Goal: Task Accomplishment & Management: Complete application form

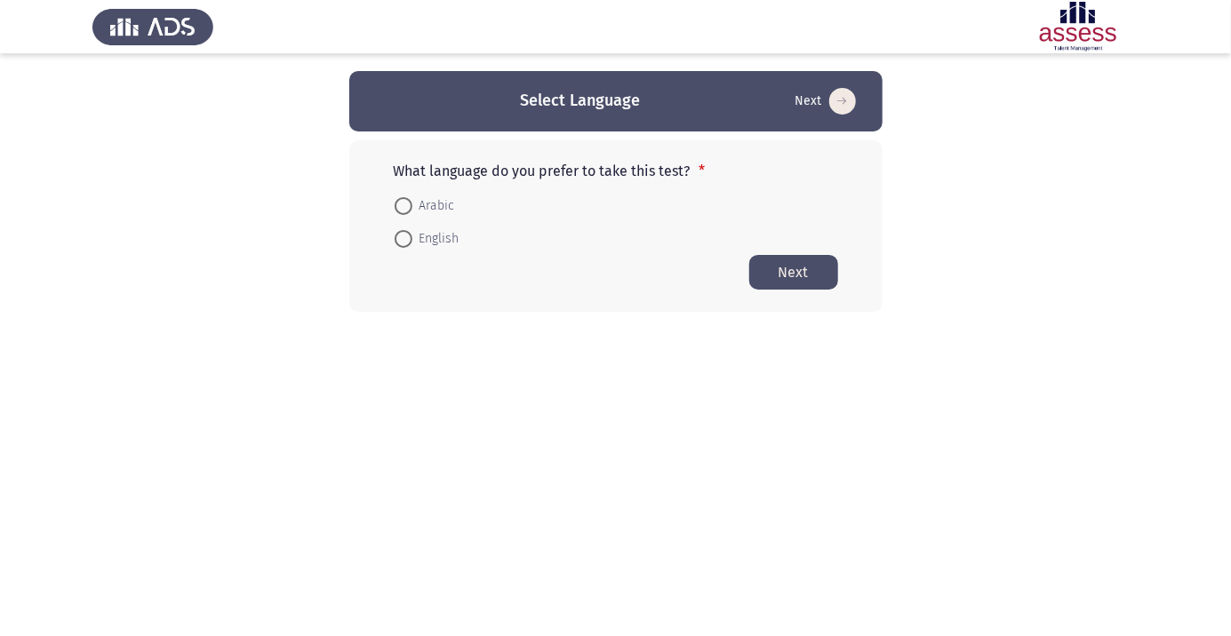
click at [408, 201] on span at bounding box center [404, 206] width 18 height 18
click at [408, 201] on input "Arabic" at bounding box center [404, 206] width 18 height 18
radio input "true"
click at [802, 271] on button "Next" at bounding box center [793, 271] width 89 height 35
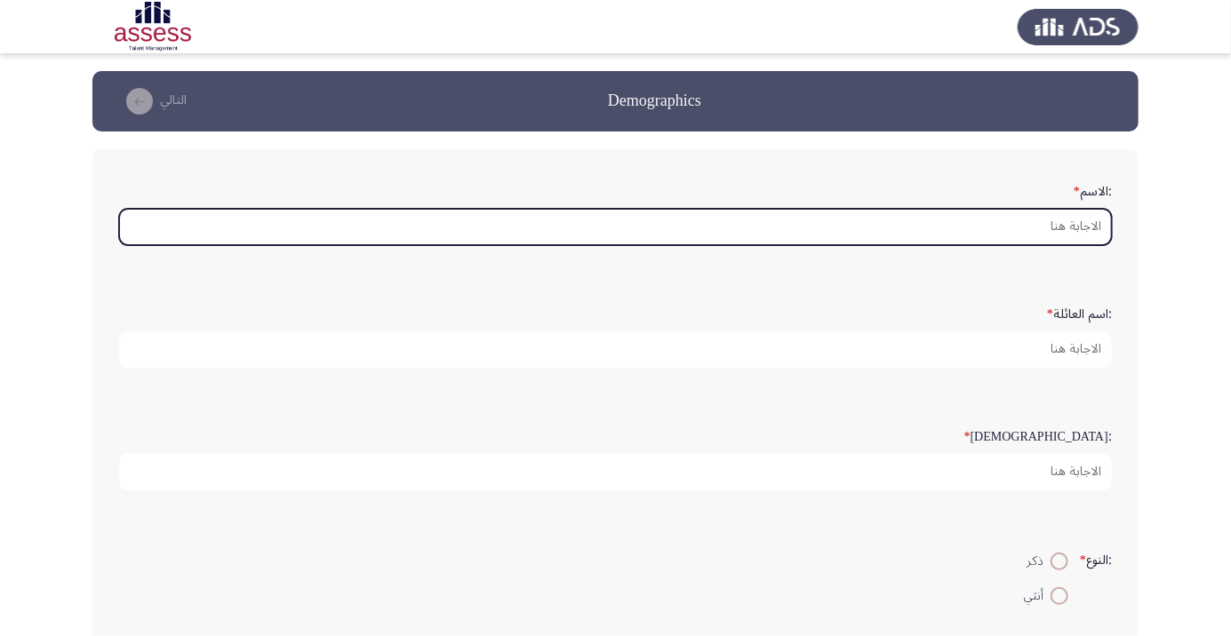
click at [1040, 222] on input ":الاسم *" at bounding box center [615, 227] width 993 height 36
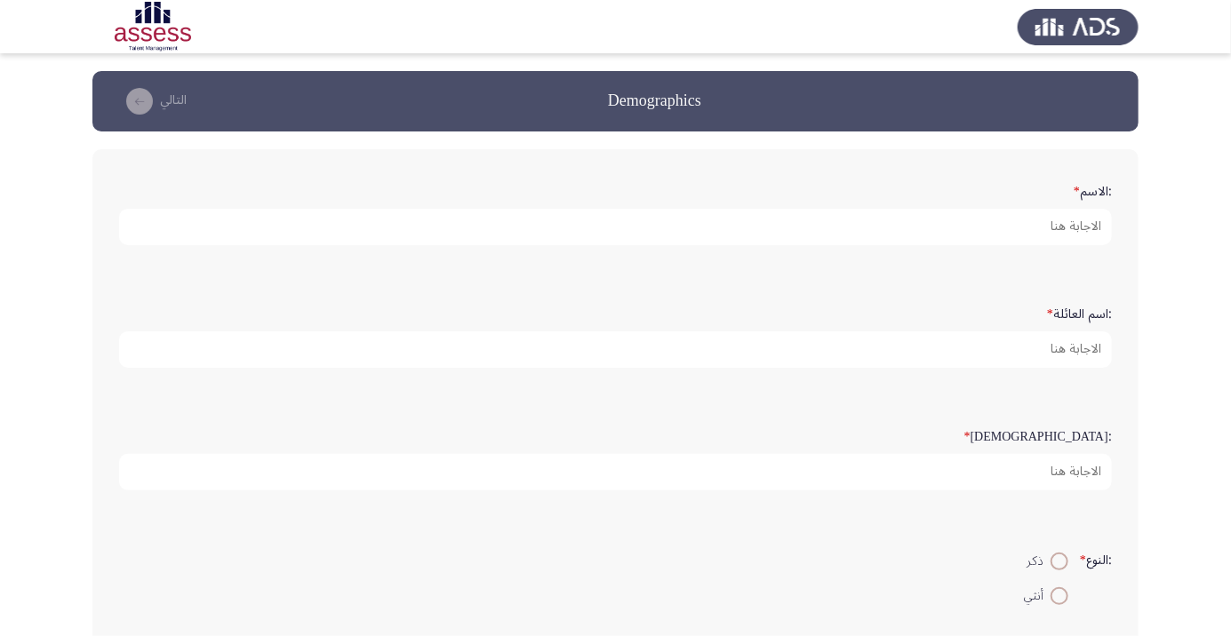
click at [1172, 188] on app-assessment-container "Demographics التالي :الاسم * :اسم العائلة * :السن * :النوع * ذكر أنثي :البريد ا…" at bounding box center [615, 531] width 1231 height 920
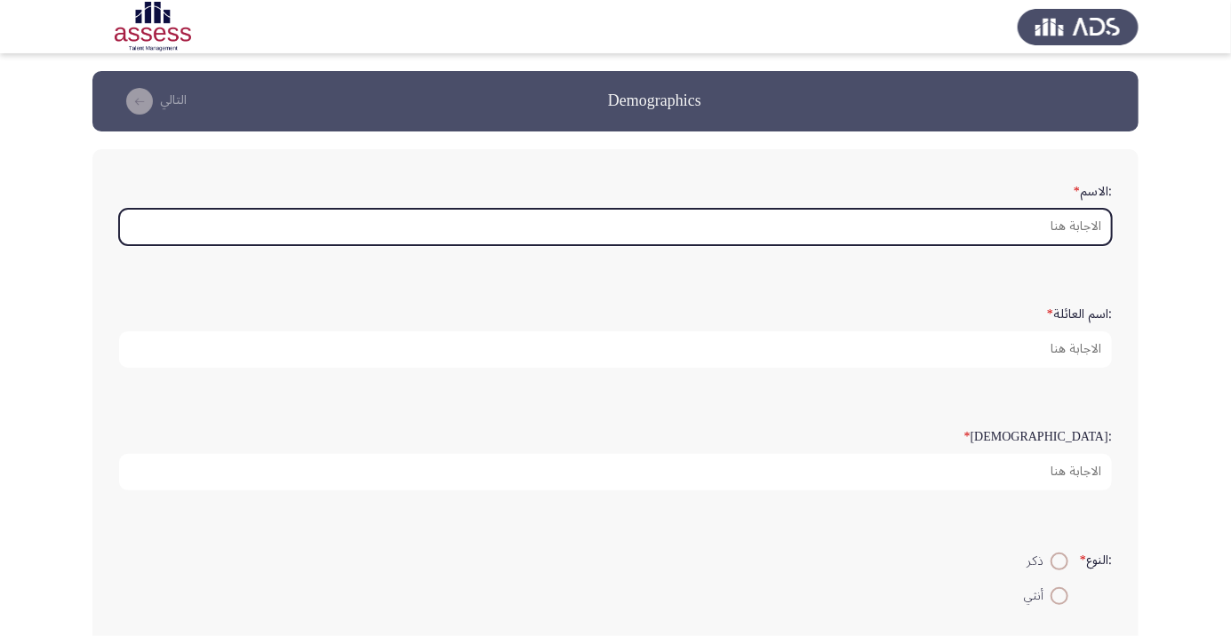
click at [1026, 221] on input ":الاسم *" at bounding box center [615, 227] width 993 height 36
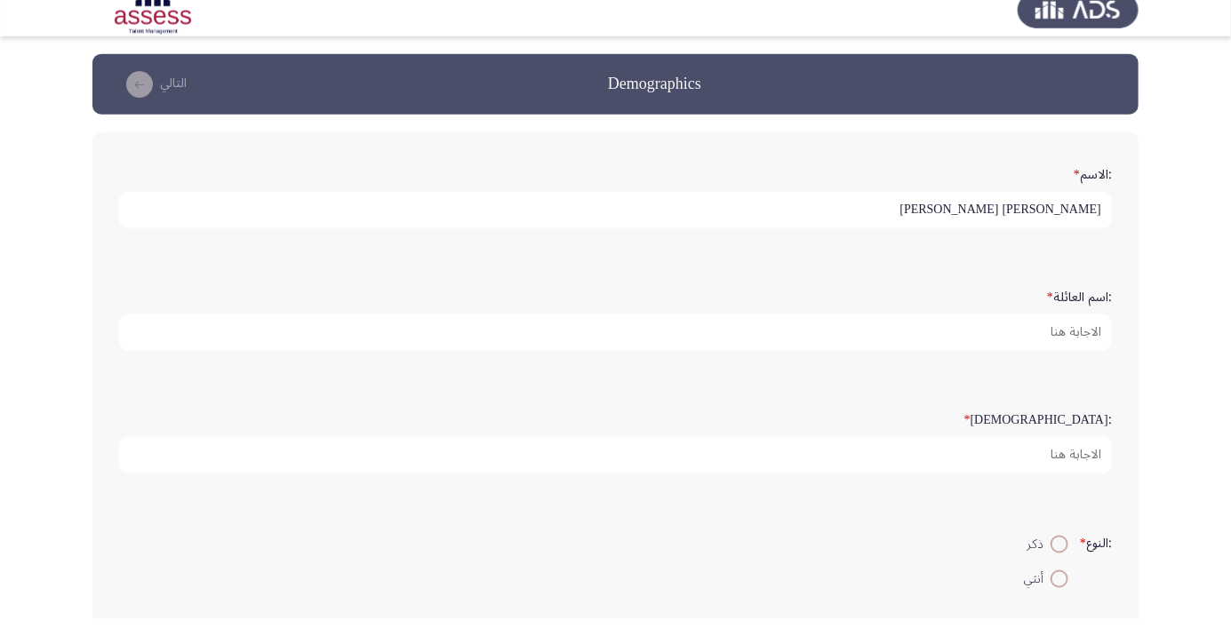
scroll to position [5, 0]
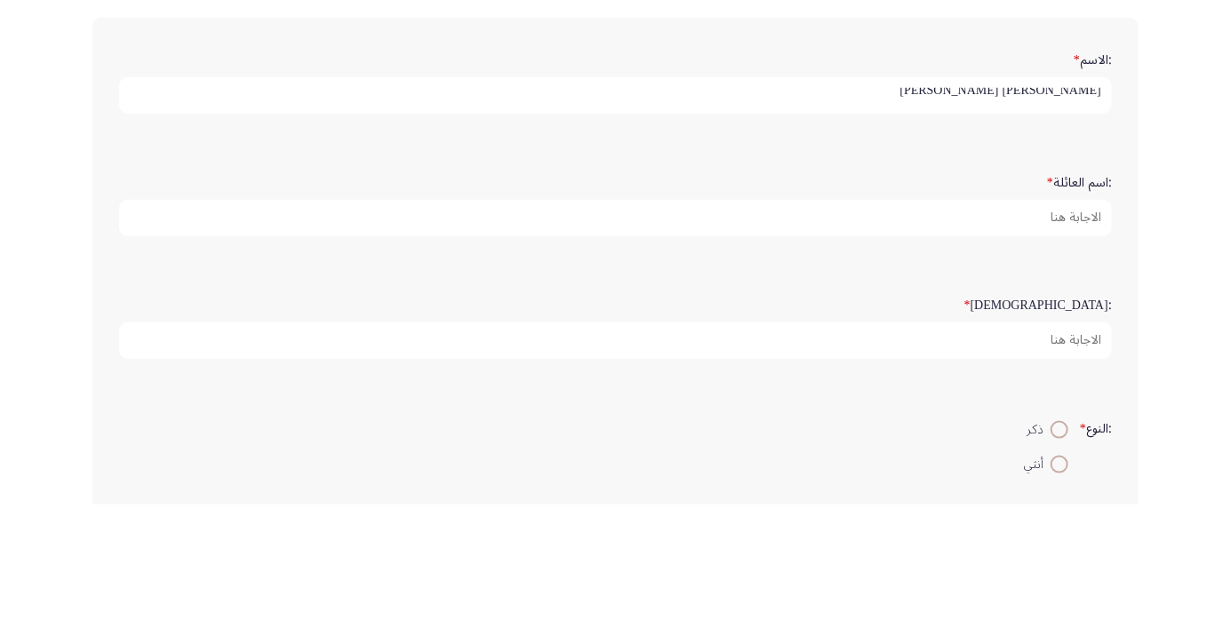
type input "عمرو رضا احمد احمد رفاعي"
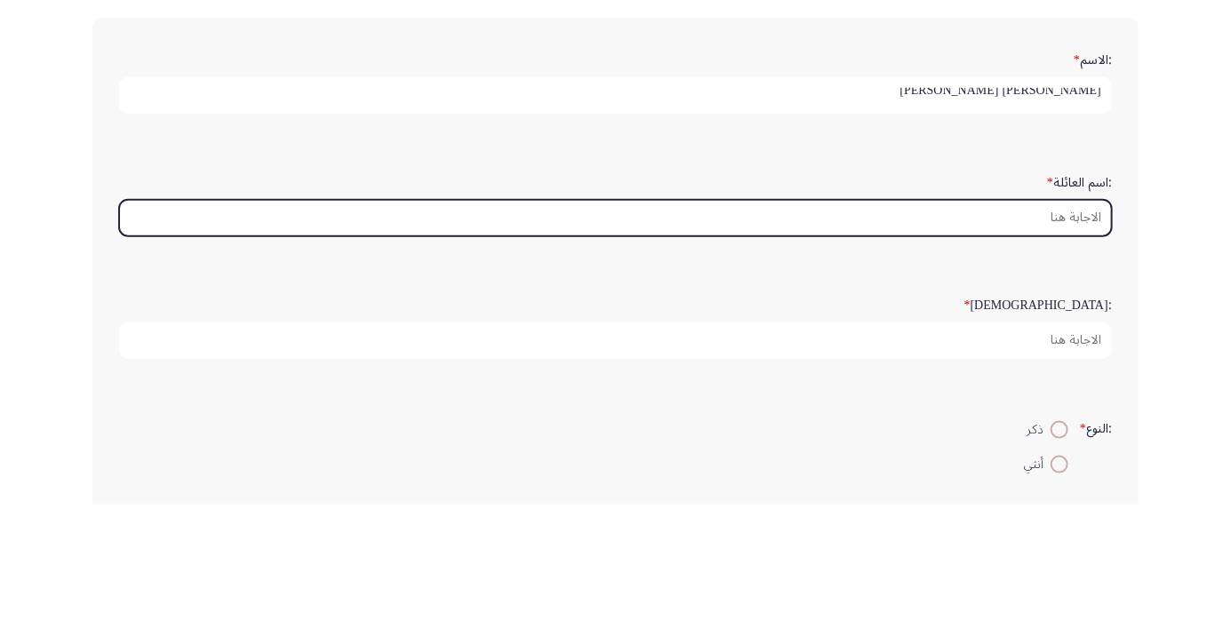
click at [1039, 351] on input ":اسم العائلة *" at bounding box center [615, 349] width 993 height 36
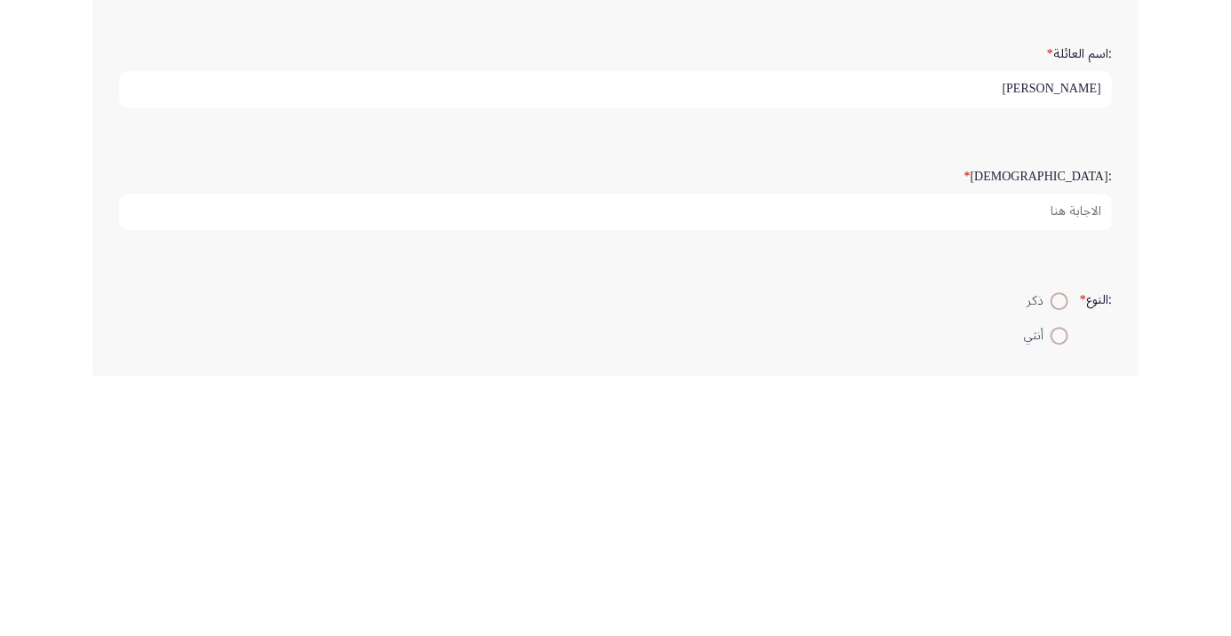
type input "رفاعي"
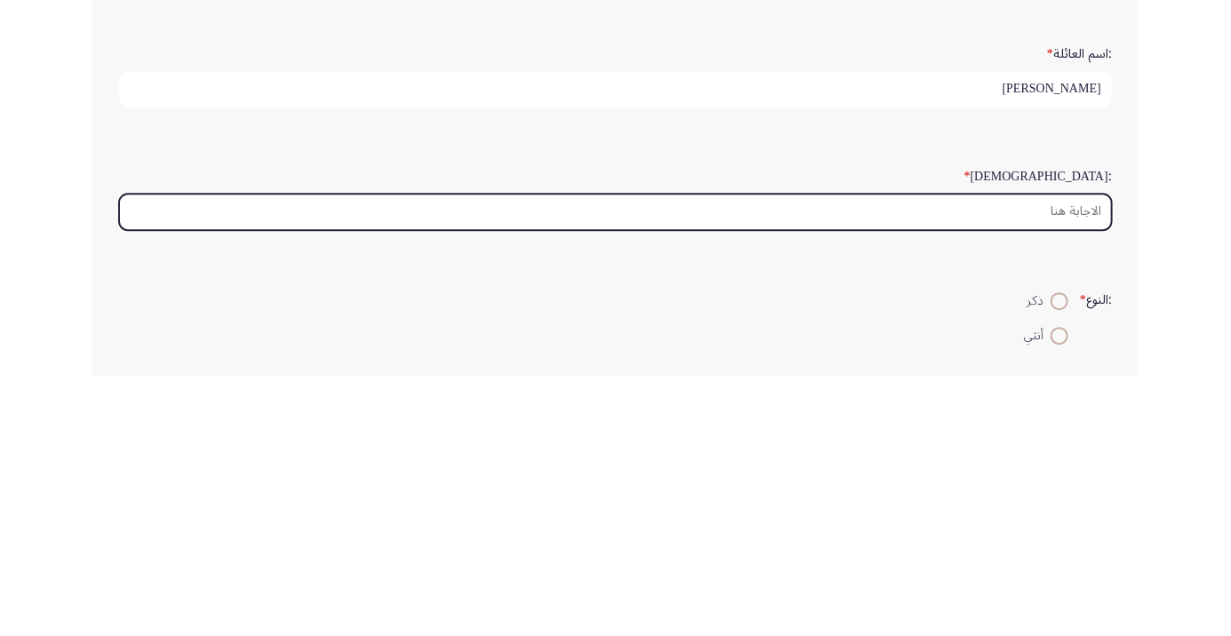
click at [1044, 472] on input ":السن *" at bounding box center [615, 472] width 993 height 36
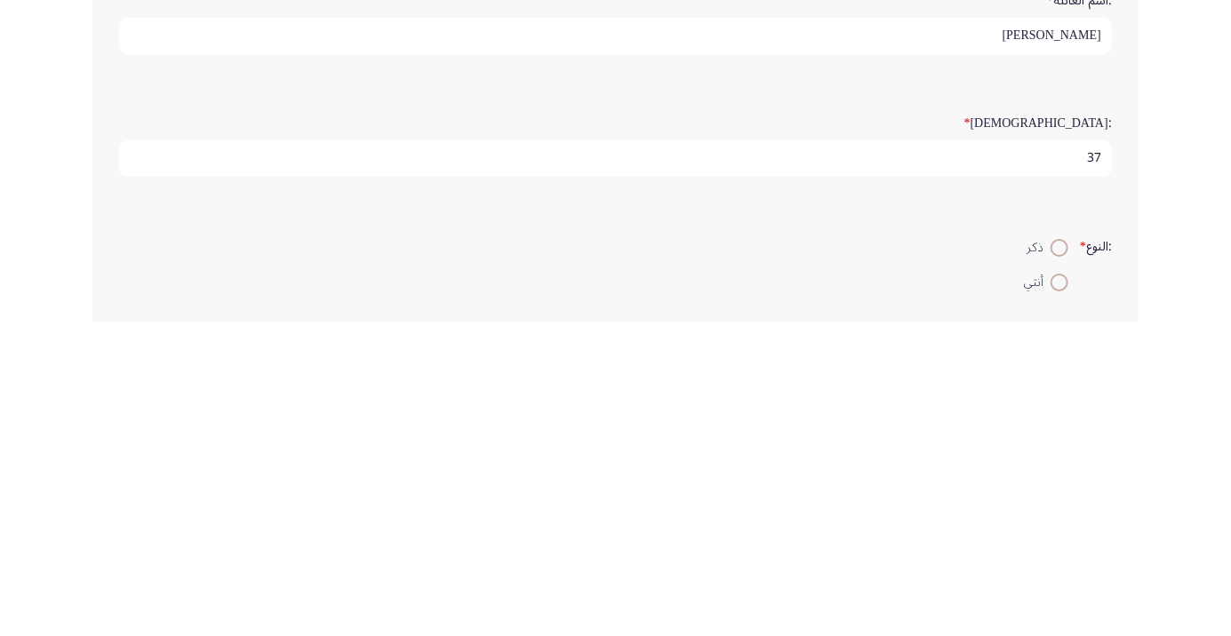
type input "37"
click at [1050, 562] on span at bounding box center [1059, 562] width 18 height 18
click at [1050, 562] on input "ذكر" at bounding box center [1059, 562] width 18 height 18
radio input "true"
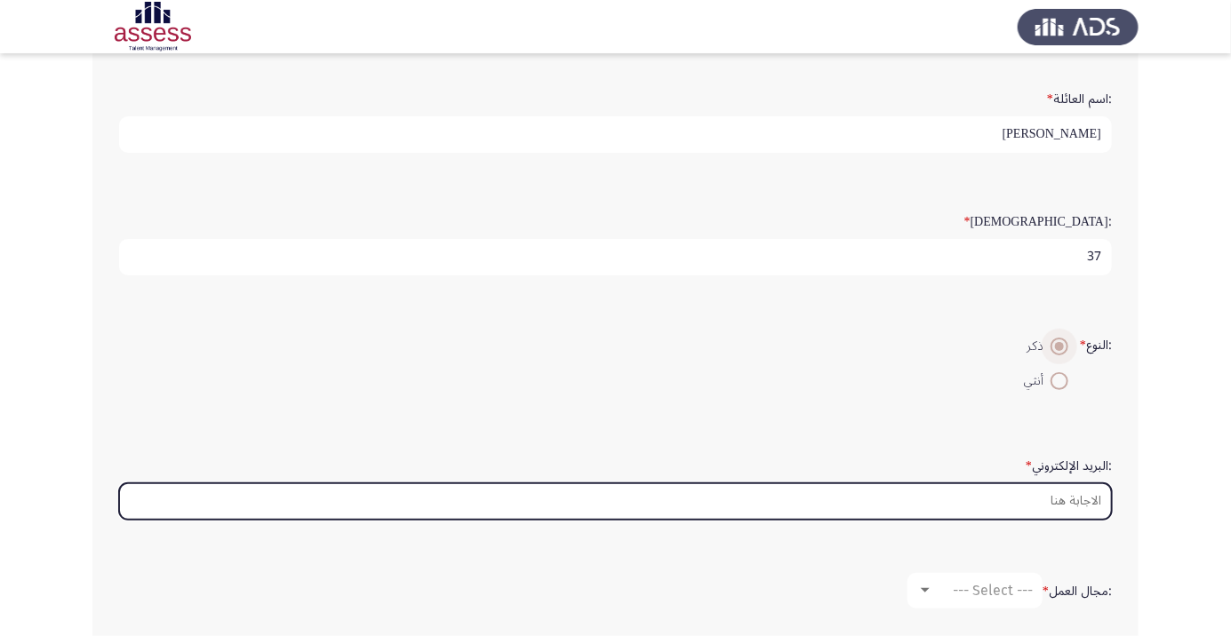
click at [1057, 494] on input ":البريد الإلكتروني *" at bounding box center [615, 501] width 993 height 36
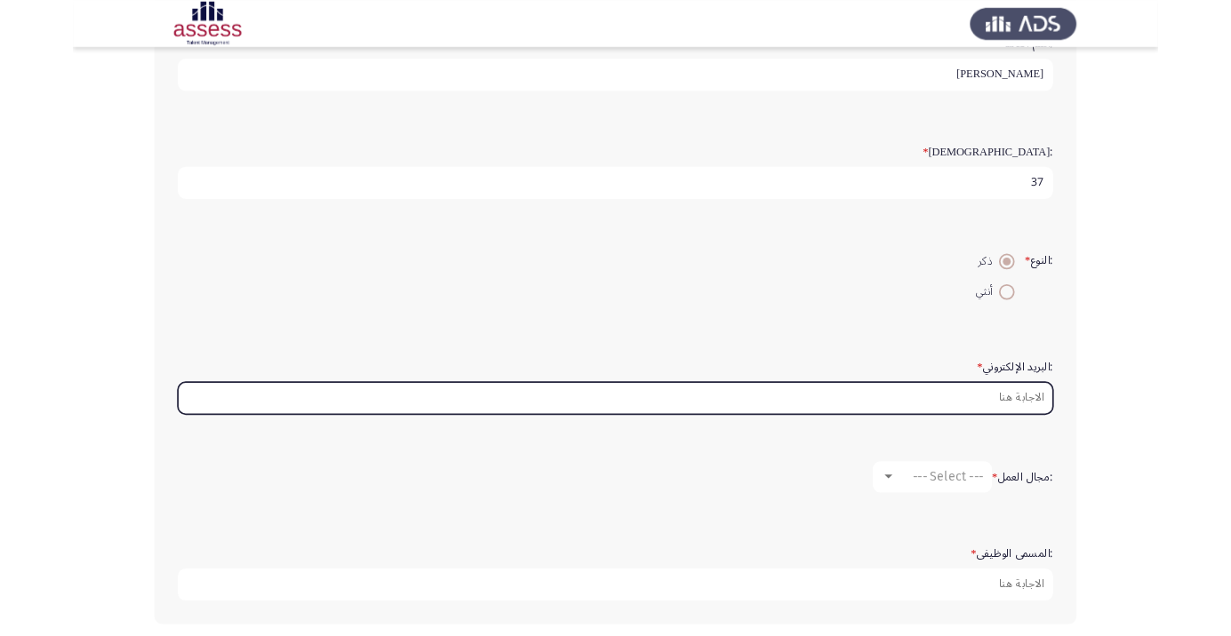
scroll to position [265, 0]
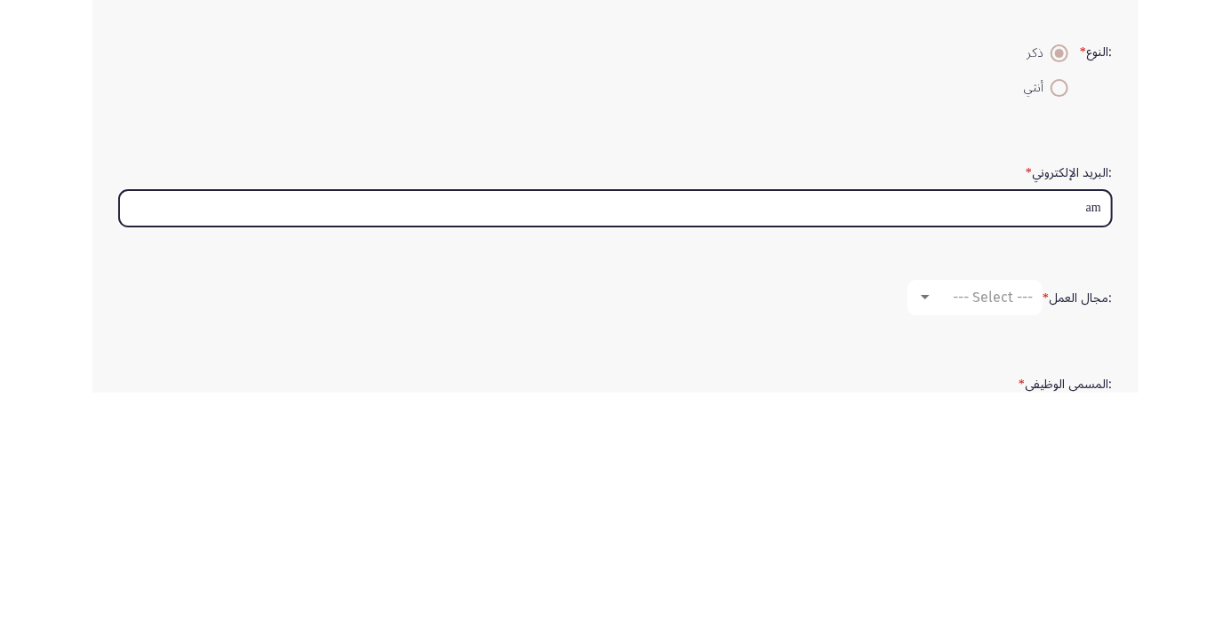
type input "a"
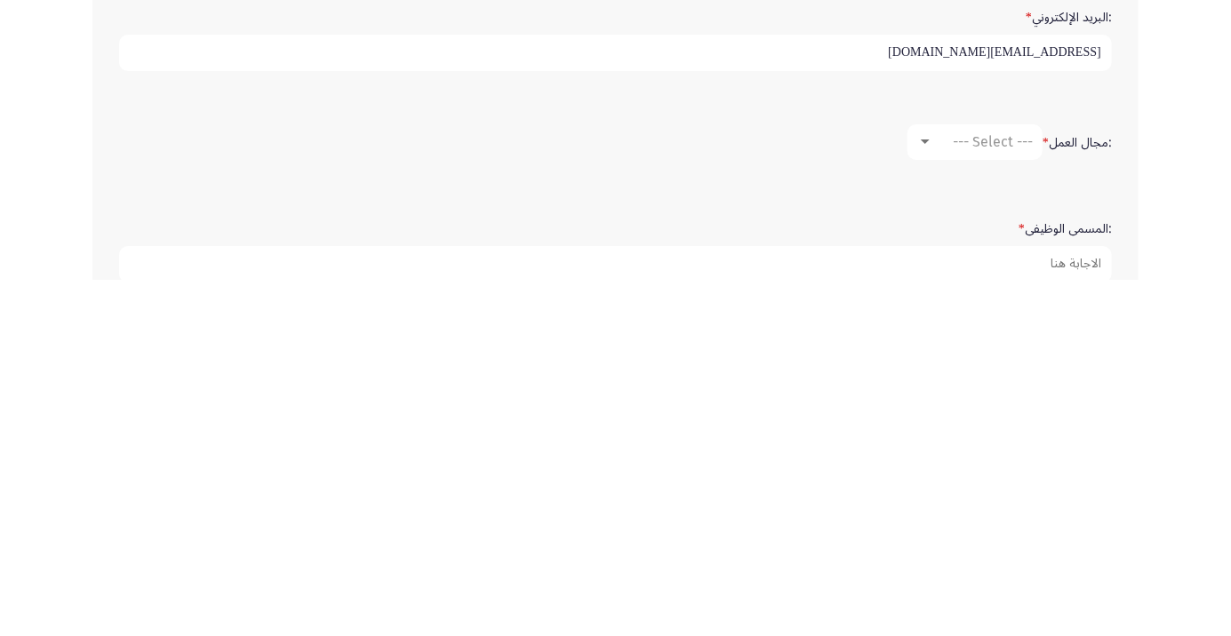
scroll to position [310, 0]
type input "amr.reda@ibnsina-pharma.com"
click at [976, 494] on span "--- Select ---" at bounding box center [993, 495] width 80 height 17
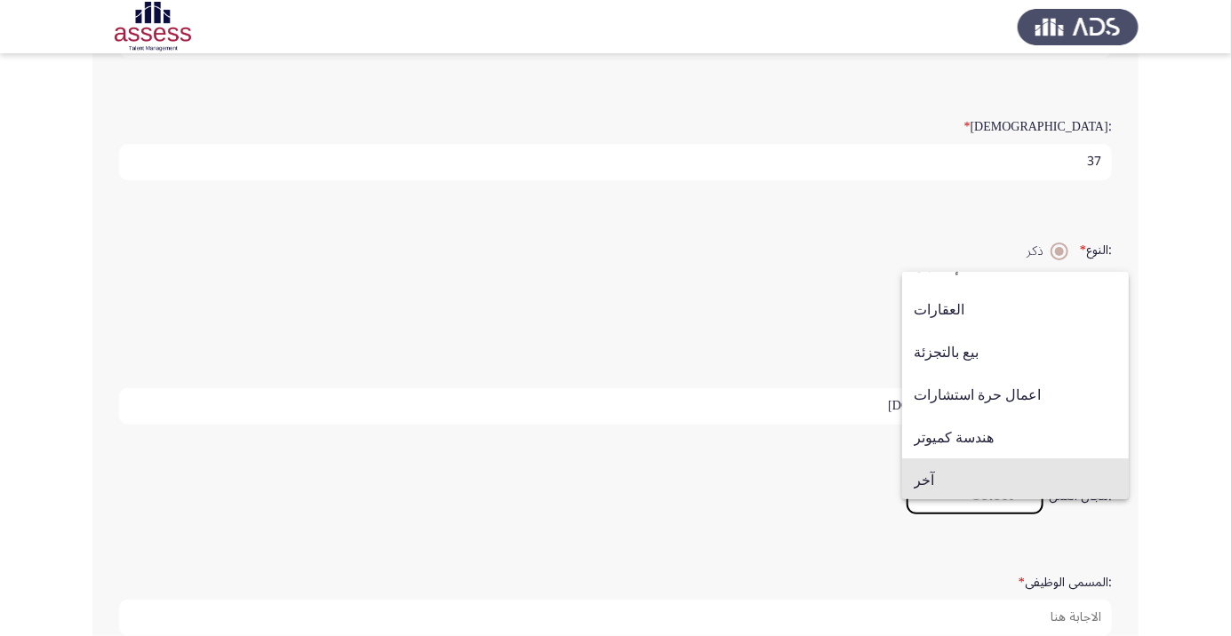
scroll to position [583, 0]
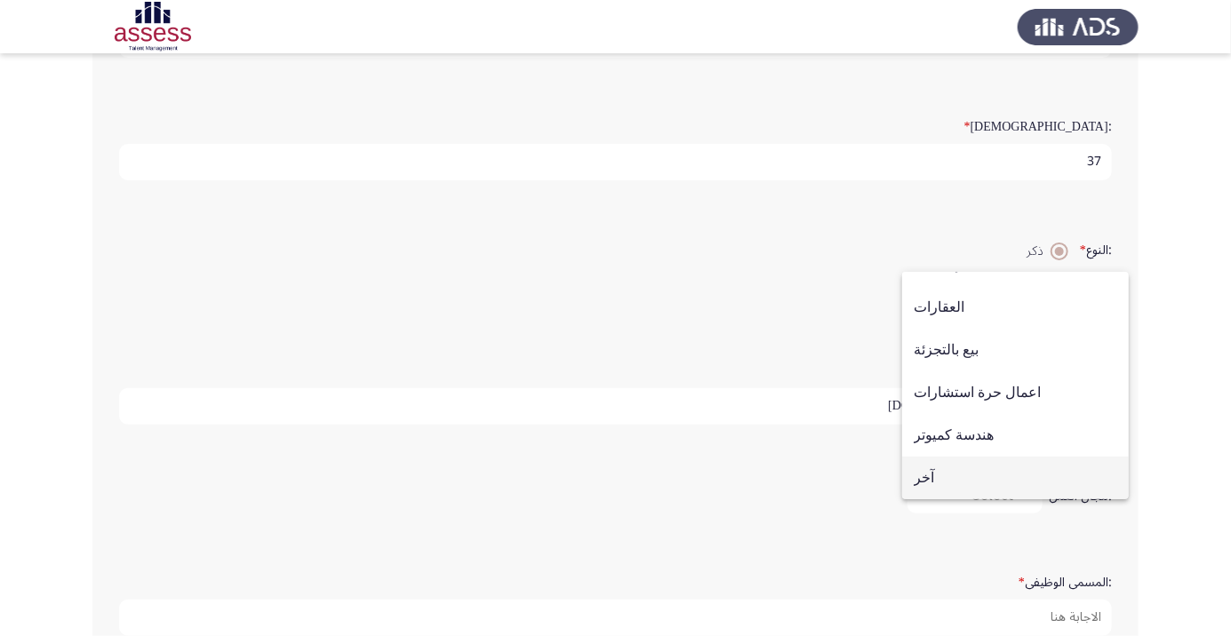
click at [943, 483] on span "آخر" at bounding box center [1016, 478] width 204 height 43
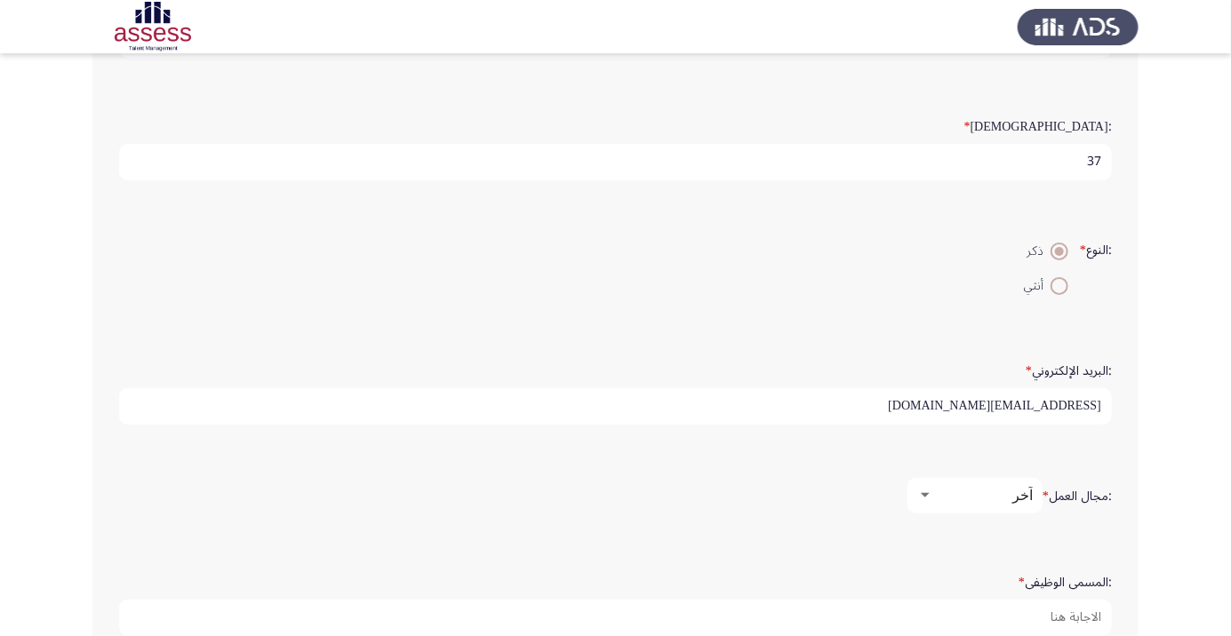
scroll to position [335, 0]
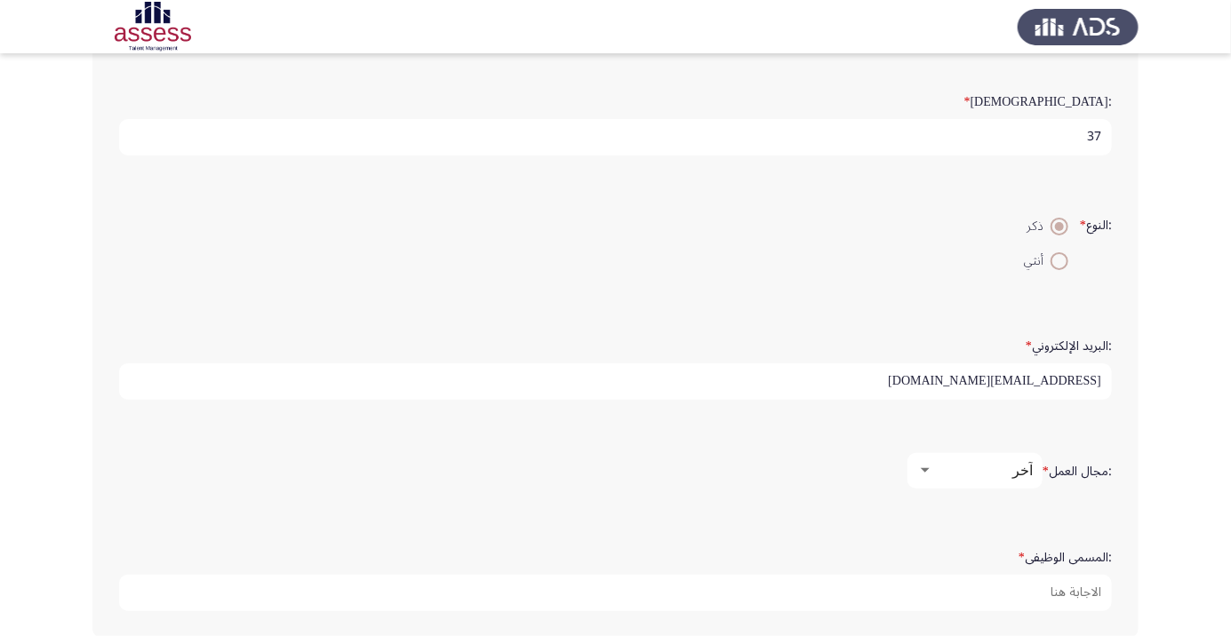
click at [1058, 581] on input ":المسمى الوظيفى *" at bounding box center [615, 593] width 993 height 36
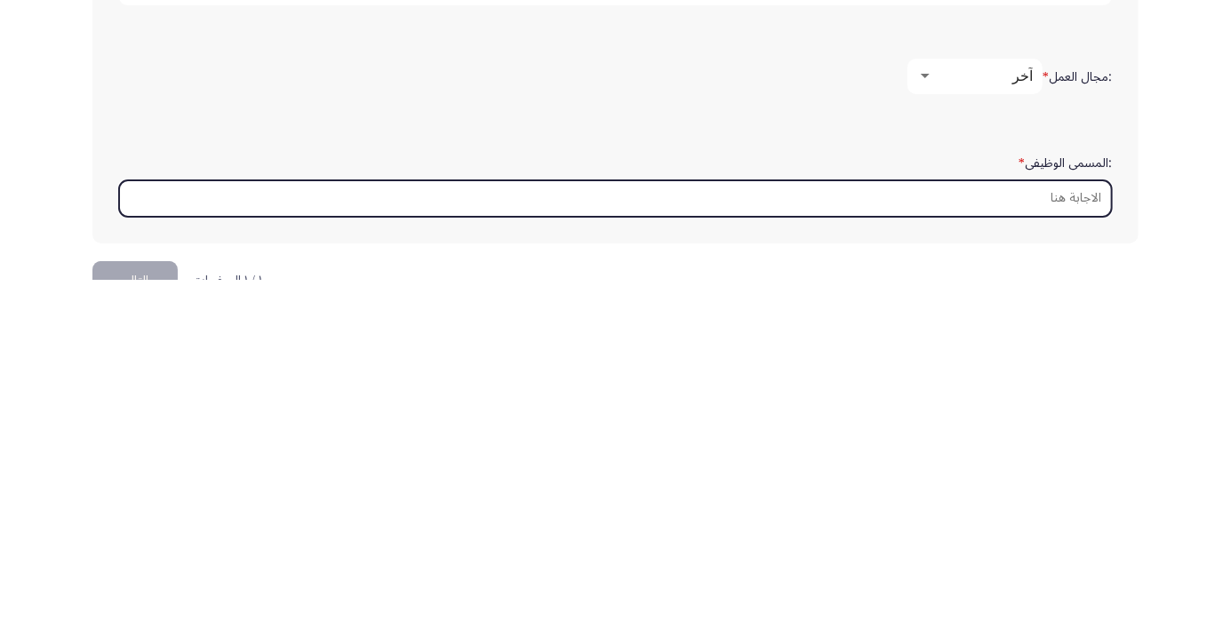
scroll to position [420, 0]
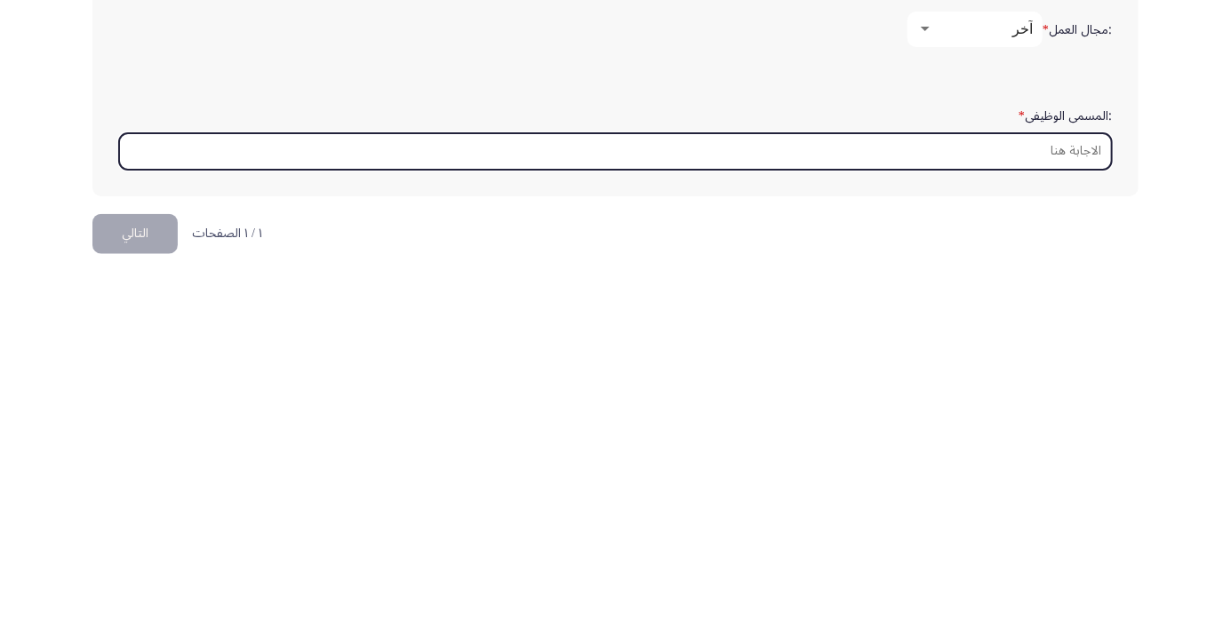
type input "S"
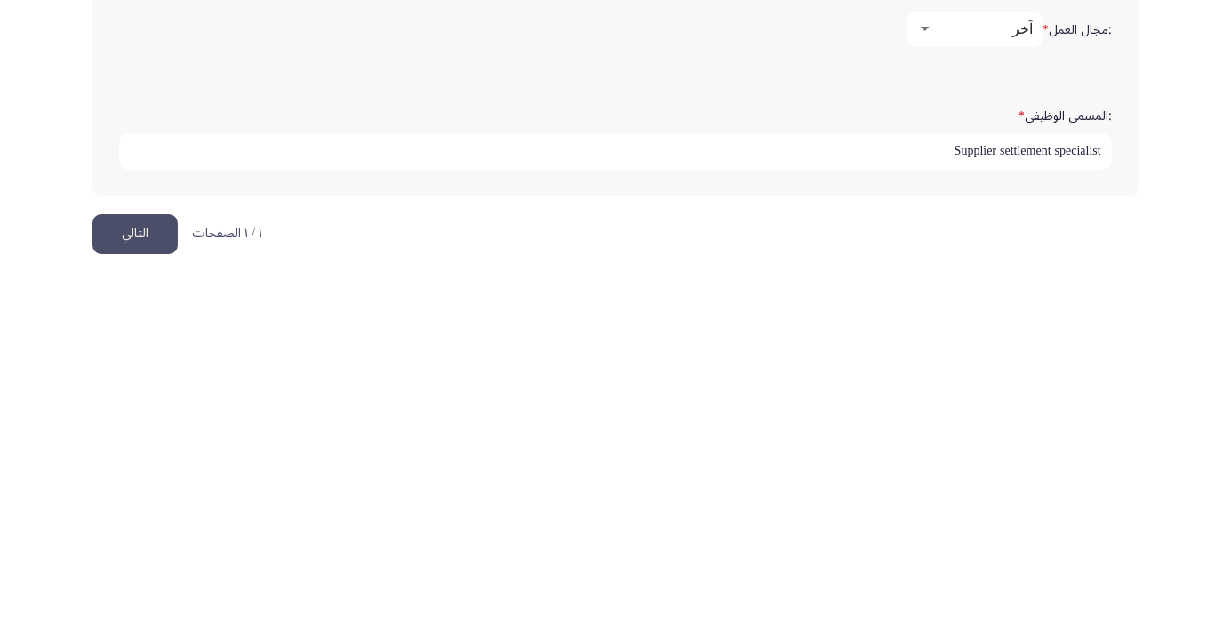
type input "Supplier settlement specialist"
click at [140, 585] on button "التالي" at bounding box center [134, 591] width 85 height 40
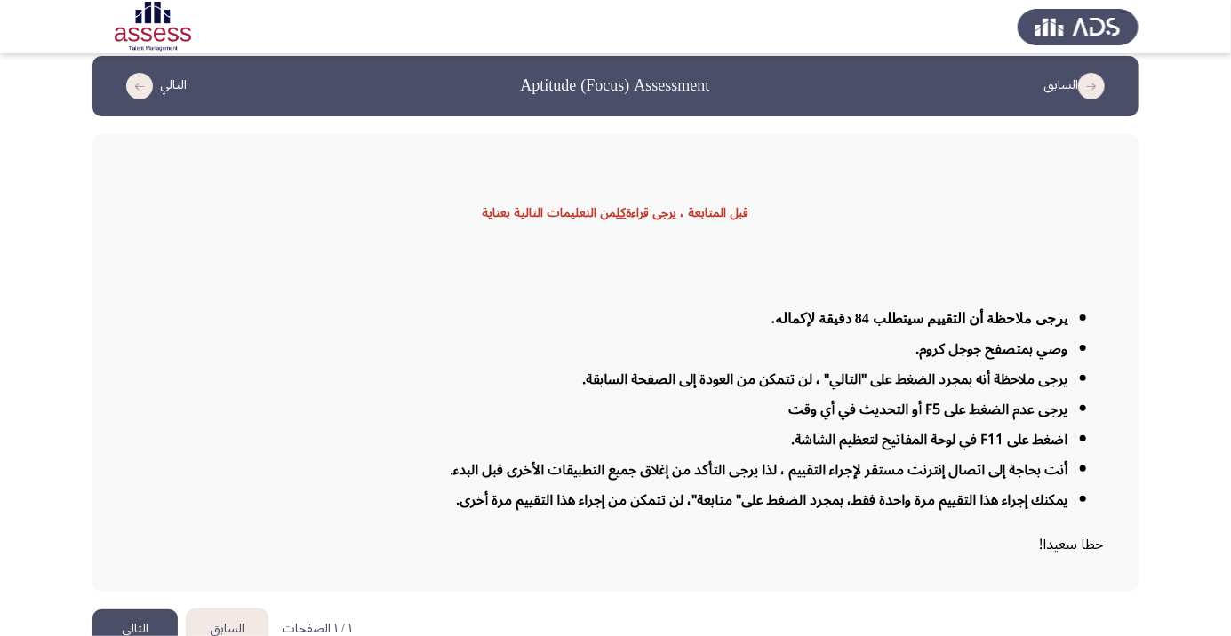
scroll to position [43, 0]
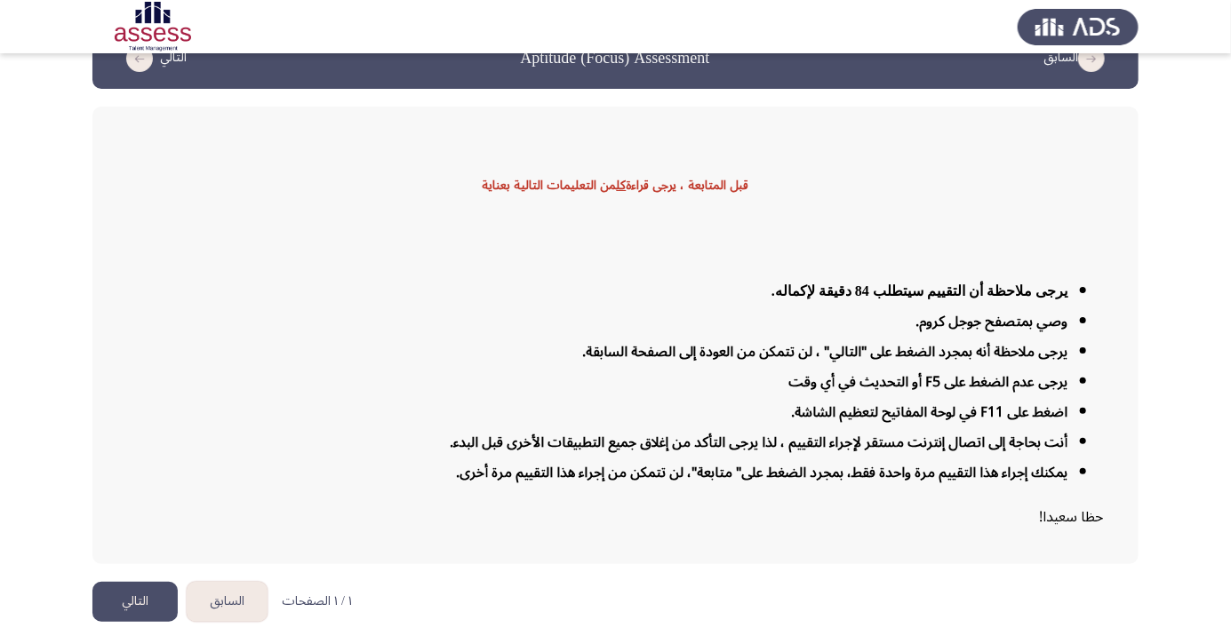
click at [129, 622] on button "التالي" at bounding box center [134, 602] width 85 height 40
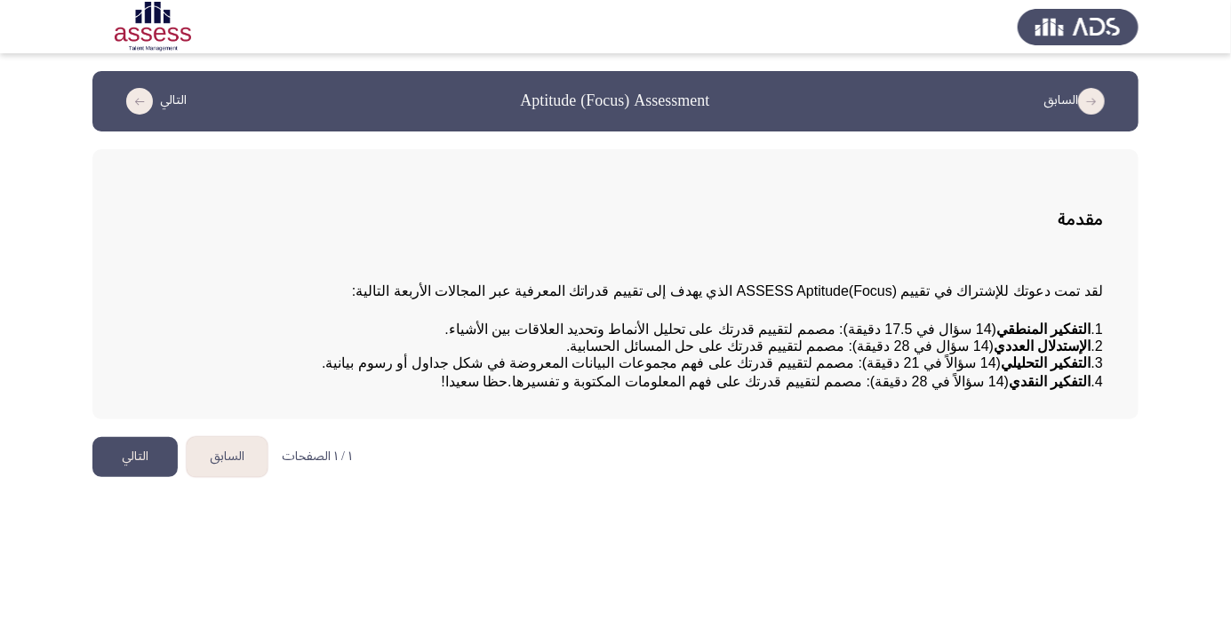
click at [124, 477] on button "التالي" at bounding box center [134, 457] width 85 height 40
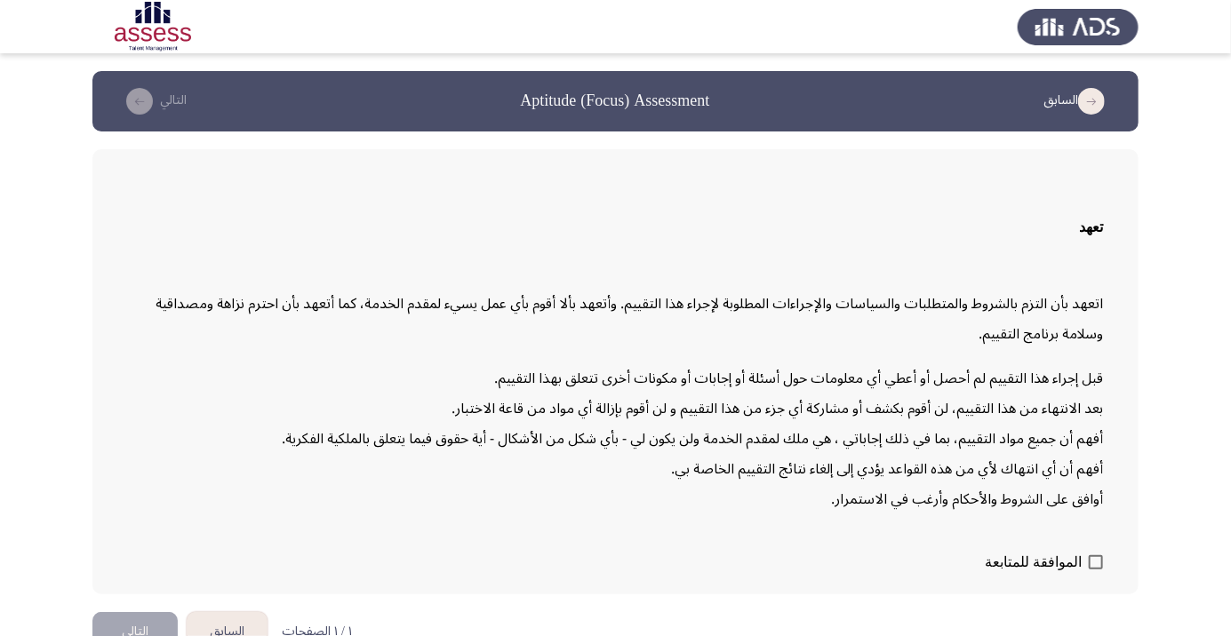
scroll to position [51, 0]
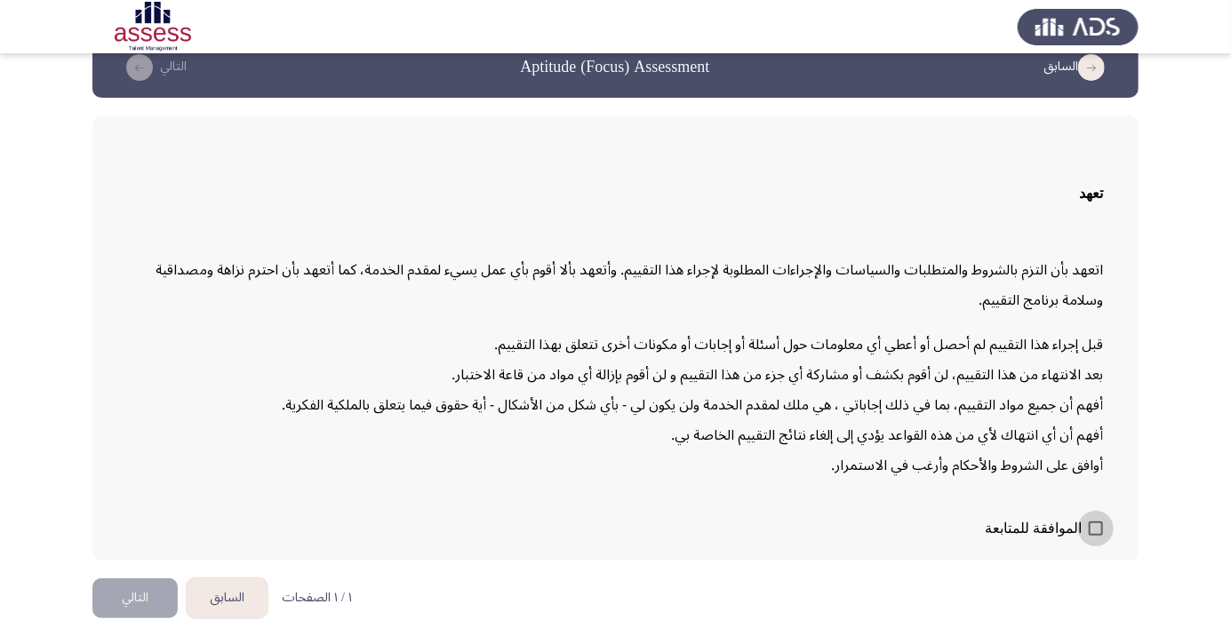
click at [1096, 536] on span at bounding box center [1096, 529] width 14 height 14
click at [1096, 537] on input "الموافقة للمتابعة" at bounding box center [1095, 536] width 1 height 1
checkbox input "true"
click at [126, 619] on button "التالي" at bounding box center [134, 599] width 85 height 40
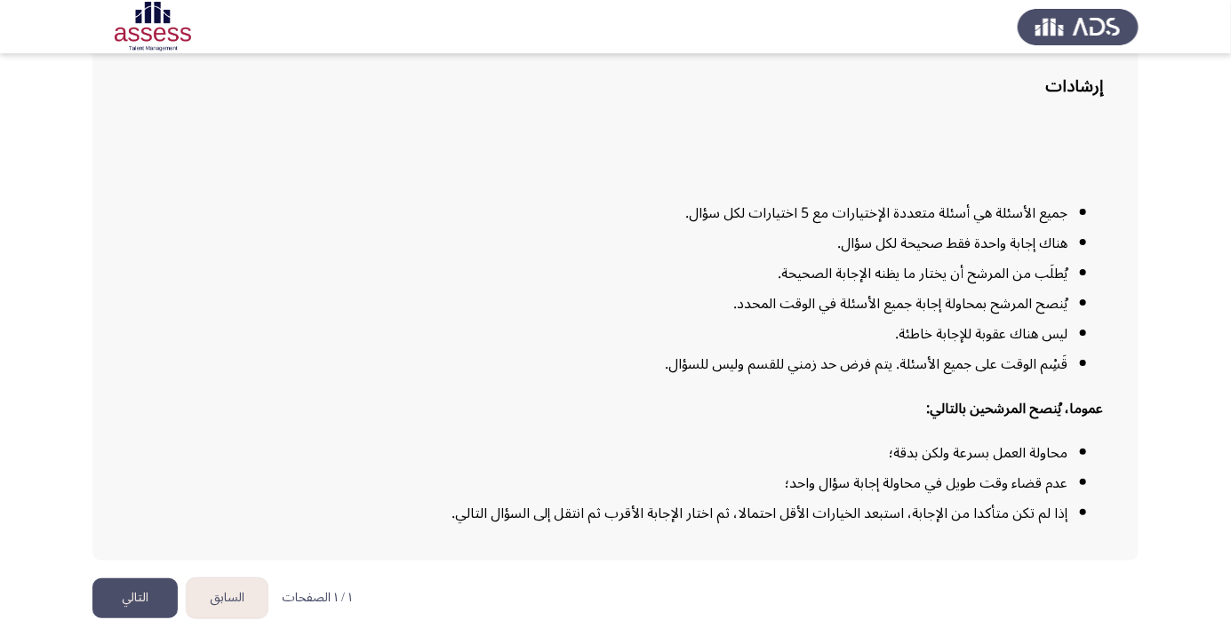
scroll to position [144, 0]
click at [0, 13] on div at bounding box center [615, 26] width 1231 height 53
click at [122, 619] on button "التالي" at bounding box center [134, 599] width 85 height 40
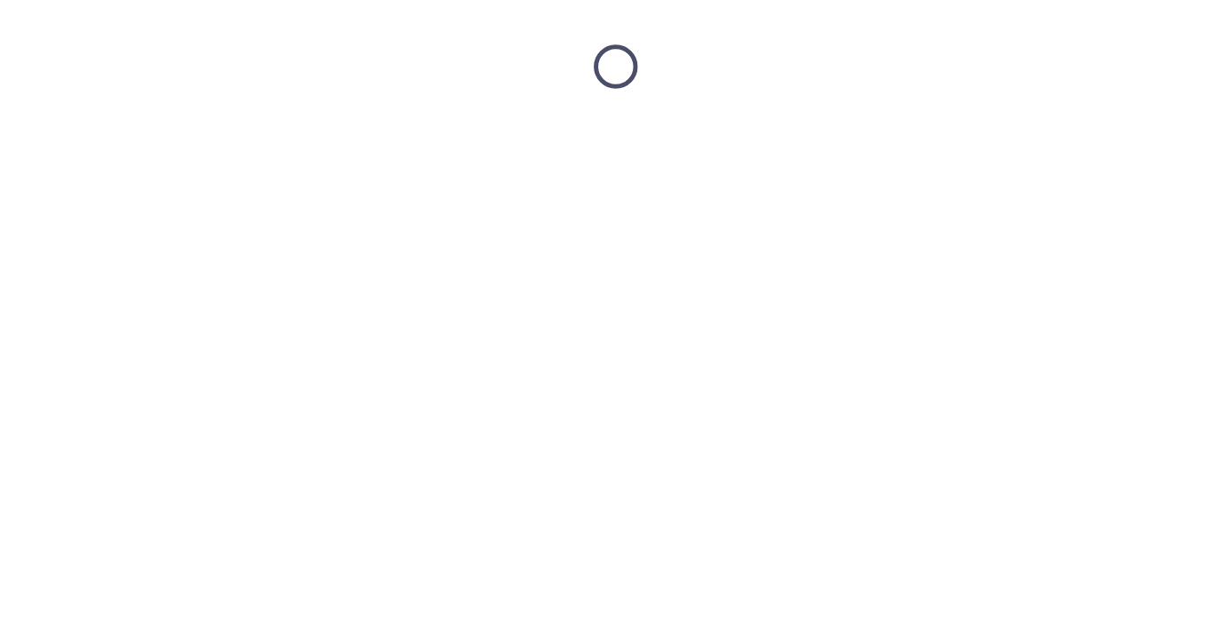
scroll to position [0, 0]
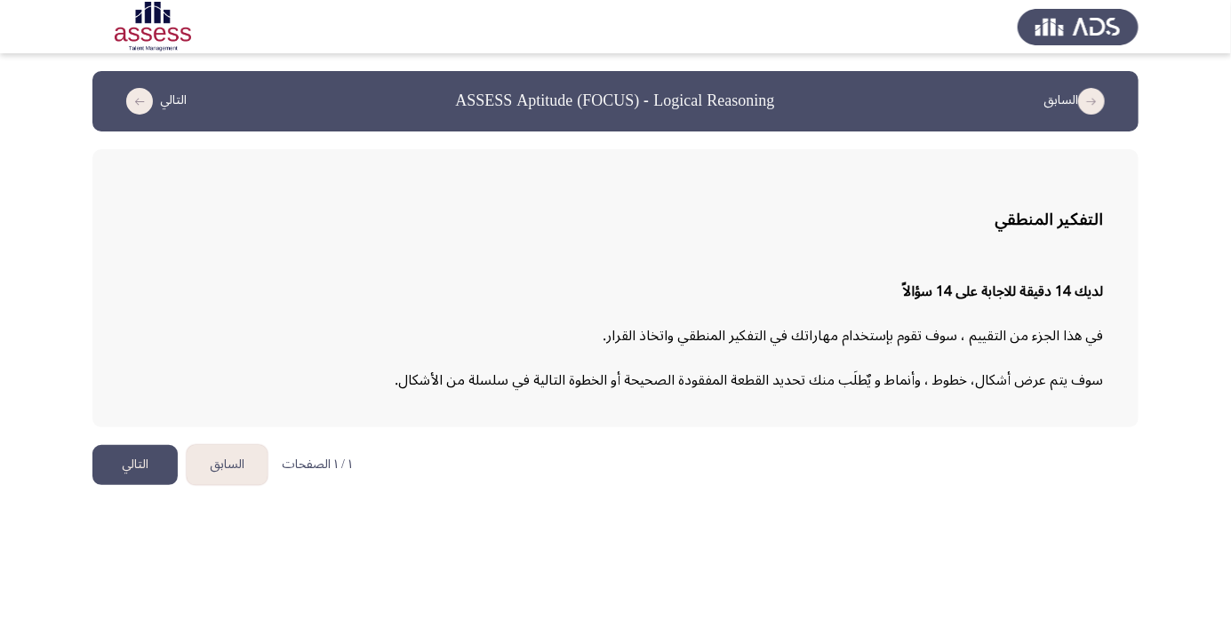
click at [143, 463] on button "التالي" at bounding box center [134, 465] width 85 height 40
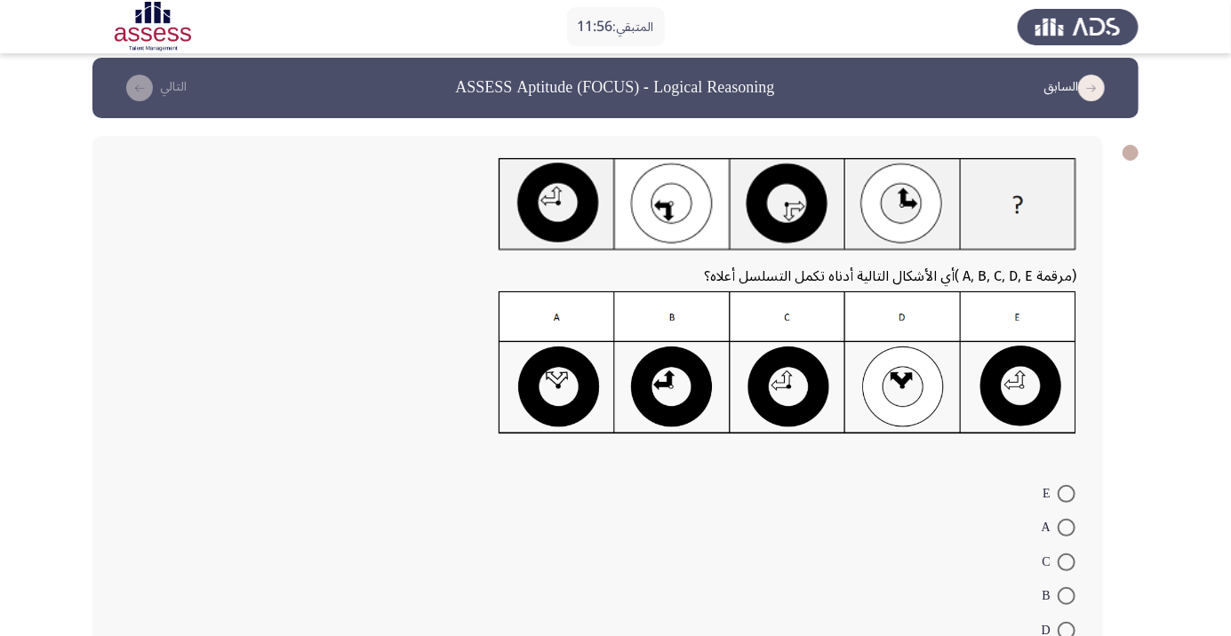
scroll to position [50, 0]
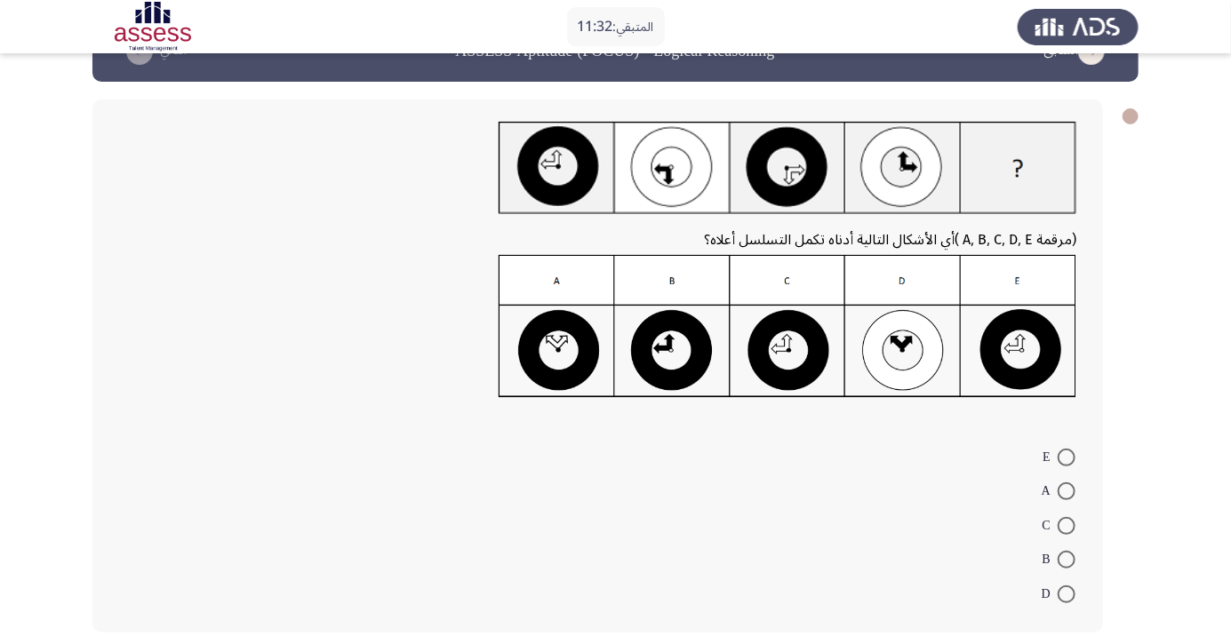
click at [551, 343] on img at bounding box center [788, 326] width 578 height 143
click at [1066, 491] on span at bounding box center [1067, 492] width 18 height 18
click at [1066, 491] on input "A" at bounding box center [1067, 492] width 18 height 18
radio input "true"
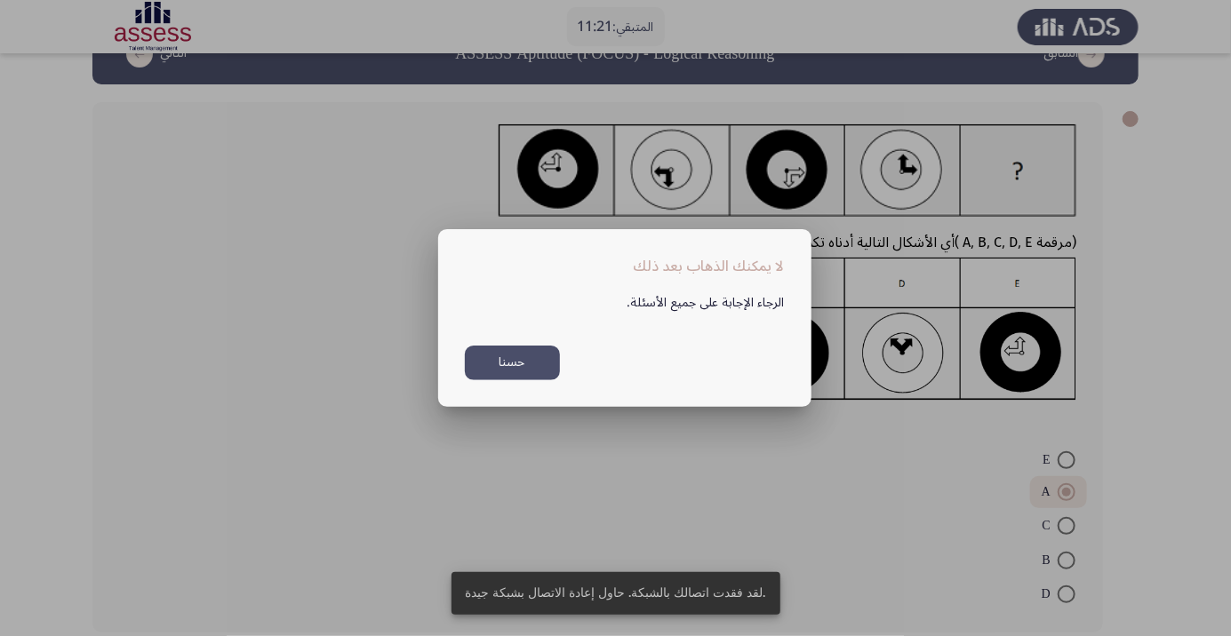
click at [527, 380] on button "حسنا" at bounding box center [512, 363] width 95 height 35
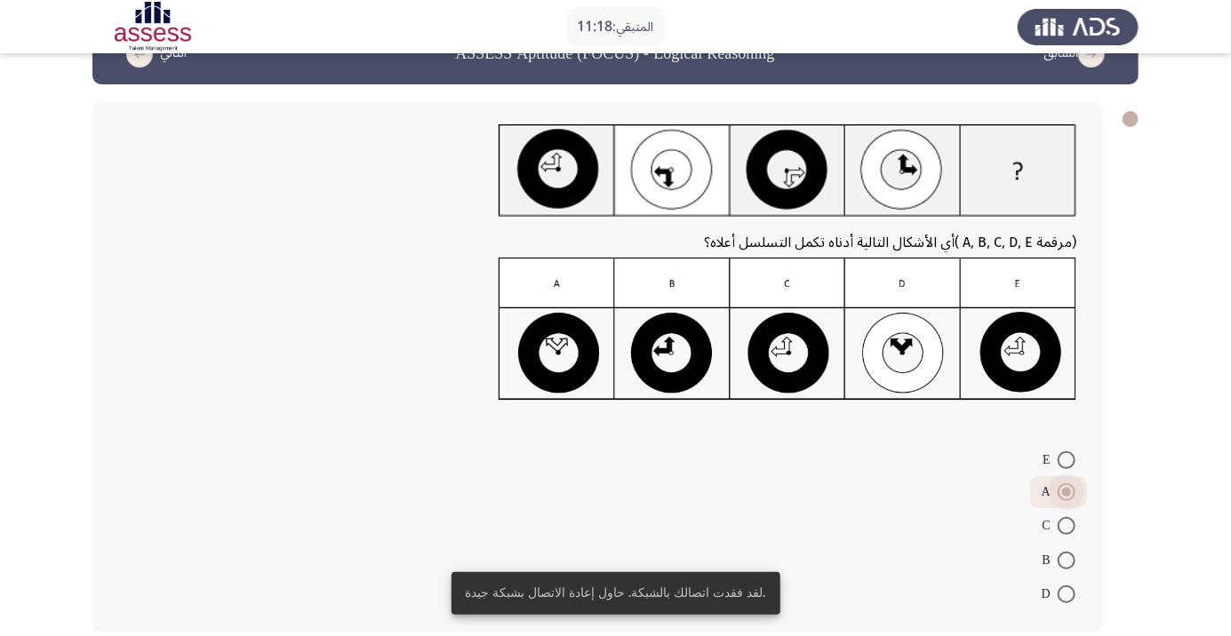
click at [1066, 491] on span at bounding box center [1066, 492] width 9 height 9
click at [1066, 491] on input "A" at bounding box center [1067, 492] width 18 height 18
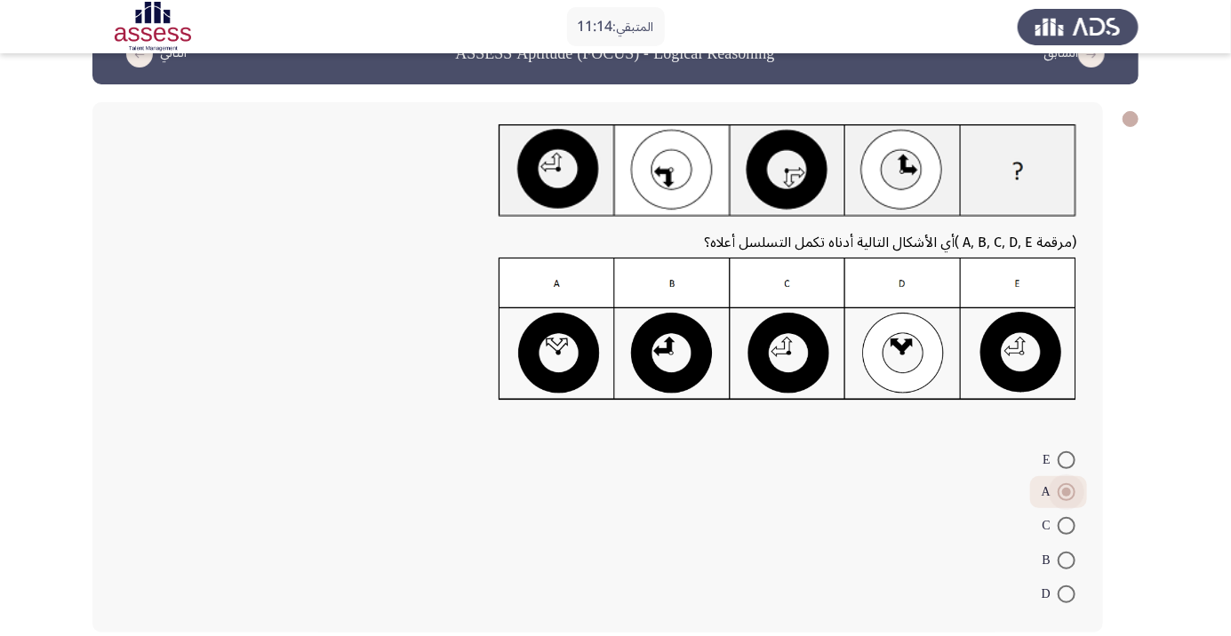
click at [1066, 492] on span at bounding box center [1066, 492] width 9 height 9
click at [1066, 492] on input "A" at bounding box center [1067, 492] width 18 height 18
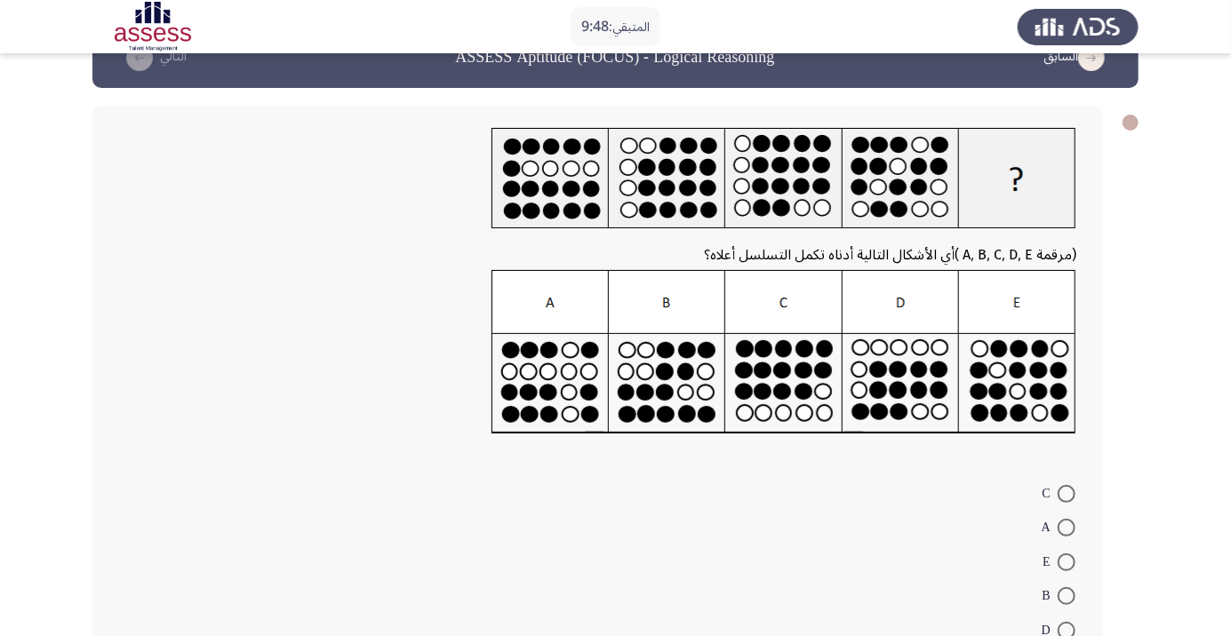
scroll to position [34, 0]
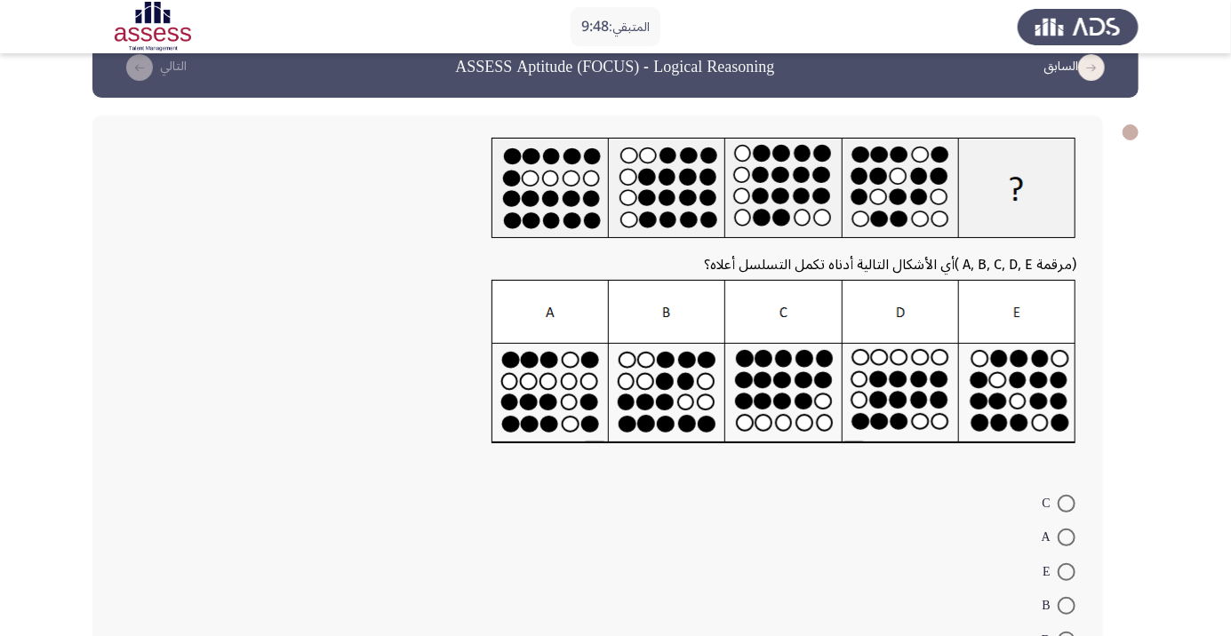
click at [1066, 571] on span at bounding box center [1067, 572] width 18 height 18
click at [1066, 571] on input "E" at bounding box center [1067, 572] width 18 height 18
radio input "true"
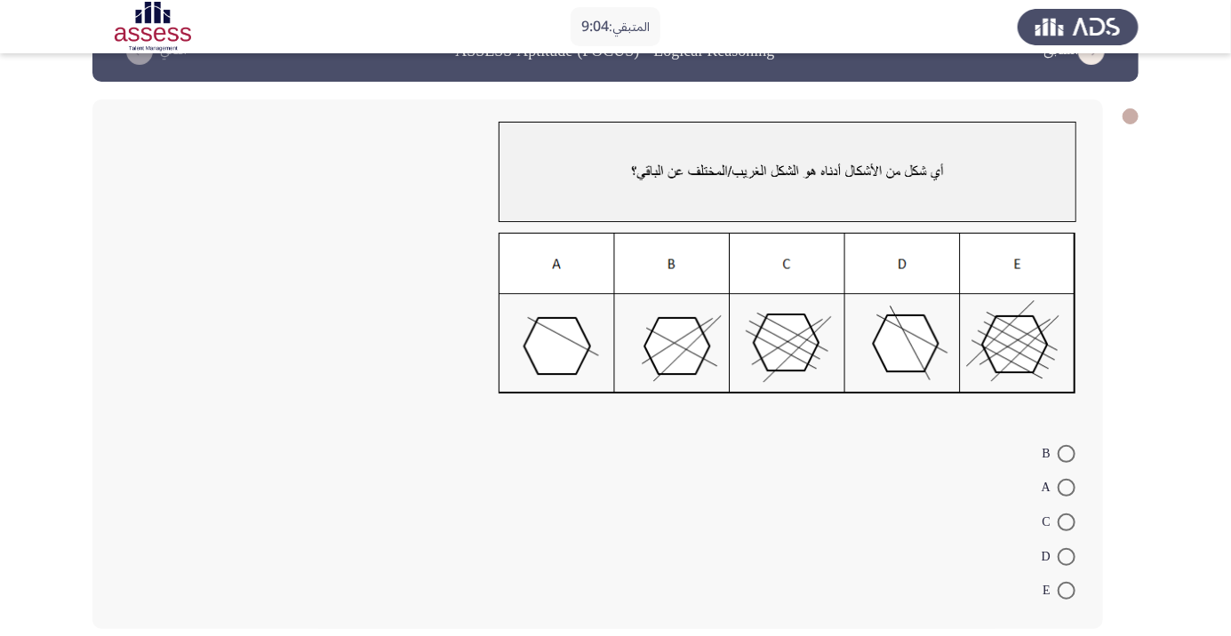
scroll to position [26, 0]
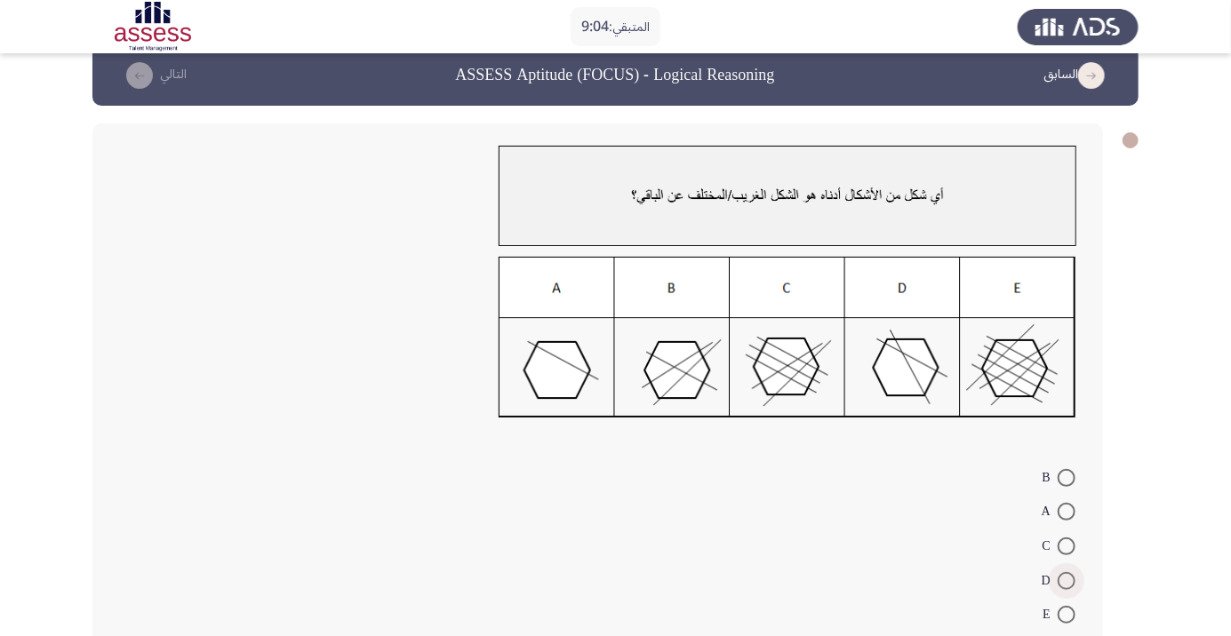
click at [1066, 580] on span at bounding box center [1067, 581] width 18 height 18
click at [1066, 580] on input "D" at bounding box center [1067, 581] width 18 height 18
radio input "true"
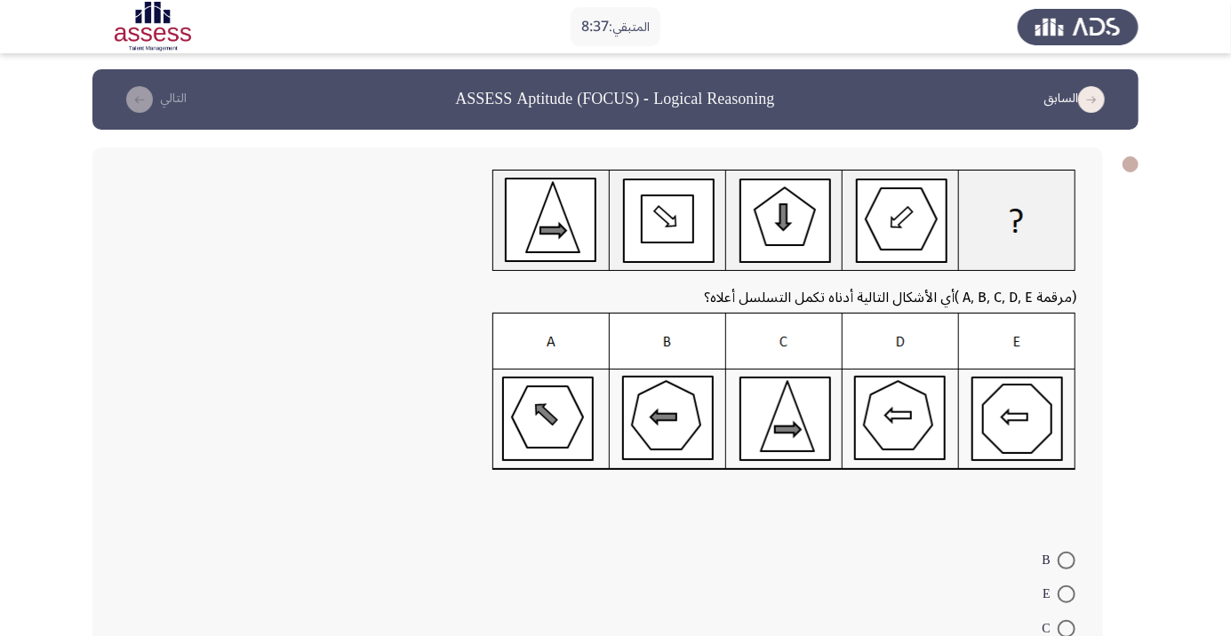
scroll to position [1, 0]
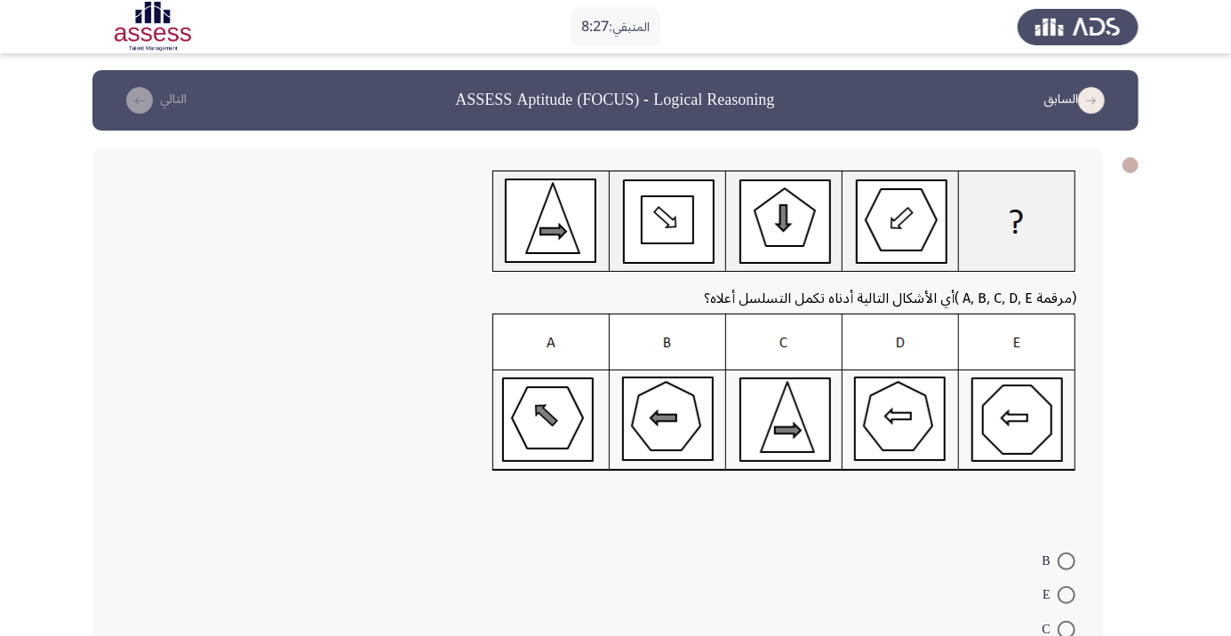
radio input "true"
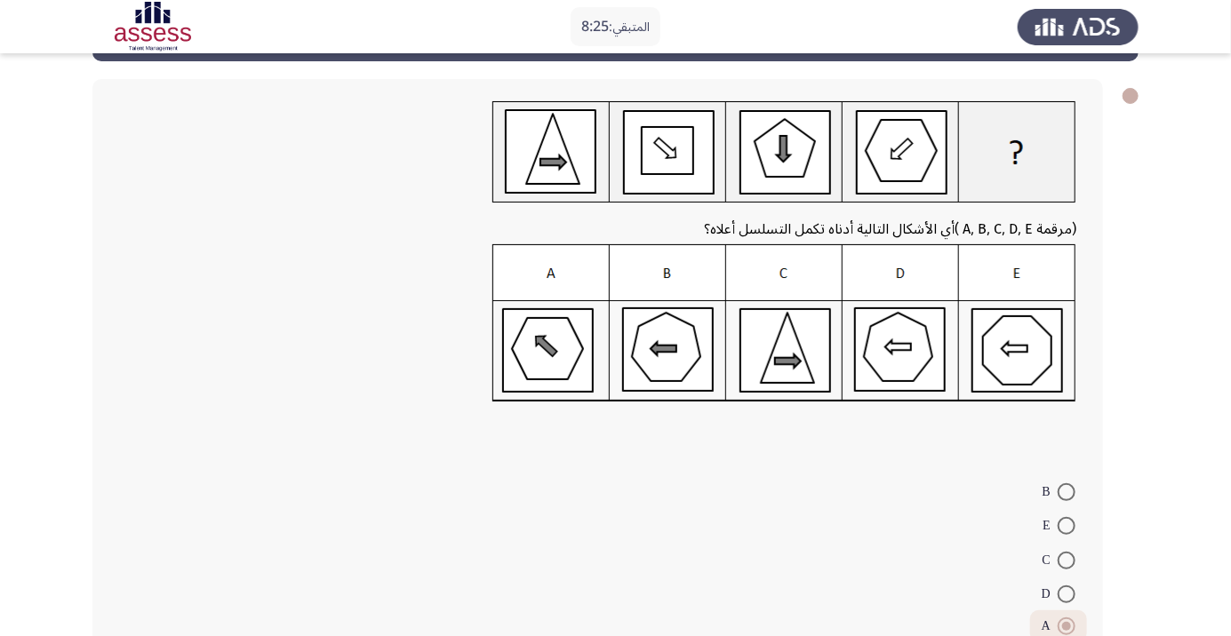
scroll to position [102, 0]
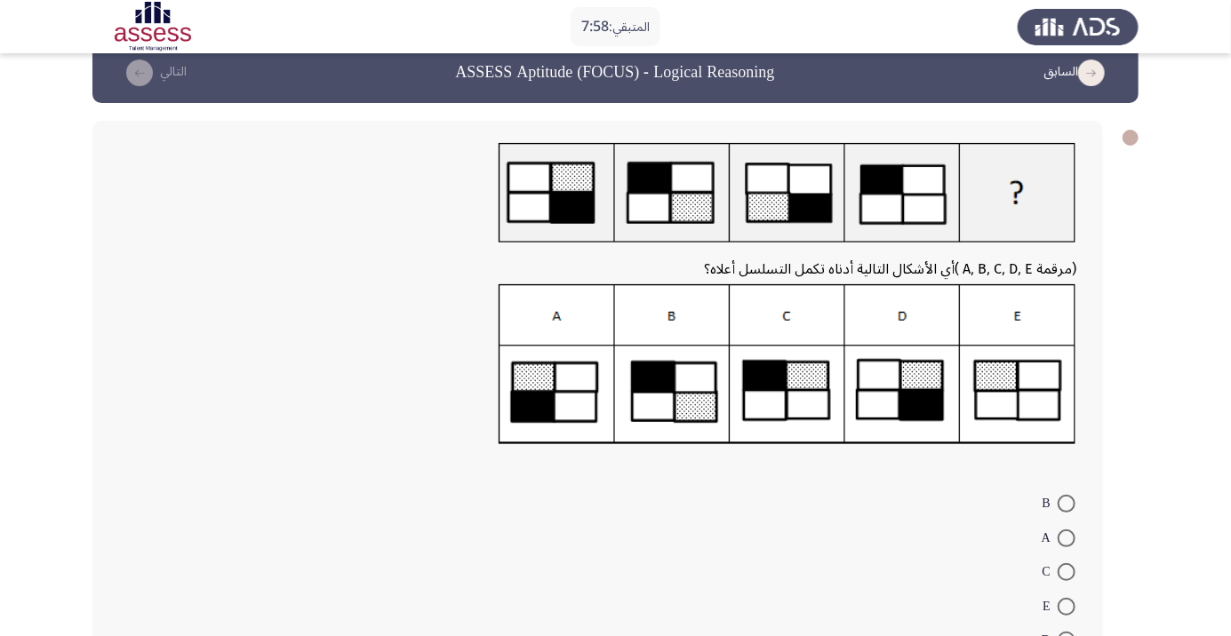
scroll to position [0, 0]
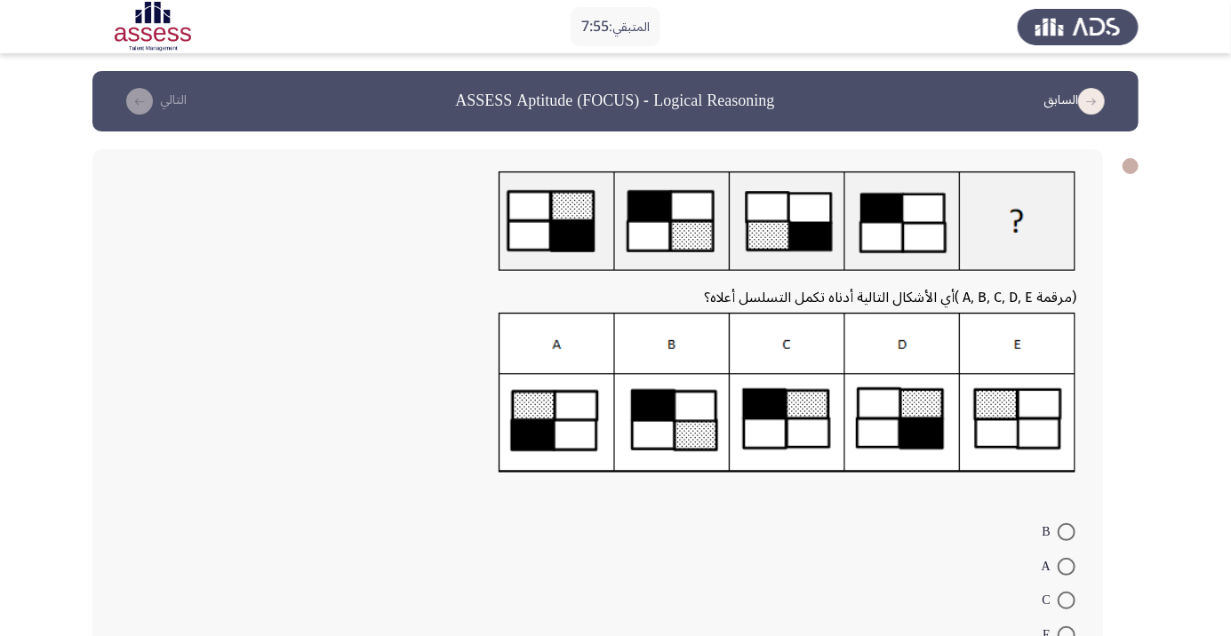
click at [547, 428] on img at bounding box center [788, 393] width 578 height 160
click at [1066, 566] on span at bounding box center [1067, 567] width 18 height 18
click at [1066, 566] on input "A" at bounding box center [1067, 567] width 18 height 18
radio input "true"
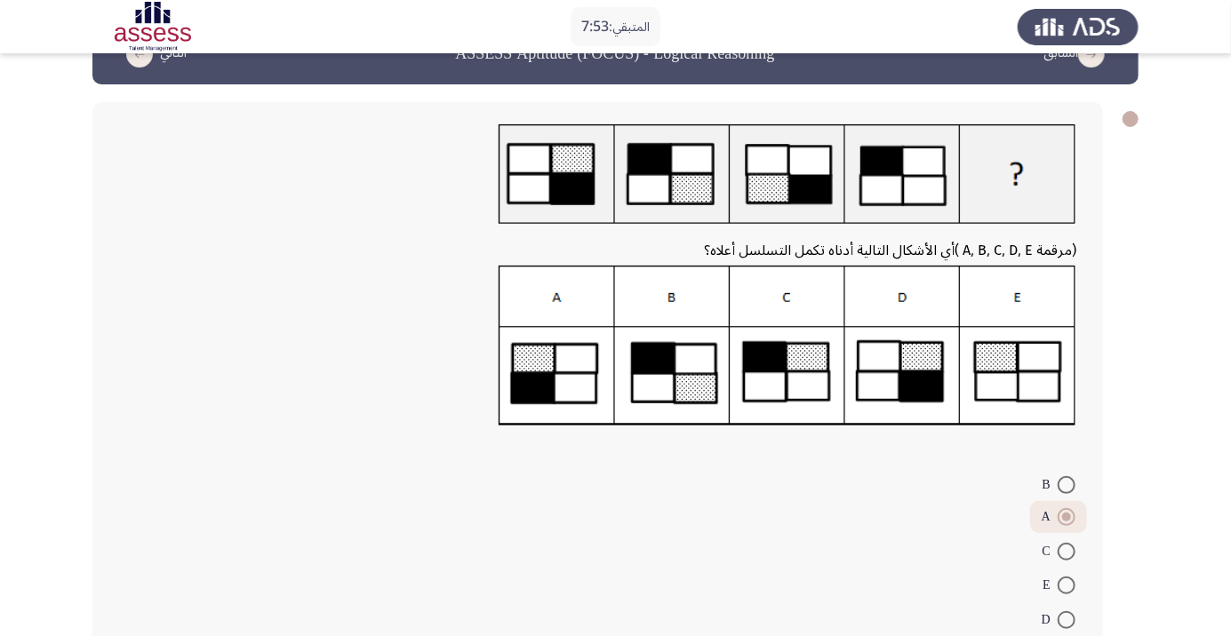
scroll to position [72, 0]
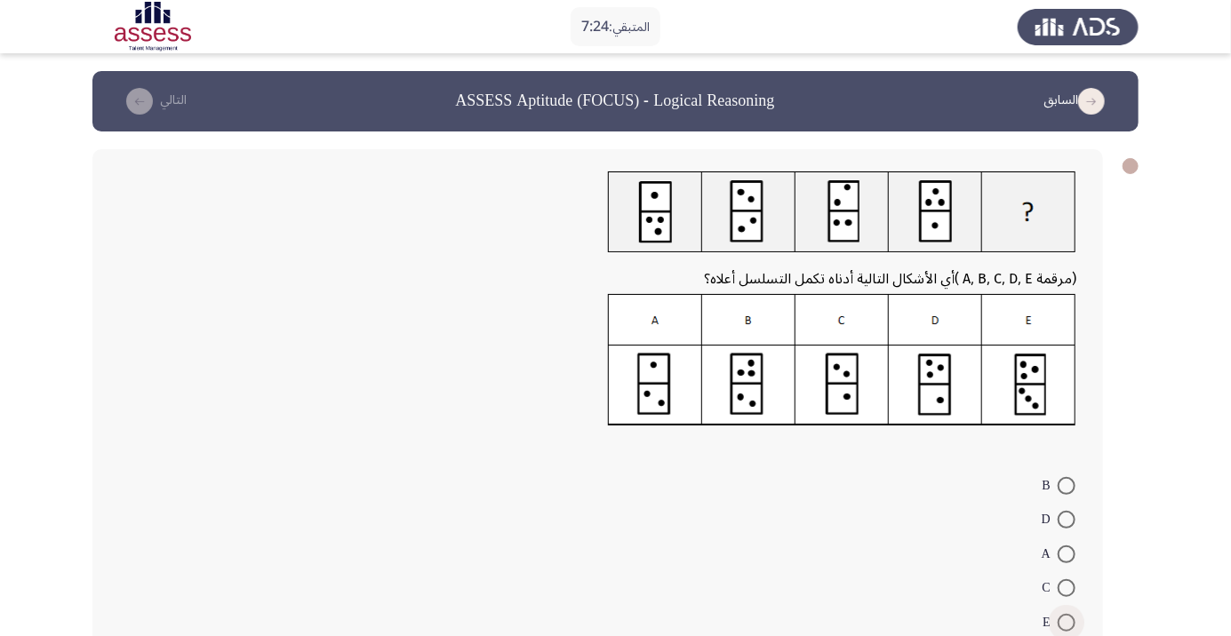
click at [1066, 622] on span at bounding box center [1067, 623] width 18 height 18
click at [1066, 622] on input "E" at bounding box center [1067, 623] width 18 height 18
radio input "true"
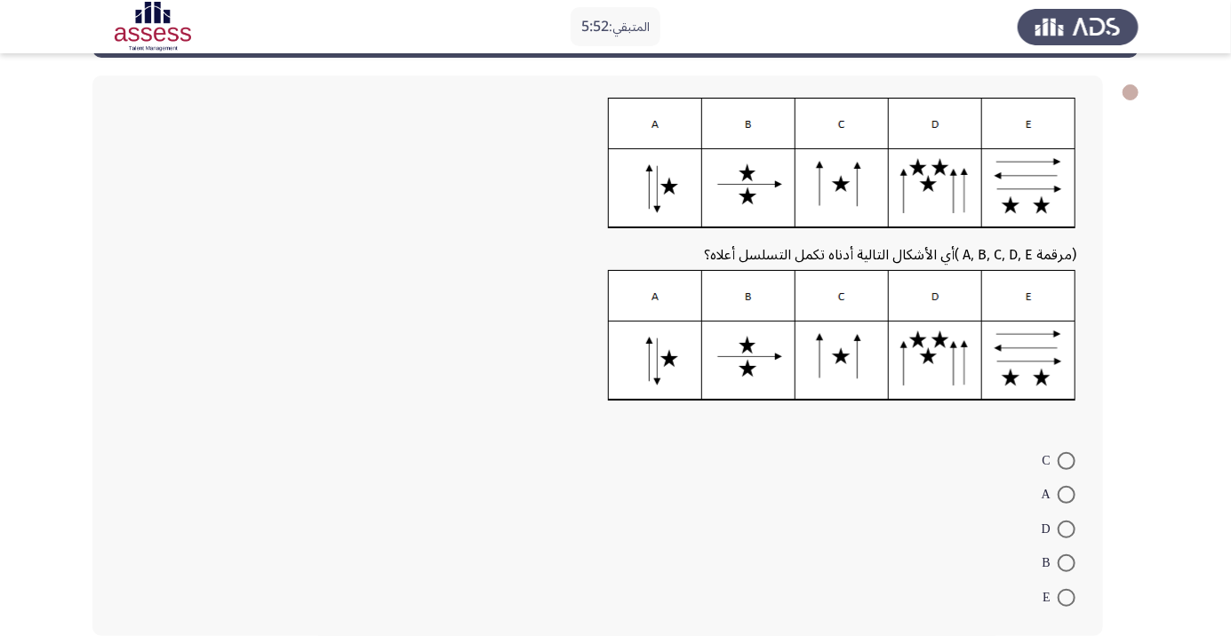
scroll to position [75, 0]
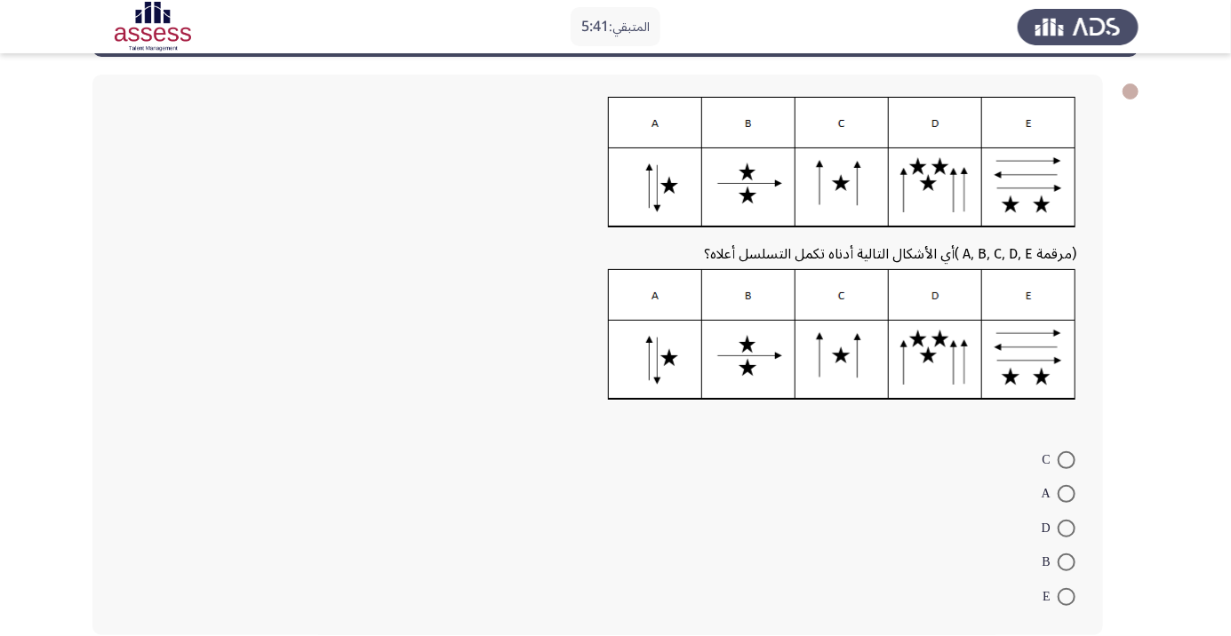
click at [1066, 596] on span at bounding box center [1067, 597] width 18 height 18
click at [1066, 596] on input "E" at bounding box center [1067, 597] width 18 height 18
radio input "true"
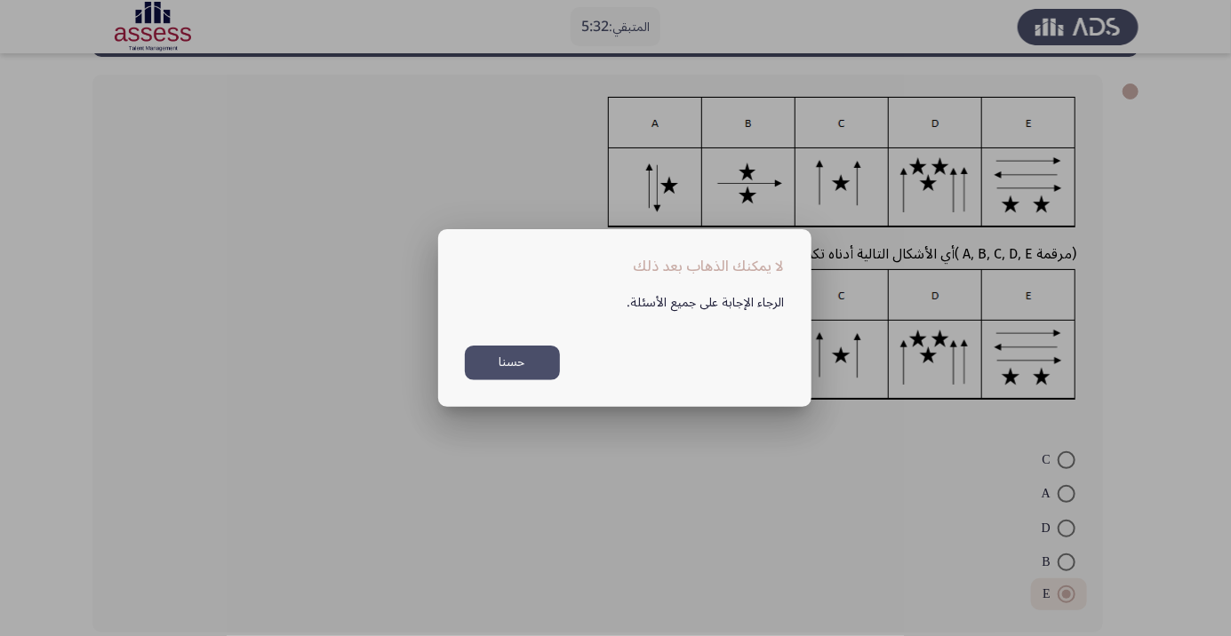
click at [781, 452] on div at bounding box center [615, 318] width 1231 height 636
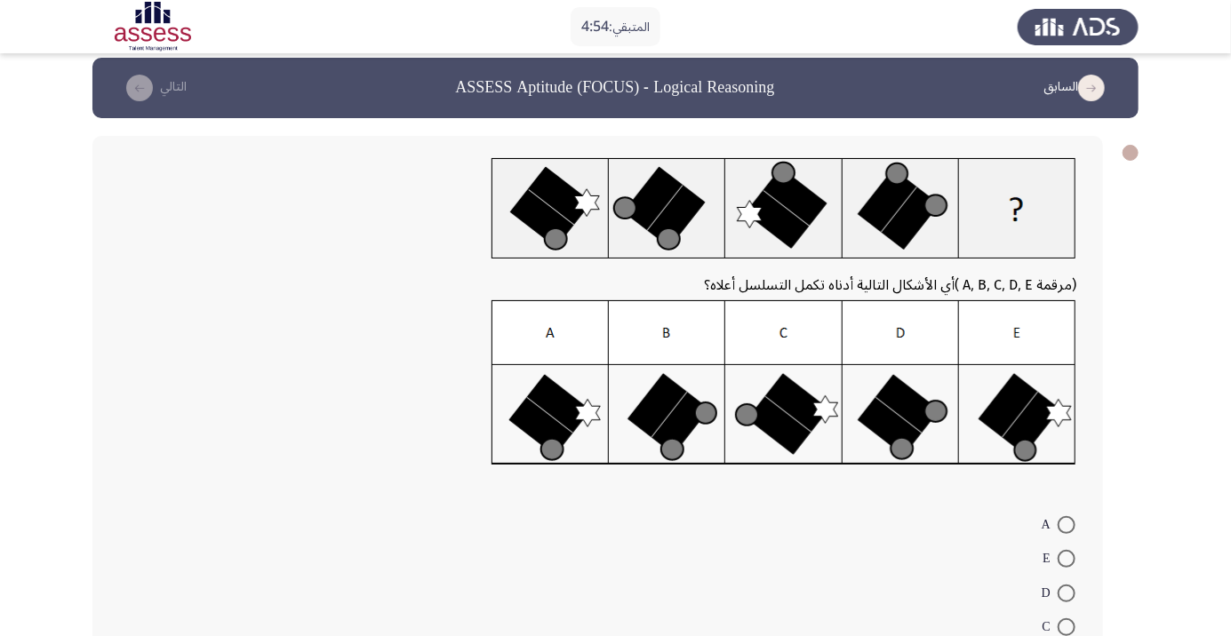
scroll to position [6, 0]
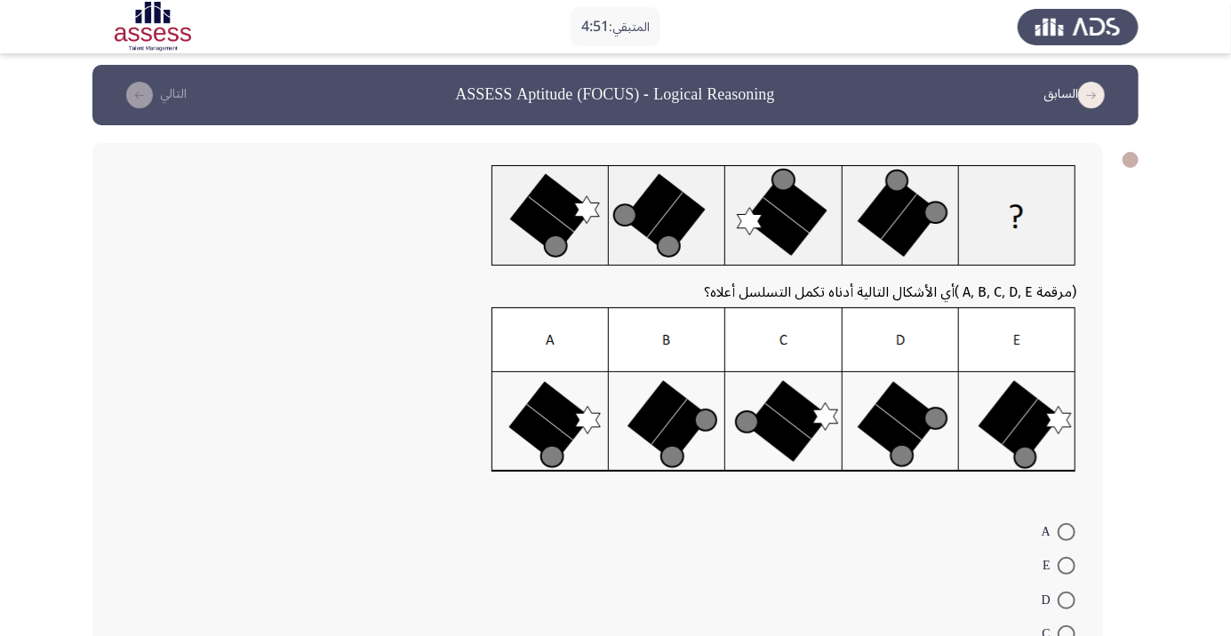
click at [1066, 634] on span at bounding box center [1067, 635] width 18 height 18
click at [1066, 634] on input "C" at bounding box center [1067, 635] width 18 height 18
radio input "true"
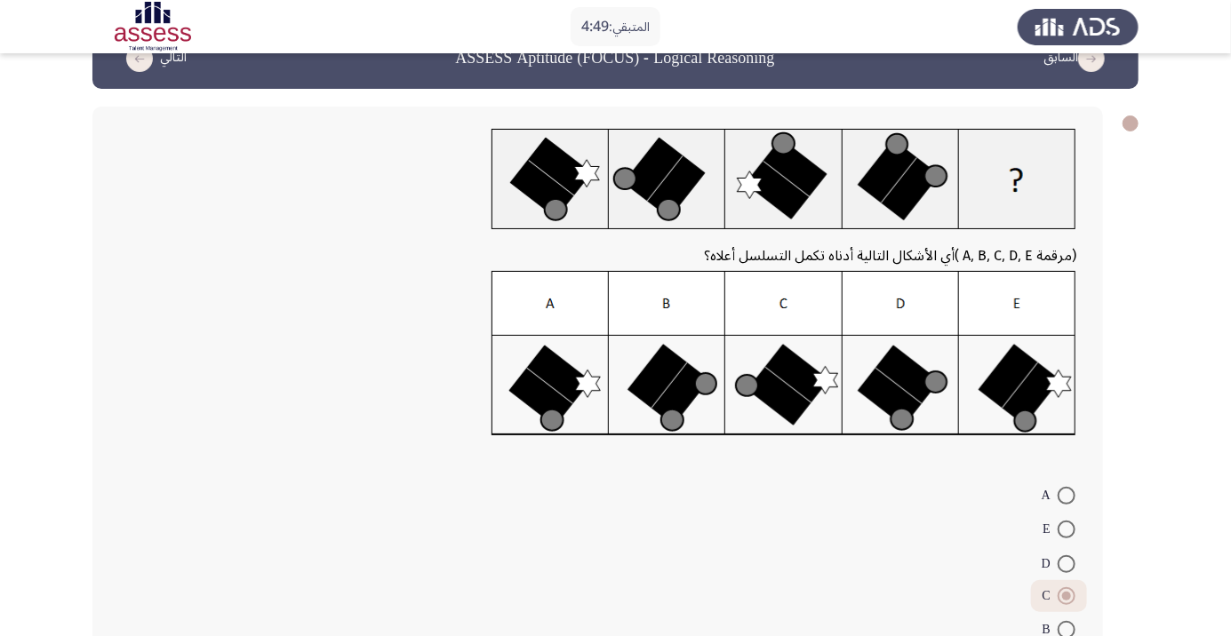
scroll to position [78, 0]
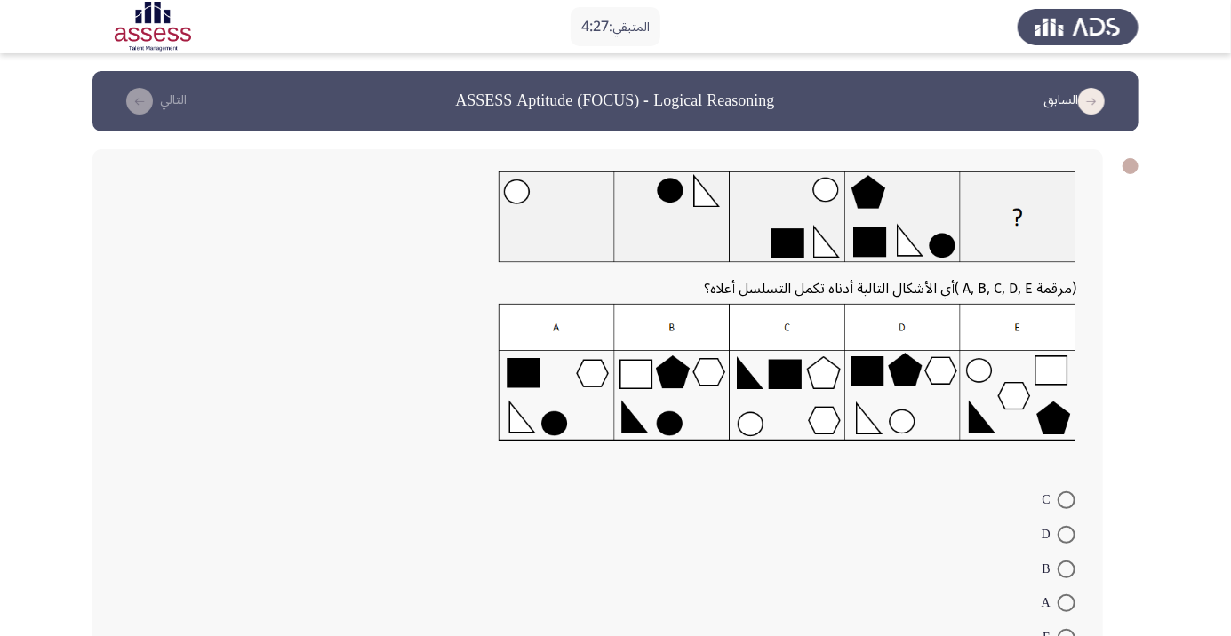
click at [1066, 500] on span at bounding box center [1067, 500] width 18 height 18
click at [1066, 500] on input "C" at bounding box center [1067, 500] width 18 height 18
radio input "true"
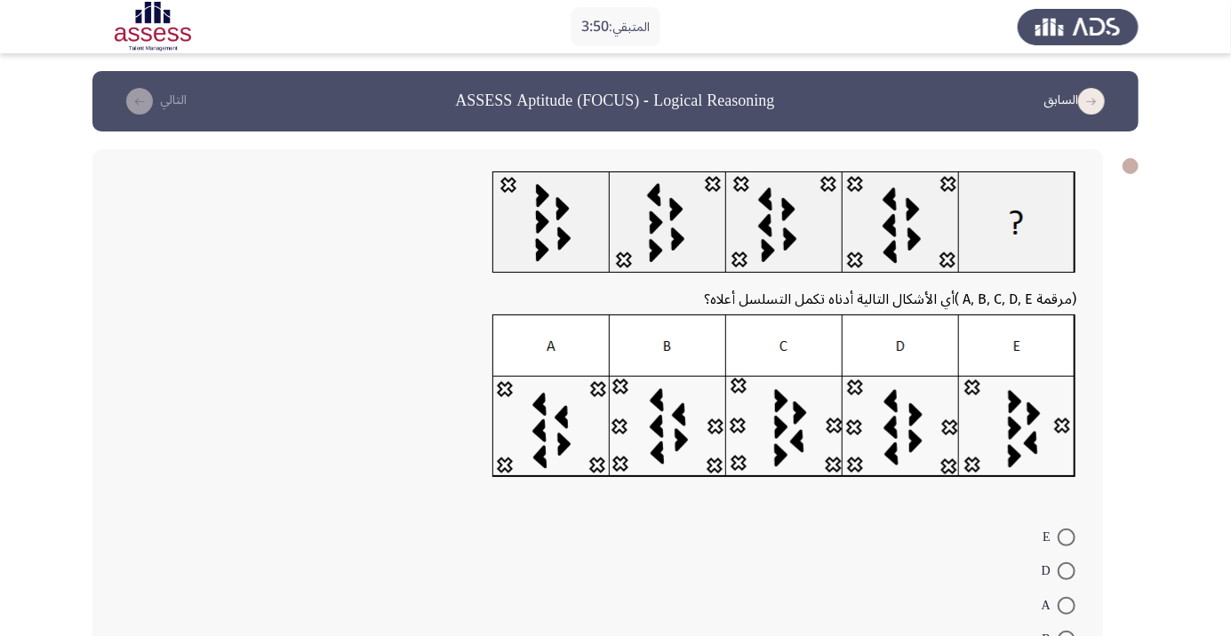
click at [1066, 537] on span at bounding box center [1067, 538] width 18 height 18
click at [1066, 537] on input "E" at bounding box center [1067, 538] width 18 height 18
radio input "true"
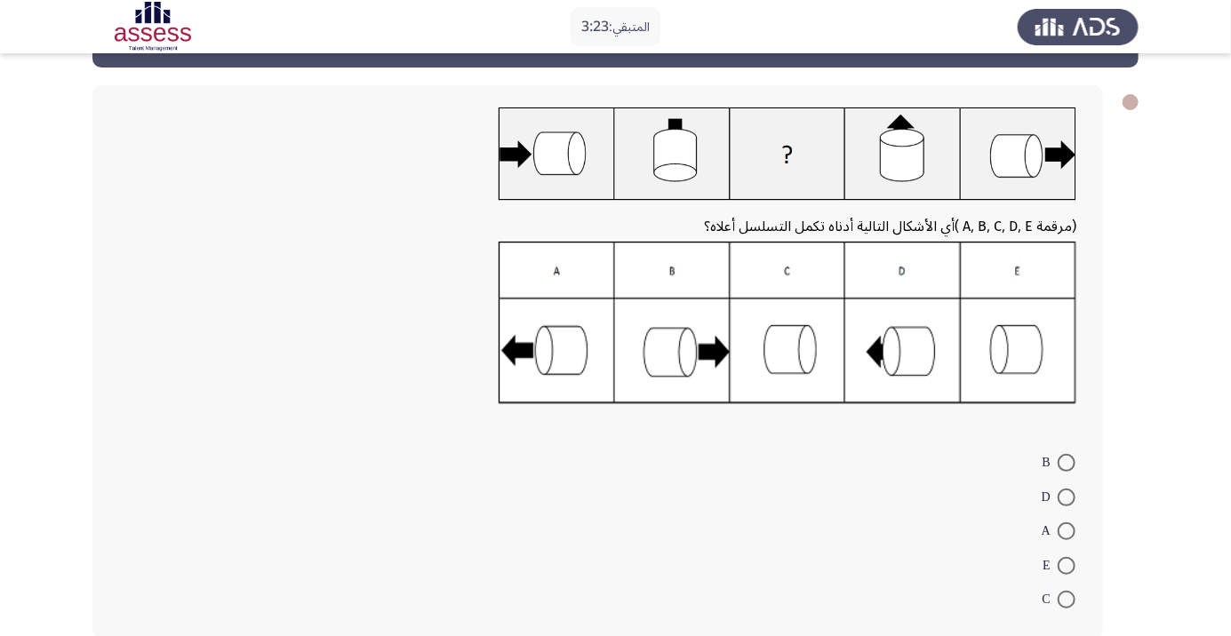
scroll to position [68, 0]
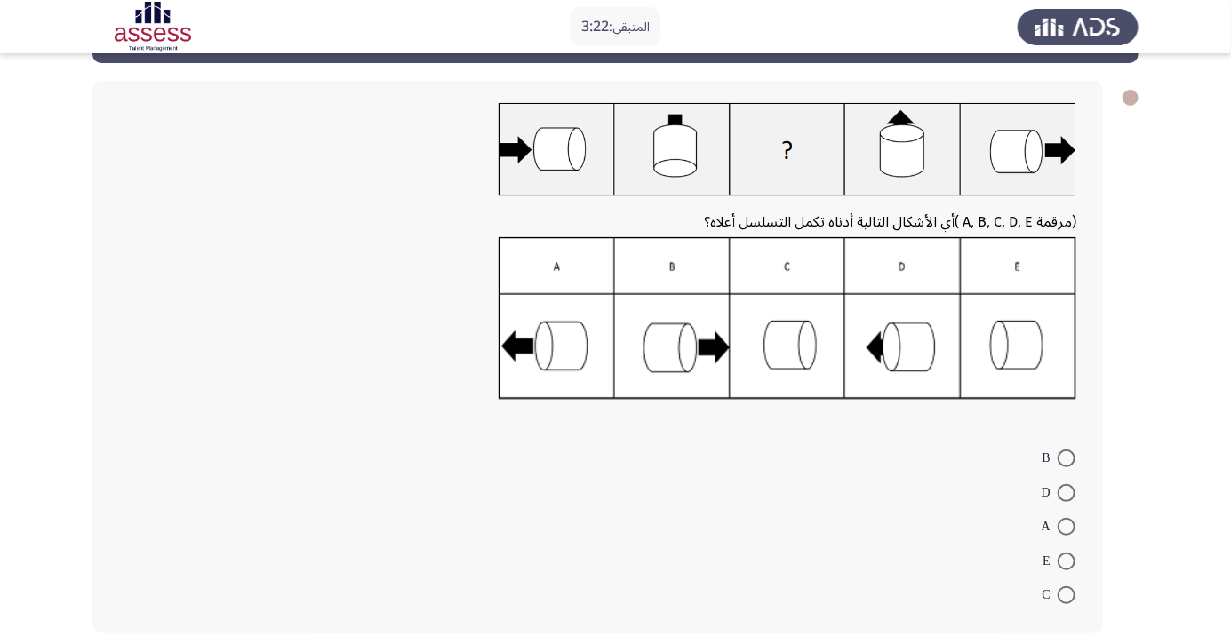
click at [1066, 561] on span at bounding box center [1067, 562] width 18 height 18
click at [1066, 561] on input "E" at bounding box center [1067, 562] width 18 height 18
radio input "true"
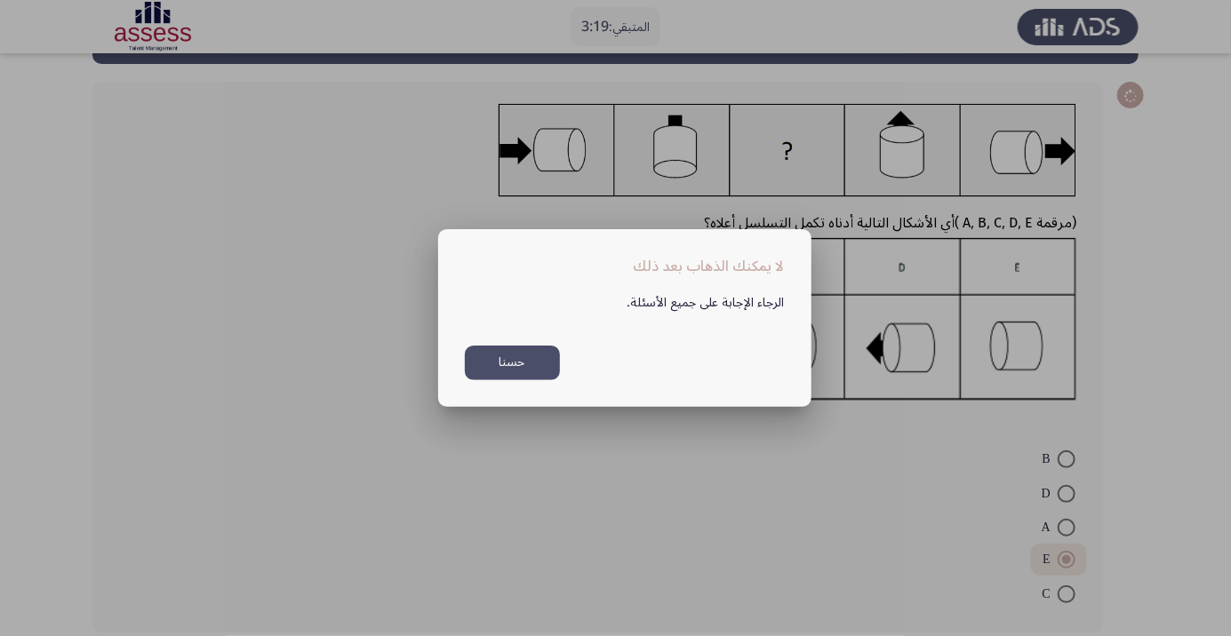
click at [474, 597] on div at bounding box center [615, 318] width 1231 height 636
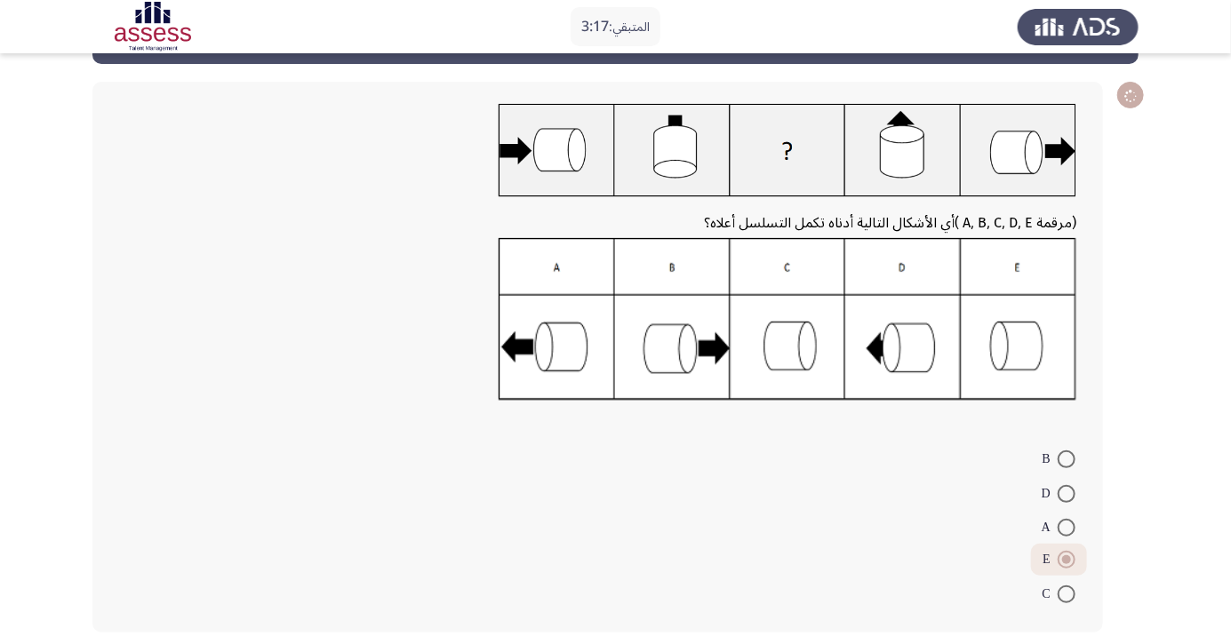
click at [1067, 556] on span at bounding box center [1066, 559] width 9 height 9
click at [1067, 556] on input "E" at bounding box center [1067, 560] width 18 height 18
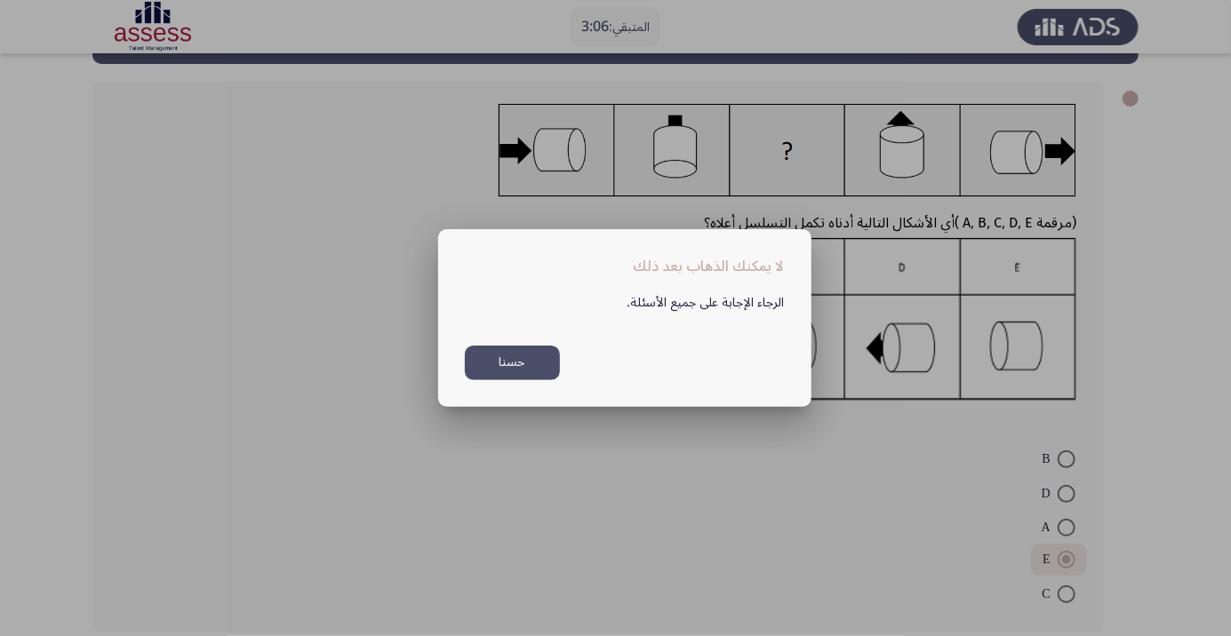
click at [499, 380] on button "حسنا" at bounding box center [512, 363] width 95 height 35
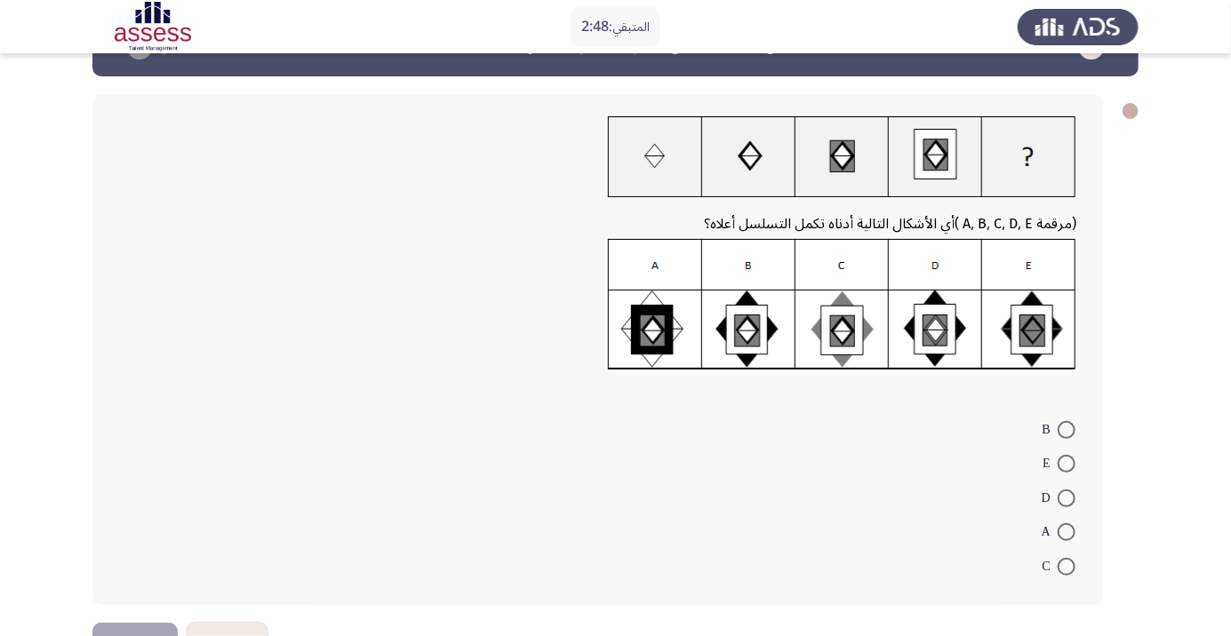
scroll to position [65, 0]
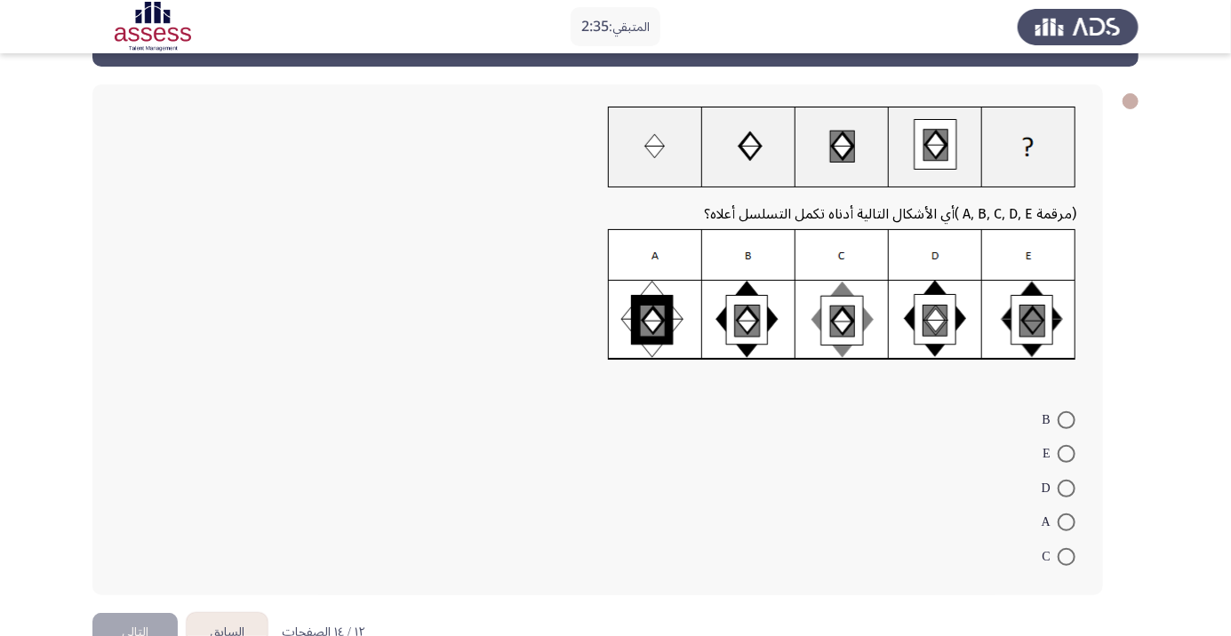
click at [1066, 453] on span at bounding box center [1067, 454] width 18 height 18
click at [1066, 453] on input "E" at bounding box center [1067, 454] width 18 height 18
radio input "true"
click at [131, 627] on button "التالي" at bounding box center [134, 631] width 85 height 40
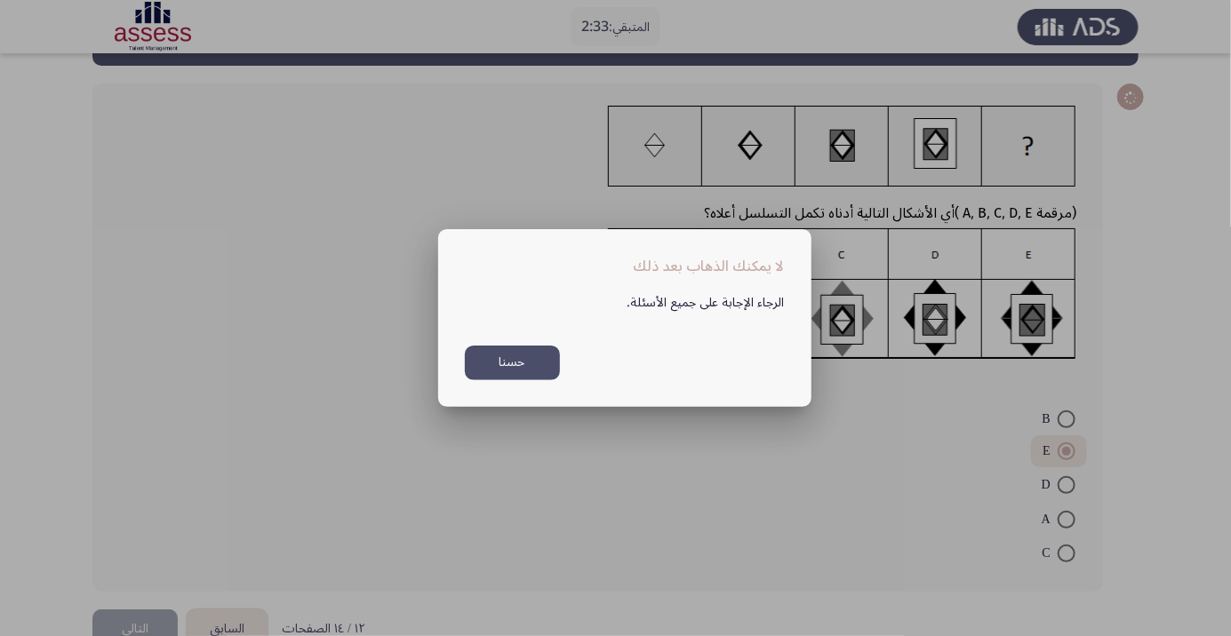
click at [531, 359] on button "حسنا" at bounding box center [512, 363] width 95 height 35
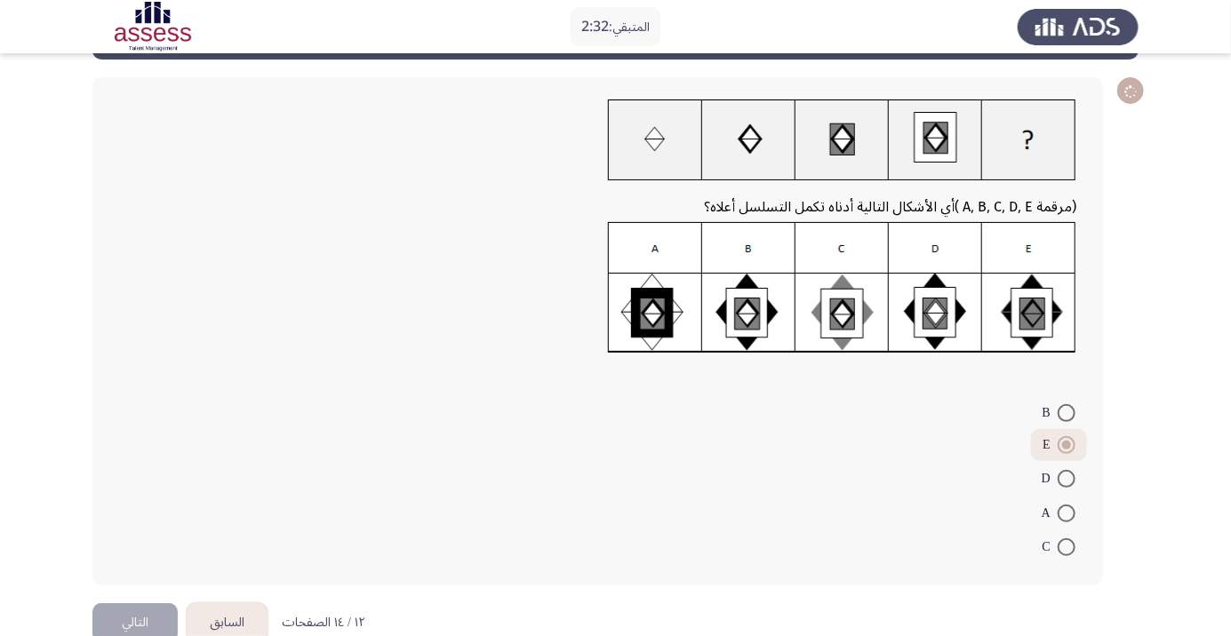
scroll to position [19, 0]
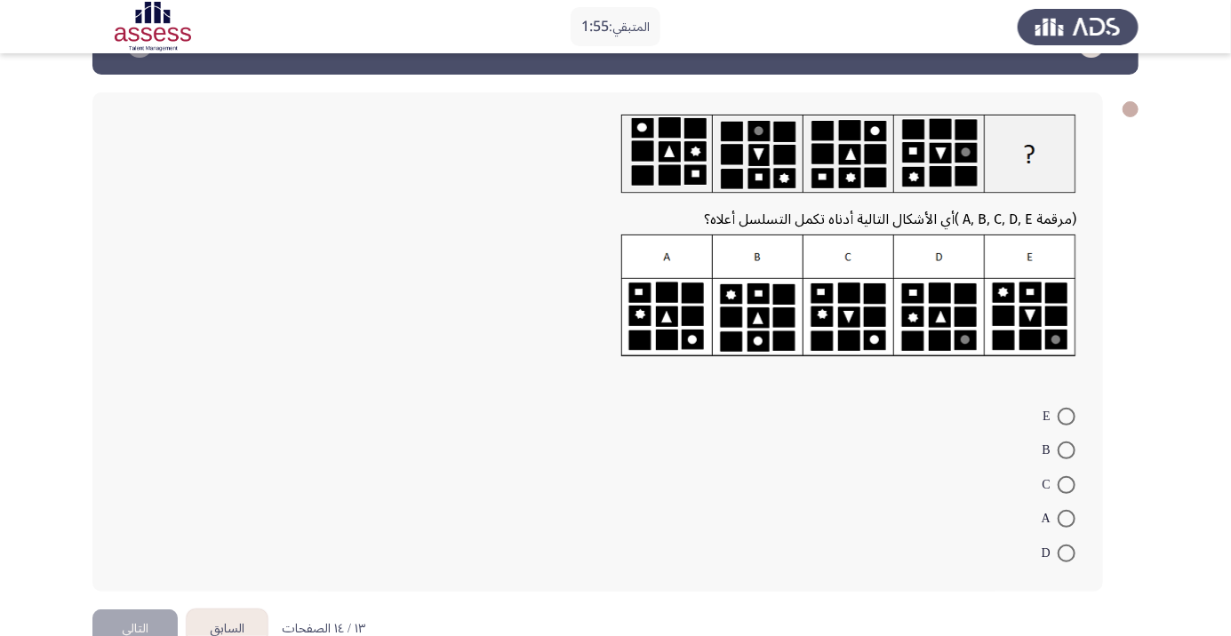
scroll to position [73, 0]
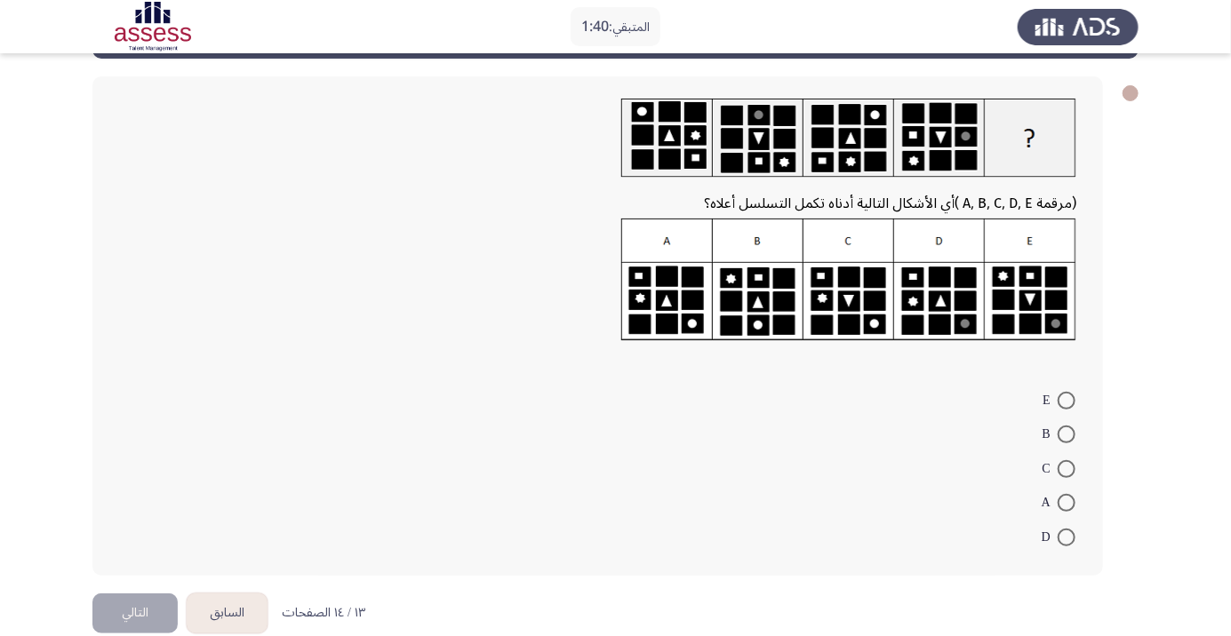
click at [1066, 434] on span at bounding box center [1067, 435] width 18 height 18
click at [1066, 434] on input "B" at bounding box center [1067, 435] width 18 height 18
radio input "true"
click at [117, 605] on button "التالي" at bounding box center [134, 611] width 85 height 40
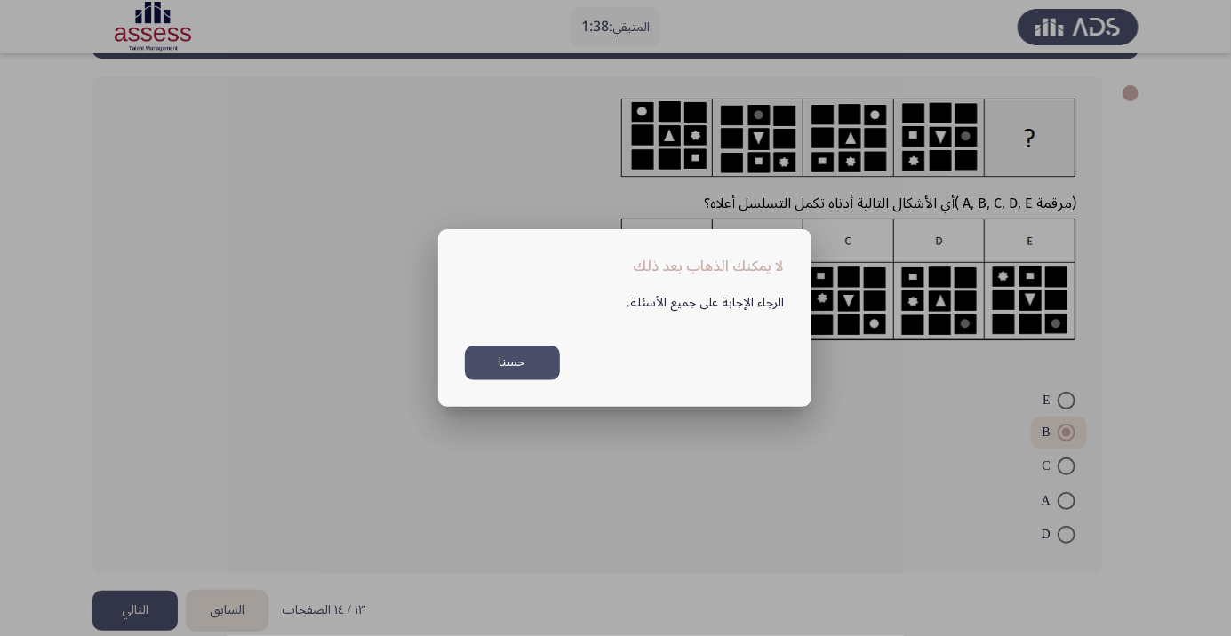
click at [510, 361] on button "حسنا" at bounding box center [512, 363] width 95 height 35
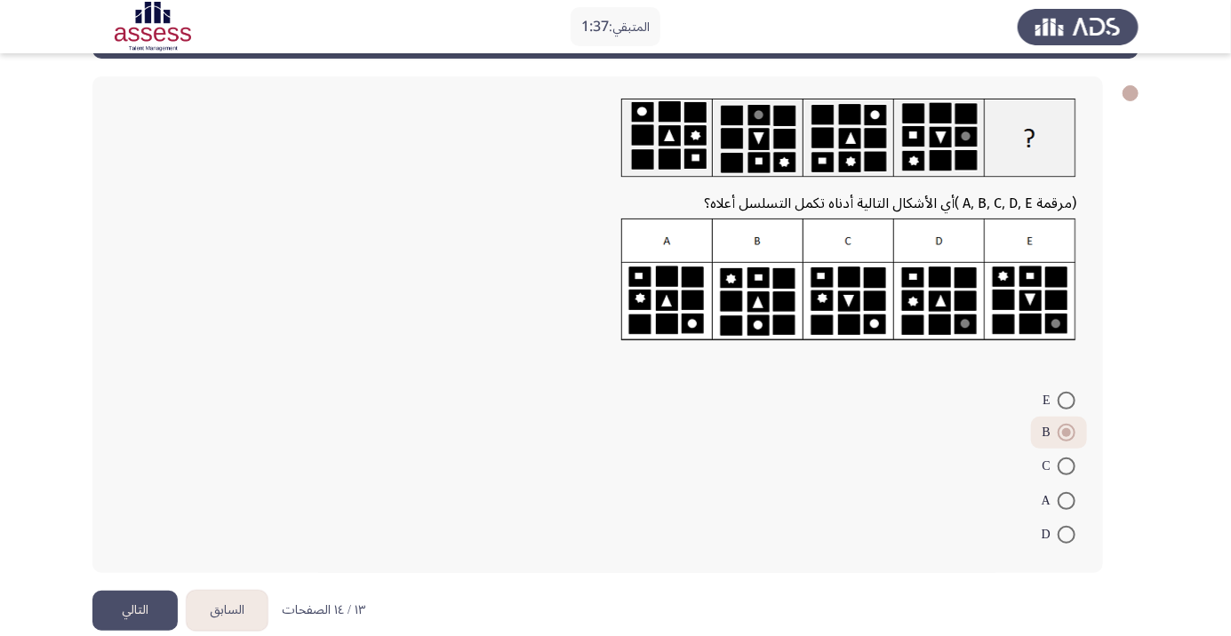
click at [133, 618] on button "التالي" at bounding box center [134, 611] width 85 height 40
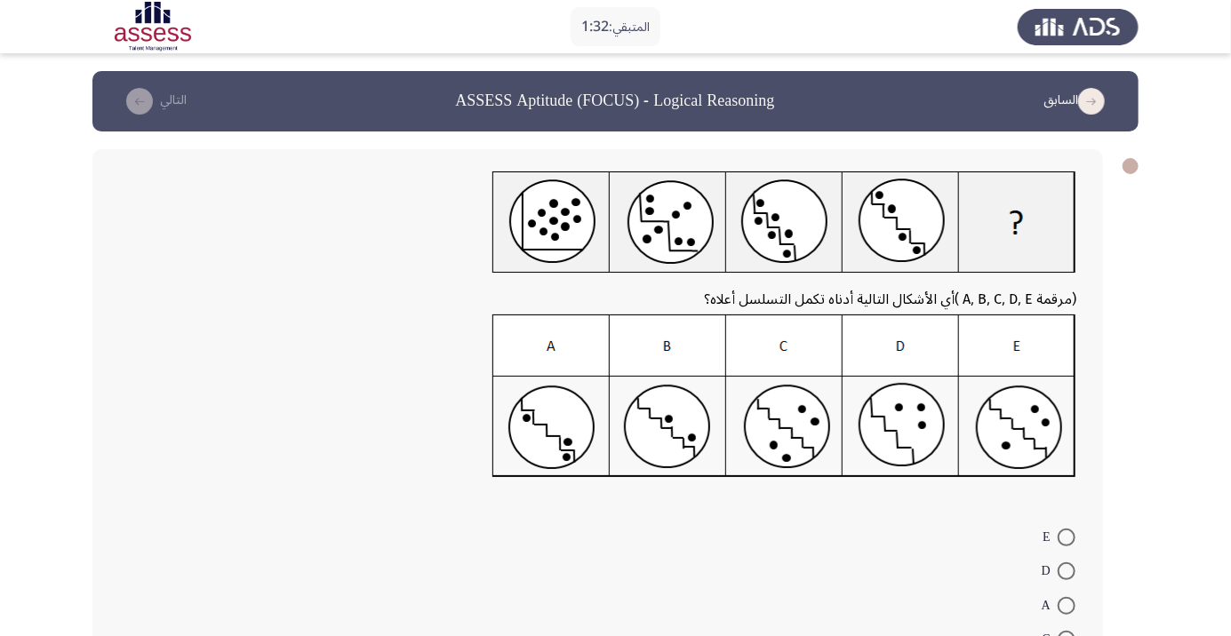
scroll to position [7, 0]
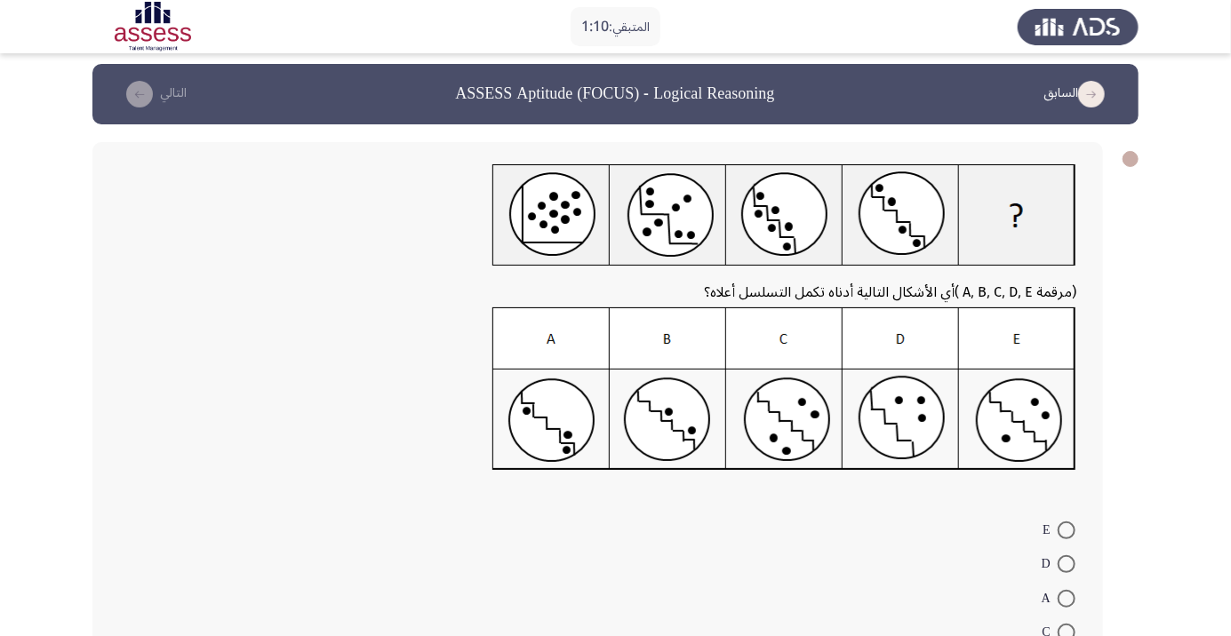
click at [1071, 558] on span at bounding box center [1067, 564] width 18 height 18
click at [1071, 558] on input "D" at bounding box center [1067, 564] width 18 height 18
radio input "true"
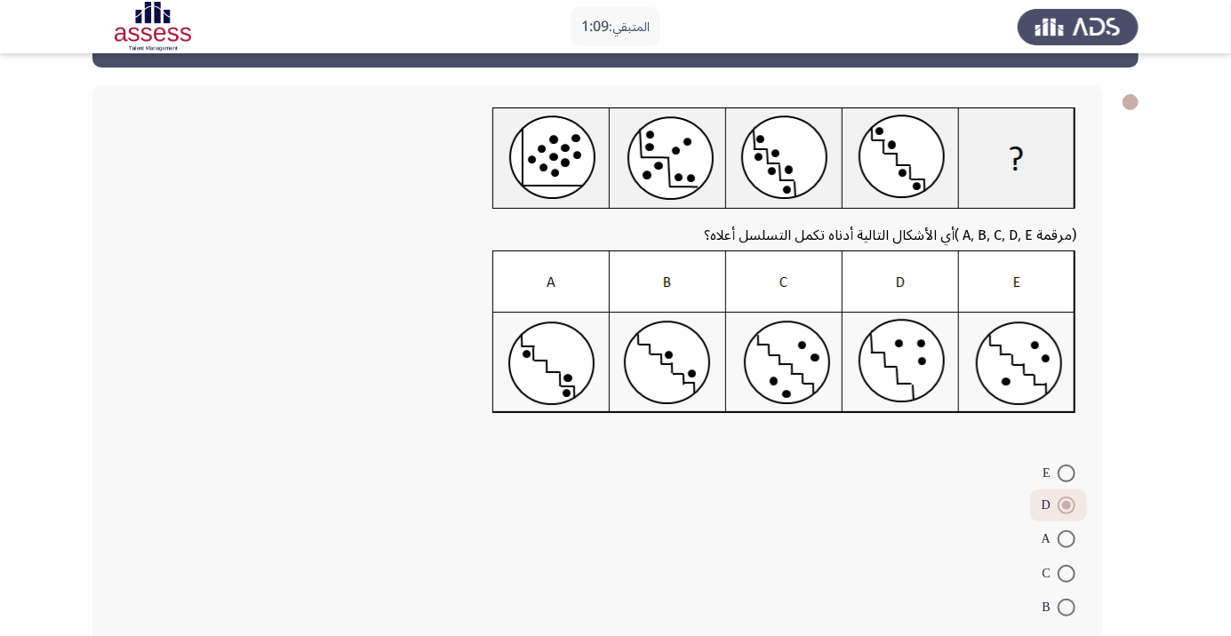
scroll to position [77, 0]
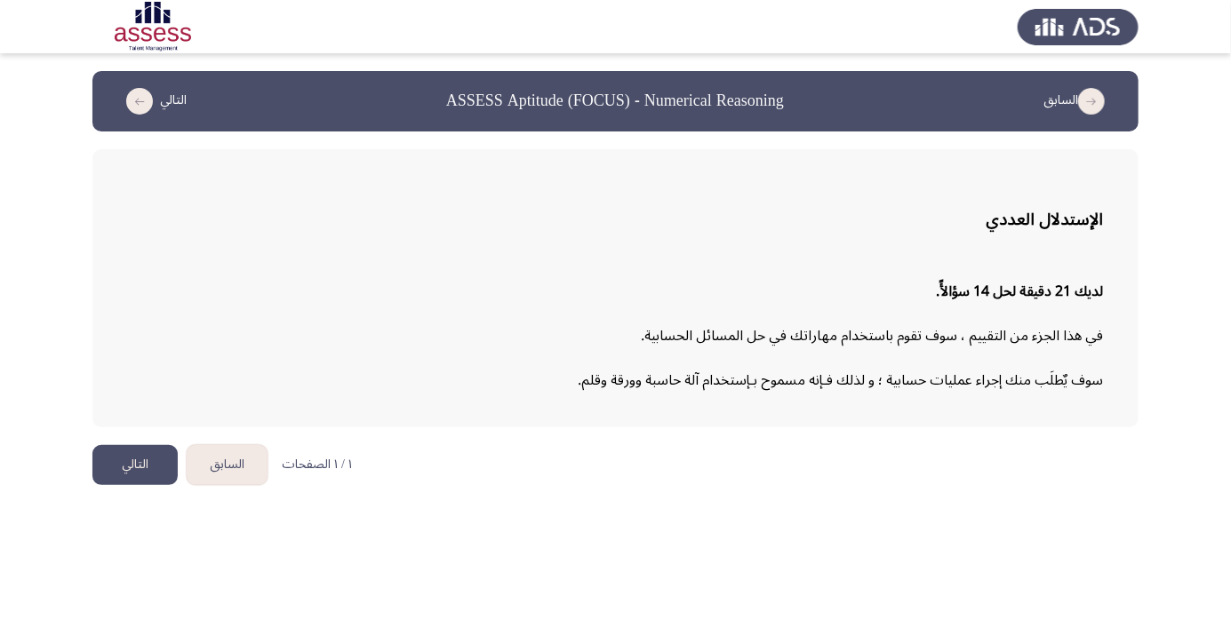
click at [123, 465] on button "التالي" at bounding box center [134, 465] width 85 height 40
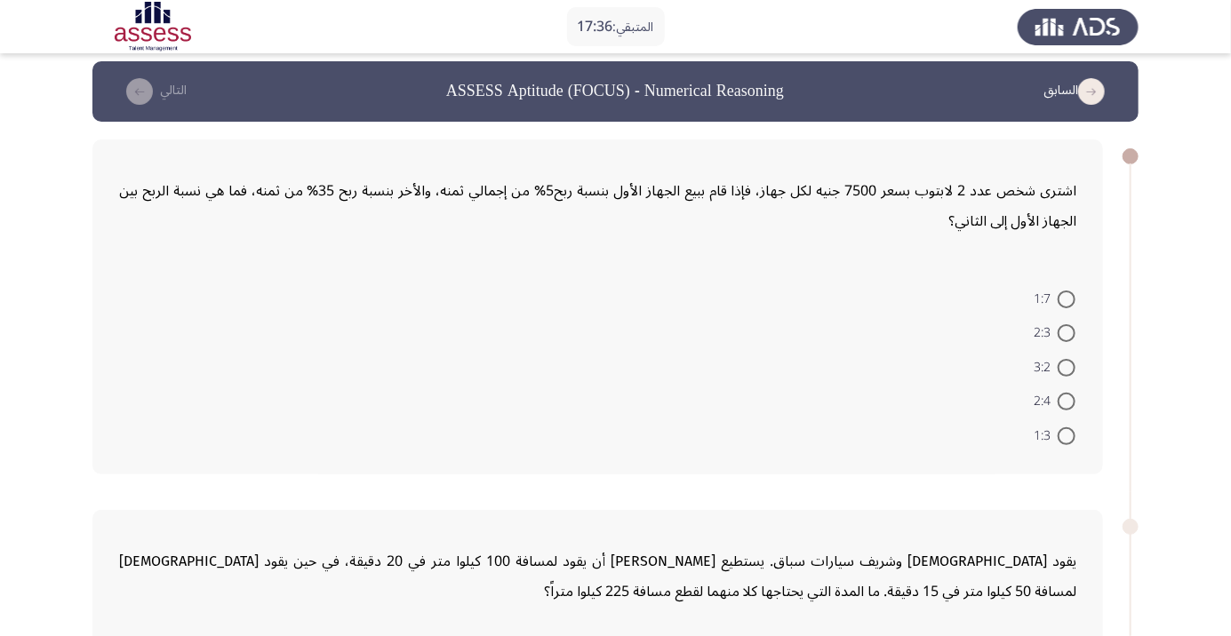
scroll to position [7, 0]
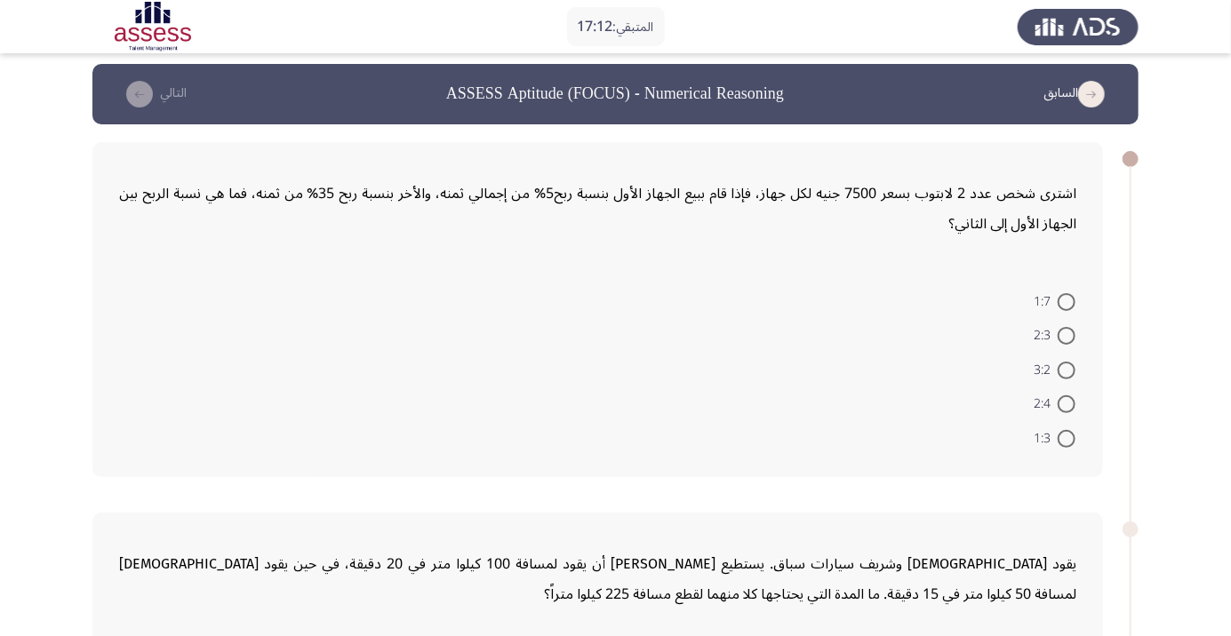
click at [1066, 300] on span at bounding box center [1067, 302] width 18 height 18
click at [1066, 300] on input "1:7" at bounding box center [1067, 302] width 18 height 18
radio input "true"
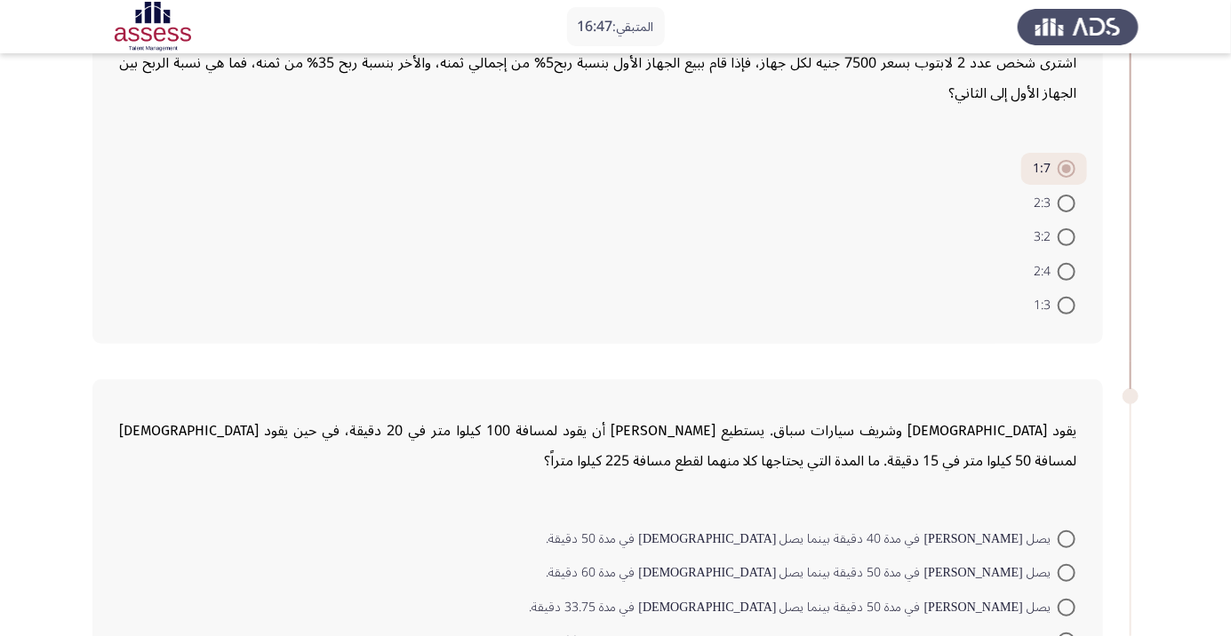
scroll to position [135, 0]
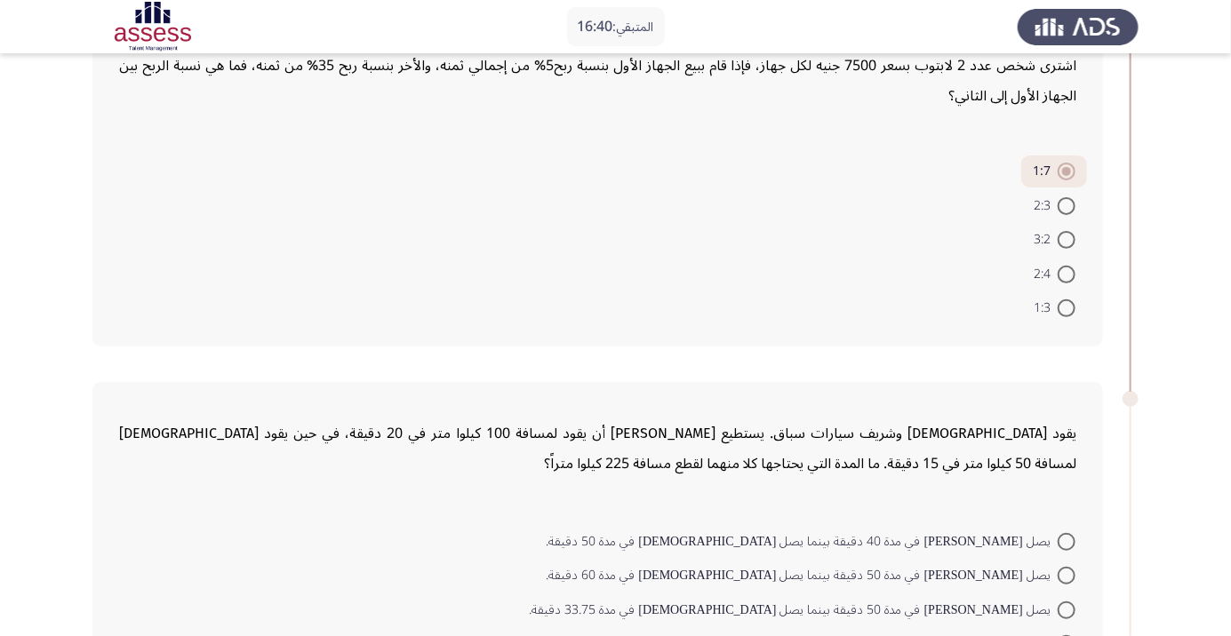
click at [622, 518] on div "يقود اسلام وشريف سيارات سباق. يستطيع شريف أن يقود لمسافة 100 كيلوا متر في 20 دق…" at bounding box center [597, 549] width 1010 height 335
click at [622, 524] on form "يصل شريف في مدة 40 دقيقة بينما يصل اسلام في مدة 50 دقيقة. يصل شريف في مدة 50 دق…" at bounding box center [597, 609] width 957 height 172
click at [1066, 635] on span at bounding box center [1067, 644] width 18 height 18
click at [1066, 635] on input "يصل شريف في مدة 45 دقيقة بينما يصل اسلام في مدة 33.75 دقيقة." at bounding box center [1067, 644] width 18 height 18
radio input "true"
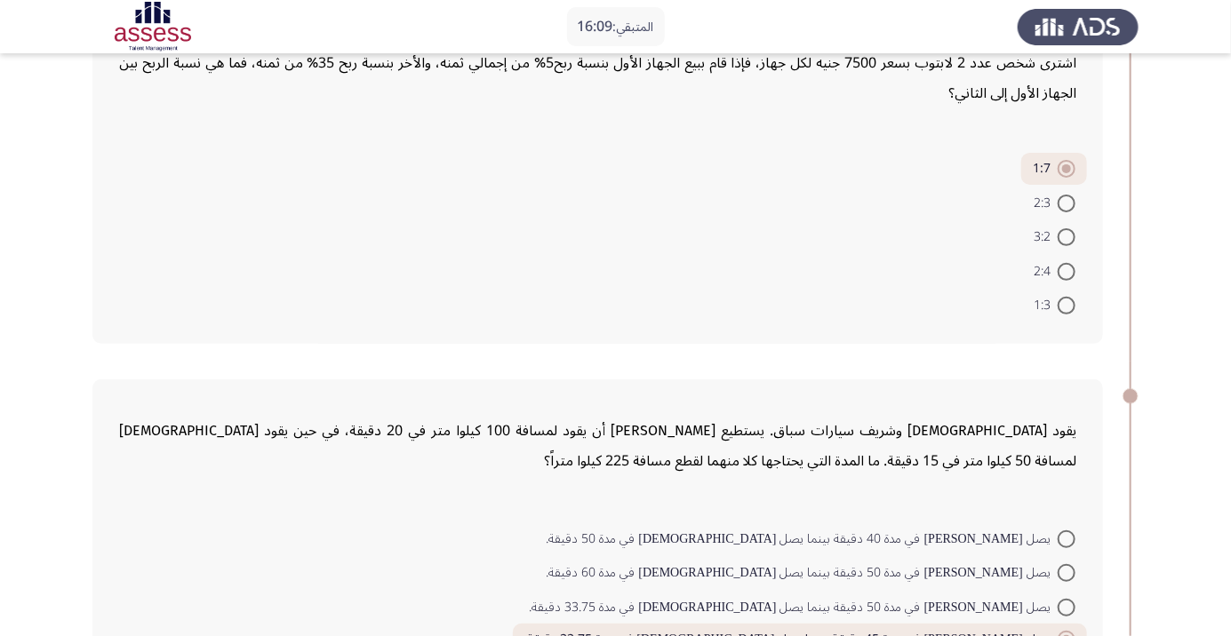
scroll to position [136, 0]
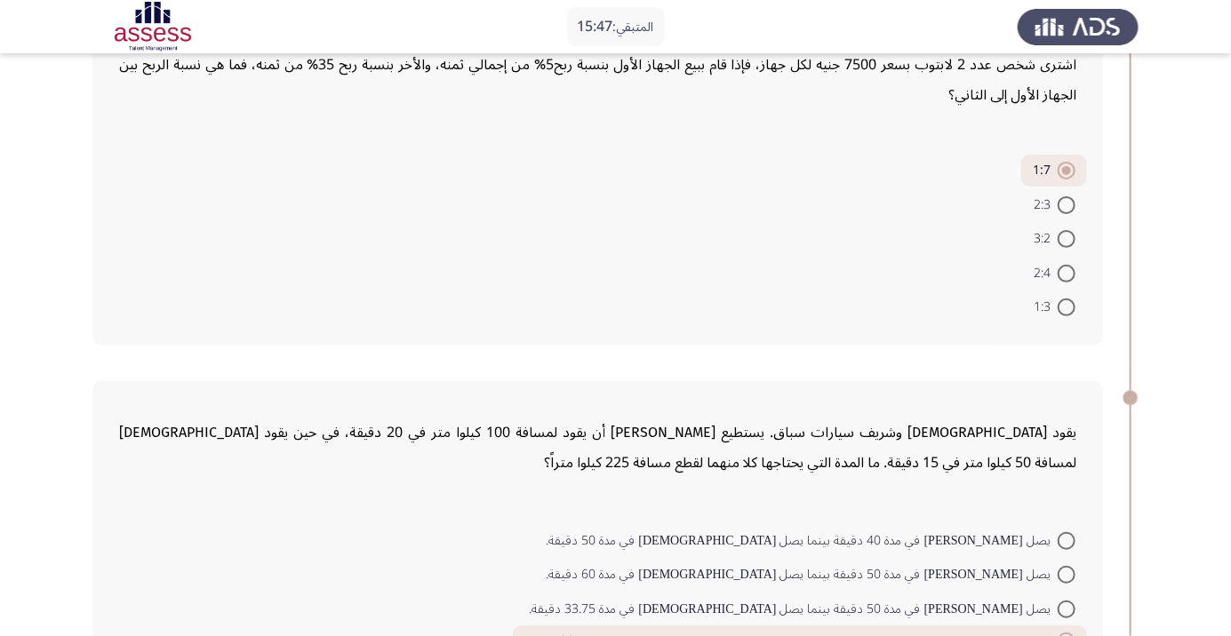
radio input "true"
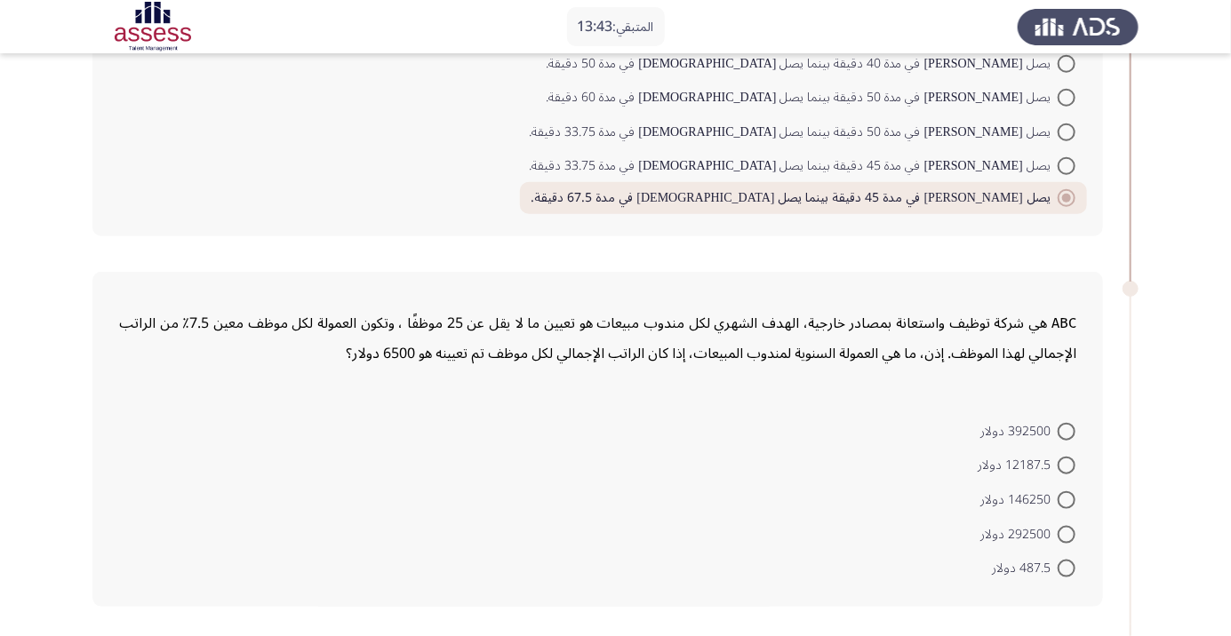
scroll to position [612, 0]
click at [1073, 563] on span at bounding box center [1067, 570] width 18 height 18
click at [1073, 563] on input "487.5 دولار" at bounding box center [1067, 570] width 18 height 18
radio input "true"
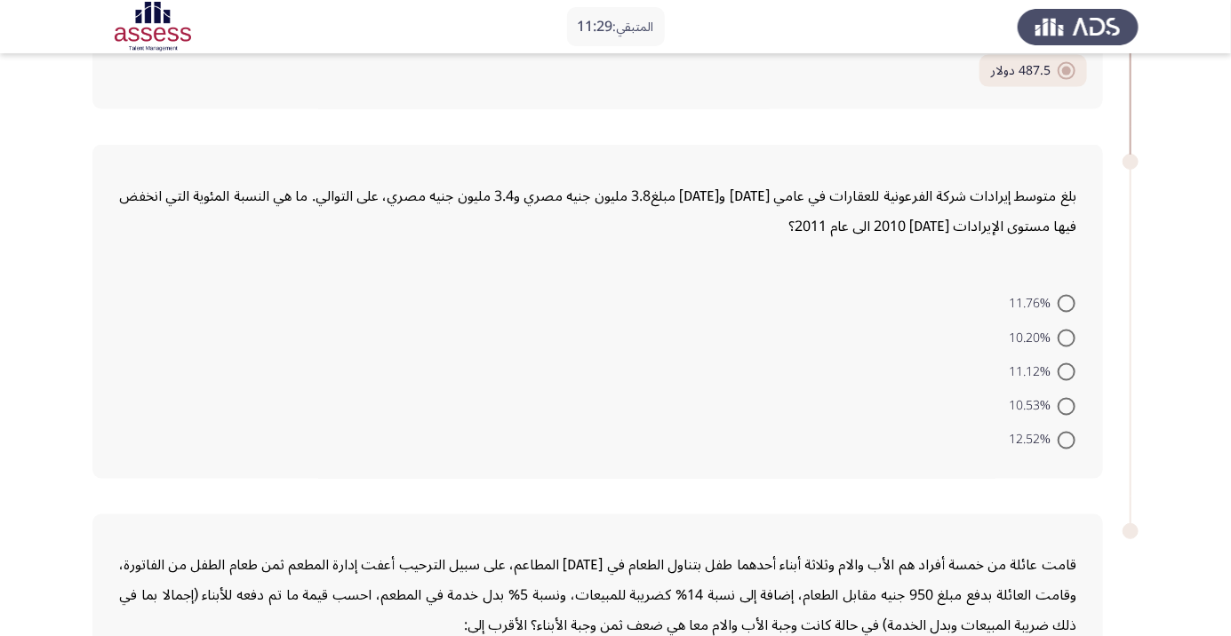
scroll to position [1138, 0]
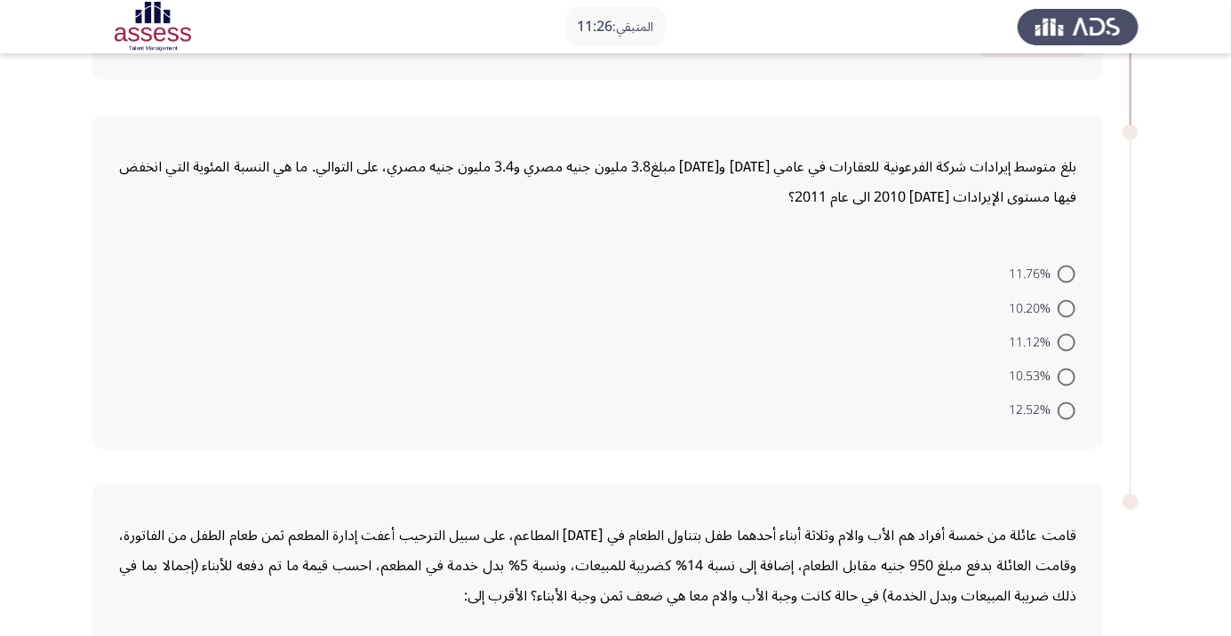
click at [1066, 409] on span at bounding box center [1067, 412] width 18 height 18
click at [1066, 409] on input "12.52%" at bounding box center [1067, 412] width 18 height 18
radio input "true"
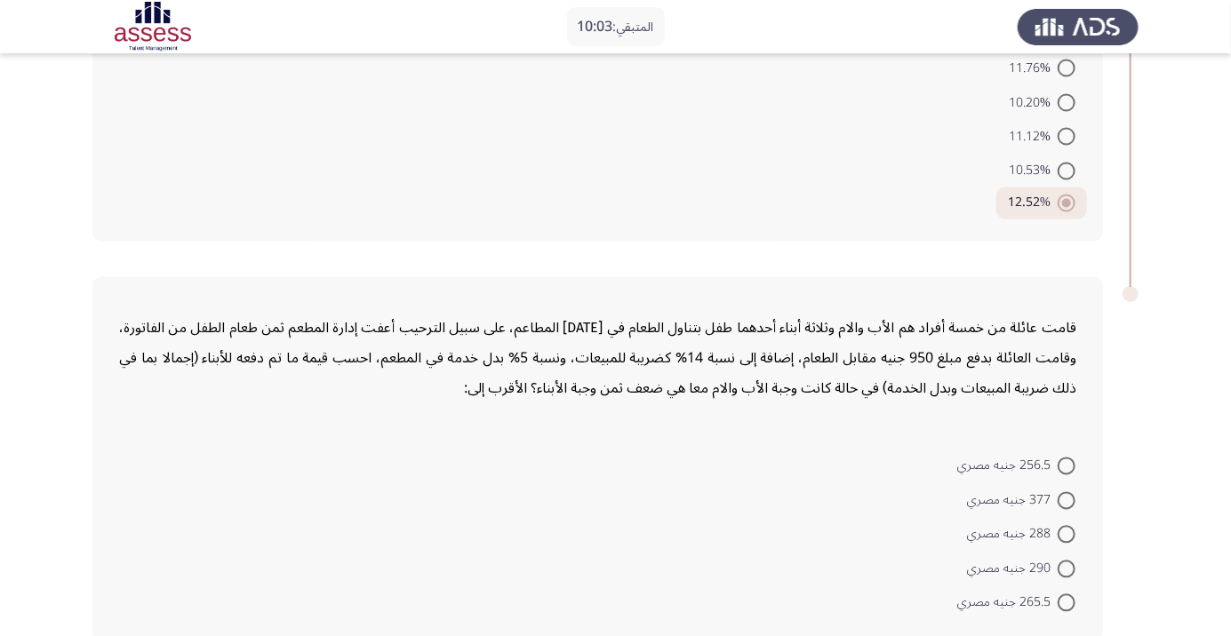
scroll to position [1351, 0]
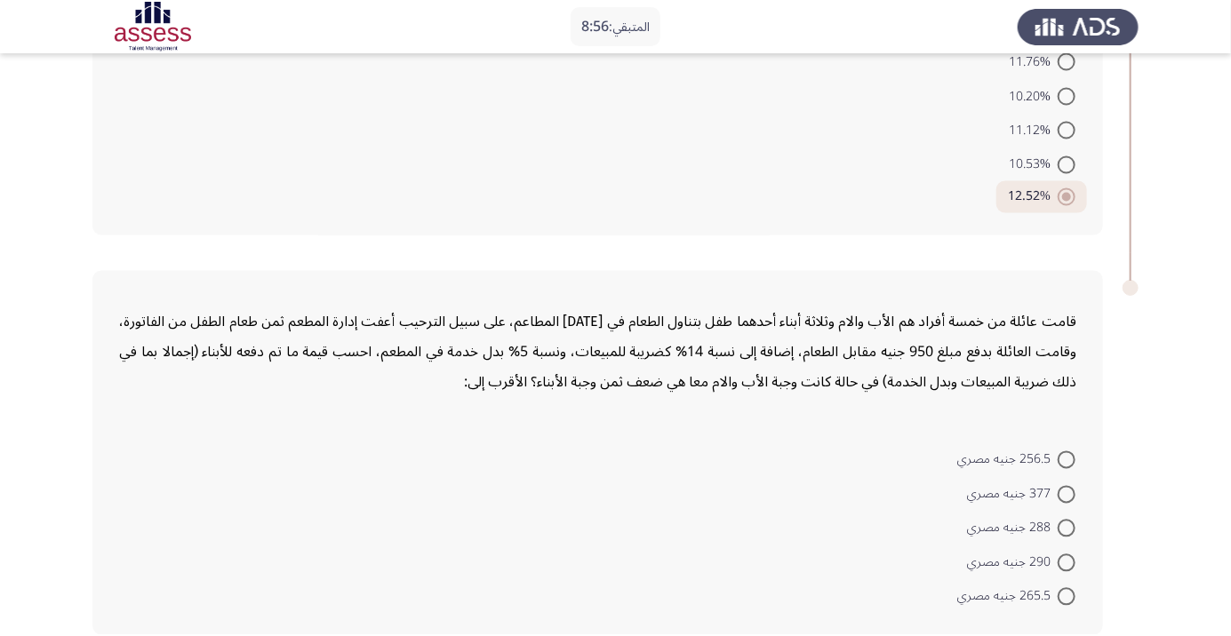
click at [1066, 491] on span at bounding box center [1067, 495] width 18 height 18
click at [1066, 491] on input "377 جنيه مصري" at bounding box center [1067, 495] width 18 height 18
radio input "true"
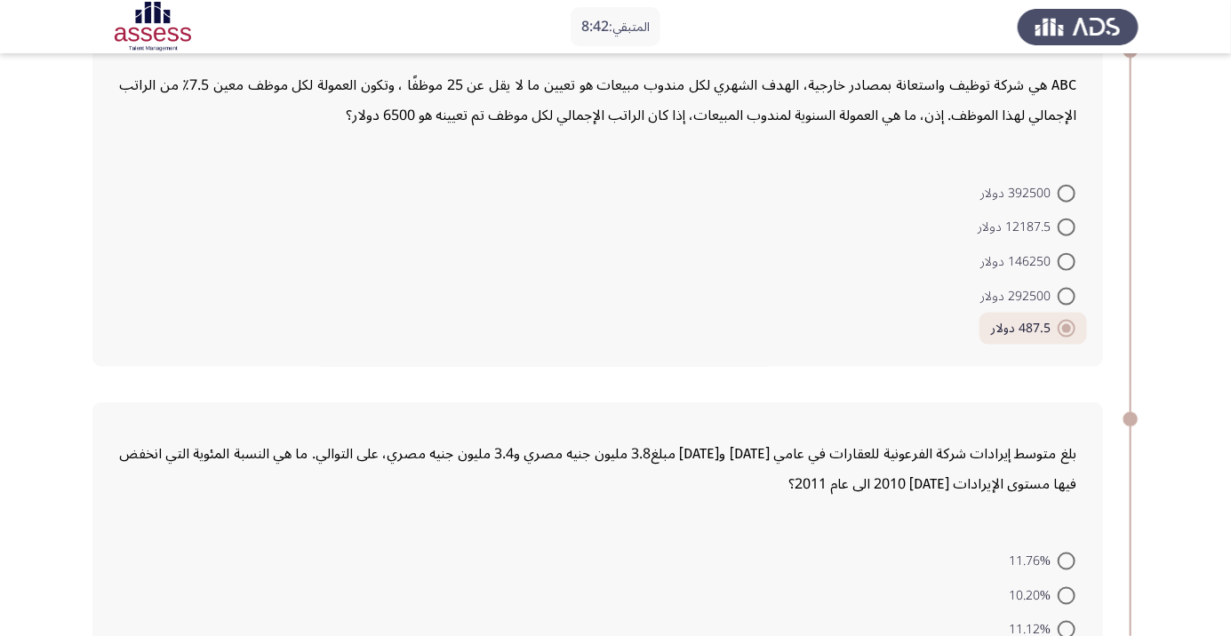
scroll to position [1349, 0]
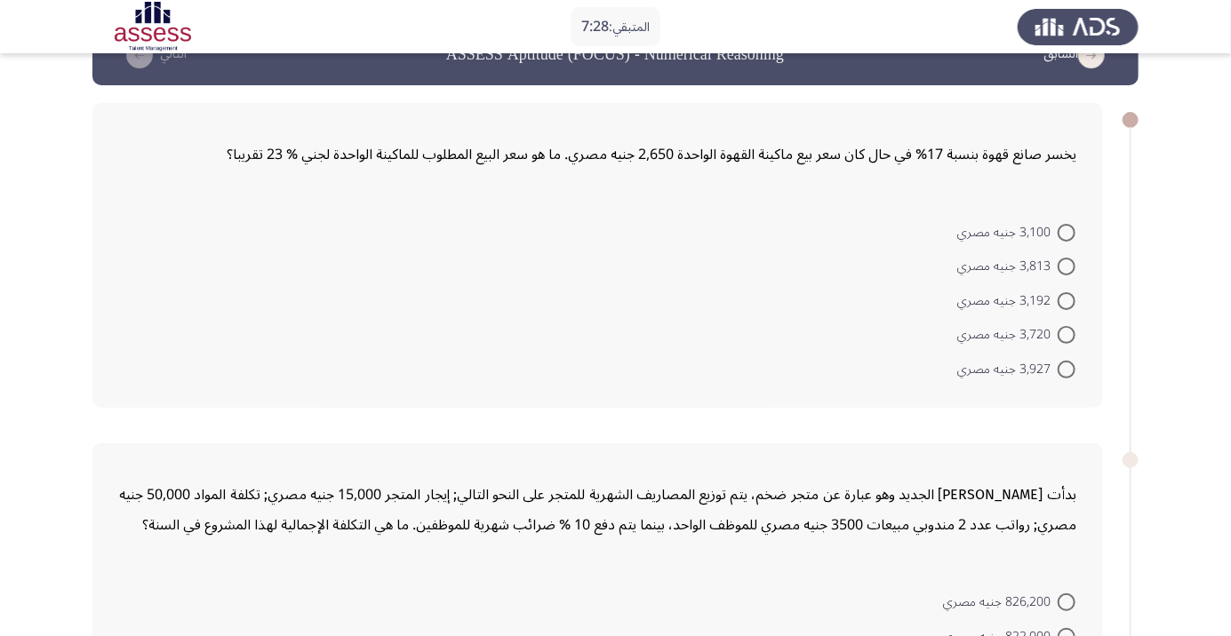
scroll to position [0, 0]
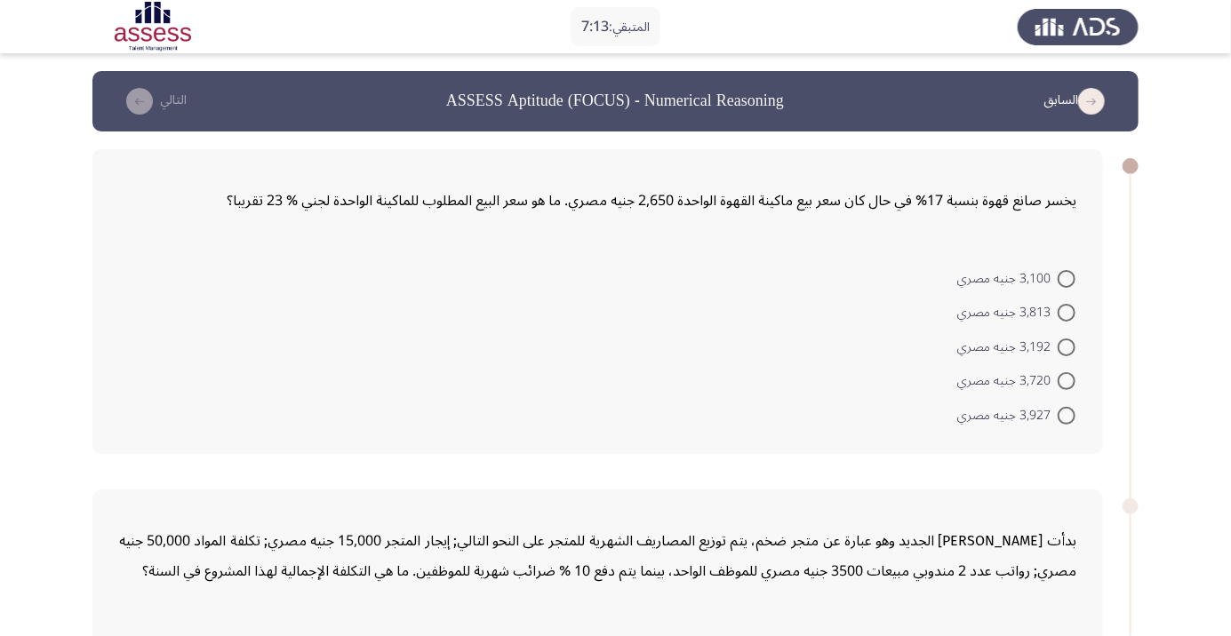
click at [1067, 340] on span at bounding box center [1067, 348] width 18 height 18
click at [1067, 340] on input "3,192 جنيه مصري" at bounding box center [1067, 348] width 18 height 18
radio input "true"
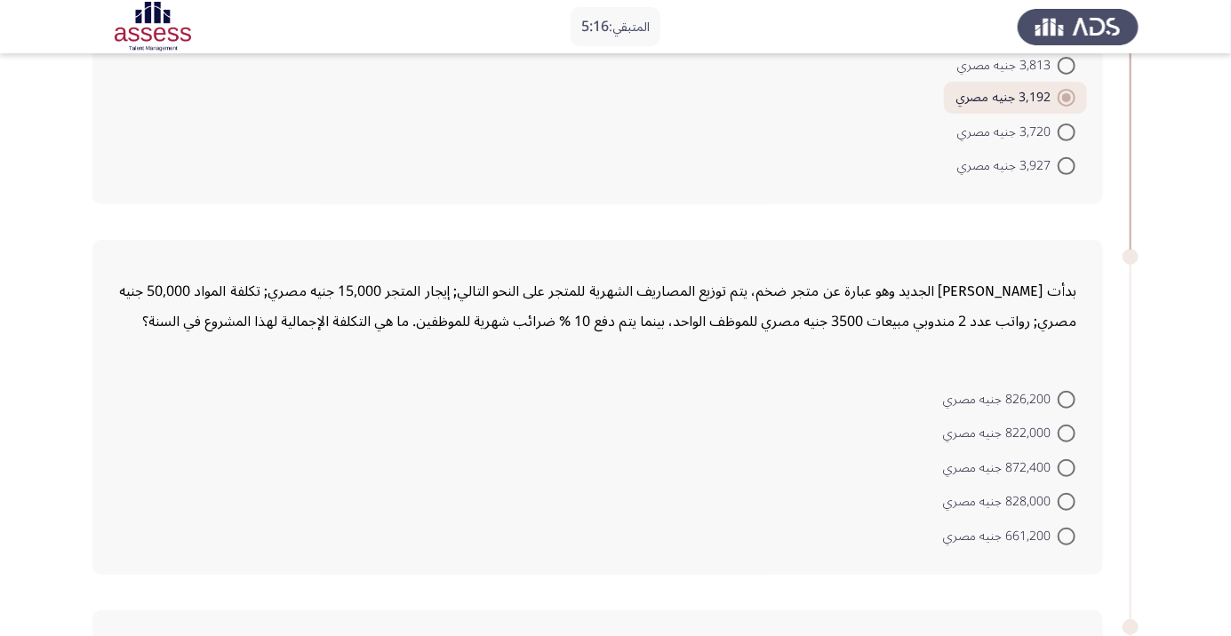
scroll to position [249, 0]
click at [1066, 465] on span at bounding box center [1067, 467] width 18 height 18
click at [1066, 465] on input "872,400 جنيه مصري" at bounding box center [1067, 467] width 18 height 18
radio input "true"
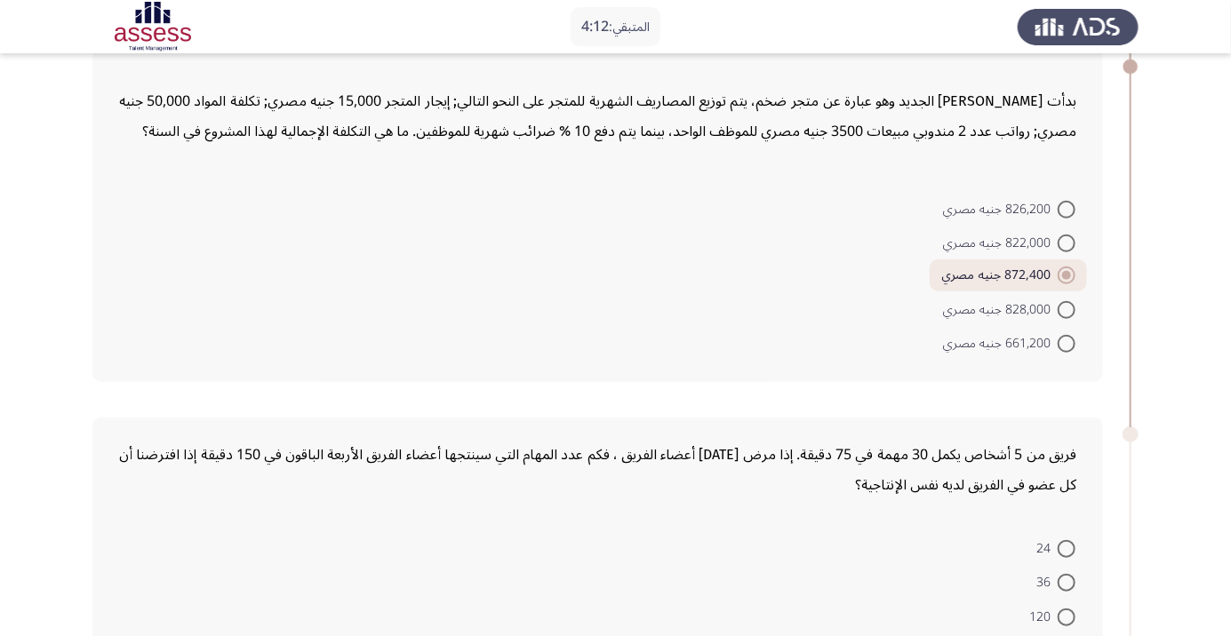
scroll to position [439, 0]
radio input "true"
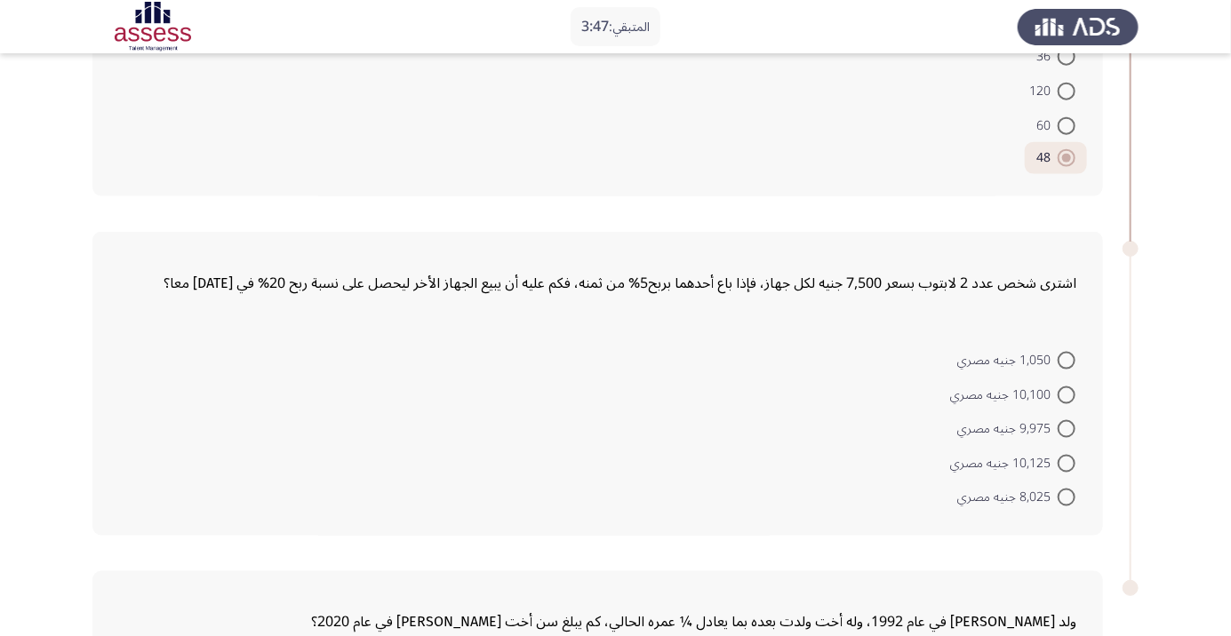
scroll to position [938, 0]
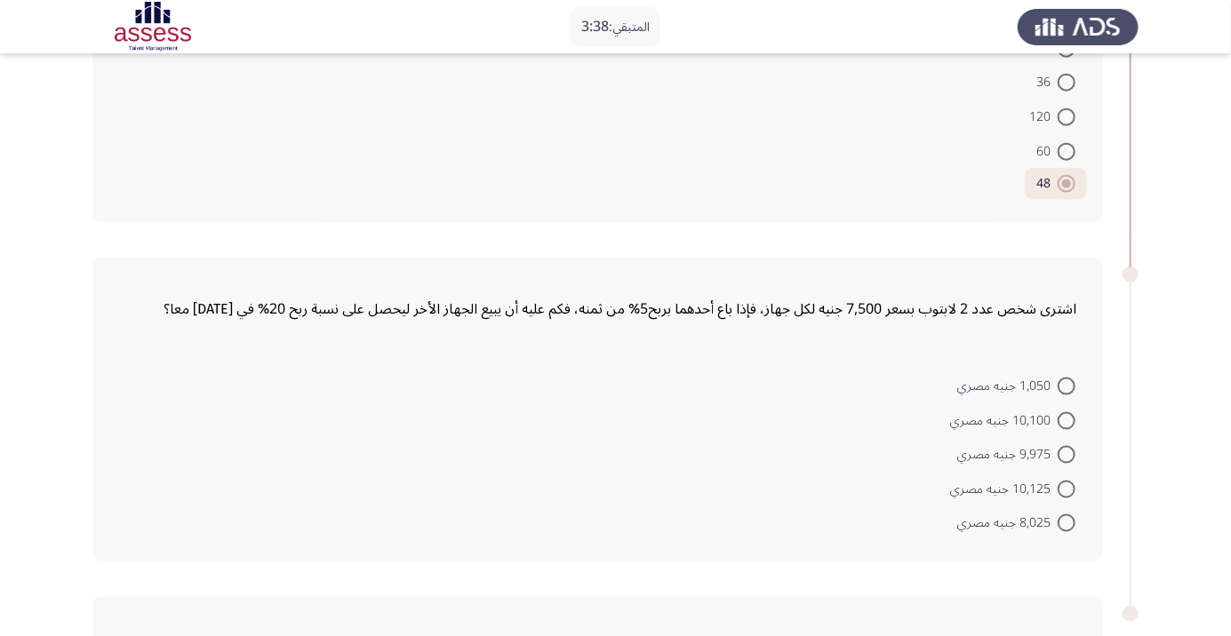
click at [177, 369] on form "1,050 جنيه مصري 10,100 جنيه مصري 9,975 جنيه مصري 10,125 جنيه مصري 8,025 جنيه مص…" at bounding box center [597, 455] width 957 height 172
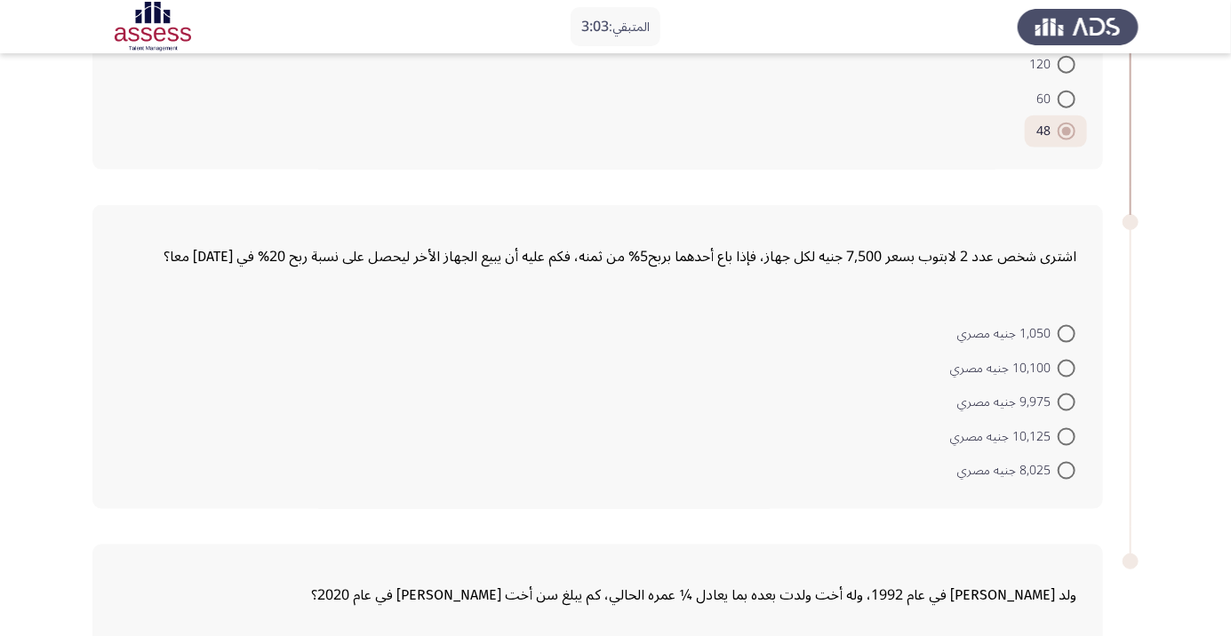
scroll to position [989, 0]
click at [1049, 327] on span "1,050 جنيه مصري" at bounding box center [1007, 334] width 100 height 21
click at [1058, 327] on input "1,050 جنيه مصري" at bounding box center [1067, 335] width 18 height 18
radio input "true"
click at [280, 510] on div "اشترى شخص عدد 2 لابتوب بسعر 7,500 جنيه لكل جهاز، فإذا باع أحدهما بربح5% من ثمنه…" at bounding box center [615, 357] width 1046 height 338
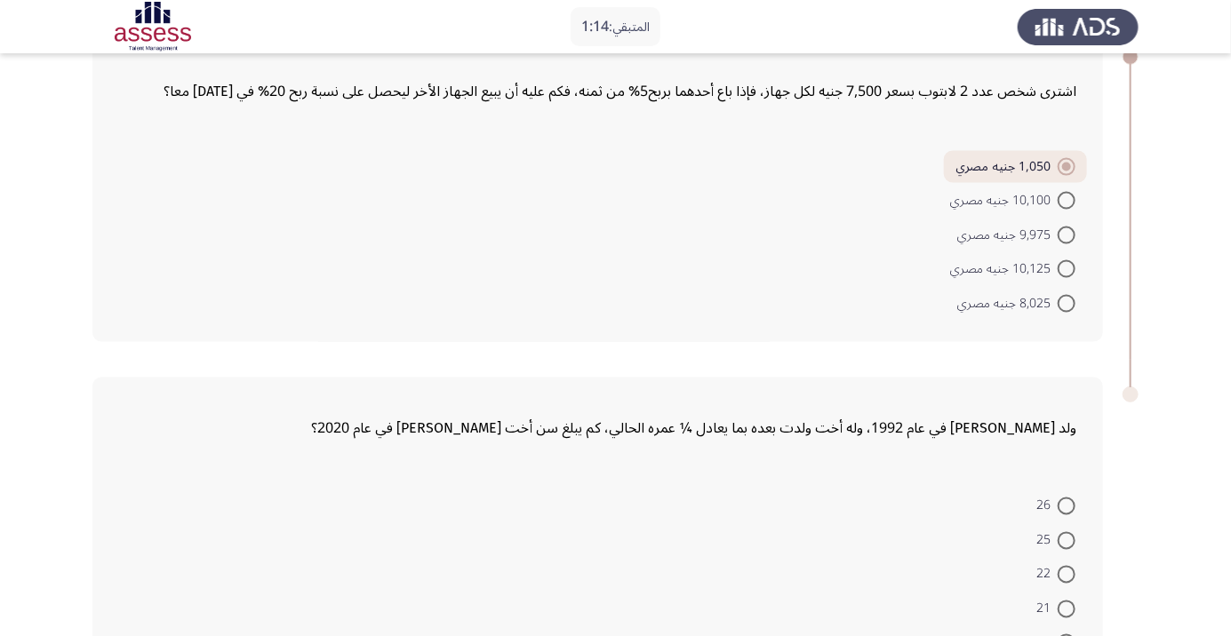
scroll to position [1202, 0]
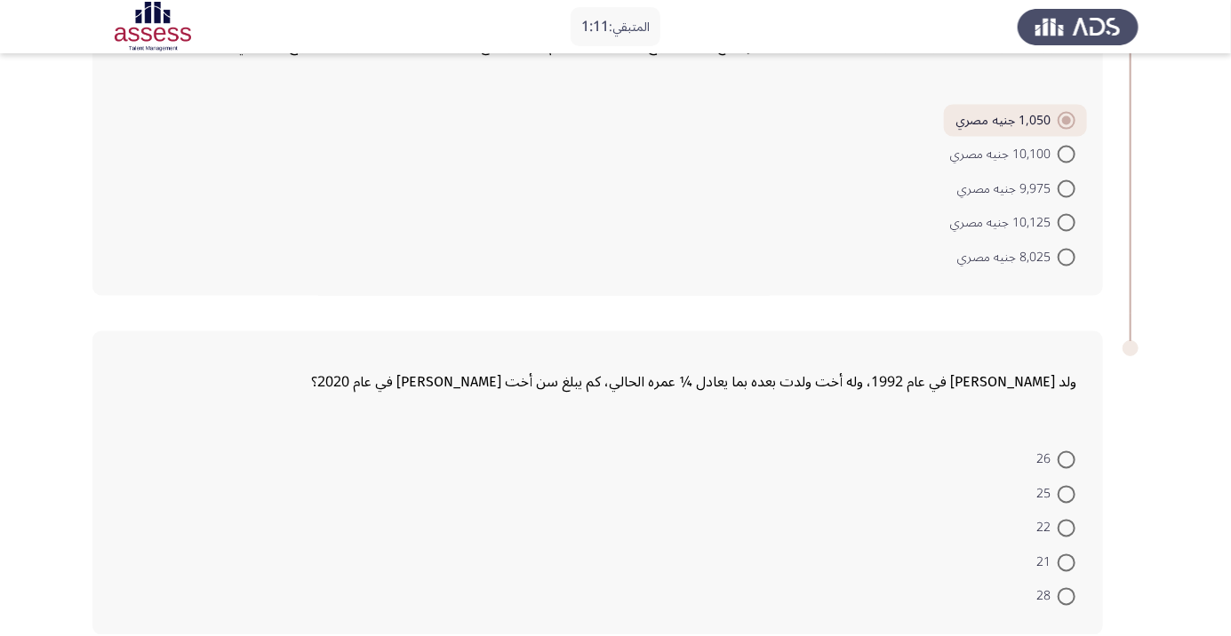
click at [1066, 560] on span at bounding box center [1067, 564] width 18 height 18
click at [1066, 560] on input "21" at bounding box center [1067, 564] width 18 height 18
radio input "true"
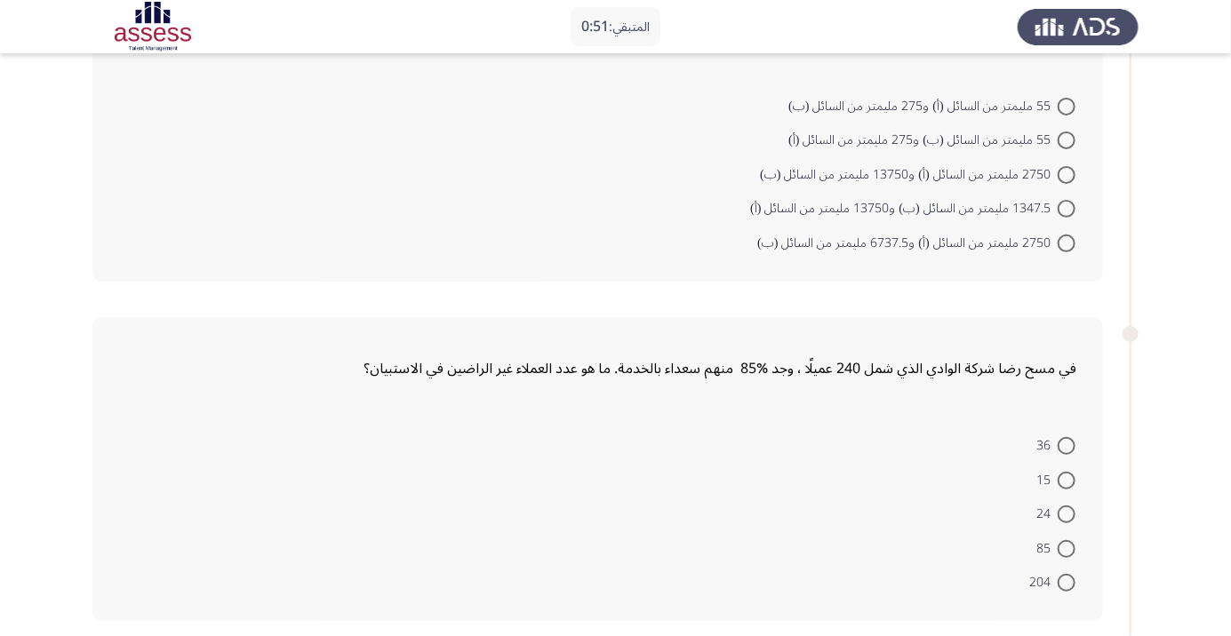
scroll to position [174, 0]
click at [1066, 477] on span at bounding box center [1067, 479] width 18 height 18
click at [1066, 477] on input "15" at bounding box center [1067, 479] width 18 height 18
radio input "true"
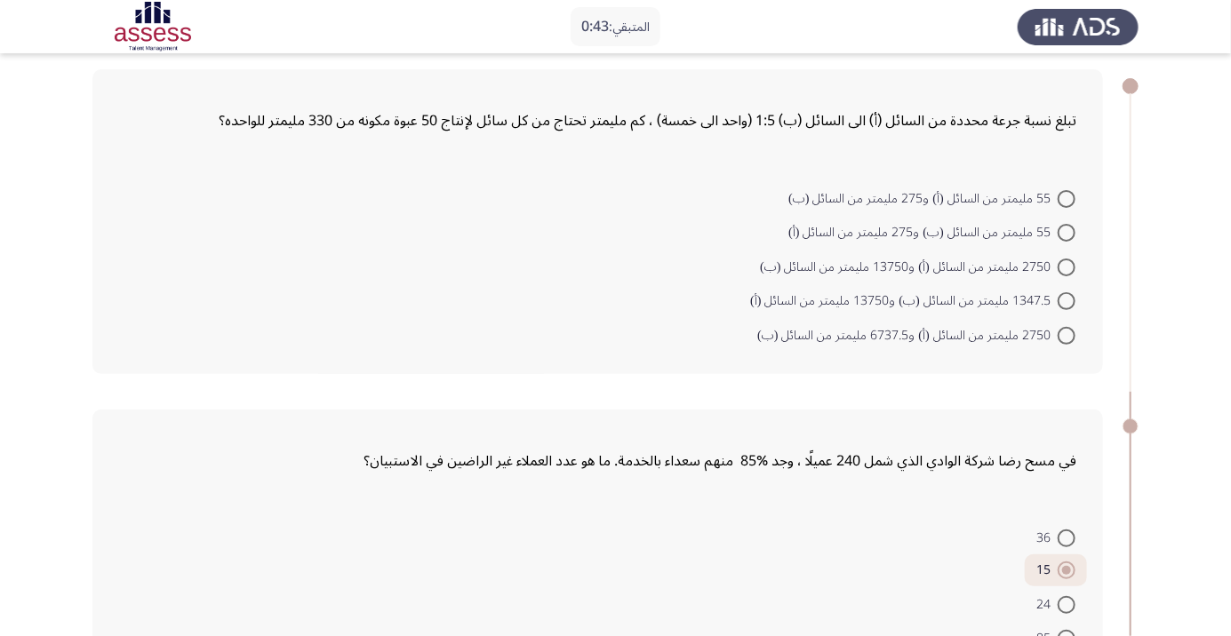
scroll to position [78, 0]
click at [1066, 267] on span at bounding box center [1067, 269] width 18 height 18
click at [1066, 267] on input "2750 مليمتر من السائل (أ) و13750 مليمتر من السائل (ب)" at bounding box center [1067, 269] width 18 height 18
radio input "true"
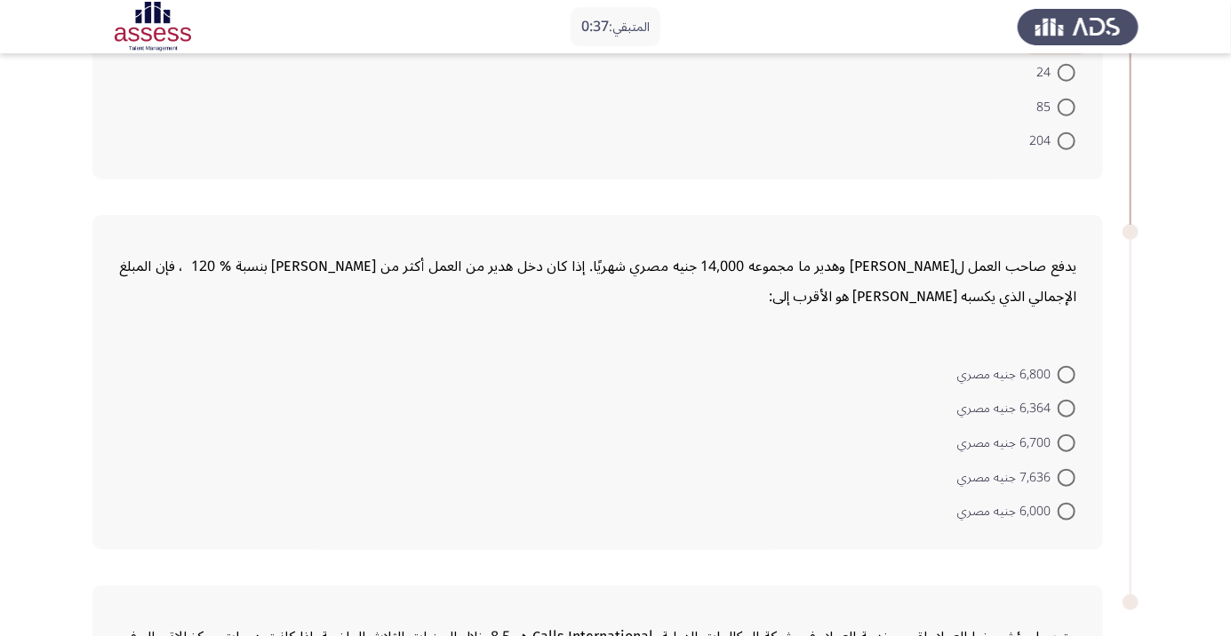
scroll to position [609, 0]
click at [1066, 476] on span at bounding box center [1067, 479] width 18 height 18
click at [1066, 476] on input "7,636 جنيه مصري" at bounding box center [1067, 479] width 18 height 18
radio input "true"
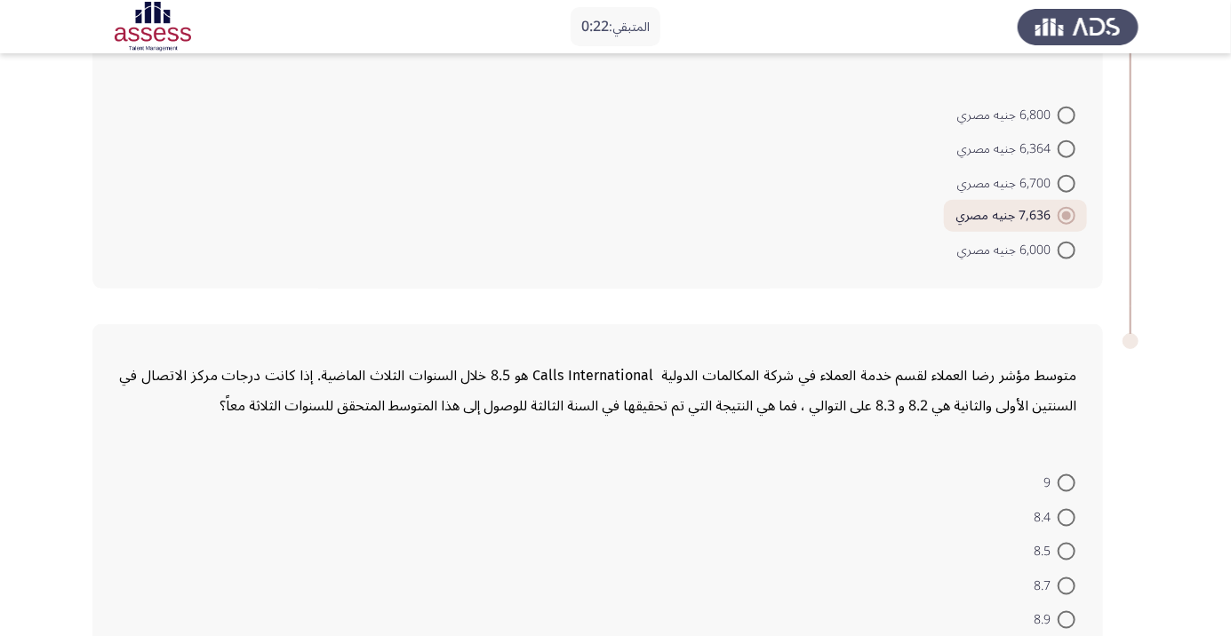
scroll to position [893, 0]
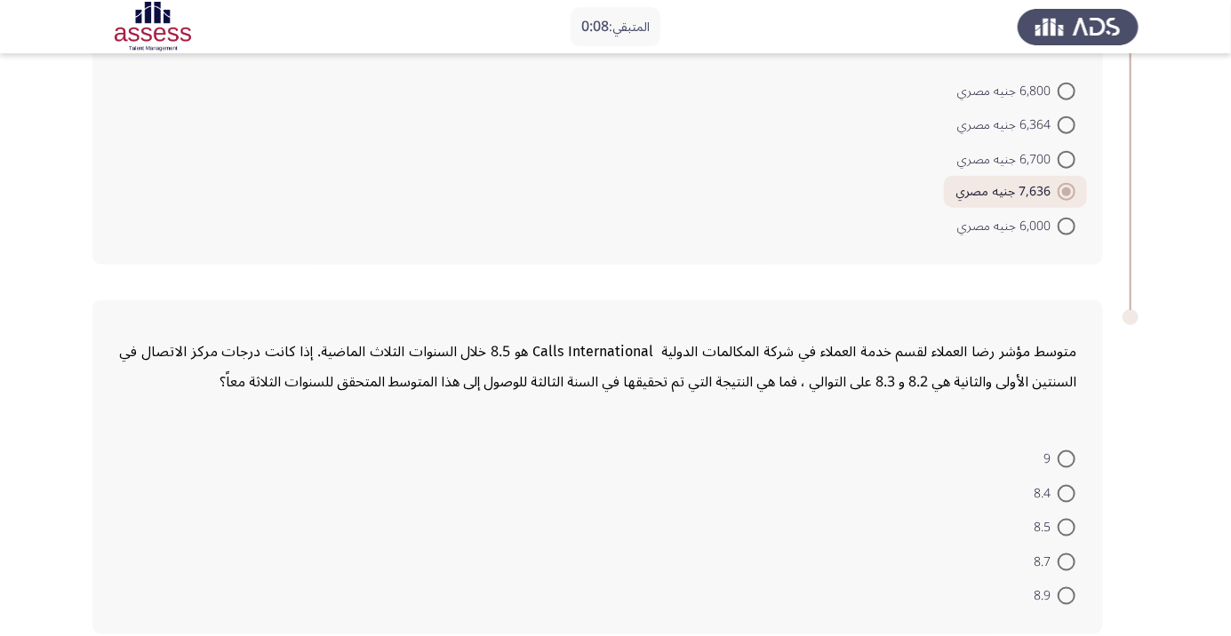
click at [1066, 491] on span at bounding box center [1067, 494] width 18 height 18
click at [1066, 491] on input "8.4" at bounding box center [1067, 494] width 18 height 18
radio input "true"
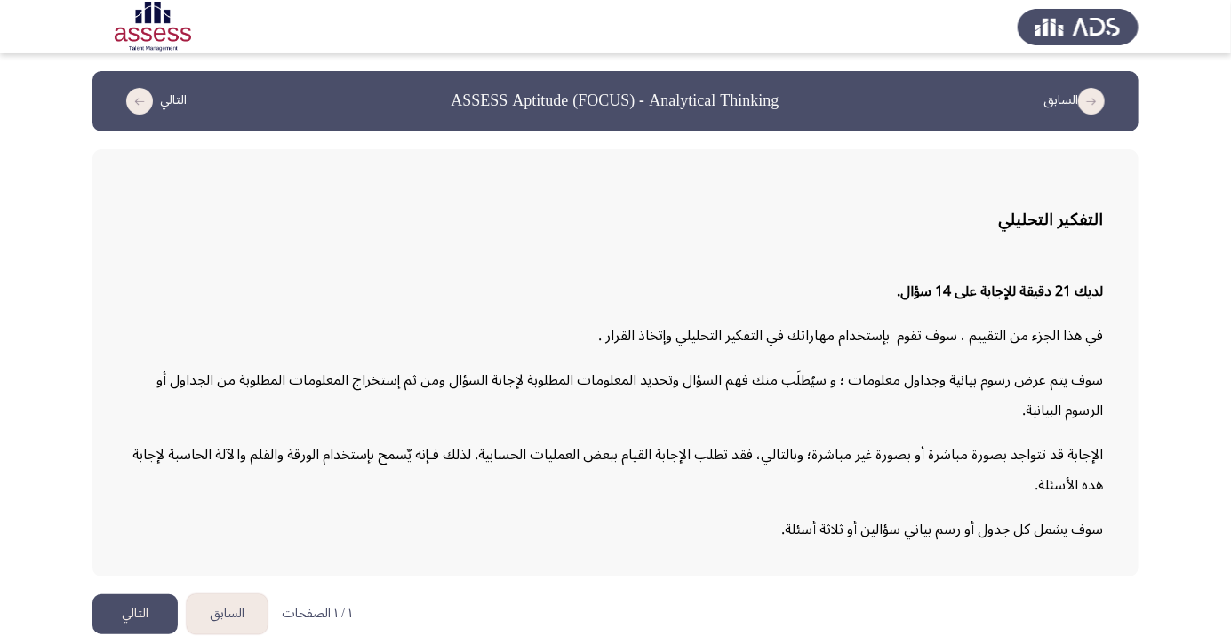
click at [150, 635] on button "التالي" at bounding box center [134, 615] width 85 height 40
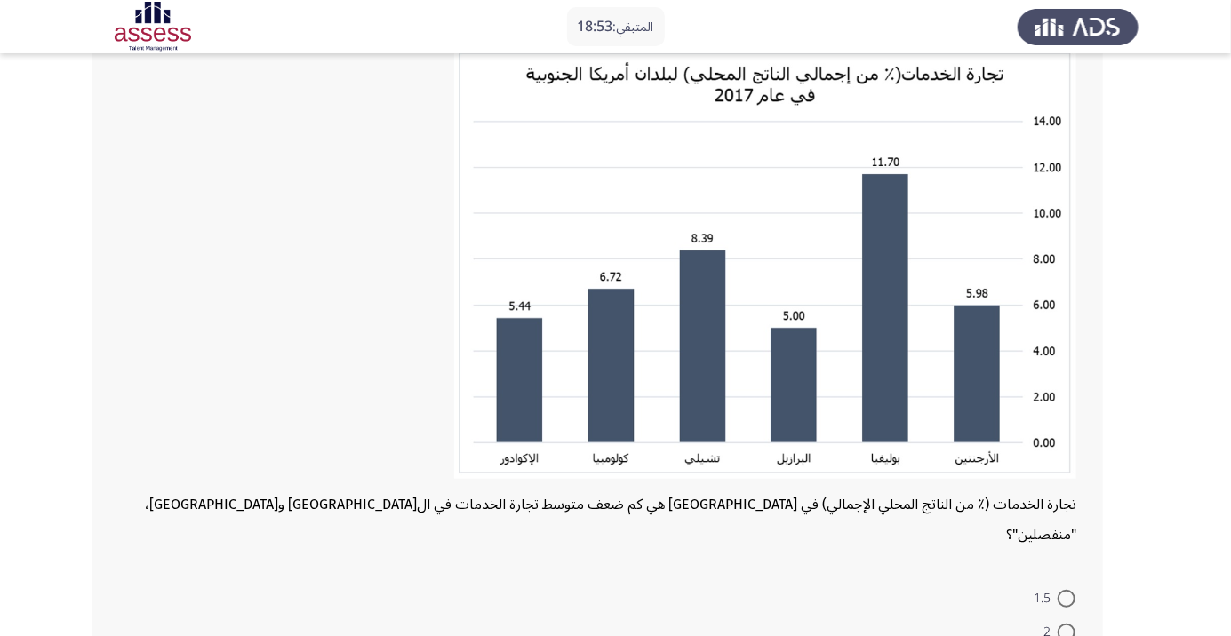
scroll to position [125, 0]
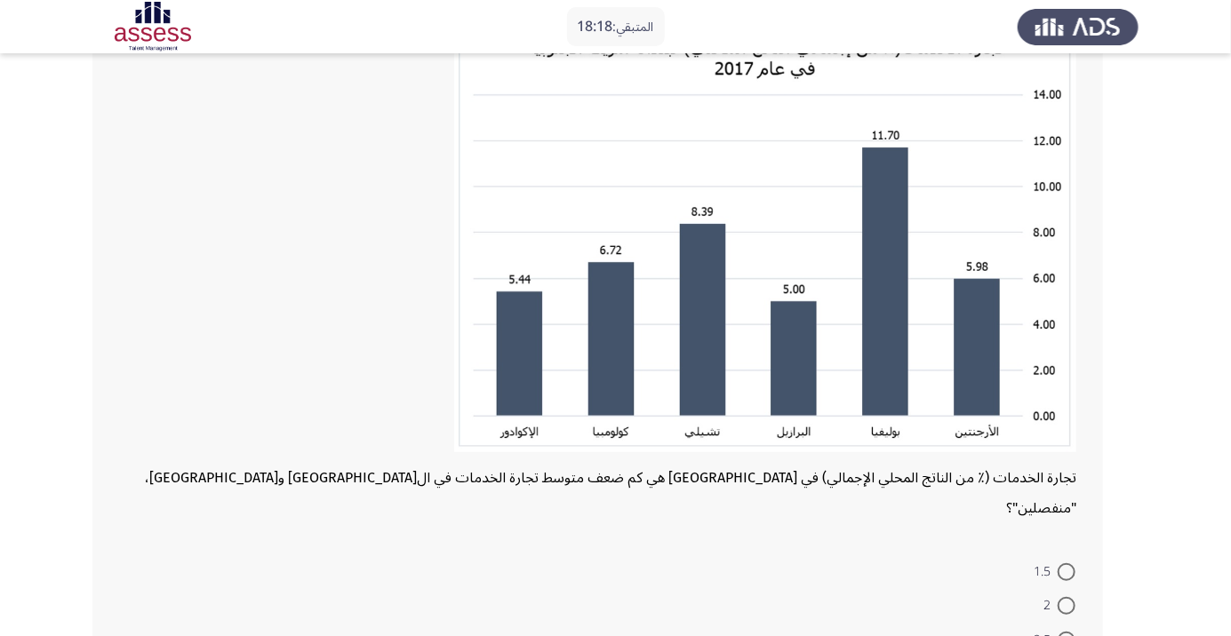
scroll to position [159, 0]
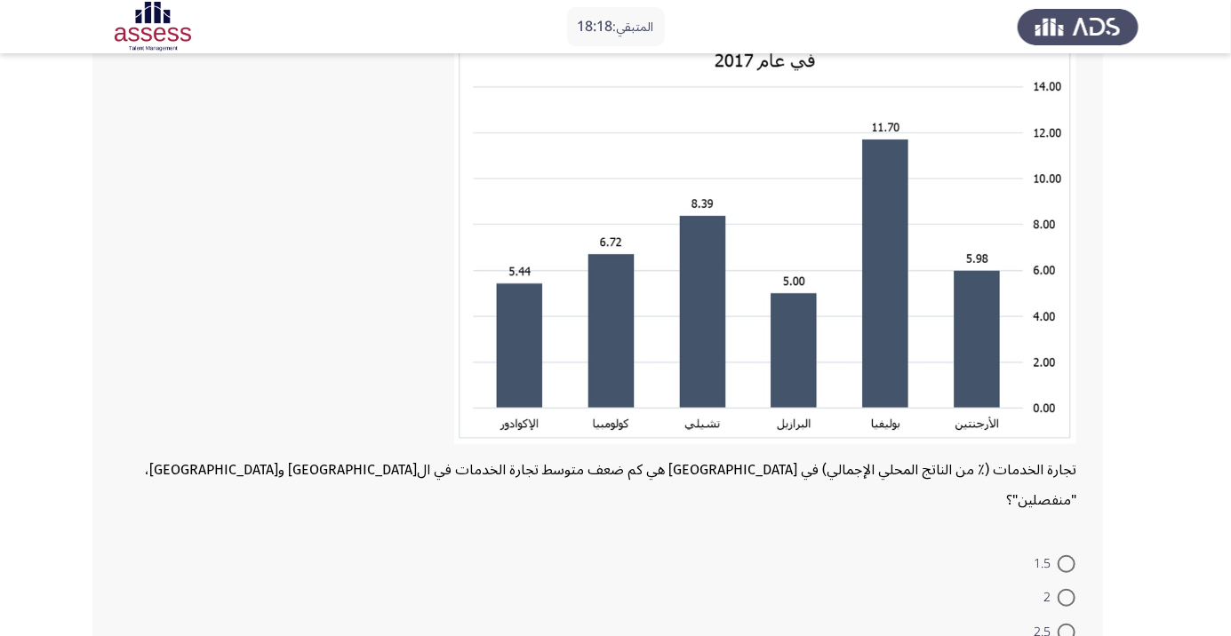
radio input "true"
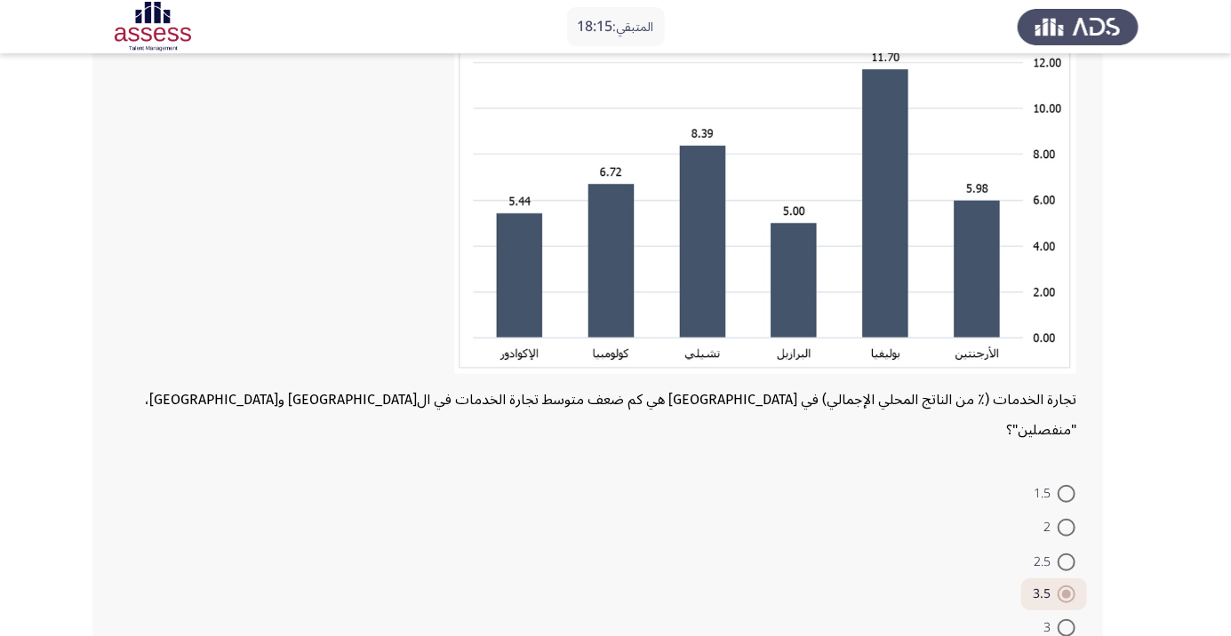
scroll to position [233, 0]
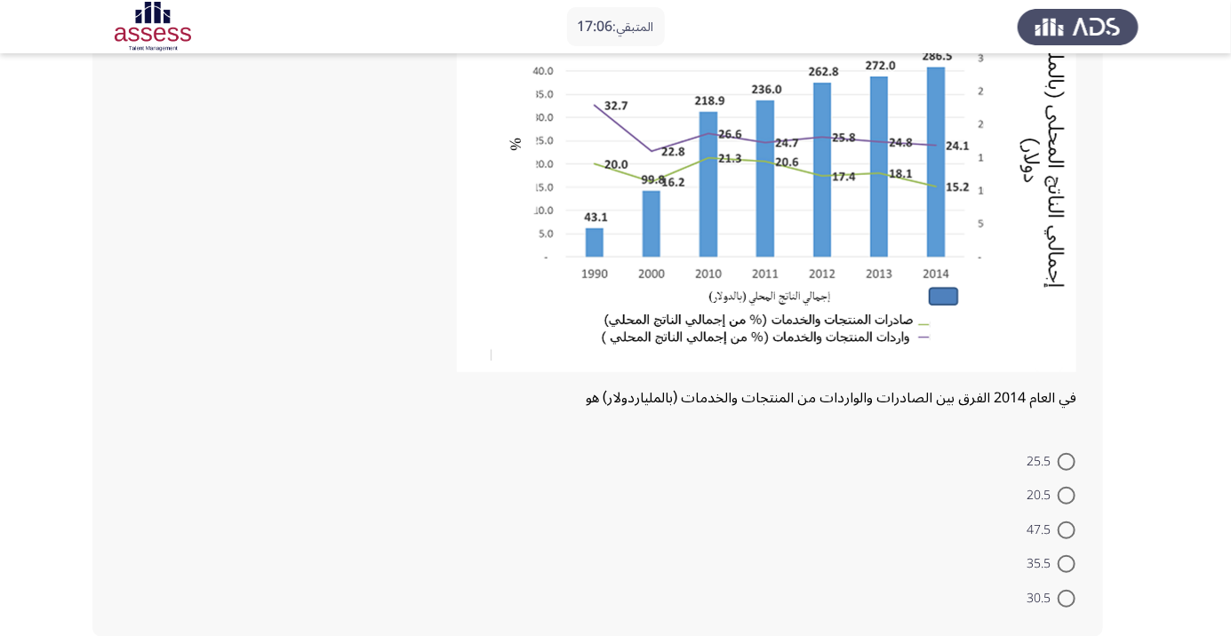
scroll to position [206, 0]
click at [1066, 563] on span at bounding box center [1067, 564] width 18 height 18
click at [1066, 563] on input "35.5" at bounding box center [1067, 564] width 18 height 18
radio input "true"
click at [1064, 566] on span at bounding box center [1067, 563] width 18 height 18
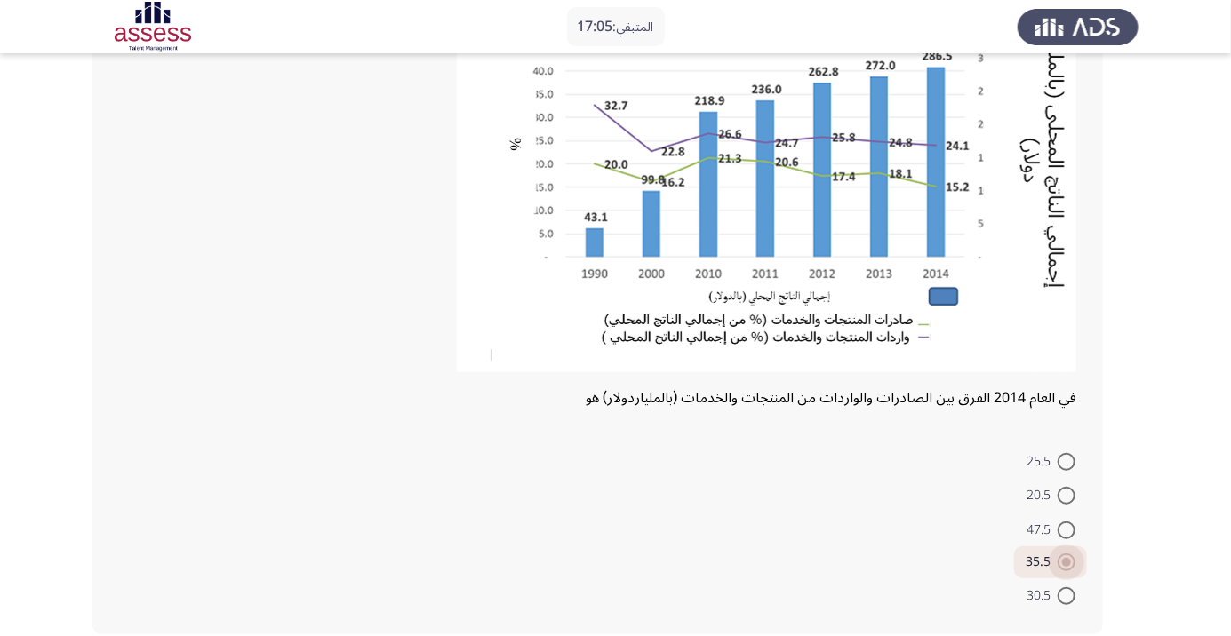
click at [1064, 566] on input "35.5" at bounding box center [1067, 563] width 18 height 18
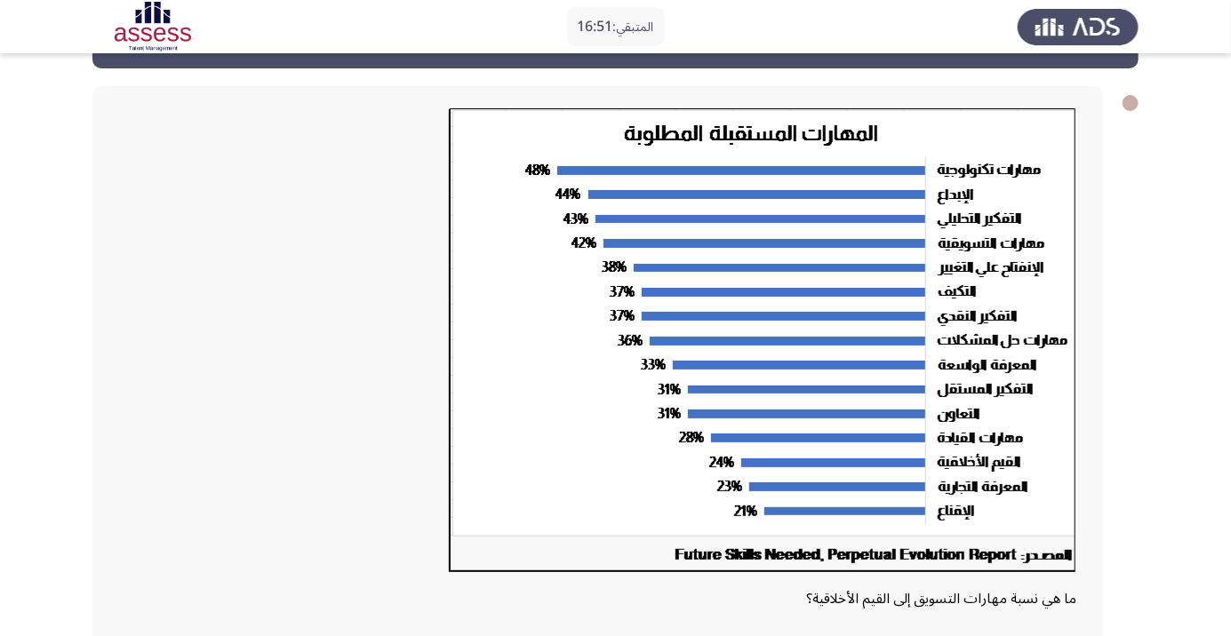
scroll to position [57, 0]
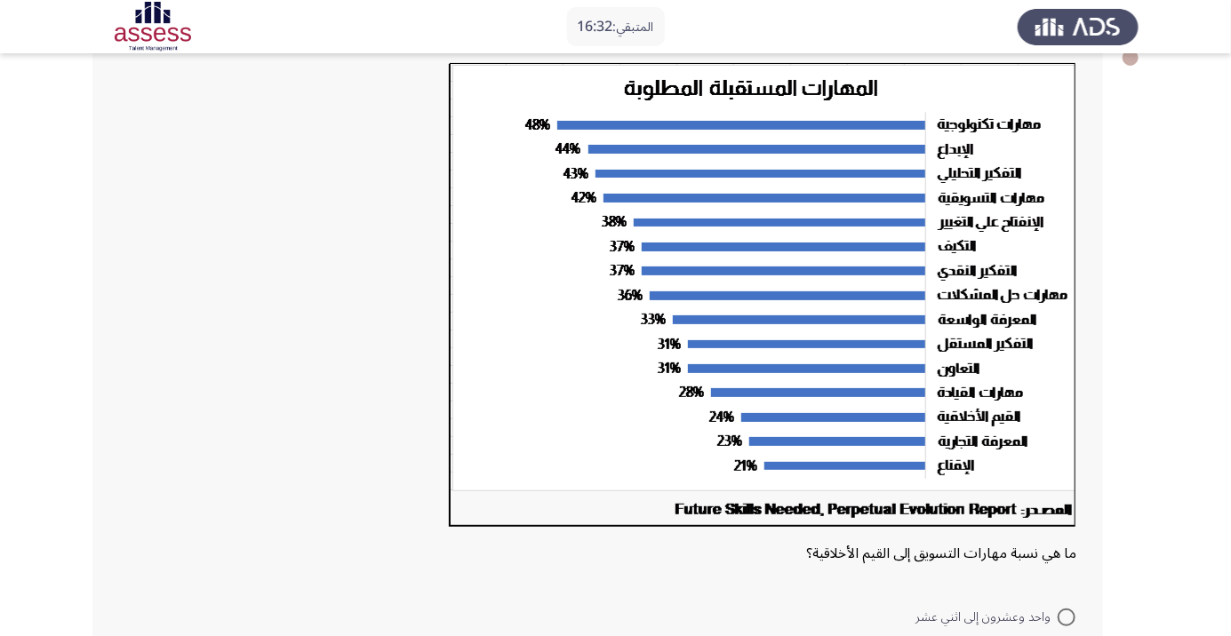
click at [91, 611] on app-assessment-container "المتبقي: 16:32 السابق ASSESS Aptitude (FOCUS) - Analytical Thinking التالي ما ه…" at bounding box center [615, 387] width 1231 height 848
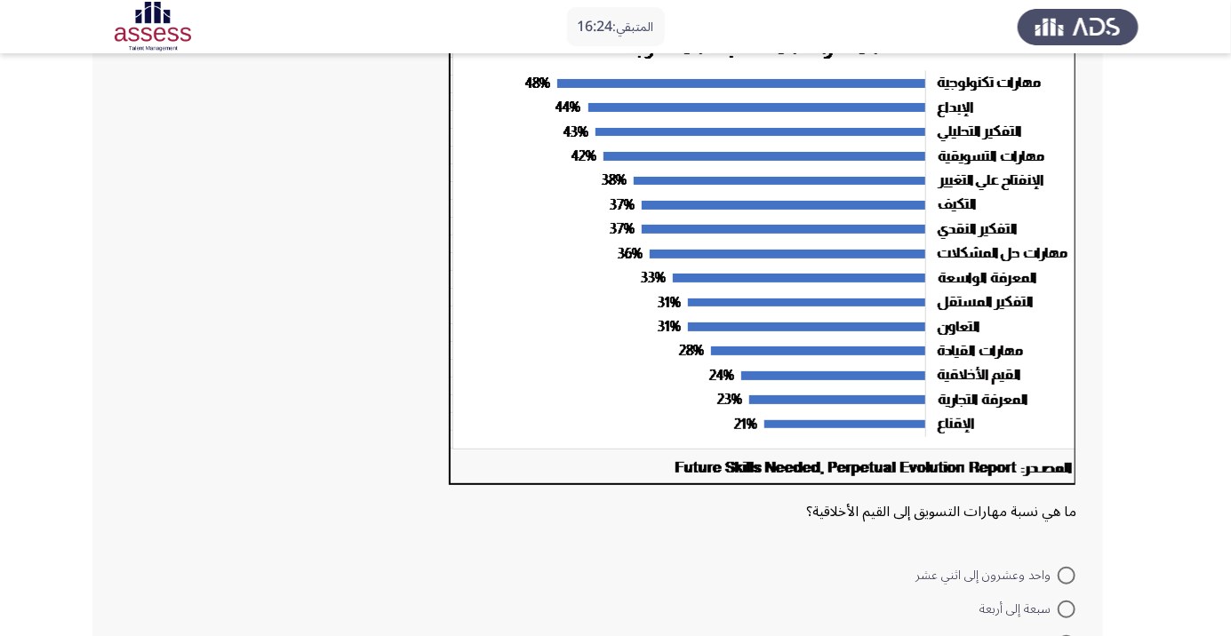
scroll to position [149, 0]
click at [692, 412] on img at bounding box center [762, 254] width 627 height 465
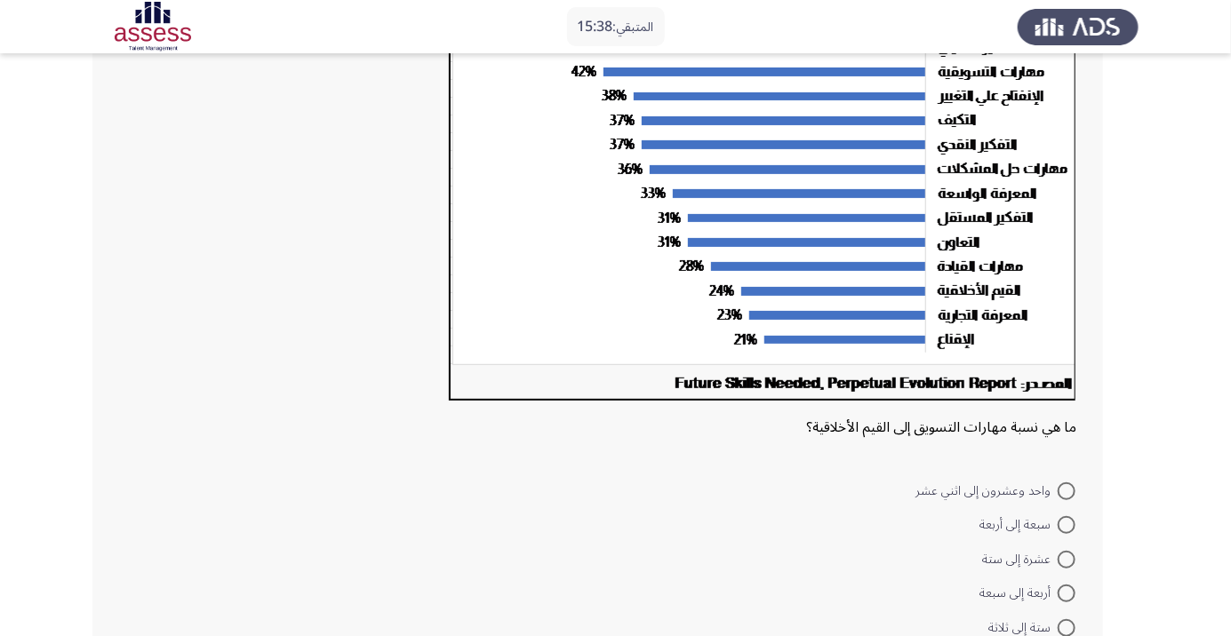
scroll to position [234, 0]
click at [1066, 559] on span at bounding box center [1067, 561] width 18 height 18
click at [1066, 559] on input "عشرة إلى ستة" at bounding box center [1067, 561] width 18 height 18
radio input "true"
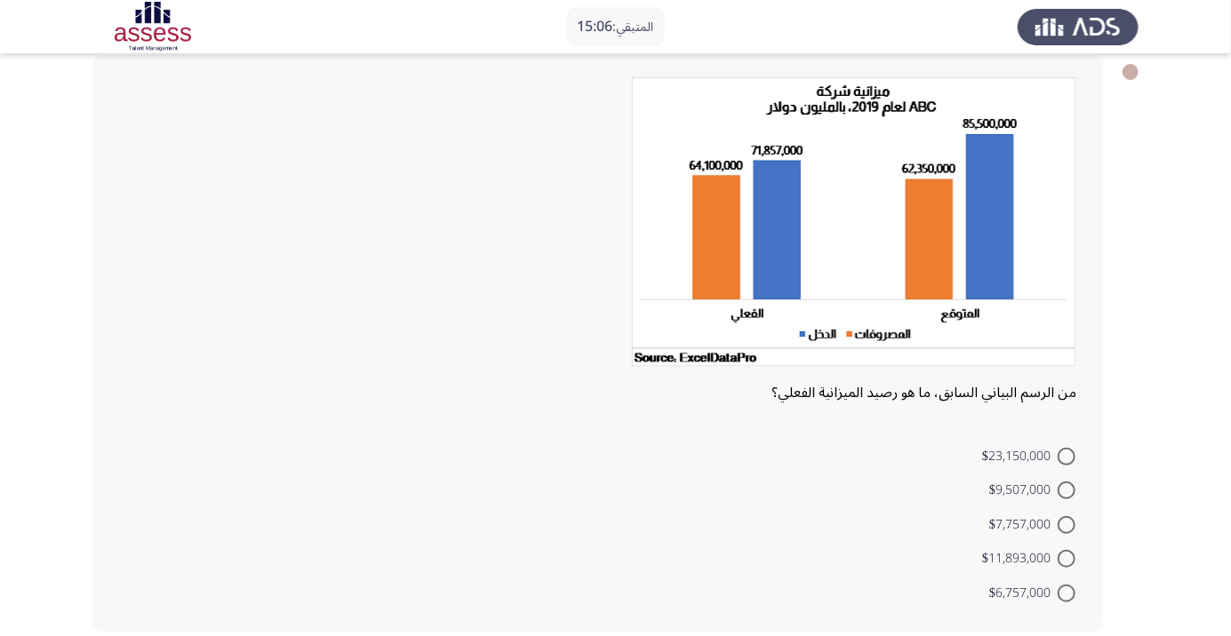
scroll to position [92, 0]
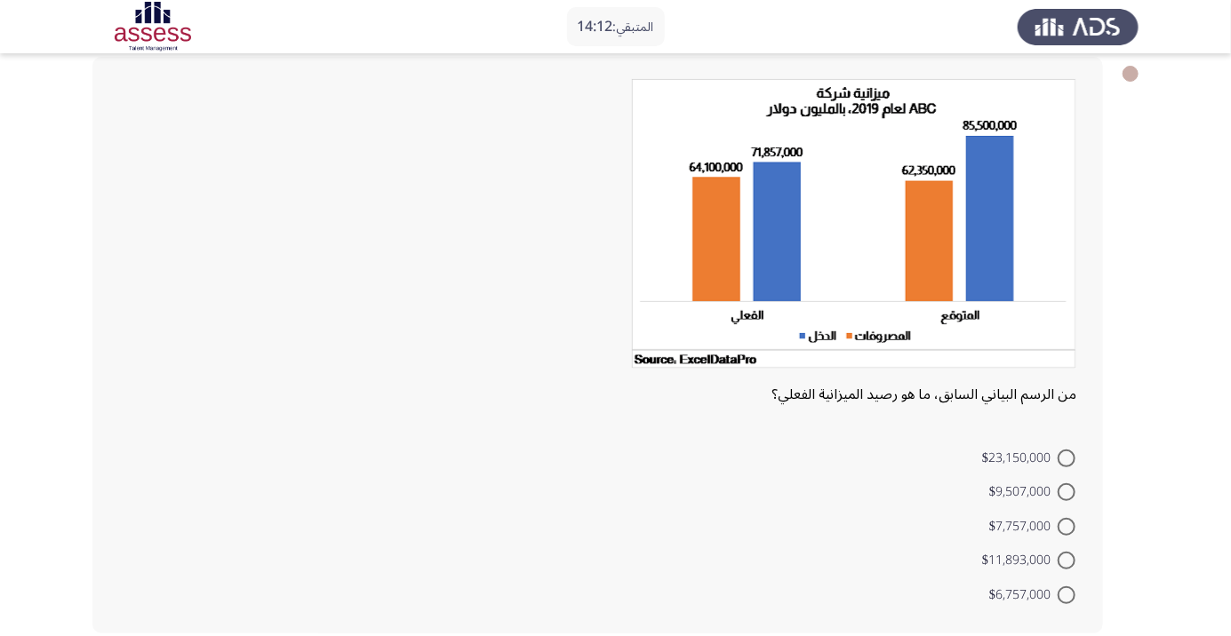
click at [748, 520] on form "$23,150,000 $9,507,000 $7,757,000 $11,893,000 $6,757,000" at bounding box center [597, 526] width 957 height 172
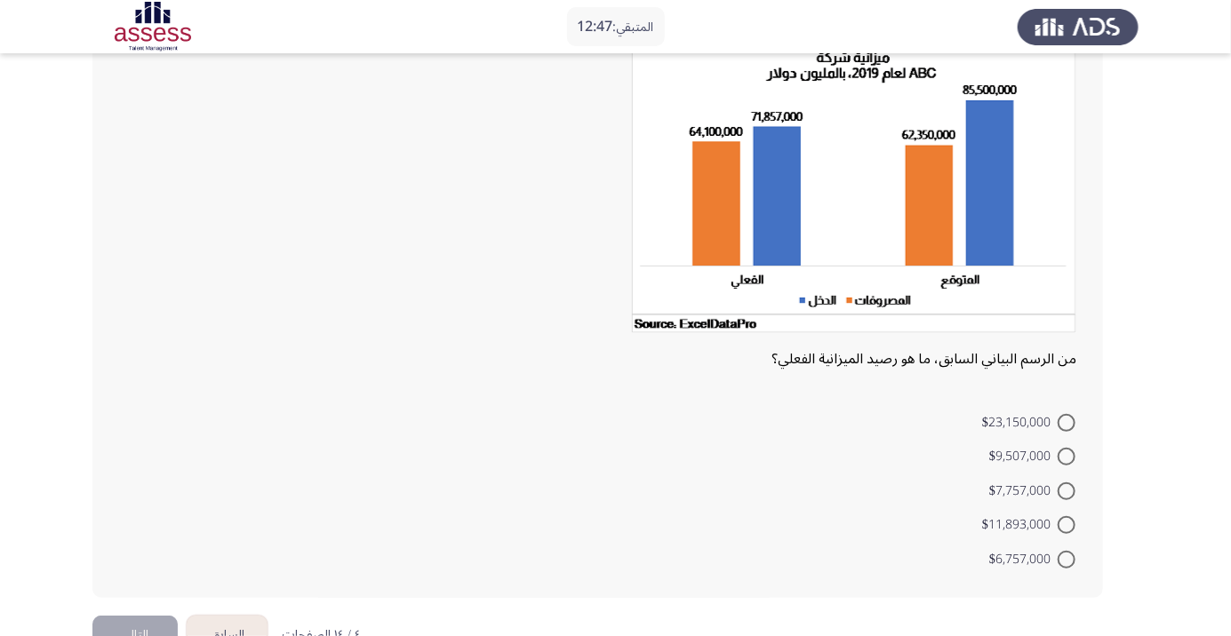
click at [789, 496] on form "$23,150,000 $9,507,000 $7,757,000 $11,893,000 $6,757,000" at bounding box center [597, 490] width 957 height 172
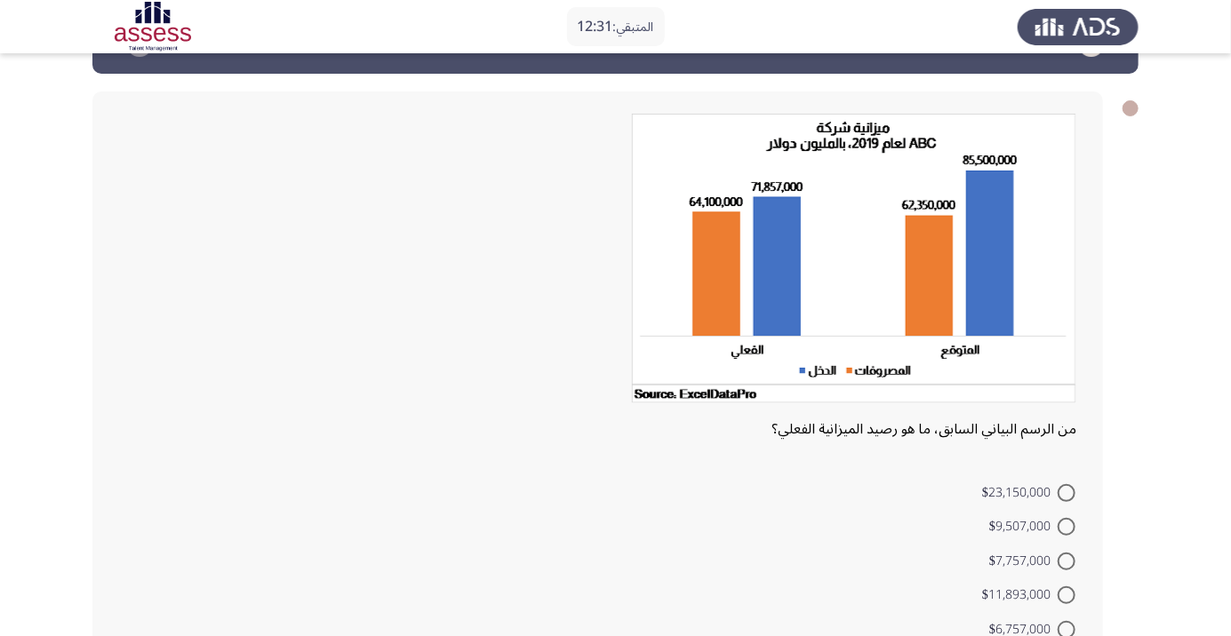
scroll to position [59, 0]
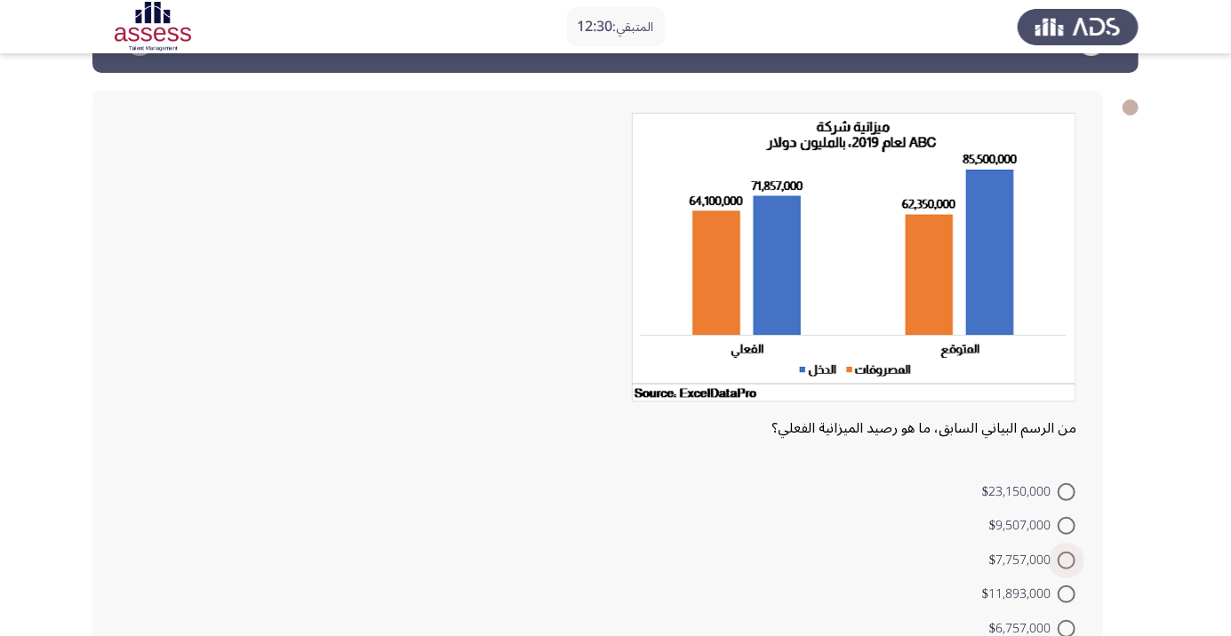
click at [1066, 559] on span at bounding box center [1067, 561] width 18 height 18
click at [1066, 559] on input "$7,757,000" at bounding box center [1067, 561] width 18 height 18
radio input "true"
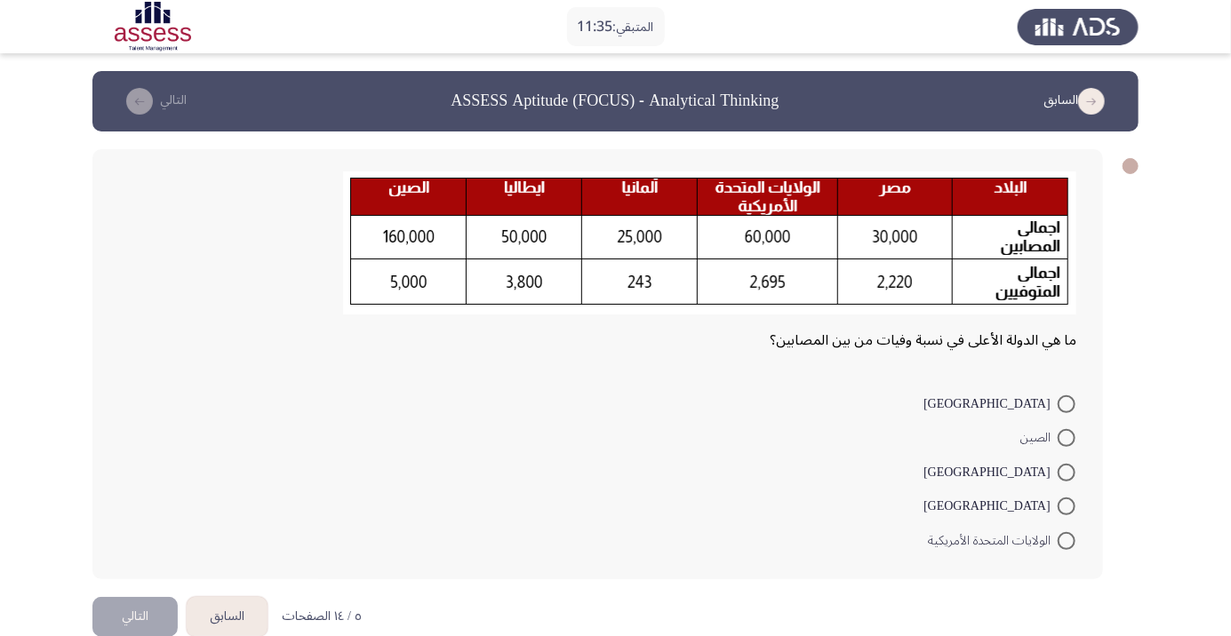
click at [235, 503] on form "مصر الصين ألمانيا إيطاليا الولايات المتحدة الأمريكية" at bounding box center [597, 472] width 957 height 172
click at [1066, 506] on span at bounding box center [1067, 507] width 18 height 18
click at [1066, 506] on input "إيطاليا" at bounding box center [1067, 507] width 18 height 18
radio input "true"
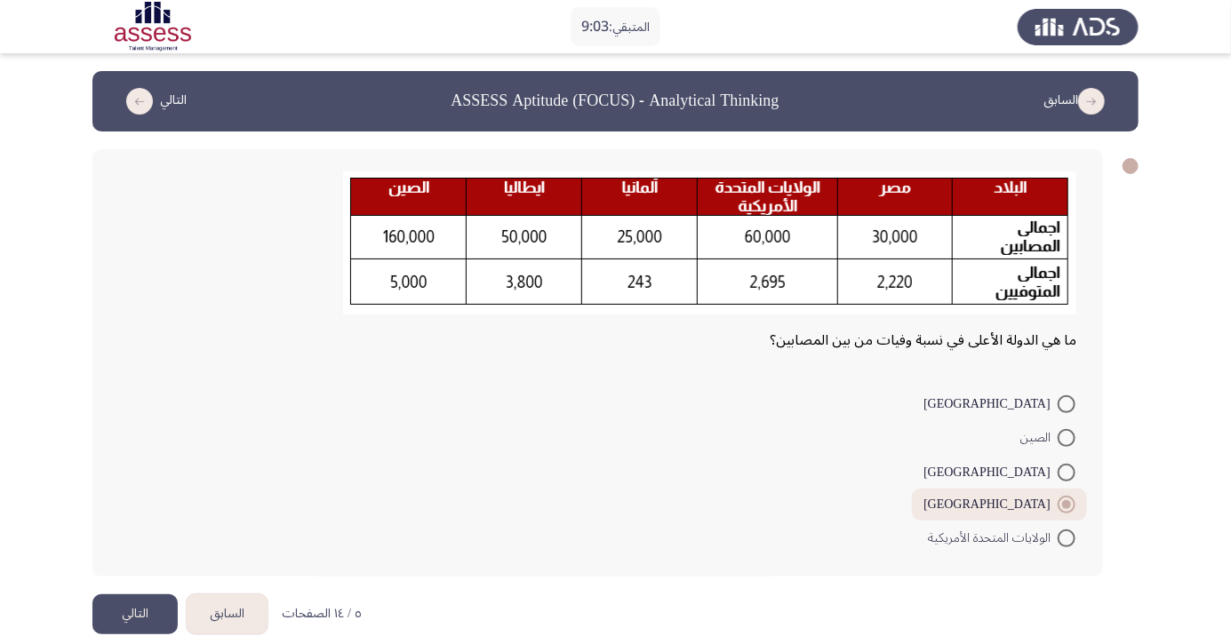
click at [127, 610] on button "التالي" at bounding box center [134, 615] width 85 height 40
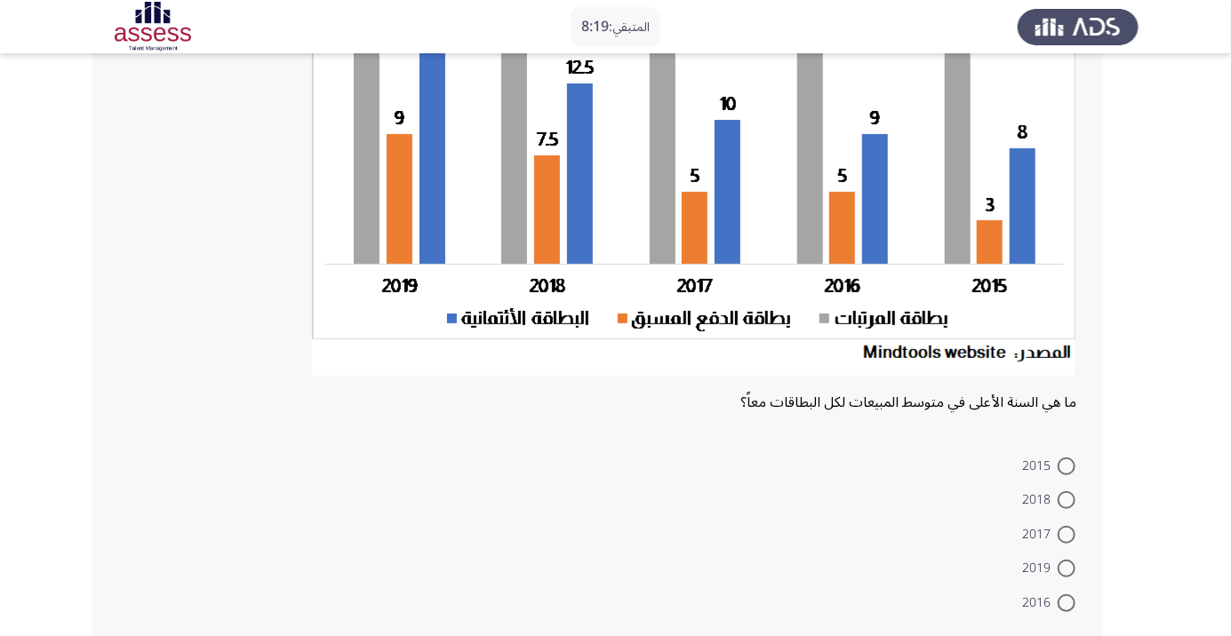
scroll to position [246, 0]
click at [1066, 601] on span at bounding box center [1067, 603] width 18 height 18
click at [1066, 601] on input "2016" at bounding box center [1067, 603] width 18 height 18
radio input "true"
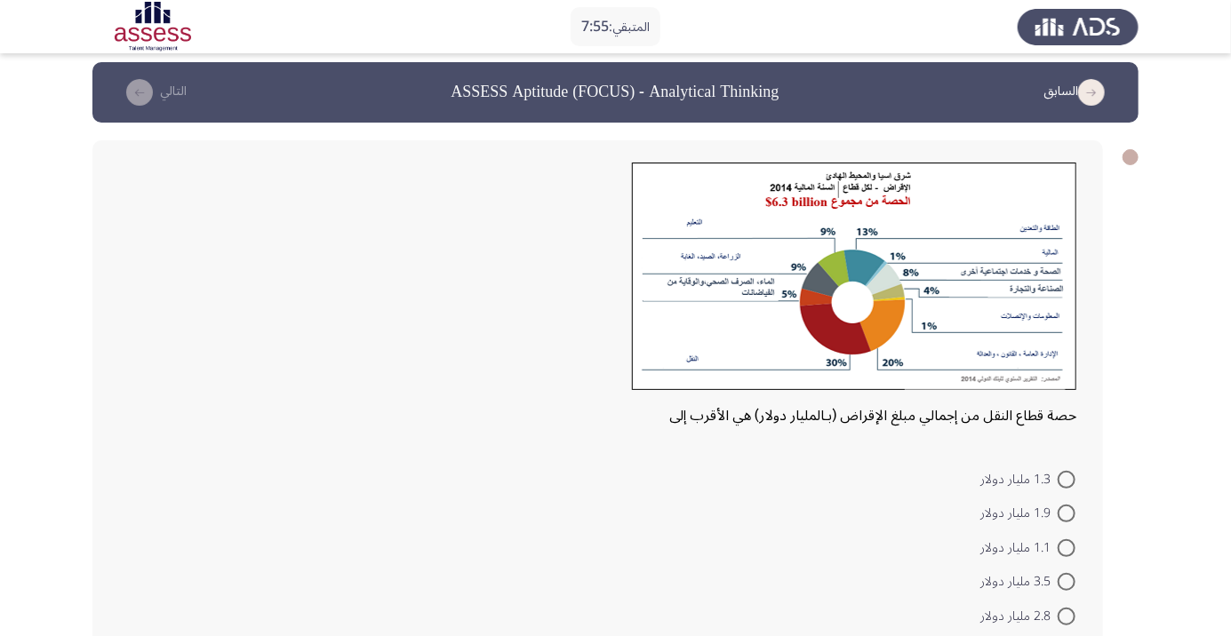
scroll to position [30, 0]
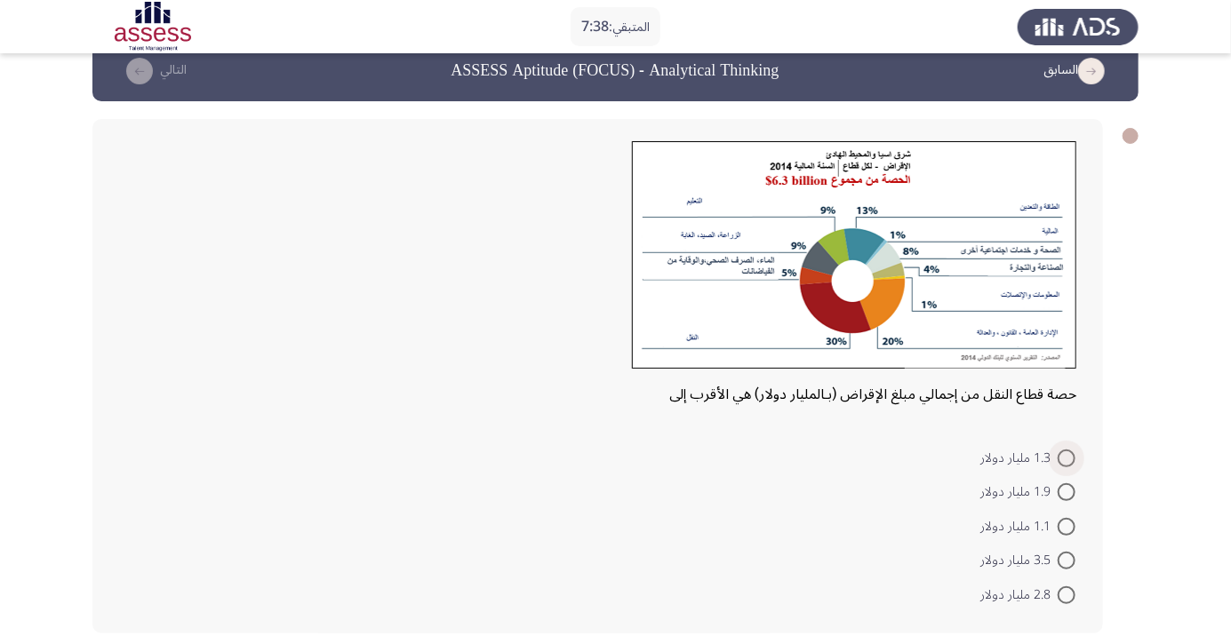
click at [1069, 451] on span at bounding box center [1067, 459] width 18 height 18
click at [1069, 451] on input "1.3 مليار دولار" at bounding box center [1067, 459] width 18 height 18
radio input "true"
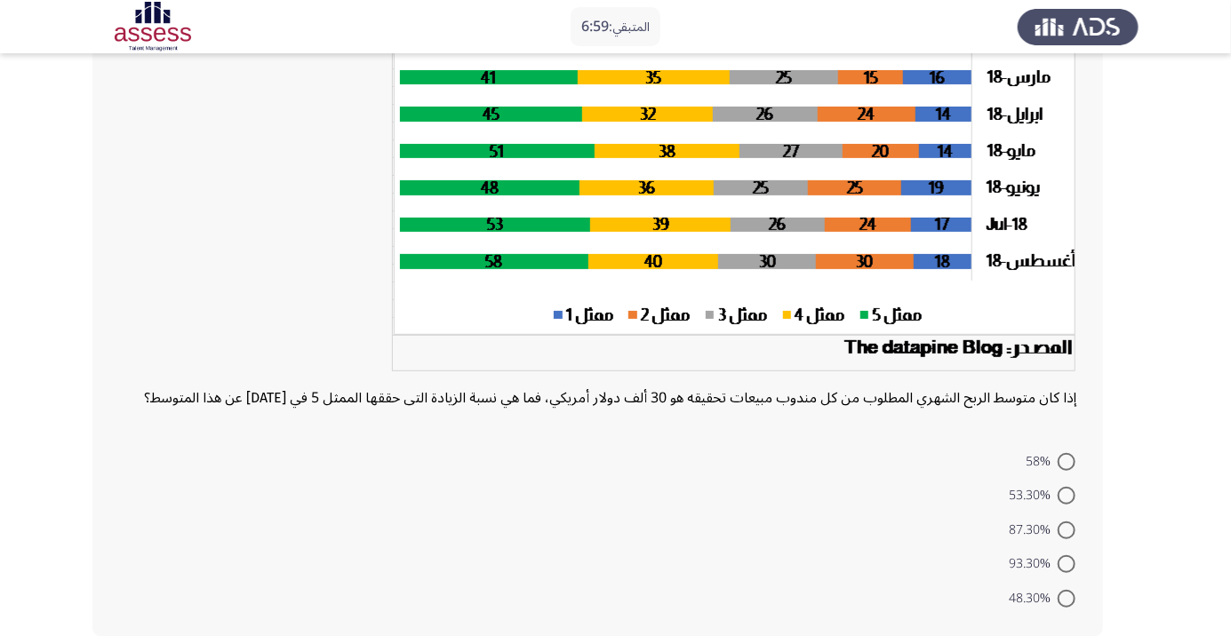
scroll to position [227, 0]
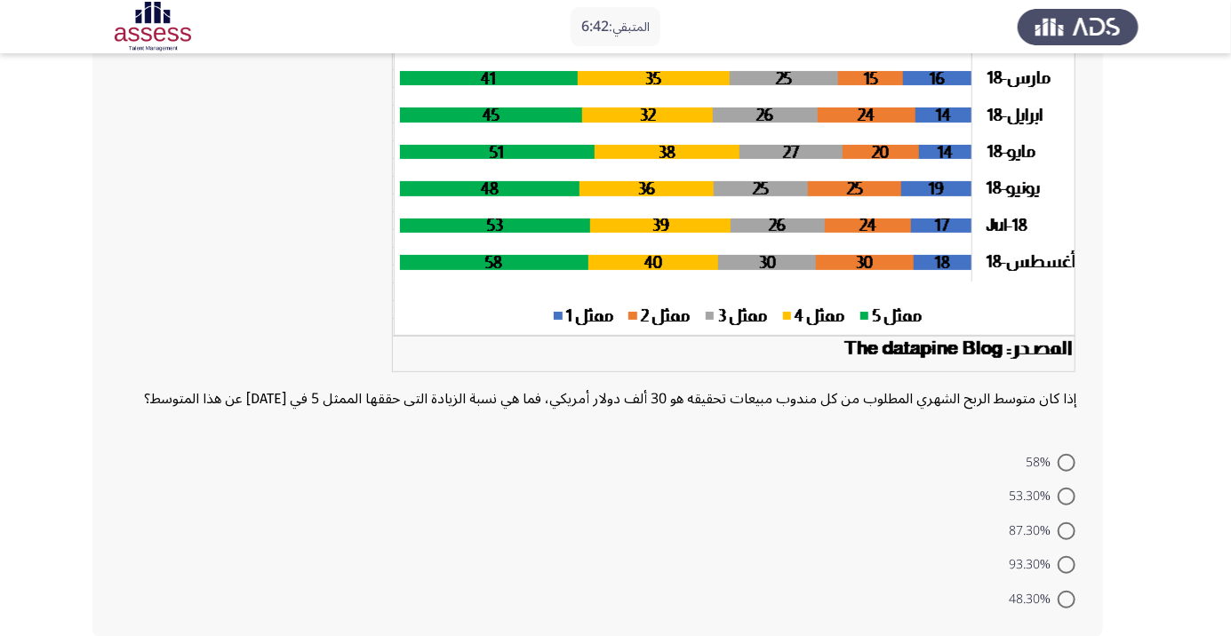
click at [1061, 472] on span at bounding box center [1067, 463] width 18 height 18
click at [1061, 472] on input "58%" at bounding box center [1067, 463] width 18 height 18
radio input "true"
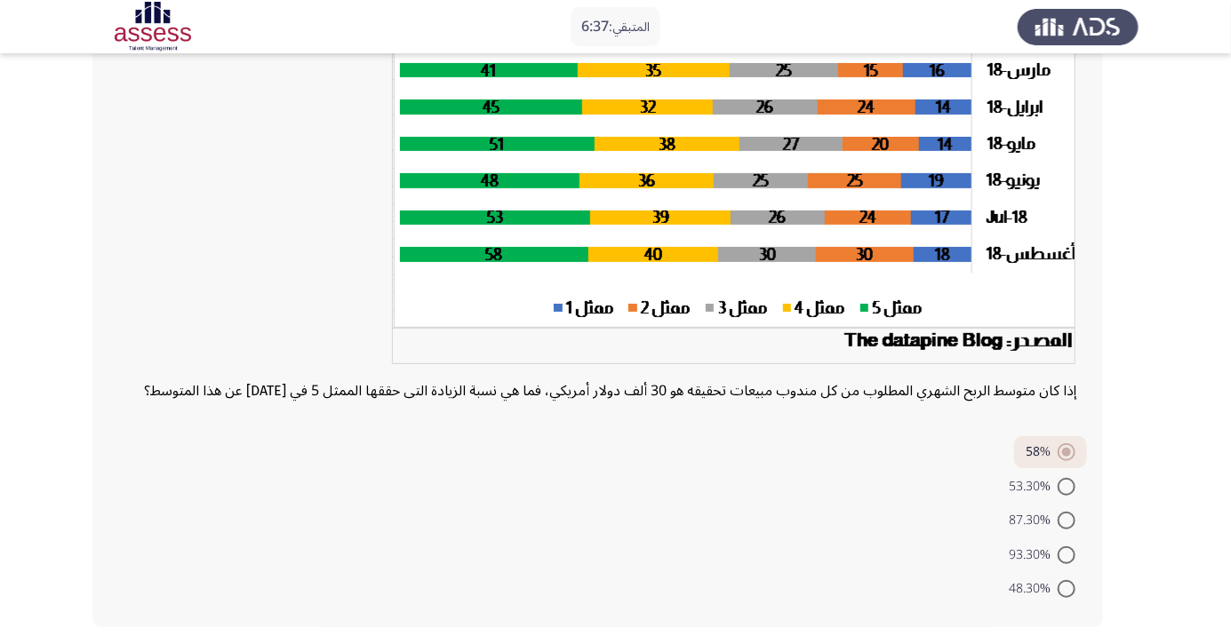
scroll to position [259, 0]
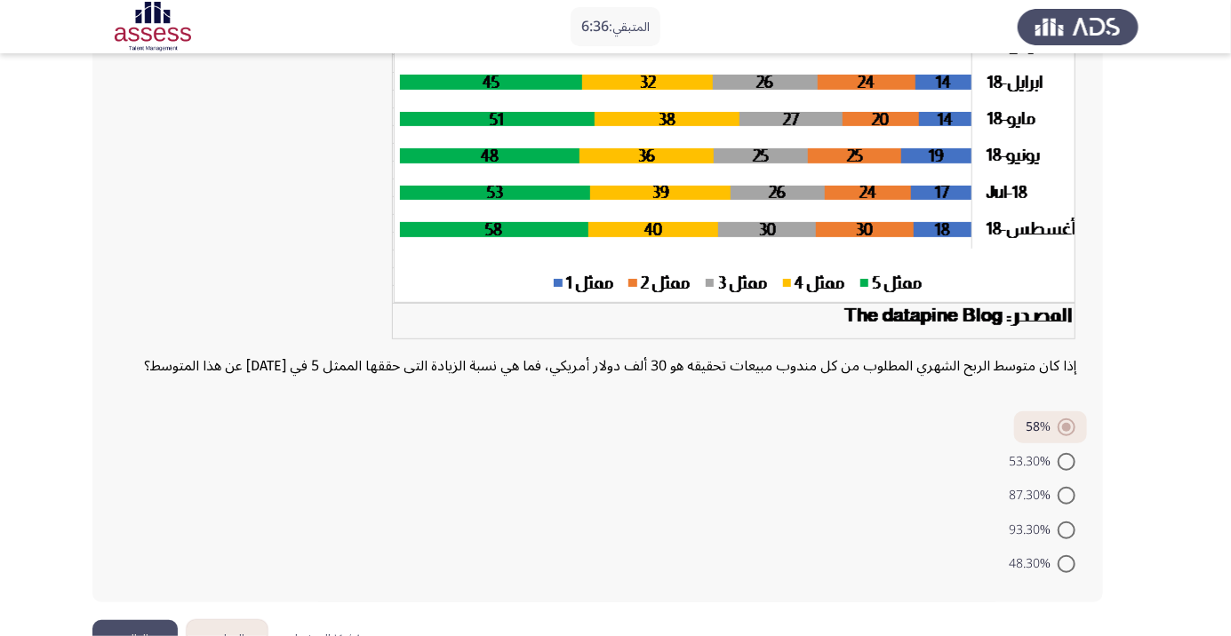
click at [130, 635] on button "التالي" at bounding box center [134, 640] width 85 height 40
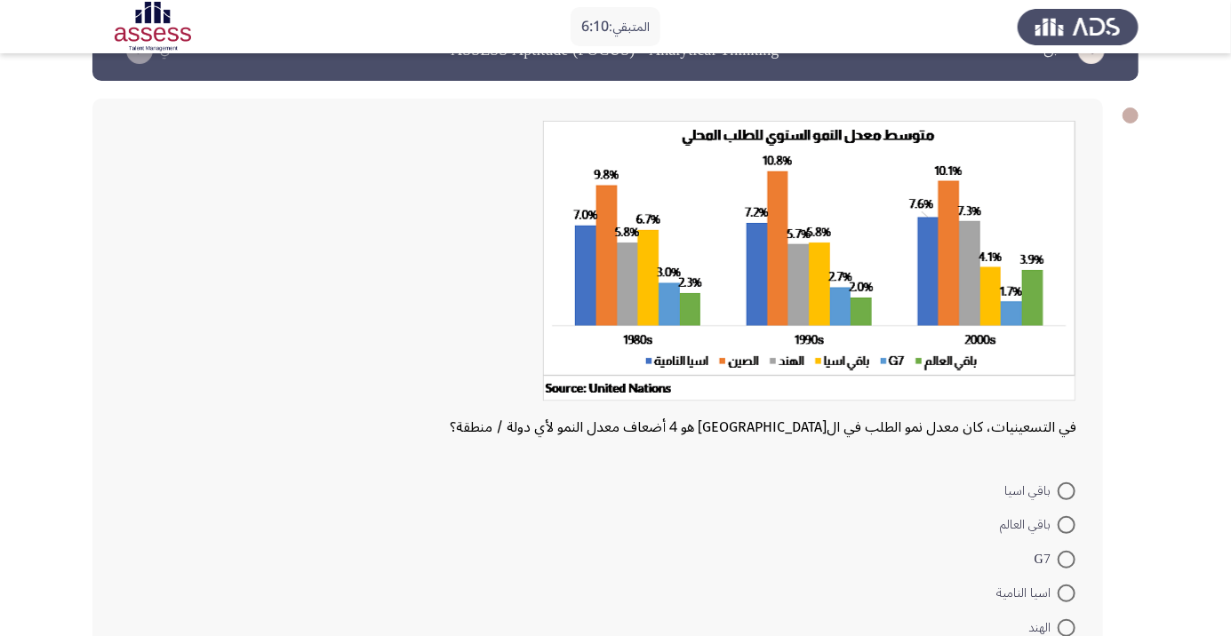
scroll to position [61, 0]
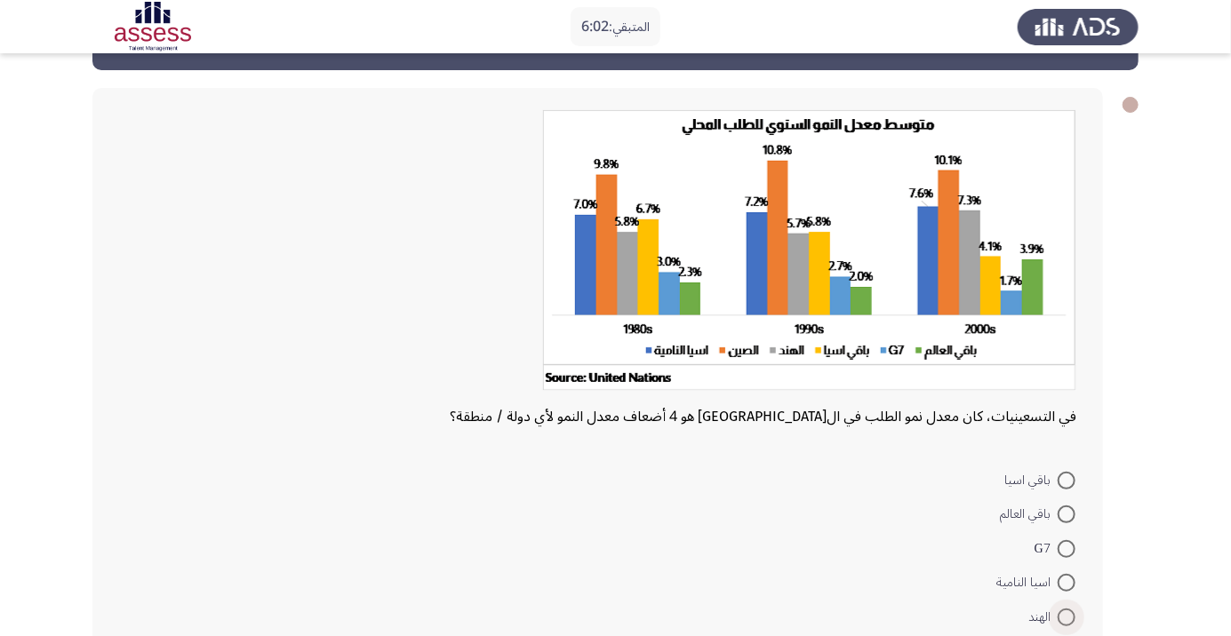
click at [1059, 619] on span at bounding box center [1067, 618] width 18 height 18
click at [1059, 619] on input "الهند" at bounding box center [1067, 618] width 18 height 18
radio input "true"
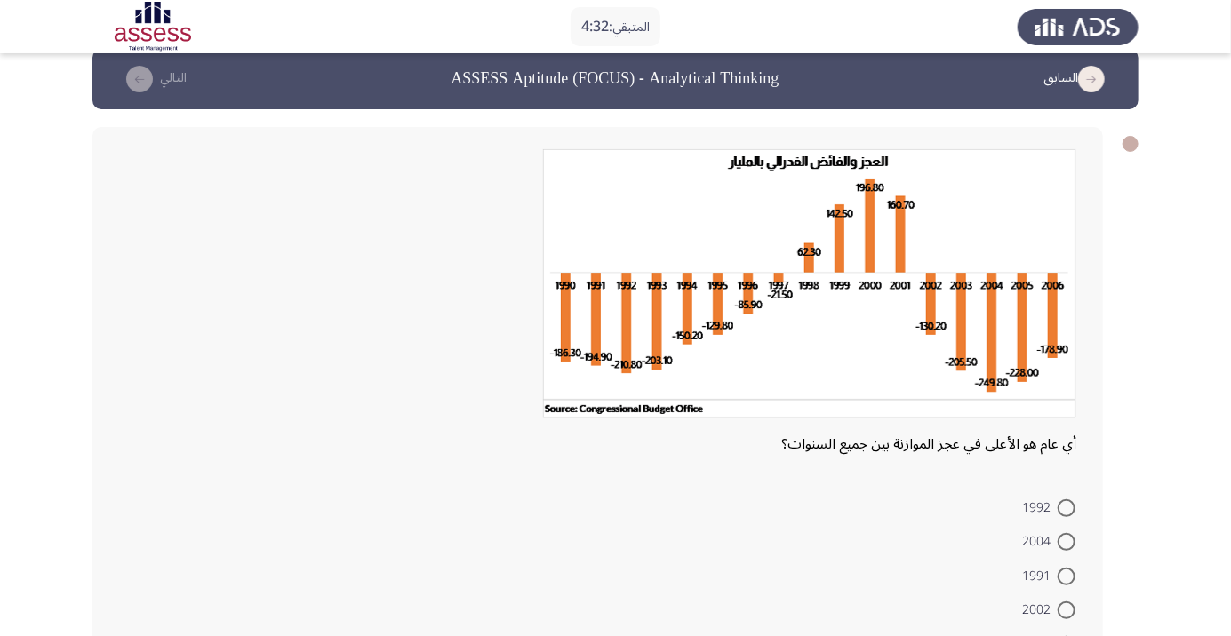
scroll to position [23, 0]
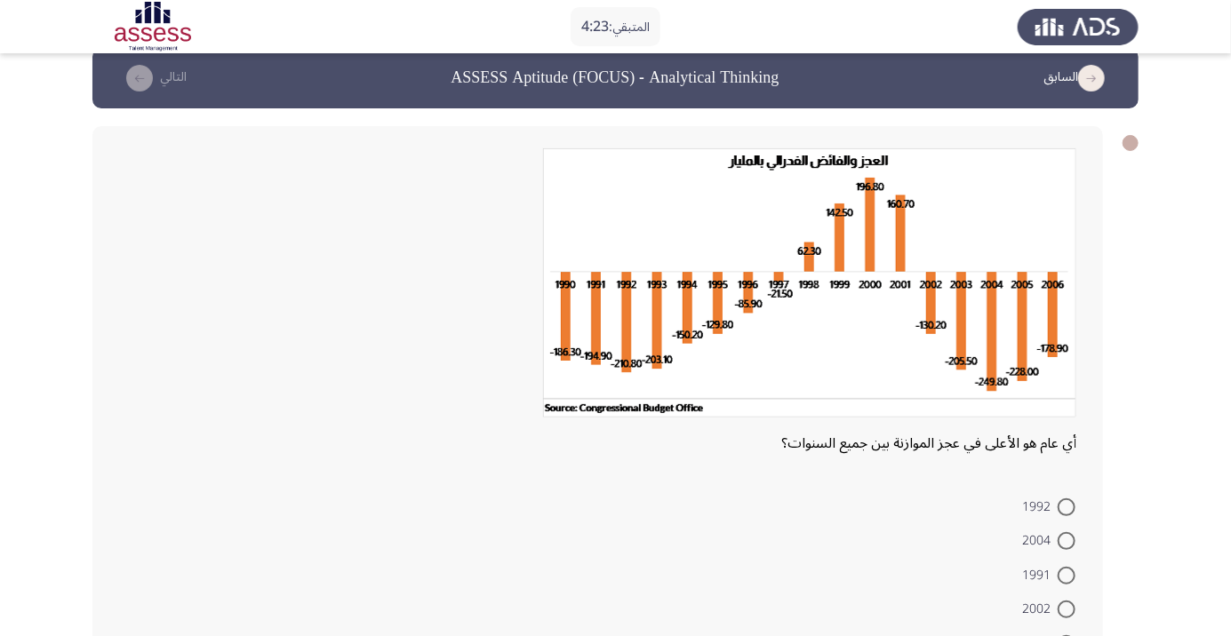
click at [1066, 540] on span at bounding box center [1067, 541] width 18 height 18
click at [1066, 540] on input "2004" at bounding box center [1067, 541] width 18 height 18
radio input "true"
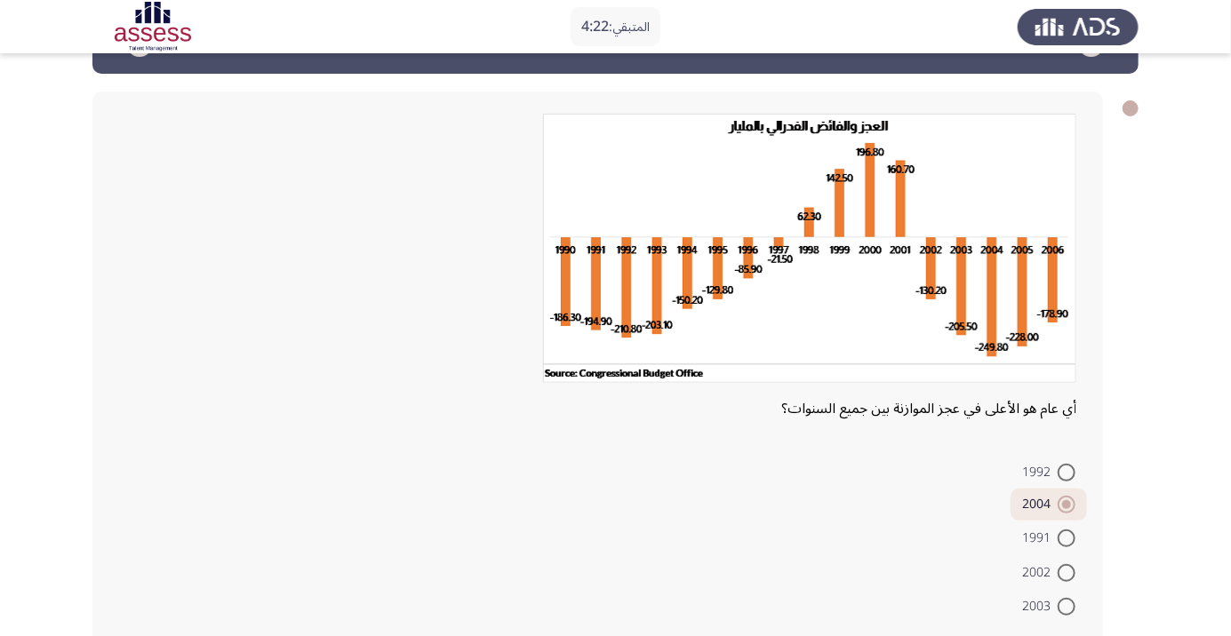
scroll to position [70, 0]
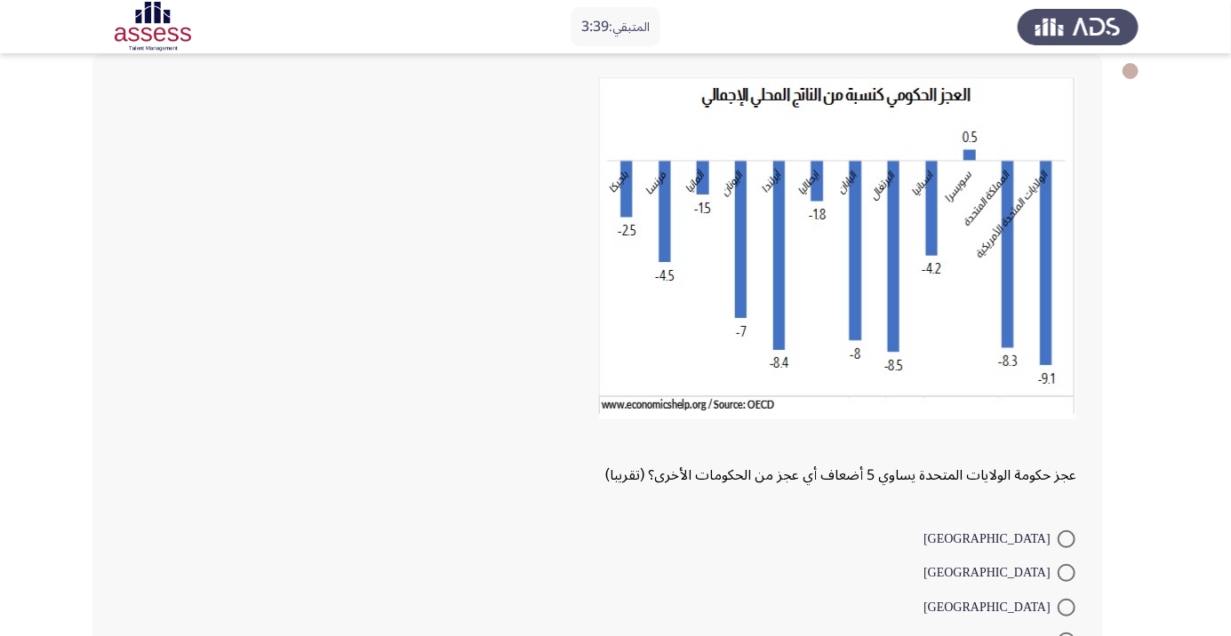
scroll to position [155, 0]
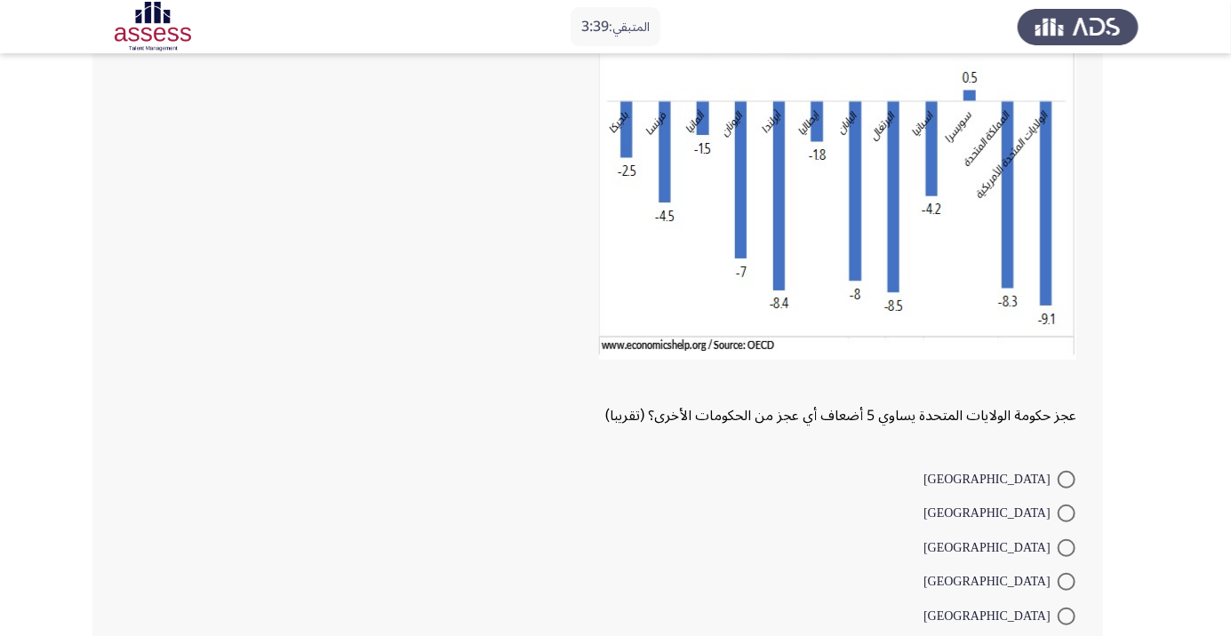
click at [1066, 581] on span at bounding box center [1067, 582] width 18 height 18
click at [1066, 581] on input "إيطاليا" at bounding box center [1067, 582] width 18 height 18
radio input "true"
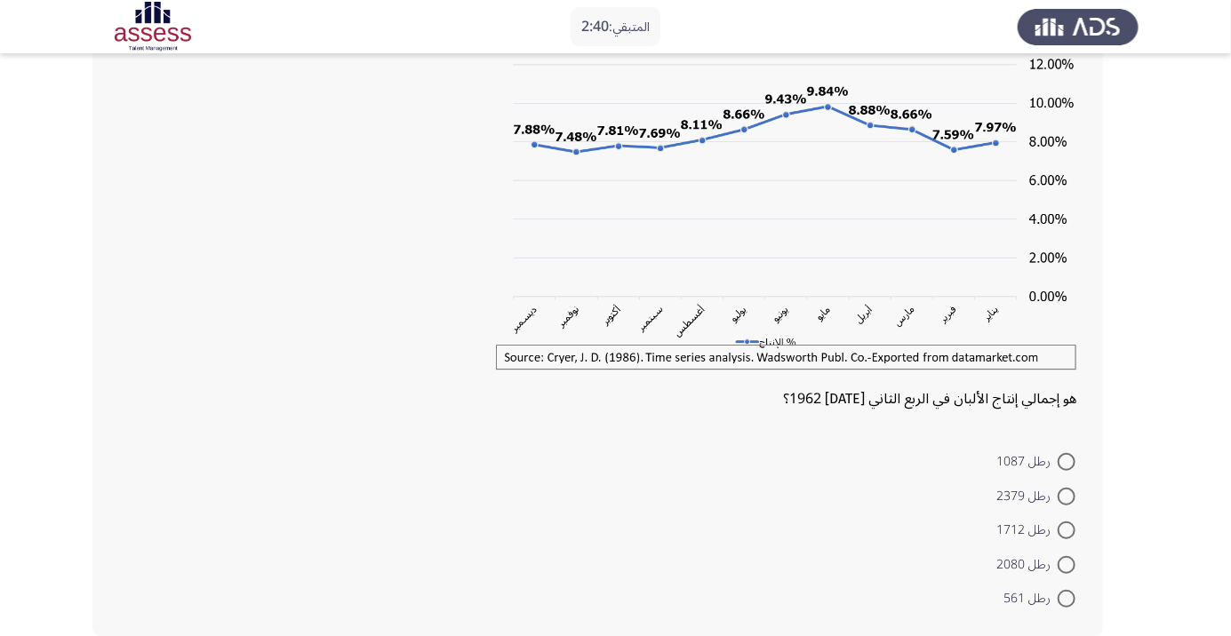
scroll to position [148, 0]
click at [1077, 543] on mat-radio-button "رطل 1712" at bounding box center [1036, 530] width 102 height 35
click at [1066, 563] on span at bounding box center [1067, 565] width 18 height 18
click at [1066, 563] on input "رطل 2080" at bounding box center [1067, 565] width 18 height 18
radio input "true"
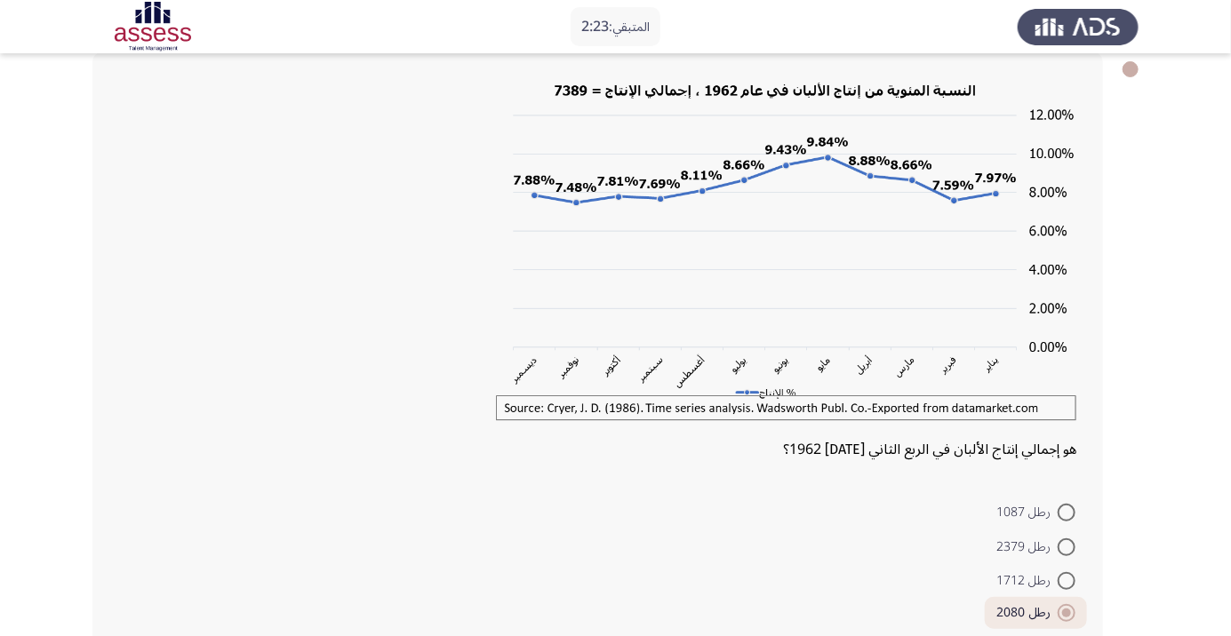
scroll to position [100, 0]
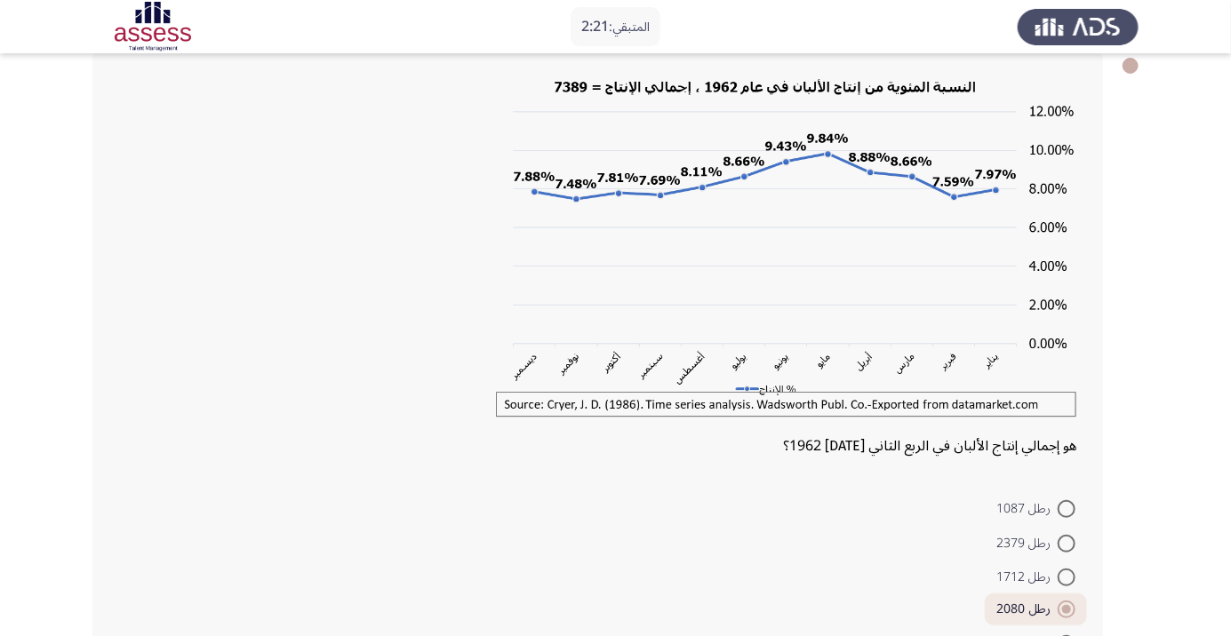
click at [1066, 508] on span at bounding box center [1067, 509] width 18 height 18
click at [1066, 508] on input "رطل 1087" at bounding box center [1067, 509] width 18 height 18
radio input "true"
click at [1066, 574] on span at bounding box center [1067, 576] width 18 height 18
click at [1066, 574] on input "رطل 1712" at bounding box center [1067, 576] width 18 height 18
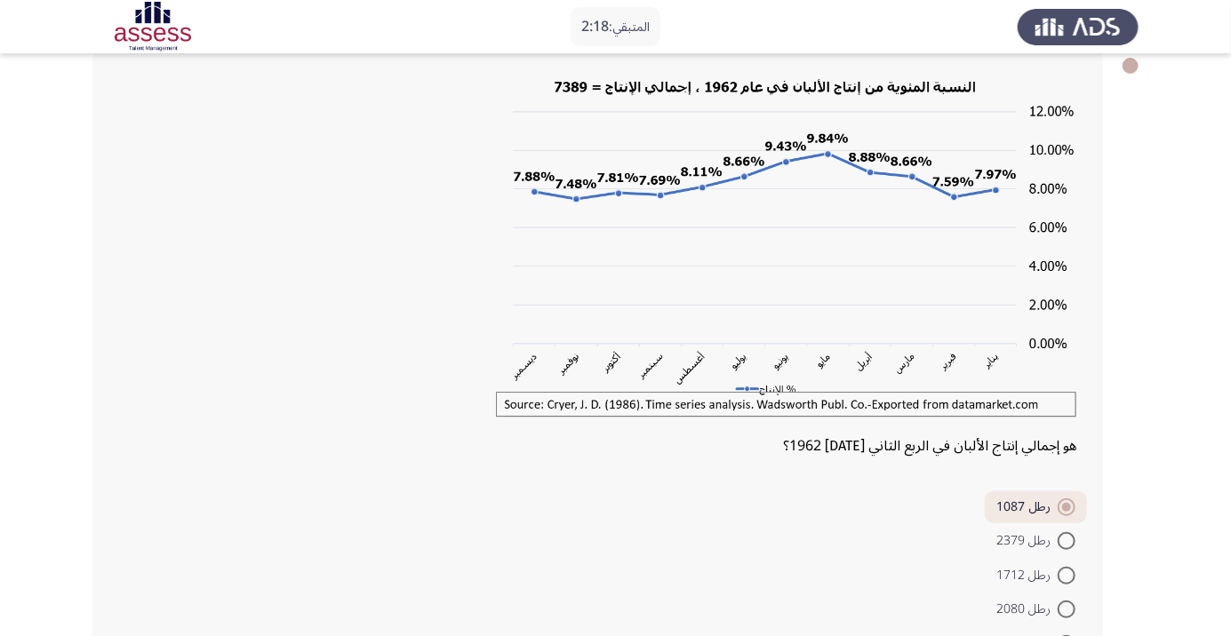
radio input "true"
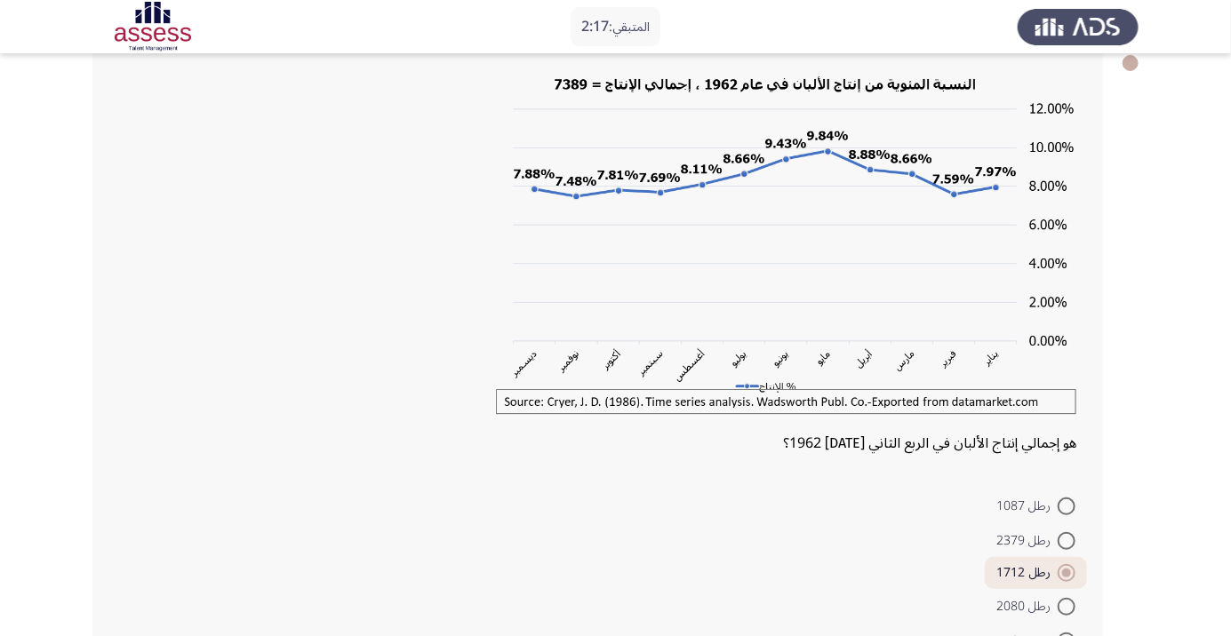
scroll to position [149, 0]
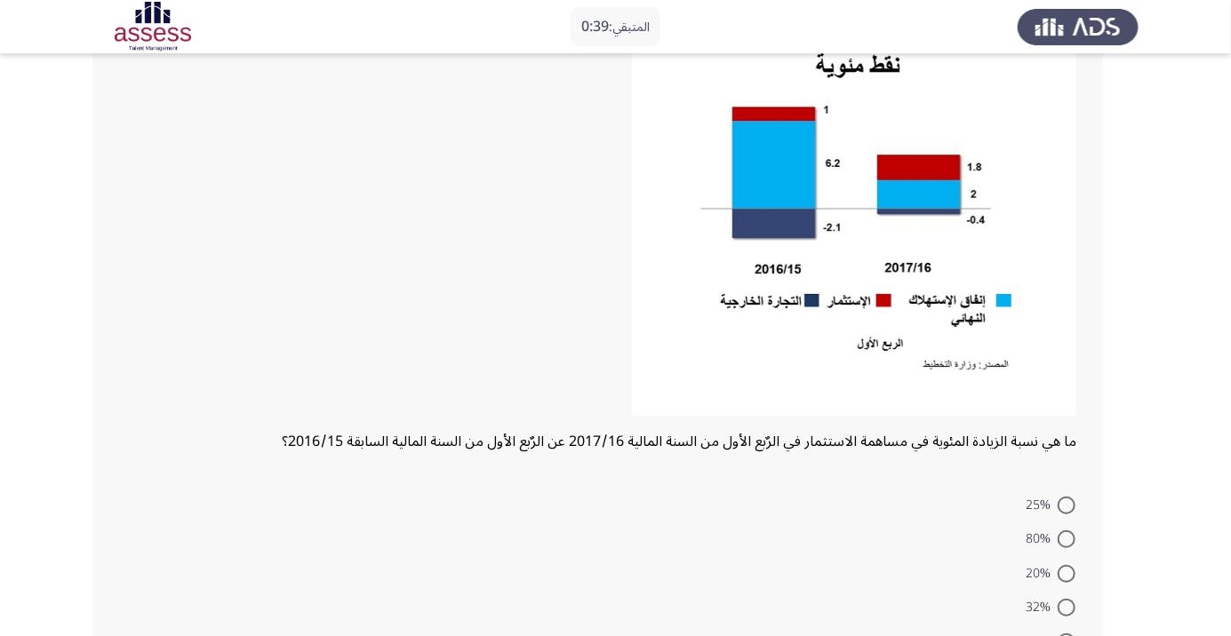
scroll to position [205, 0]
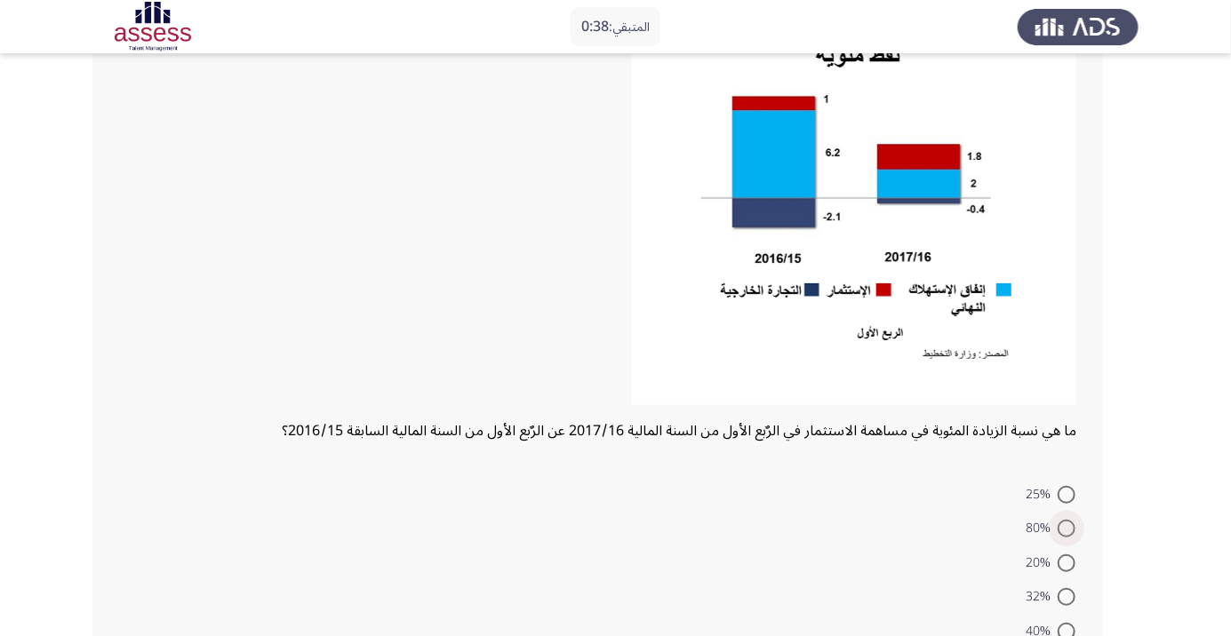
click at [1066, 533] on span at bounding box center [1067, 529] width 18 height 18
click at [1066, 533] on input "80%" at bounding box center [1067, 529] width 18 height 18
radio input "true"
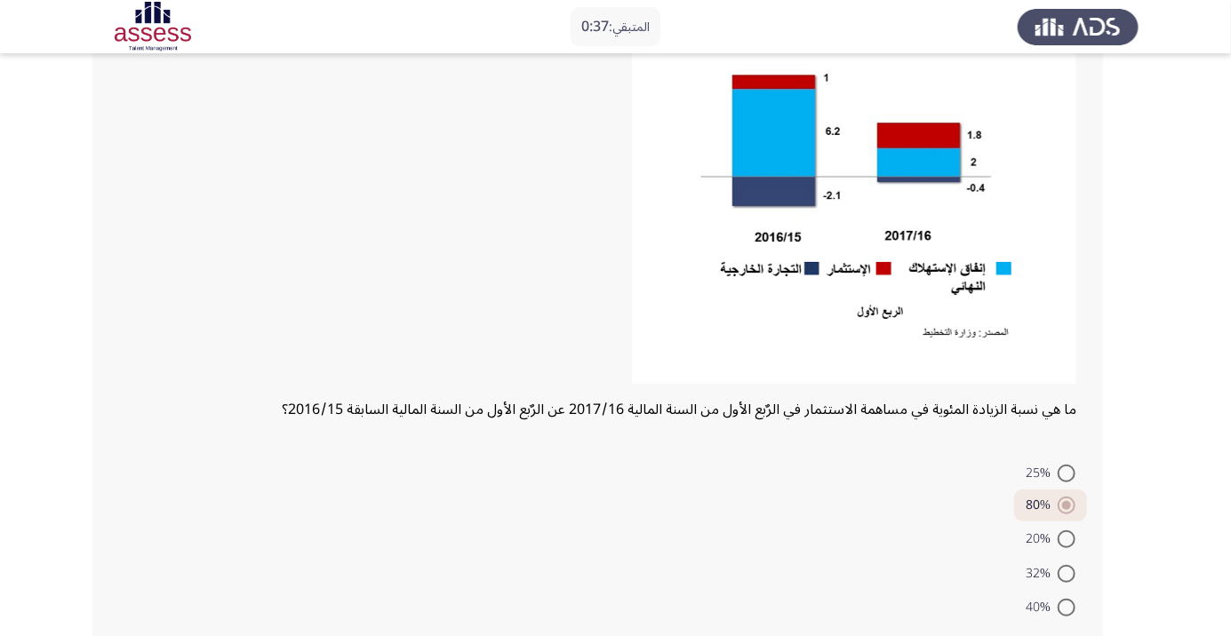
scroll to position [240, 0]
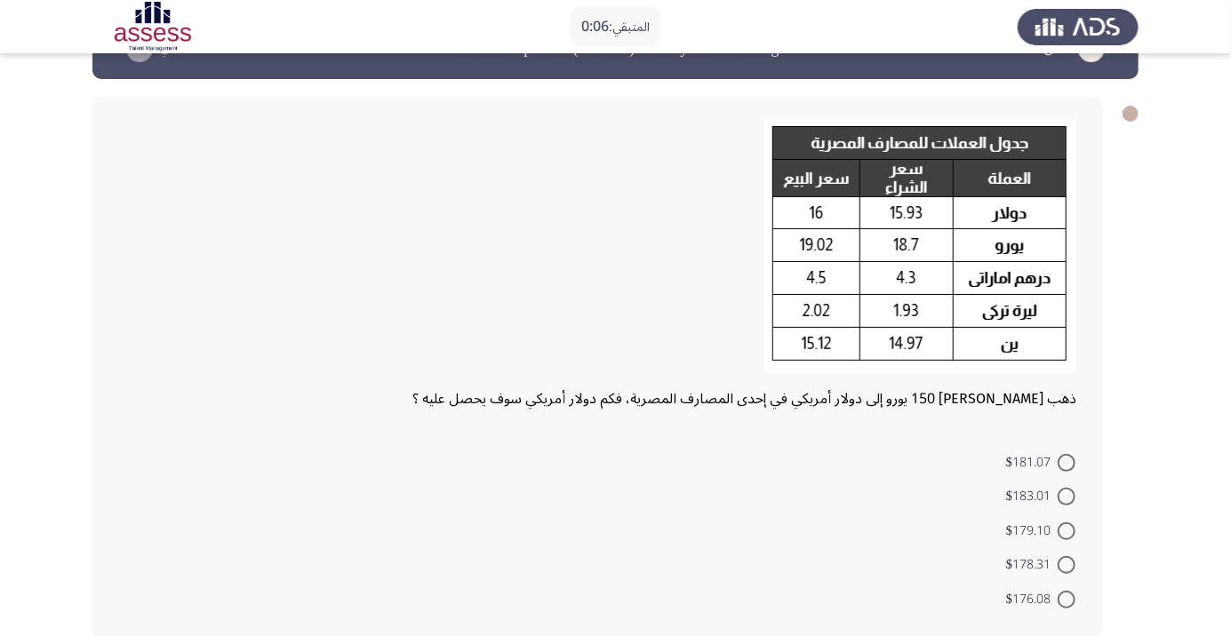
scroll to position [57, 0]
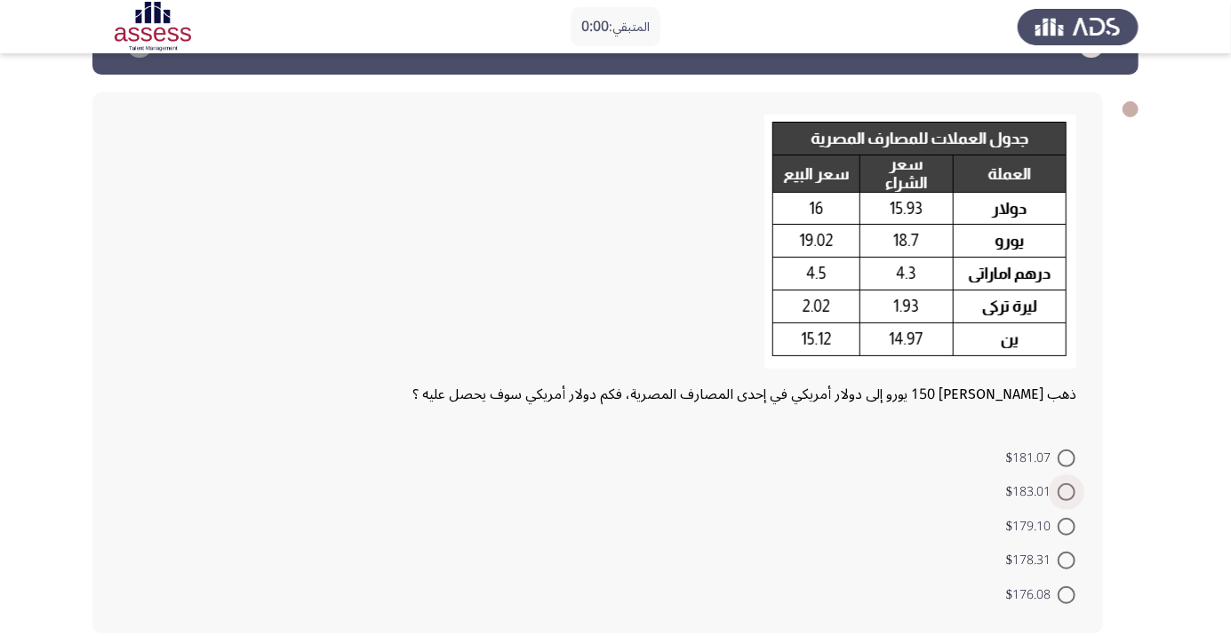
click at [1066, 499] on span at bounding box center [1067, 492] width 18 height 18
click at [1066, 499] on input "$183.01" at bounding box center [1067, 492] width 18 height 18
radio input "true"
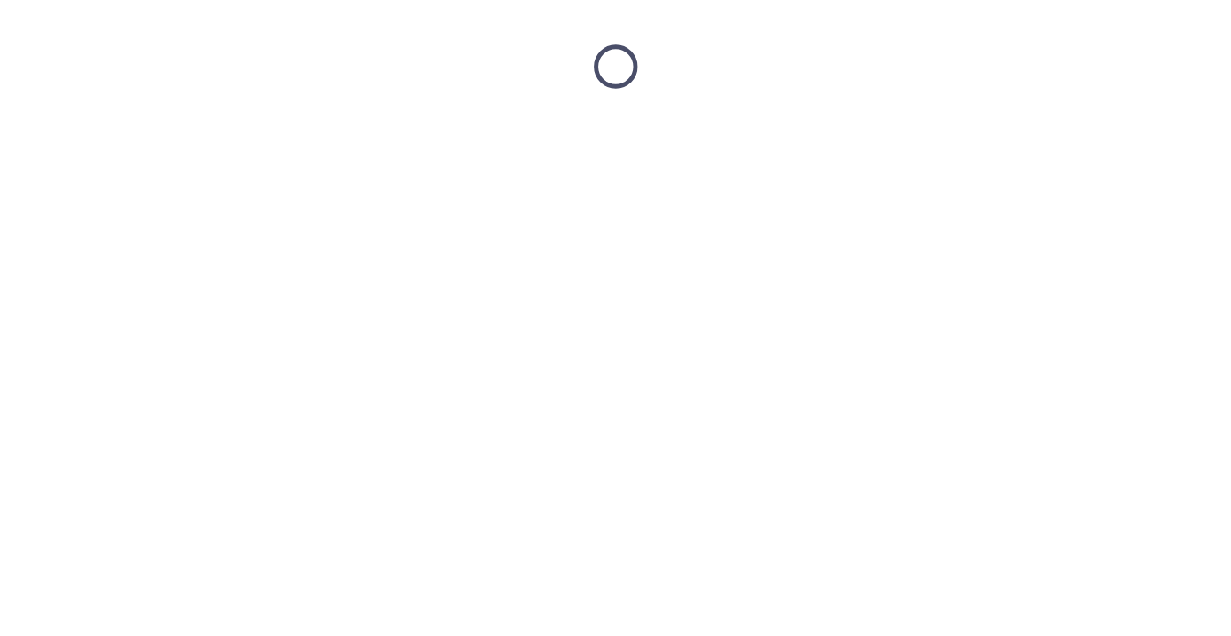
scroll to position [0, 0]
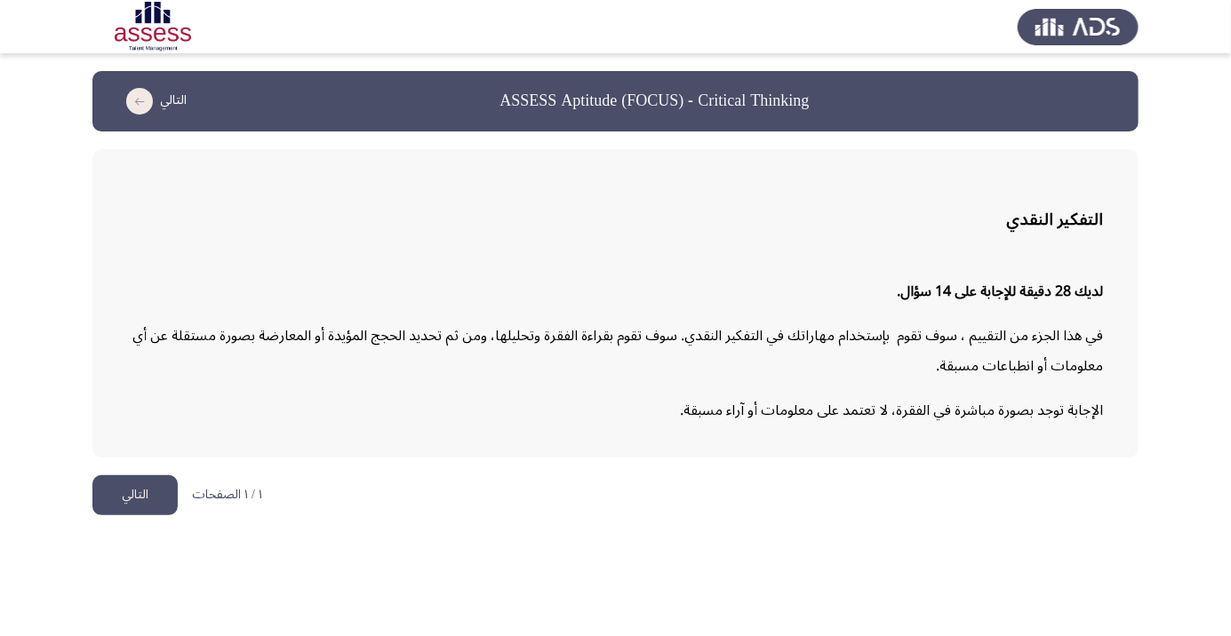
click at [142, 495] on button "التالي" at bounding box center [134, 495] width 85 height 40
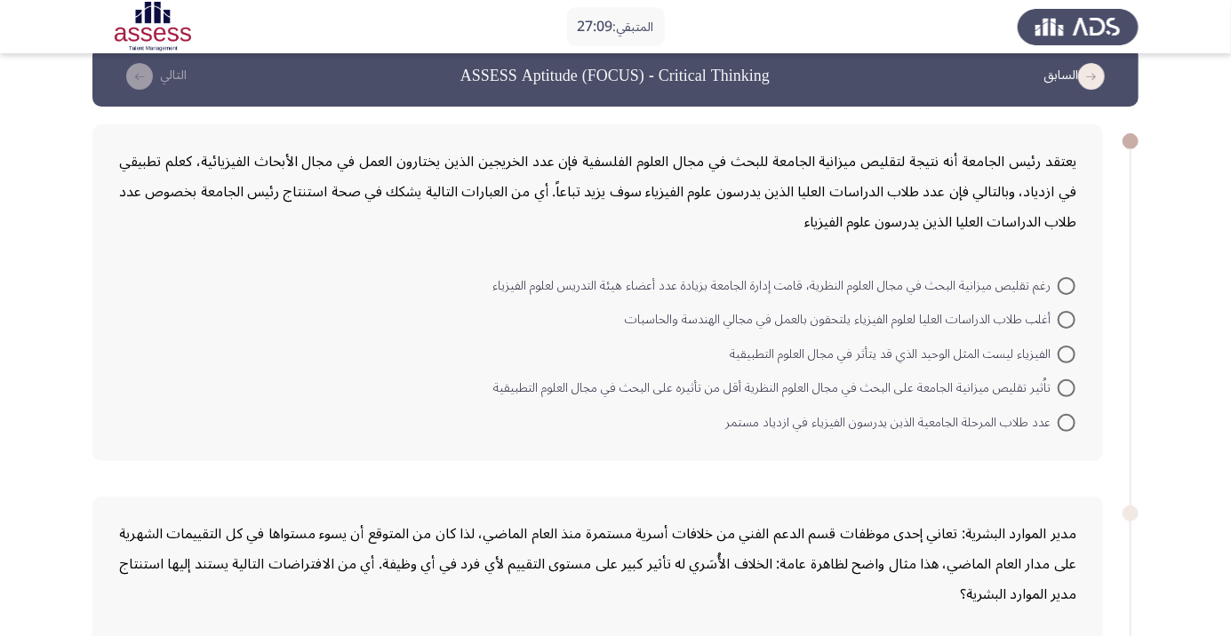
scroll to position [43, 0]
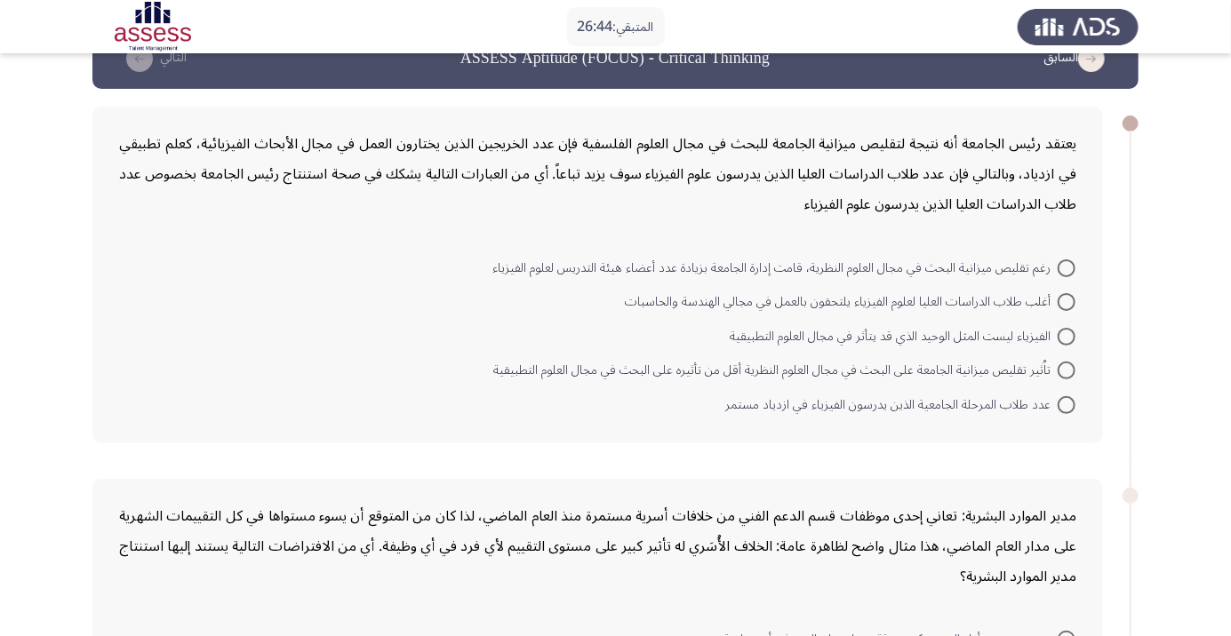
click at [1066, 335] on span at bounding box center [1067, 337] width 18 height 18
click at [1066, 335] on input "الفيزياء ليست المثل الوحيد الذي قد يتأثر في مجال العلوم التطبيقية" at bounding box center [1067, 337] width 18 height 18
radio input "true"
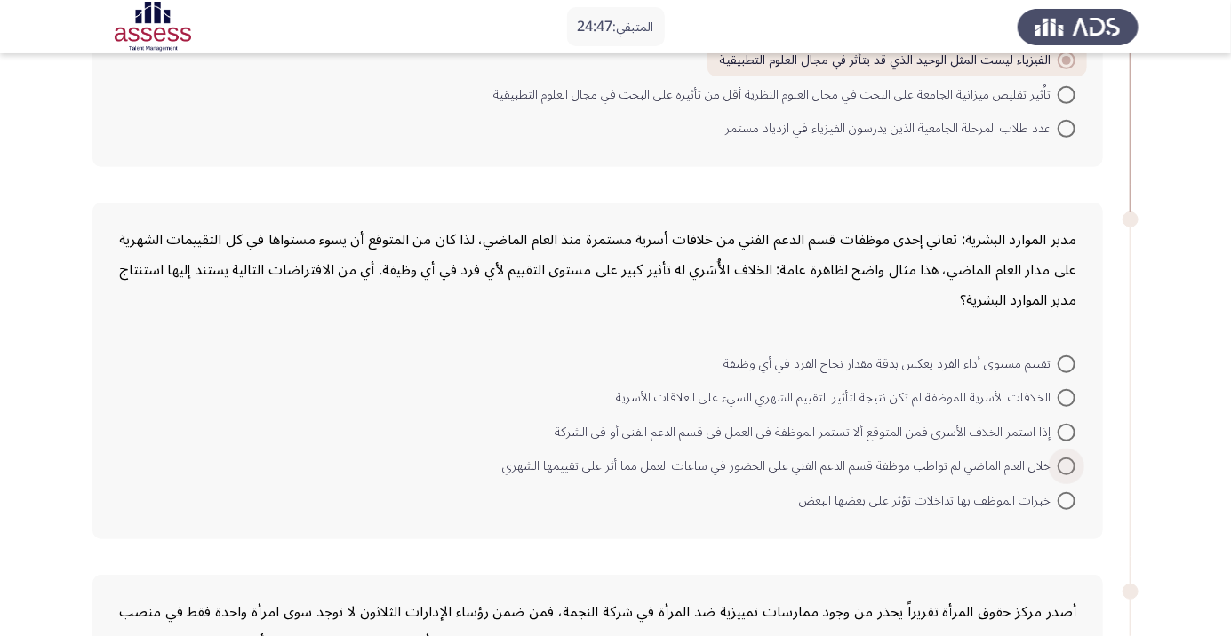
scroll to position [310, 0]
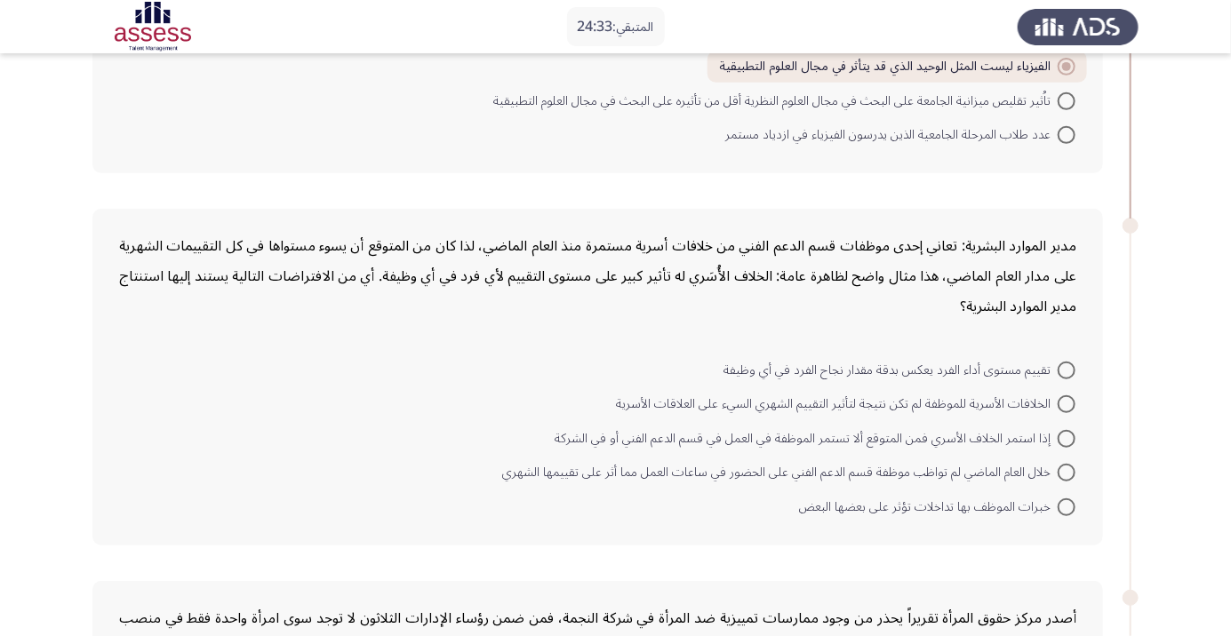
click at [1058, 499] on span at bounding box center [1067, 508] width 18 height 18
click at [1058, 499] on input "خبرات الموظف بها تداخلات تؤثر على بعضها البعض" at bounding box center [1067, 508] width 18 height 18
radio input "true"
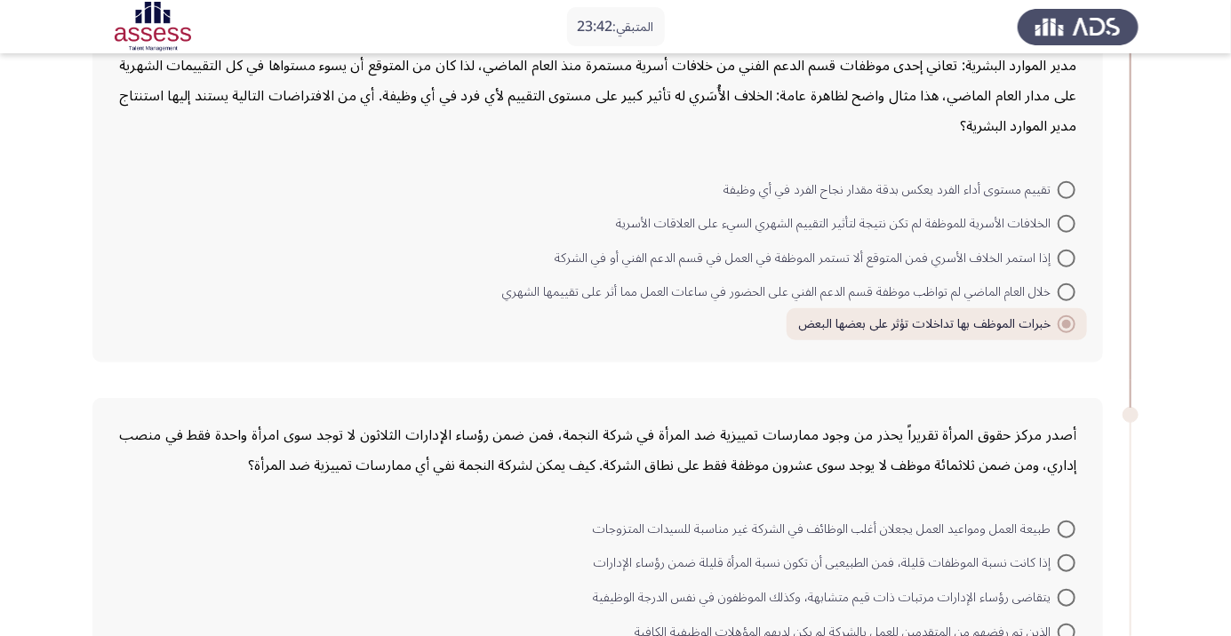
scroll to position [483, 0]
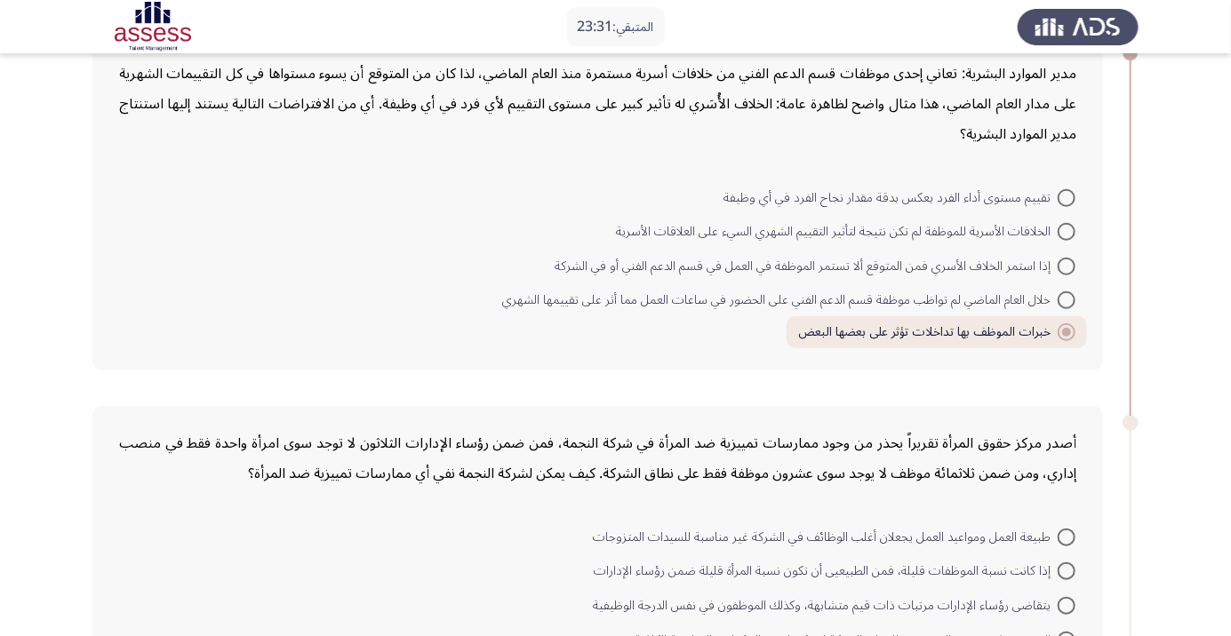
click at [1066, 230] on span at bounding box center [1067, 232] width 18 height 18
click at [1066, 230] on input "الخلافات الأسرية للموظفة لم تكن نتيجة لتأثير التقييم الشهري السيء على العلاقات …" at bounding box center [1067, 232] width 18 height 18
radio input "true"
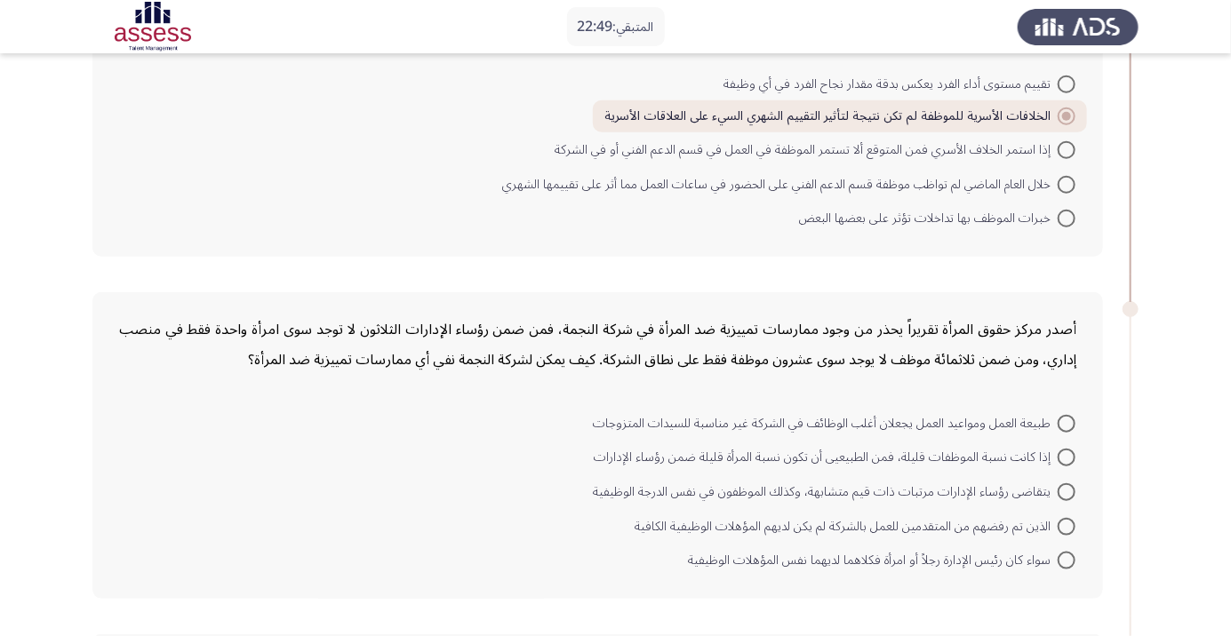
scroll to position [586, 0]
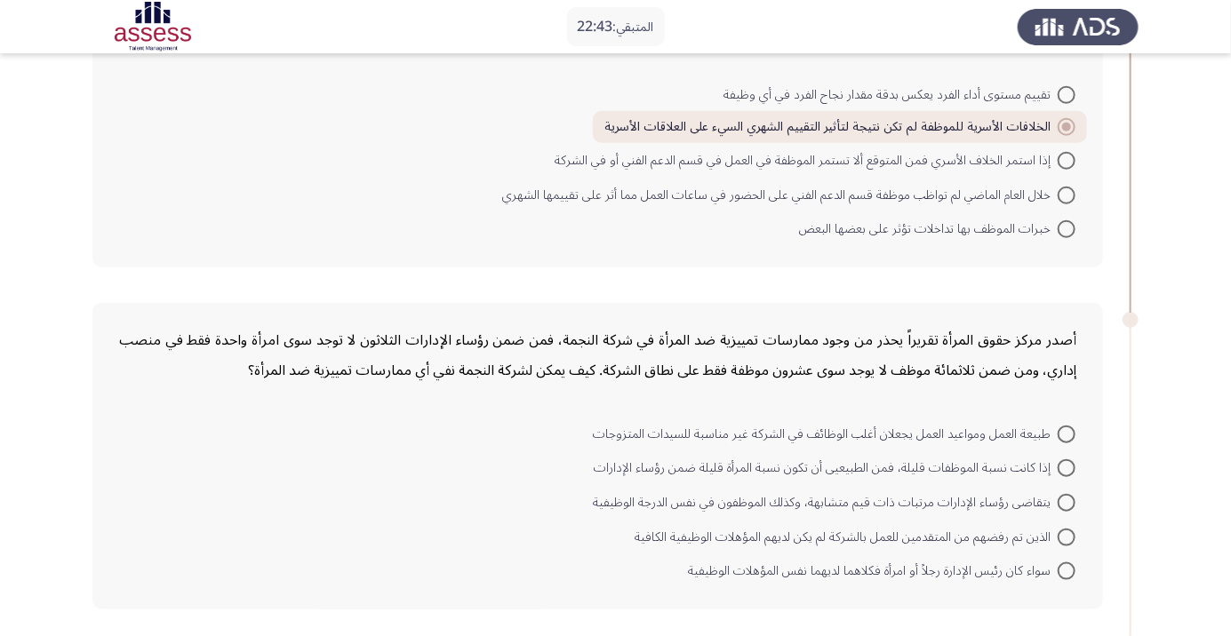
click at [1066, 432] on span at bounding box center [1067, 435] width 18 height 18
click at [1066, 432] on input "طبيعة العمل ومواعيد العمل يجعلان أغلب الوظائف في الشركة غير مناسبة للسيدات المت…" at bounding box center [1067, 435] width 18 height 18
radio input "true"
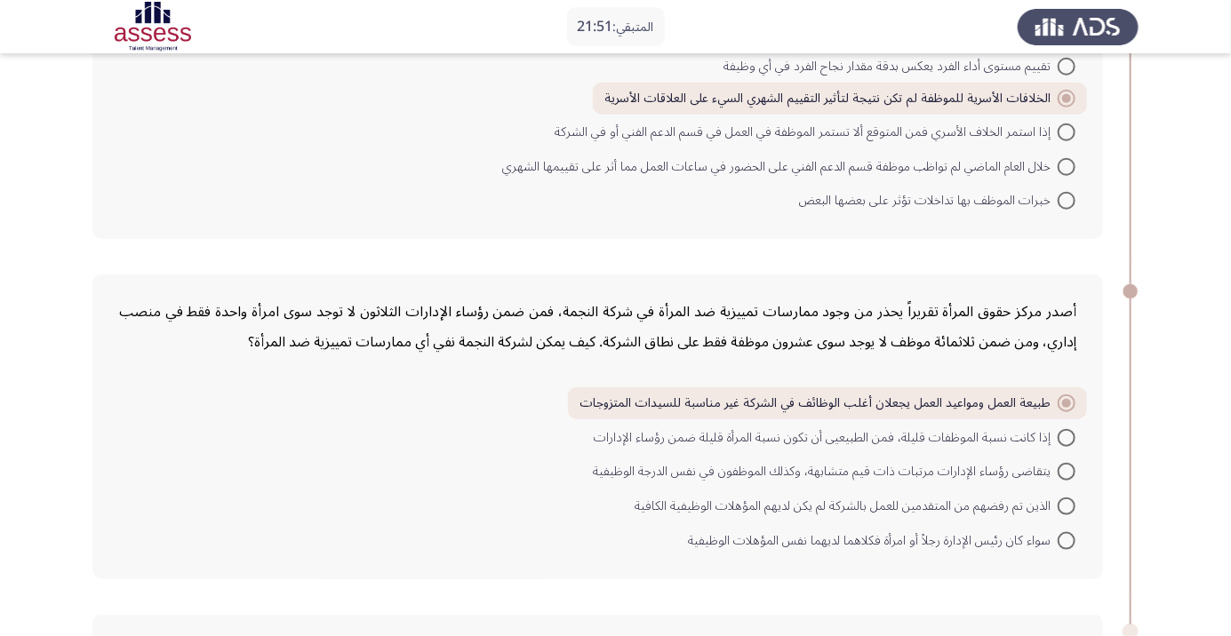
scroll to position [612, 0]
click at [1066, 539] on span at bounding box center [1067, 543] width 18 height 18
click at [1066, 539] on input "سواء كان رئيس الإدارة رجلاً أو امرأة فكلاهما لديهما نفس المؤهلات الوظيفية" at bounding box center [1067, 543] width 18 height 18
radio input "true"
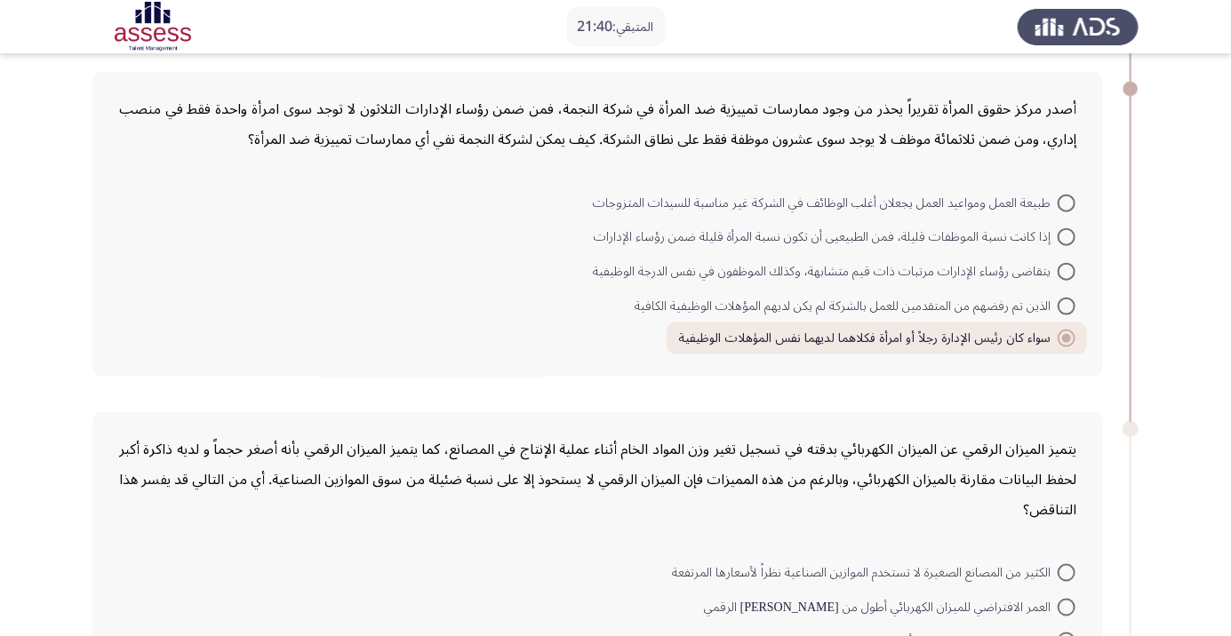
scroll to position [834, 0]
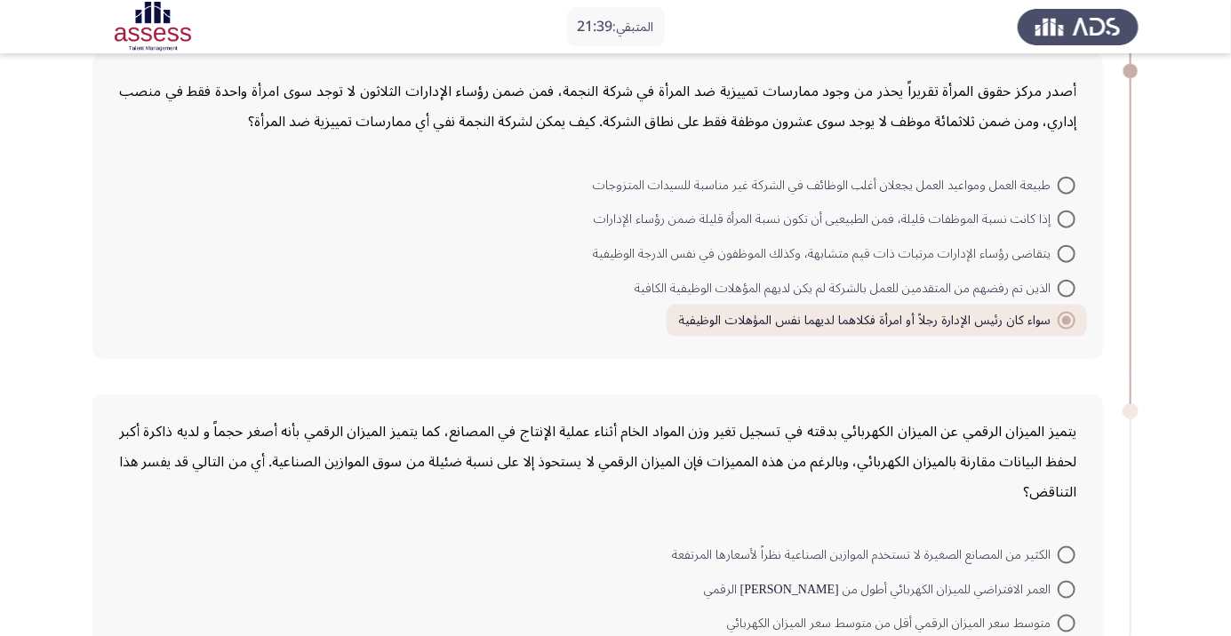
click at [1066, 178] on span at bounding box center [1067, 186] width 18 height 18
click at [1066, 178] on input "طبيعة العمل ومواعيد العمل يجعلان أغلب الوظائف في الشركة غير مناسبة للسيدات المت…" at bounding box center [1067, 186] width 18 height 18
radio input "true"
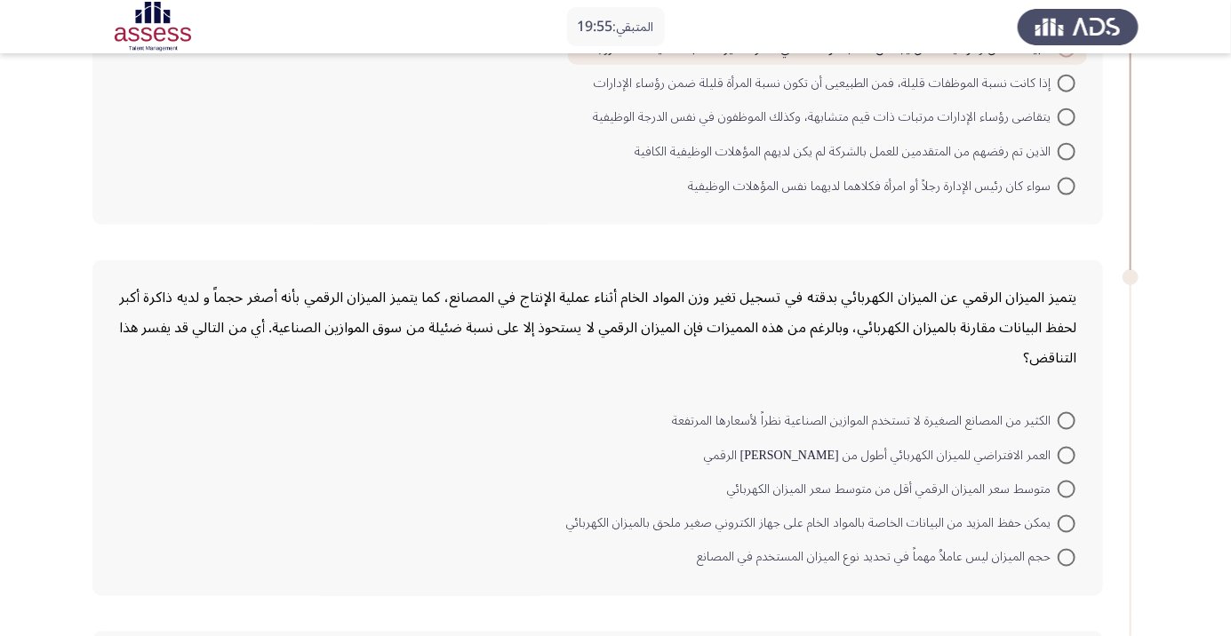
scroll to position [968, 0]
click at [1066, 555] on span at bounding box center [1067, 559] width 18 height 18
click at [1066, 555] on input "حجم الميزان ليس عاملاُ مهماً في تحديد نوع الميزان المستخدم في المصانع" at bounding box center [1067, 559] width 18 height 18
radio input "true"
click at [1066, 559] on span at bounding box center [1066, 559] width 0 height 0
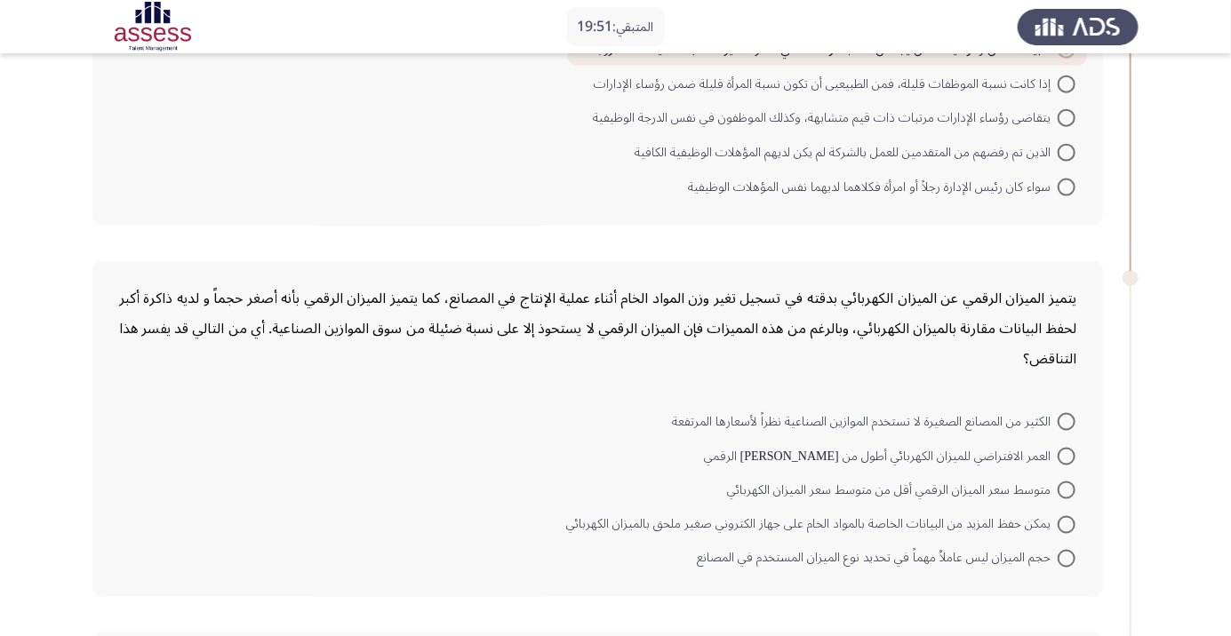
click at [1066, 554] on input "حجم الميزان ليس عاملاُ مهماً في تحديد نوع الميزان المستخدم في المصانع" at bounding box center [1067, 559] width 18 height 18
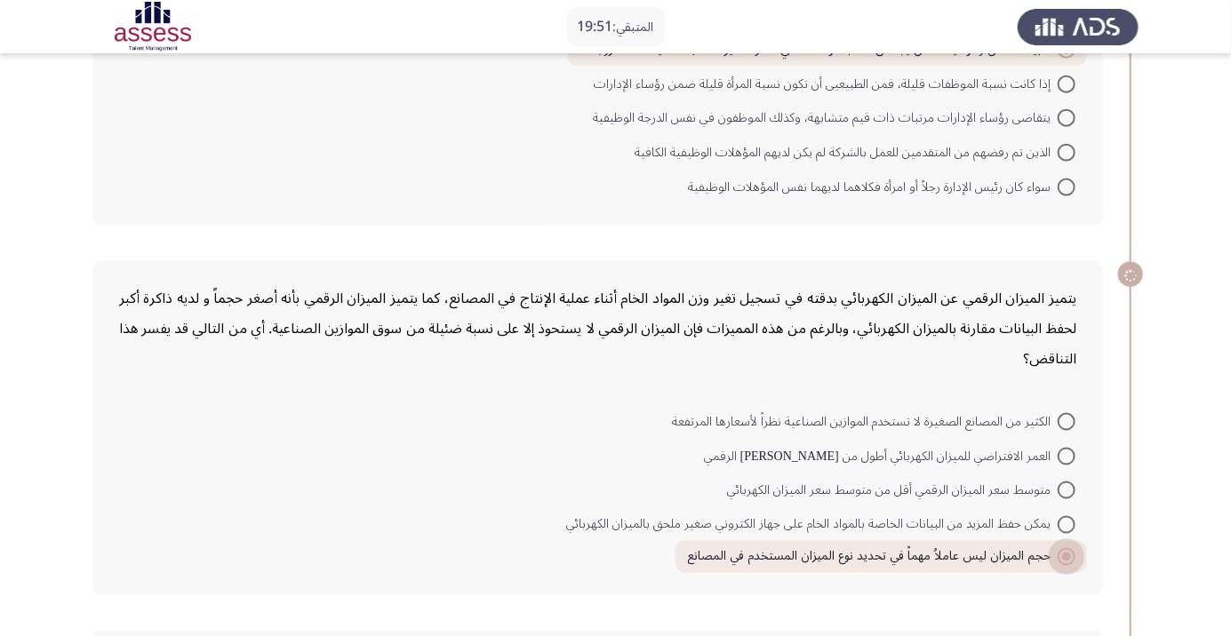
click at [1066, 554] on span at bounding box center [1066, 557] width 9 height 9
click at [1066, 554] on input "حجم الميزان ليس عاملاُ مهماً في تحديد نوع الميزان المستخدم في المصانع" at bounding box center [1067, 557] width 18 height 18
click at [1066, 554] on span at bounding box center [1066, 557] width 9 height 9
click at [1066, 554] on input "حجم الميزان ليس عاملاُ مهماً في تحديد نوع الميزان المستخدم في المصانع" at bounding box center [1067, 557] width 18 height 18
click at [1066, 554] on span at bounding box center [1066, 557] width 9 height 9
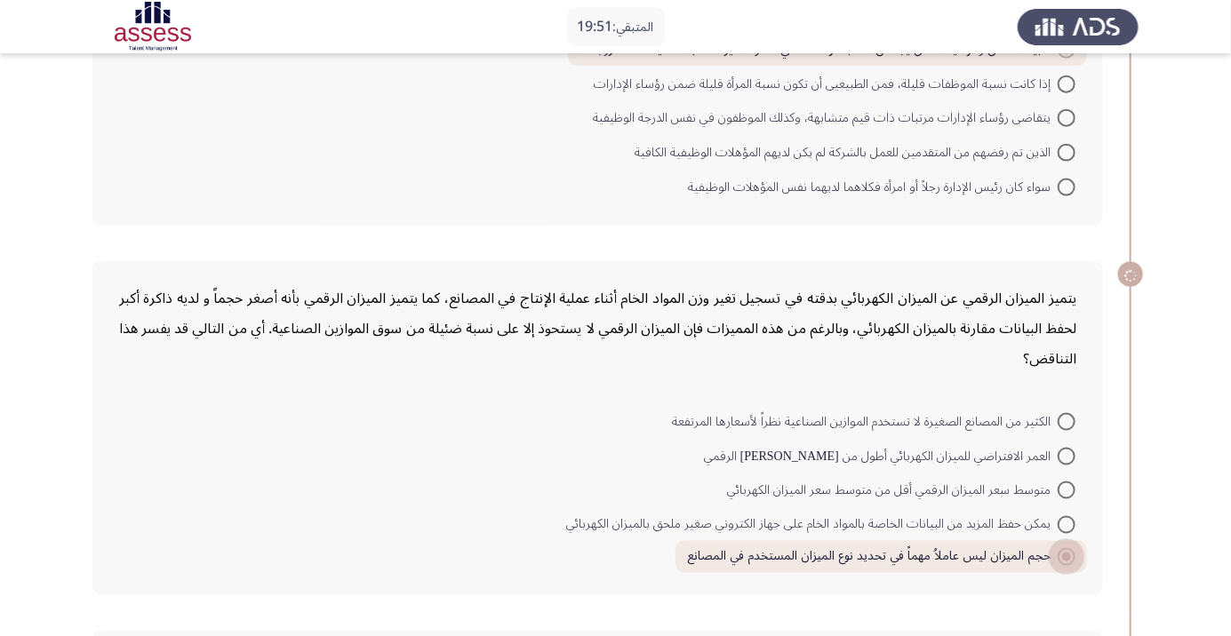
click at [1066, 554] on input "حجم الميزان ليس عاملاُ مهماً في تحديد نوع الميزان المستخدم في المصانع" at bounding box center [1067, 557] width 18 height 18
click at [1066, 554] on span at bounding box center [1066, 557] width 9 height 9
click at [1066, 554] on input "حجم الميزان ليس عاملاُ مهماً في تحديد نوع الميزان المستخدم في المصانع" at bounding box center [1067, 557] width 18 height 18
click at [1066, 554] on span at bounding box center [1066, 557] width 9 height 9
click at [1066, 554] on input "حجم الميزان ليس عاملاُ مهماً في تحديد نوع الميزان المستخدم في المصانع" at bounding box center [1067, 557] width 18 height 18
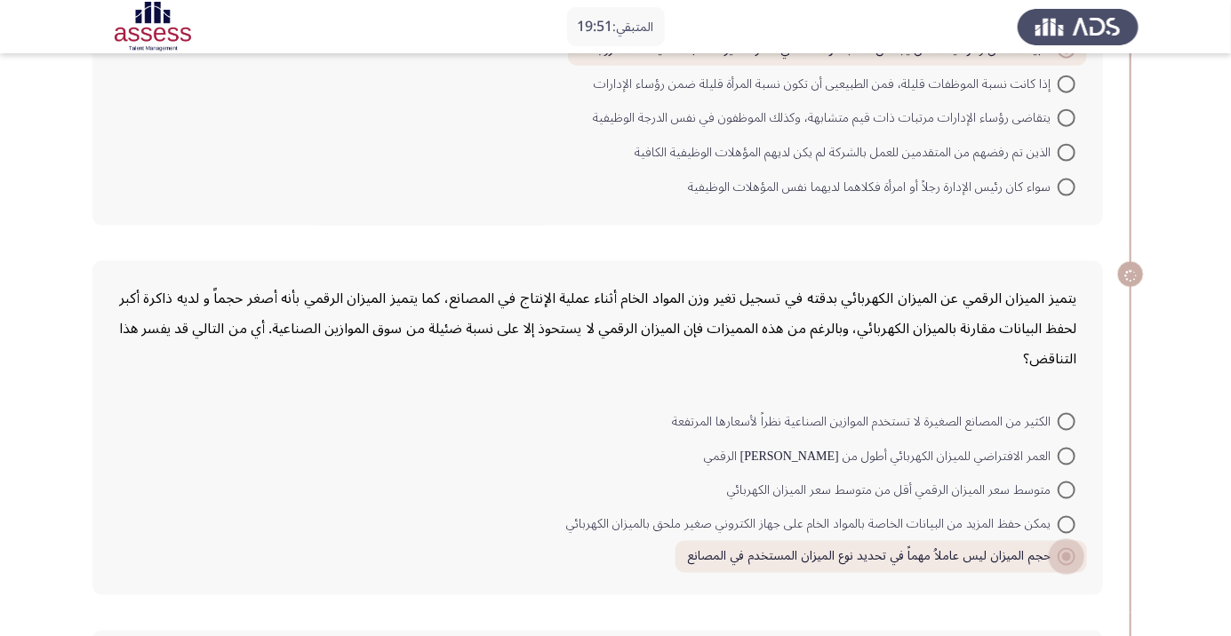
click at [1066, 554] on span at bounding box center [1066, 557] width 9 height 9
click at [1066, 554] on input "حجم الميزان ليس عاملاُ مهماً في تحديد نوع الميزان المستخدم في المصانع" at bounding box center [1067, 557] width 18 height 18
click at [1066, 554] on span at bounding box center [1066, 557] width 9 height 9
click at [1066, 554] on input "حجم الميزان ليس عاملاُ مهماً في تحديد نوع الميزان المستخدم في المصانع" at bounding box center [1067, 557] width 18 height 18
click at [1066, 554] on span at bounding box center [1066, 557] width 9 height 9
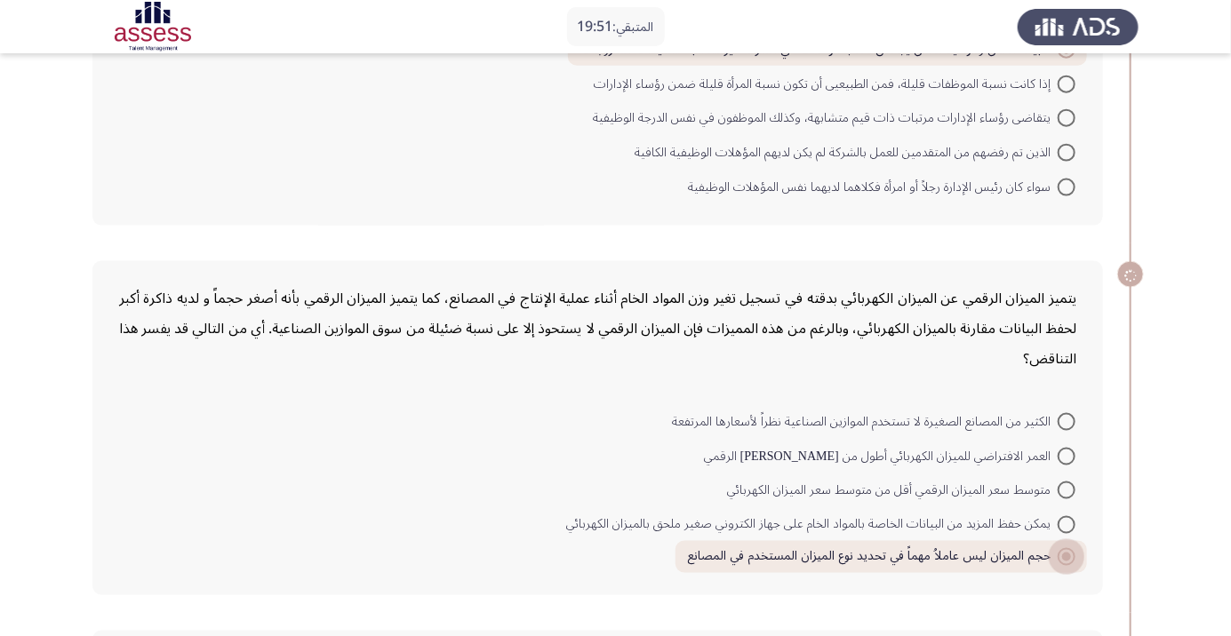
click at [1066, 554] on input "حجم الميزان ليس عاملاُ مهماً في تحديد نوع الميزان المستخدم في المصانع" at bounding box center [1067, 557] width 18 height 18
click at [1066, 554] on span at bounding box center [1066, 557] width 9 height 9
click at [1066, 554] on input "حجم الميزان ليس عاملاُ مهماً في تحديد نوع الميزان المستخدم في المصانع" at bounding box center [1067, 557] width 18 height 18
click at [1066, 554] on span at bounding box center [1066, 557] width 9 height 9
click at [1066, 554] on input "حجم الميزان ليس عاملاُ مهماً في تحديد نوع الميزان المستخدم في المصانع" at bounding box center [1067, 557] width 18 height 18
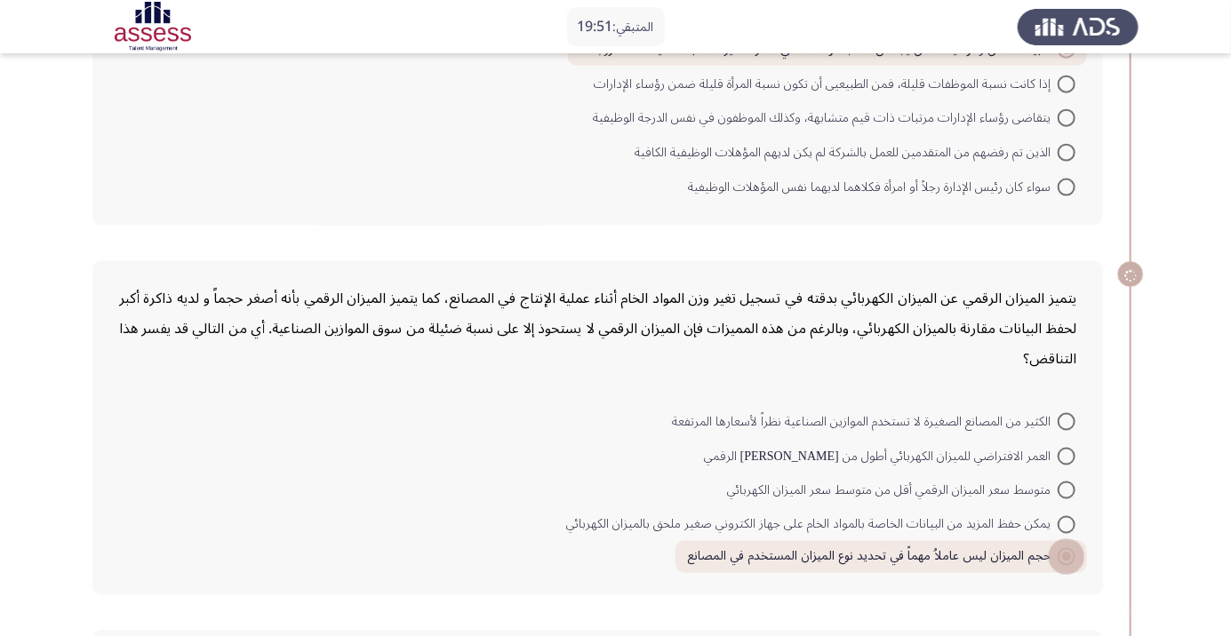
click at [1066, 554] on span at bounding box center [1066, 557] width 9 height 9
click at [1066, 554] on input "حجم الميزان ليس عاملاُ مهماً في تحديد نوع الميزان المستخدم في المصانع" at bounding box center [1067, 557] width 18 height 18
click at [1066, 554] on span at bounding box center [1066, 557] width 9 height 9
click at [1066, 554] on input "حجم الميزان ليس عاملاُ مهماً في تحديد نوع الميزان المستخدم في المصانع" at bounding box center [1067, 557] width 18 height 18
click at [1066, 554] on span at bounding box center [1066, 557] width 9 height 9
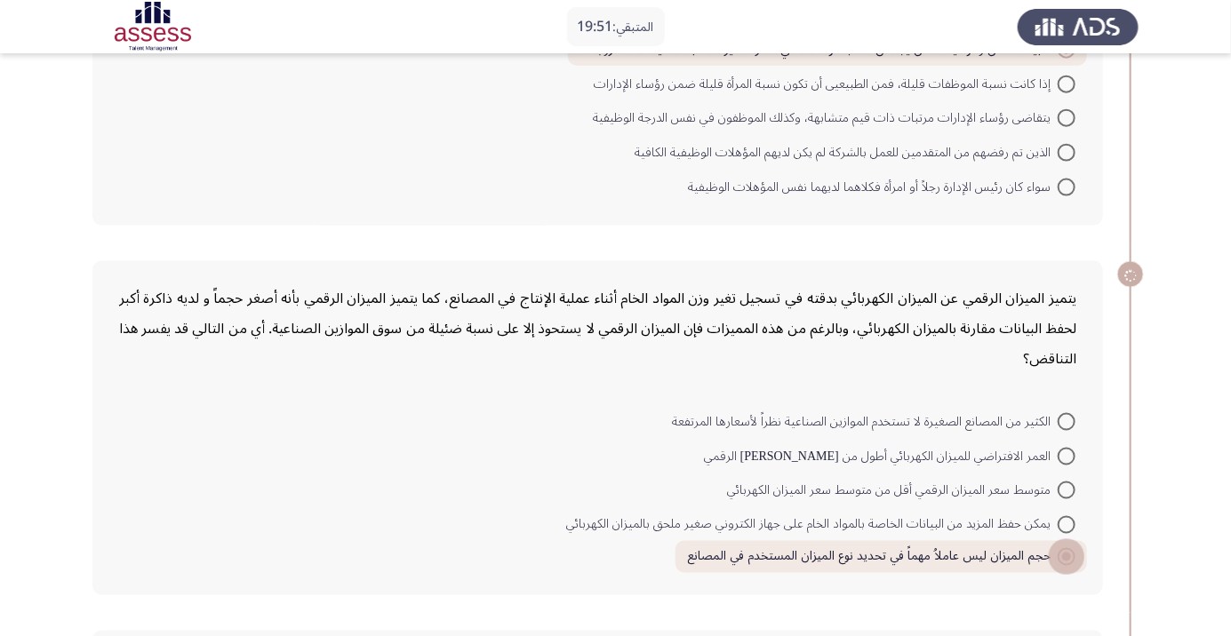
click at [1066, 554] on input "حجم الميزان ليس عاملاُ مهماً في تحديد نوع الميزان المستخدم في المصانع" at bounding box center [1067, 557] width 18 height 18
click at [1066, 554] on span at bounding box center [1066, 557] width 9 height 9
click at [1066, 554] on input "حجم الميزان ليس عاملاُ مهماً في تحديد نوع الميزان المستخدم في المصانع" at bounding box center [1067, 557] width 18 height 18
click at [1066, 554] on span at bounding box center [1066, 557] width 9 height 9
click at [1066, 554] on input "حجم الميزان ليس عاملاُ مهماً في تحديد نوع الميزان المستخدم في المصانع" at bounding box center [1067, 557] width 18 height 18
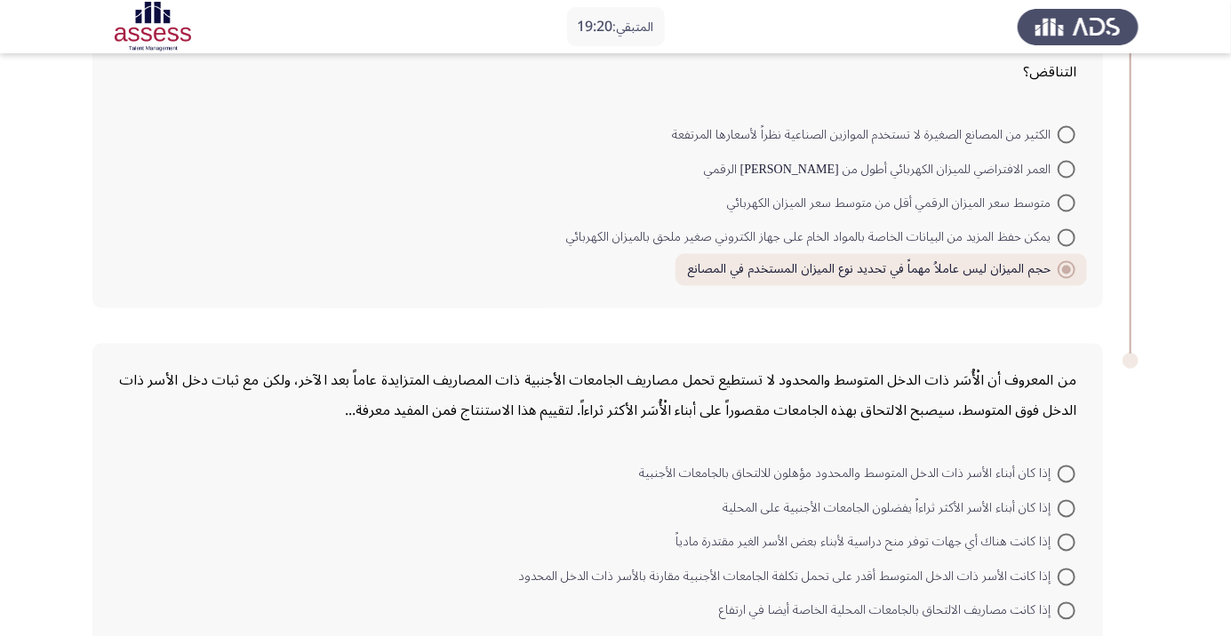
scroll to position [1269, 0]
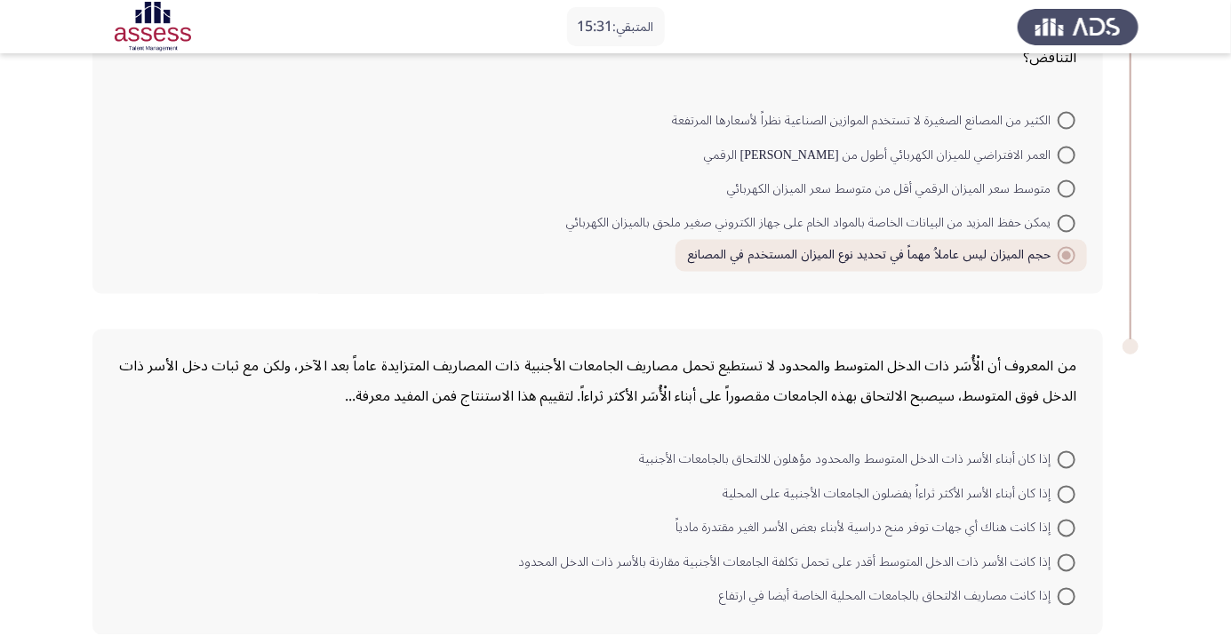
click at [1066, 491] on span at bounding box center [1067, 495] width 18 height 18
click at [1066, 491] on input "إذا كان أبناء الأسر الأكثر ثراءاً يفضلون الجامعات الأجنبية على المحلية" at bounding box center [1067, 495] width 18 height 18
radio input "true"
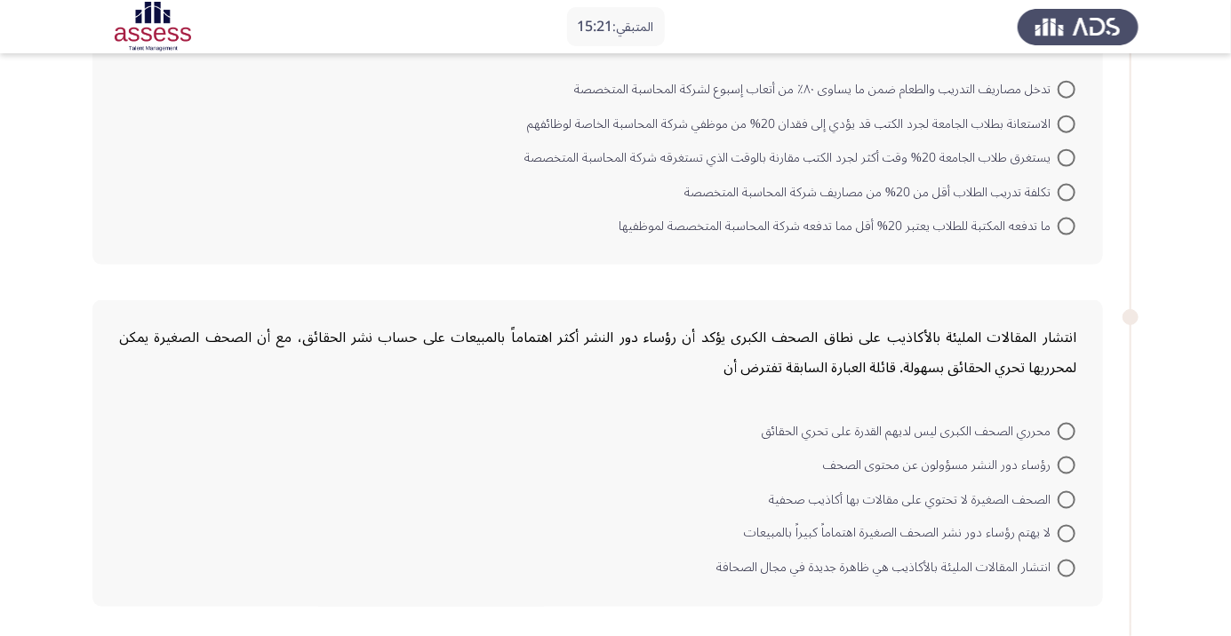
scroll to position [0, 0]
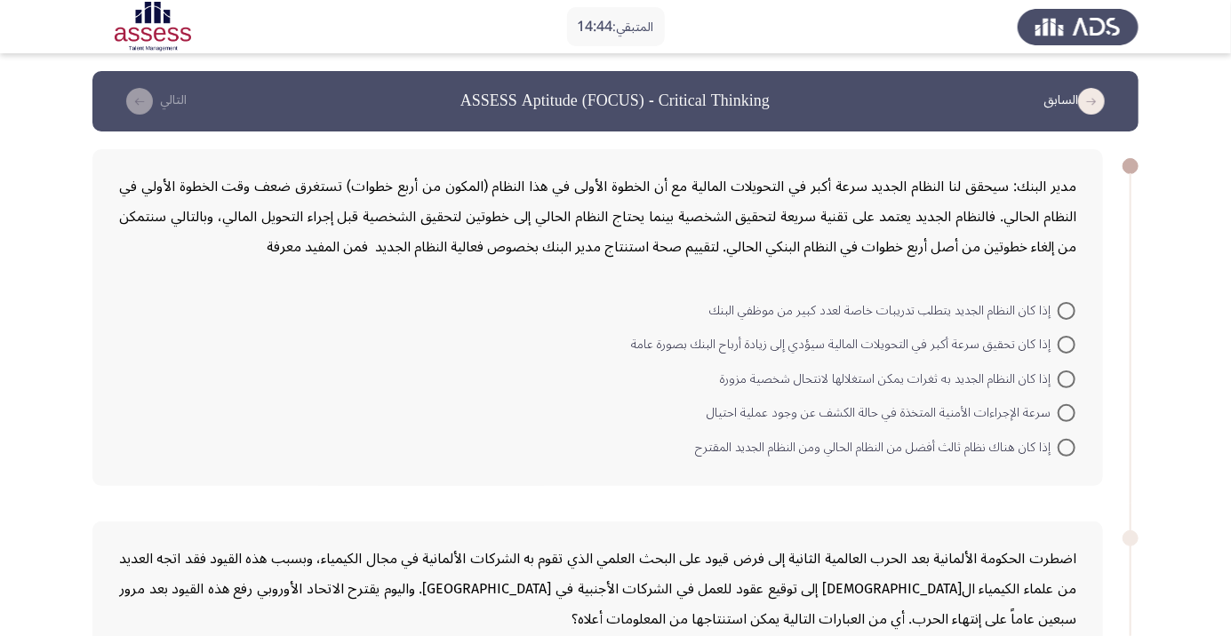
click at [1066, 309] on span at bounding box center [1067, 311] width 18 height 18
click at [1066, 309] on input "إذا كان النظام الجديد يتطلب تدريبات خاصة لعدد كبير من موظفي البنك" at bounding box center [1067, 311] width 18 height 18
radio input "true"
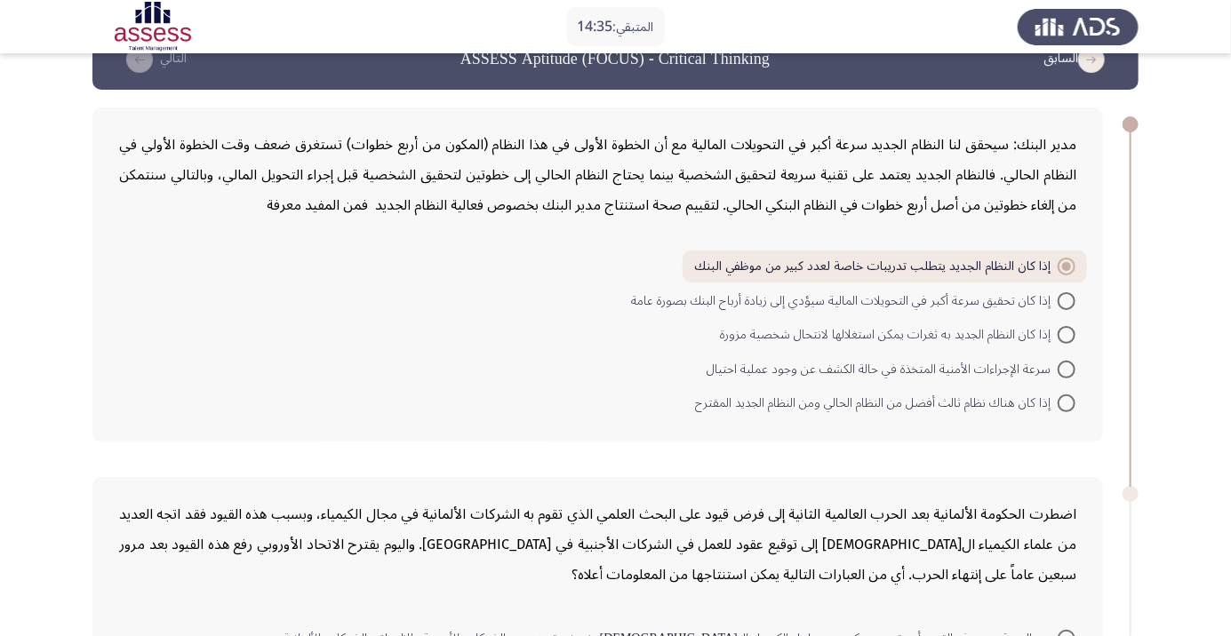
scroll to position [30, 0]
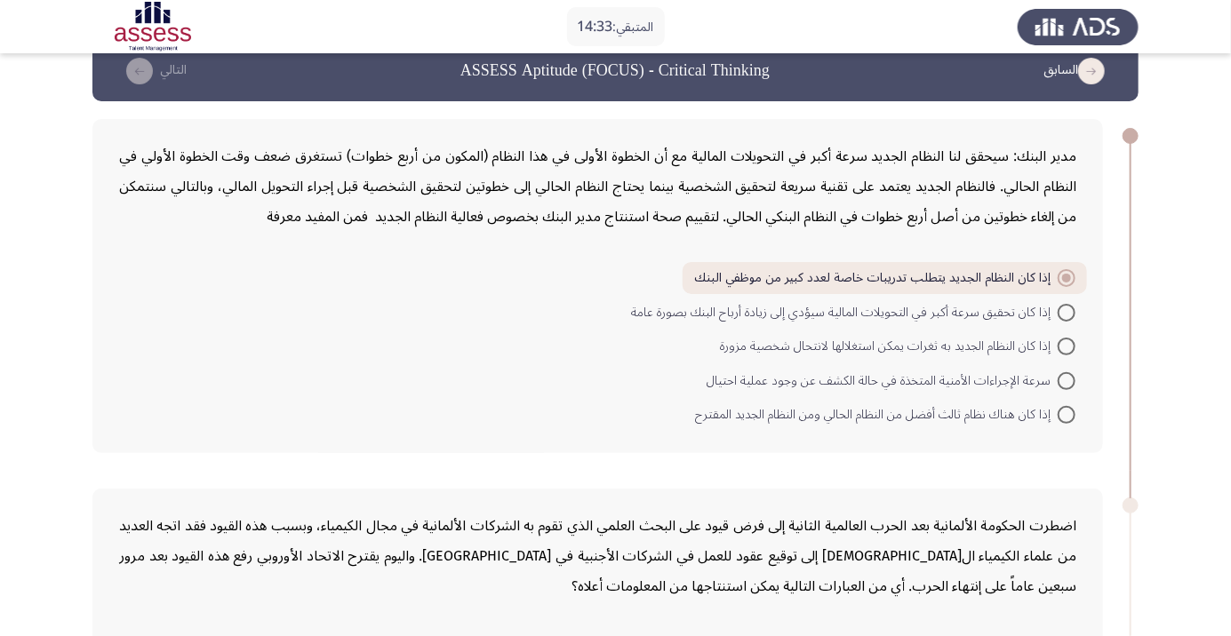
click at [1066, 311] on span at bounding box center [1067, 313] width 18 height 18
click at [1066, 311] on input "إذا كان تحقيق سرعة أكبر في التحويلات المالية سيؤدي إلى زيادة أرباح البنك بصورة …" at bounding box center [1067, 313] width 18 height 18
radio input "true"
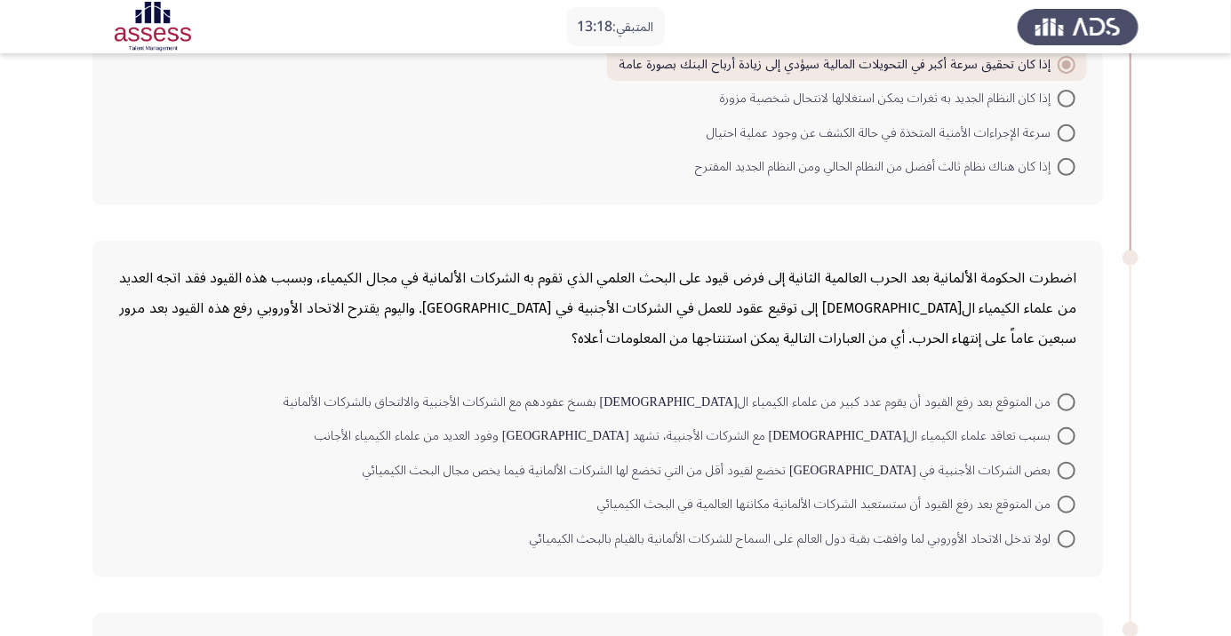
scroll to position [292, 0]
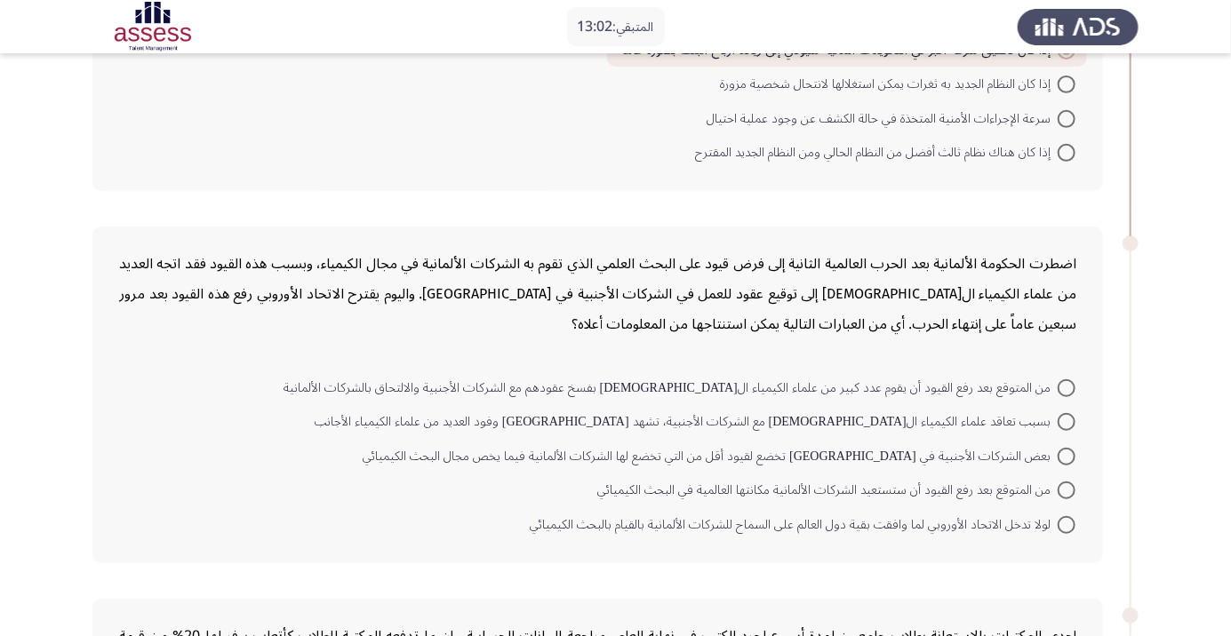
click at [1070, 391] on span at bounding box center [1067, 388] width 18 height 18
click at [1070, 391] on input "من المتوقع بعد رفع القيود أن يقوم عدد كبير من علماء الكيمياء الألمان بفسخ عقوده…" at bounding box center [1067, 388] width 18 height 18
radio input "true"
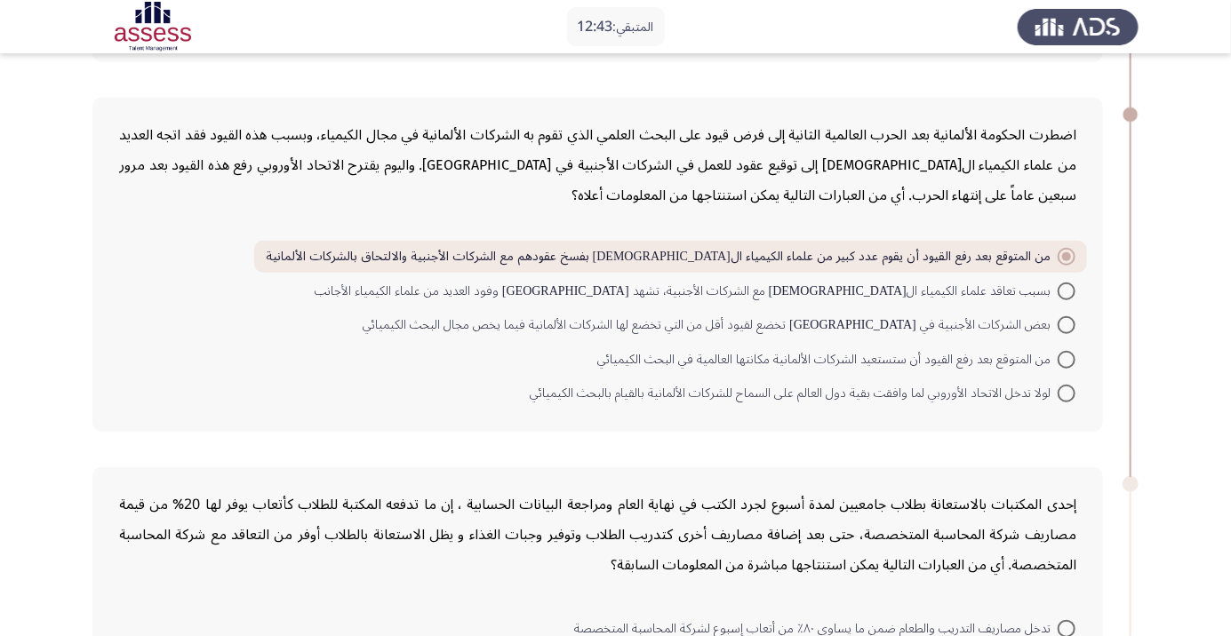
scroll to position [434, 0]
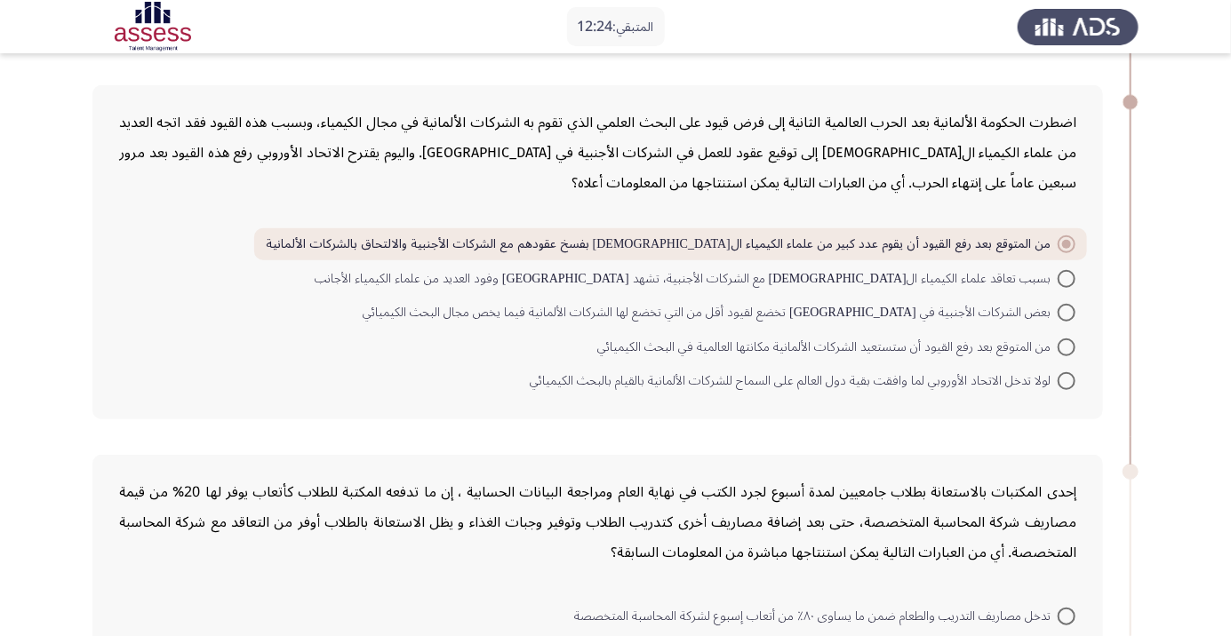
click at [1066, 276] on span at bounding box center [1067, 279] width 18 height 18
click at [1066, 276] on input "بسبب تعاقد علماء الكيمياء الألمان مع الشركات الأجنبية، تشهد ألمانيا وفود العديد…" at bounding box center [1067, 279] width 18 height 18
radio input "true"
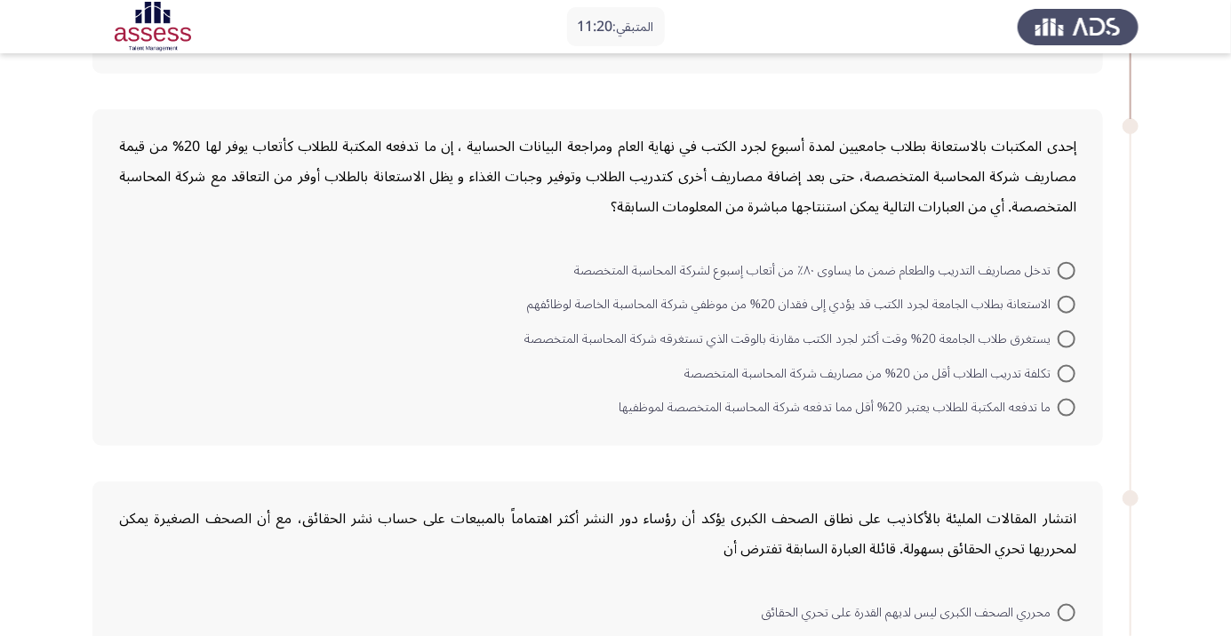
scroll to position [793, 0]
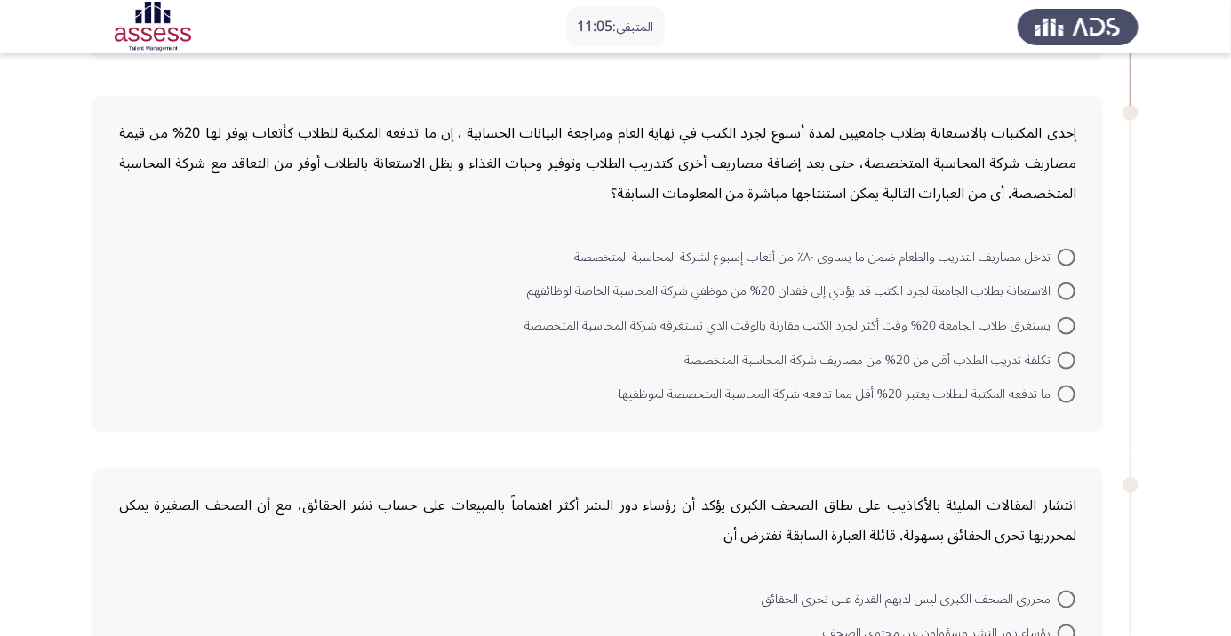
click at [1066, 289] on span at bounding box center [1067, 292] width 18 height 18
click at [1066, 289] on input "الاستعانة بطلاب الجامعة لجرد الكتب قد يؤدي إلى فقدان 20% من موظفي شركة المحاسبة…" at bounding box center [1067, 292] width 18 height 18
radio input "true"
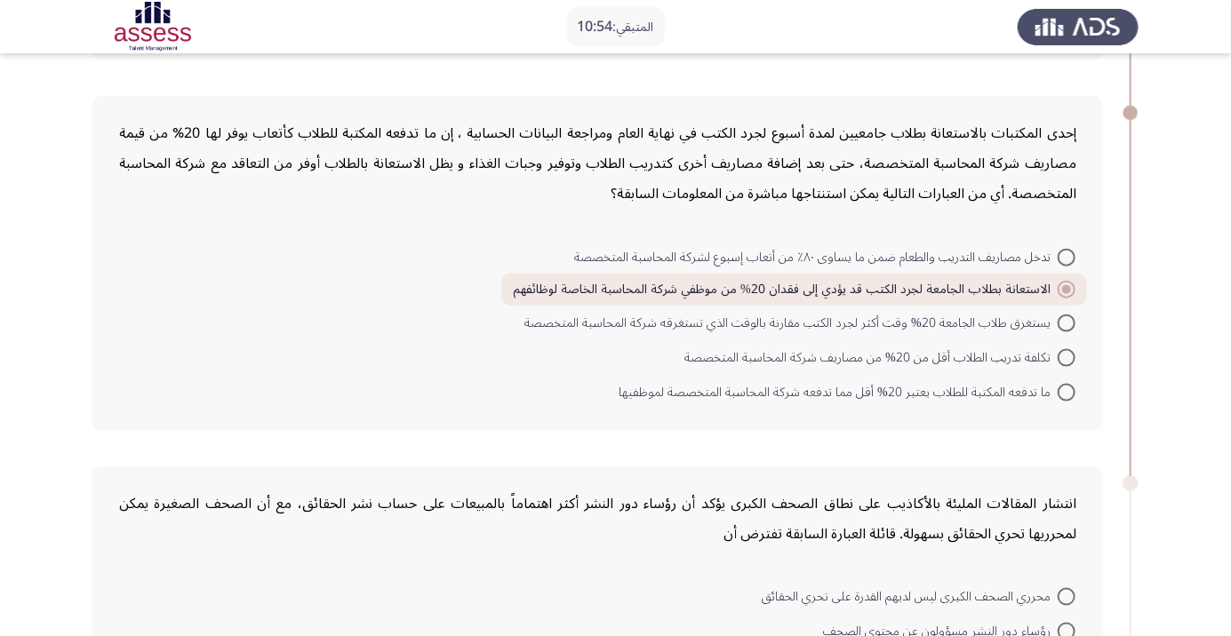
click at [1066, 355] on span at bounding box center [1067, 358] width 18 height 18
click at [1066, 355] on input "تكلفة تدريب الطلاب أقل من 20% من مصاريف شركة المحاسبة المتخصصة" at bounding box center [1067, 358] width 18 height 18
radio input "true"
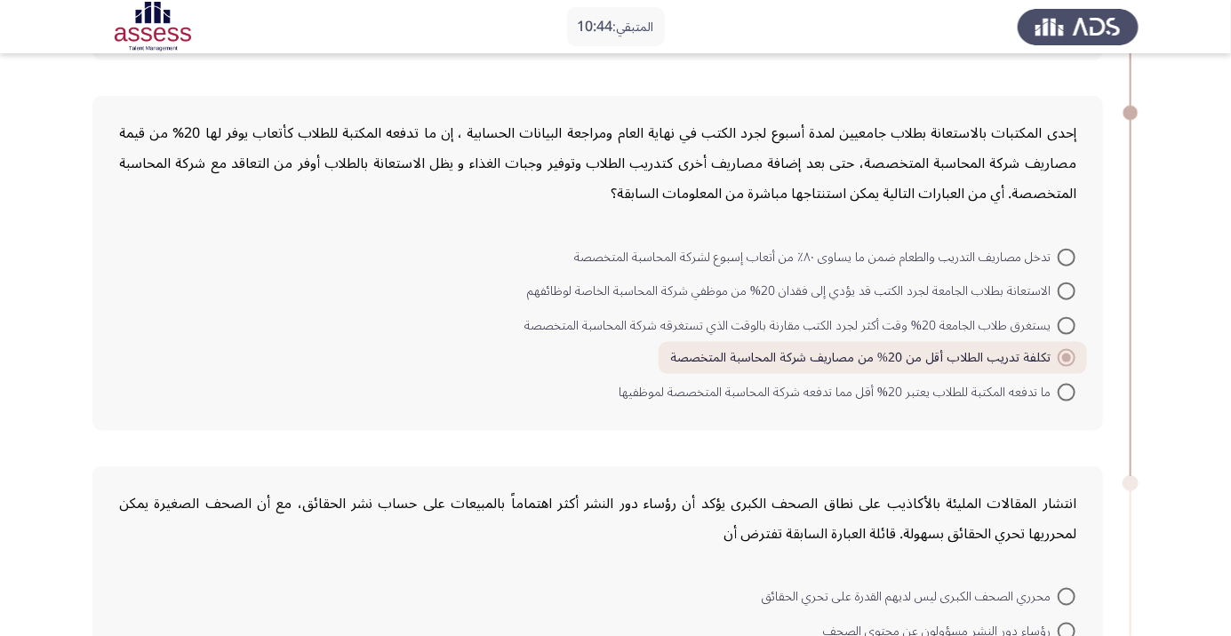
click at [1068, 395] on span at bounding box center [1067, 393] width 18 height 18
click at [1068, 395] on input "ما تدفعه المكتبة للطلاب يعتبر 20% أقل مما تدفعه شركة المحاسبة المتخصصة لموظفيها" at bounding box center [1067, 393] width 18 height 18
radio input "true"
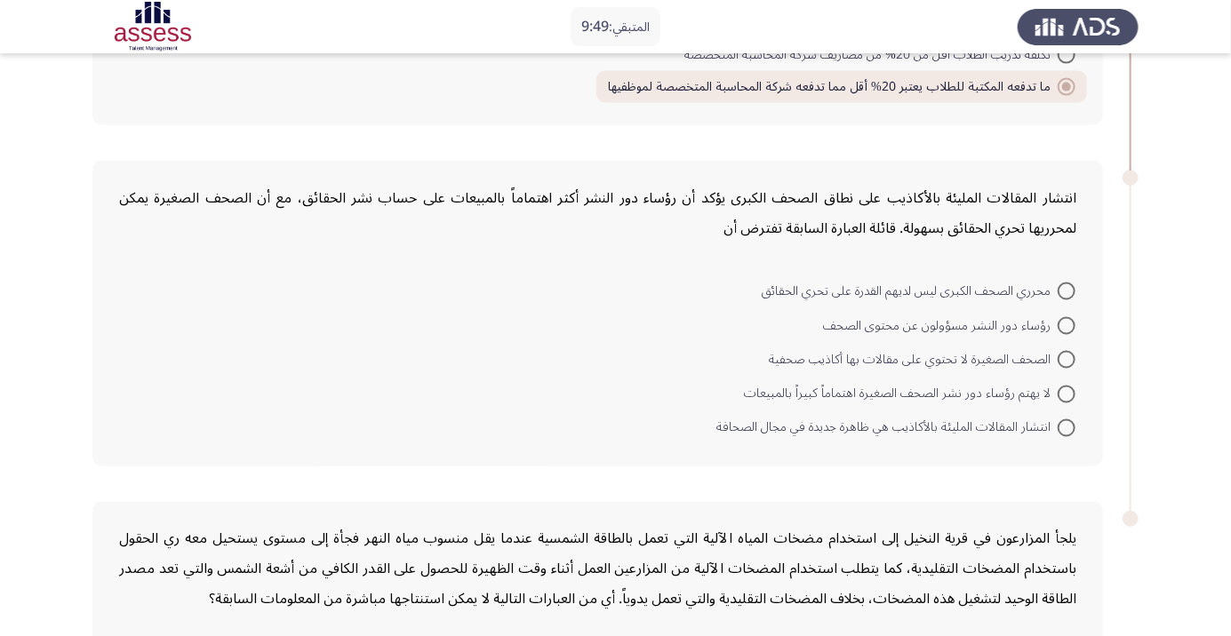
scroll to position [1112, 0]
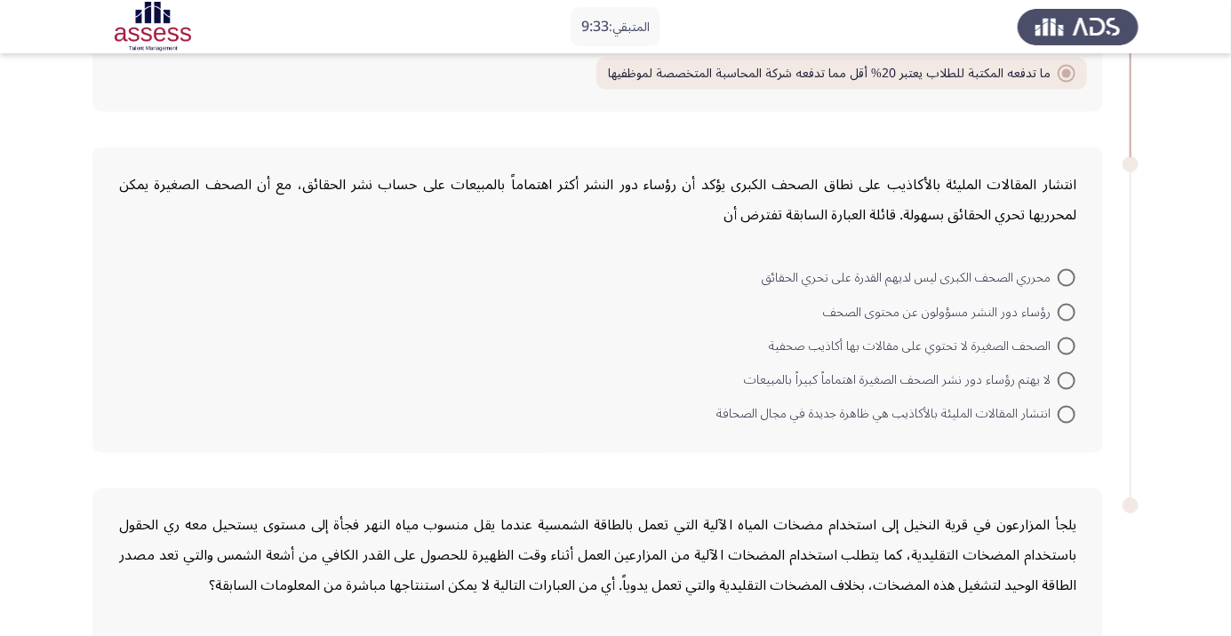
click at [1066, 412] on span at bounding box center [1067, 415] width 18 height 18
click at [1066, 412] on input "انتشار المقالات المليئة بالأكاذيب هي ظاهرة جديدة في مجال الصحافة" at bounding box center [1067, 415] width 18 height 18
radio input "true"
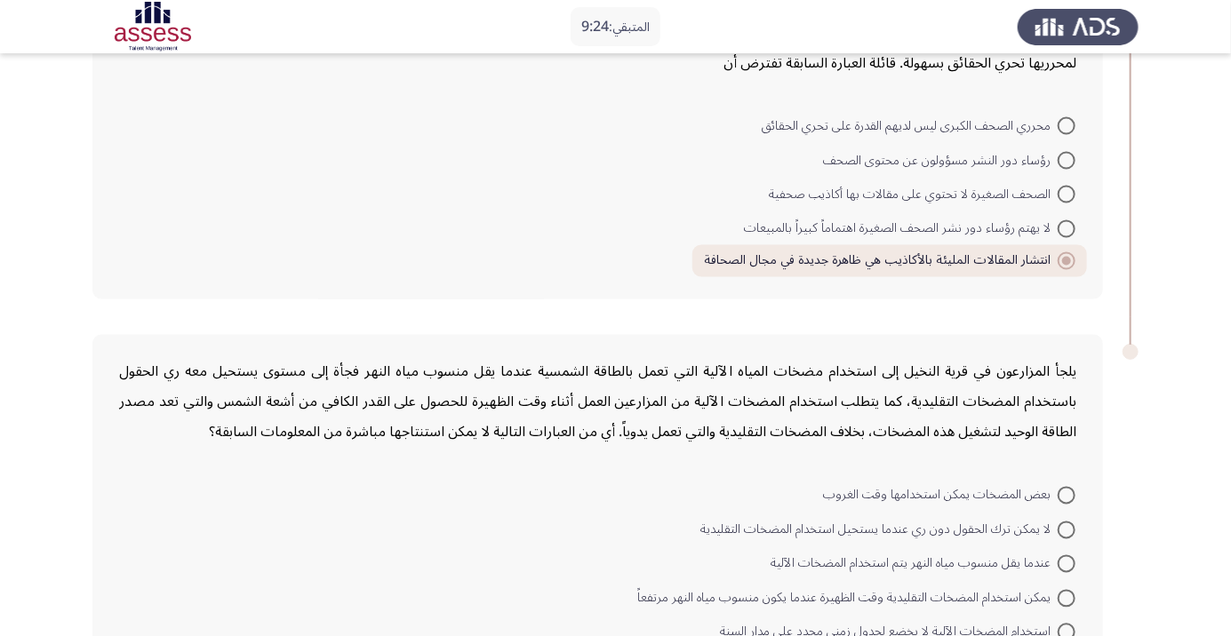
scroll to position [1299, 0]
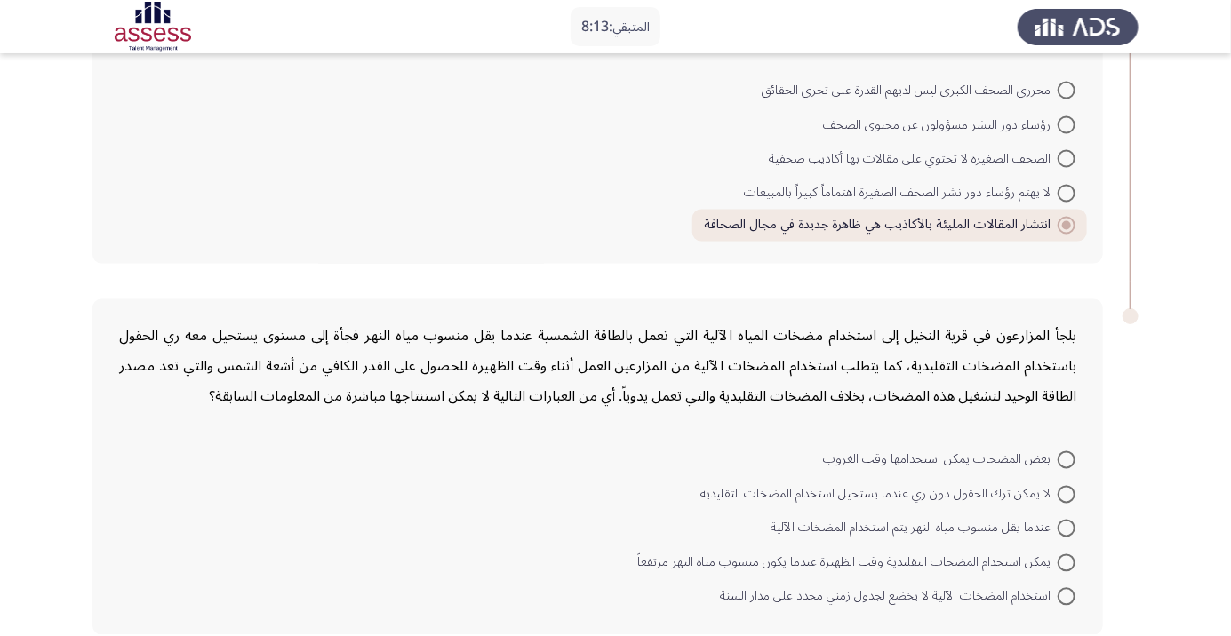
click at [1037, 531] on span "عندما يقل منسوب مياه النهر يتم استخدام المضخات الآلية" at bounding box center [913, 528] width 287 height 21
click at [1058, 531] on input "عندما يقل منسوب مياه النهر يتم استخدام المضخات الآلية" at bounding box center [1067, 529] width 18 height 18
radio input "true"
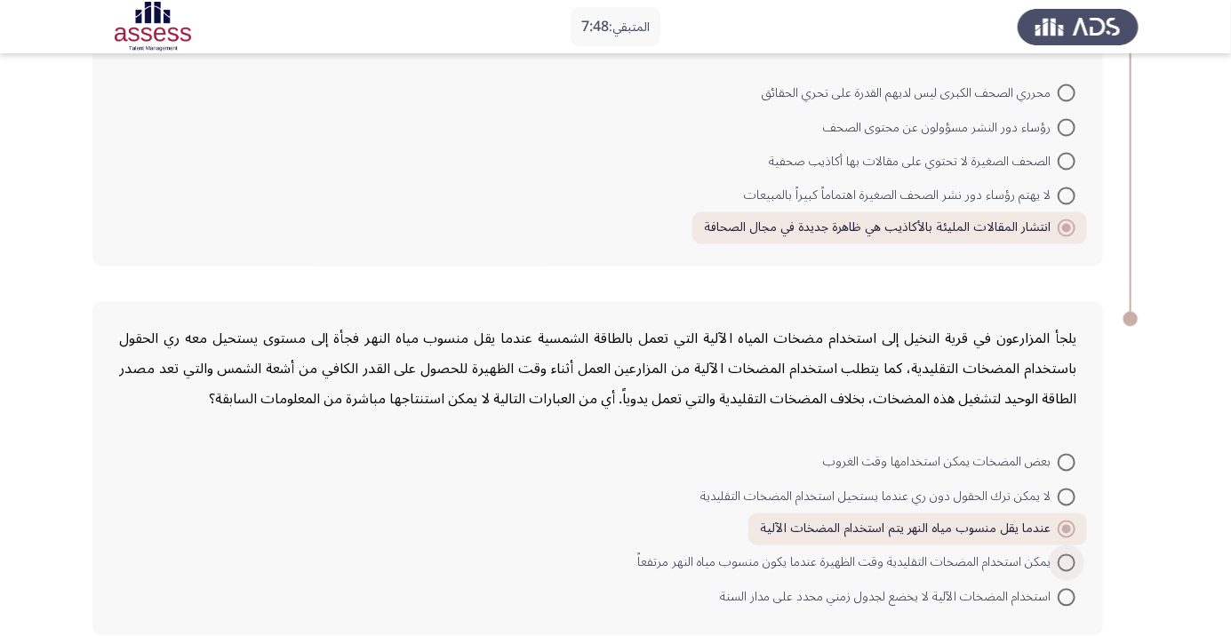
click at [1059, 561] on span at bounding box center [1067, 564] width 18 height 18
click at [1059, 561] on input "يمكن استخدام المضخات التقليدية وقت الظهيرة عندما يكون منسوب مياه النهر مرتفعاً" at bounding box center [1067, 564] width 18 height 18
radio input "true"
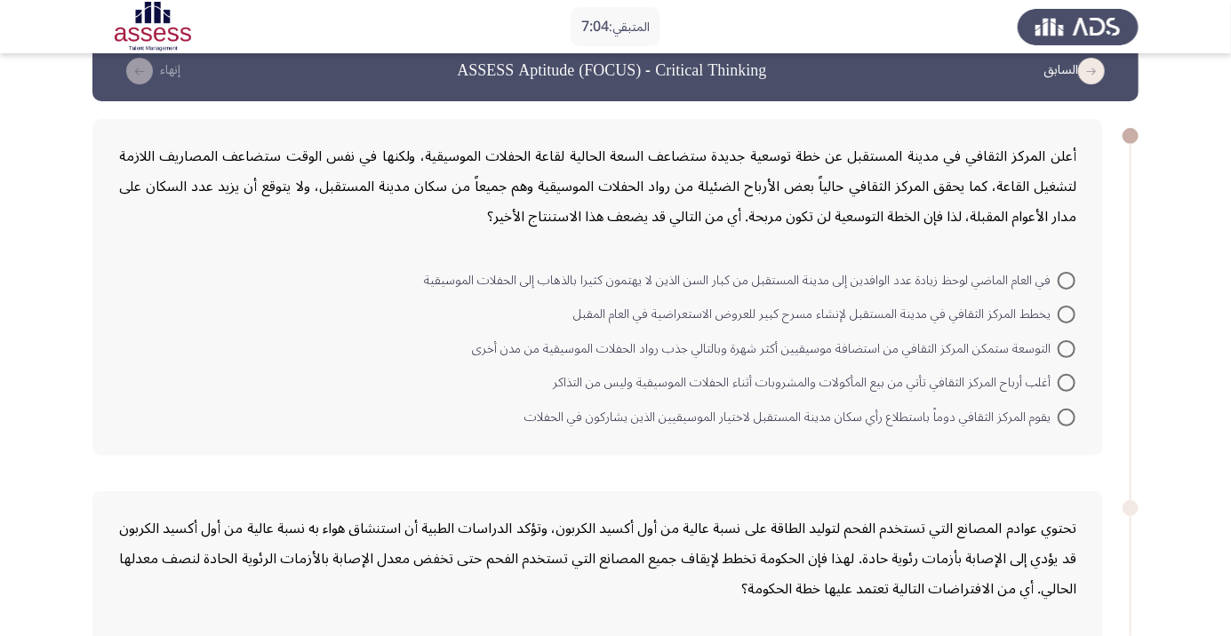
scroll to position [0, 0]
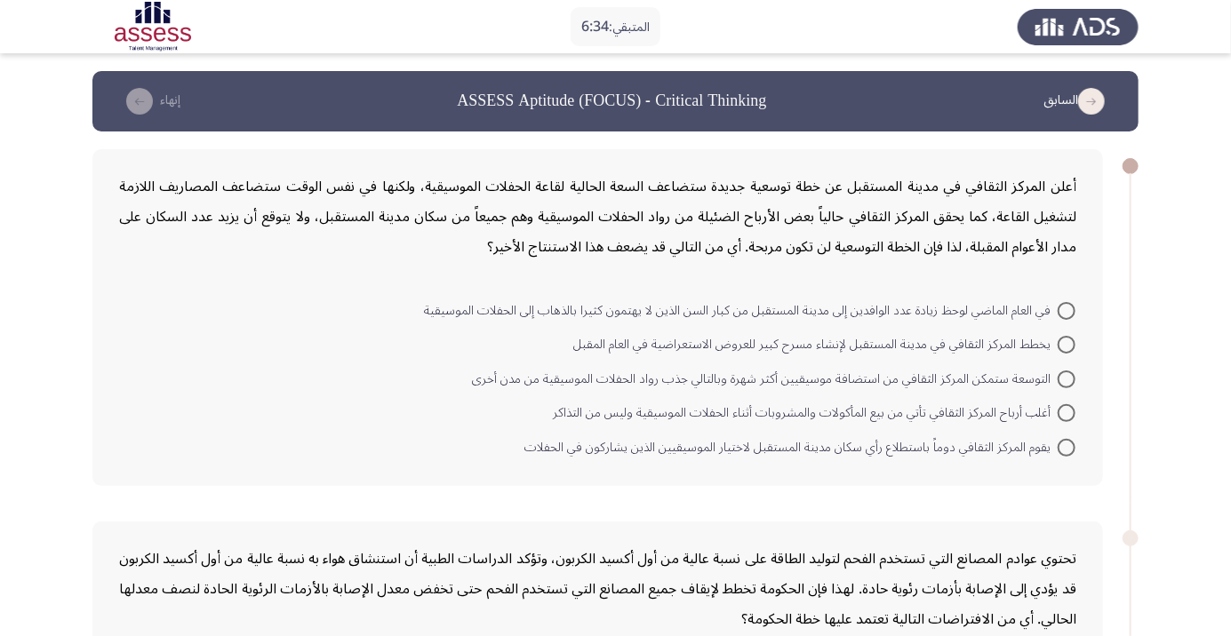
click at [1066, 378] on span at bounding box center [1067, 380] width 18 height 18
click at [1066, 378] on input "التوسعة ستمكن المركز الثقافي من استضافة موسيقيين أكثر شهرة وبالتالي جذب رواد ال…" at bounding box center [1067, 380] width 18 height 18
radio input "true"
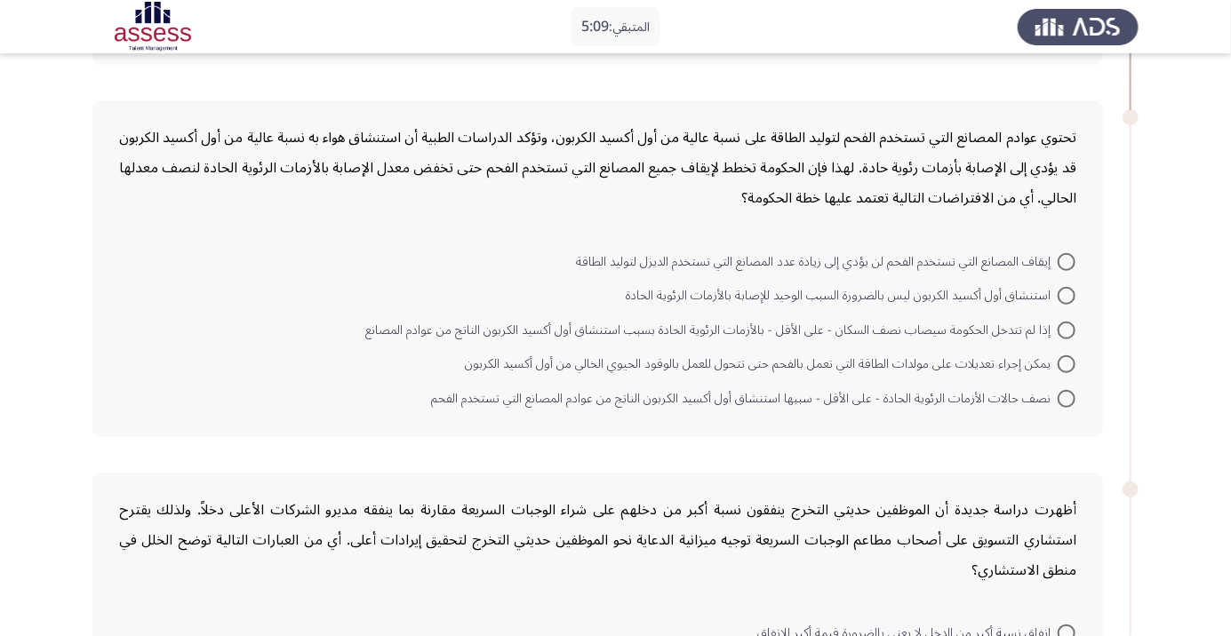
scroll to position [455, 0]
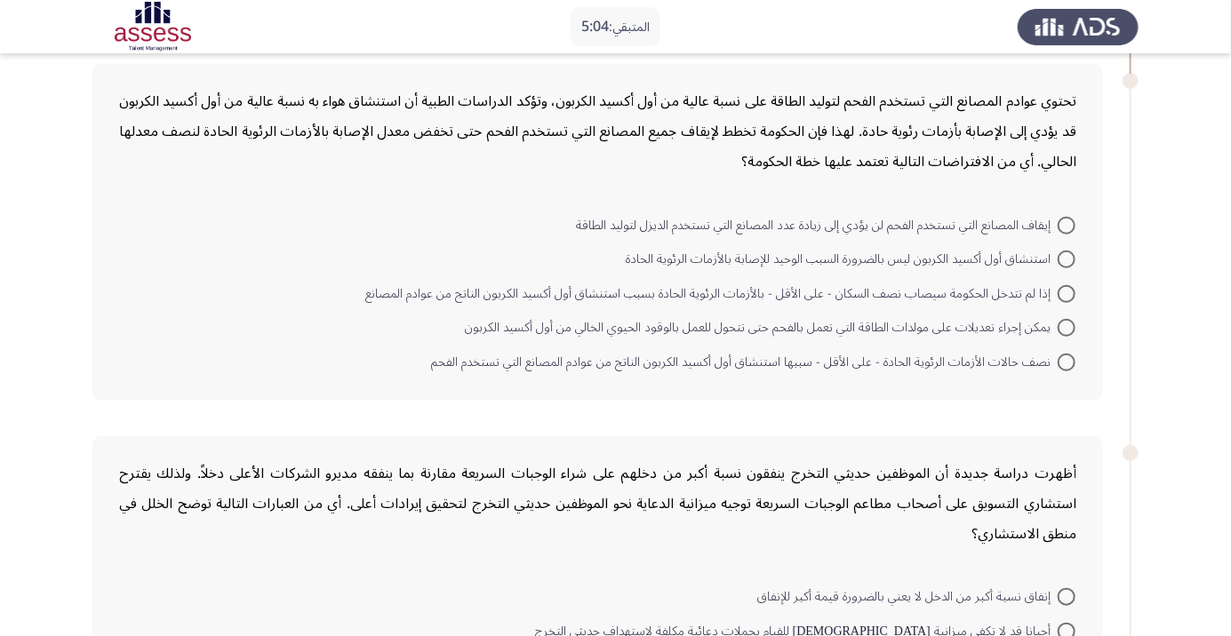
click at [1066, 291] on span at bounding box center [1067, 294] width 18 height 18
click at [1066, 291] on input "إذا لم تتدخل الحكومة سيصاب نصف السكان - على الأقل - بالأزمات الرئوية الحادة بسب…" at bounding box center [1067, 294] width 18 height 18
radio input "true"
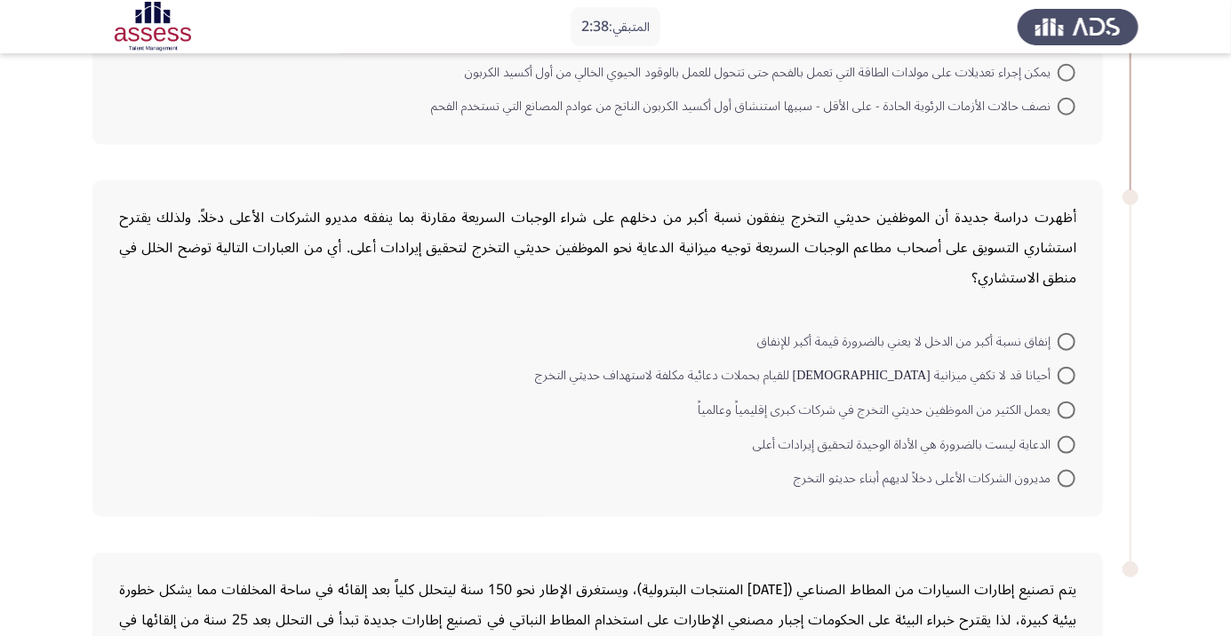
scroll to position [668, 0]
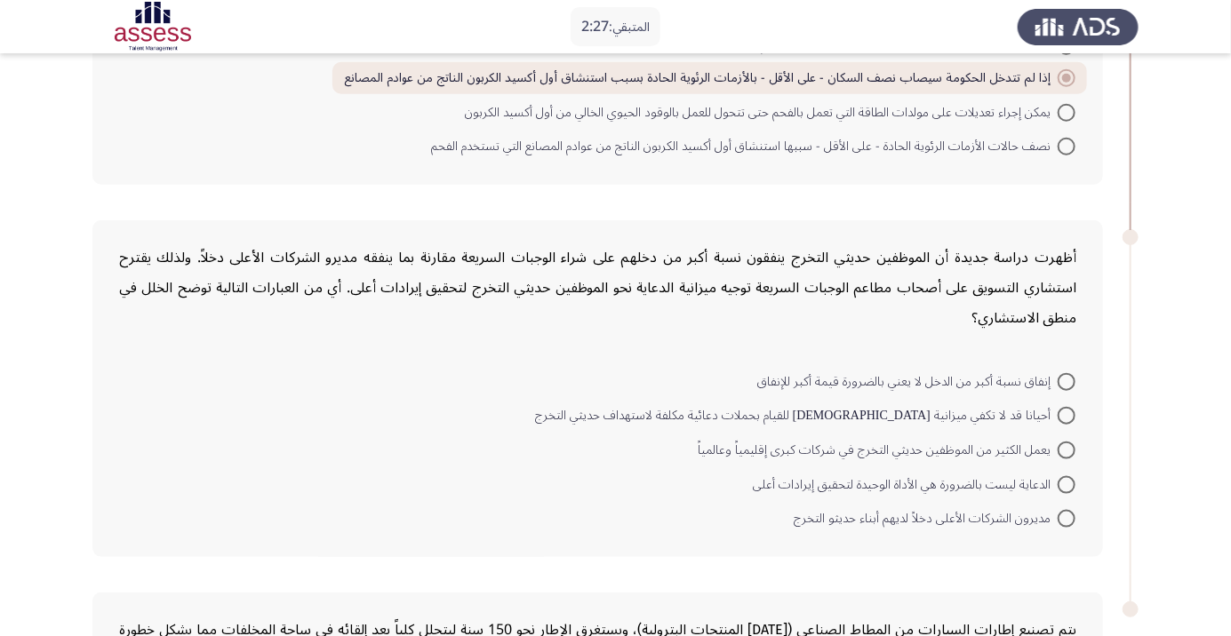
click at [1066, 483] on span at bounding box center [1067, 485] width 18 height 18
click at [1066, 483] on input "الدعاية ليست بالضرورة هي الأداة الوحيدة لتحقيق إيرادات أعلى" at bounding box center [1067, 485] width 18 height 18
radio input "true"
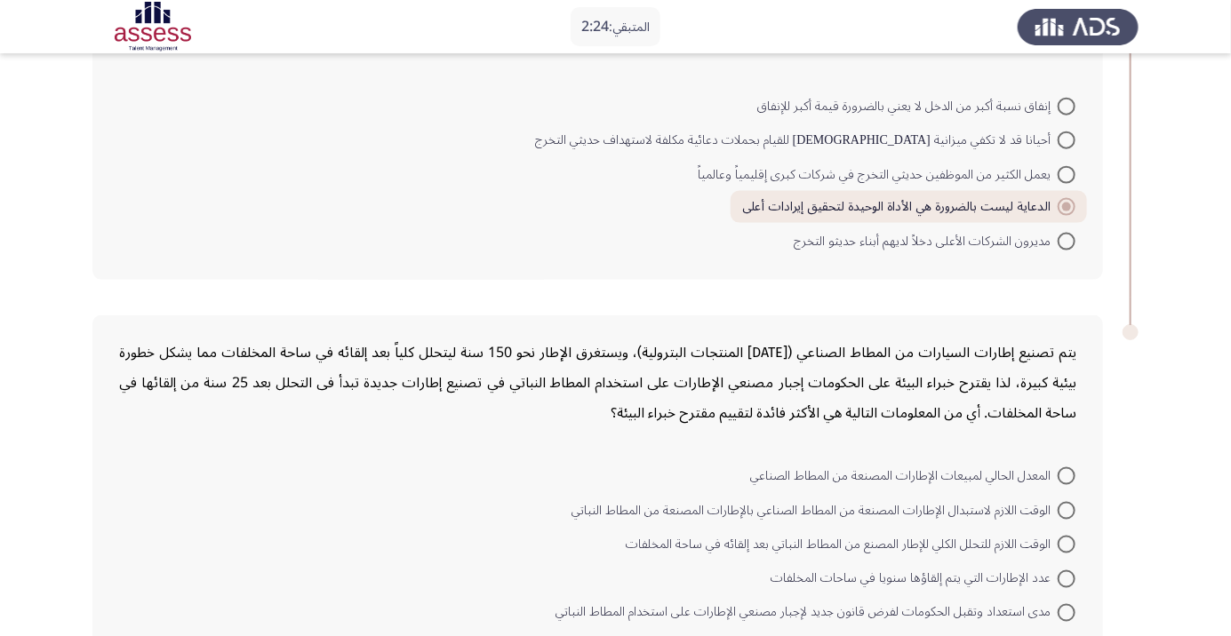
scroll to position [960, 0]
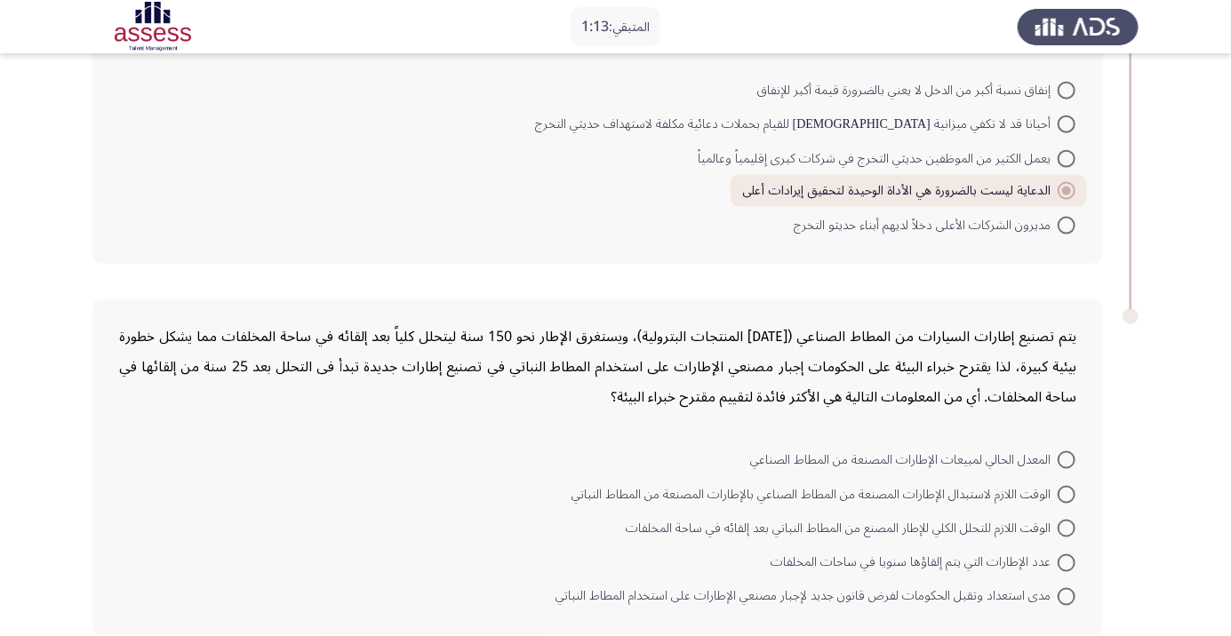
click at [1066, 525] on span at bounding box center [1067, 529] width 18 height 18
click at [1066, 525] on input "الوقت اللازم للتحلل الكلي للإطار المصنع من المطاط النباتي بعد إلقائه في ساحة ال…" at bounding box center [1067, 529] width 18 height 18
radio input "true"
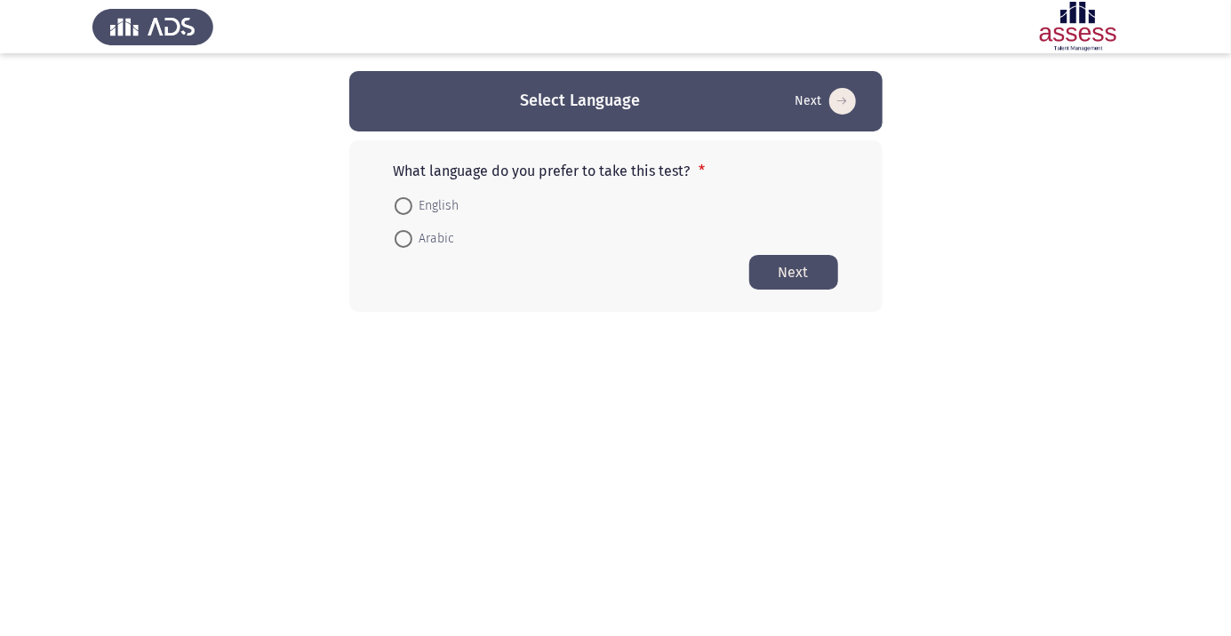
click at [403, 239] on span at bounding box center [403, 239] width 0 height 0
click at [403, 238] on input "Arabic" at bounding box center [404, 239] width 18 height 18
radio input "true"
click at [813, 283] on button "Next" at bounding box center [793, 271] width 89 height 35
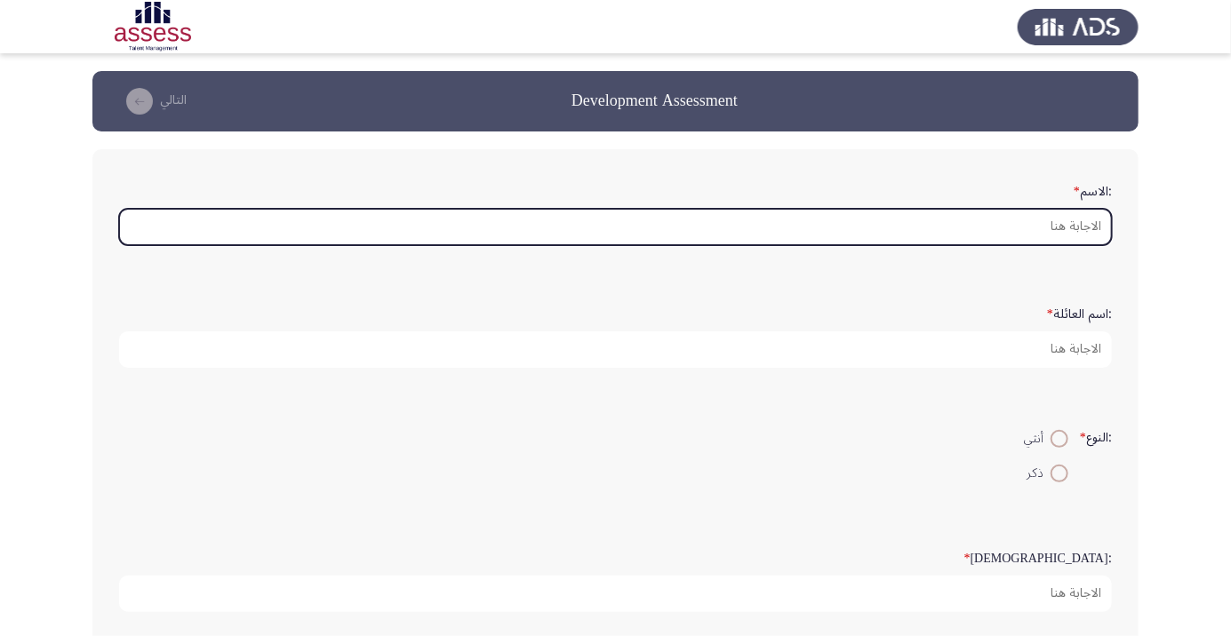
click at [998, 220] on input ":الاسم *" at bounding box center [615, 227] width 993 height 36
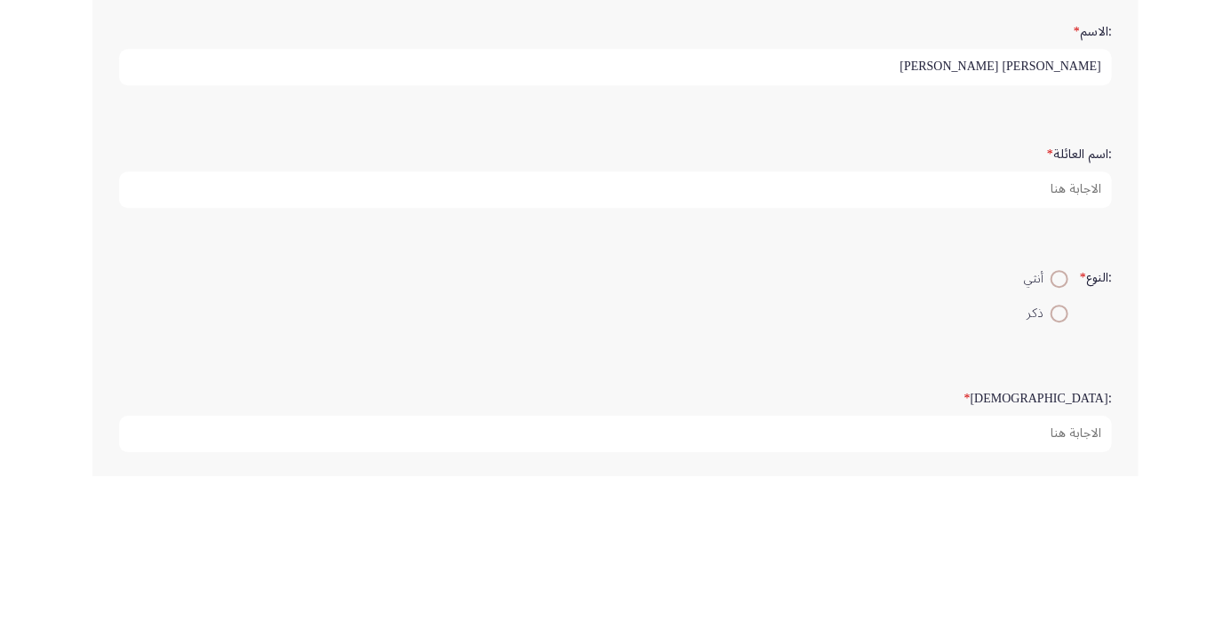
type input "[PERSON_NAME] [PERSON_NAME]"
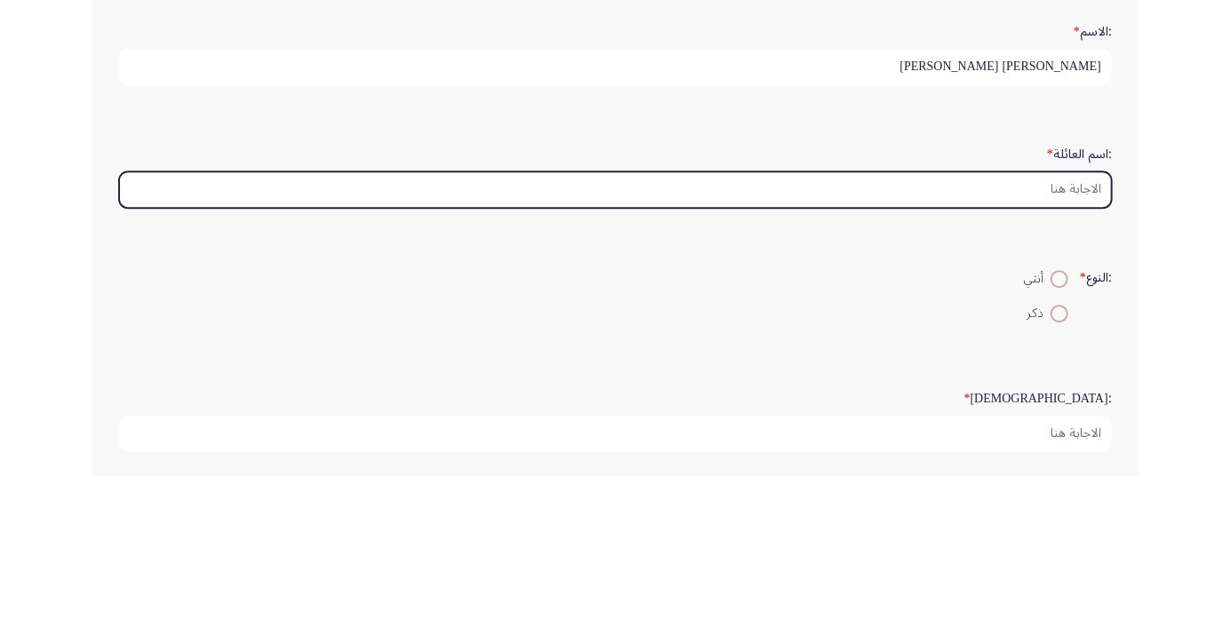
click at [1060, 347] on input ":اسم العائلة *" at bounding box center [615, 349] width 993 height 36
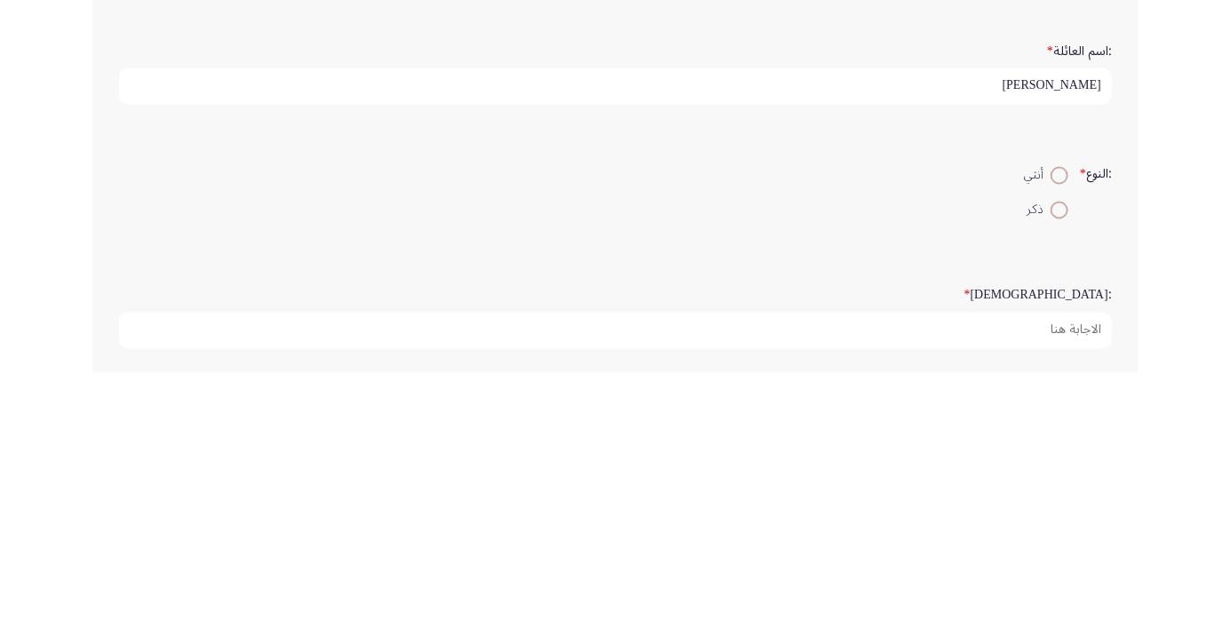
type input "[PERSON_NAME]"
click at [1059, 439] on span at bounding box center [1059, 439] width 0 height 0
click at [1057, 436] on input "أنثي" at bounding box center [1059, 439] width 18 height 18
radio input "true"
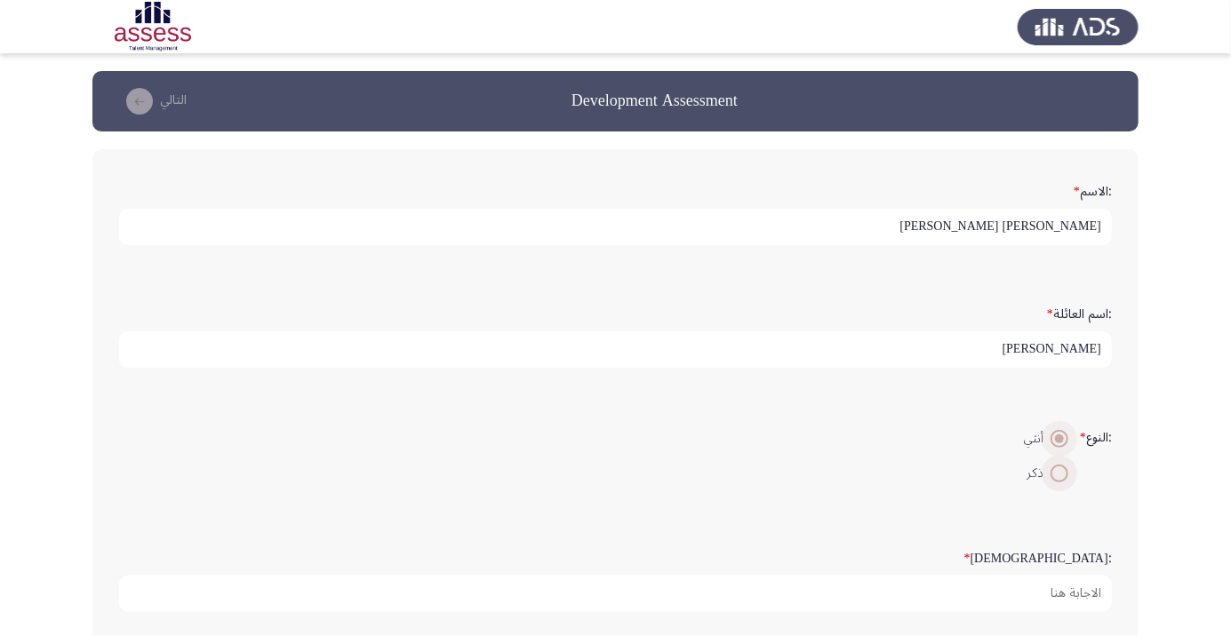
click at [1059, 474] on span at bounding box center [1059, 474] width 0 height 0
click at [1057, 471] on input "ذكر" at bounding box center [1059, 474] width 18 height 18
radio input "true"
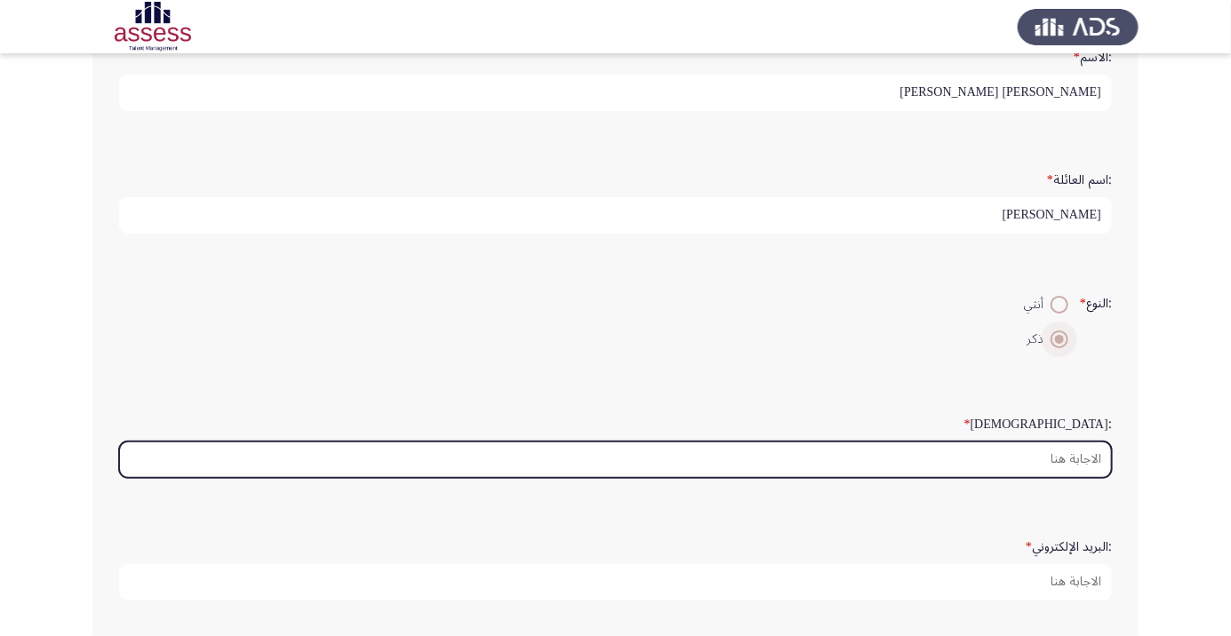
click at [1061, 456] on input ":السن *" at bounding box center [615, 460] width 993 height 36
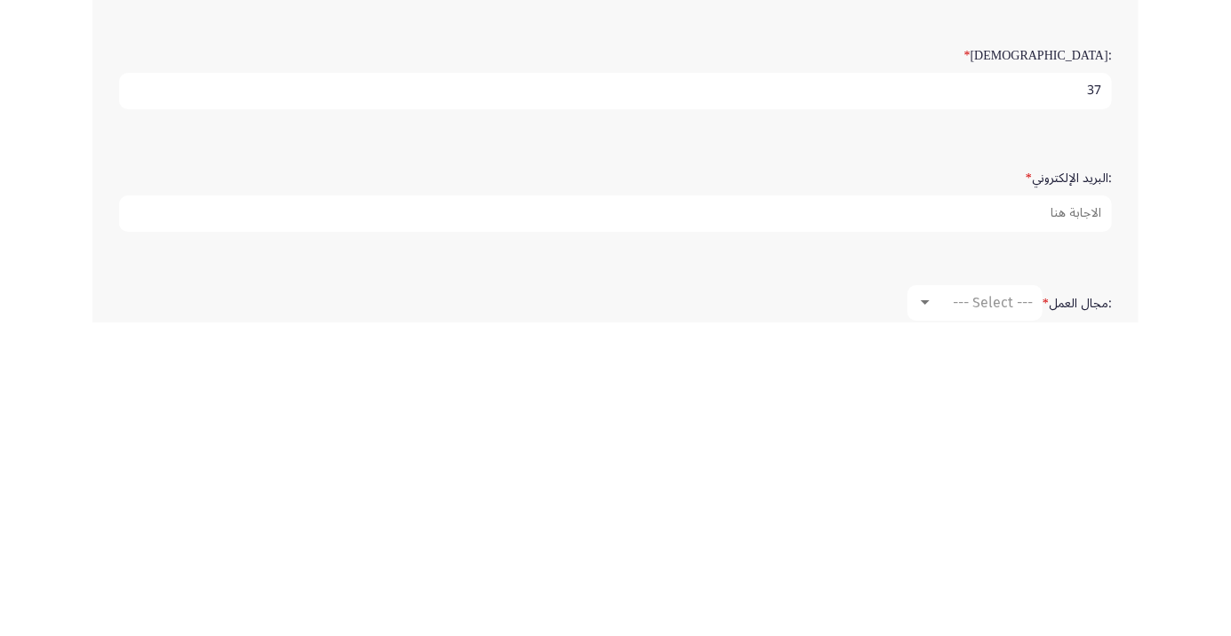
scroll to position [190, 0]
type input "37"
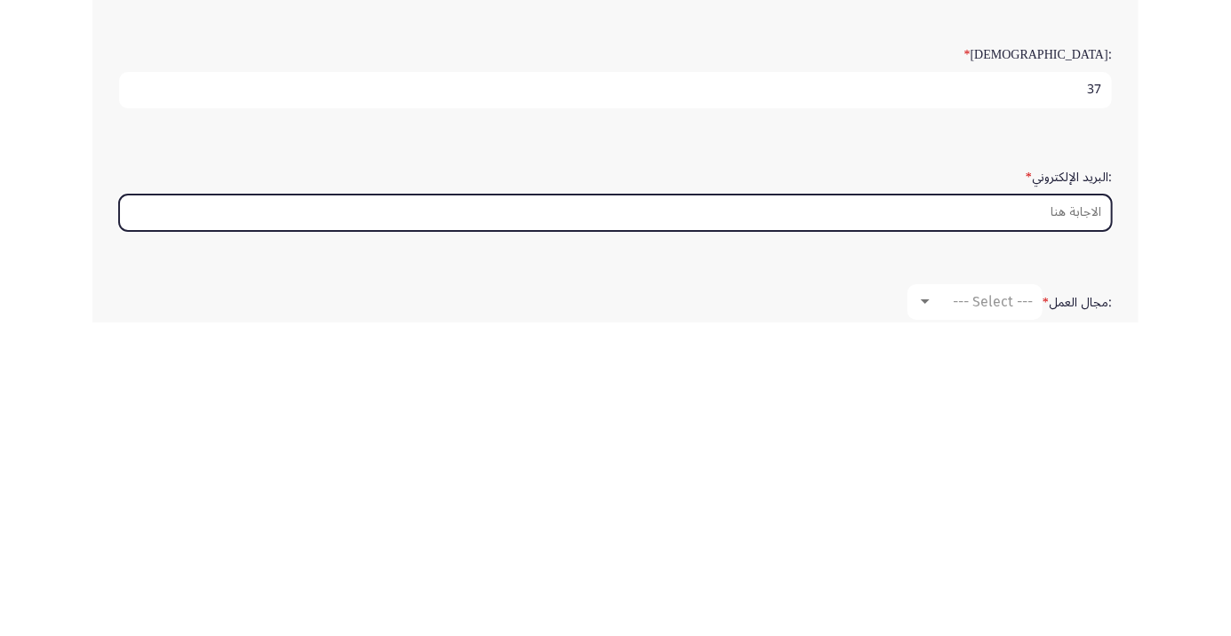
click at [1015, 526] on input ":البريد الإلكتروني *" at bounding box center [615, 526] width 993 height 36
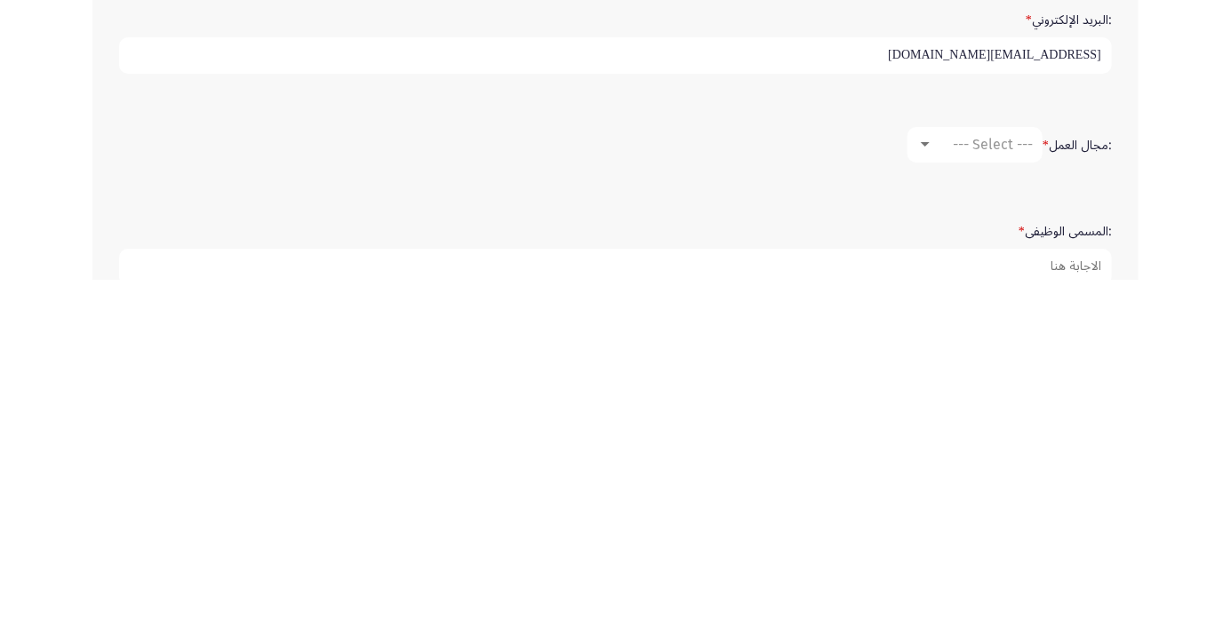
scroll to position [319, 0]
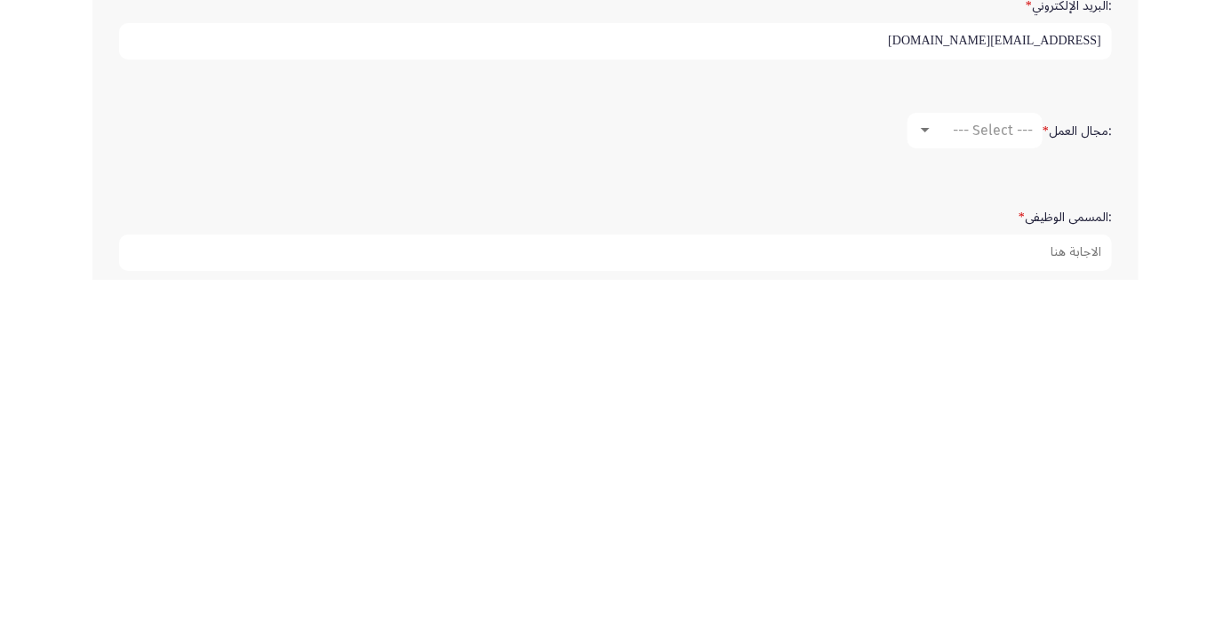
type input "[EMAIL_ADDRESS][DOMAIN_NAME]"
click at [982, 478] on span "--- Select ---" at bounding box center [993, 486] width 80 height 17
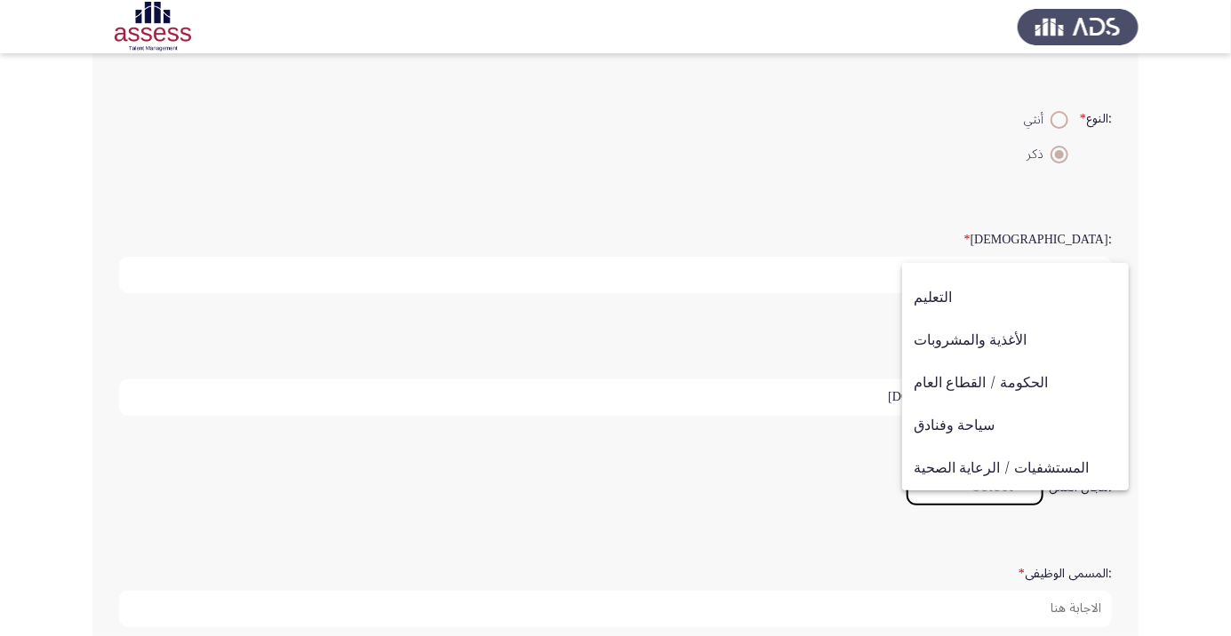
scroll to position [583, 0]
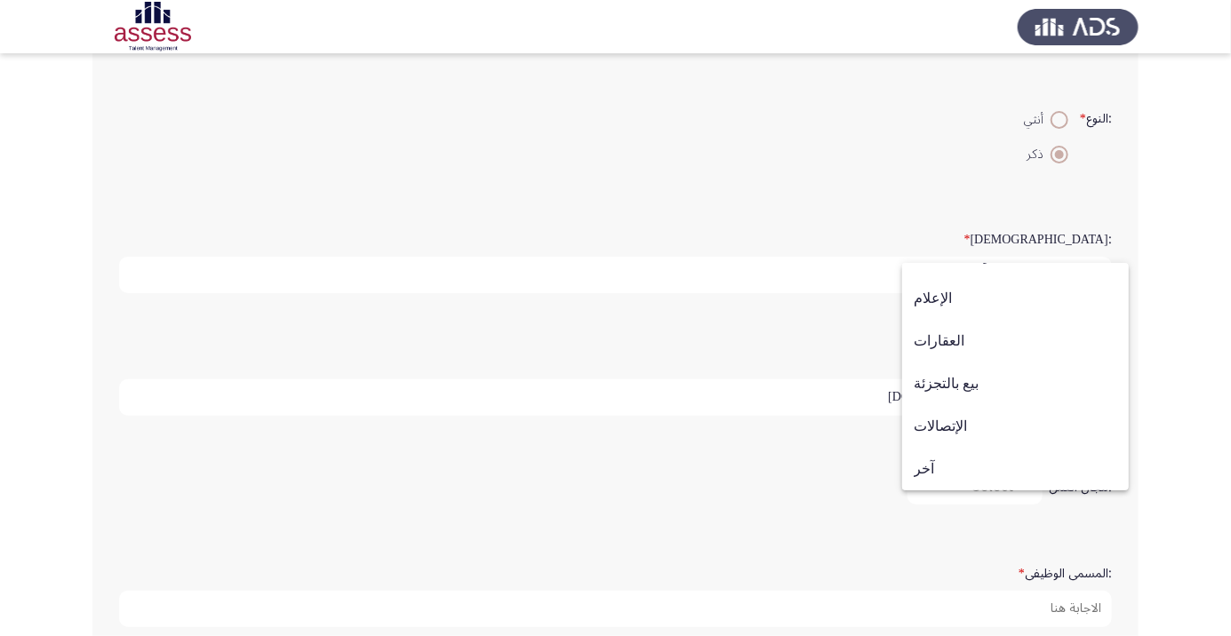
click at [912, 466] on mat-option "آخر" at bounding box center [1015, 469] width 227 height 43
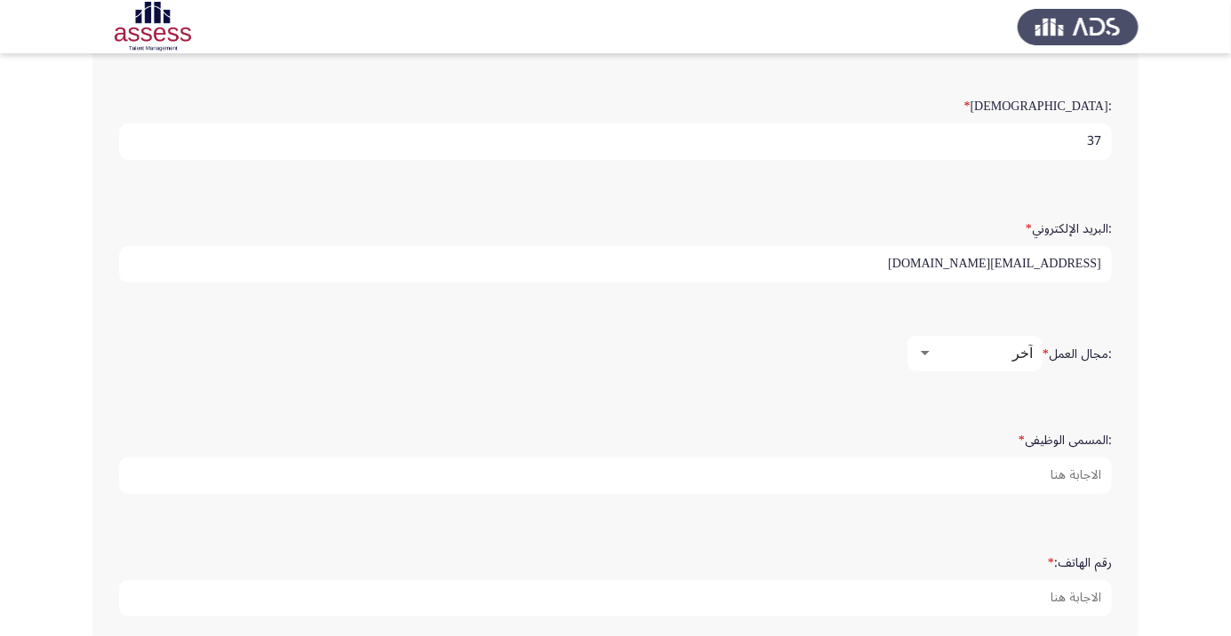
scroll to position [455, 0]
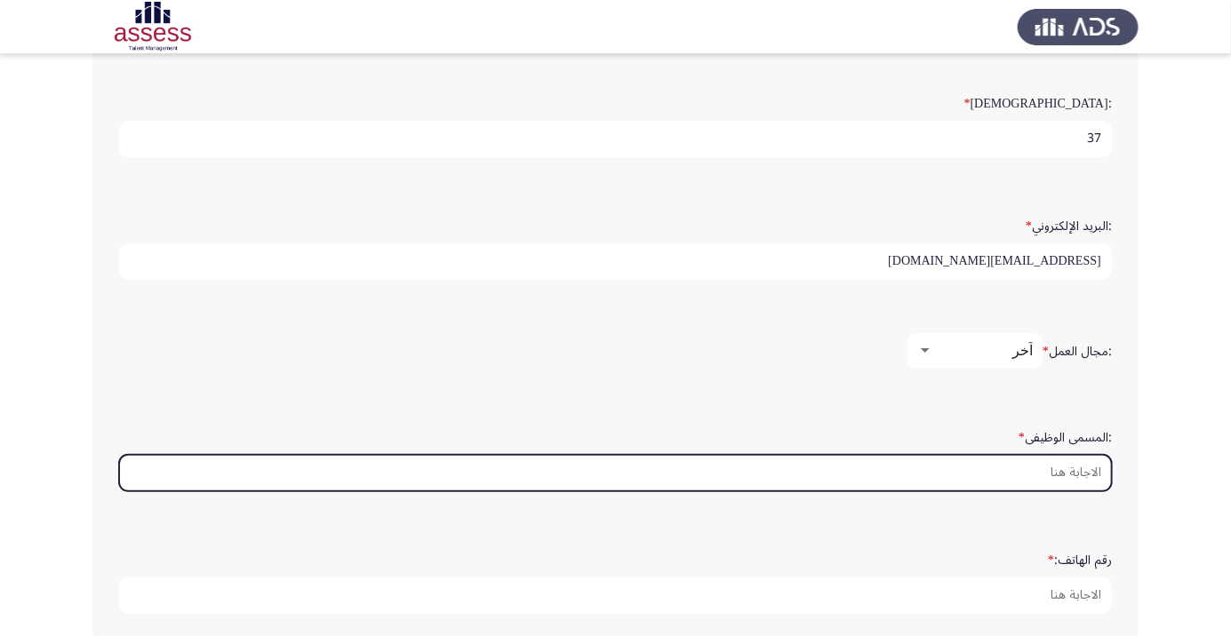
click at [1074, 471] on input ":المسمى الوظيفى *" at bounding box center [615, 473] width 993 height 36
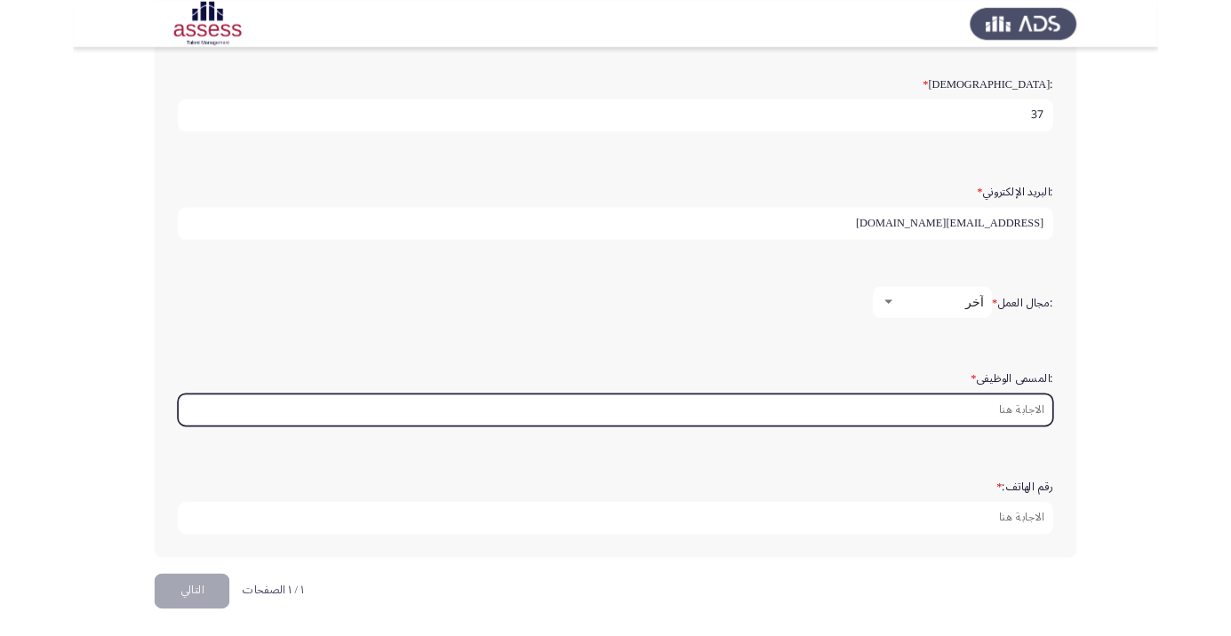
scroll to position [484, 0]
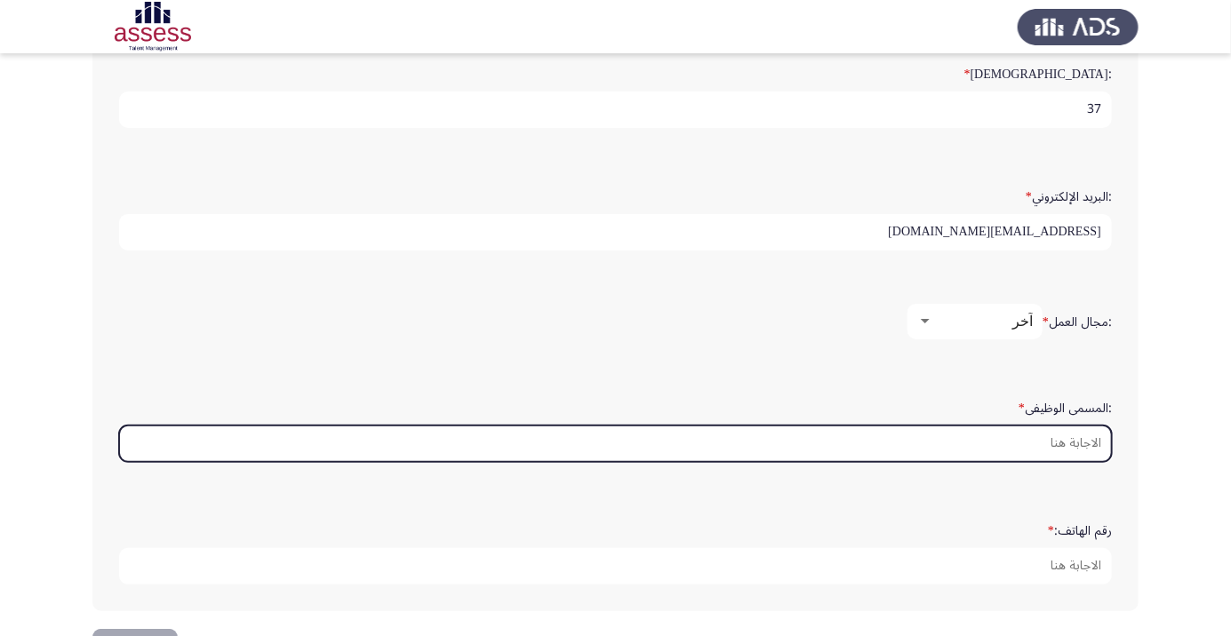
click at [1010, 442] on input ":المسمى الوظيفى *" at bounding box center [615, 444] width 993 height 36
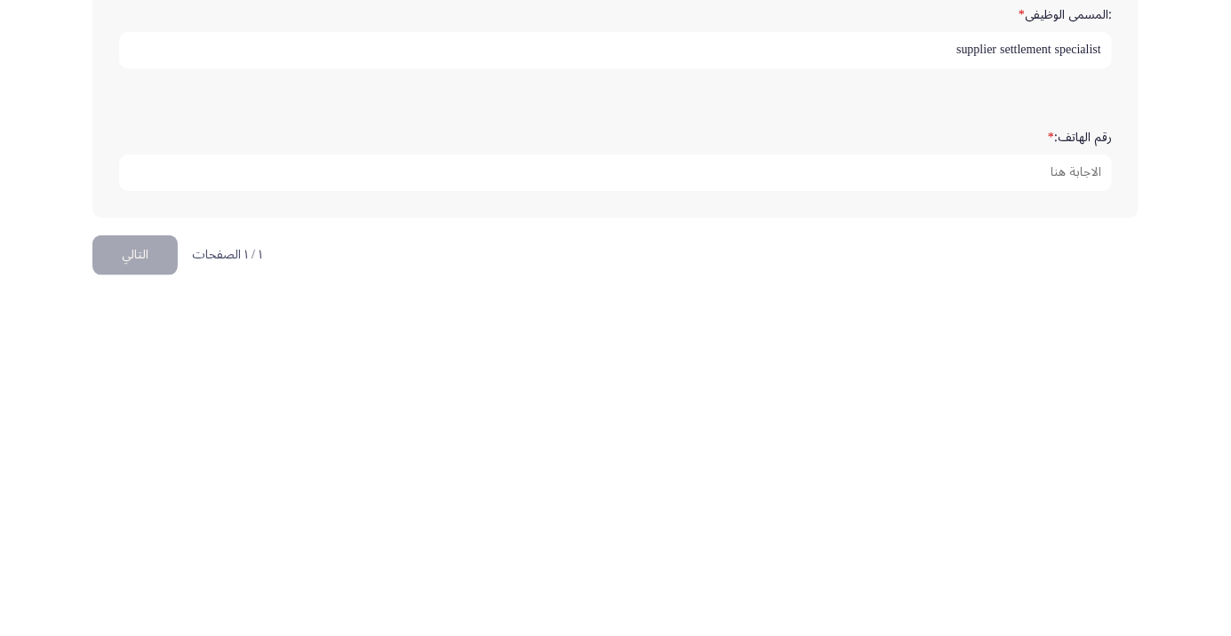
scroll to position [523, 0]
type input "supplier settlement specialist"
click at [1036, 522] on input "رقم الهاتف: *" at bounding box center [615, 528] width 993 height 36
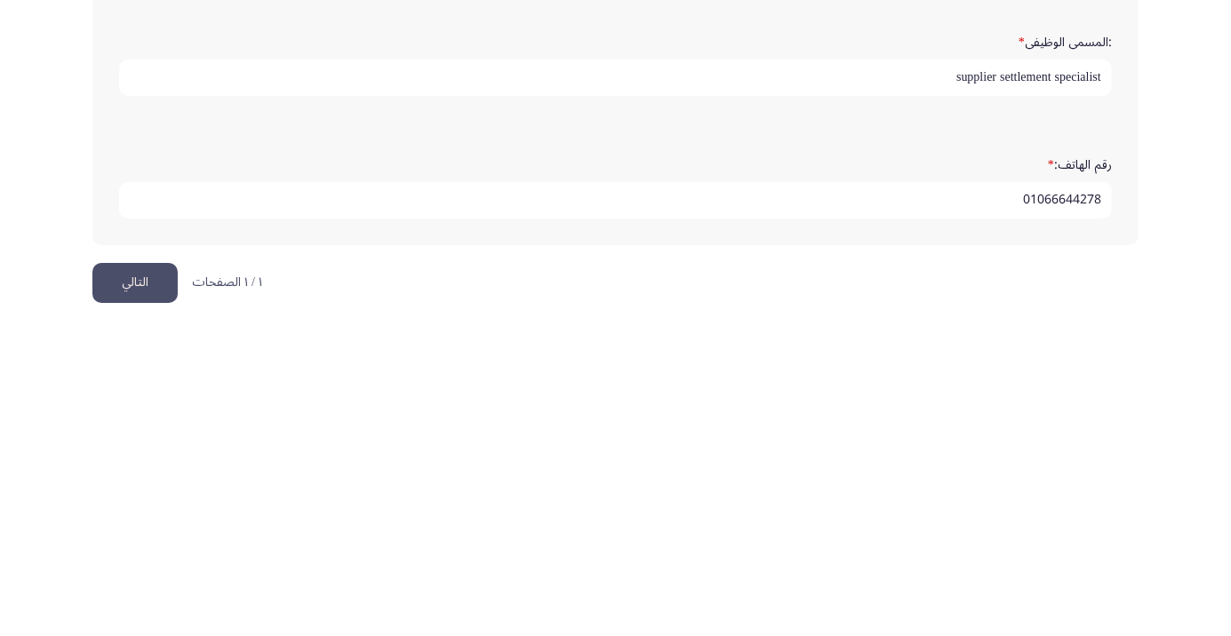
scroll to position [541, 0]
type input "01066644278"
click at [130, 593] on button "التالي" at bounding box center [134, 592] width 85 height 40
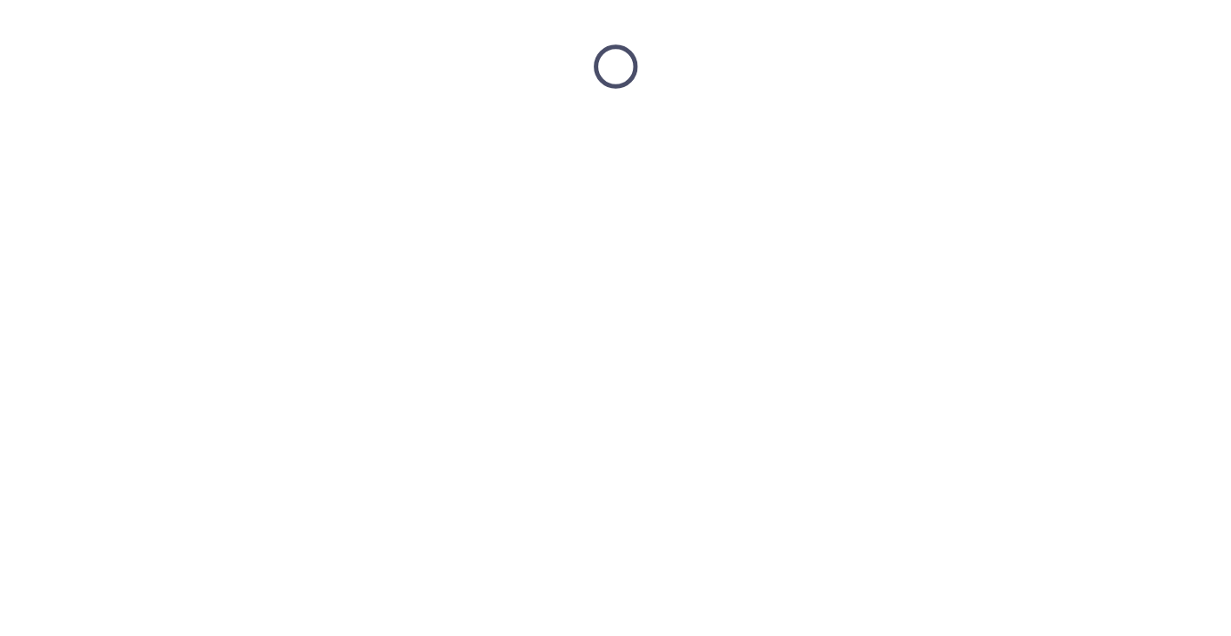
scroll to position [0, 0]
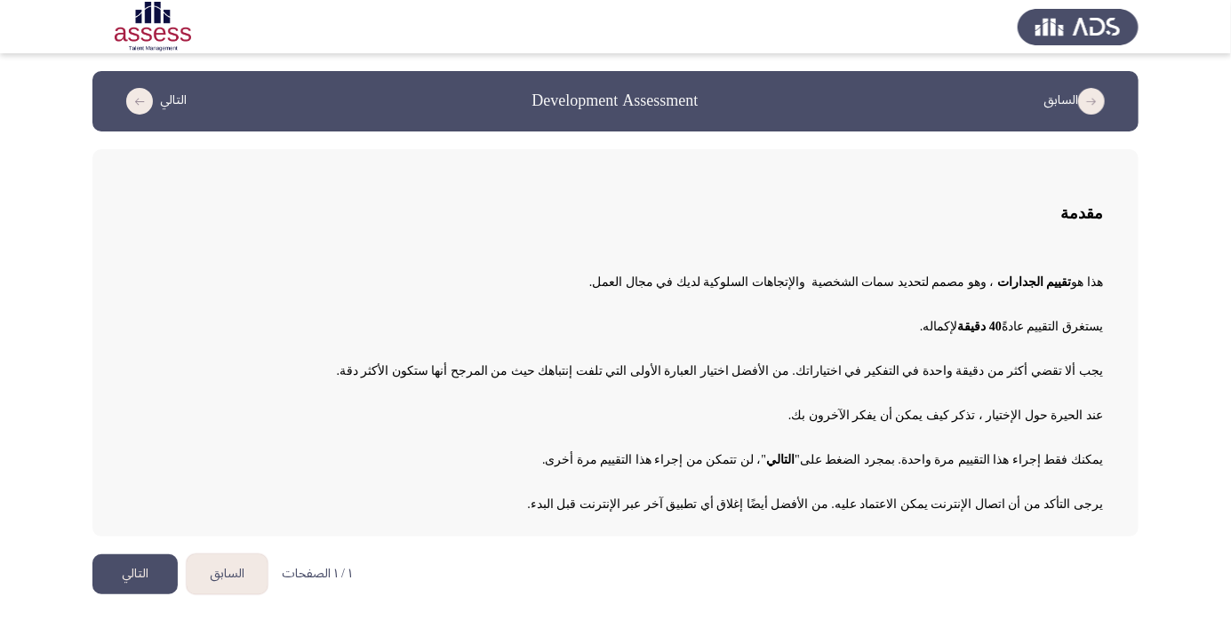
click at [119, 565] on button "التالي" at bounding box center [134, 575] width 85 height 40
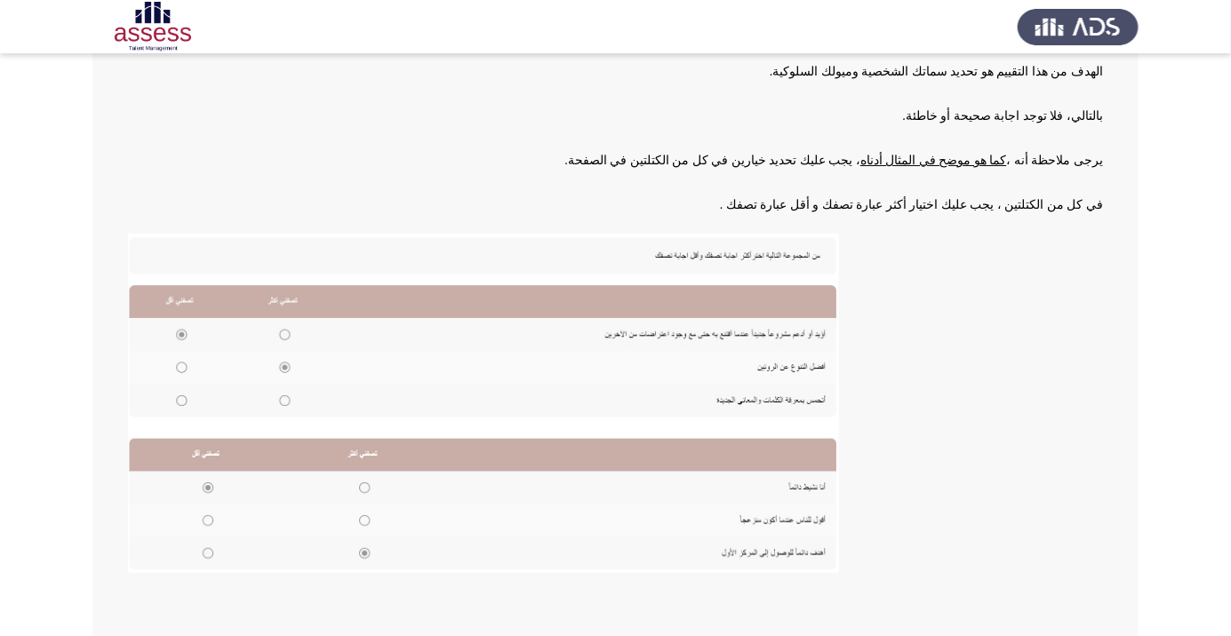
scroll to position [196, 0]
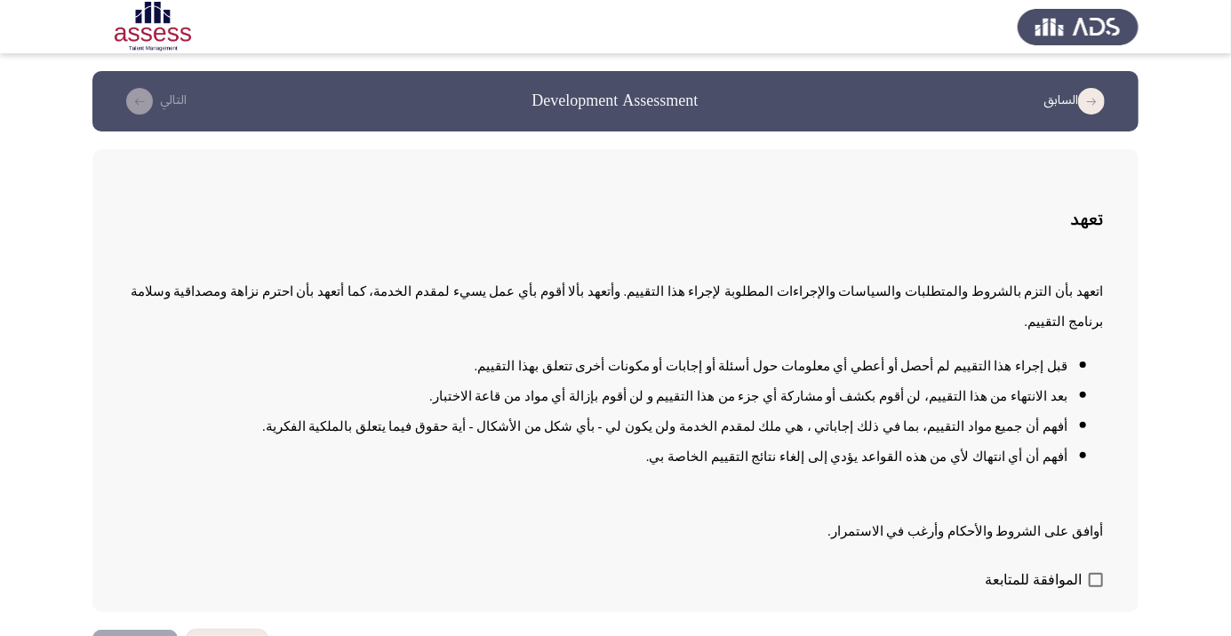
scroll to position [2, 0]
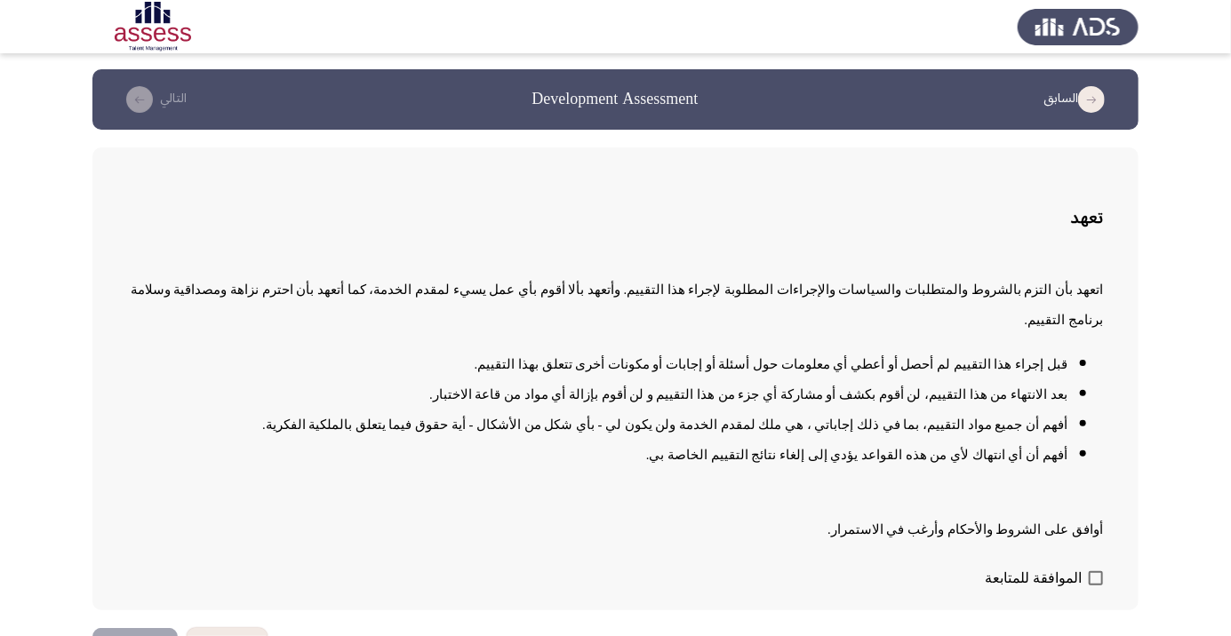
click at [1089, 586] on span at bounding box center [1096, 578] width 14 height 14
click at [1095, 587] on input "الموافقة للمتابعة" at bounding box center [1095, 586] width 1 height 1
checkbox input "true"
click at [117, 635] on button "التالي" at bounding box center [134, 648] width 85 height 40
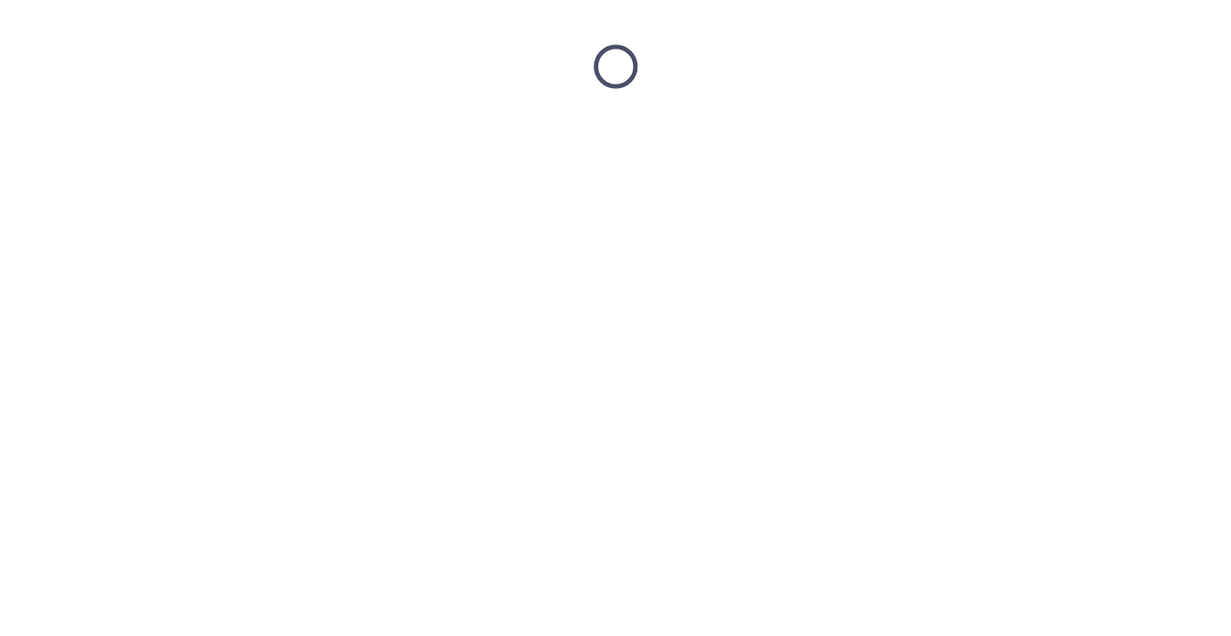
scroll to position [0, 0]
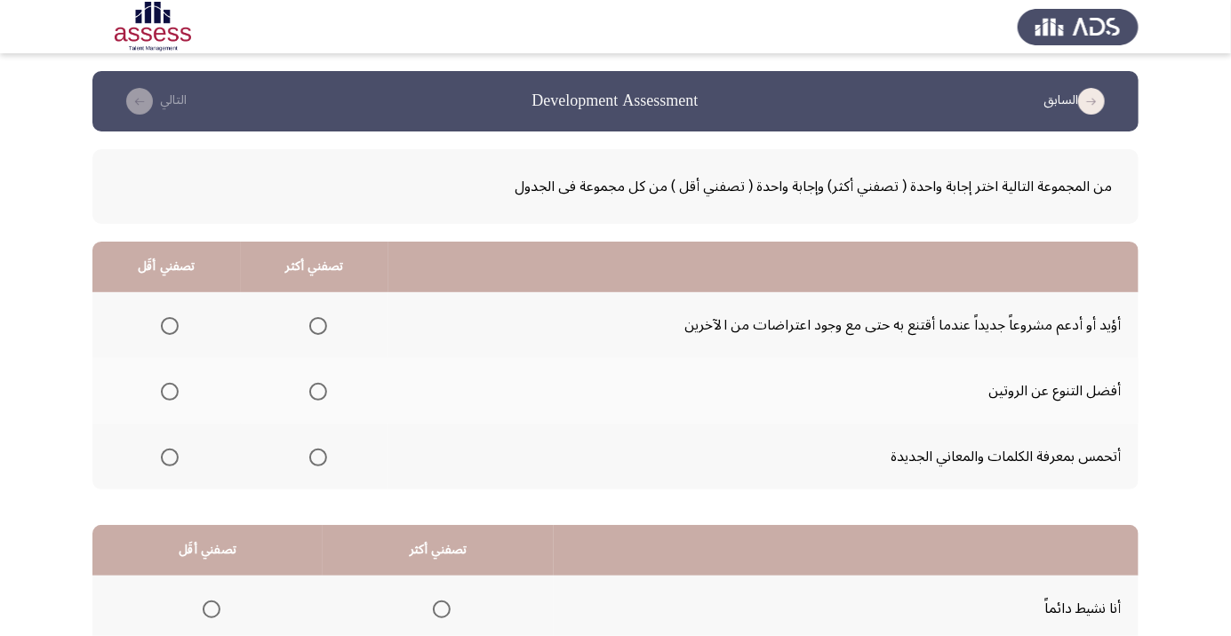
click at [315, 395] on span "Select an option" at bounding box center [318, 392] width 18 height 18
click at [315, 395] on input "Select an option" at bounding box center [318, 392] width 18 height 18
click at [163, 306] on th at bounding box center [166, 325] width 148 height 66
click at [170, 325] on span "Select an option" at bounding box center [170, 326] width 18 height 18
click at [170, 325] on input "Select an option" at bounding box center [170, 326] width 18 height 18
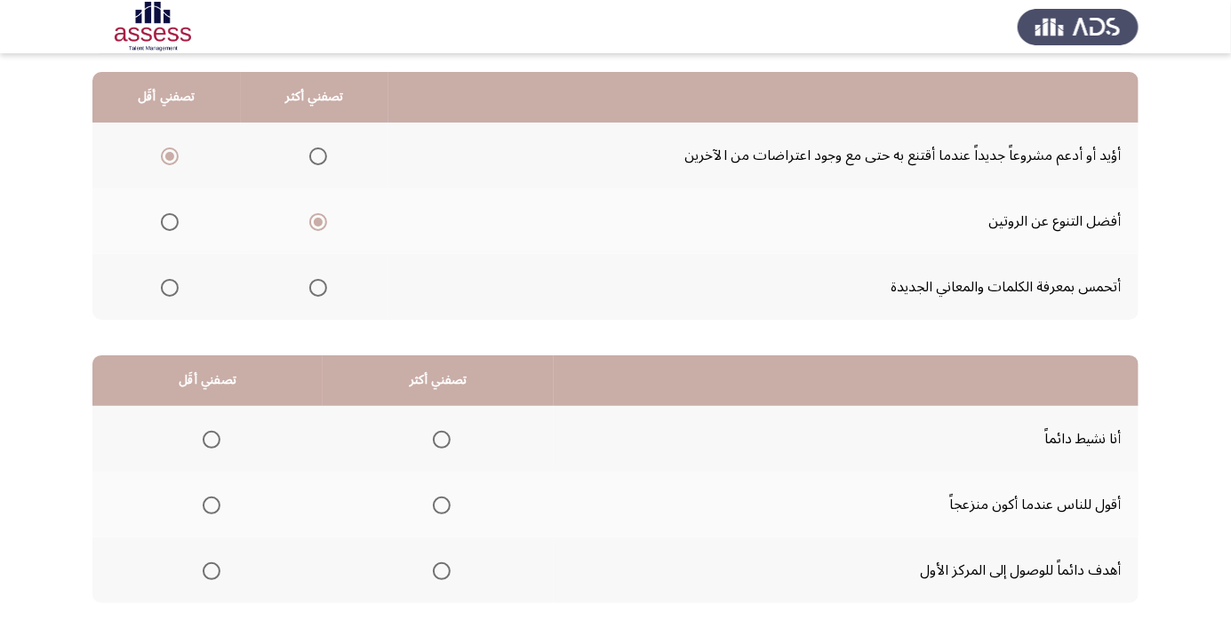
scroll to position [175, 0]
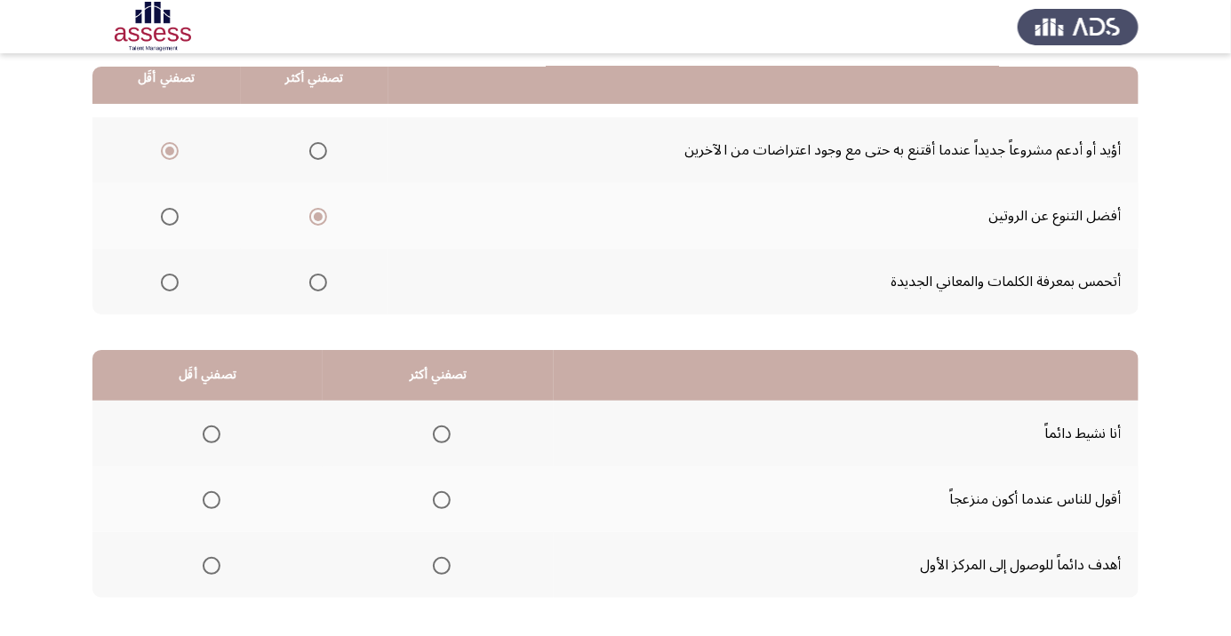
click at [438, 558] on span "Select an option" at bounding box center [442, 566] width 18 height 18
click at [438, 558] on input "Select an option" at bounding box center [442, 566] width 18 height 18
click at [212, 435] on span "Select an option" at bounding box center [212, 435] width 0 height 0
click at [211, 433] on input "Select an option" at bounding box center [212, 435] width 18 height 18
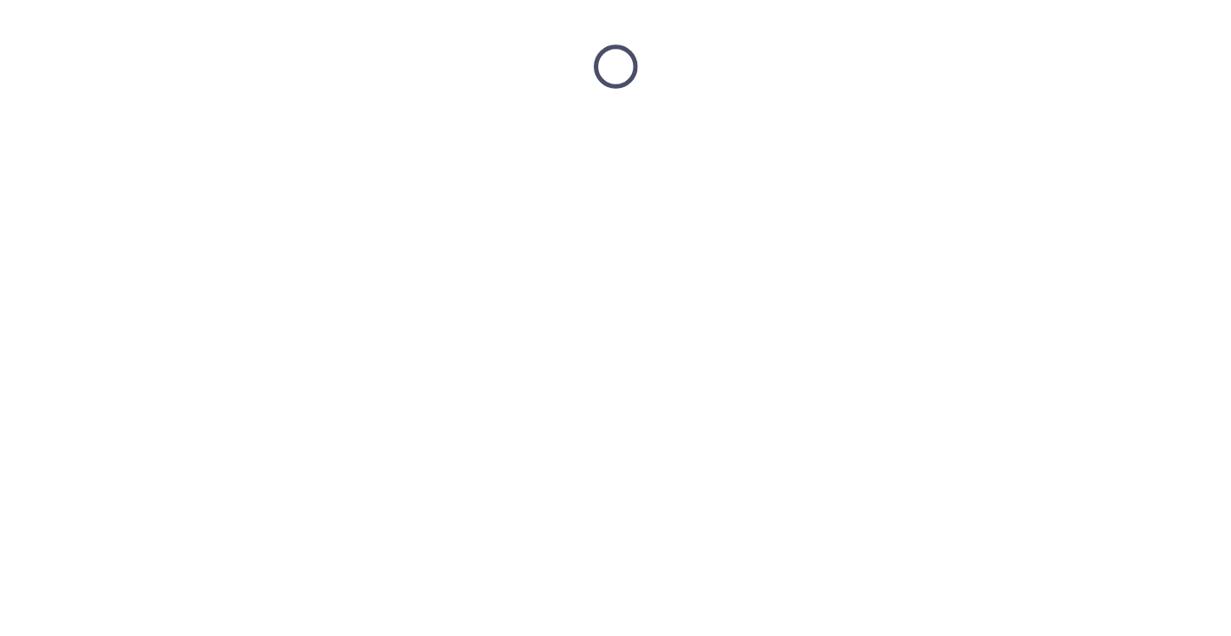
scroll to position [0, 0]
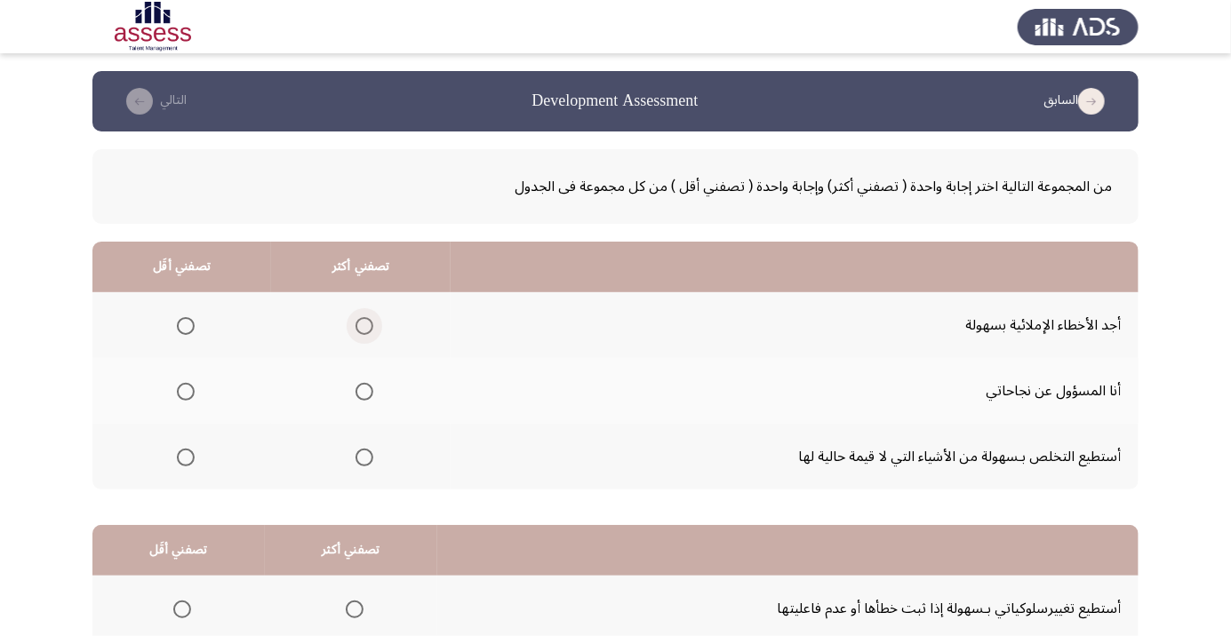
click at [364, 326] on span "Select an option" at bounding box center [364, 326] width 0 height 0
click at [363, 325] on input "Select an option" at bounding box center [364, 326] width 18 height 18
click at [364, 392] on span "Select an option" at bounding box center [364, 392] width 0 height 0
click at [363, 391] on input "Select an option" at bounding box center [364, 392] width 18 height 18
click at [179, 322] on span "Select an option" at bounding box center [186, 326] width 18 height 18
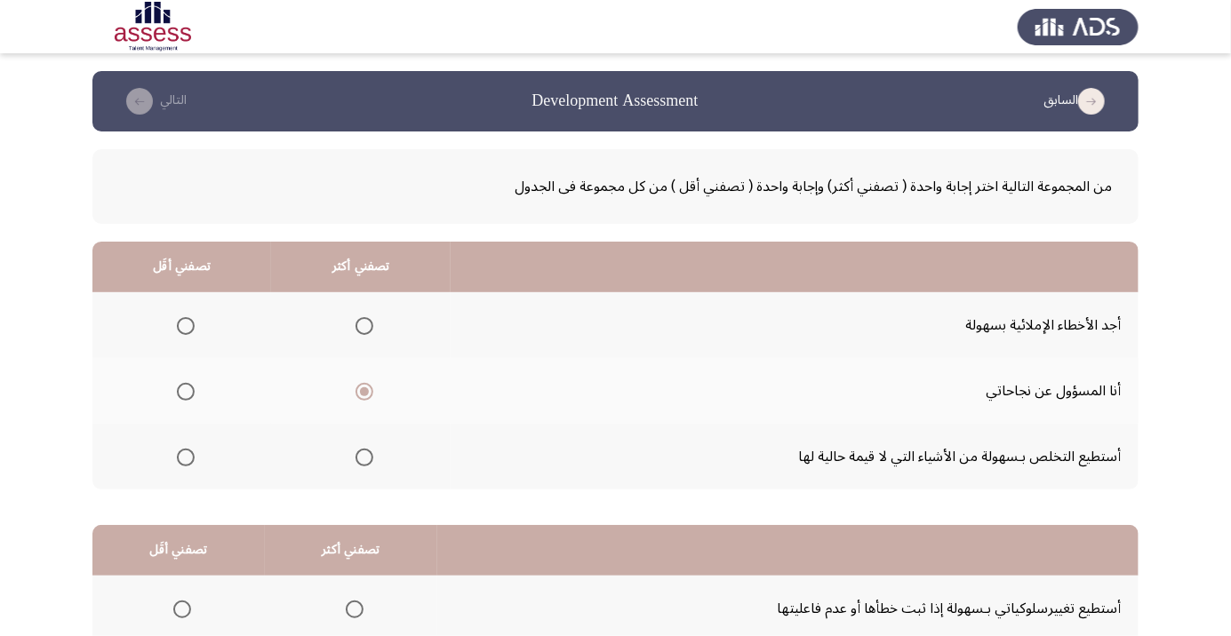
click at [179, 322] on input "Select an option" at bounding box center [186, 326] width 18 height 18
click at [178, 449] on span "Select an option" at bounding box center [186, 458] width 18 height 18
click at [178, 449] on input "Select an option" at bounding box center [186, 458] width 18 height 18
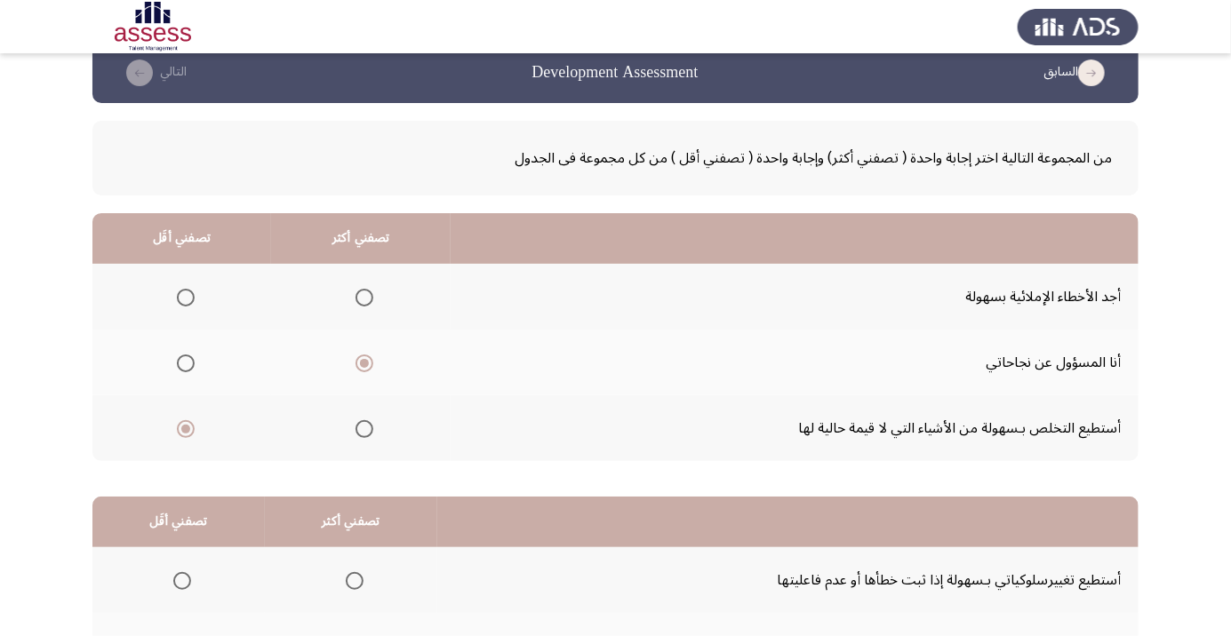
scroll to position [175, 0]
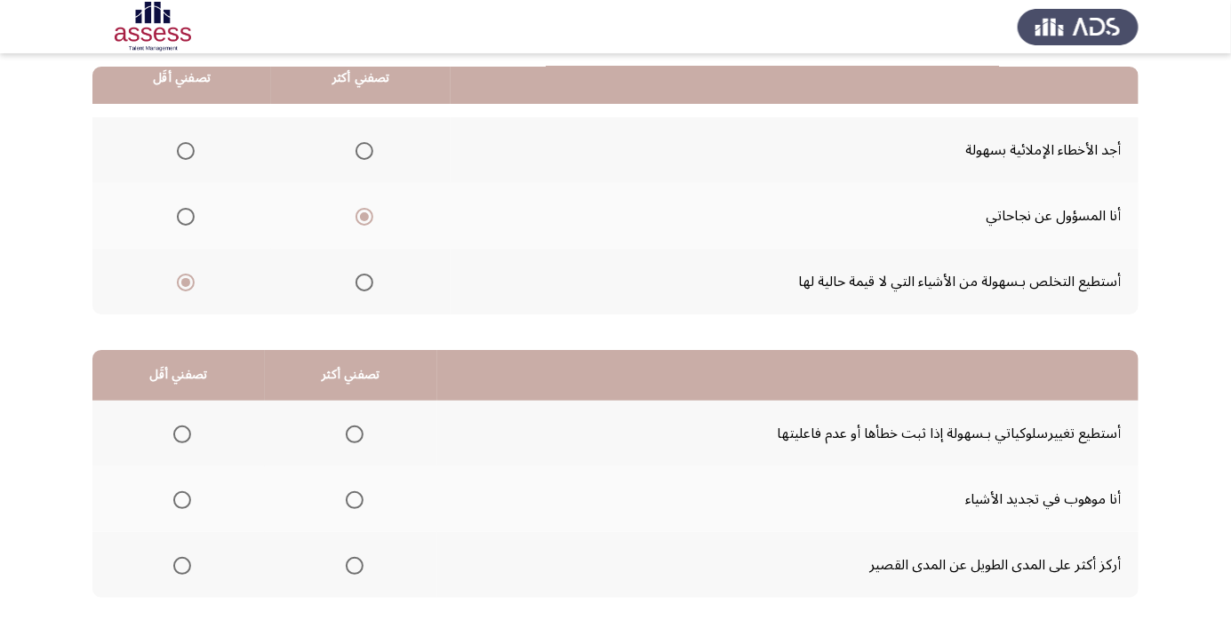
click at [358, 567] on span "Select an option" at bounding box center [355, 566] width 18 height 18
click at [358, 567] on input "Select an option" at bounding box center [355, 566] width 18 height 18
click at [180, 491] on span "Select an option" at bounding box center [182, 500] width 18 height 18
click at [180, 491] on input "Select an option" at bounding box center [182, 500] width 18 height 18
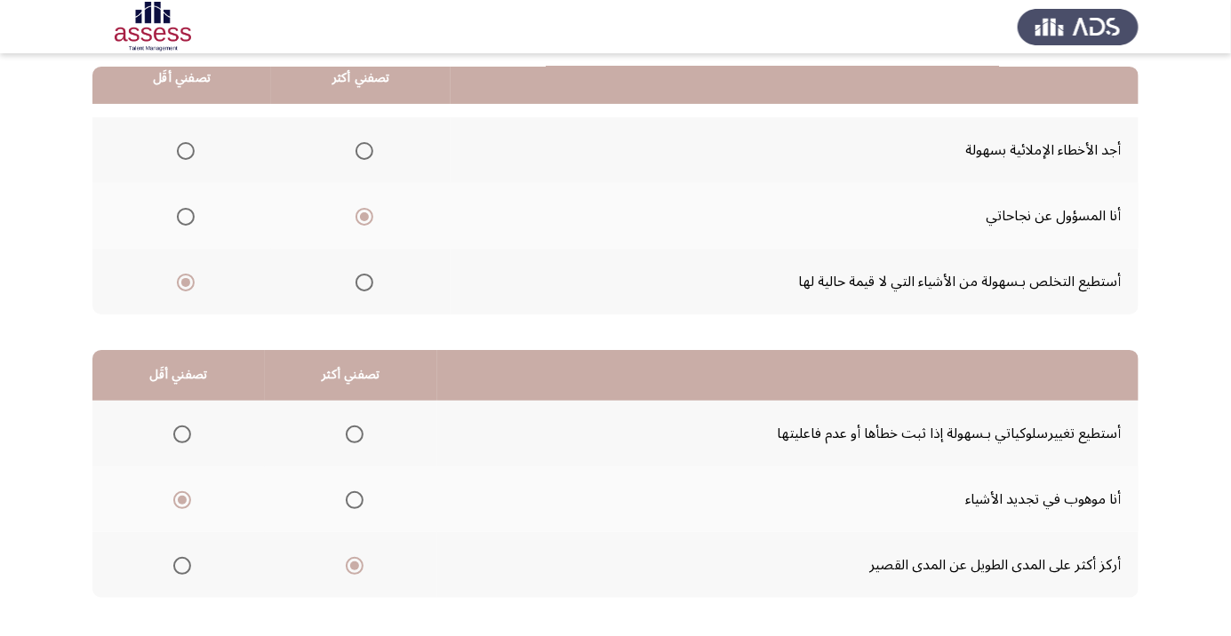
scroll to position [0, 0]
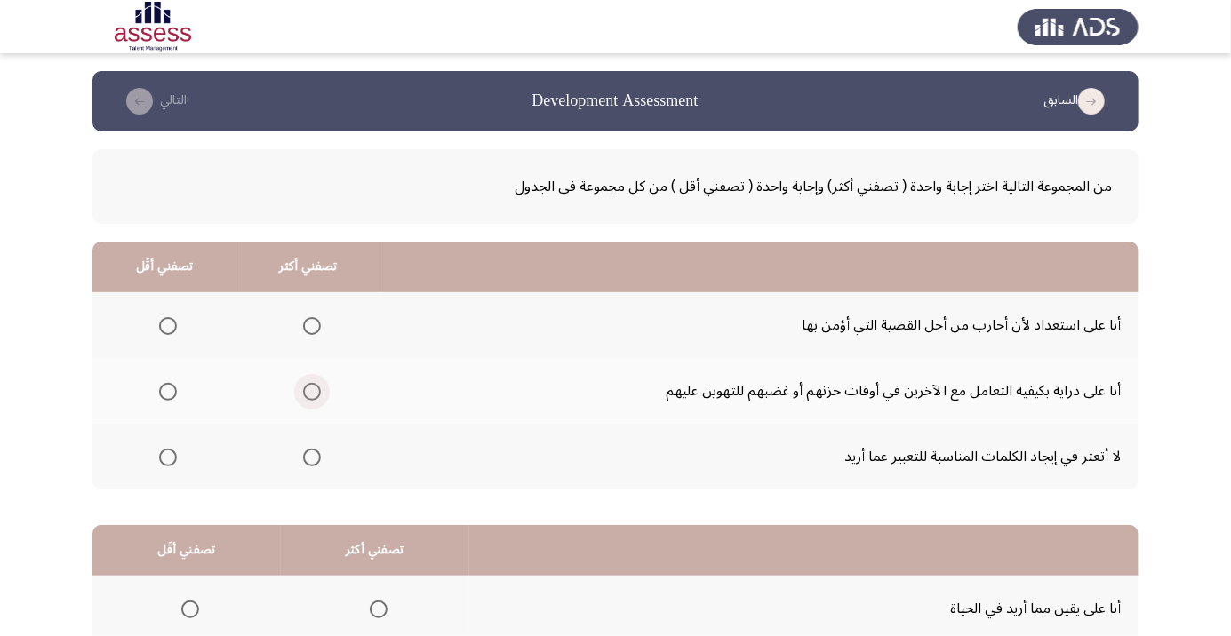
click at [312, 392] on span "Select an option" at bounding box center [312, 392] width 0 height 0
click at [313, 391] on input "Select an option" at bounding box center [312, 392] width 18 height 18
click at [168, 458] on span "Select an option" at bounding box center [168, 458] width 0 height 0
click at [168, 456] on input "Select an option" at bounding box center [168, 458] width 18 height 18
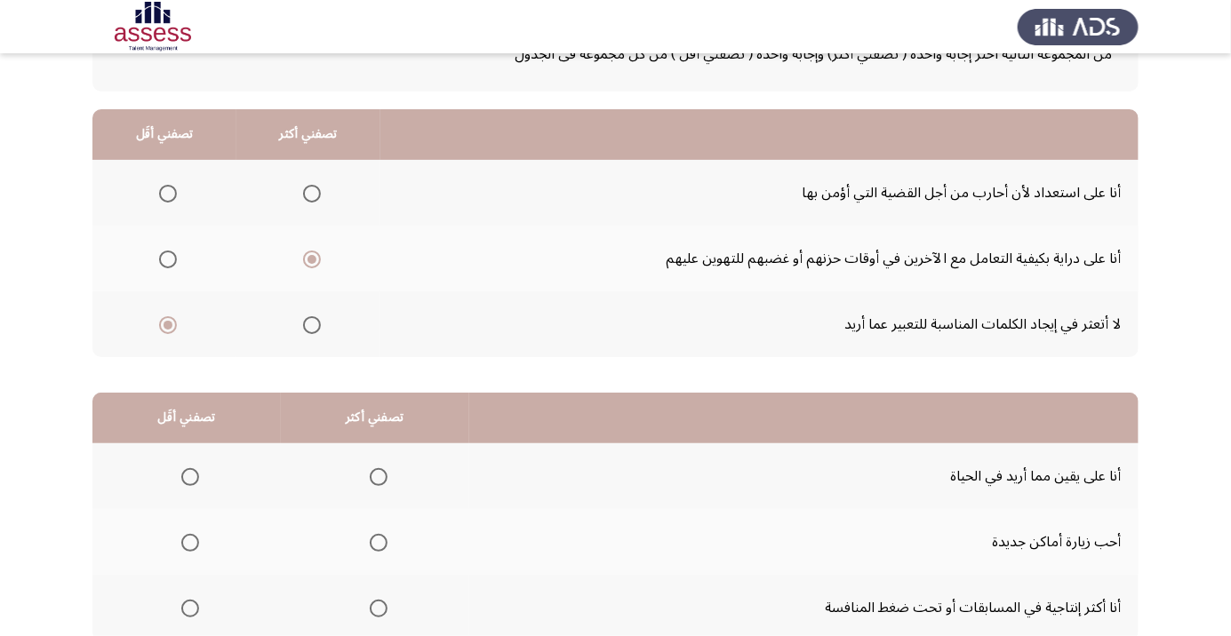
scroll to position [126, 0]
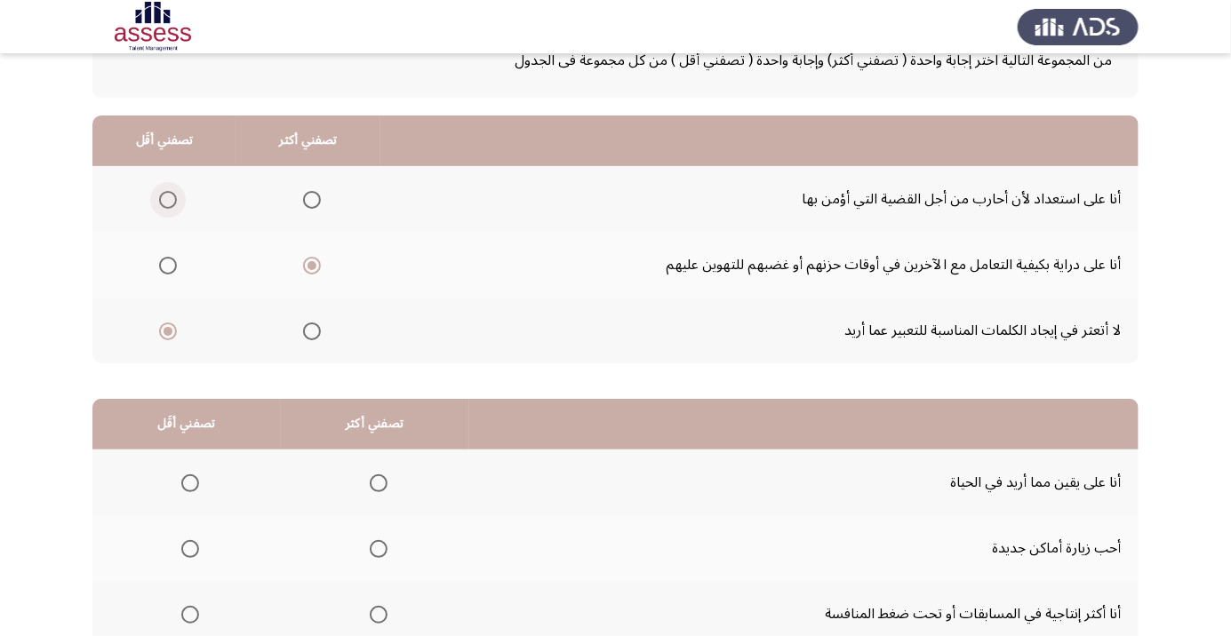
click at [162, 191] on span "Select an option" at bounding box center [168, 200] width 18 height 18
click at [162, 191] on input "Select an option" at bounding box center [168, 200] width 18 height 18
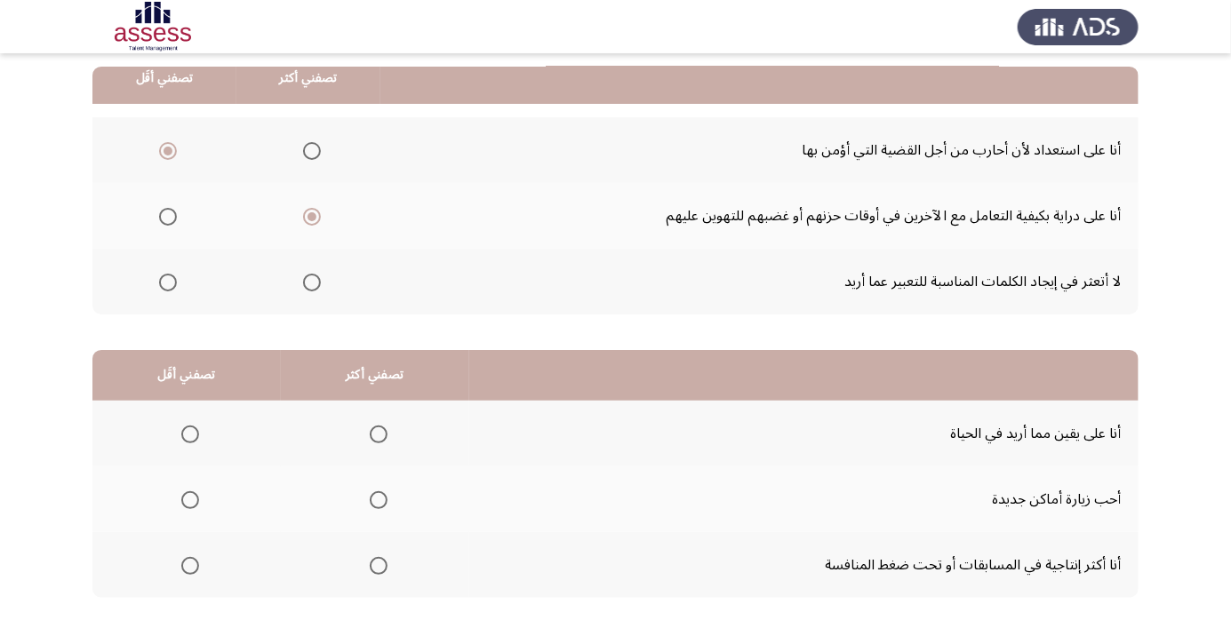
click at [379, 500] on span "Select an option" at bounding box center [379, 500] width 0 height 0
click at [378, 499] on input "Select an option" at bounding box center [379, 500] width 18 height 18
click at [190, 566] on span "Select an option" at bounding box center [190, 566] width 0 height 0
click at [189, 564] on input "Select an option" at bounding box center [190, 566] width 18 height 18
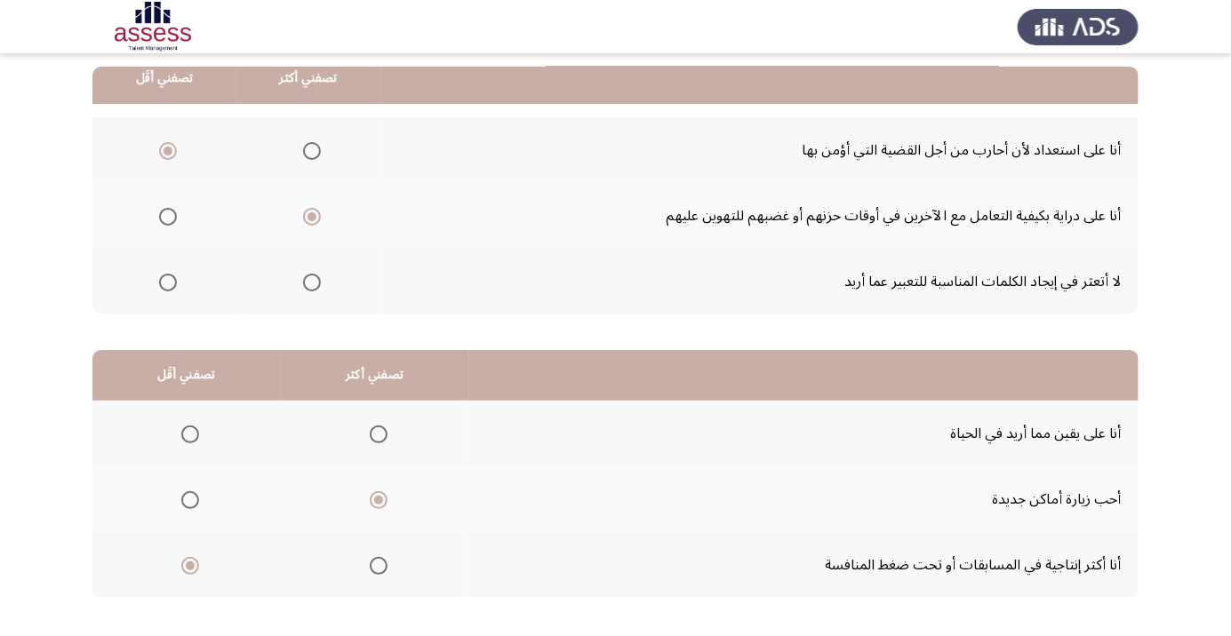
scroll to position [0, 0]
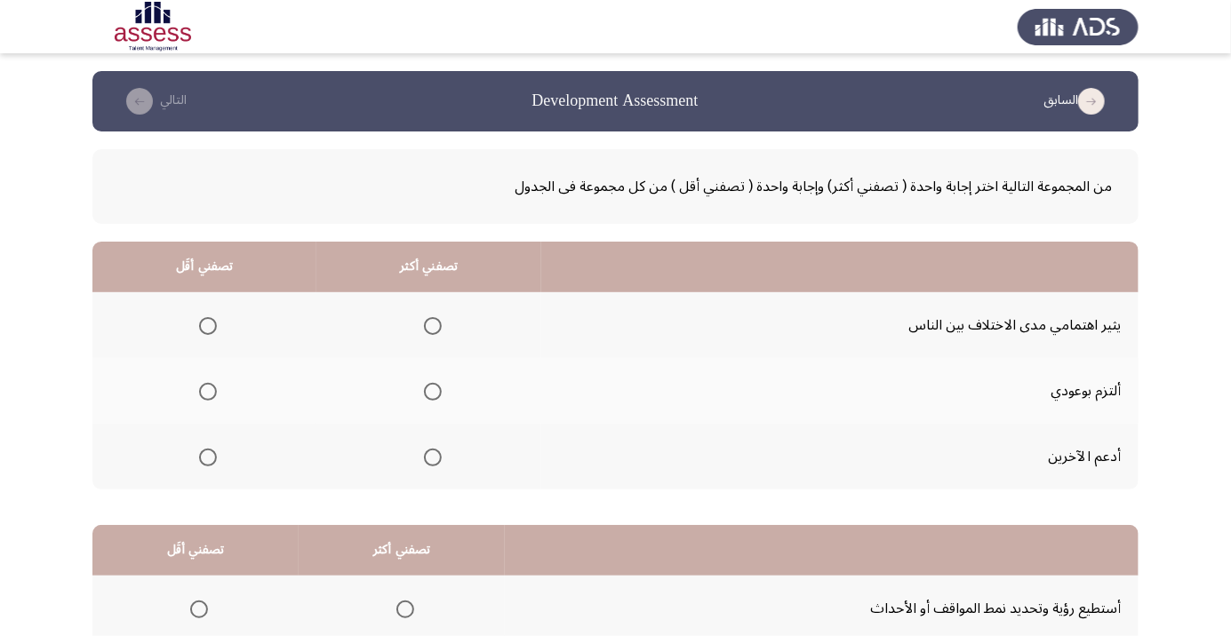
click at [427, 456] on span "Select an option" at bounding box center [433, 458] width 18 height 18
click at [427, 456] on input "Select an option" at bounding box center [433, 458] width 18 height 18
click at [433, 392] on span "Select an option" at bounding box center [433, 392] width 0 height 0
click at [432, 391] on input "Select an option" at bounding box center [433, 392] width 18 height 18
click at [199, 451] on span "Select an option" at bounding box center [208, 458] width 18 height 18
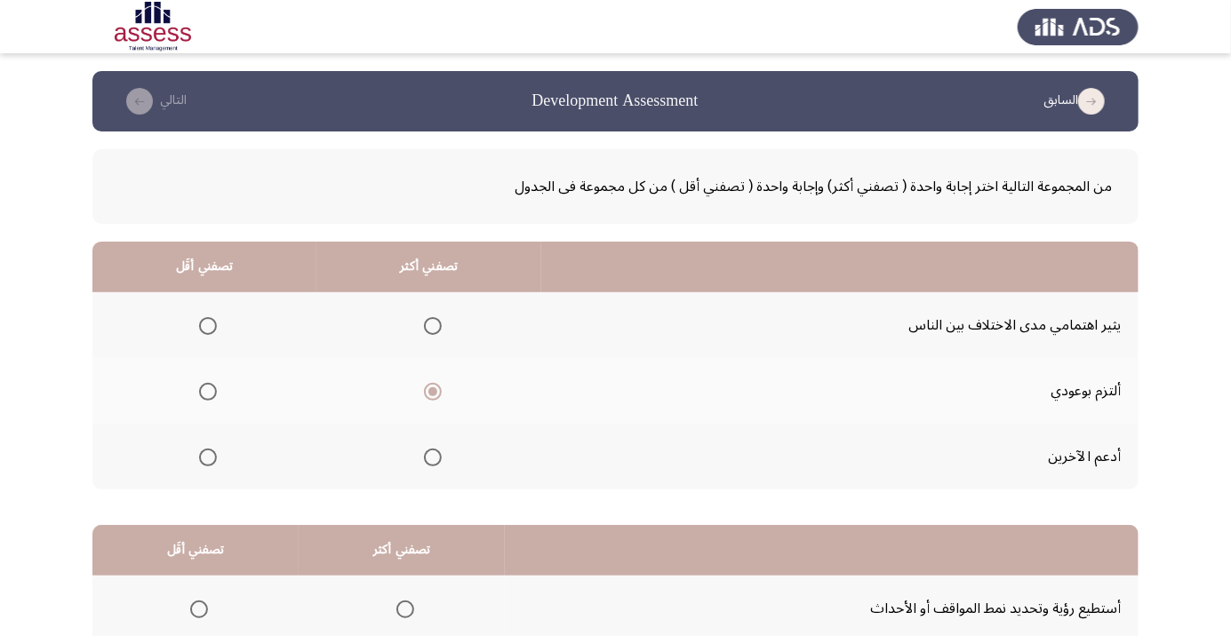
click at [199, 451] on input "Select an option" at bounding box center [208, 458] width 18 height 18
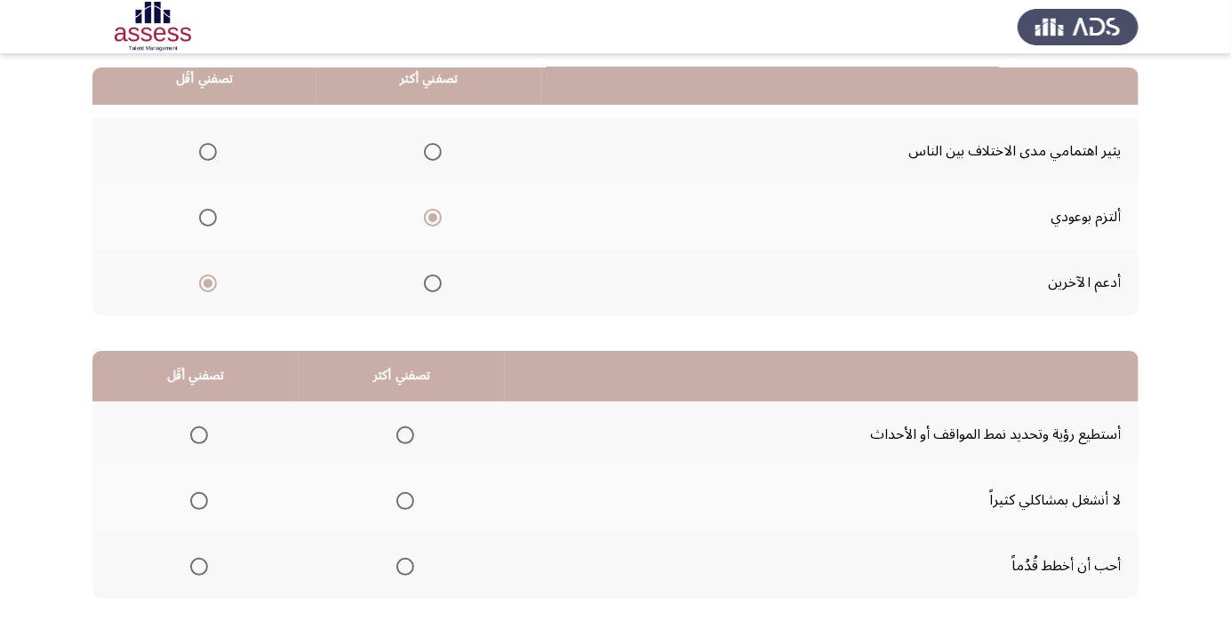
scroll to position [175, 0]
click at [403, 564] on span "Select an option" at bounding box center [405, 566] width 18 height 18
click at [403, 564] on input "Select an option" at bounding box center [405, 566] width 18 height 18
click at [204, 435] on span "Select an option" at bounding box center [199, 435] width 18 height 18
click at [204, 435] on input "Select an option" at bounding box center [199, 435] width 18 height 18
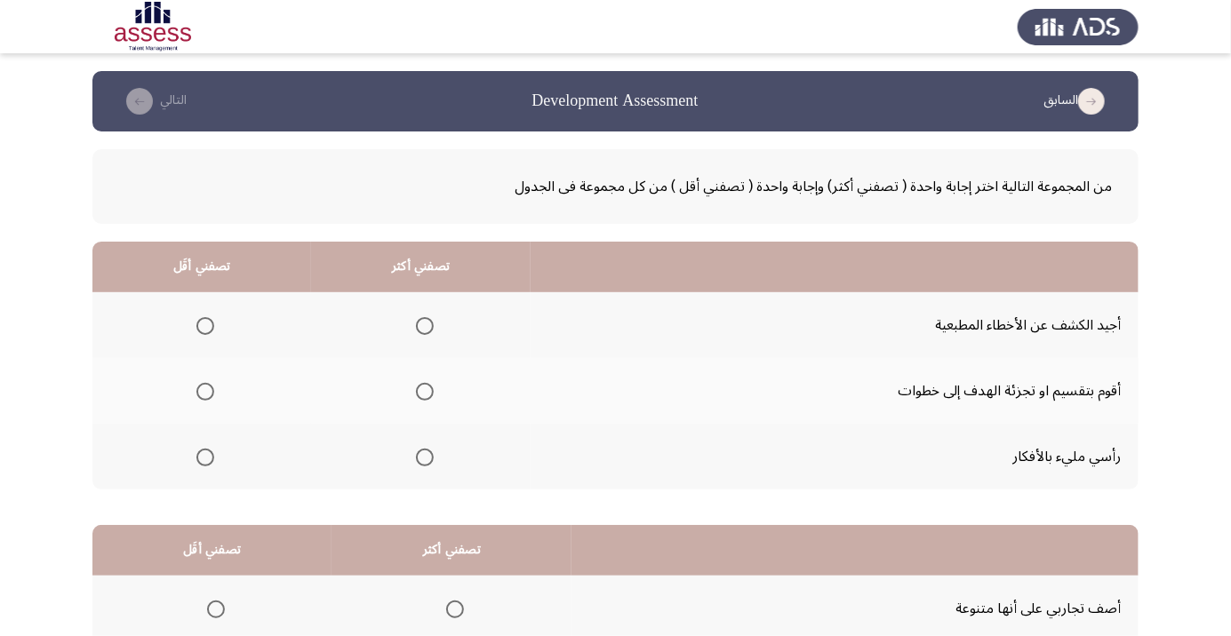
click at [205, 458] on span "Select an option" at bounding box center [205, 458] width 0 height 0
click at [205, 456] on input "Select an option" at bounding box center [205, 458] width 18 height 18
click at [421, 386] on span "Select an option" at bounding box center [425, 392] width 18 height 18
click at [421, 386] on input "Select an option" at bounding box center [425, 392] width 18 height 18
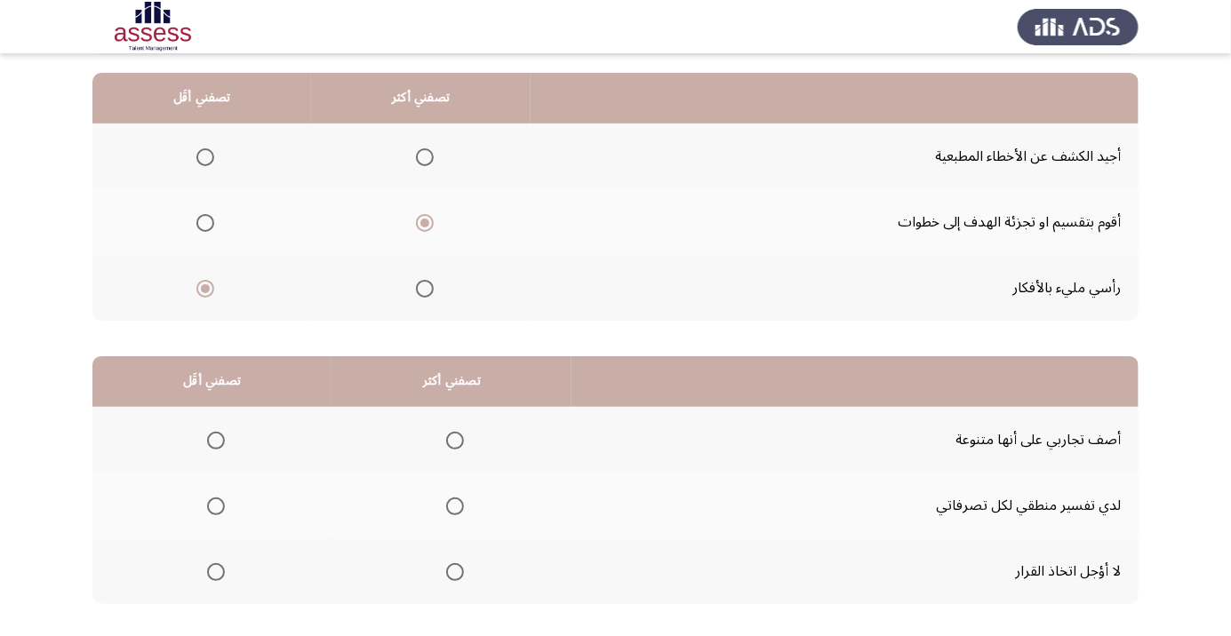
scroll to position [175, 0]
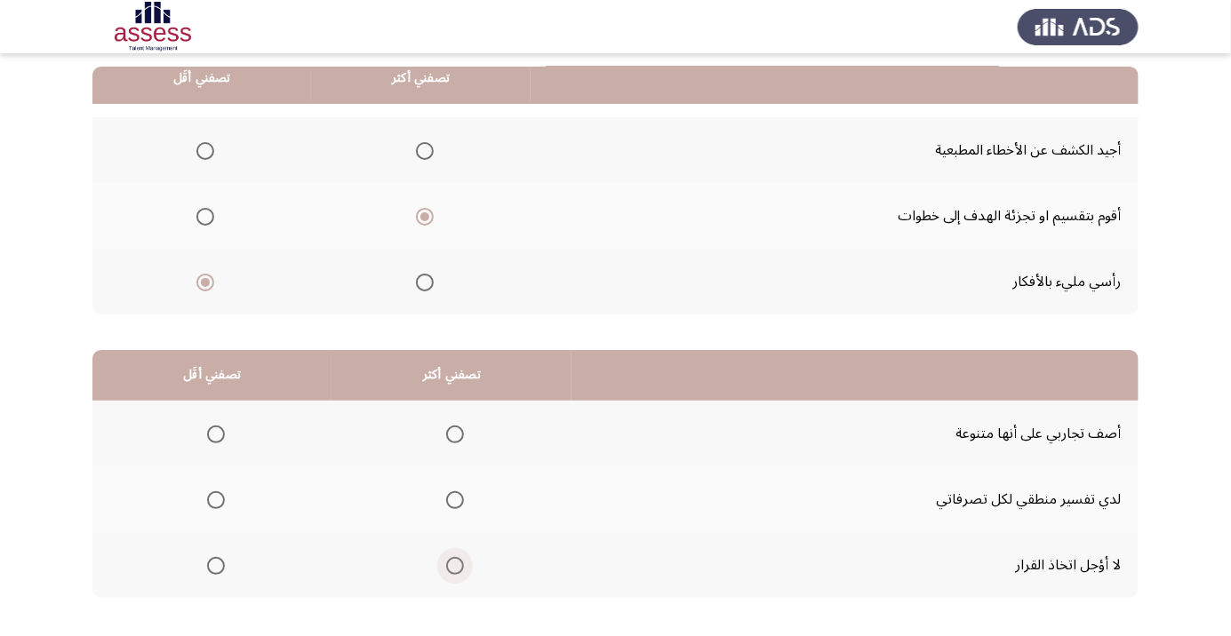
click at [455, 566] on span "Select an option" at bounding box center [455, 566] width 0 height 0
click at [459, 564] on input "Select an option" at bounding box center [455, 566] width 18 height 18
click at [215, 494] on span "Select an option" at bounding box center [216, 500] width 18 height 18
click at [215, 494] on input "Select an option" at bounding box center [216, 500] width 18 height 18
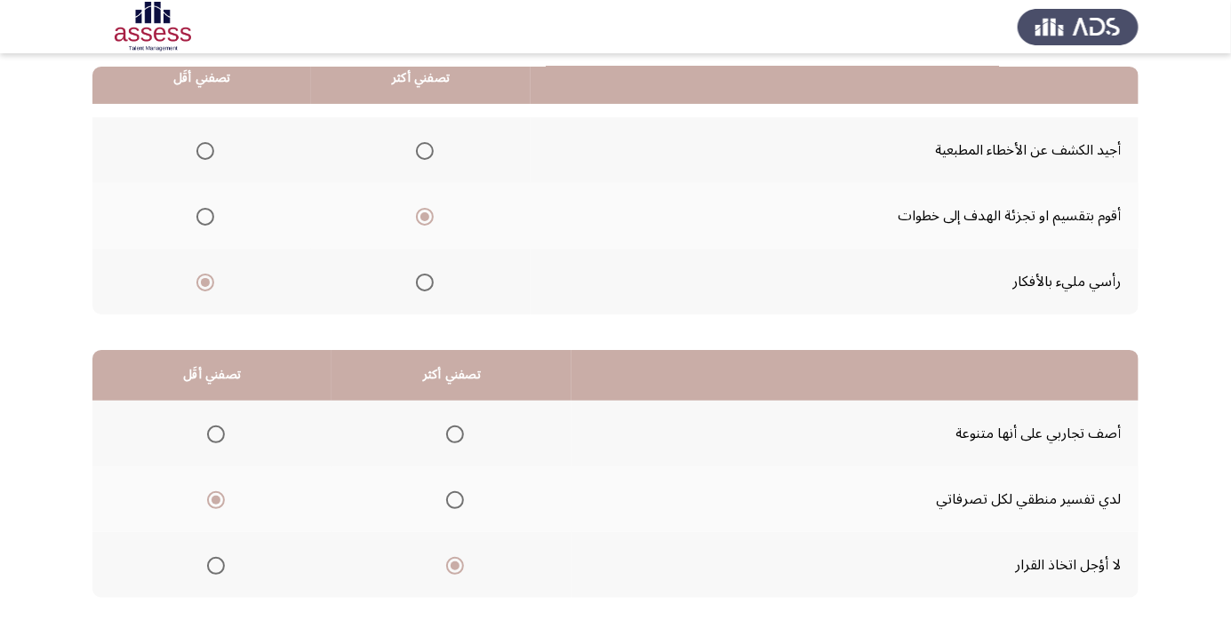
scroll to position [0, 0]
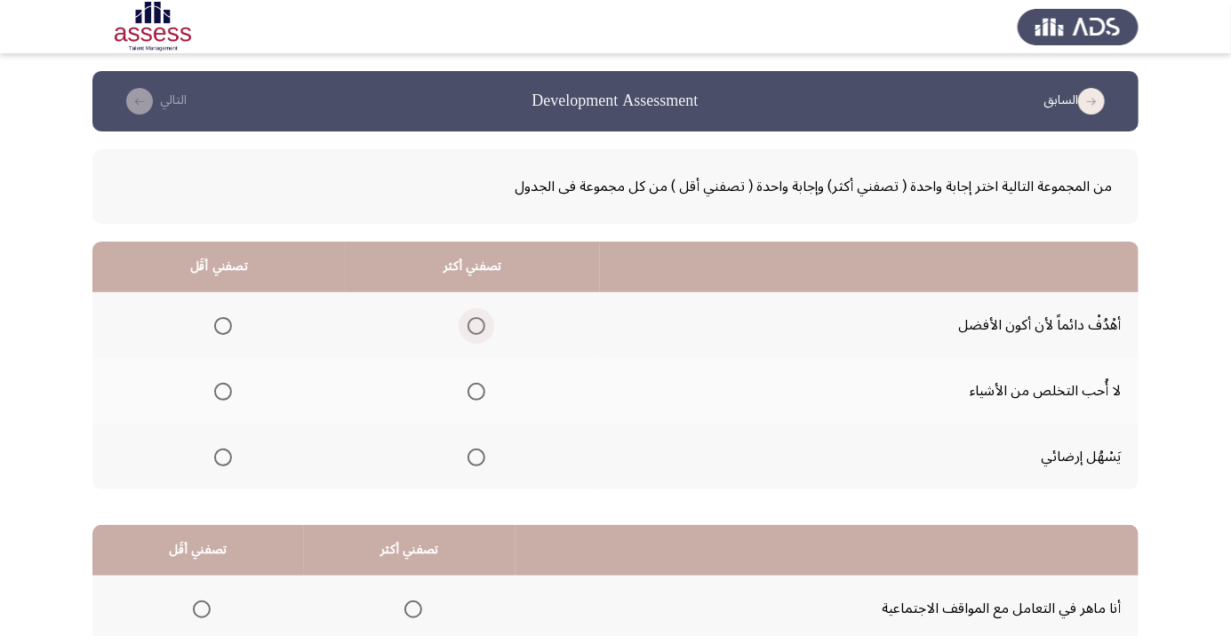
click at [476, 326] on span "Select an option" at bounding box center [476, 326] width 0 height 0
click at [478, 325] on input "Select an option" at bounding box center [476, 326] width 18 height 18
click at [217, 455] on span "Select an option" at bounding box center [223, 458] width 18 height 18
click at [217, 455] on input "Select an option" at bounding box center [223, 458] width 18 height 18
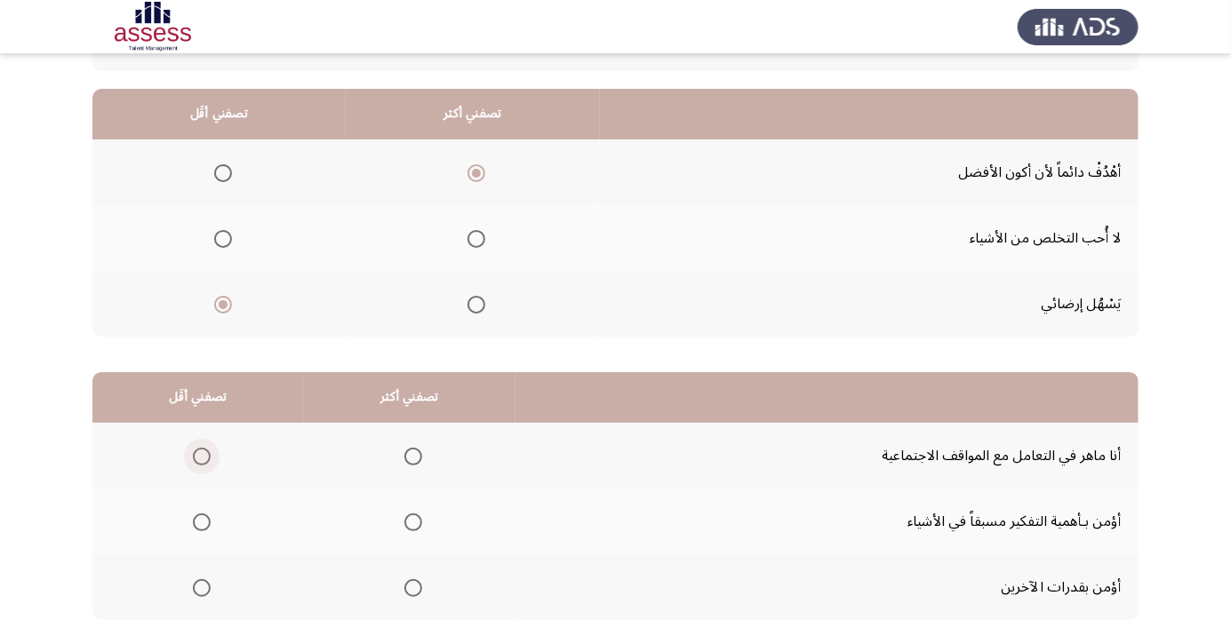
scroll to position [160, 0]
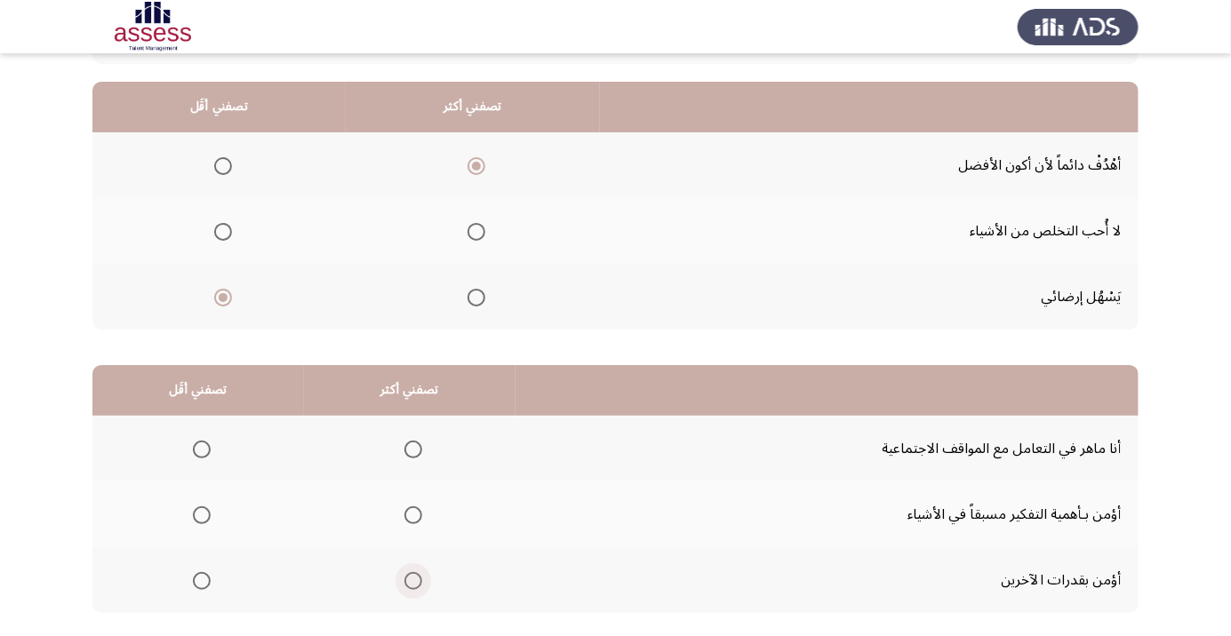
click at [413, 581] on span "Select an option" at bounding box center [413, 581] width 0 height 0
click at [414, 579] on input "Select an option" at bounding box center [413, 581] width 18 height 18
click at [199, 442] on span "Select an option" at bounding box center [202, 450] width 18 height 18
click at [199, 442] on input "Select an option" at bounding box center [202, 450] width 18 height 18
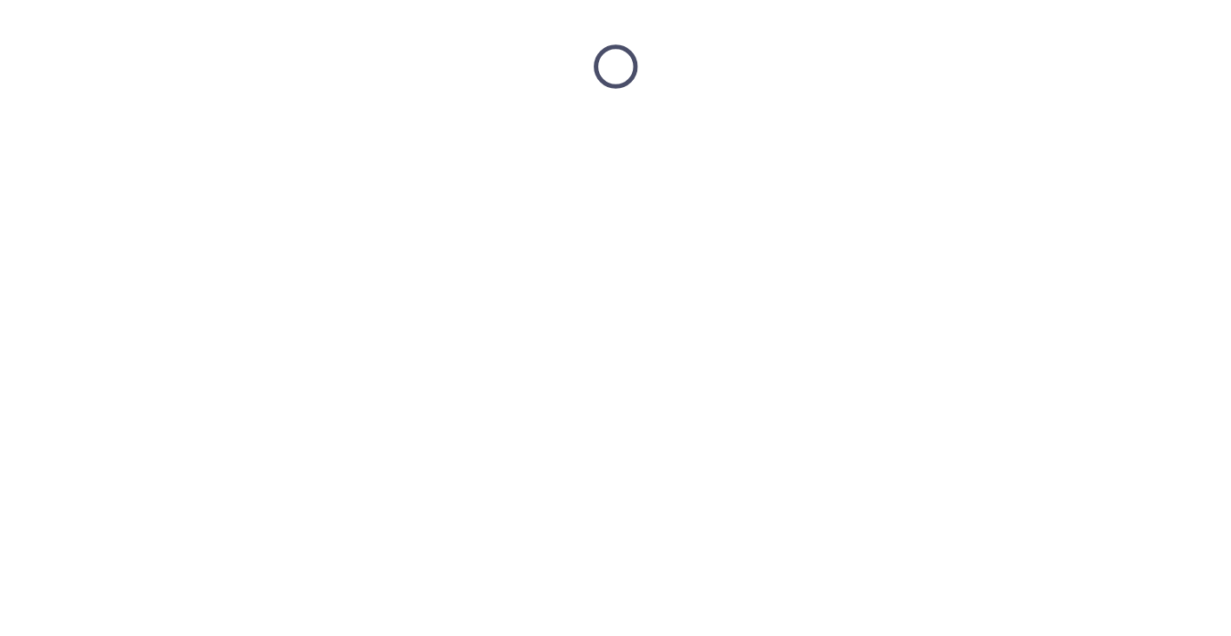
scroll to position [0, 0]
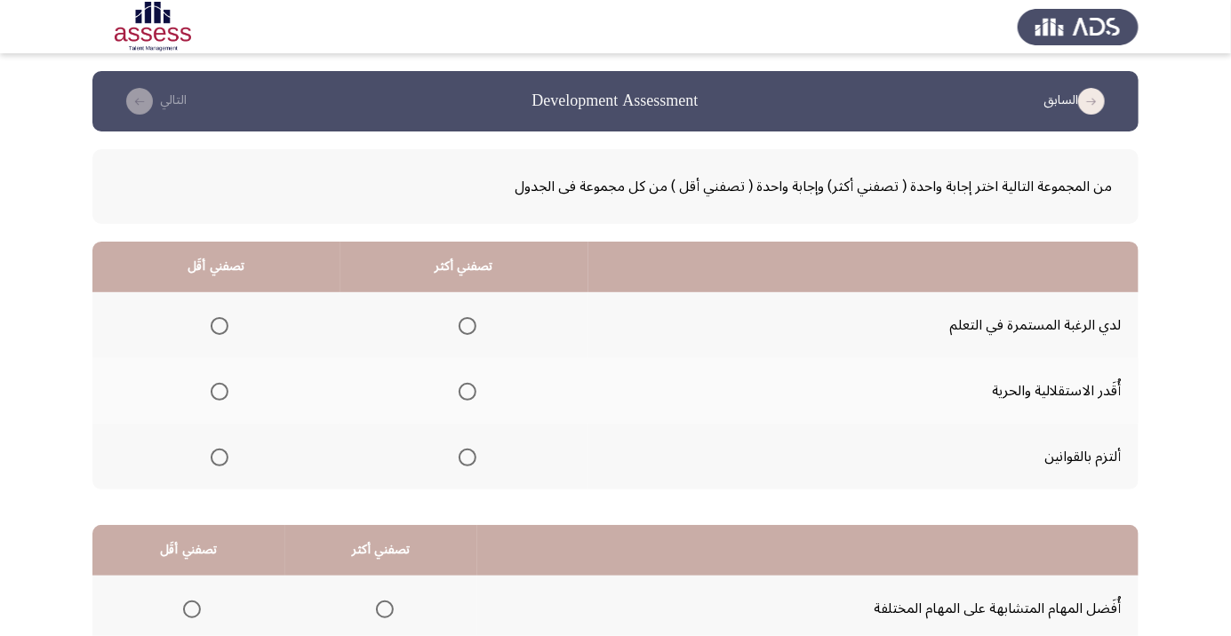
click at [467, 326] on span "Select an option" at bounding box center [467, 326] width 0 height 0
click at [469, 325] on input "Select an option" at bounding box center [468, 326] width 18 height 18
click at [213, 459] on span "Select an option" at bounding box center [220, 458] width 18 height 18
click at [213, 459] on input "Select an option" at bounding box center [220, 458] width 18 height 18
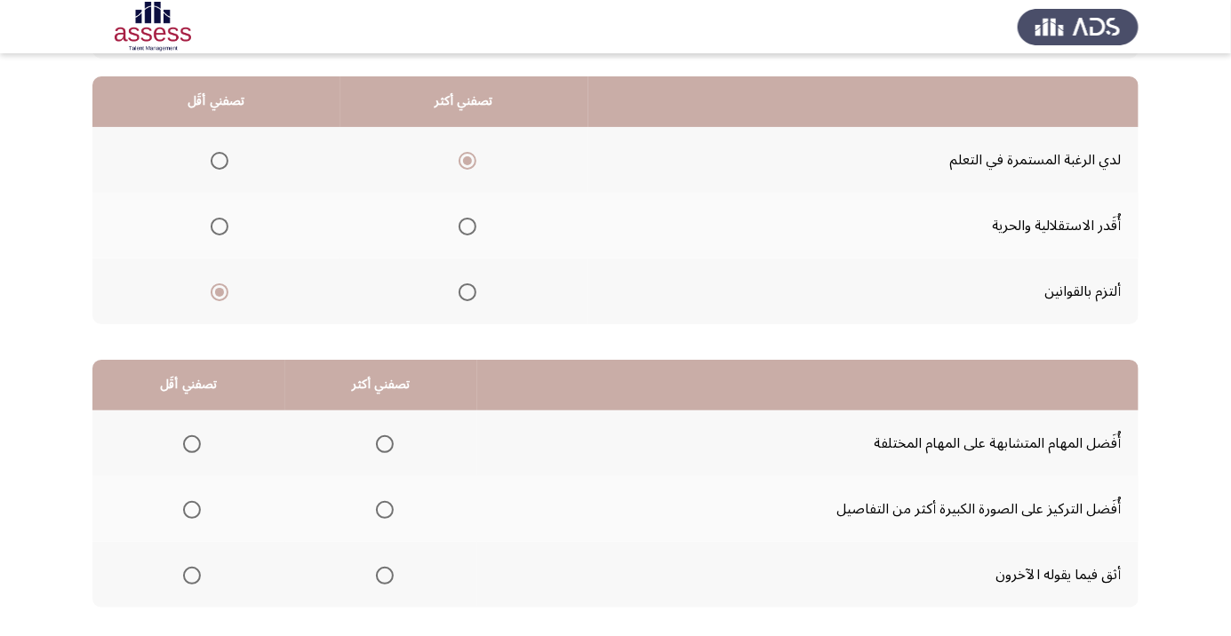
scroll to position [175, 0]
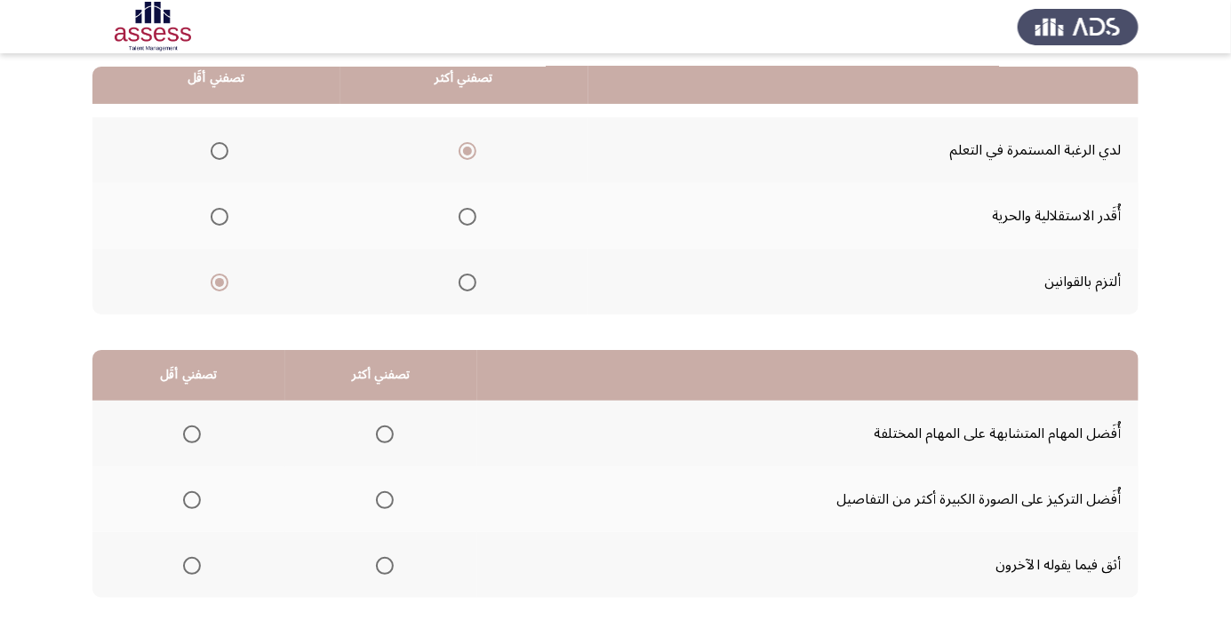
click at [192, 435] on span "Select an option" at bounding box center [192, 435] width 0 height 0
click at [192, 433] on input "Select an option" at bounding box center [192, 435] width 18 height 18
click at [385, 500] on span "Select an option" at bounding box center [385, 500] width 0 height 0
click at [387, 499] on input "Select an option" at bounding box center [385, 500] width 18 height 18
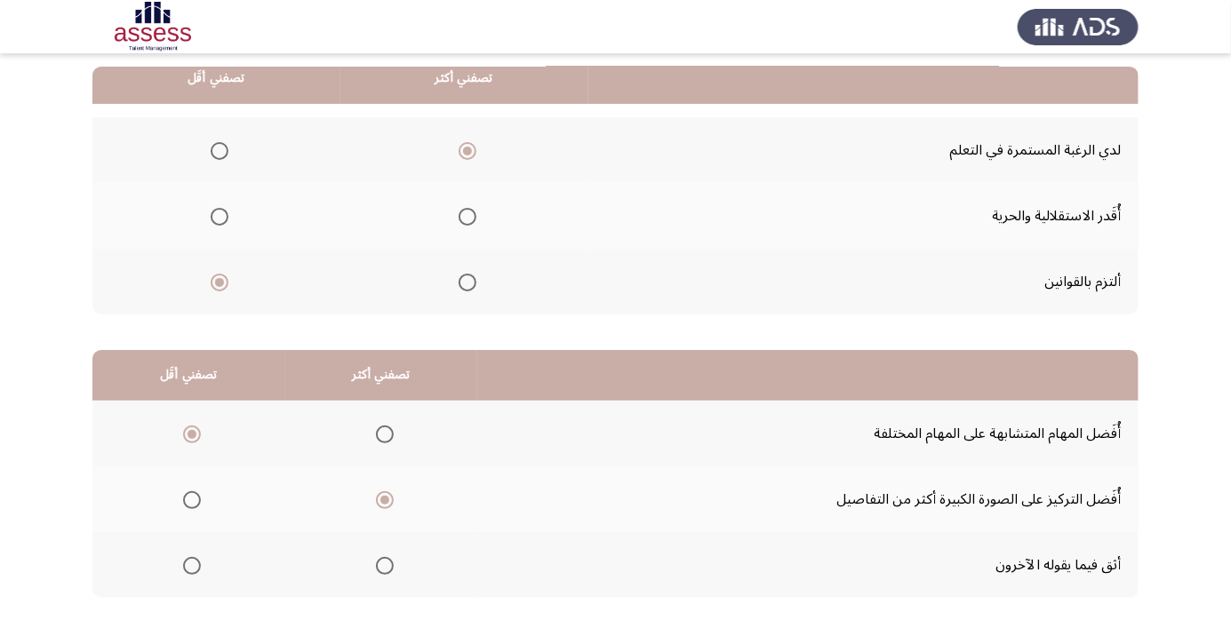
scroll to position [0, 0]
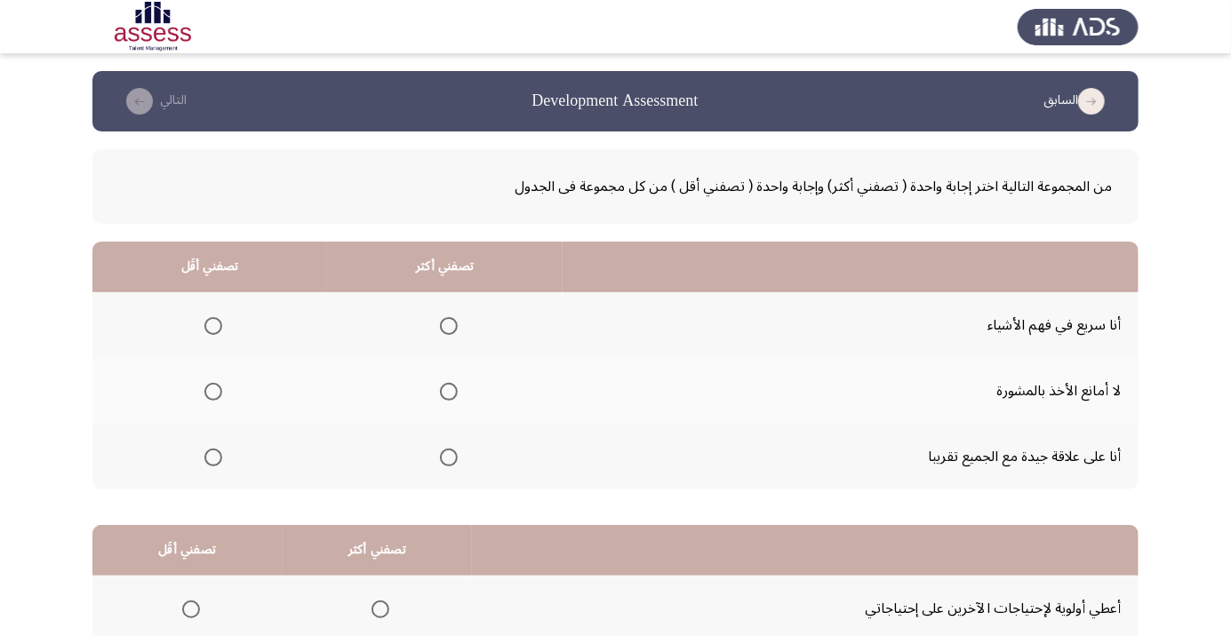
click at [449, 320] on span "Select an option" at bounding box center [449, 326] width 18 height 18
click at [449, 320] on input "Select an option" at bounding box center [449, 326] width 18 height 18
click at [213, 458] on span "Select an option" at bounding box center [213, 458] width 0 height 0
click at [212, 456] on input "Select an option" at bounding box center [213, 458] width 18 height 18
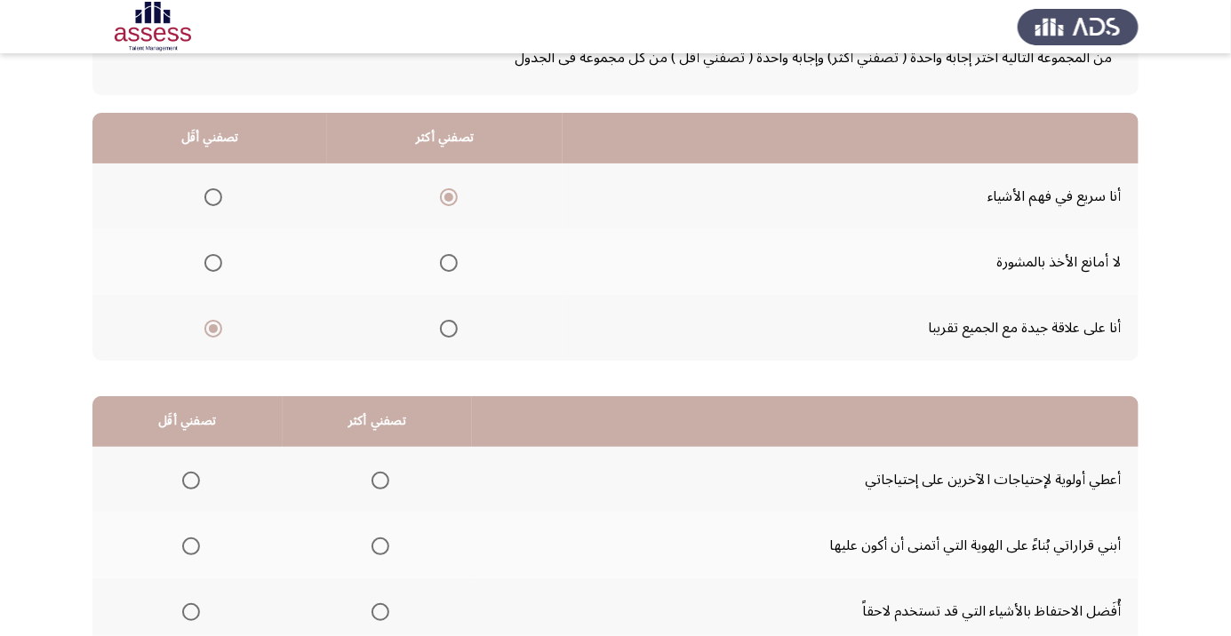
scroll to position [132, 0]
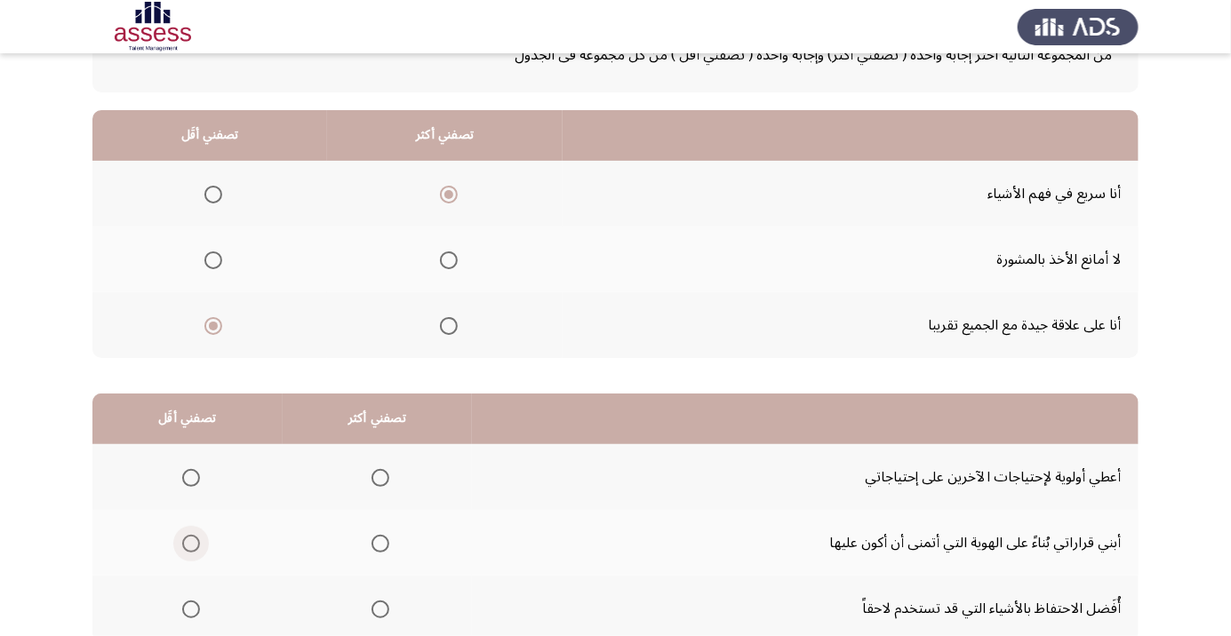
click at [185, 537] on span "Select an option" at bounding box center [191, 544] width 18 height 18
click at [185, 537] on input "Select an option" at bounding box center [191, 544] width 18 height 18
click at [384, 471] on span "Select an option" at bounding box center [380, 478] width 18 height 18
click at [384, 471] on input "Select an option" at bounding box center [380, 478] width 18 height 18
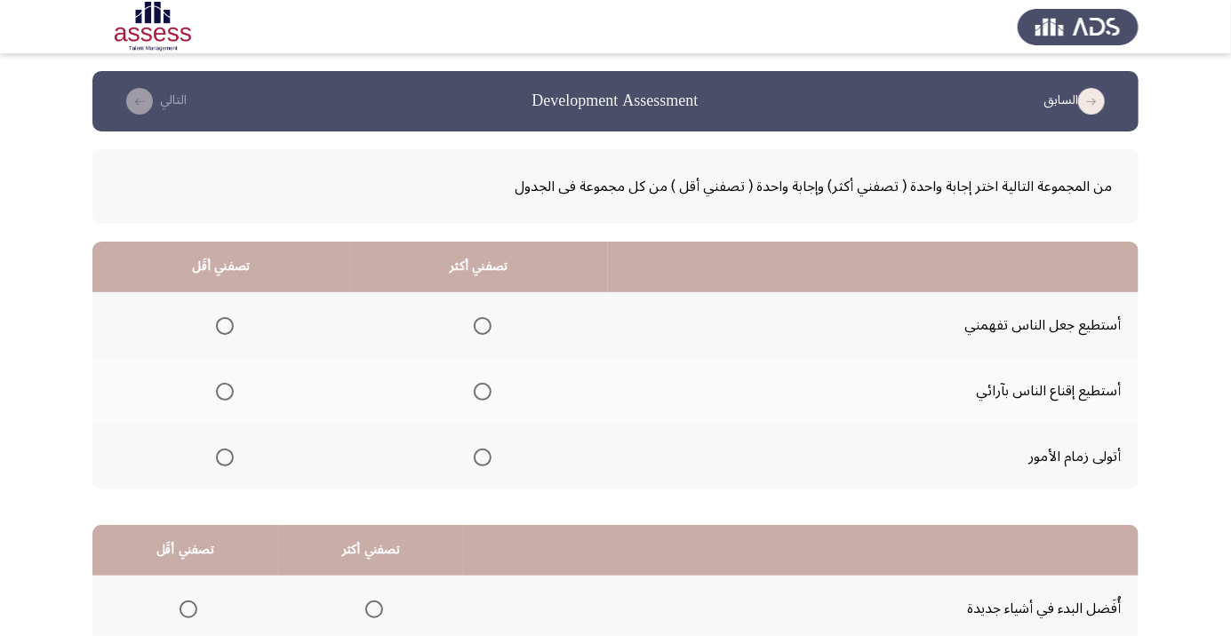
click at [216, 462] on span "Select an option" at bounding box center [225, 458] width 18 height 18
click at [216, 462] on input "Select an option" at bounding box center [225, 458] width 18 height 18
click at [483, 319] on span "Select an option" at bounding box center [483, 326] width 18 height 18
click at [483, 319] on input "Select an option" at bounding box center [483, 326] width 18 height 18
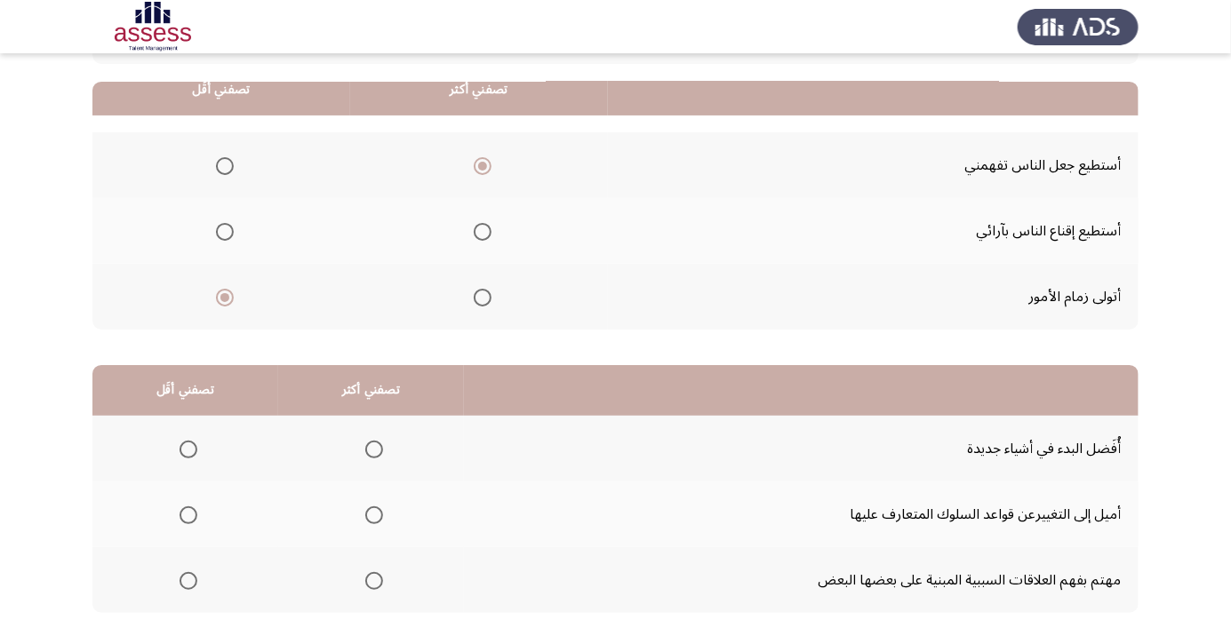
scroll to position [173, 0]
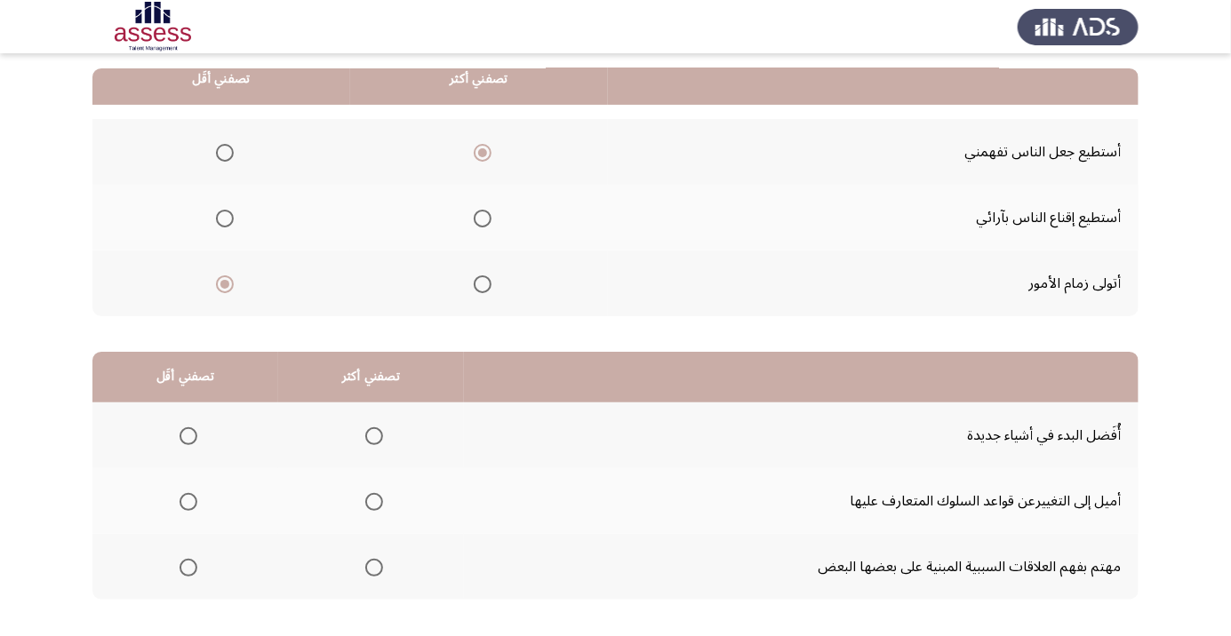
click at [372, 429] on span "Select an option" at bounding box center [374, 436] width 18 height 18
click at [372, 429] on input "Select an option" at bounding box center [374, 436] width 18 height 18
click at [186, 493] on span "Select an option" at bounding box center [189, 502] width 18 height 18
click at [186, 493] on input "Select an option" at bounding box center [189, 502] width 18 height 18
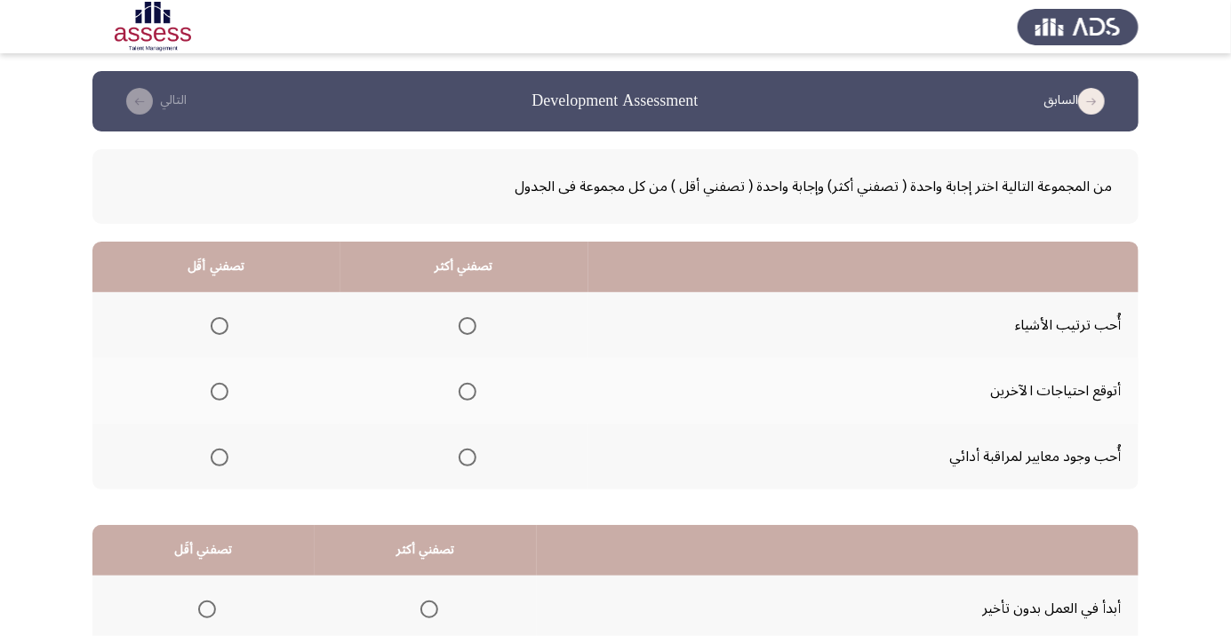
click at [462, 321] on span "Select an option" at bounding box center [468, 326] width 18 height 18
click at [462, 321] on input "Select an option" at bounding box center [468, 326] width 18 height 18
click at [214, 384] on span "Select an option" at bounding box center [220, 392] width 18 height 18
click at [214, 384] on input "Select an option" at bounding box center [220, 392] width 18 height 18
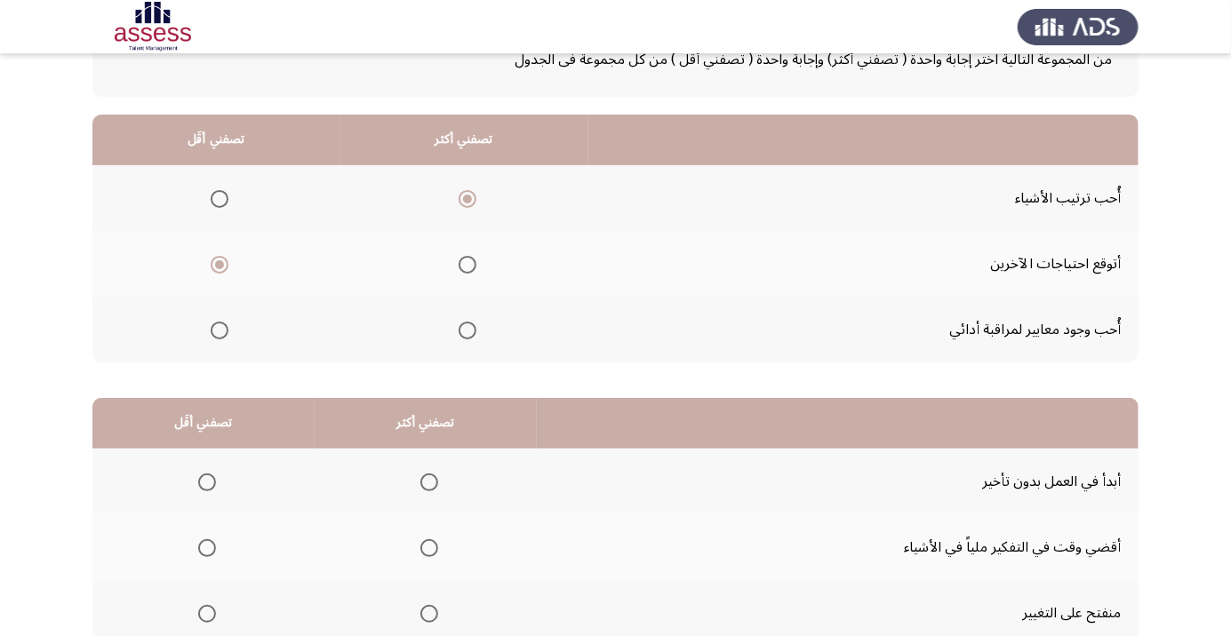
scroll to position [133, 0]
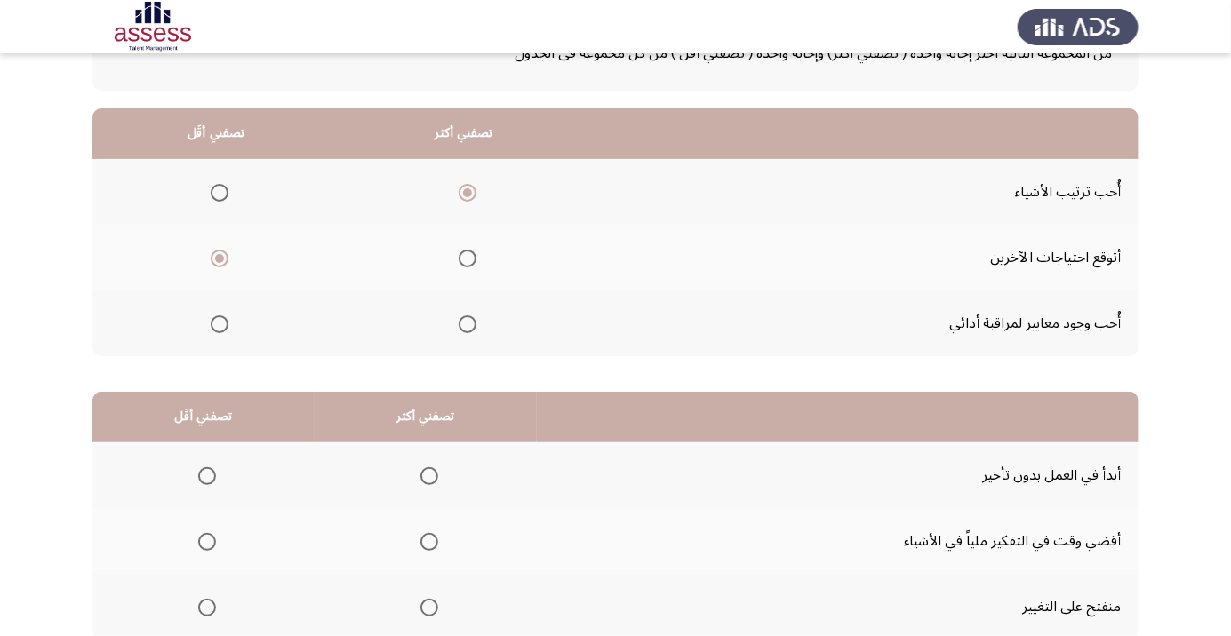
click at [429, 476] on span "Select an option" at bounding box center [429, 476] width 0 height 0
click at [430, 475] on input "Select an option" at bounding box center [429, 476] width 18 height 18
click at [207, 608] on span "Select an option" at bounding box center [207, 608] width 0 height 0
click at [207, 605] on input "Select an option" at bounding box center [207, 608] width 18 height 18
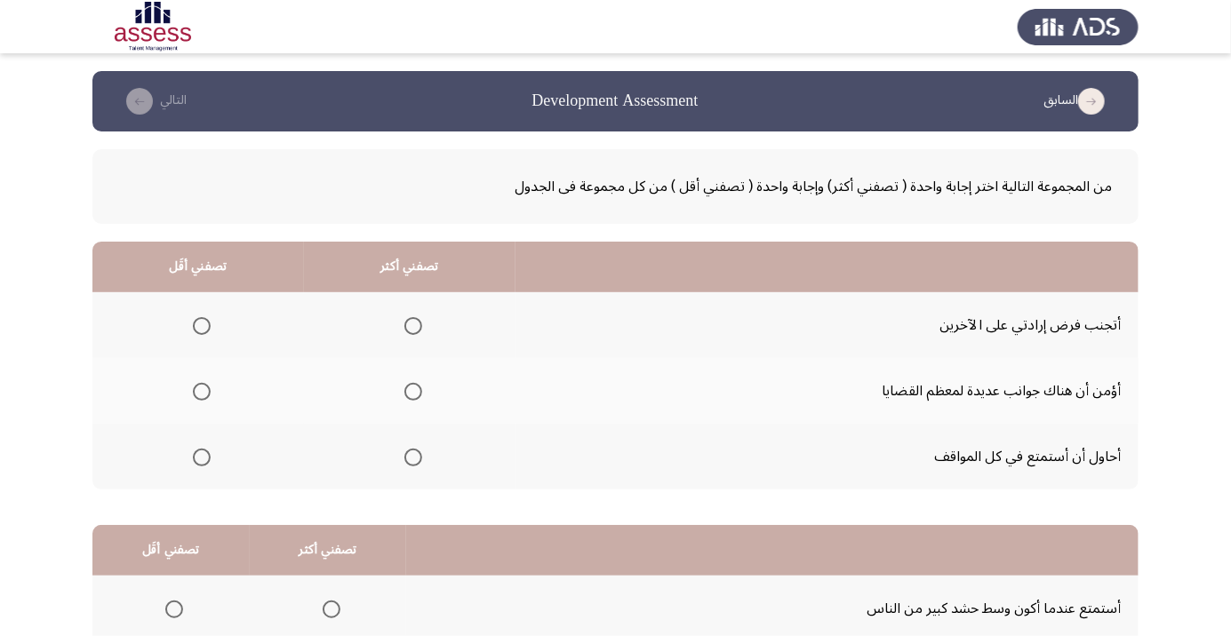
click at [411, 456] on span "Select an option" at bounding box center [413, 458] width 18 height 18
click at [411, 456] on input "Select an option" at bounding box center [413, 458] width 18 height 18
click at [202, 326] on span "Select an option" at bounding box center [202, 326] width 0 height 0
click at [201, 325] on input "Select an option" at bounding box center [202, 326] width 18 height 18
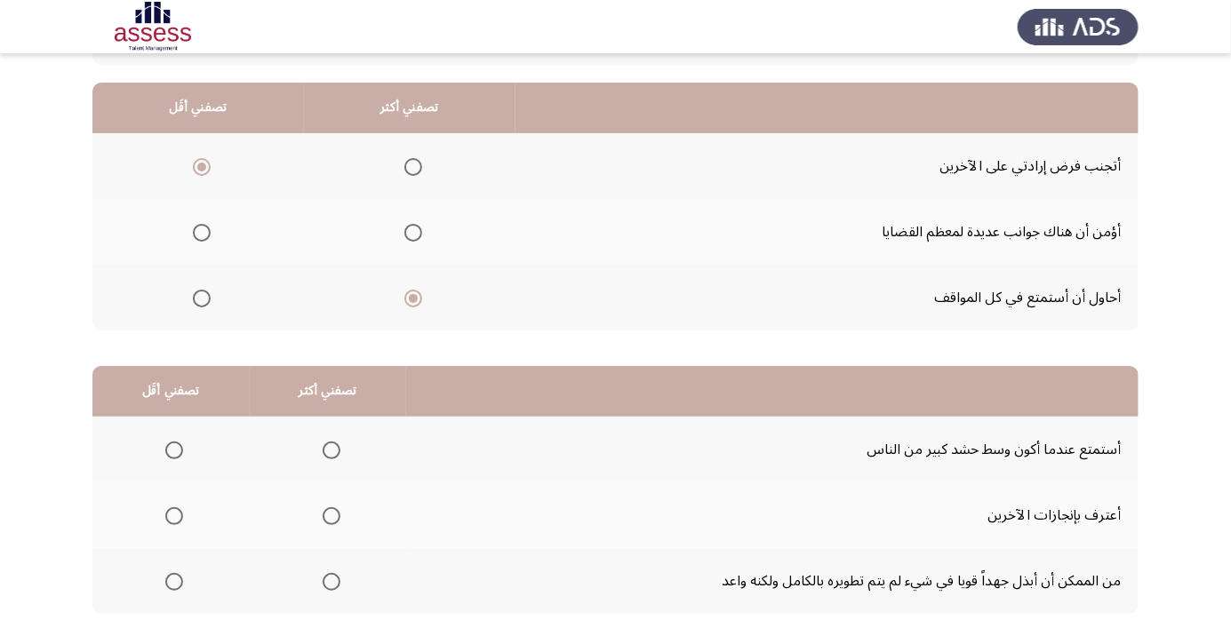
scroll to position [175, 0]
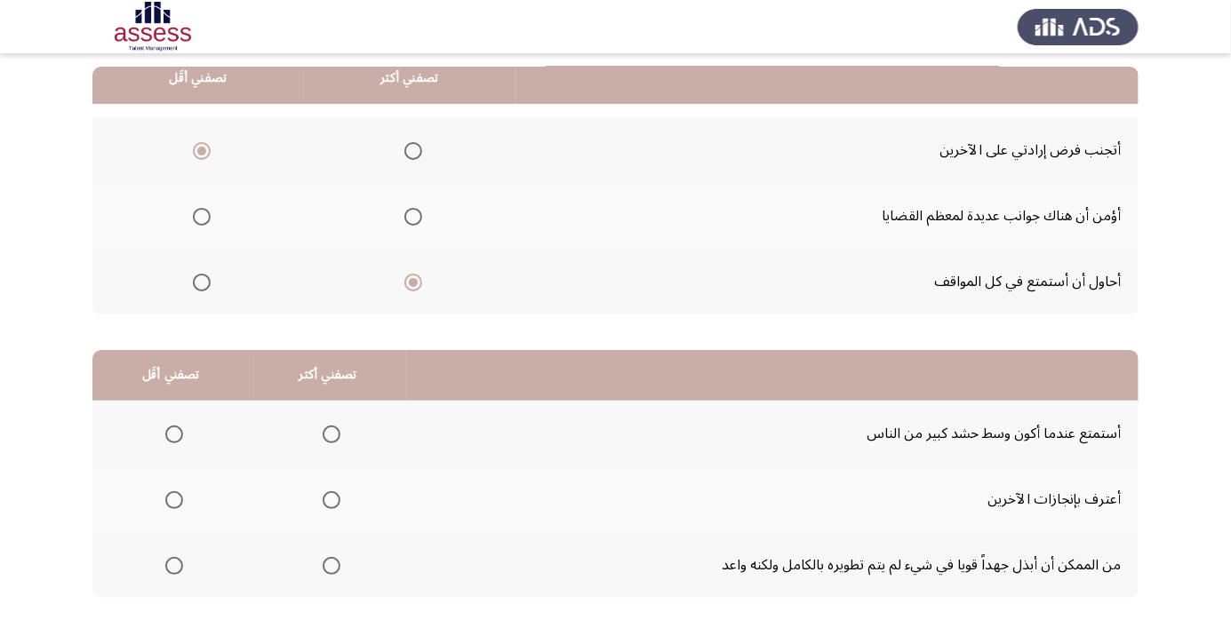
click at [327, 493] on span "Select an option" at bounding box center [332, 500] width 18 height 18
click at [327, 493] on input "Select an option" at bounding box center [332, 500] width 18 height 18
click at [172, 557] on span "Select an option" at bounding box center [174, 566] width 18 height 18
click at [172, 557] on input "Select an option" at bounding box center [174, 566] width 18 height 18
click at [331, 566] on span "Select an option" at bounding box center [331, 566] width 0 height 0
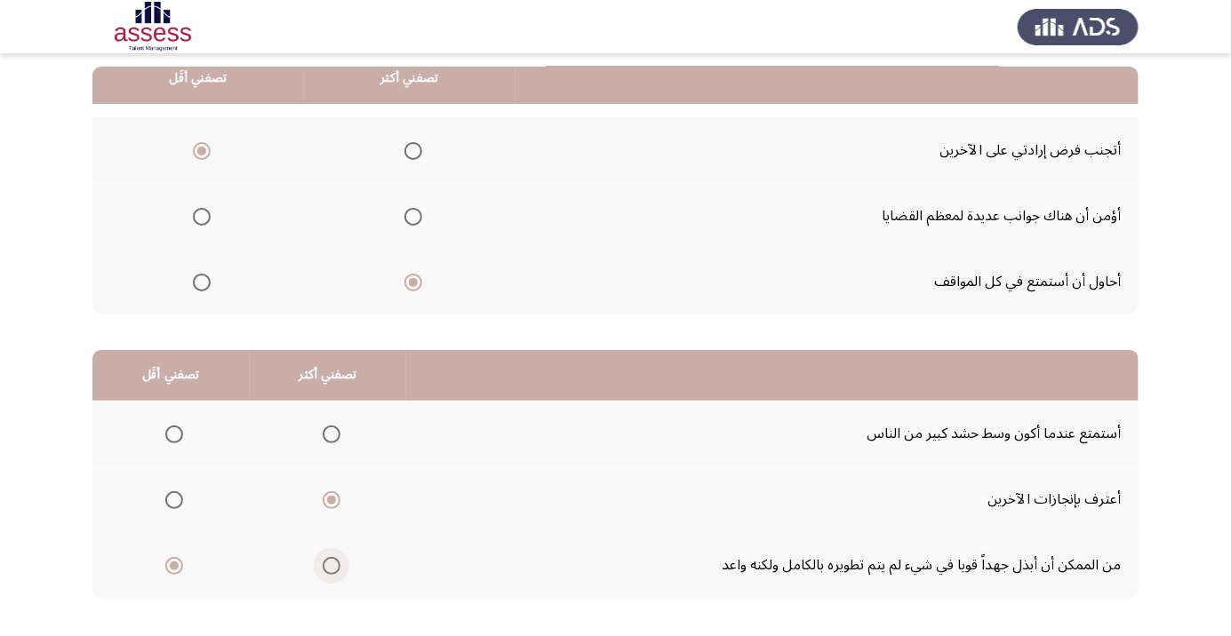
click at [331, 564] on input "Select an option" at bounding box center [332, 566] width 18 height 18
click at [174, 500] on span "Select an option" at bounding box center [174, 500] width 0 height 0
click at [174, 499] on input "Select an option" at bounding box center [174, 500] width 18 height 18
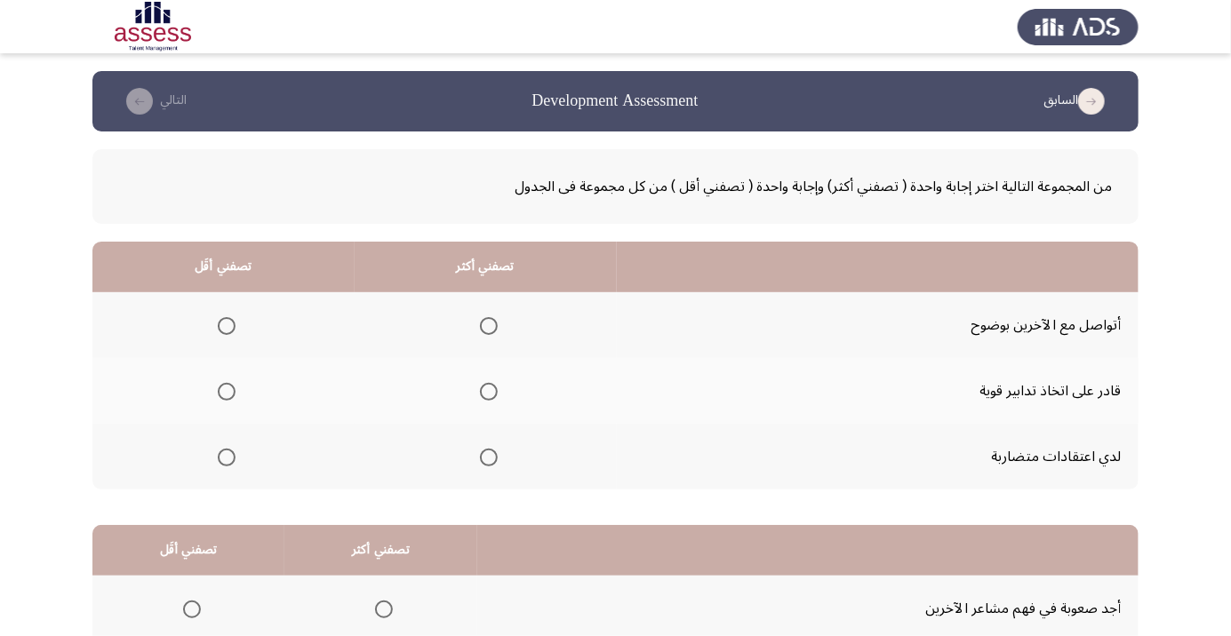
click at [491, 325] on span "Select an option" at bounding box center [489, 326] width 18 height 18
click at [491, 325] on input "Select an option" at bounding box center [489, 326] width 18 height 18
click at [220, 387] on span "Select an option" at bounding box center [227, 392] width 18 height 18
click at [220, 387] on input "Select an option" at bounding box center [227, 392] width 18 height 18
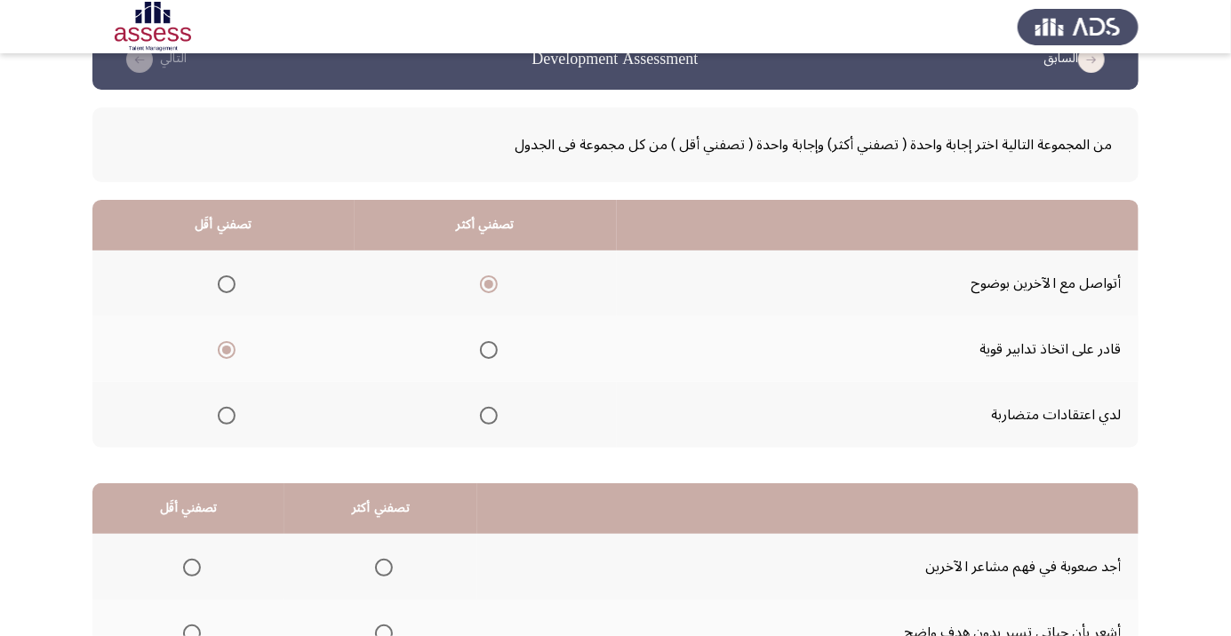
scroll to position [175, 0]
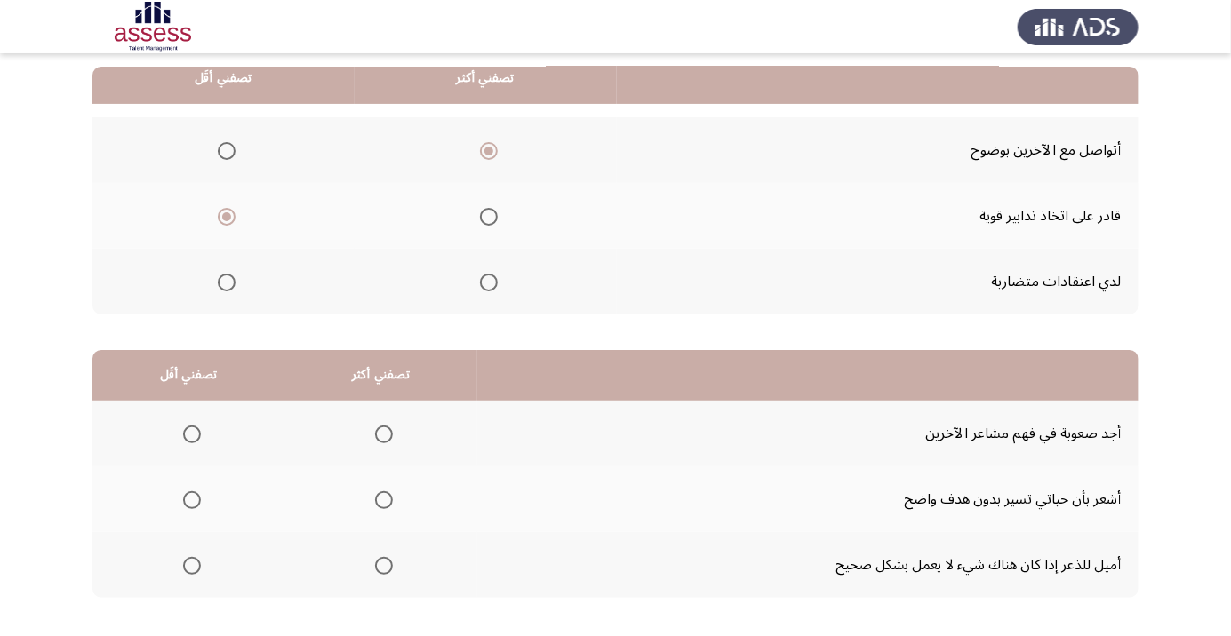
click at [188, 545] on th at bounding box center [188, 565] width 192 height 66
click at [192, 566] on span "Select an option" at bounding box center [192, 566] width 0 height 0
click at [191, 564] on input "Select an option" at bounding box center [192, 566] width 18 height 18
click at [384, 566] on span "Select an option" at bounding box center [384, 566] width 0 height 0
click at [383, 564] on input "Select an option" at bounding box center [384, 566] width 18 height 18
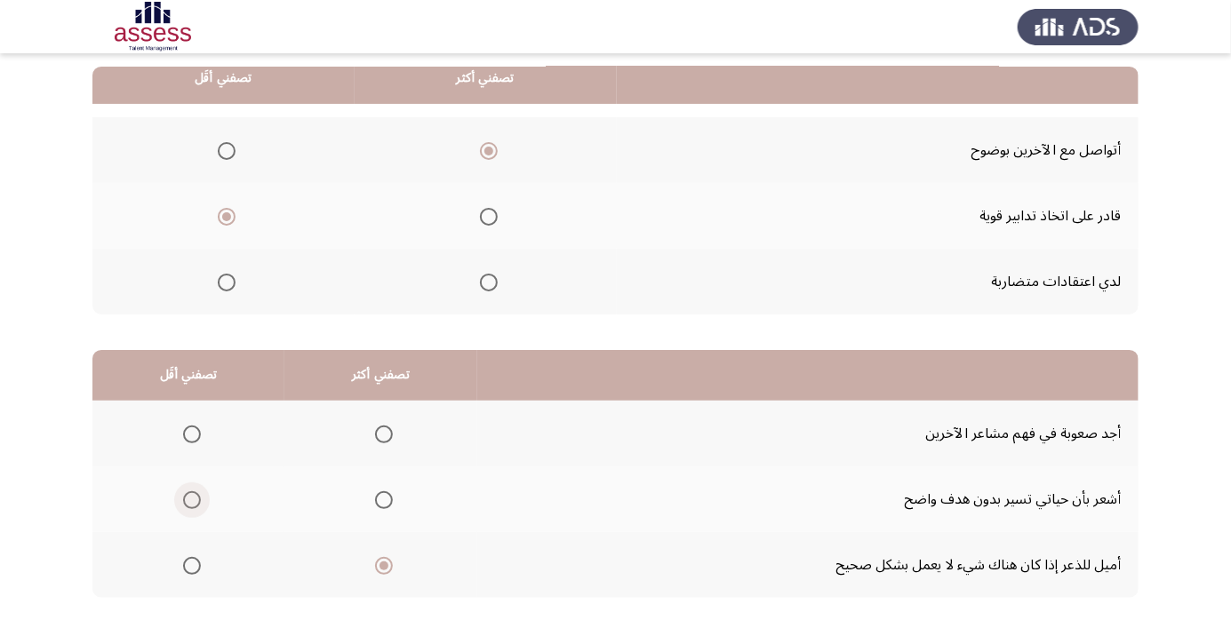
click at [192, 500] on span "Select an option" at bounding box center [192, 500] width 0 height 0
click at [191, 499] on input "Select an option" at bounding box center [192, 500] width 18 height 18
click at [192, 435] on span "Select an option" at bounding box center [192, 435] width 0 height 0
click at [191, 433] on input "Select an option" at bounding box center [192, 435] width 18 height 18
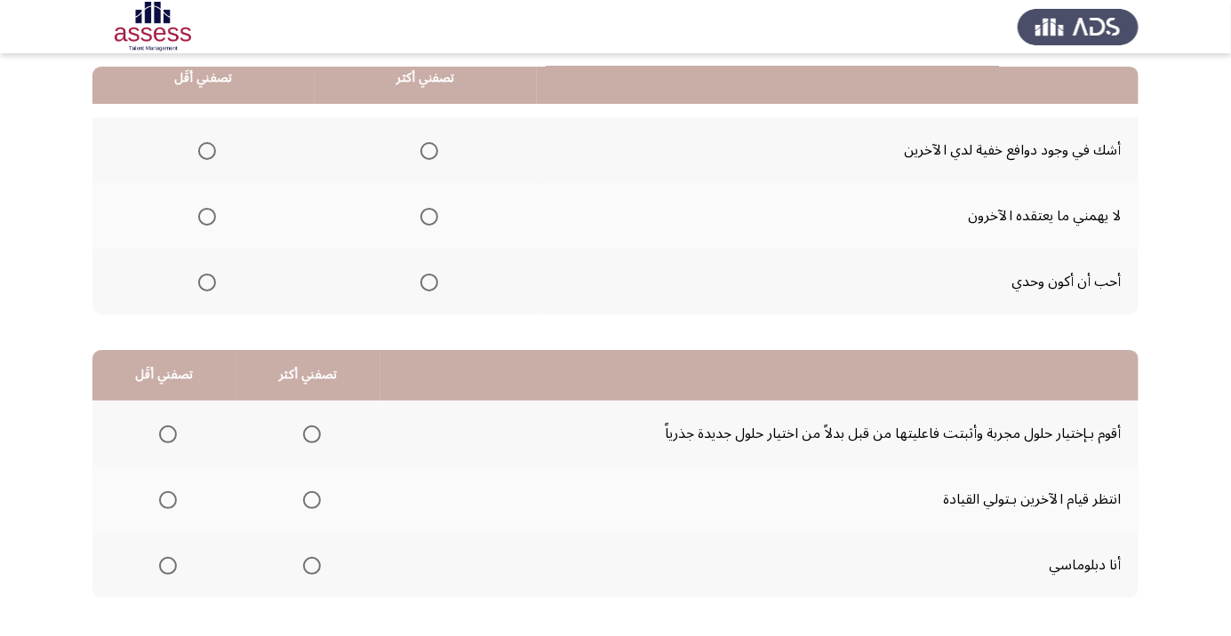
scroll to position [0, 0]
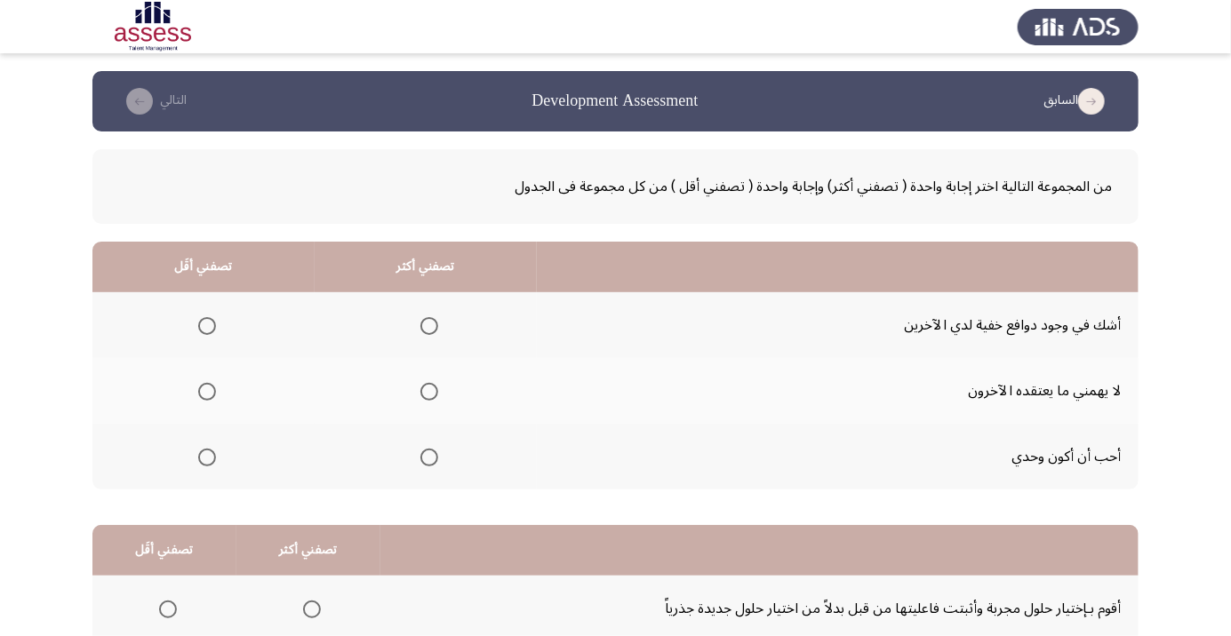
click at [429, 326] on span "Select an option" at bounding box center [429, 326] width 0 height 0
click at [428, 325] on input "Select an option" at bounding box center [429, 326] width 18 height 18
click at [208, 395] on span "Select an option" at bounding box center [207, 392] width 18 height 18
click at [208, 395] on input "Select an option" at bounding box center [207, 392] width 18 height 18
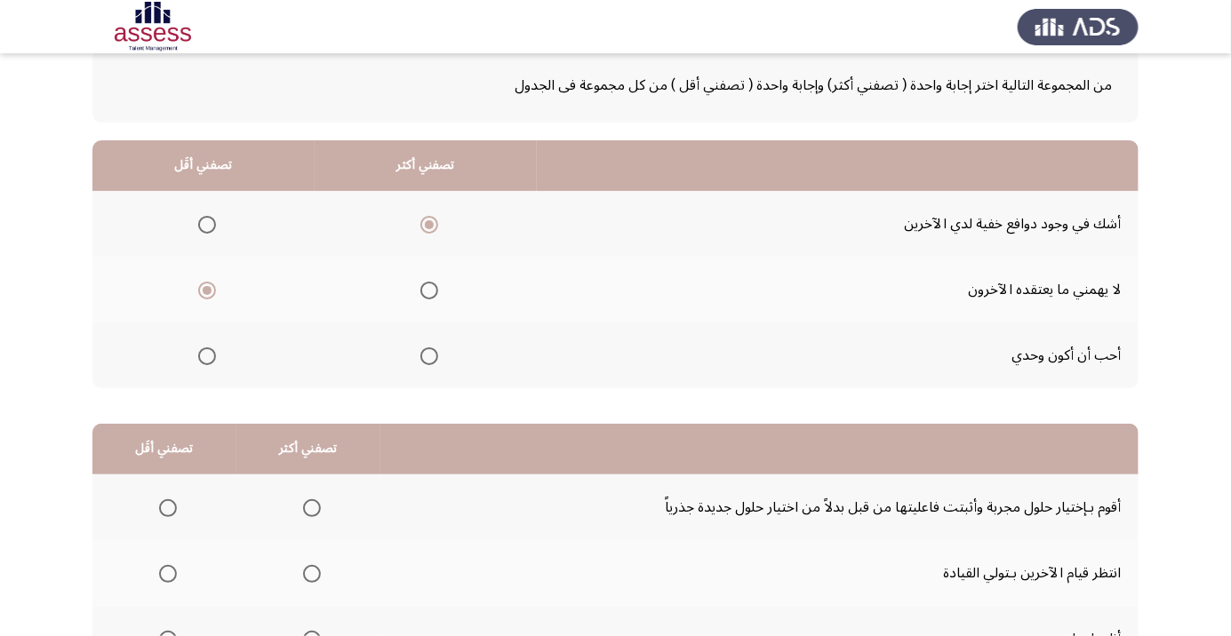
scroll to position [113, 0]
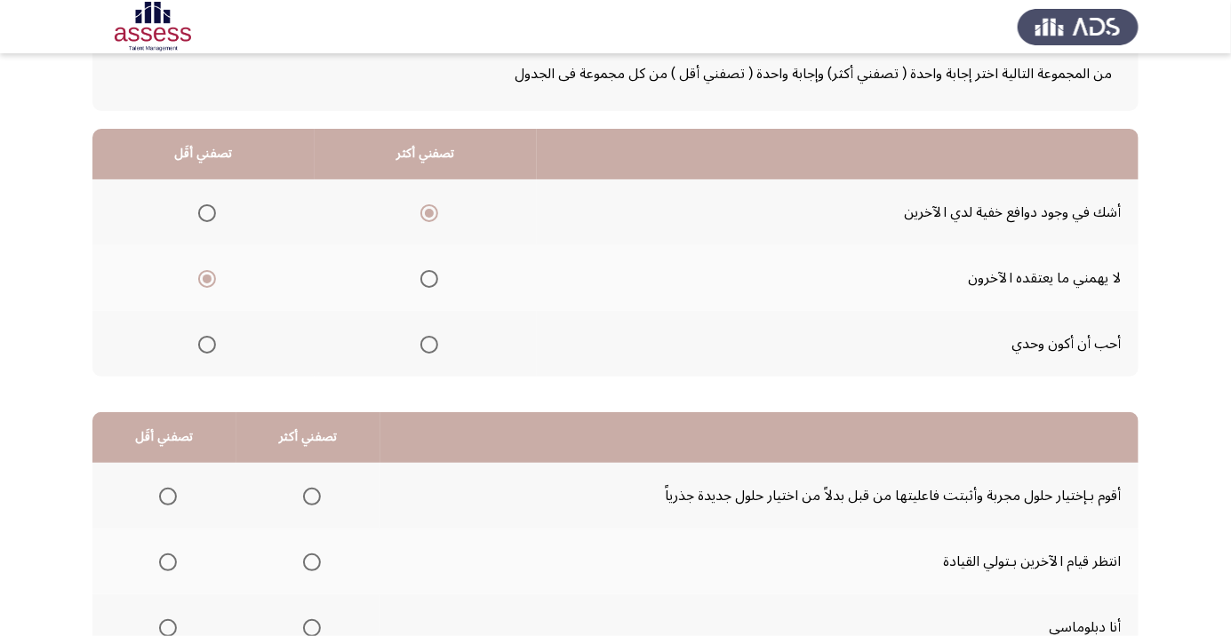
click at [155, 520] on th at bounding box center [164, 496] width 144 height 66
click at [170, 487] on mat-radio-button "Select an option" at bounding box center [164, 496] width 25 height 19
click at [175, 488] on span "Select an option" at bounding box center [168, 497] width 18 height 18
click at [175, 488] on input "Select an option" at bounding box center [168, 497] width 18 height 18
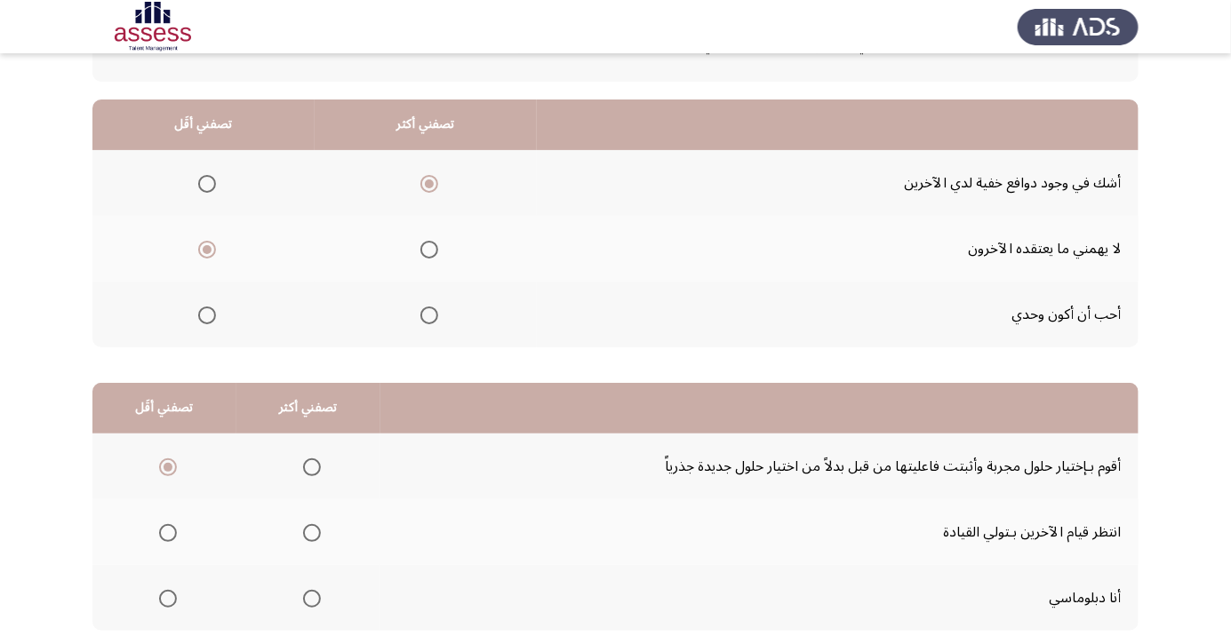
scroll to position [175, 0]
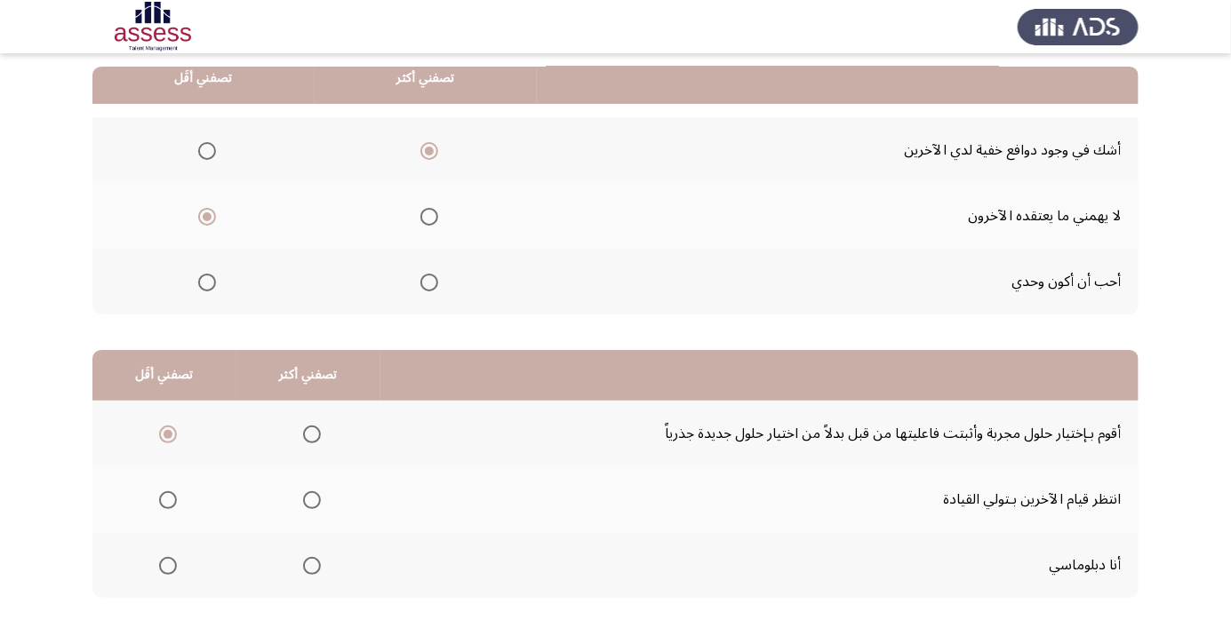
click at [312, 566] on span "Select an option" at bounding box center [312, 566] width 0 height 0
click at [310, 564] on input "Select an option" at bounding box center [312, 566] width 18 height 18
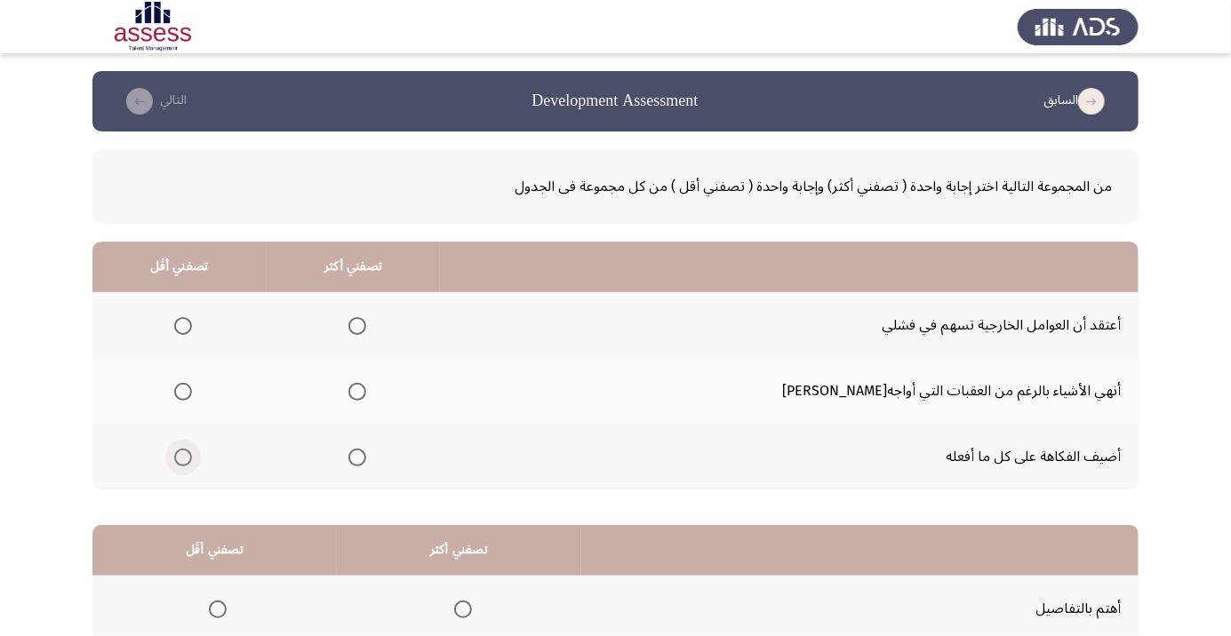
click at [192, 462] on span "Select an option" at bounding box center [183, 458] width 18 height 18
click at [192, 462] on input "Select an option" at bounding box center [183, 458] width 18 height 18
click at [366, 397] on span "Select an option" at bounding box center [357, 392] width 18 height 18
click at [366, 397] on input "Select an option" at bounding box center [357, 392] width 18 height 18
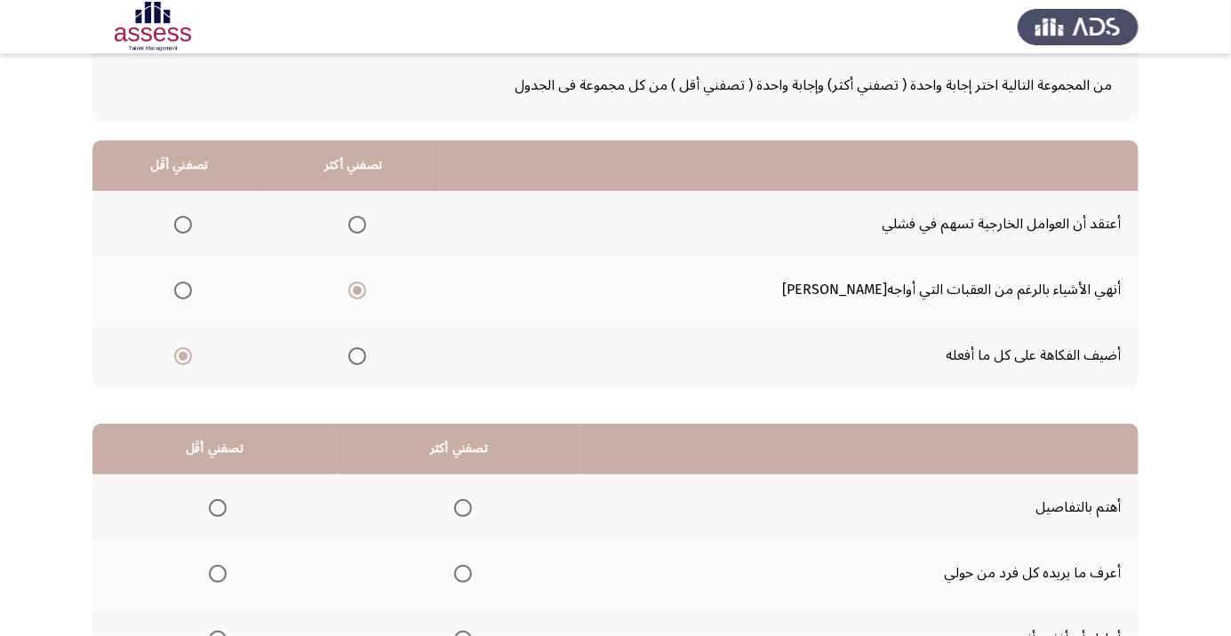
scroll to position [175, 0]
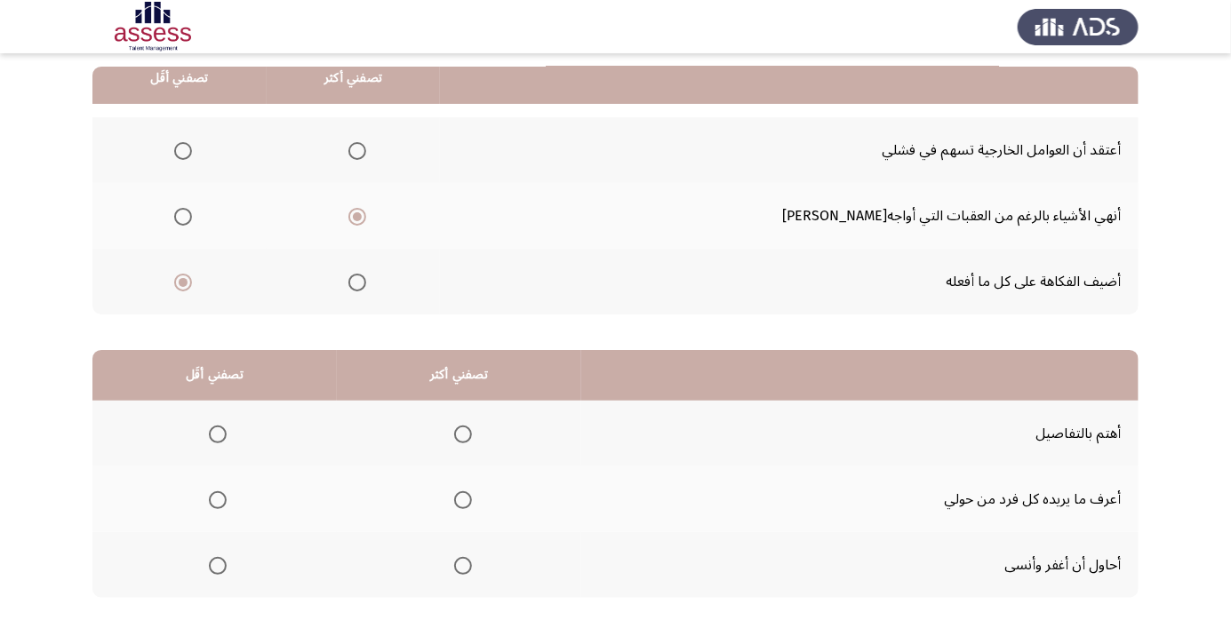
click at [470, 432] on span "Select an option" at bounding box center [463, 435] width 18 height 18
click at [470, 432] on input "Select an option" at bounding box center [463, 435] width 18 height 18
click at [210, 495] on span "Select an option" at bounding box center [218, 500] width 18 height 18
click at [210, 495] on input "Select an option" at bounding box center [218, 500] width 18 height 18
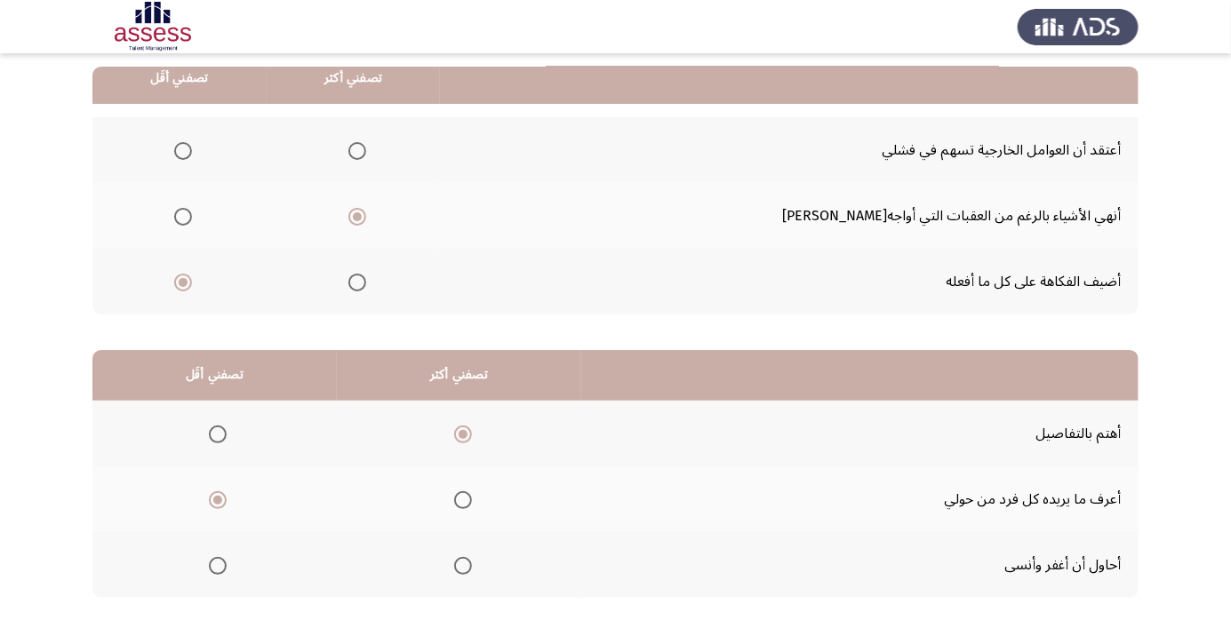
scroll to position [0, 0]
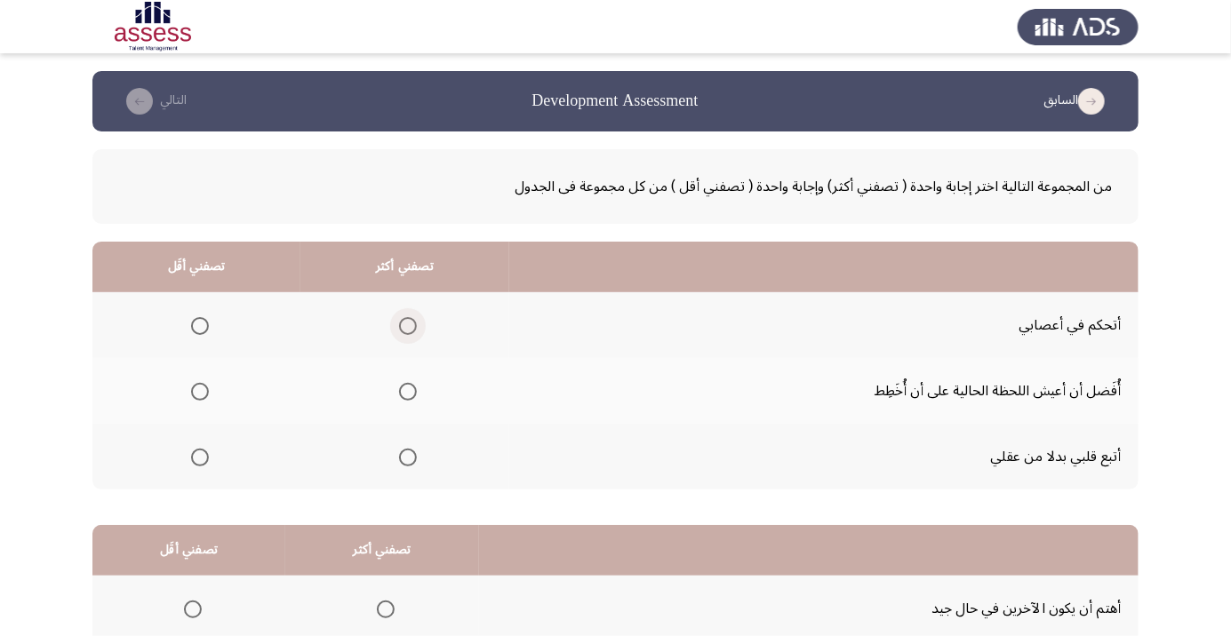
click at [409, 317] on span "Select an option" at bounding box center [408, 326] width 18 height 18
click at [409, 317] on input "Select an option" at bounding box center [408, 326] width 18 height 18
click at [207, 390] on span "Select an option" at bounding box center [200, 392] width 18 height 18
click at [207, 390] on input "Select an option" at bounding box center [200, 392] width 18 height 18
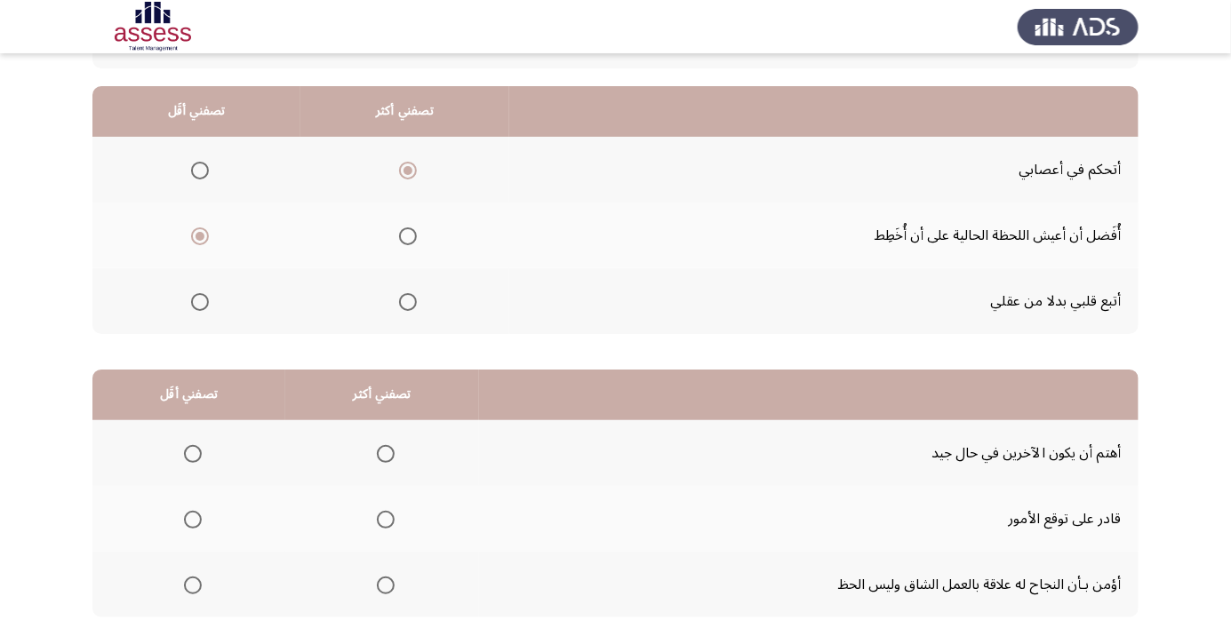
scroll to position [160, 0]
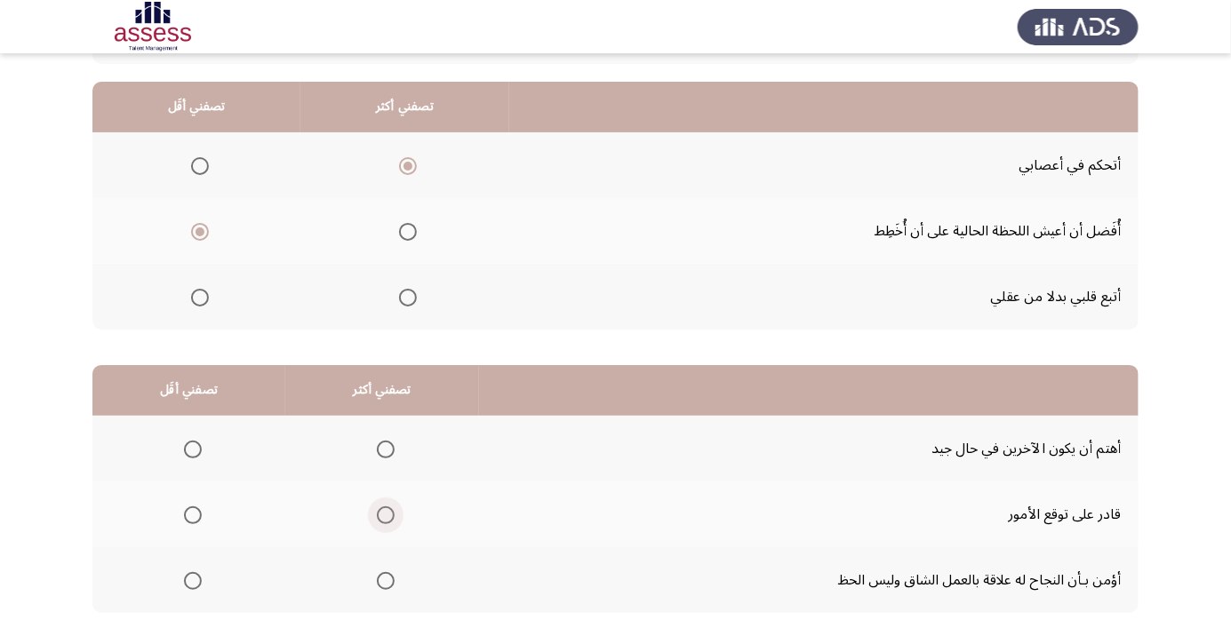
click at [390, 511] on span "Select an option" at bounding box center [386, 516] width 18 height 18
click at [390, 511] on input "Select an option" at bounding box center [386, 516] width 18 height 18
click at [196, 583] on span "Select an option" at bounding box center [193, 581] width 18 height 18
click at [196, 583] on input "Select an option" at bounding box center [193, 581] width 18 height 18
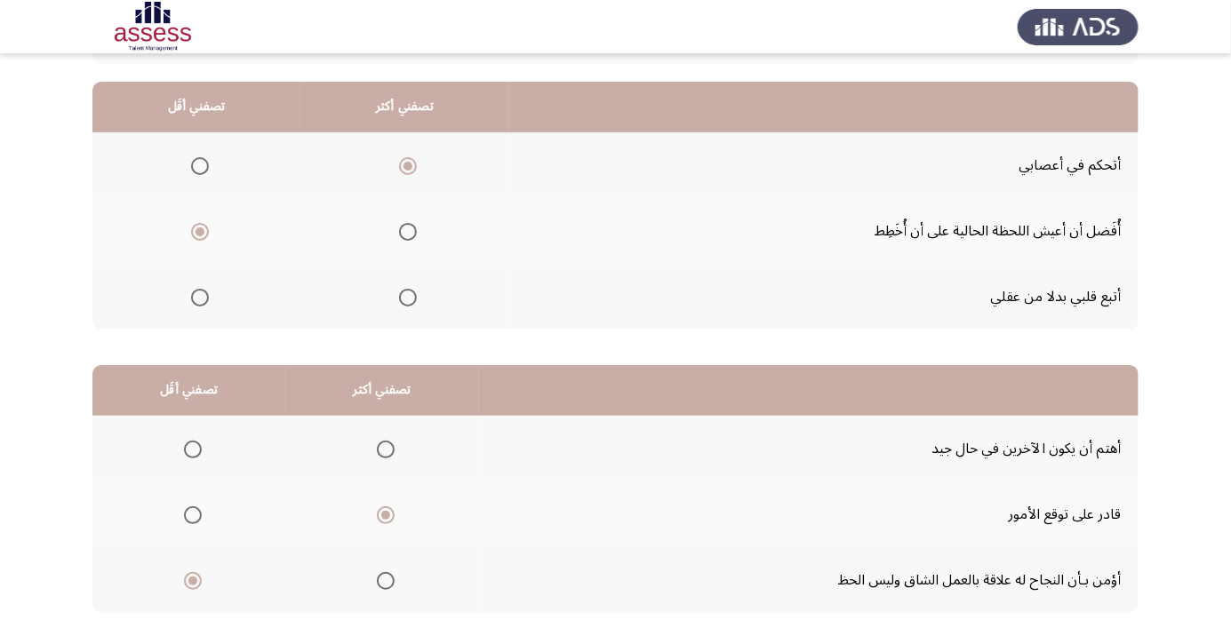
scroll to position [0, 0]
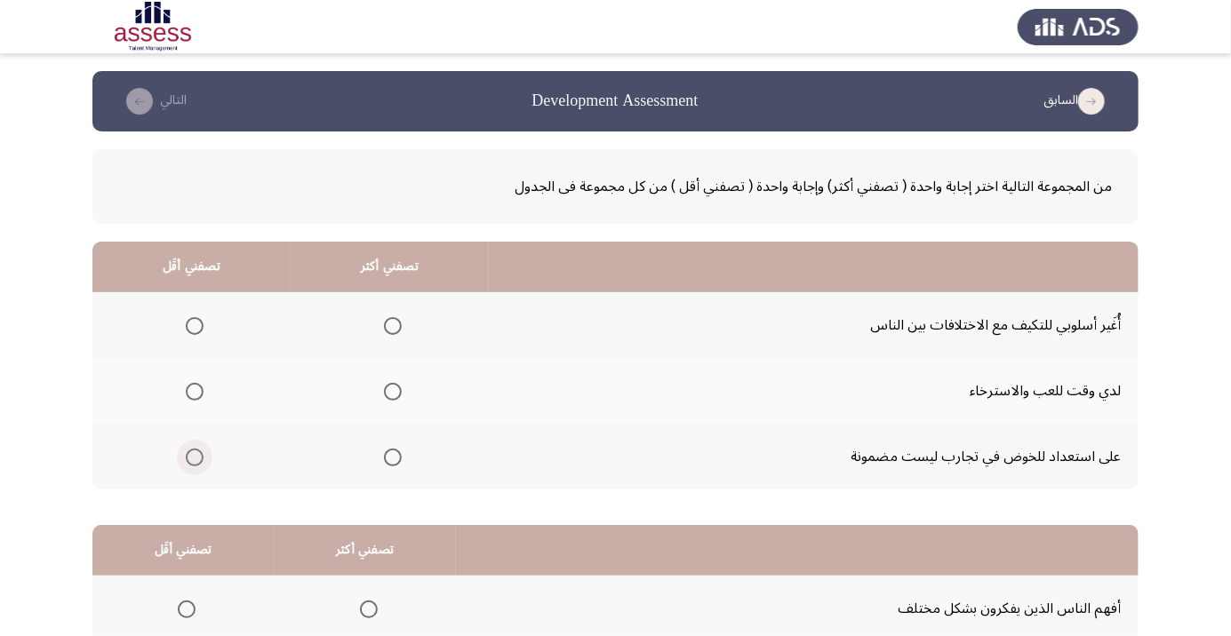
click at [195, 458] on span "Select an option" at bounding box center [195, 458] width 0 height 0
click at [195, 456] on input "Select an option" at bounding box center [195, 458] width 18 height 18
click at [393, 326] on span "Select an option" at bounding box center [393, 326] width 0 height 0
click at [394, 325] on input "Select an option" at bounding box center [393, 326] width 18 height 18
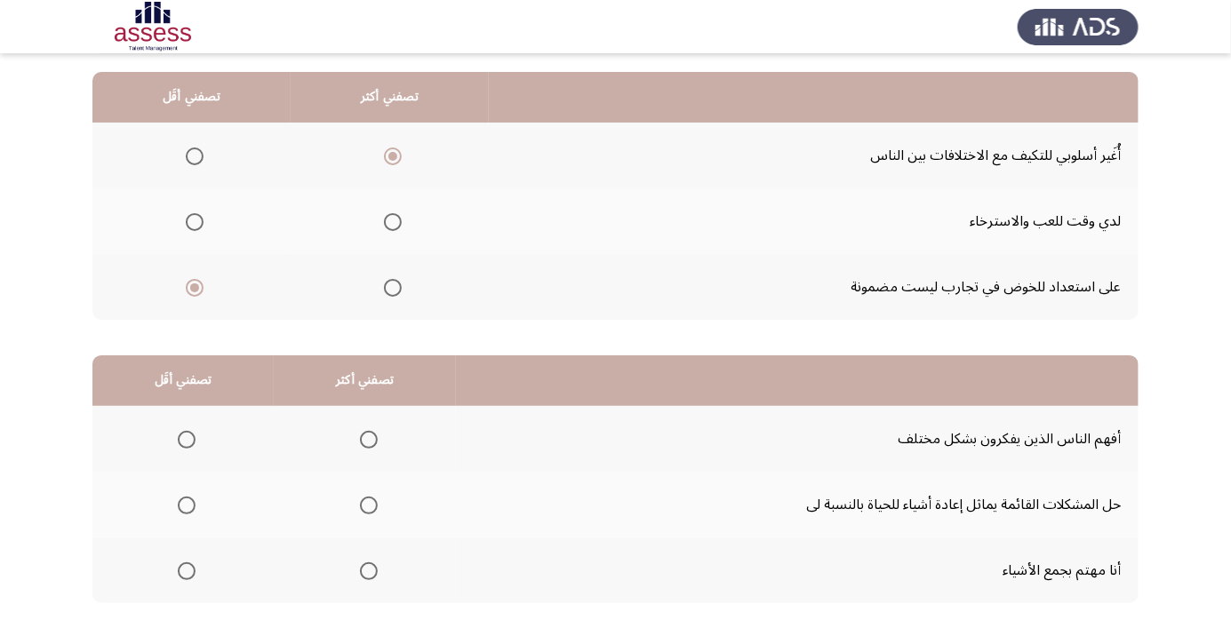
scroll to position [175, 0]
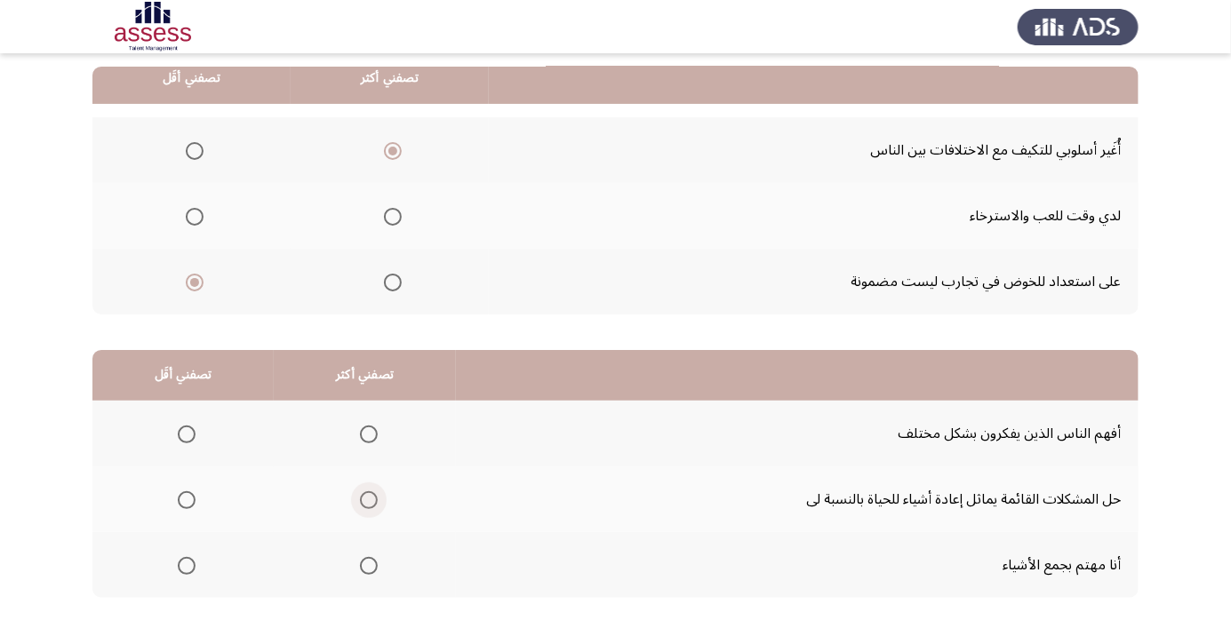
click at [367, 493] on span "Select an option" at bounding box center [369, 500] width 18 height 18
click at [367, 493] on input "Select an option" at bounding box center [369, 500] width 18 height 18
click at [187, 566] on span "Select an option" at bounding box center [187, 566] width 0 height 0
click at [186, 564] on input "Select an option" at bounding box center [187, 566] width 18 height 18
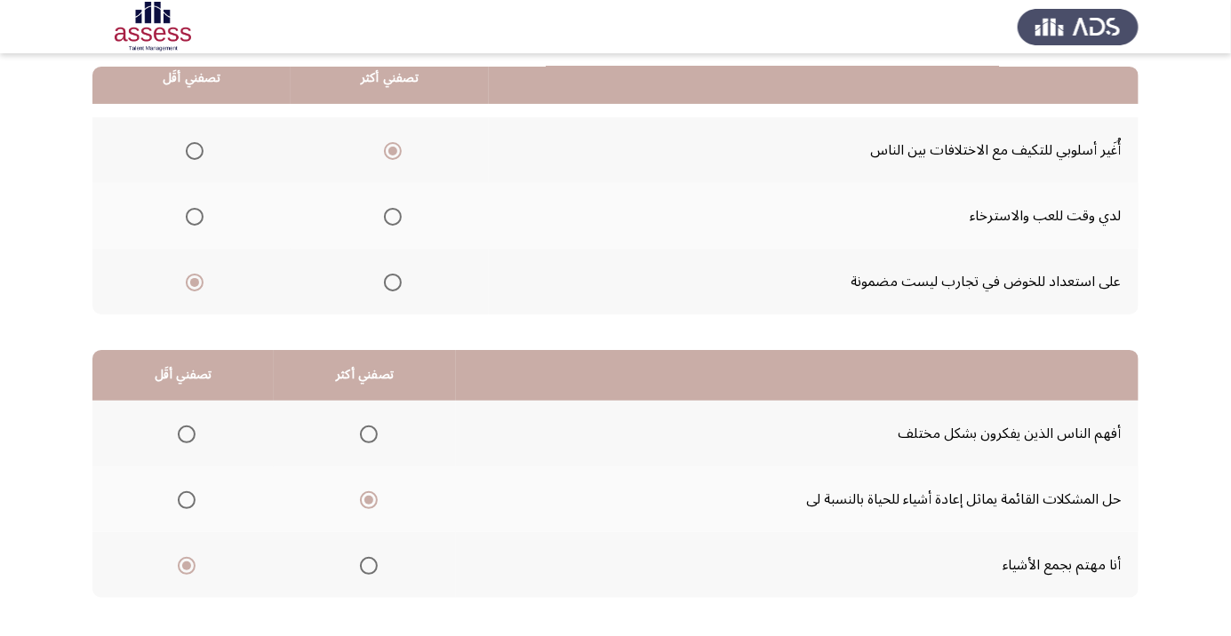
scroll to position [0, 0]
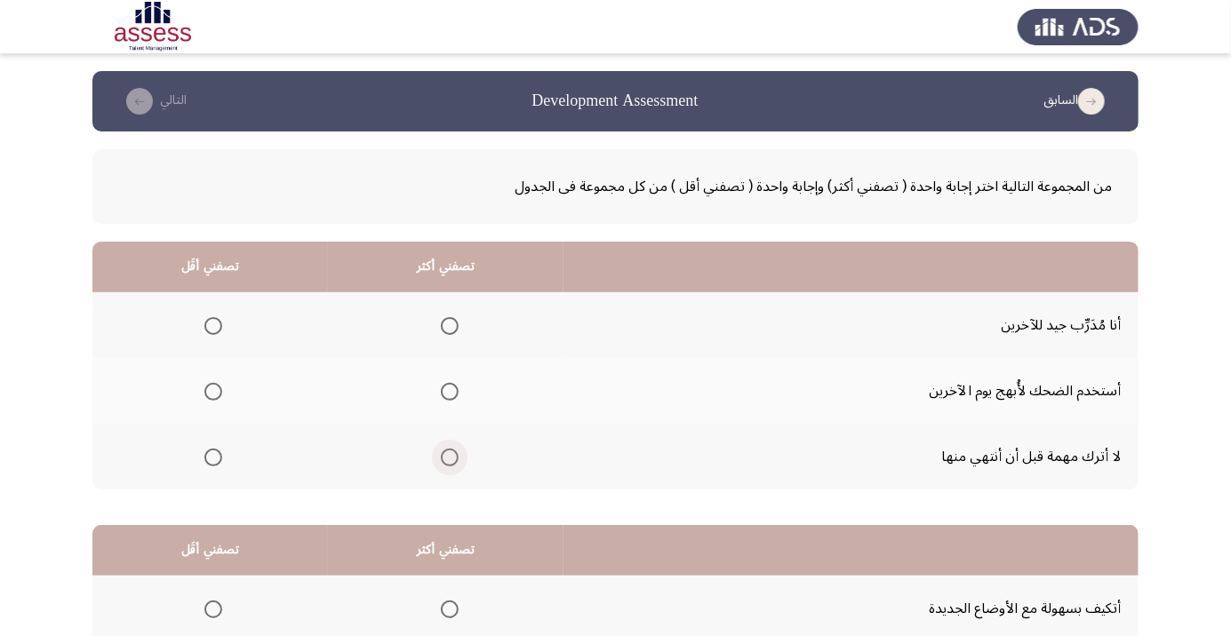
click at [449, 458] on span "Select an option" at bounding box center [449, 458] width 0 height 0
click at [451, 456] on input "Select an option" at bounding box center [450, 458] width 18 height 18
click at [201, 324] on label "Select an option" at bounding box center [209, 326] width 25 height 18
click at [204, 324] on input "Select an option" at bounding box center [213, 326] width 18 height 18
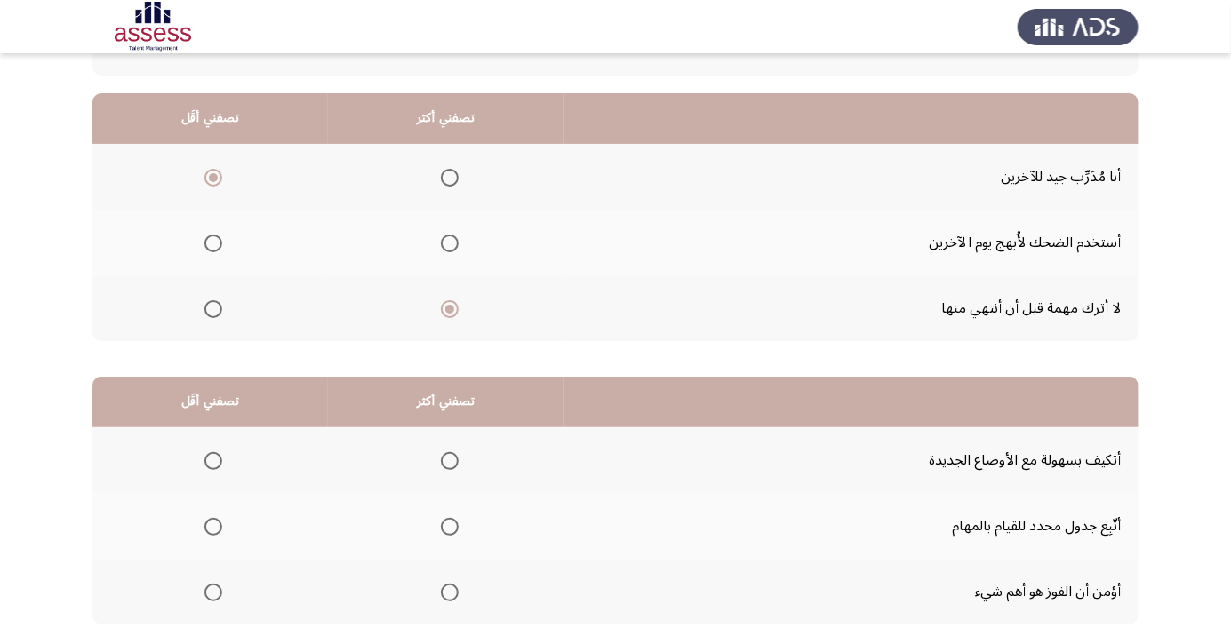
scroll to position [175, 0]
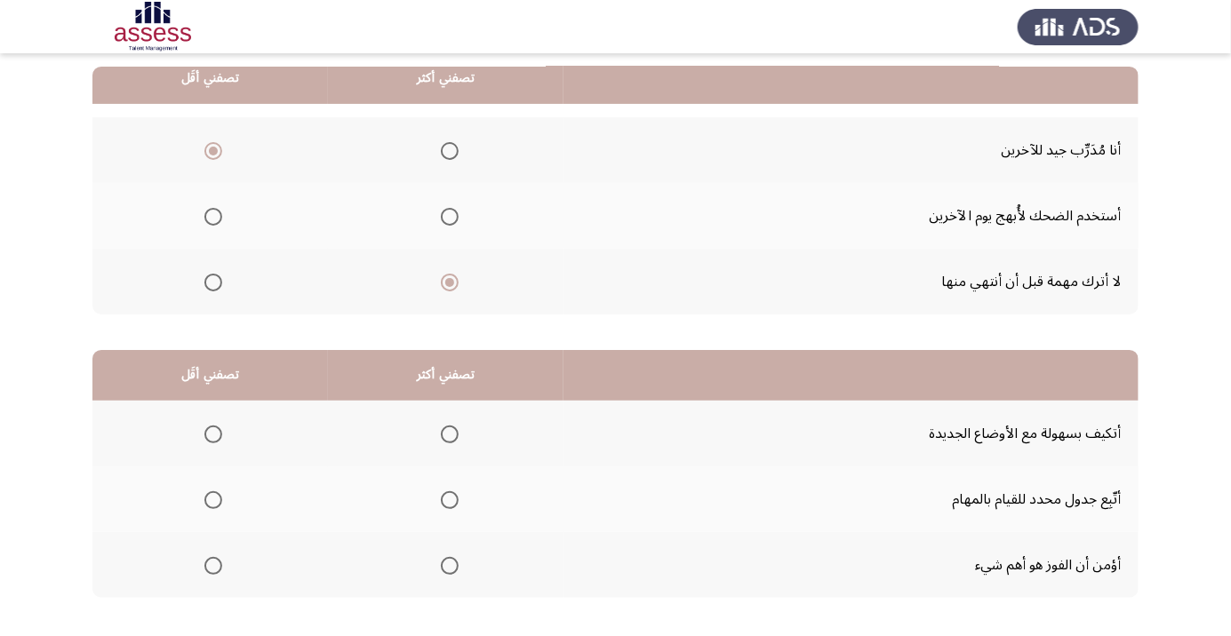
click at [445, 427] on span "Select an option" at bounding box center [450, 435] width 18 height 18
click at [445, 427] on input "Select an option" at bounding box center [450, 435] width 18 height 18
click at [449, 500] on span "Select an option" at bounding box center [449, 500] width 0 height 0
click at [451, 499] on input "Select an option" at bounding box center [450, 500] width 18 height 18
click at [232, 441] on th at bounding box center [210, 434] width 236 height 66
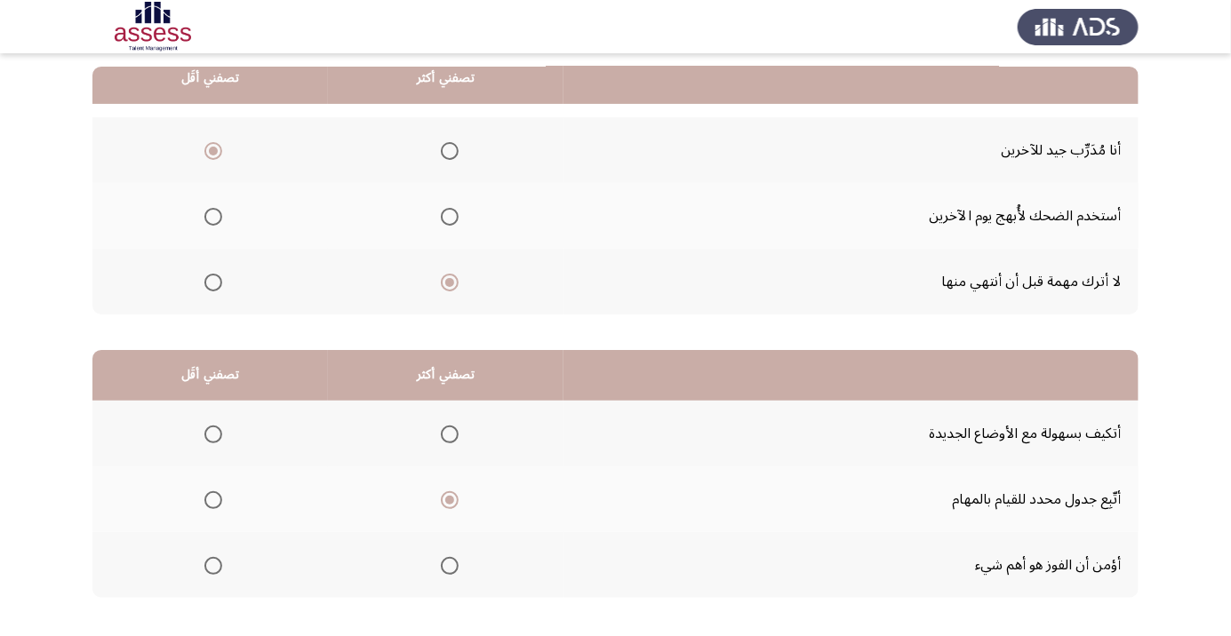
click at [212, 441] on span "Select an option" at bounding box center [213, 435] width 18 height 18
click at [212, 441] on input "Select an option" at bounding box center [213, 435] width 18 height 18
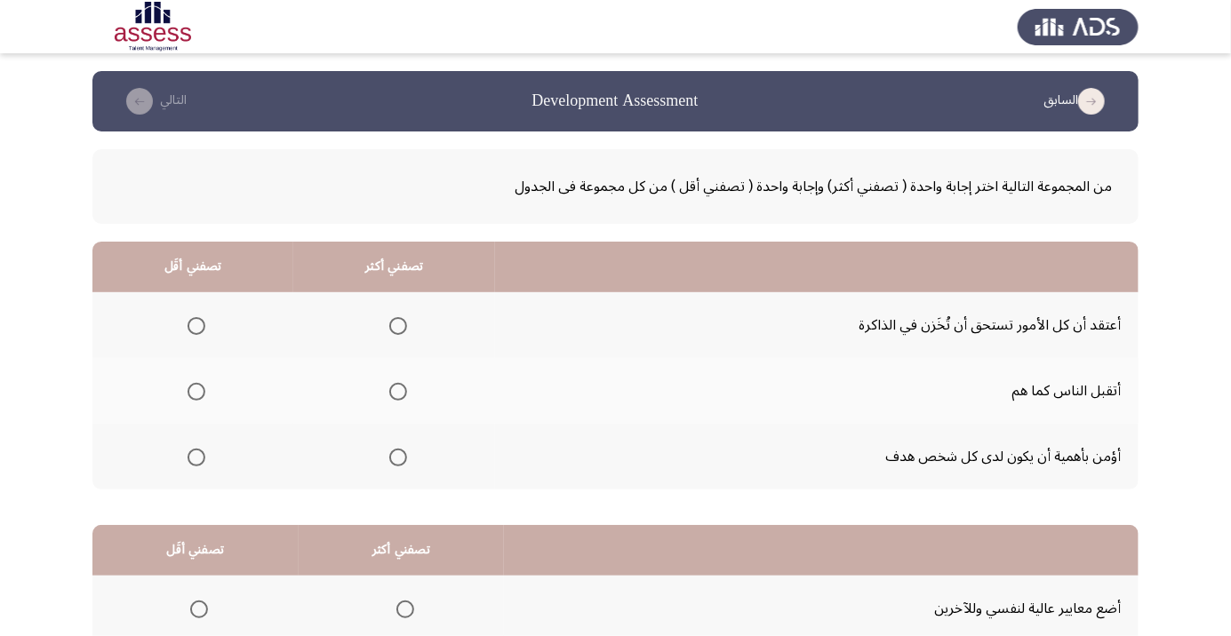
click at [398, 458] on span "Select an option" at bounding box center [398, 458] width 0 height 0
click at [401, 456] on input "Select an option" at bounding box center [398, 458] width 18 height 18
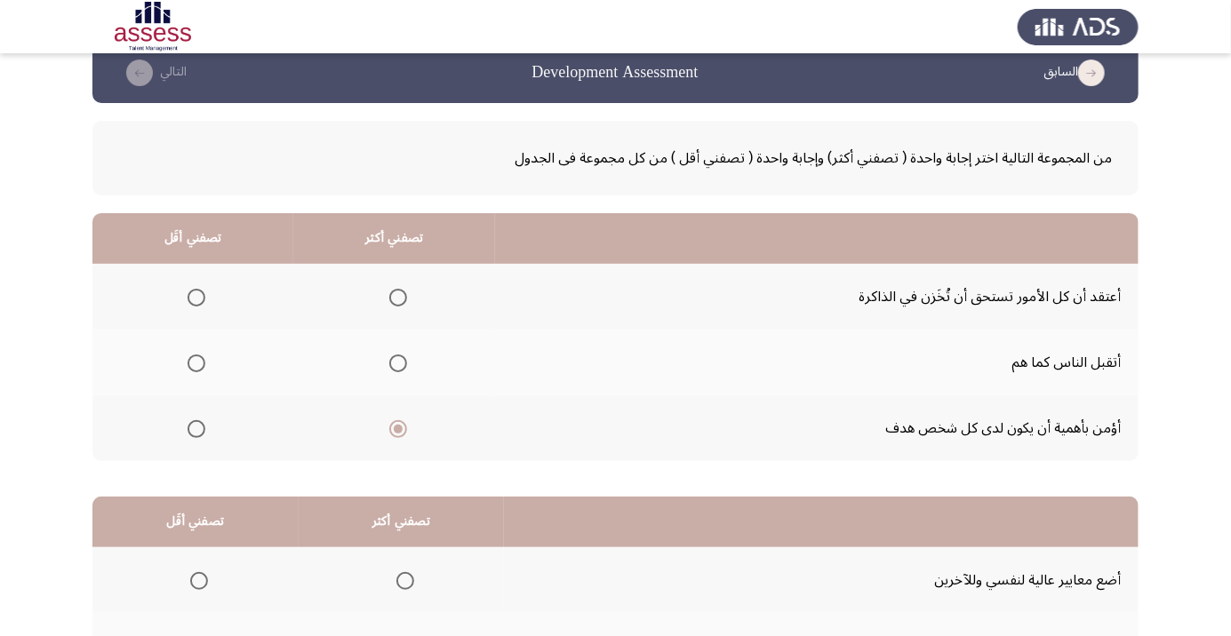
scroll to position [42, 0]
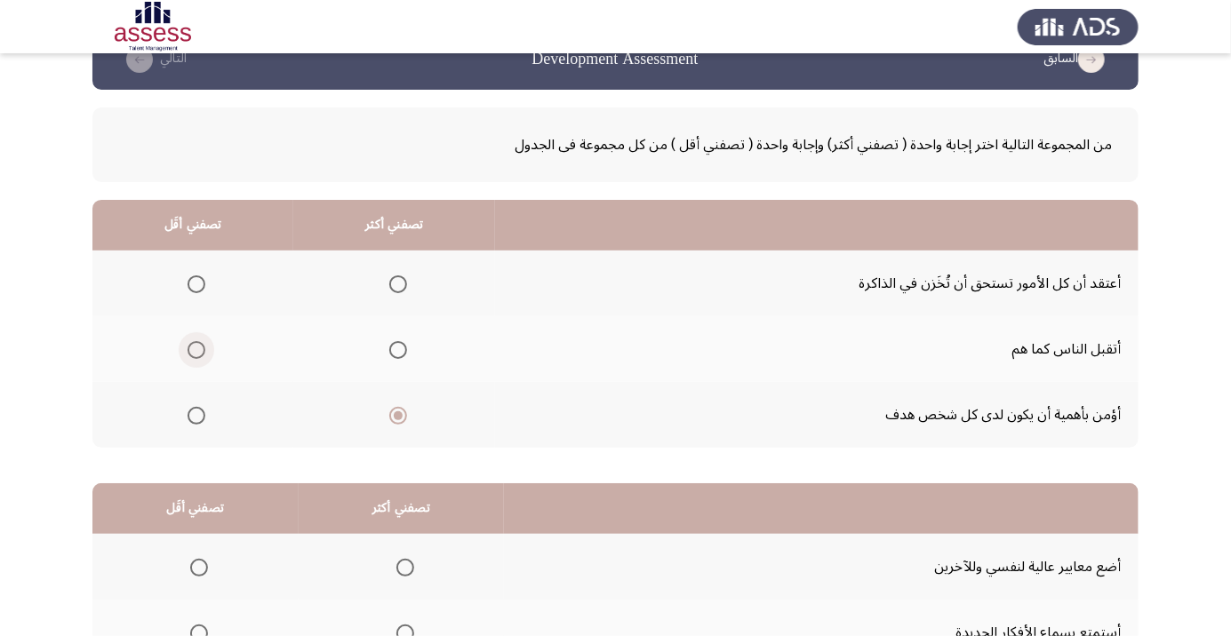
click at [195, 355] on span "Select an option" at bounding box center [197, 350] width 18 height 18
click at [195, 355] on input "Select an option" at bounding box center [197, 350] width 18 height 18
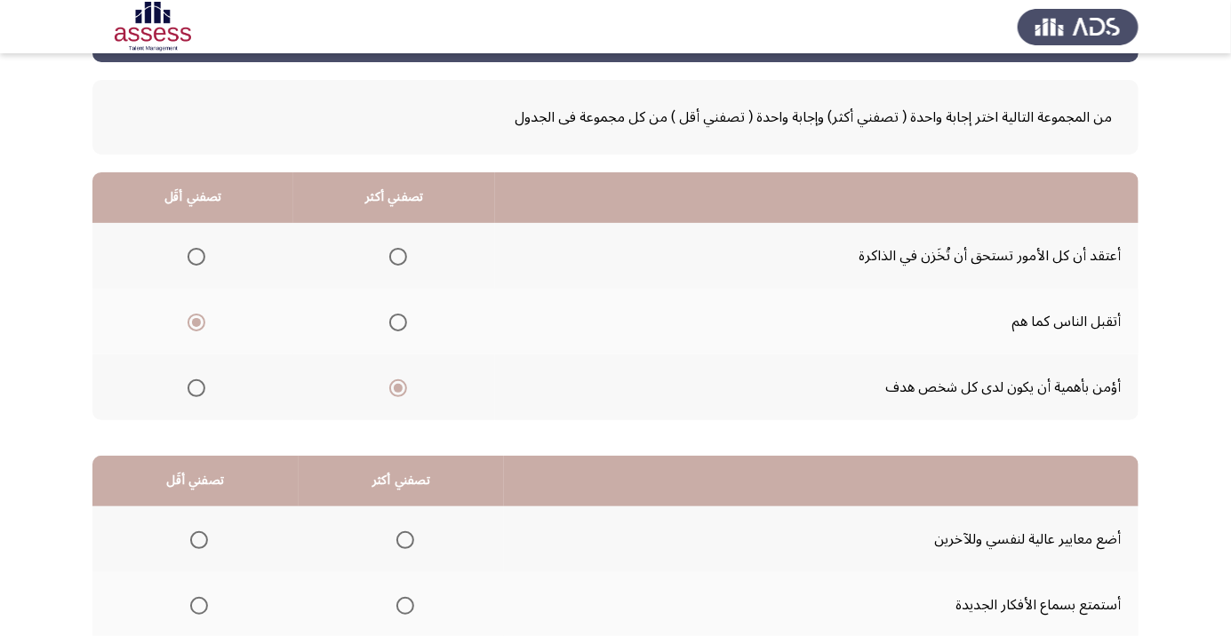
scroll to position [124, 0]
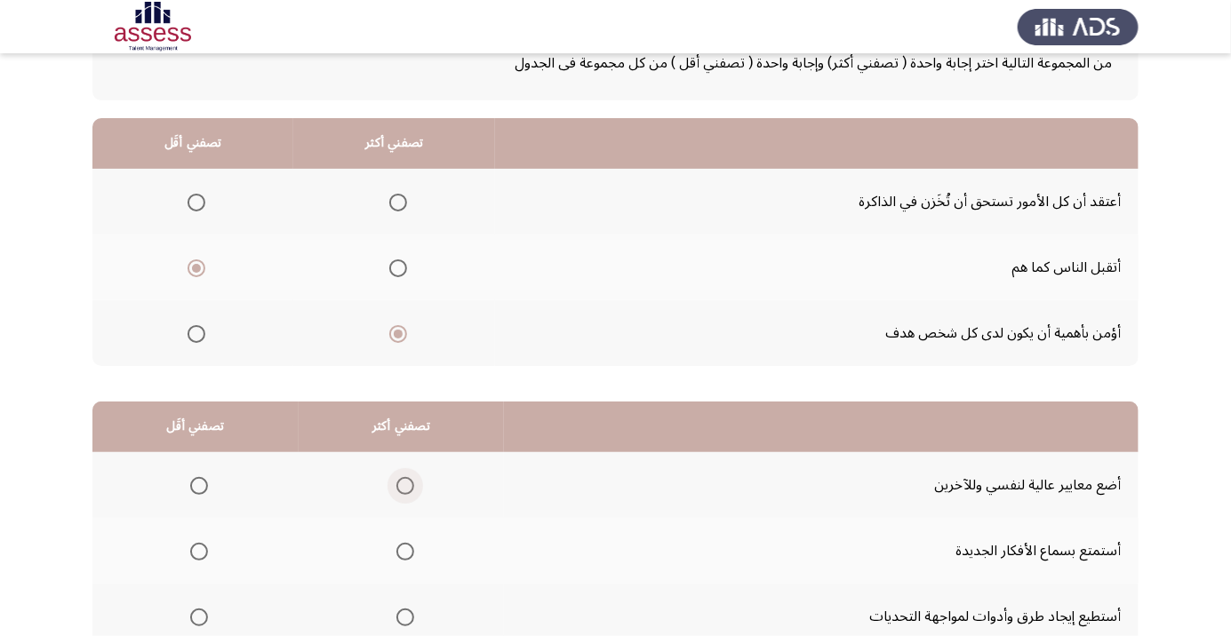
click at [404, 483] on span "Select an option" at bounding box center [405, 486] width 18 height 18
click at [404, 483] on input "Select an option" at bounding box center [405, 486] width 18 height 18
click at [199, 618] on span "Select an option" at bounding box center [199, 618] width 0 height 0
click at [198, 615] on input "Select an option" at bounding box center [199, 618] width 18 height 18
click at [404, 549] on span "Select an option" at bounding box center [405, 552] width 18 height 18
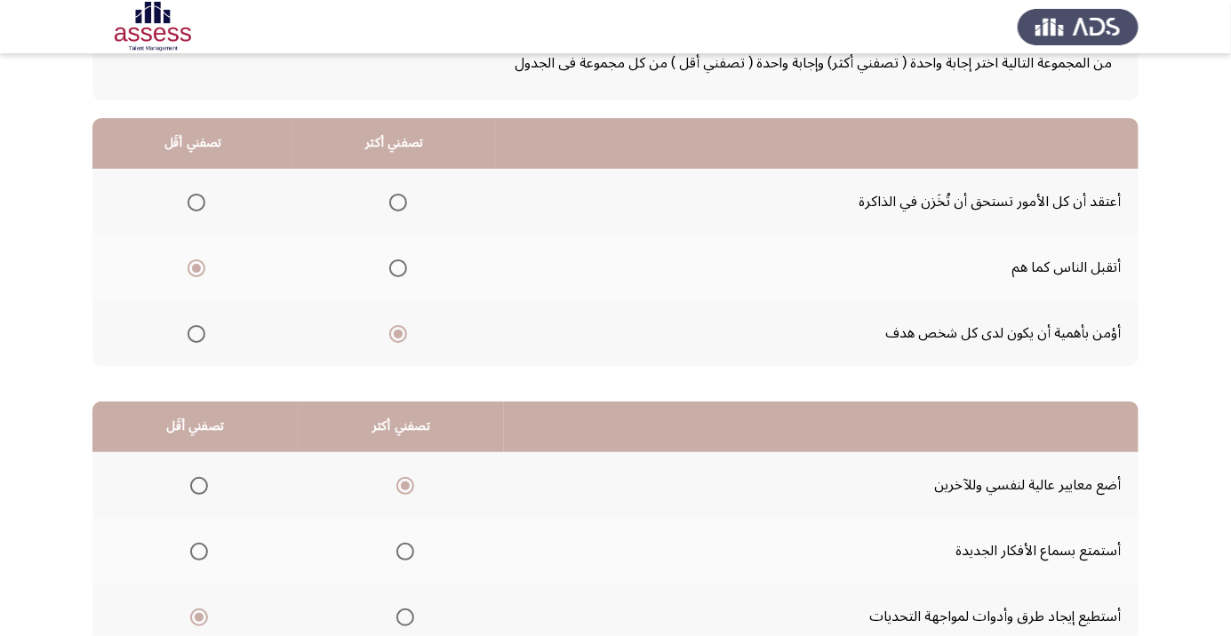
click at [404, 549] on input "Select an option" at bounding box center [405, 552] width 18 height 18
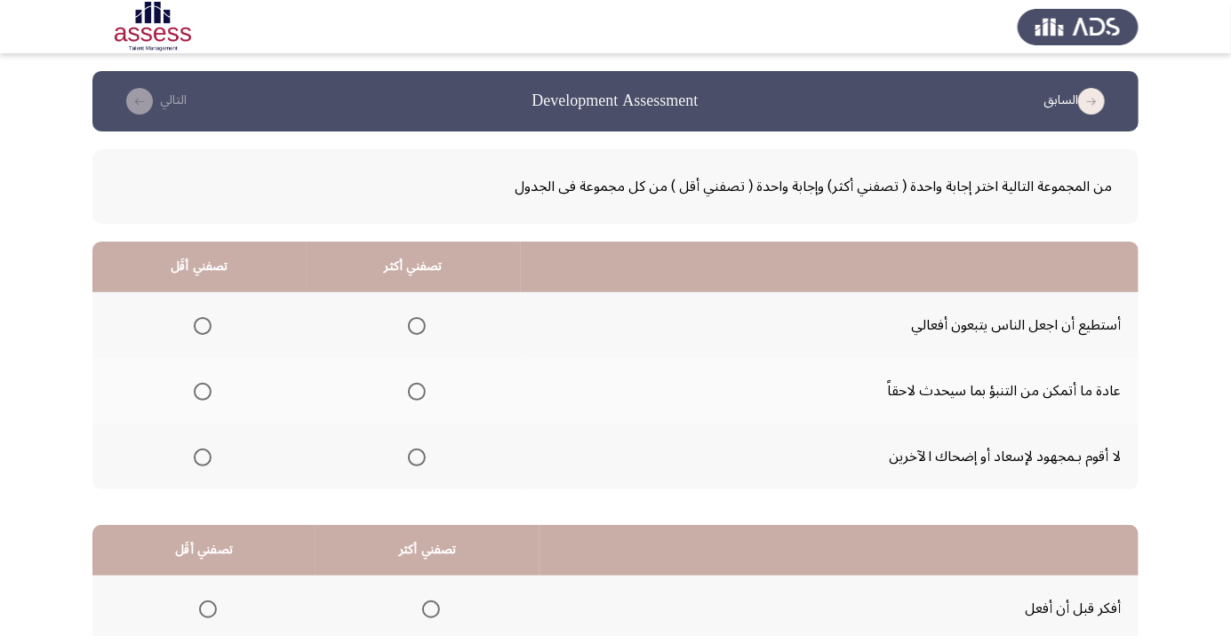
click at [197, 388] on span "Select an option" at bounding box center [203, 392] width 18 height 18
click at [197, 388] on input "Select an option" at bounding box center [203, 392] width 18 height 18
click at [448, 323] on th at bounding box center [414, 325] width 214 height 66
click at [417, 326] on span "Select an option" at bounding box center [417, 326] width 0 height 0
click at [417, 325] on input "Select an option" at bounding box center [417, 326] width 18 height 18
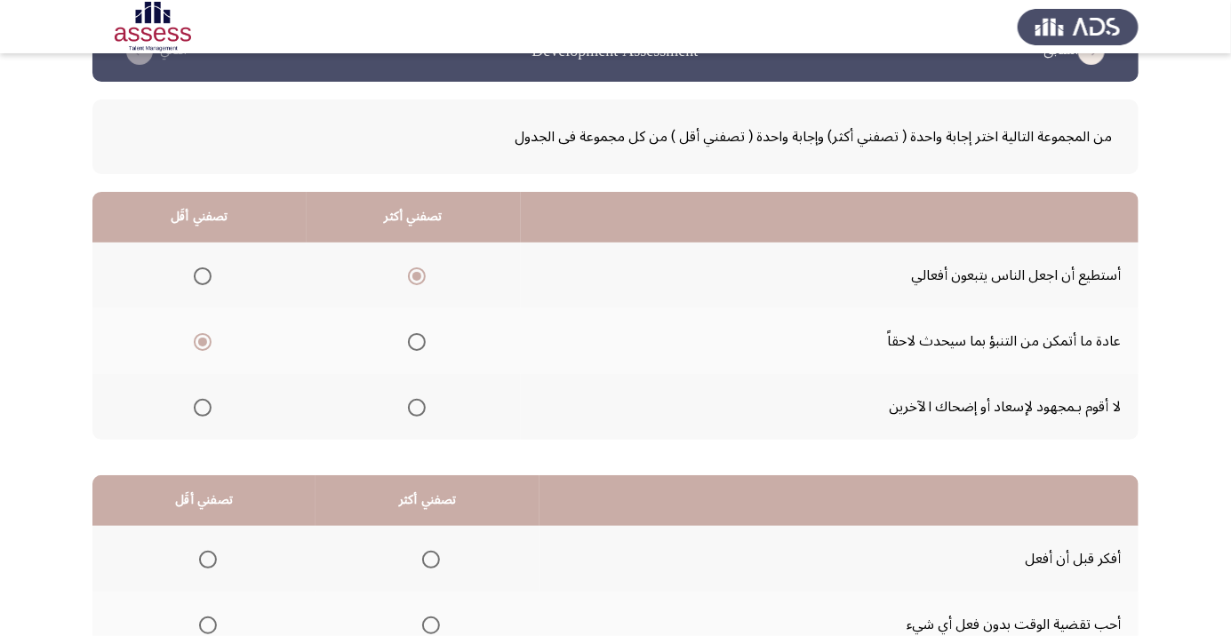
scroll to position [175, 0]
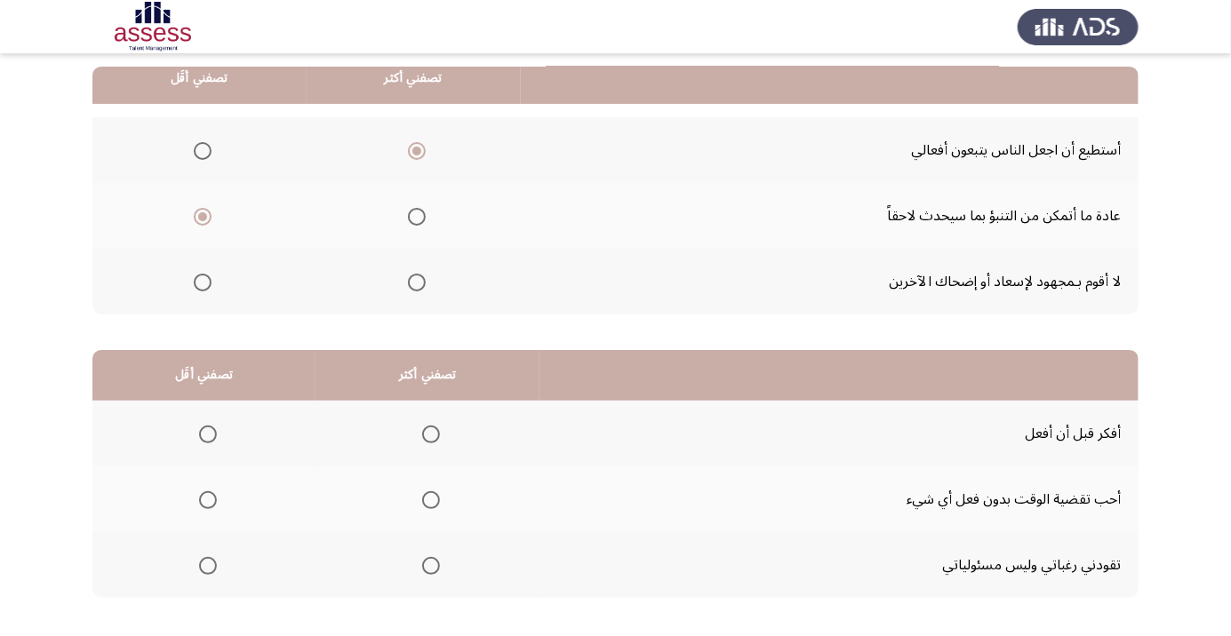
click at [436, 429] on span "Select an option" at bounding box center [431, 435] width 18 height 18
click at [436, 429] on input "Select an option" at bounding box center [431, 435] width 18 height 18
click at [213, 567] on span "Select an option" at bounding box center [208, 566] width 18 height 18
click at [213, 567] on input "Select an option" at bounding box center [208, 566] width 18 height 18
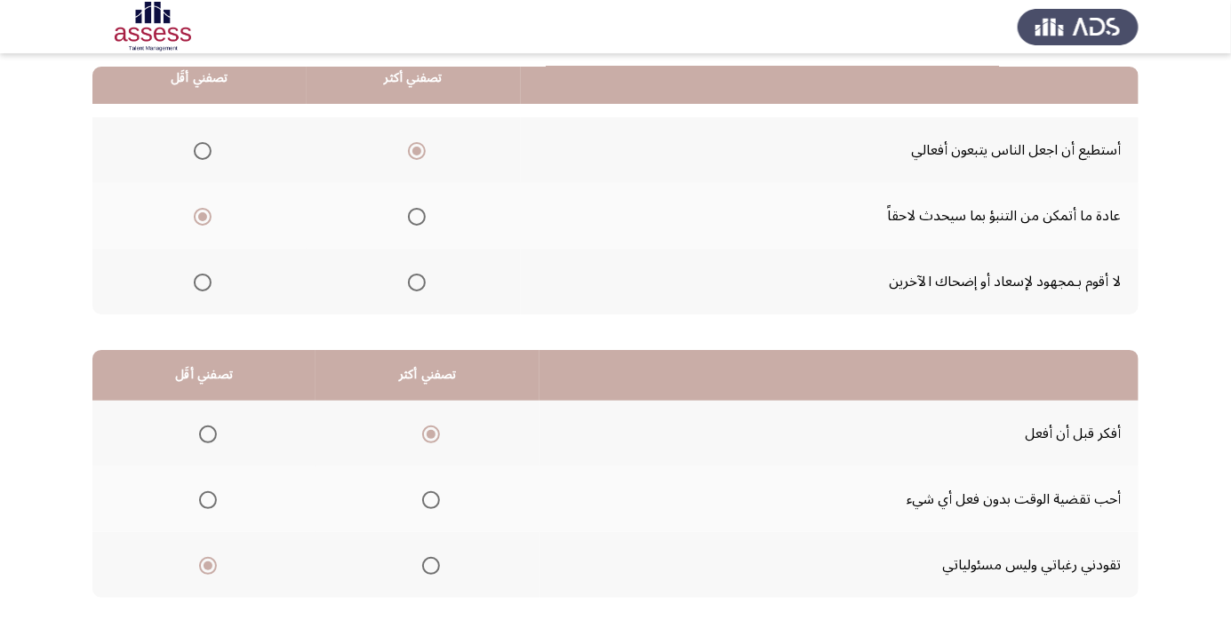
scroll to position [0, 0]
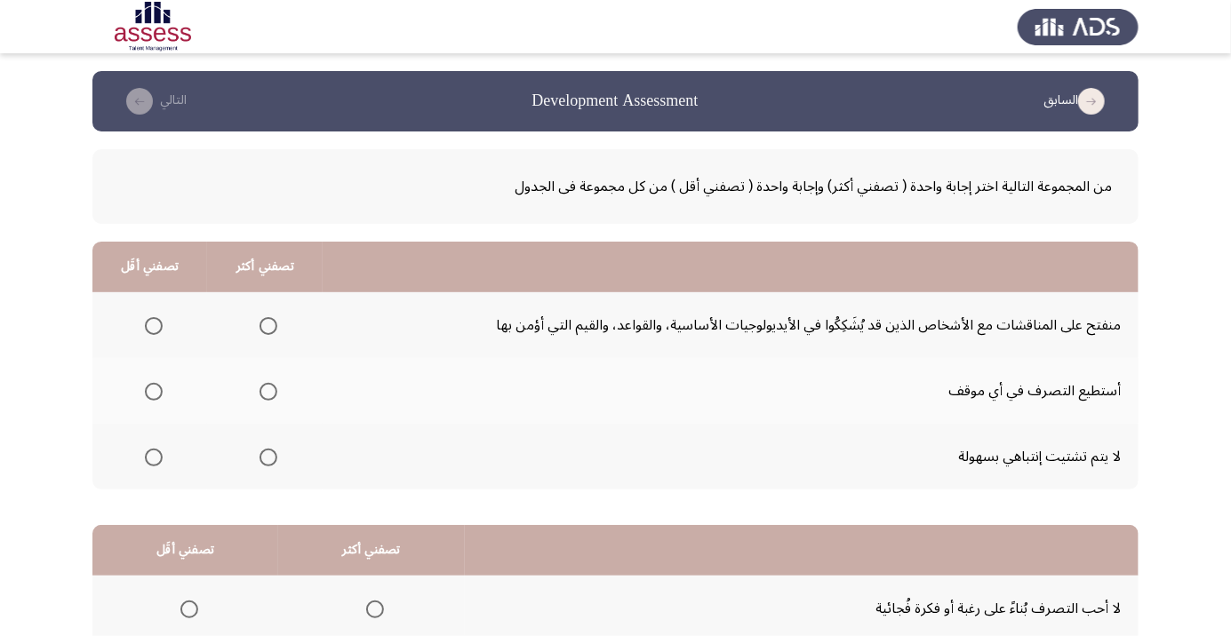
click at [268, 391] on span "Select an option" at bounding box center [268, 392] width 18 height 18
click at [268, 391] on input "Select an option" at bounding box center [268, 392] width 18 height 18
click at [293, 331] on th at bounding box center [265, 325] width 116 height 66
click at [267, 330] on span "Select an option" at bounding box center [268, 326] width 18 height 18
click at [267, 330] on input "Select an option" at bounding box center [268, 326] width 18 height 18
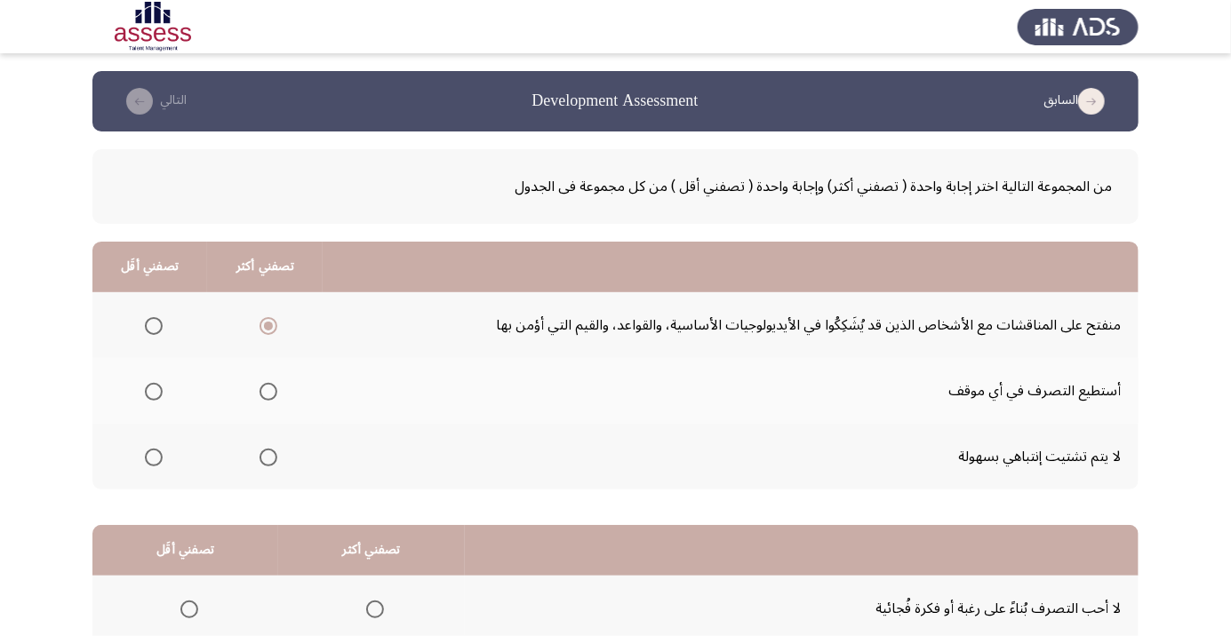
click at [173, 395] on th at bounding box center [149, 391] width 115 height 66
click at [158, 387] on span "Select an option" at bounding box center [154, 392] width 18 height 18
click at [158, 387] on input "Select an option" at bounding box center [154, 392] width 18 height 18
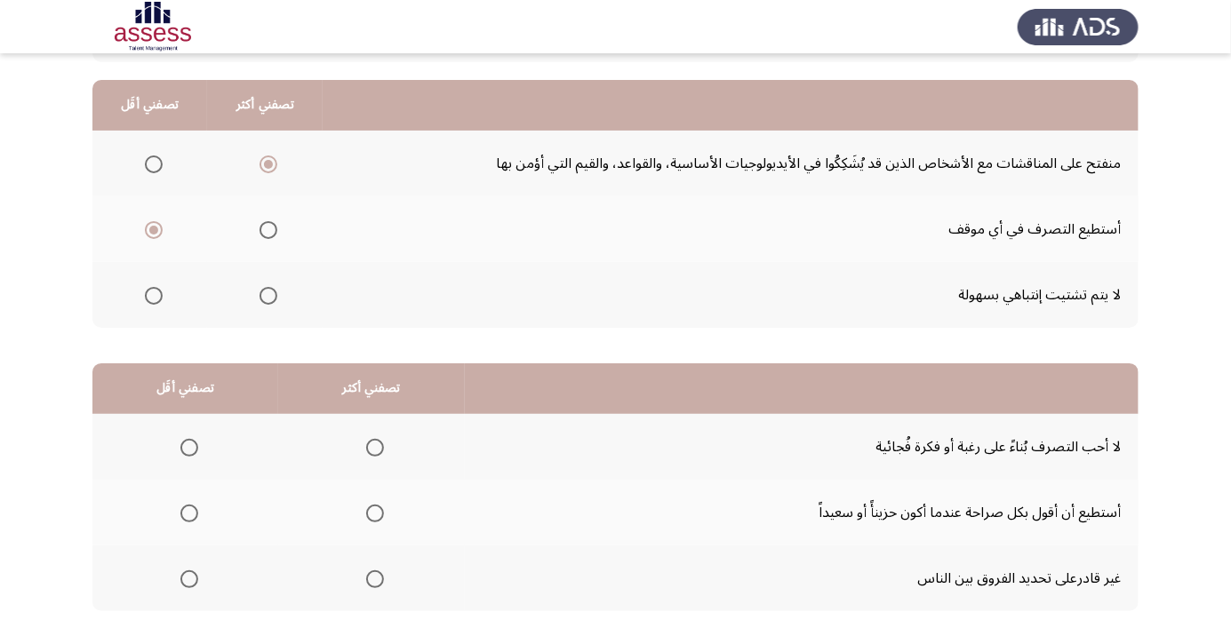
scroll to position [175, 0]
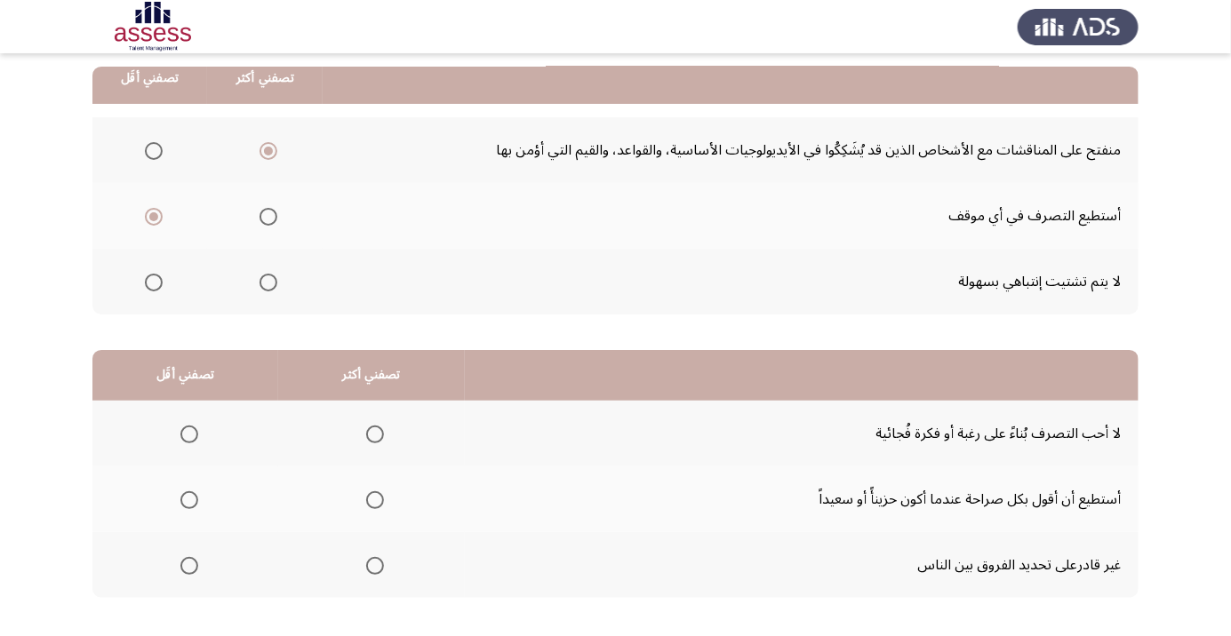
click at [375, 500] on span "Select an option" at bounding box center [375, 500] width 0 height 0
click at [374, 499] on input "Select an option" at bounding box center [375, 500] width 18 height 18
click at [191, 505] on span "Select an option" at bounding box center [189, 500] width 18 height 18
click at [191, 505] on input "Select an option" at bounding box center [189, 500] width 18 height 18
click at [375, 435] on span "Select an option" at bounding box center [375, 435] width 0 height 0
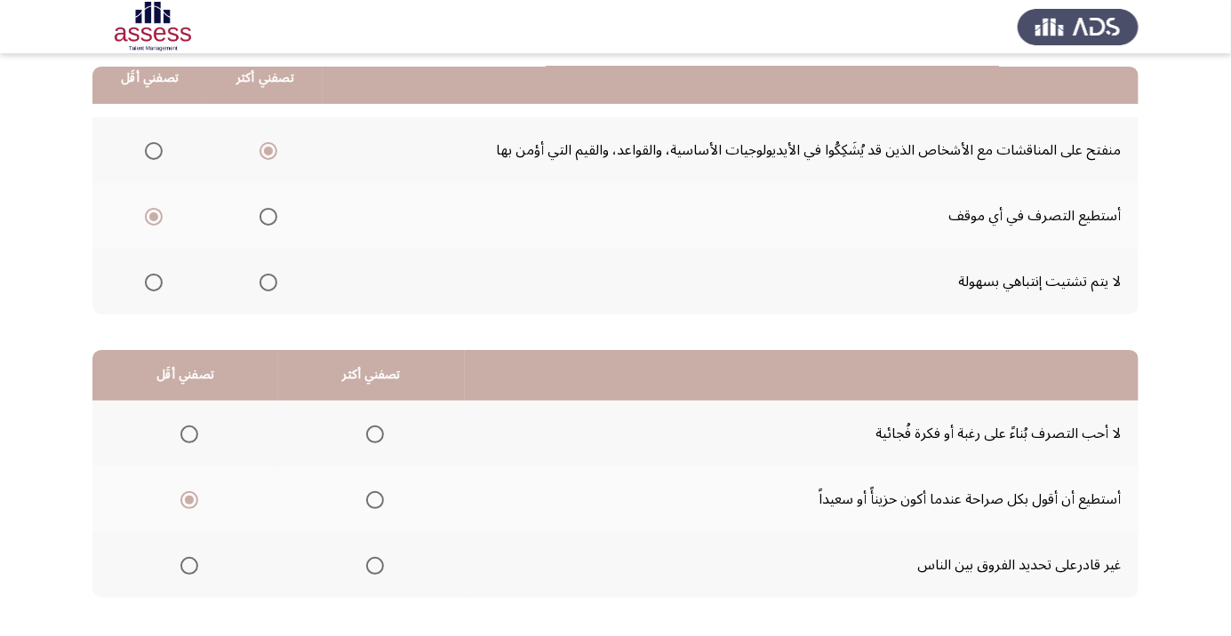
click at [374, 433] on input "Select an option" at bounding box center [375, 435] width 18 height 18
click at [193, 433] on span "Select an option" at bounding box center [189, 435] width 18 height 18
click at [193, 433] on input "Select an option" at bounding box center [189, 435] width 18 height 18
click at [375, 500] on span "Select an option" at bounding box center [375, 500] width 0 height 0
click at [374, 499] on input "Select an option" at bounding box center [375, 500] width 18 height 18
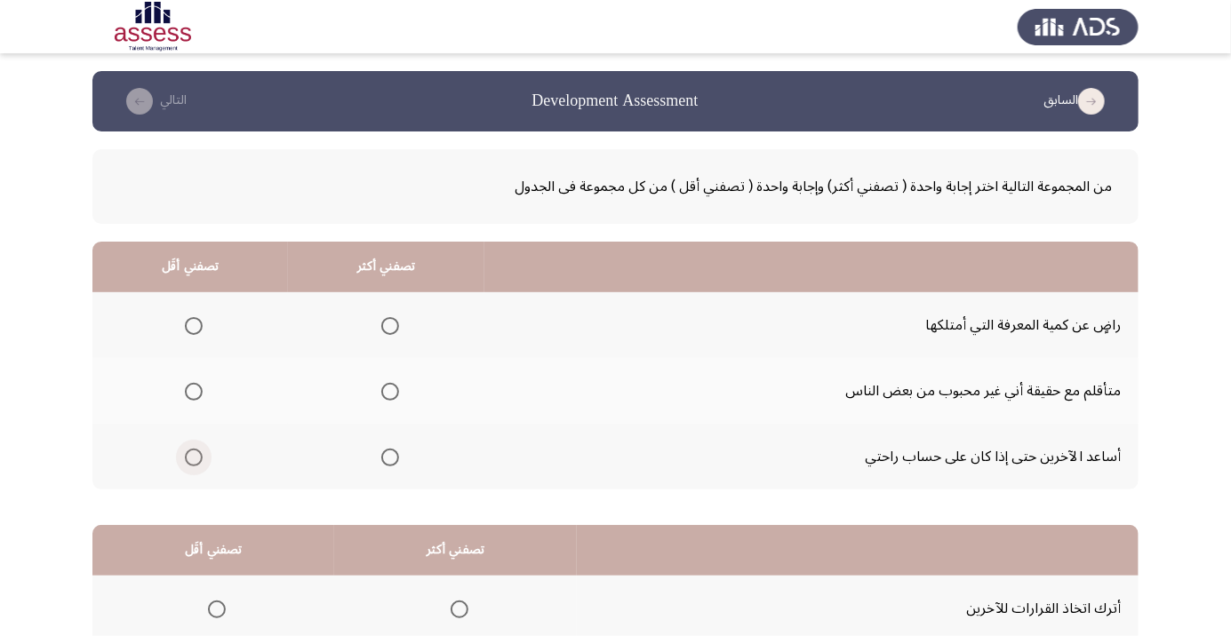
click at [194, 458] on span "Select an option" at bounding box center [194, 458] width 0 height 0
click at [194, 456] on input "Select an option" at bounding box center [194, 458] width 18 height 18
click at [423, 380] on th at bounding box center [386, 391] width 196 height 66
click at [390, 326] on span "Select an option" at bounding box center [390, 326] width 0 height 0
click at [390, 325] on input "Select an option" at bounding box center [390, 326] width 18 height 18
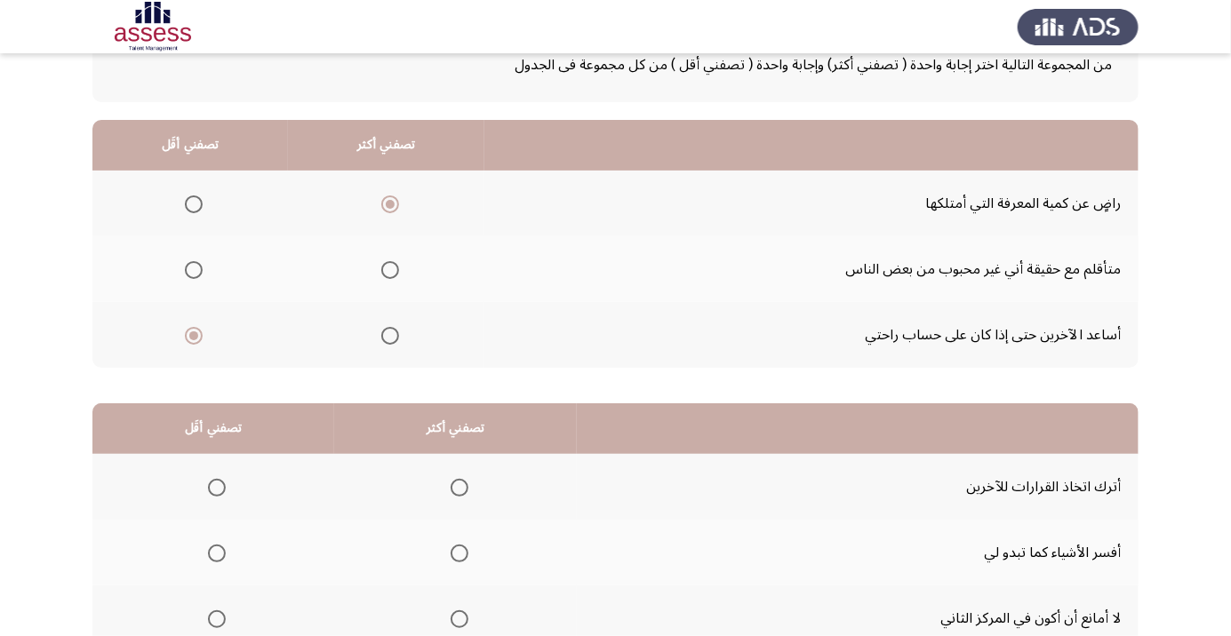
scroll to position [130, 0]
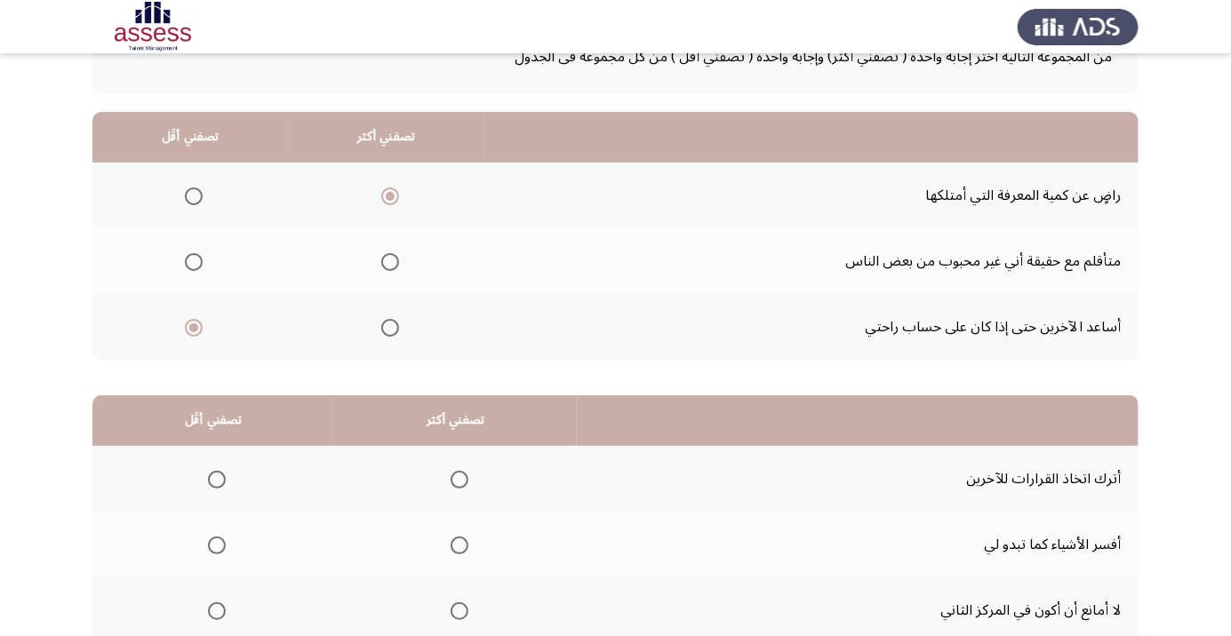
click at [463, 610] on span "Select an option" at bounding box center [460, 612] width 18 height 18
click at [463, 610] on input "Select an option" at bounding box center [460, 612] width 18 height 18
click at [217, 611] on span "Select an option" at bounding box center [217, 611] width 0 height 0
click at [218, 610] on input "Select an option" at bounding box center [217, 612] width 18 height 18
click at [463, 544] on span "Select an option" at bounding box center [460, 546] width 18 height 18
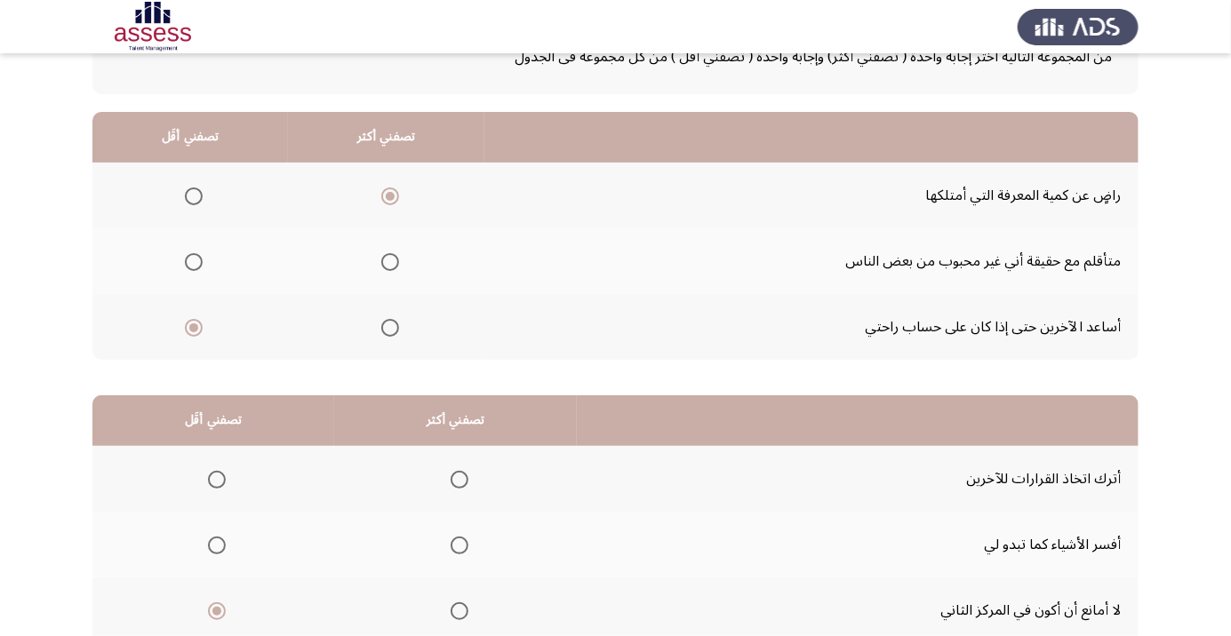
click at [463, 544] on input "Select an option" at bounding box center [460, 546] width 18 height 18
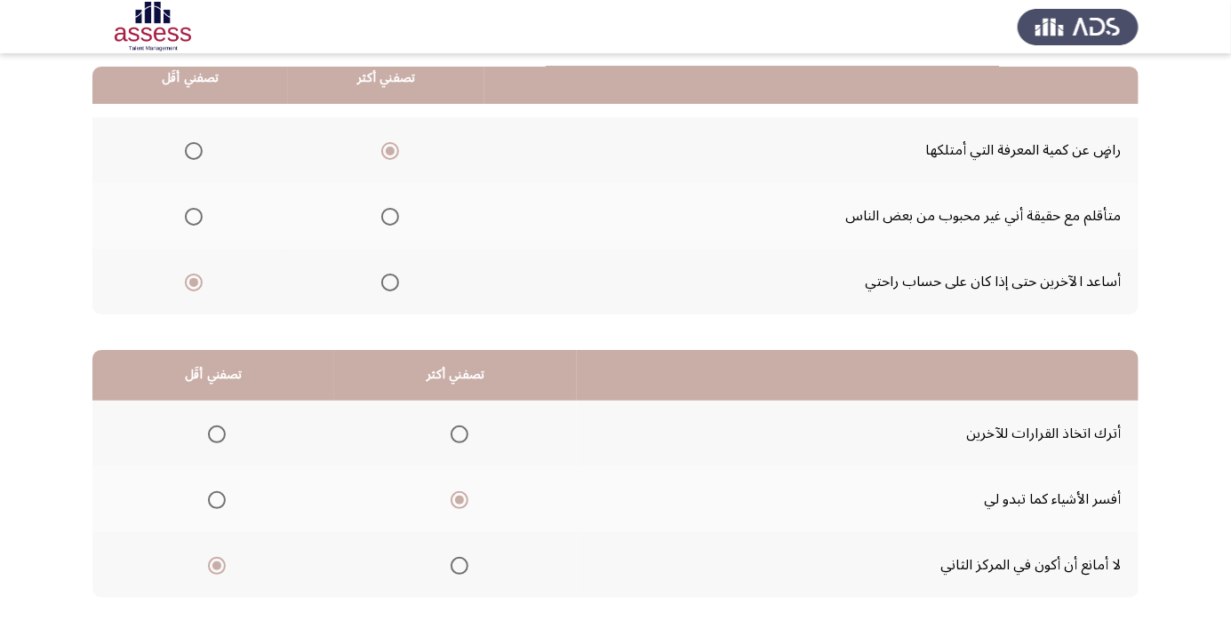
click at [463, 433] on span "Select an option" at bounding box center [460, 435] width 18 height 18
click at [463, 433] on input "Select an option" at bounding box center [460, 435] width 18 height 18
click at [217, 435] on span "Select an option" at bounding box center [217, 435] width 0 height 0
click at [218, 433] on input "Select an option" at bounding box center [217, 435] width 18 height 18
click at [463, 564] on span "Select an option" at bounding box center [460, 566] width 18 height 18
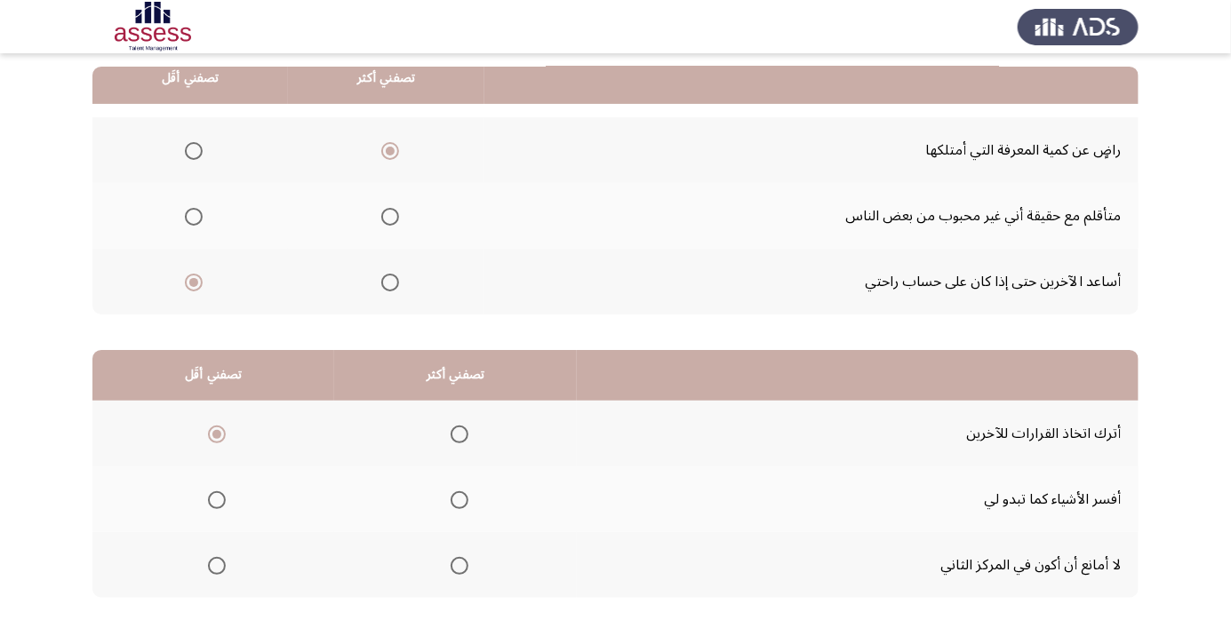
click at [463, 564] on input "Select an option" at bounding box center [460, 566] width 18 height 18
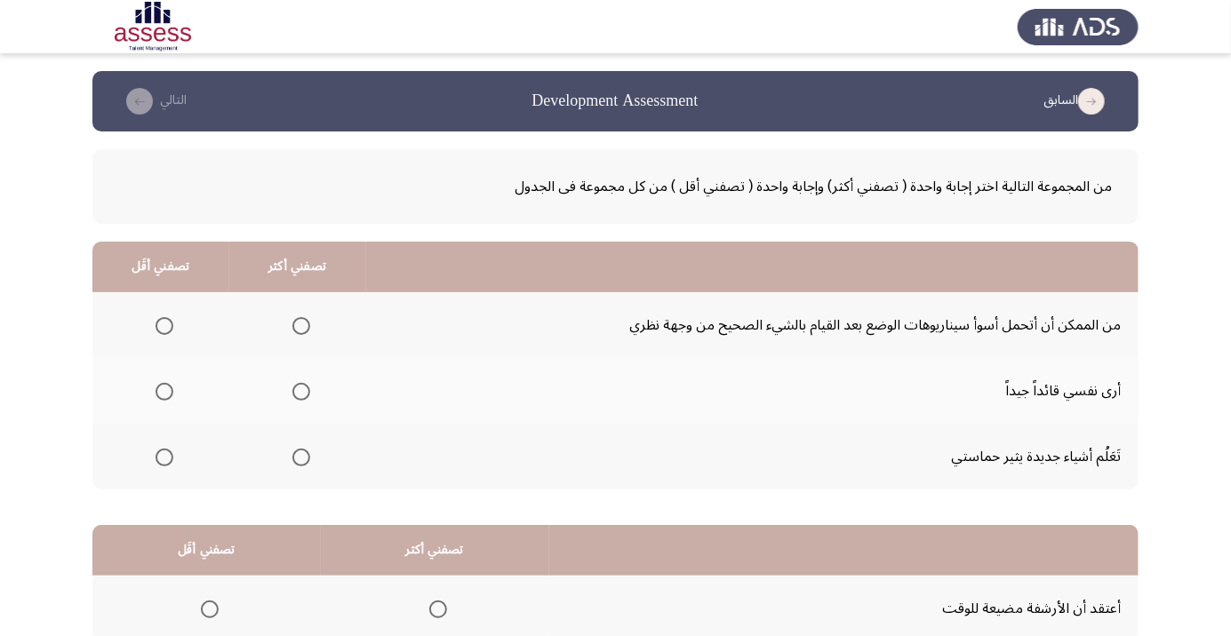
click at [295, 390] on span "Select an option" at bounding box center [301, 392] width 18 height 18
click at [295, 390] on input "Select an option" at bounding box center [301, 392] width 18 height 18
click at [166, 450] on span "Select an option" at bounding box center [165, 458] width 18 height 18
click at [169, 461] on span "Select an option" at bounding box center [165, 458] width 18 height 18
click at [169, 461] on input "Select an option" at bounding box center [165, 458] width 18 height 18
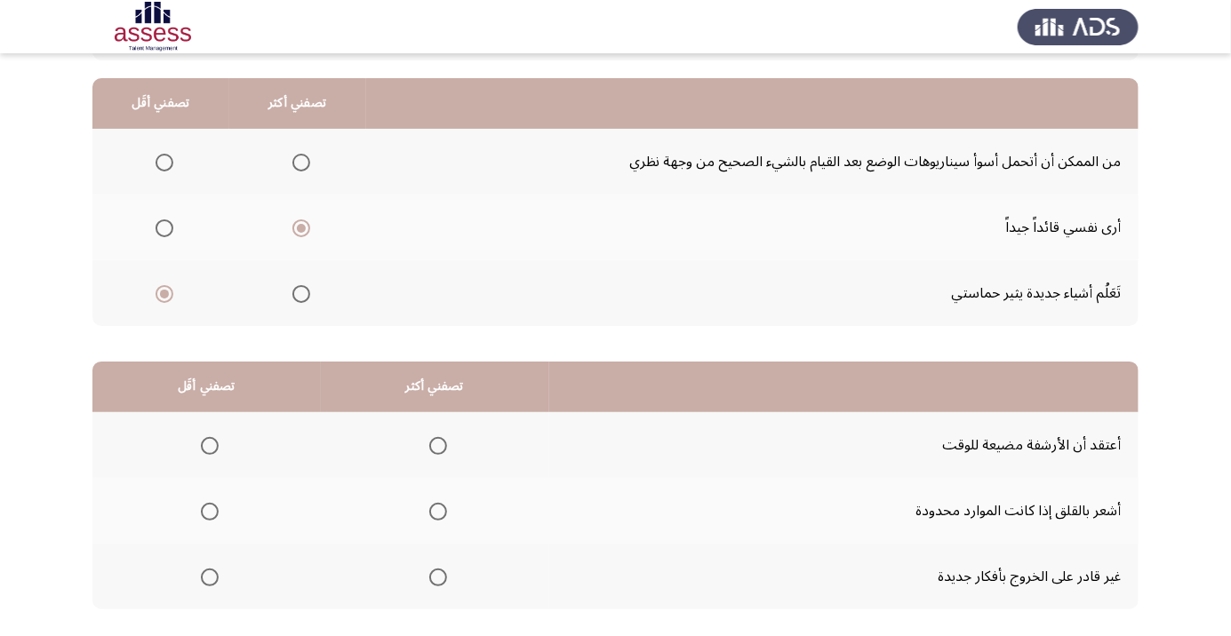
scroll to position [175, 0]
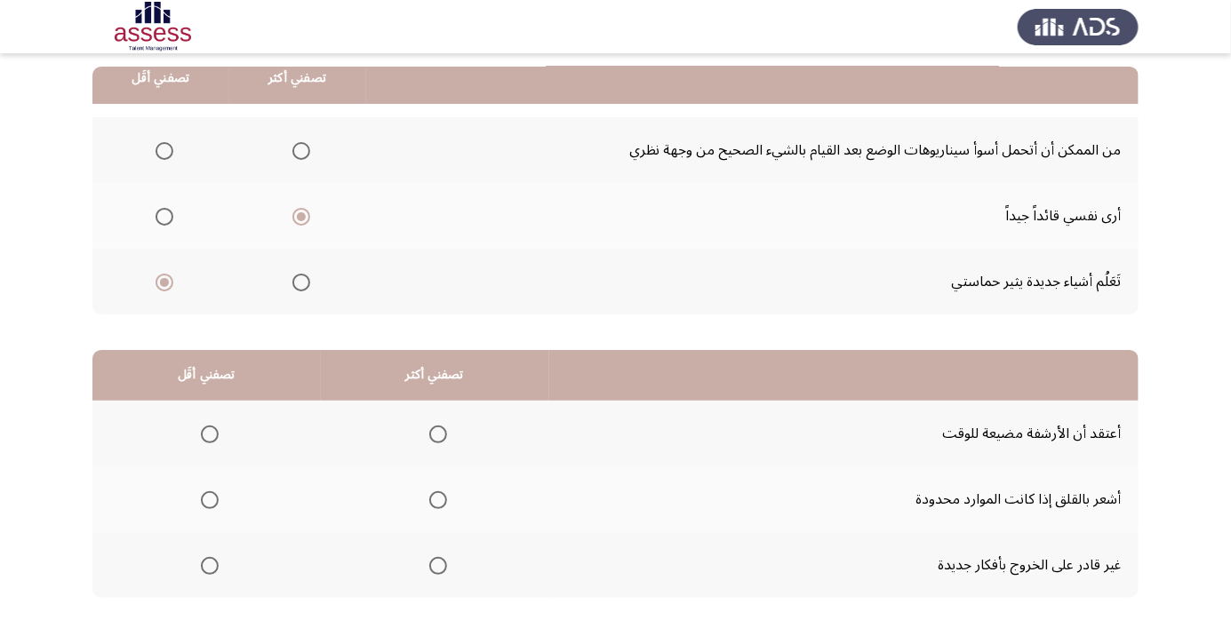
click at [210, 500] on span "Select an option" at bounding box center [210, 500] width 0 height 0
click at [210, 499] on input "Select an option" at bounding box center [210, 500] width 18 height 18
click at [438, 435] on span "Select an option" at bounding box center [438, 435] width 0 height 0
click at [439, 433] on input "Select an option" at bounding box center [438, 435] width 18 height 18
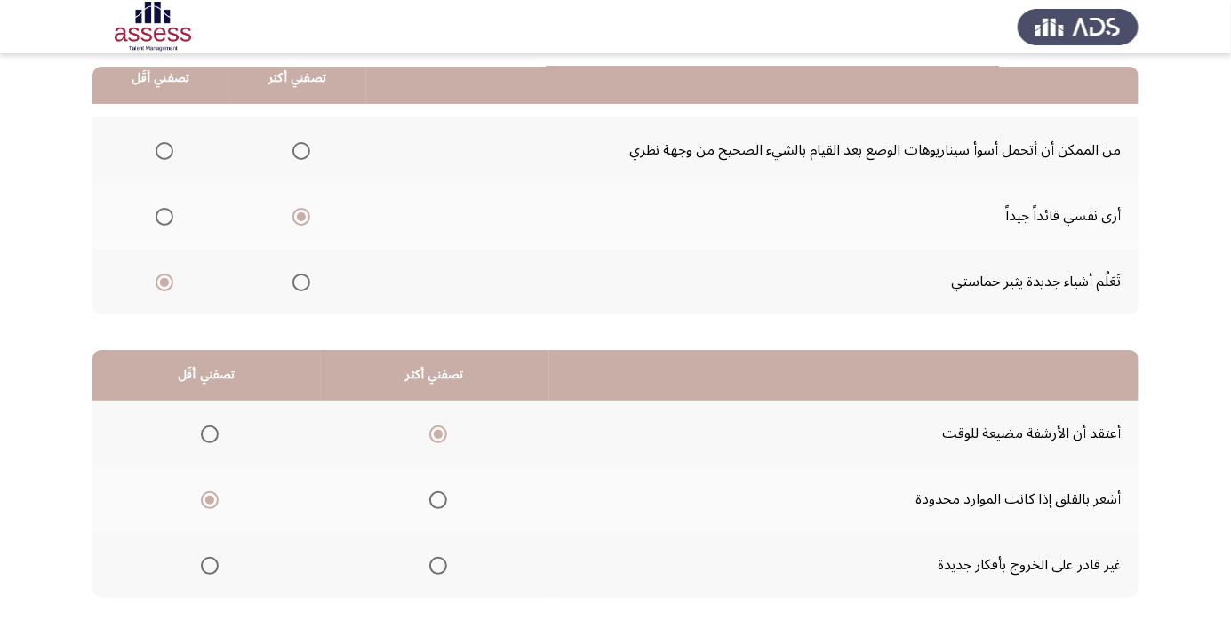
scroll to position [0, 0]
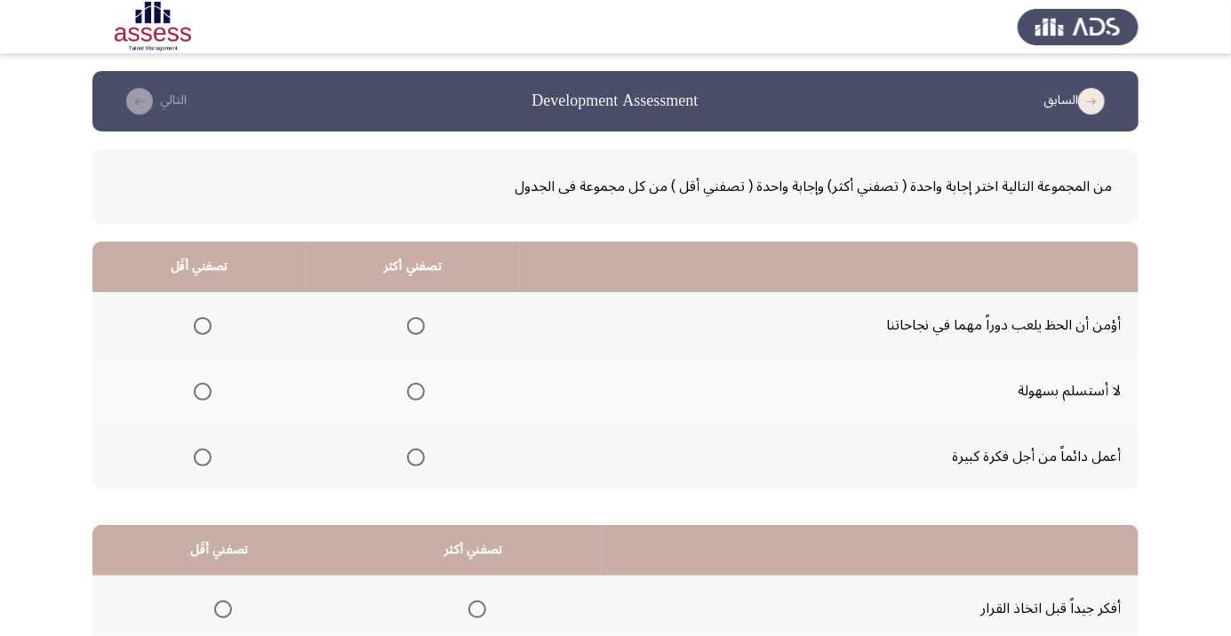
click at [416, 458] on span "Select an option" at bounding box center [416, 458] width 0 height 0
click at [416, 456] on input "Select an option" at bounding box center [416, 458] width 18 height 18
click at [196, 322] on span "Select an option" at bounding box center [203, 326] width 18 height 18
click at [196, 322] on input "Select an option" at bounding box center [203, 326] width 18 height 18
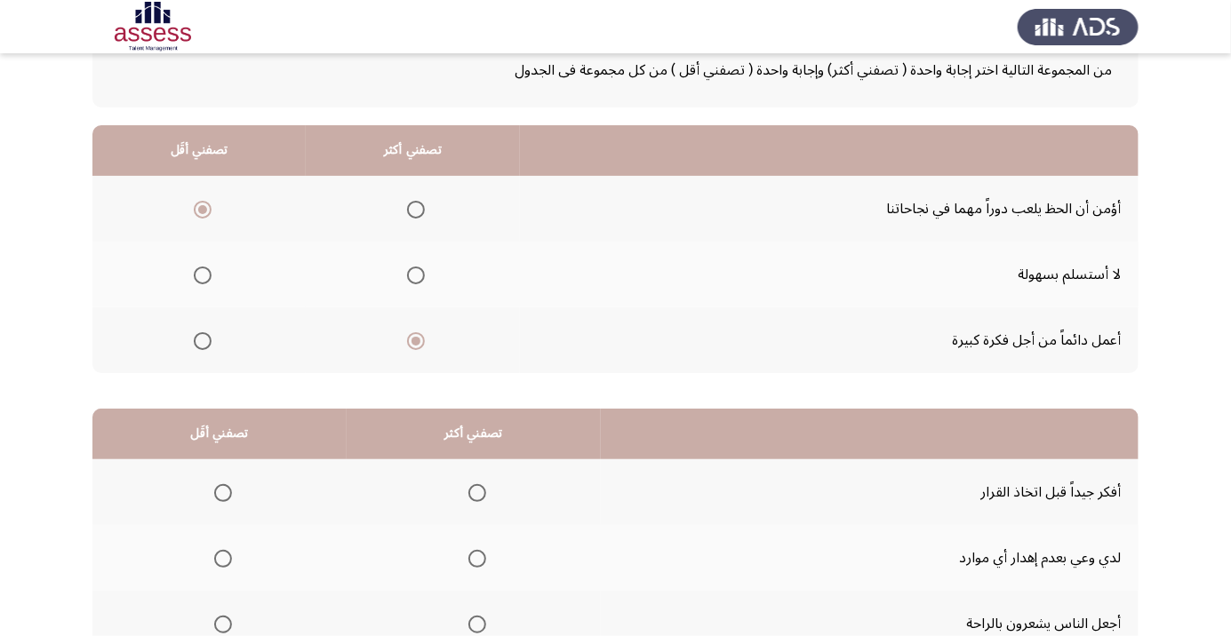
scroll to position [119, 0]
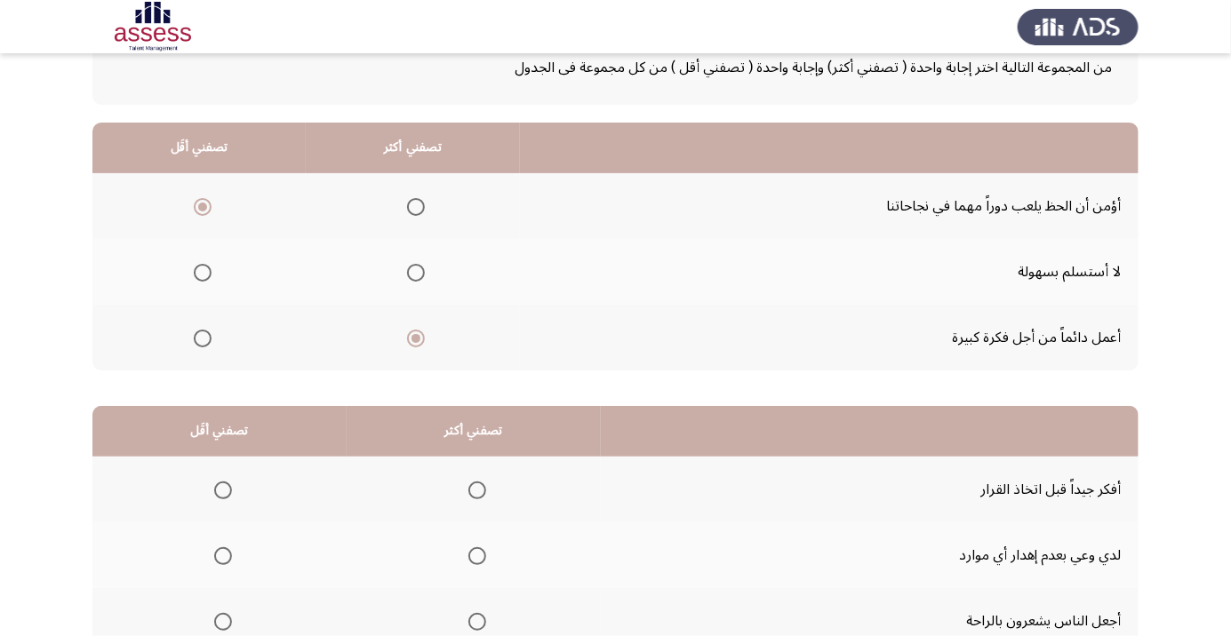
click at [476, 489] on span "Select an option" at bounding box center [477, 491] width 18 height 18
click at [476, 489] on input "Select an option" at bounding box center [477, 491] width 18 height 18
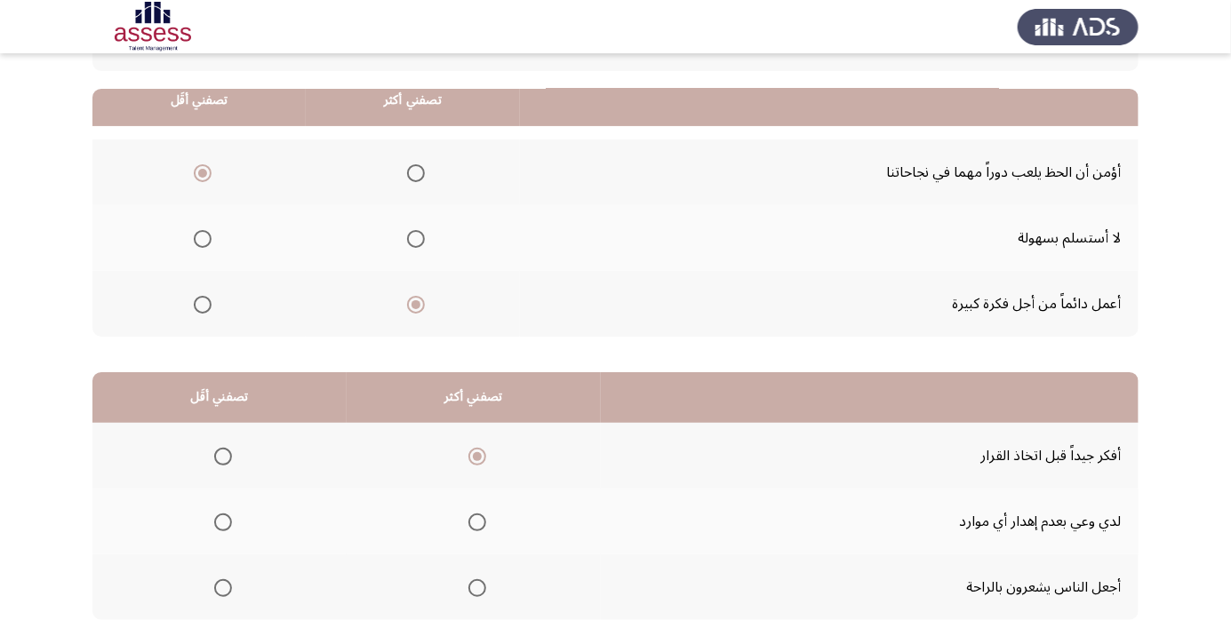
scroll to position [175, 0]
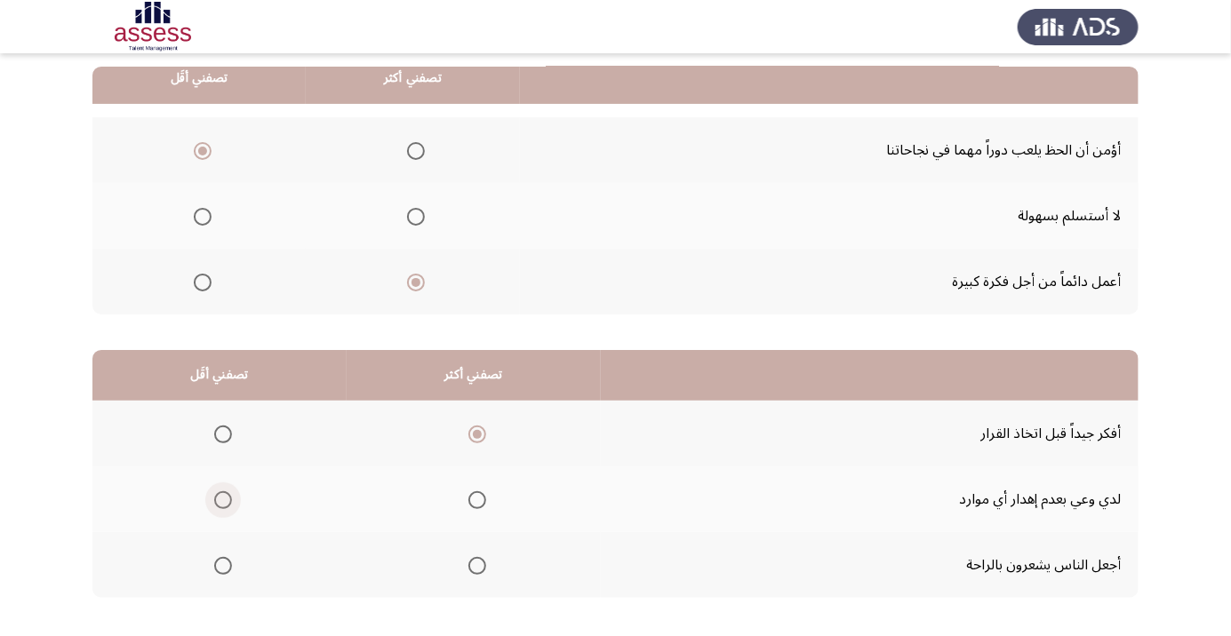
click at [223, 500] on span "Select an option" at bounding box center [223, 500] width 0 height 0
click at [222, 499] on input "Select an option" at bounding box center [223, 500] width 18 height 18
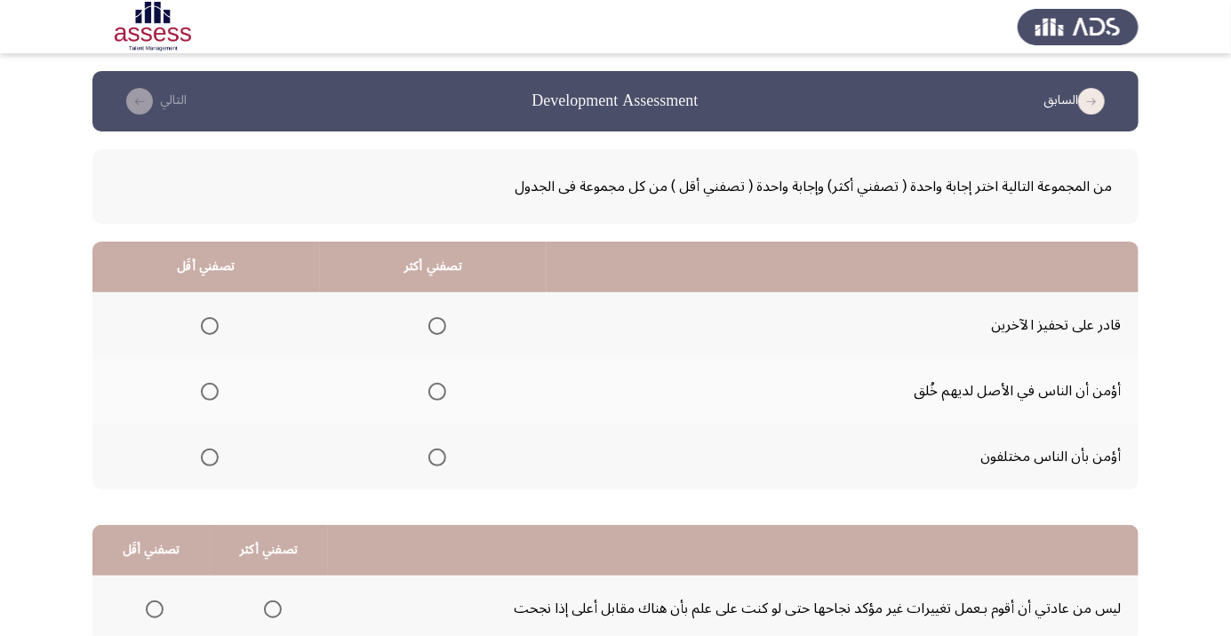
click at [440, 325] on span "Select an option" at bounding box center [437, 326] width 18 height 18
click at [440, 325] on input "Select an option" at bounding box center [437, 326] width 18 height 18
click at [206, 476] on th at bounding box center [206, 457] width 228 height 66
click at [235, 445] on th at bounding box center [206, 457] width 228 height 66
click at [201, 434] on th at bounding box center [206, 457] width 228 height 66
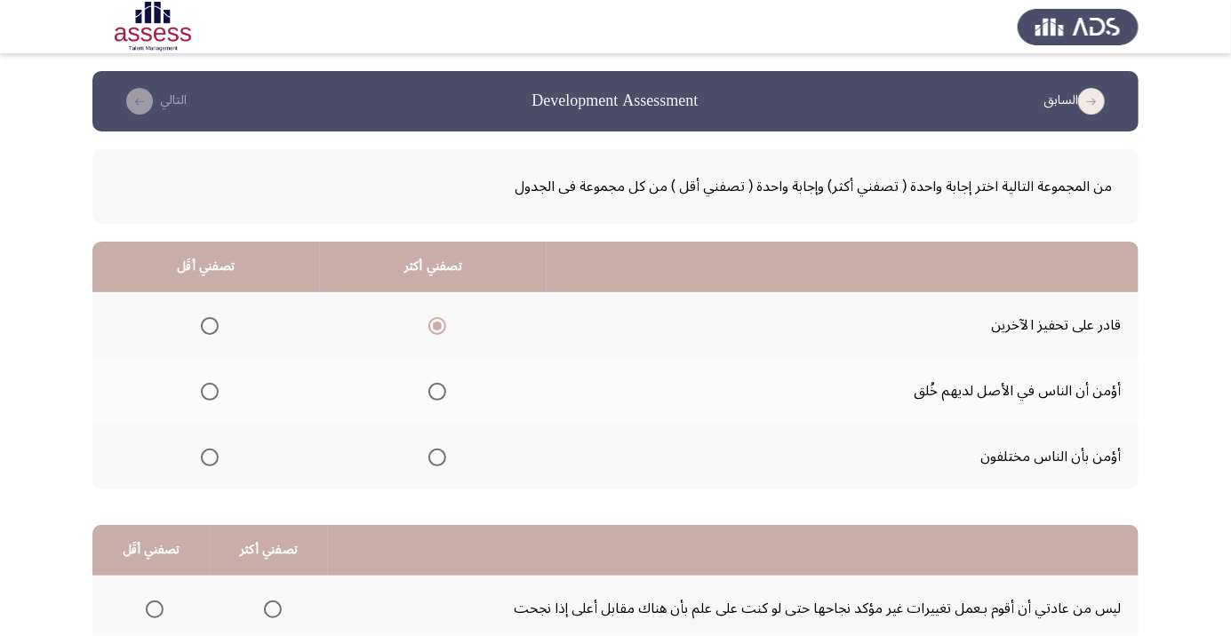
click at [210, 458] on span "Select an option" at bounding box center [210, 458] width 0 height 0
click at [210, 456] on input "Select an option" at bounding box center [210, 458] width 18 height 18
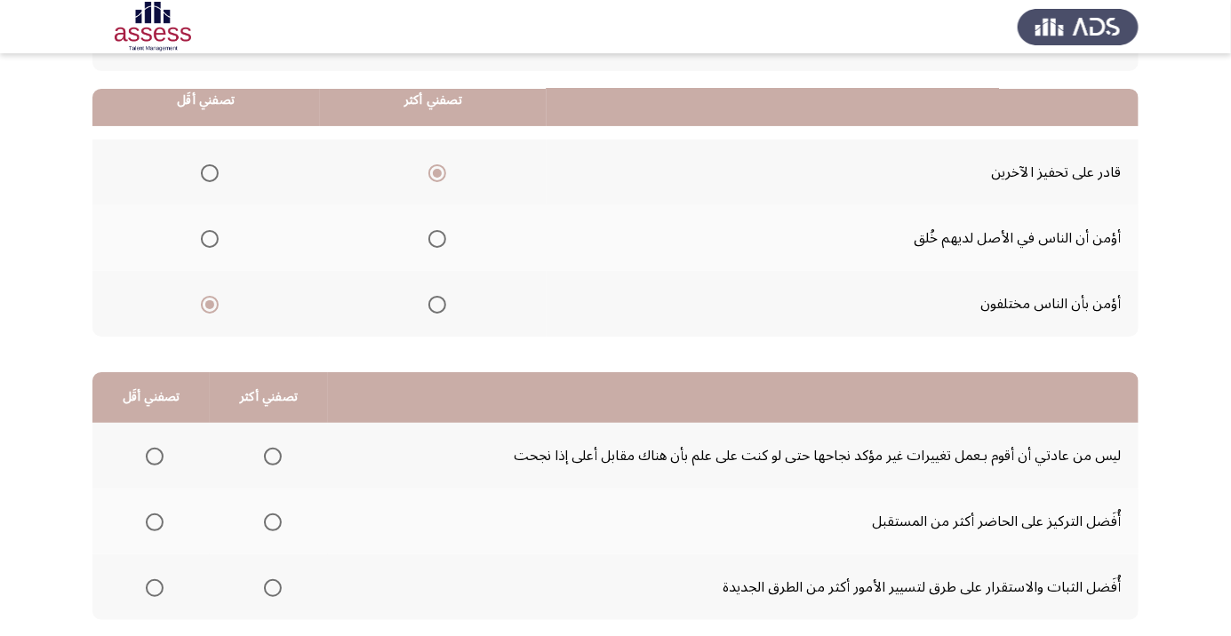
scroll to position [175, 0]
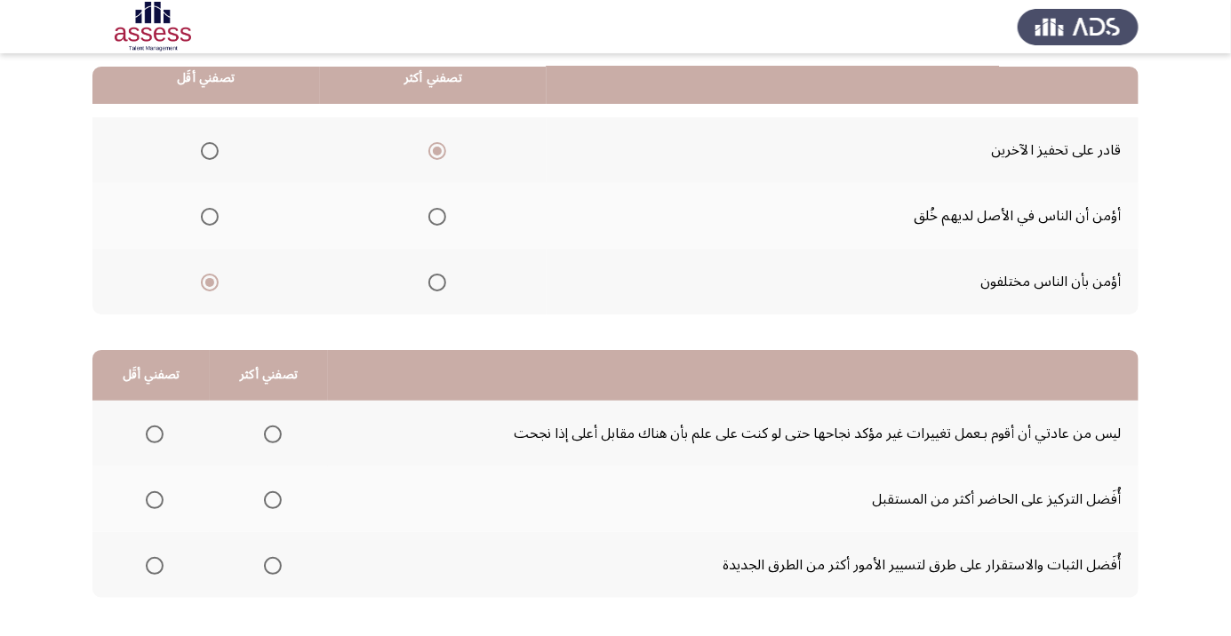
click at [272, 500] on span "Select an option" at bounding box center [272, 500] width 0 height 0
click at [271, 499] on input "Select an option" at bounding box center [273, 500] width 18 height 18
click at [154, 564] on span "Select an option" at bounding box center [155, 566] width 18 height 18
click at [154, 564] on input "Select an option" at bounding box center [155, 566] width 18 height 18
click at [272, 566] on span "Select an option" at bounding box center [272, 566] width 0 height 0
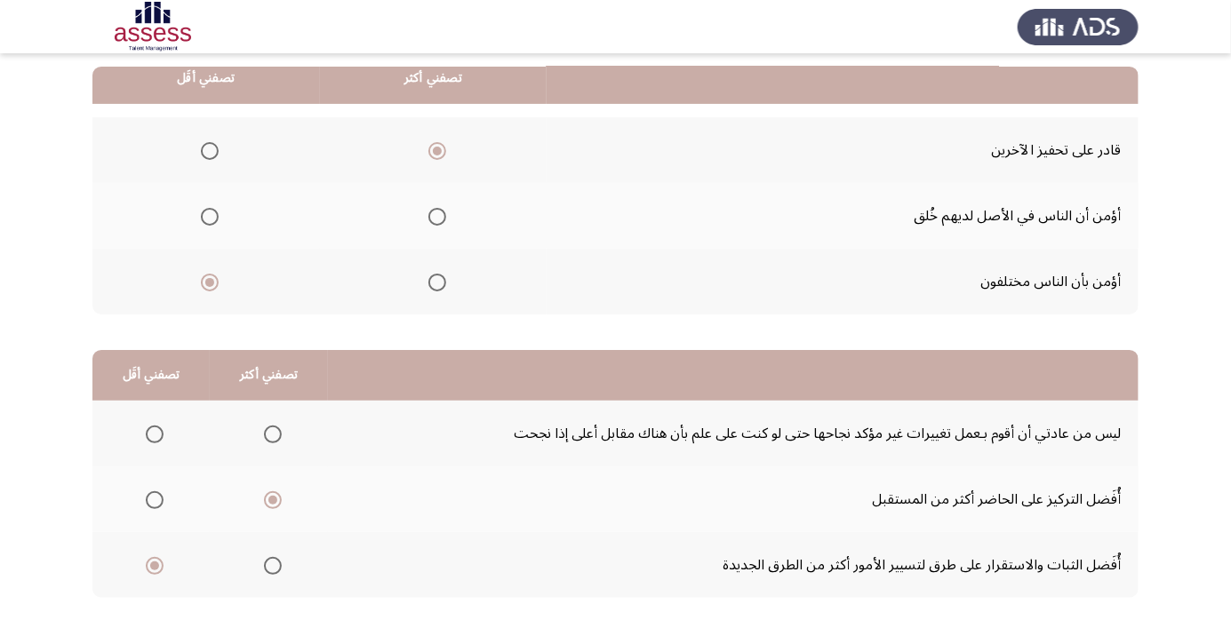
click at [271, 564] on input "Select an option" at bounding box center [273, 566] width 18 height 18
click at [157, 505] on span "Select an option" at bounding box center [155, 500] width 18 height 18
click at [157, 505] on input "Select an option" at bounding box center [155, 500] width 18 height 18
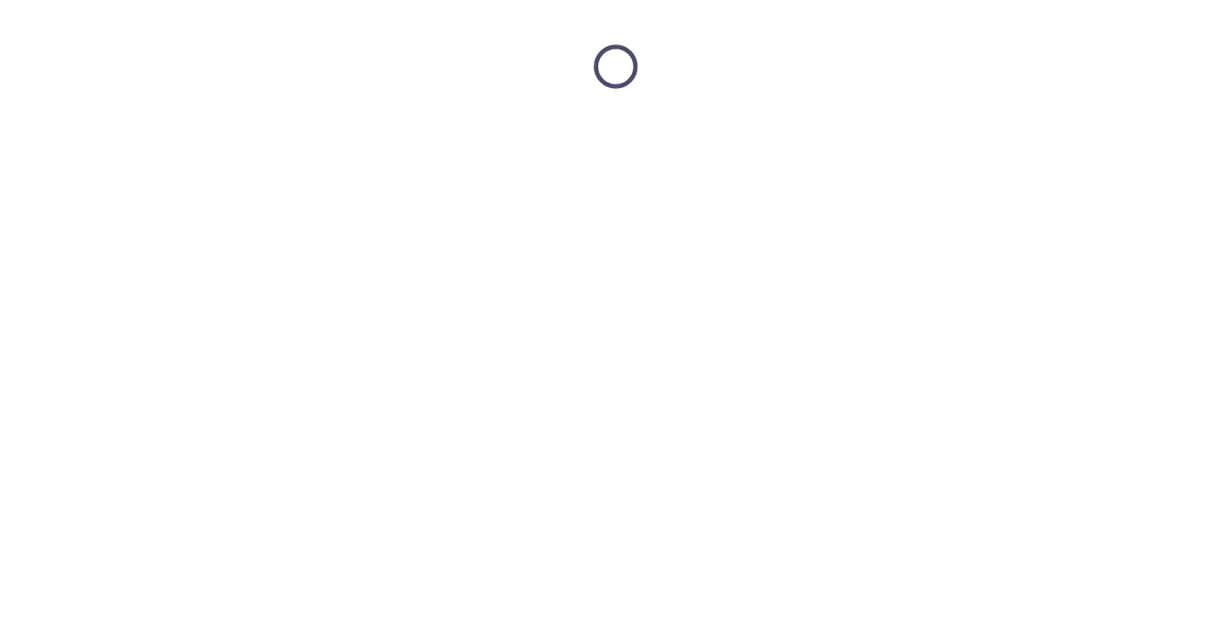
scroll to position [0, 0]
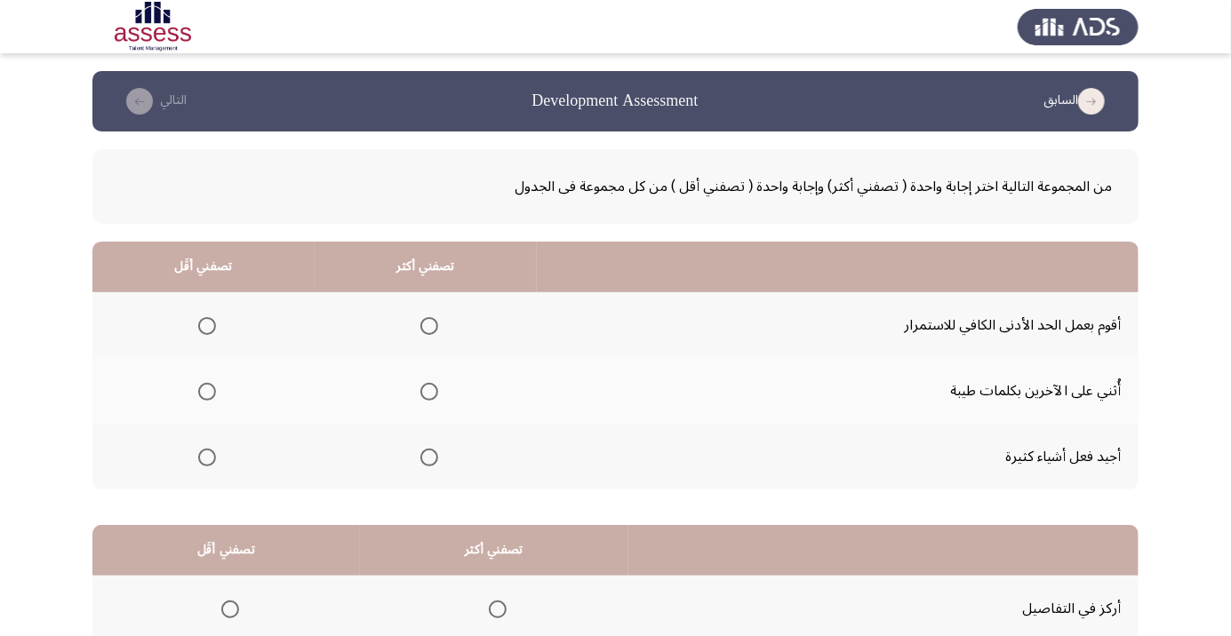
click at [428, 463] on span "Select an option" at bounding box center [429, 458] width 18 height 18
click at [428, 463] on input "Select an option" at bounding box center [429, 458] width 18 height 18
click at [200, 326] on span "Select an option" at bounding box center [207, 326] width 18 height 18
click at [200, 326] on input "Select an option" at bounding box center [207, 326] width 18 height 18
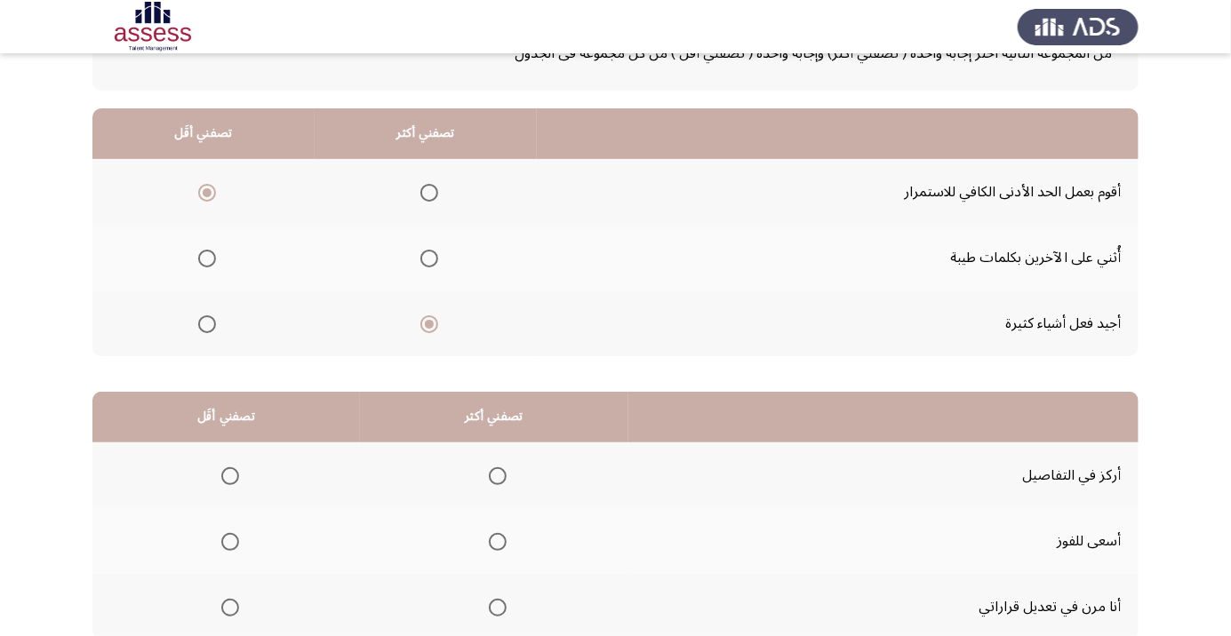
scroll to position [134, 0]
click at [498, 541] on span "Select an option" at bounding box center [498, 541] width 0 height 0
click at [497, 539] on input "Select an option" at bounding box center [498, 541] width 18 height 18
click at [230, 475] on span "Select an option" at bounding box center [230, 475] width 0 height 0
click at [229, 474] on input "Select an option" at bounding box center [230, 476] width 18 height 18
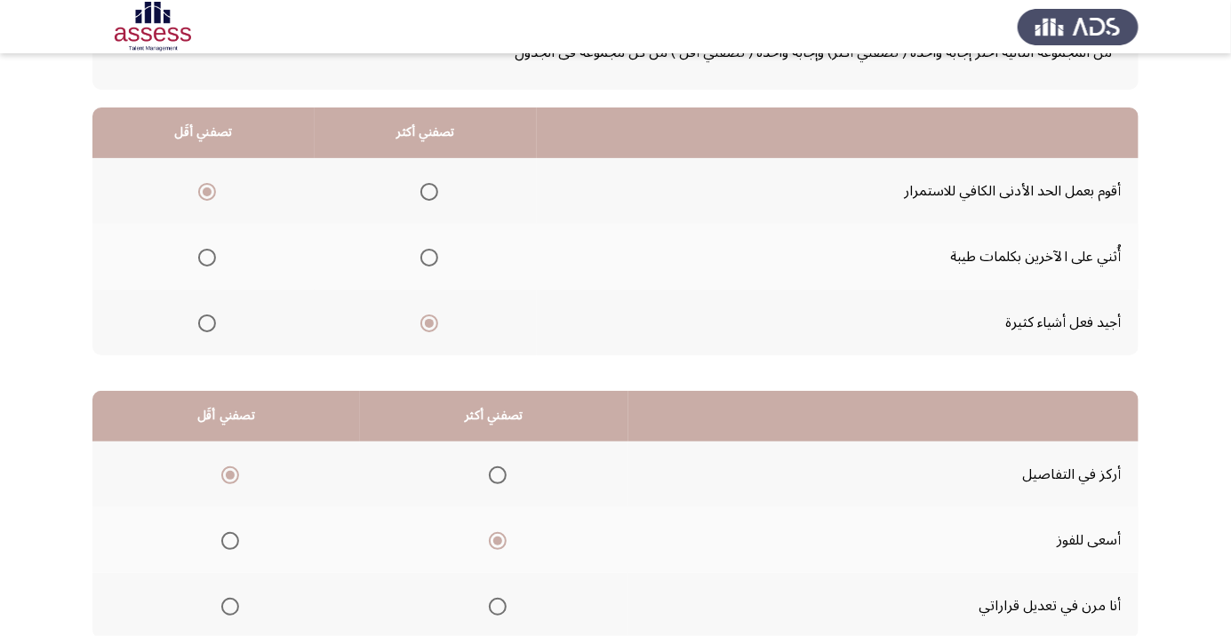
scroll to position [175, 0]
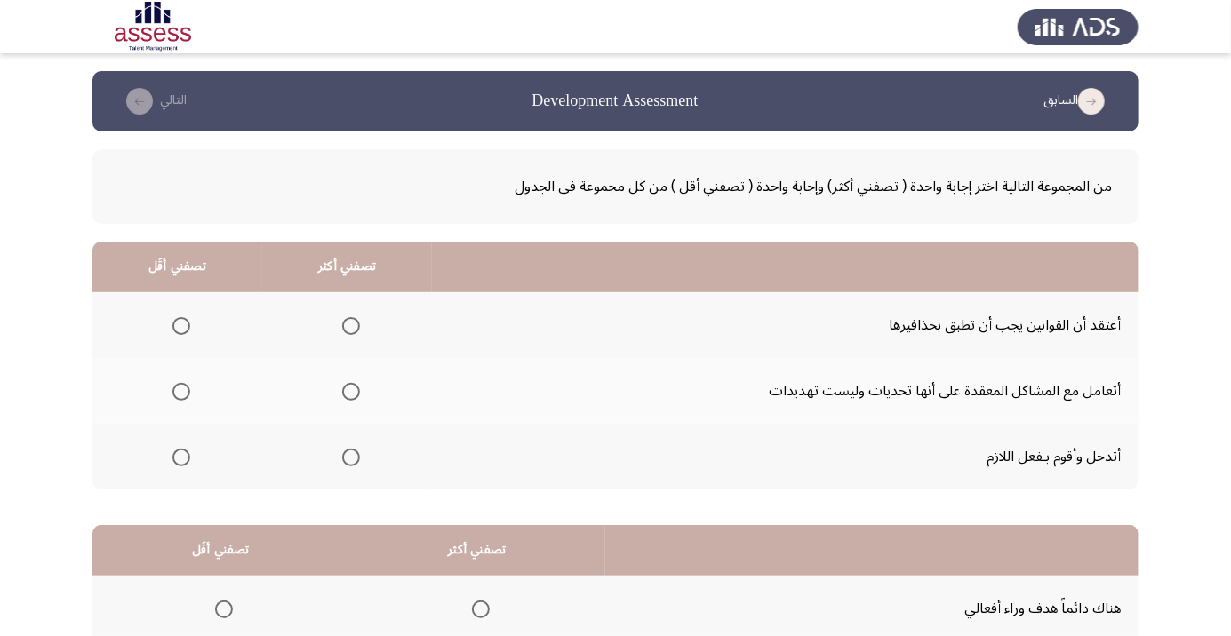
click at [351, 458] on span "Select an option" at bounding box center [351, 458] width 0 height 0
click at [352, 456] on input "Select an option" at bounding box center [351, 458] width 18 height 18
click at [186, 392] on span "Select an option" at bounding box center [181, 392] width 18 height 18
click at [186, 392] on input "Select an option" at bounding box center [181, 392] width 18 height 18
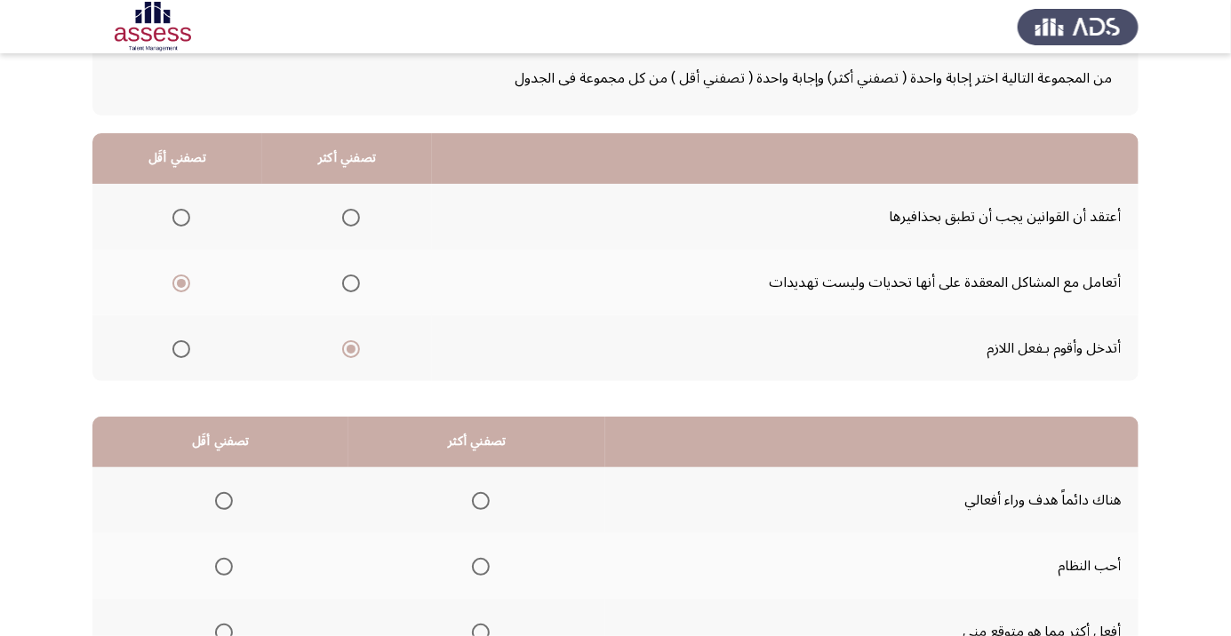
scroll to position [107, 0]
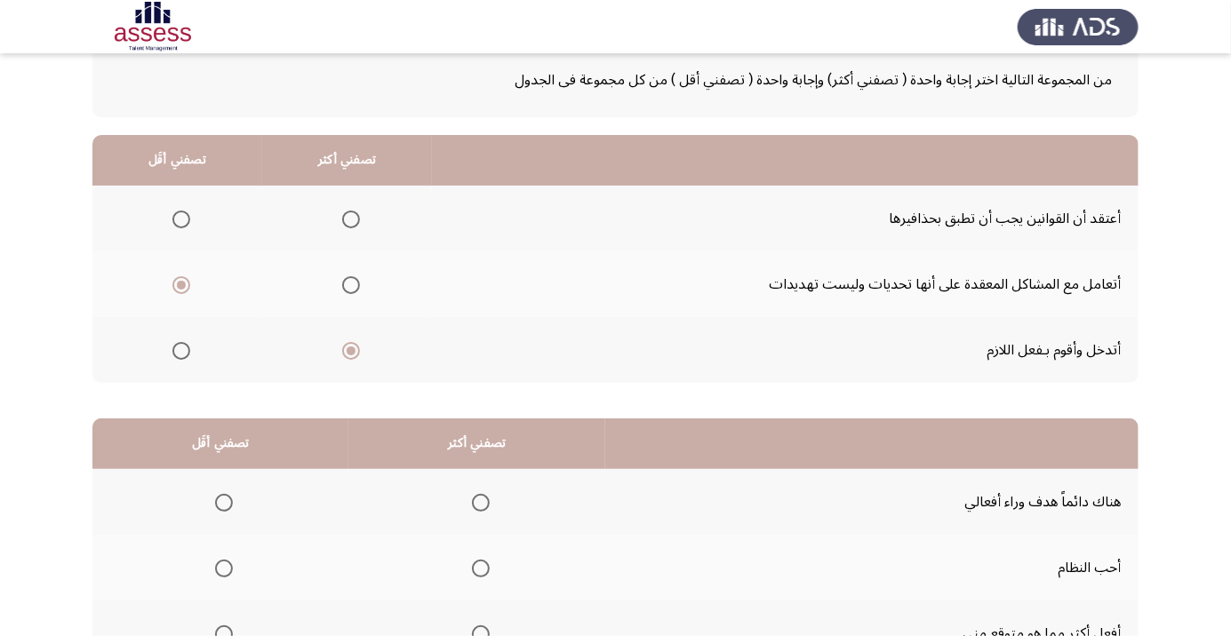
click at [180, 218] on span "Select an option" at bounding box center [181, 220] width 18 height 18
click at [180, 218] on input "Select an option" at bounding box center [181, 220] width 18 height 18
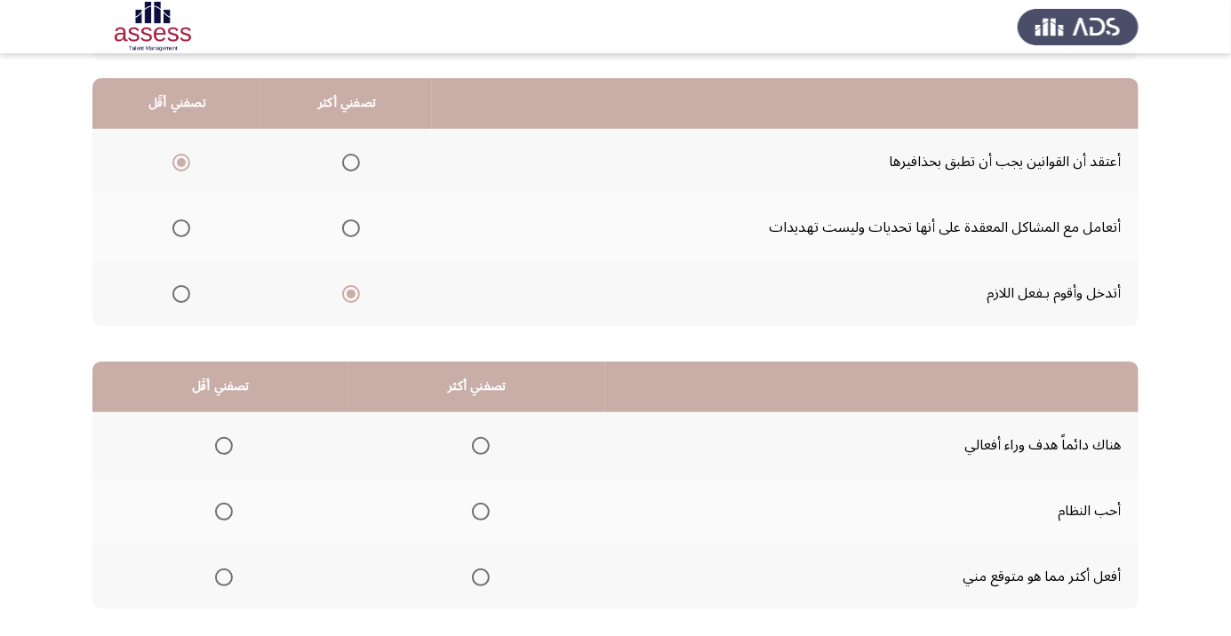
scroll to position [164, 0]
click at [484, 501] on mat-radio-button "Select an option" at bounding box center [477, 510] width 25 height 19
click at [224, 575] on span "Select an option" at bounding box center [224, 577] width 18 height 18
click at [224, 575] on input "Select an option" at bounding box center [224, 577] width 18 height 18
click at [481, 511] on span "Select an option" at bounding box center [481, 511] width 0 height 0
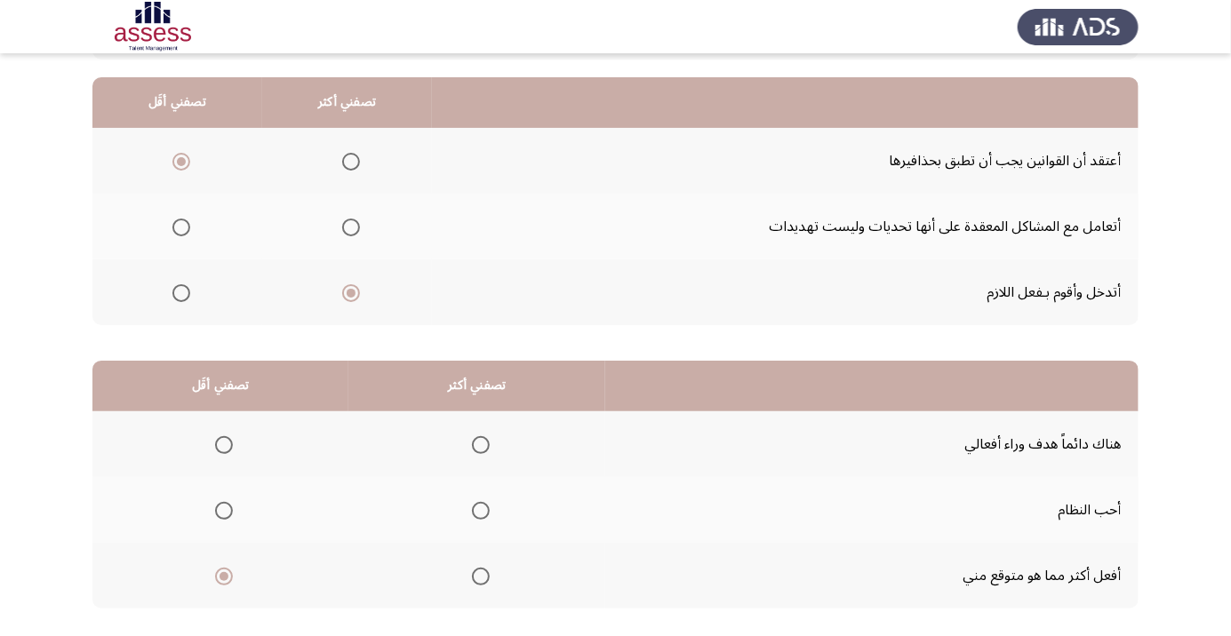
click at [482, 509] on input "Select an option" at bounding box center [481, 511] width 18 height 18
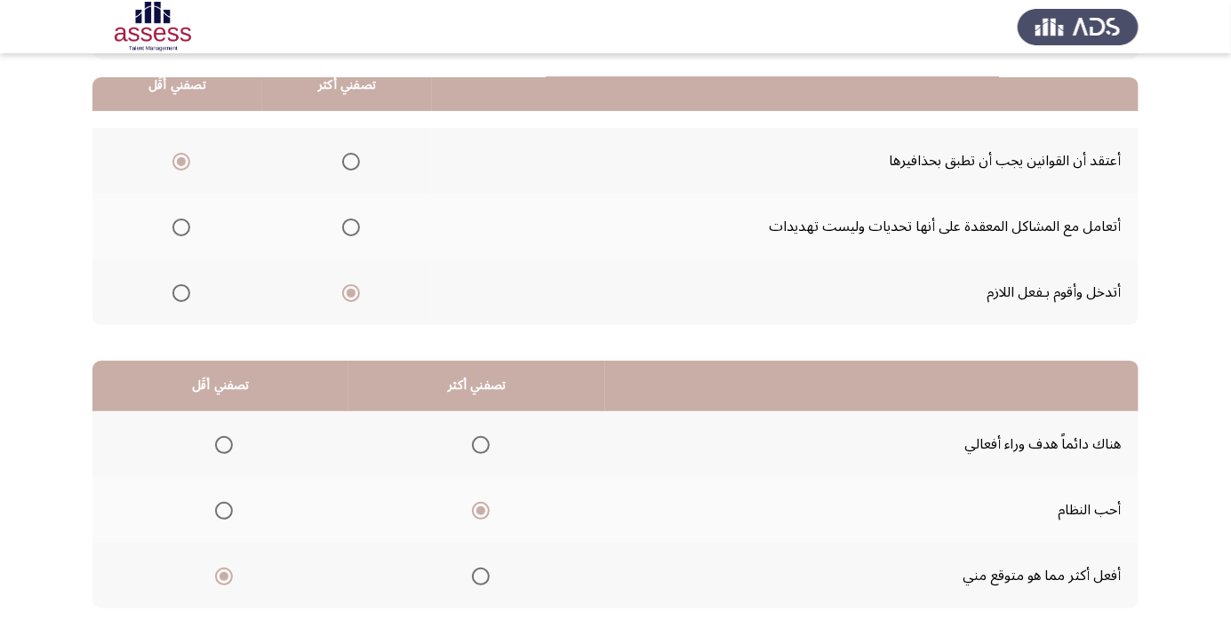
scroll to position [175, 0]
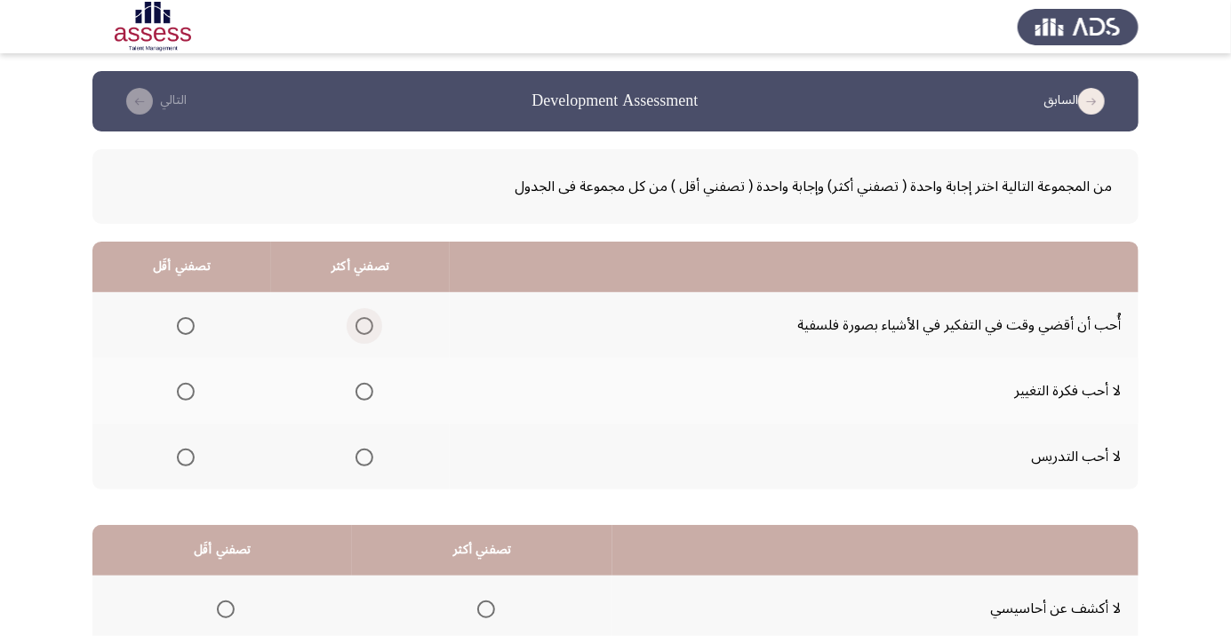
click at [364, 326] on span "Select an option" at bounding box center [364, 326] width 0 height 0
click at [364, 325] on input "Select an option" at bounding box center [364, 326] width 18 height 18
click at [185, 397] on span "Select an option" at bounding box center [186, 392] width 18 height 18
click at [185, 397] on input "Select an option" at bounding box center [186, 392] width 18 height 18
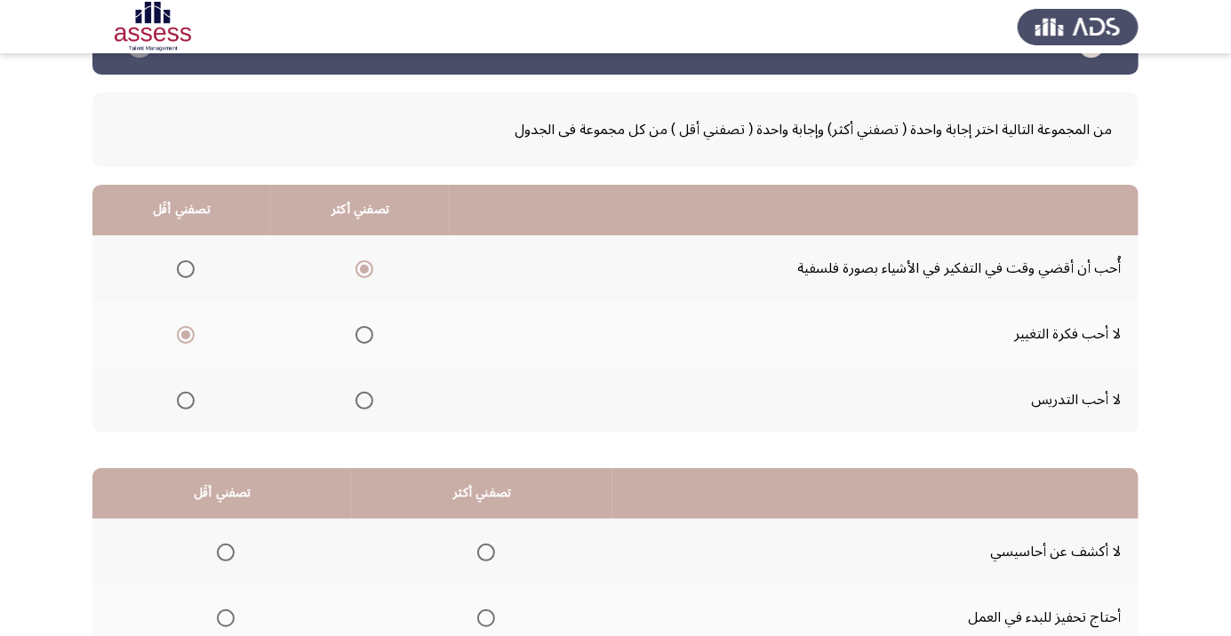
scroll to position [175, 0]
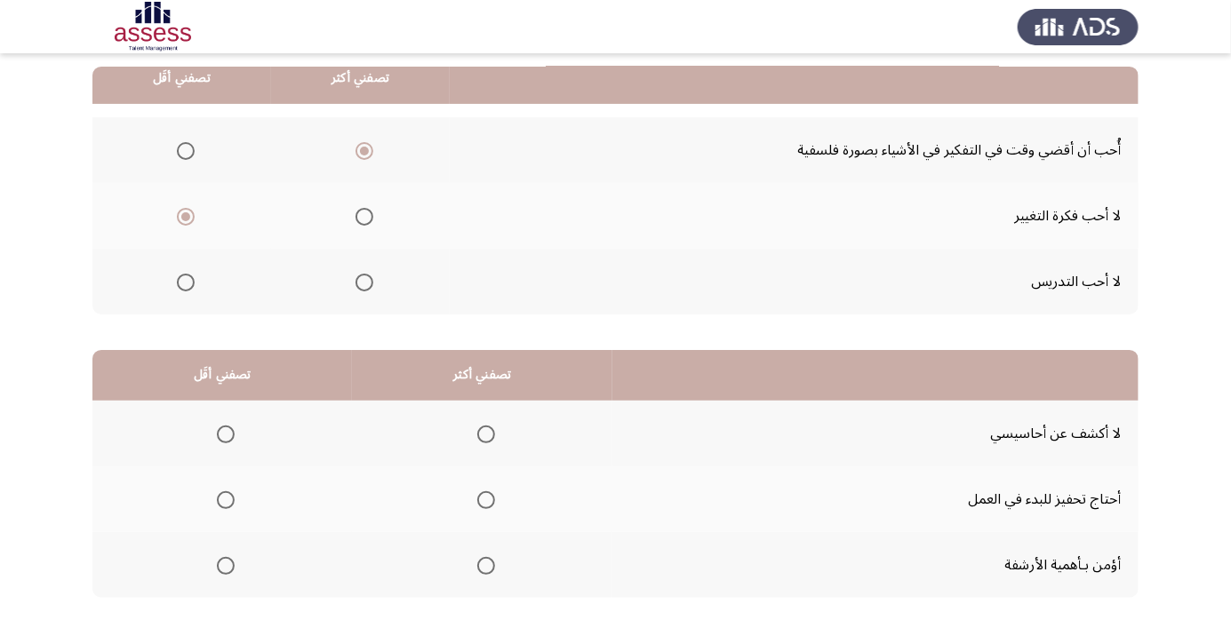
click at [183, 213] on span "Select an option" at bounding box center [185, 216] width 9 height 9
click at [183, 213] on input "Select an option" at bounding box center [186, 217] width 18 height 18
click at [185, 151] on span "Select an option" at bounding box center [185, 151] width 0 height 0
click at [185, 149] on input "Select an option" at bounding box center [186, 151] width 18 height 18
click at [185, 217] on span "Select an option" at bounding box center [185, 217] width 0 height 0
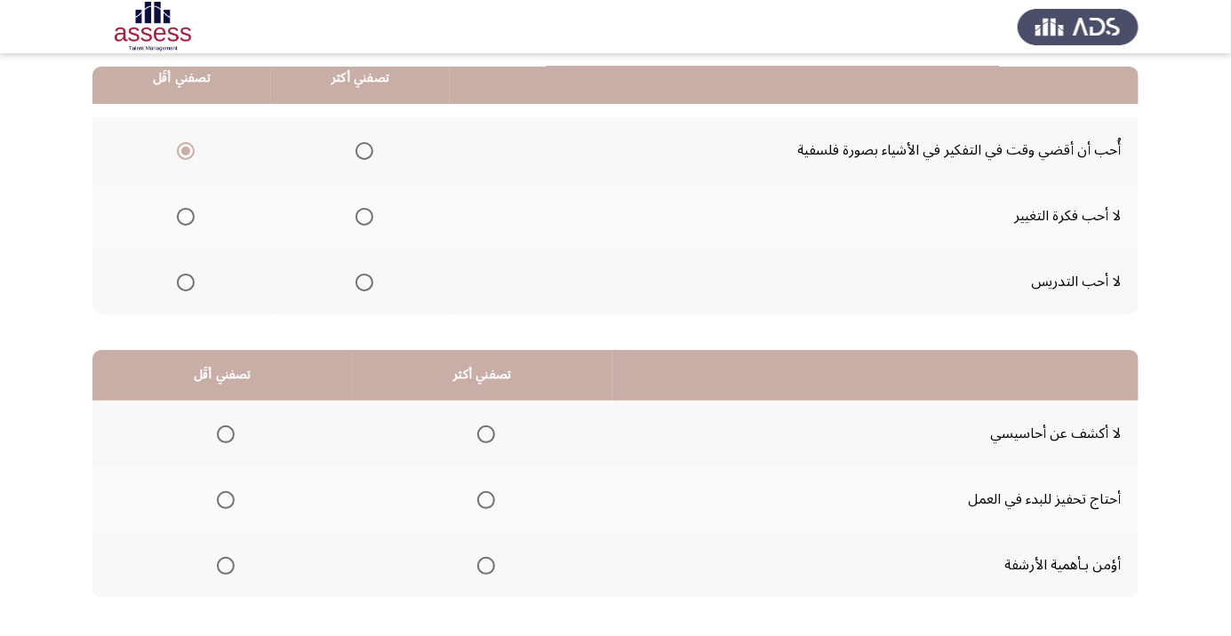
click at [185, 215] on input "Select an option" at bounding box center [186, 217] width 18 height 18
click at [364, 151] on span "Select an option" at bounding box center [364, 151] width 0 height 0
click at [364, 149] on input "Select an option" at bounding box center [364, 151] width 18 height 18
click at [364, 217] on span "Select an option" at bounding box center [364, 217] width 0 height 0
click at [364, 215] on input "Select an option" at bounding box center [364, 217] width 18 height 18
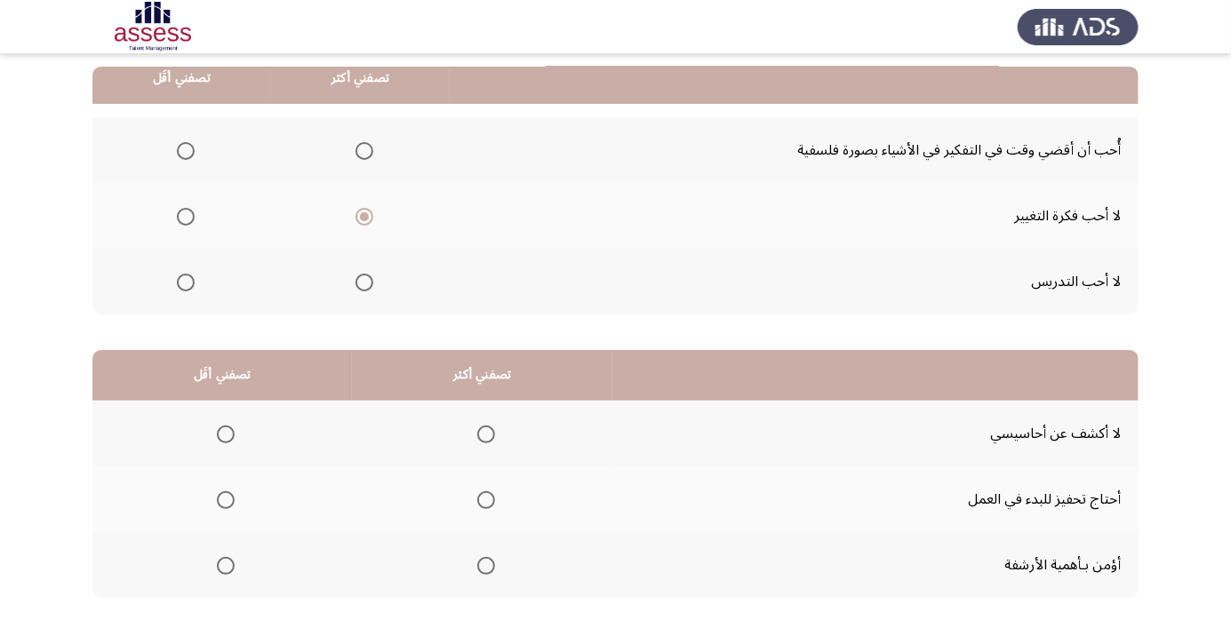
click at [364, 151] on span "Select an option" at bounding box center [364, 151] width 0 height 0
click at [364, 149] on input "Select an option" at bounding box center [364, 151] width 18 height 18
click at [172, 215] on label "Select an option" at bounding box center [182, 217] width 25 height 18
click at [177, 215] on input "Select an option" at bounding box center [186, 217] width 18 height 18
click at [483, 506] on span "Select an option" at bounding box center [486, 500] width 18 height 18
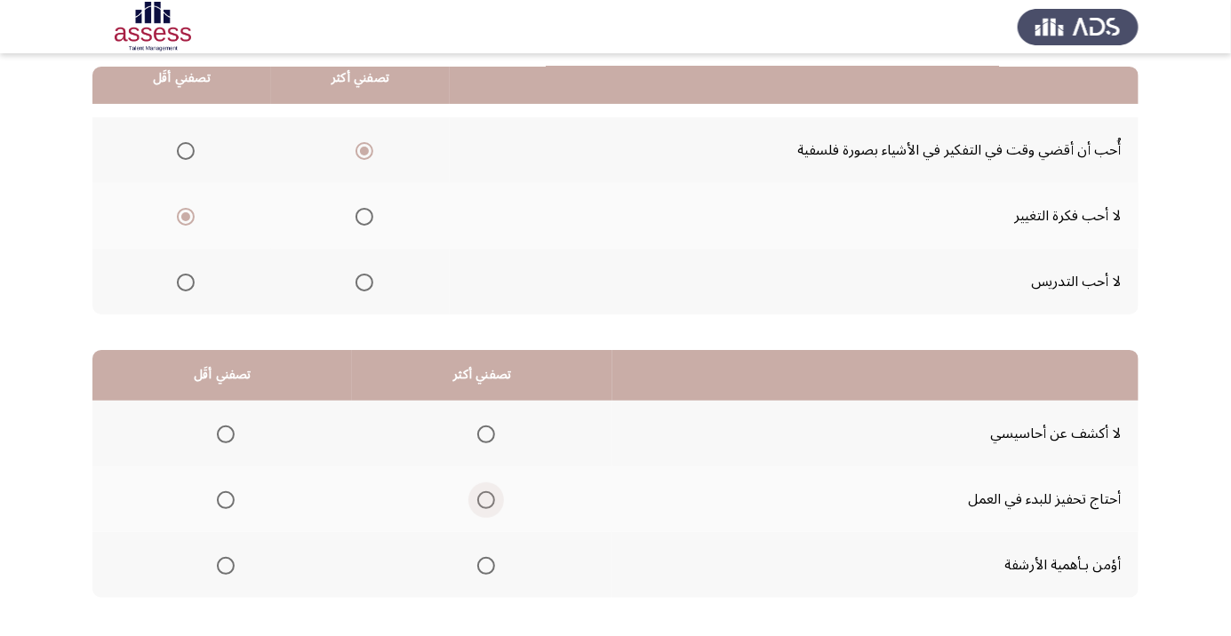
click at [483, 506] on input "Select an option" at bounding box center [486, 500] width 18 height 18
click at [220, 431] on span "Select an option" at bounding box center [226, 435] width 18 height 18
click at [220, 431] on input "Select an option" at bounding box center [226, 435] width 18 height 18
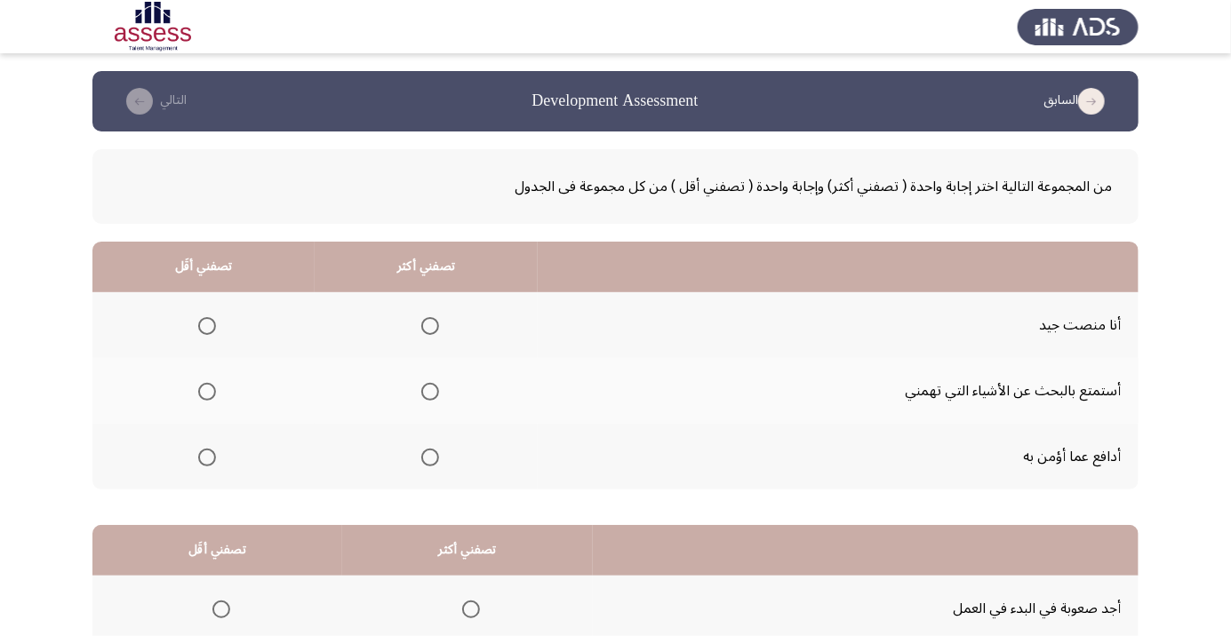
click at [439, 451] on span "Select an option" at bounding box center [430, 458] width 18 height 18
click at [439, 451] on input "Select an option" at bounding box center [430, 458] width 18 height 18
click at [202, 326] on span "Select an option" at bounding box center [207, 326] width 18 height 18
click at [202, 326] on input "Select an option" at bounding box center [207, 326] width 18 height 18
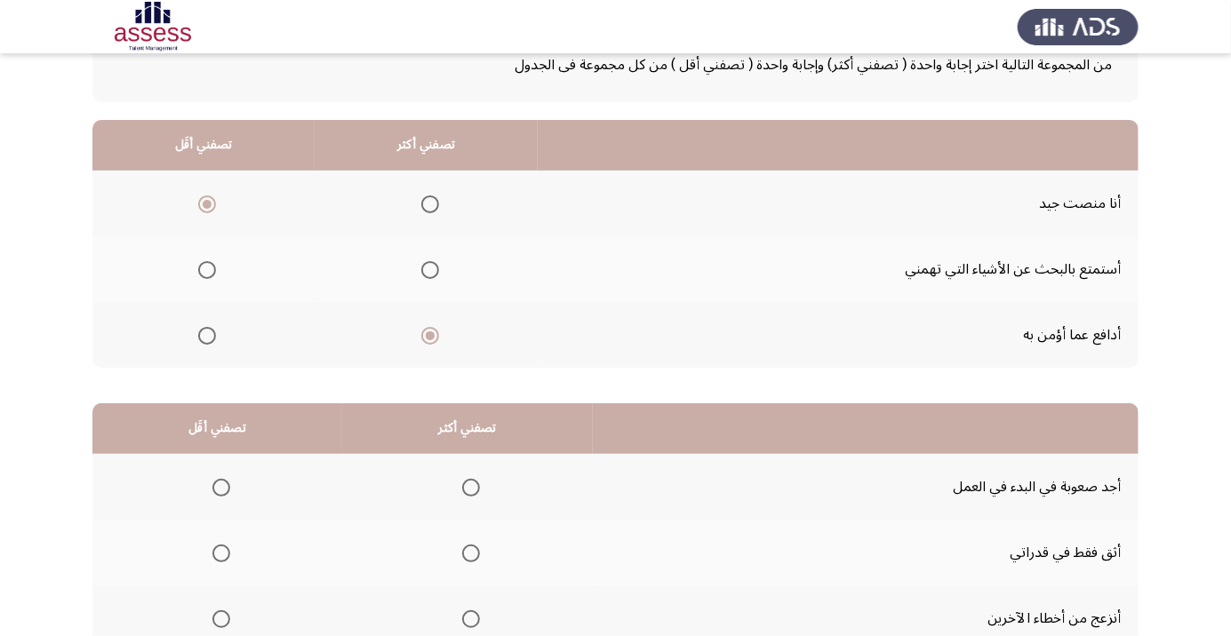
scroll to position [161, 0]
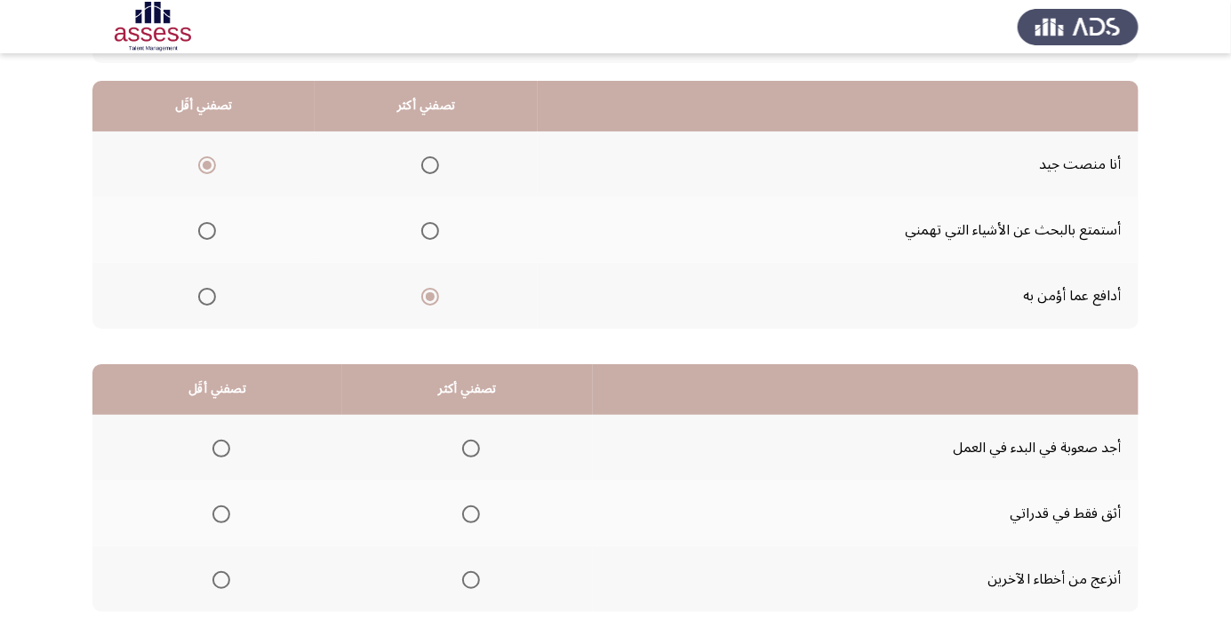
click at [471, 515] on span "Select an option" at bounding box center [471, 515] width 0 height 0
click at [471, 513] on input "Select an option" at bounding box center [471, 515] width 18 height 18
click at [221, 580] on span "Select an option" at bounding box center [221, 580] width 0 height 0
click at [220, 579] on input "Select an option" at bounding box center [221, 580] width 18 height 18
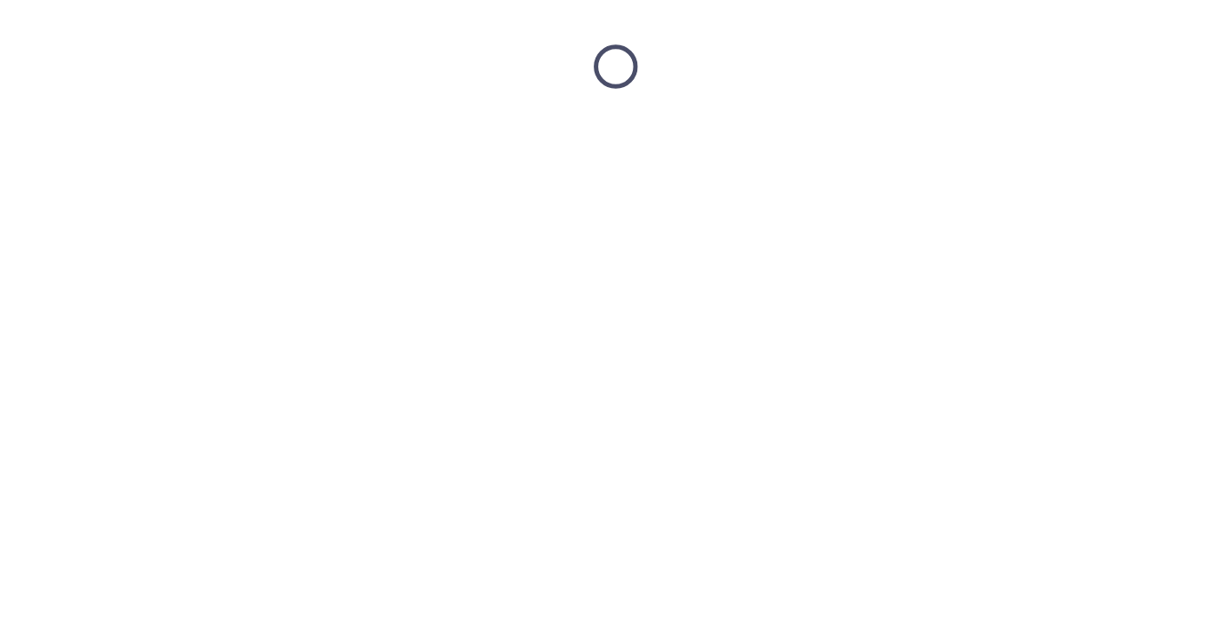
scroll to position [0, 0]
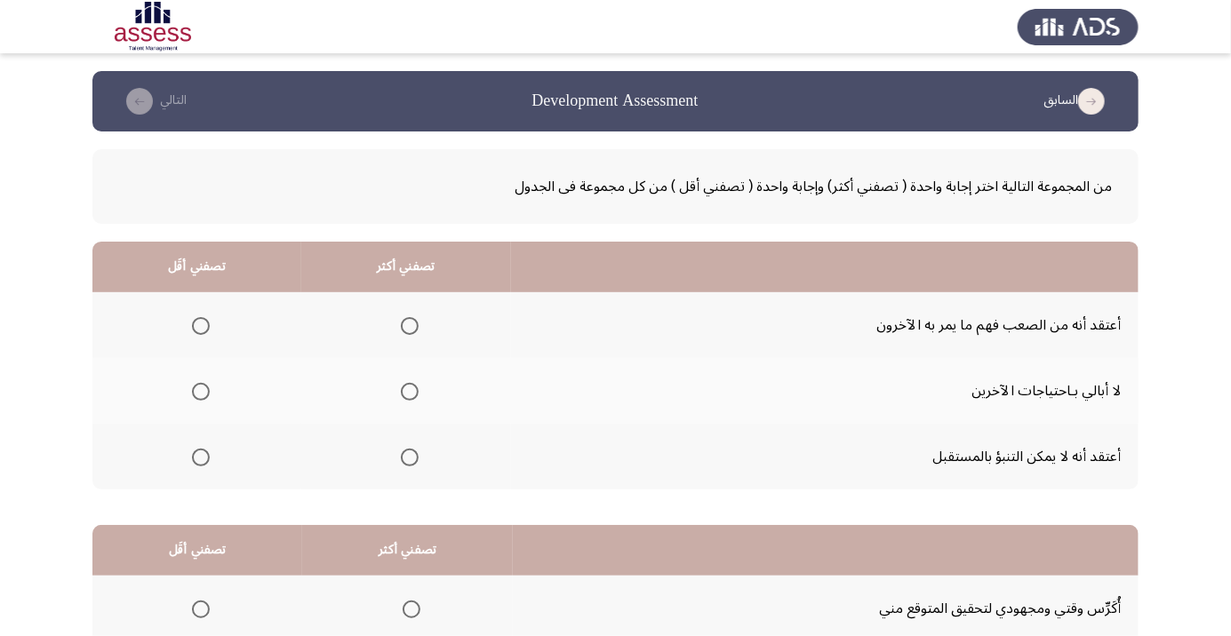
click at [416, 323] on span "Select an option" at bounding box center [410, 326] width 18 height 18
click at [416, 323] on input "Select an option" at bounding box center [410, 326] width 18 height 18
click at [416, 384] on span "Select an option" at bounding box center [410, 392] width 18 height 18
click at [416, 384] on input "Select an option" at bounding box center [410, 392] width 18 height 18
click at [200, 298] on th at bounding box center [196, 325] width 209 height 66
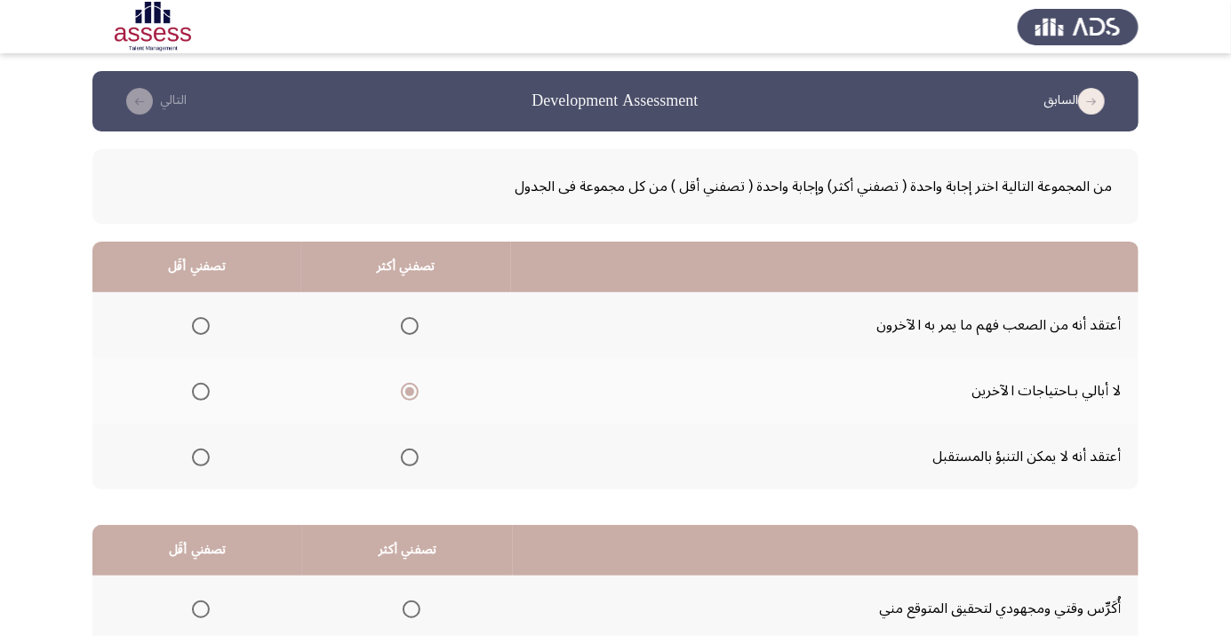
click at [220, 320] on th at bounding box center [196, 325] width 209 height 66
click at [201, 326] on span "Select an option" at bounding box center [201, 326] width 0 height 0
click at [201, 325] on input "Select an option" at bounding box center [201, 326] width 18 height 18
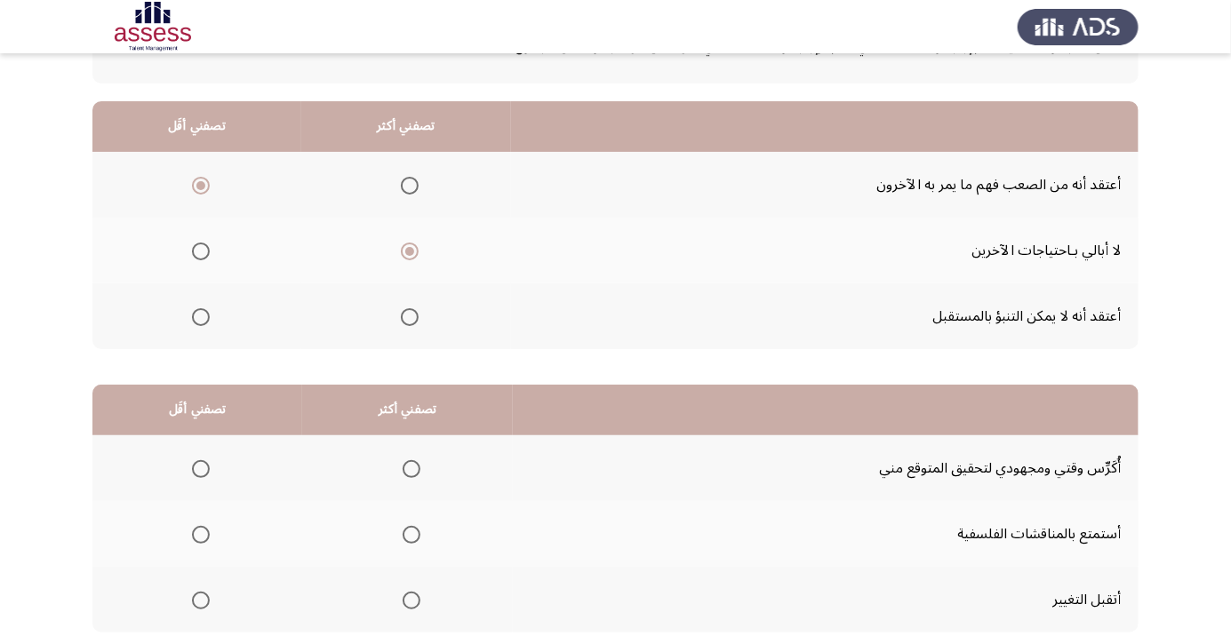
scroll to position [151, 0]
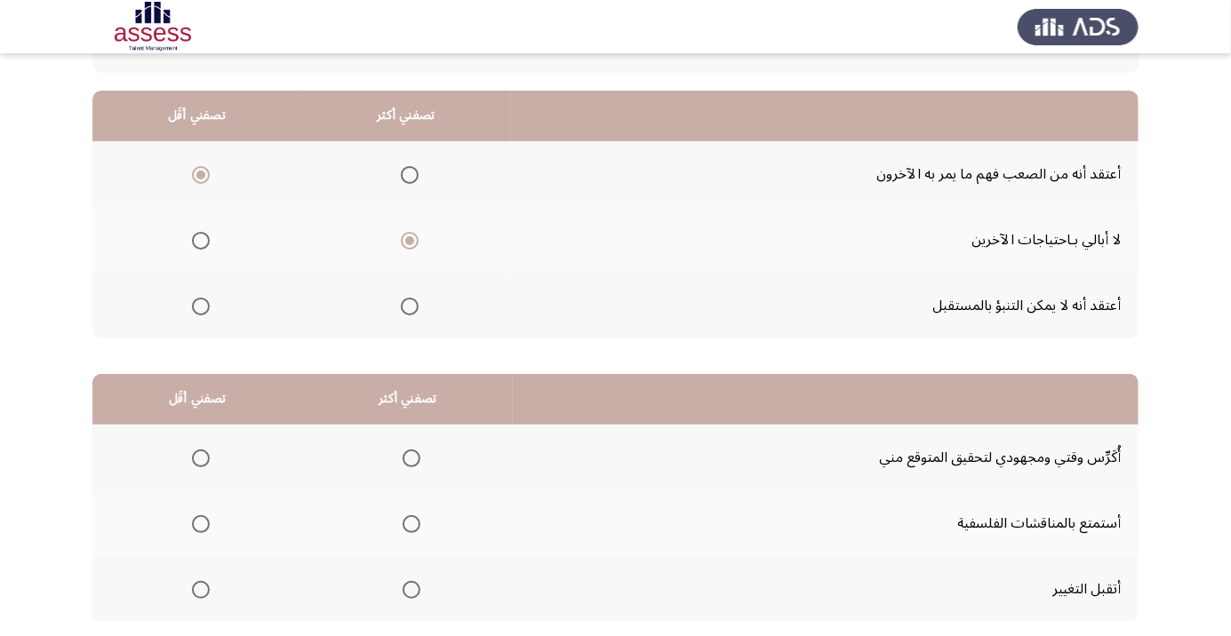
click at [411, 459] on span "Select an option" at bounding box center [411, 459] width 0 height 0
click at [412, 457] on input "Select an option" at bounding box center [412, 459] width 18 height 18
click at [201, 588] on span "Select an option" at bounding box center [201, 590] width 18 height 18
click at [201, 588] on input "Select an option" at bounding box center [201, 590] width 18 height 18
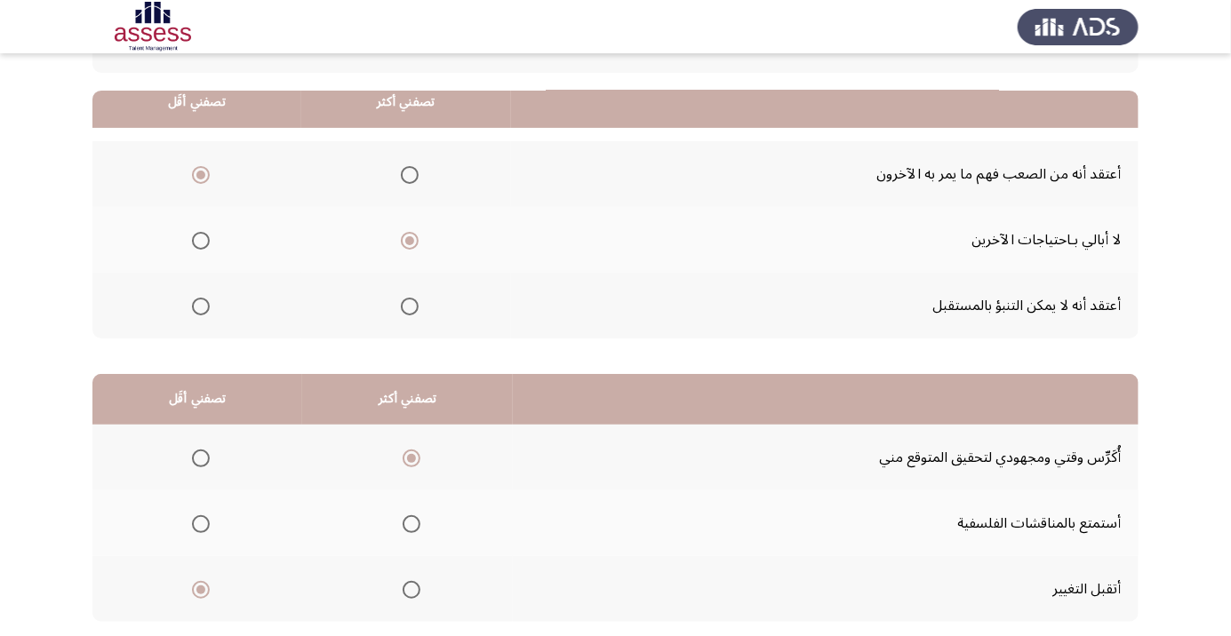
scroll to position [175, 0]
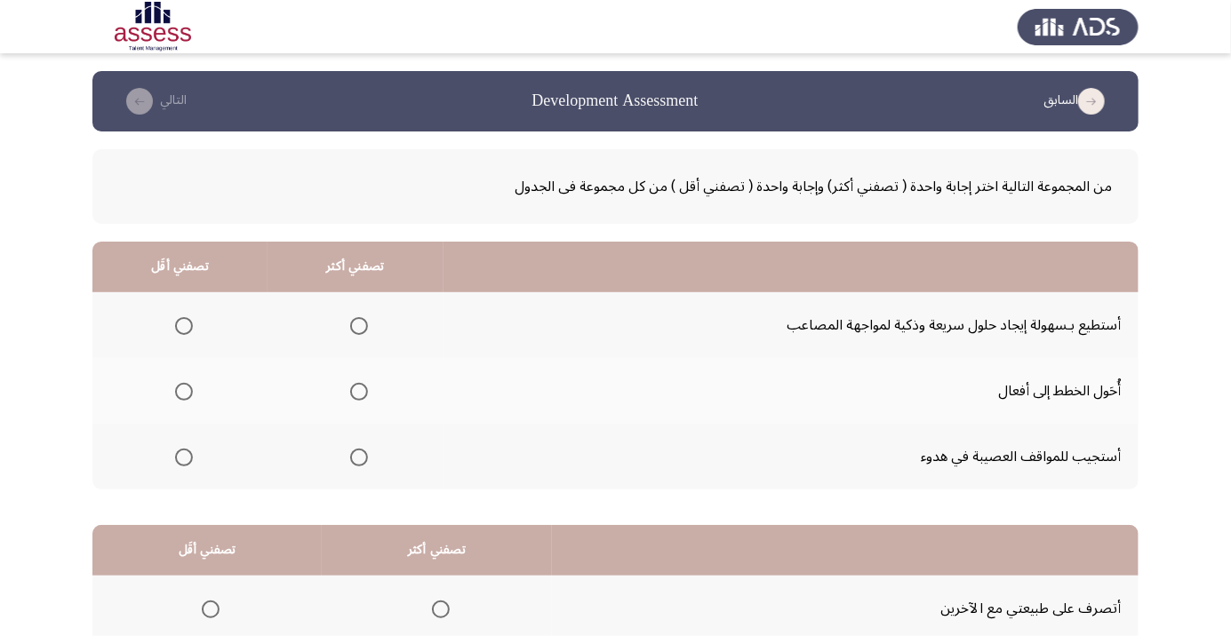
click at [359, 326] on span "Select an option" at bounding box center [359, 326] width 0 height 0
click at [357, 325] on input "Select an option" at bounding box center [359, 326] width 18 height 18
click at [184, 458] on span "Select an option" at bounding box center [184, 458] width 0 height 0
click at [183, 456] on input "Select an option" at bounding box center [184, 458] width 18 height 18
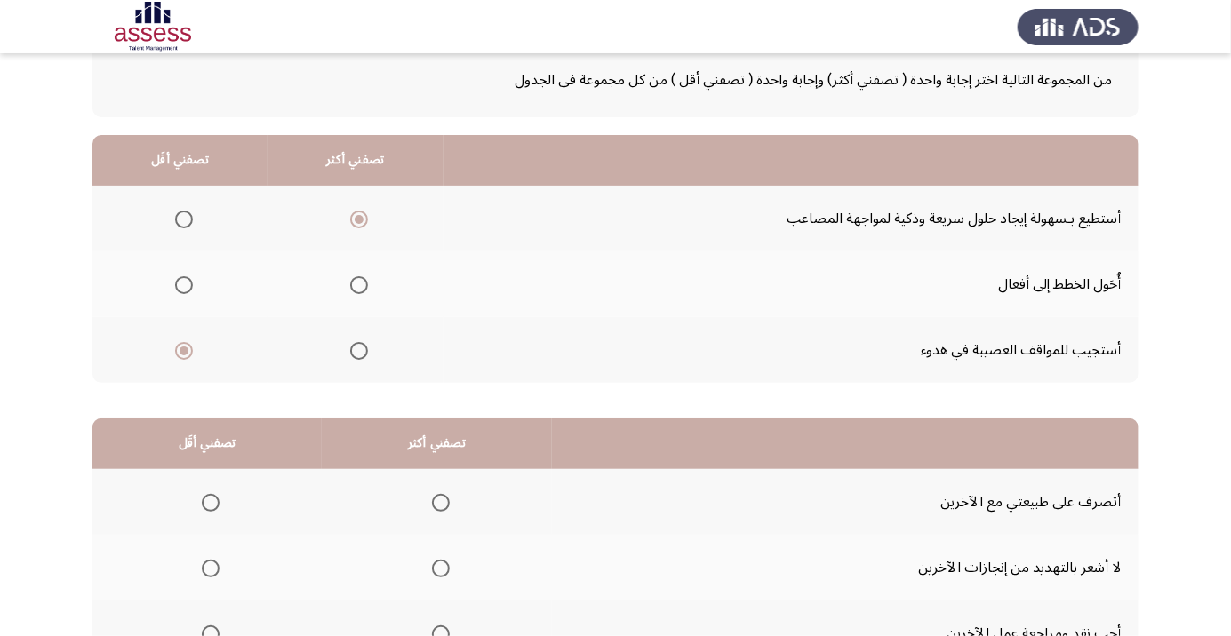
scroll to position [175, 0]
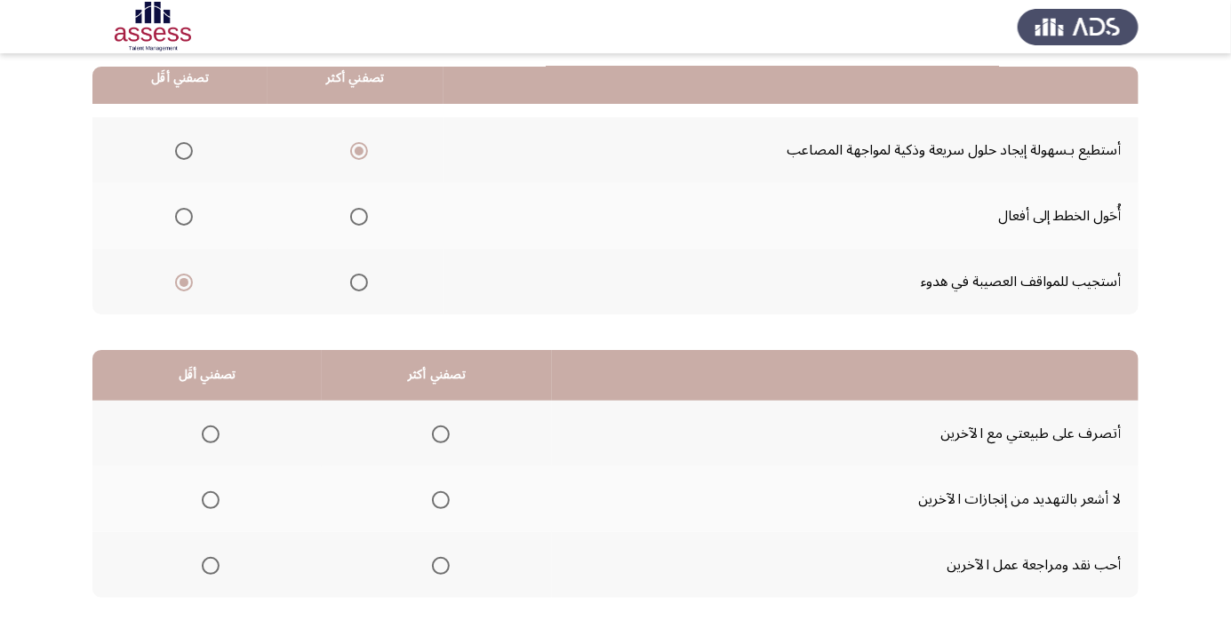
click at [217, 501] on span "Select an option" at bounding box center [211, 500] width 18 height 18
click at [217, 501] on input "Select an option" at bounding box center [211, 500] width 18 height 18
click at [211, 566] on span "Select an option" at bounding box center [211, 566] width 0 height 0
click at [211, 564] on input "Select an option" at bounding box center [211, 566] width 18 height 18
click at [441, 435] on span "Select an option" at bounding box center [441, 435] width 0 height 0
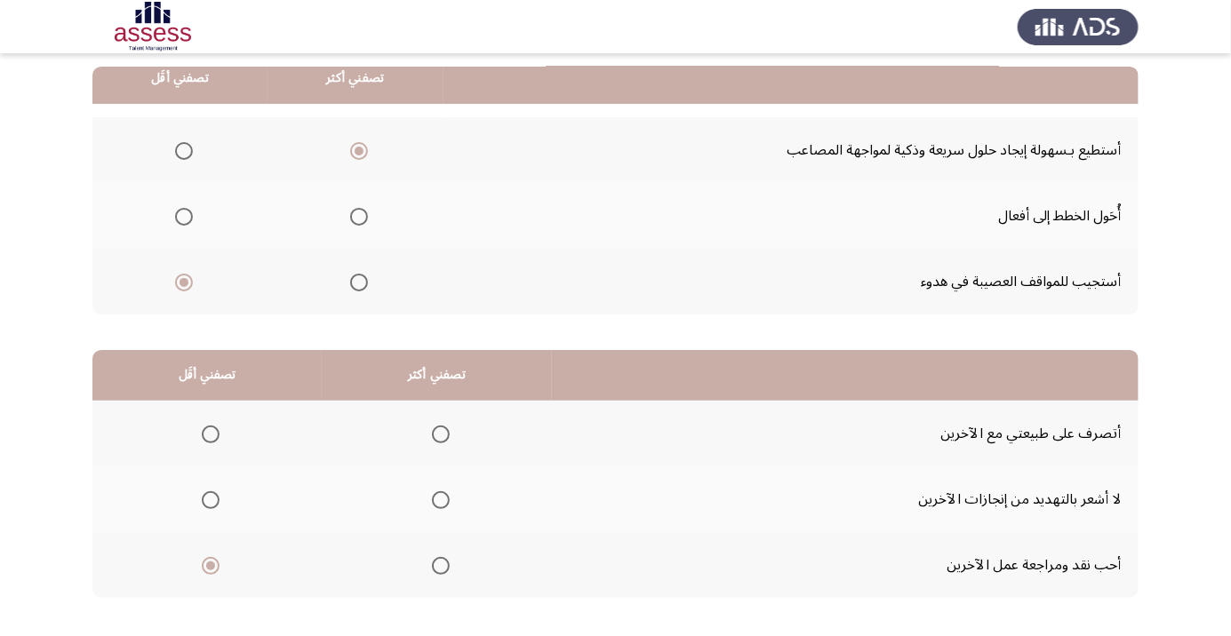
click at [442, 433] on input "Select an option" at bounding box center [441, 435] width 18 height 18
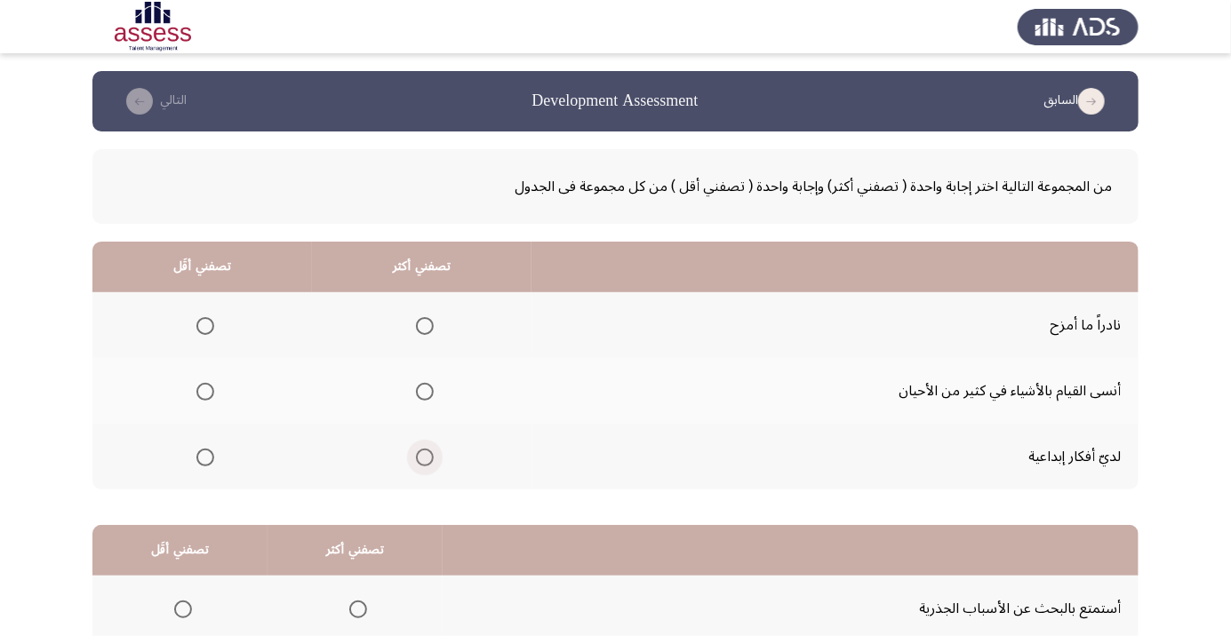
click at [426, 456] on span "Select an option" at bounding box center [425, 458] width 18 height 18
click at [426, 456] on input "Select an option" at bounding box center [425, 458] width 18 height 18
click at [207, 476] on th at bounding box center [202, 457] width 220 height 66
click at [212, 459] on span "Select an option" at bounding box center [205, 458] width 18 height 18
click at [212, 459] on input "Select an option" at bounding box center [205, 458] width 18 height 18
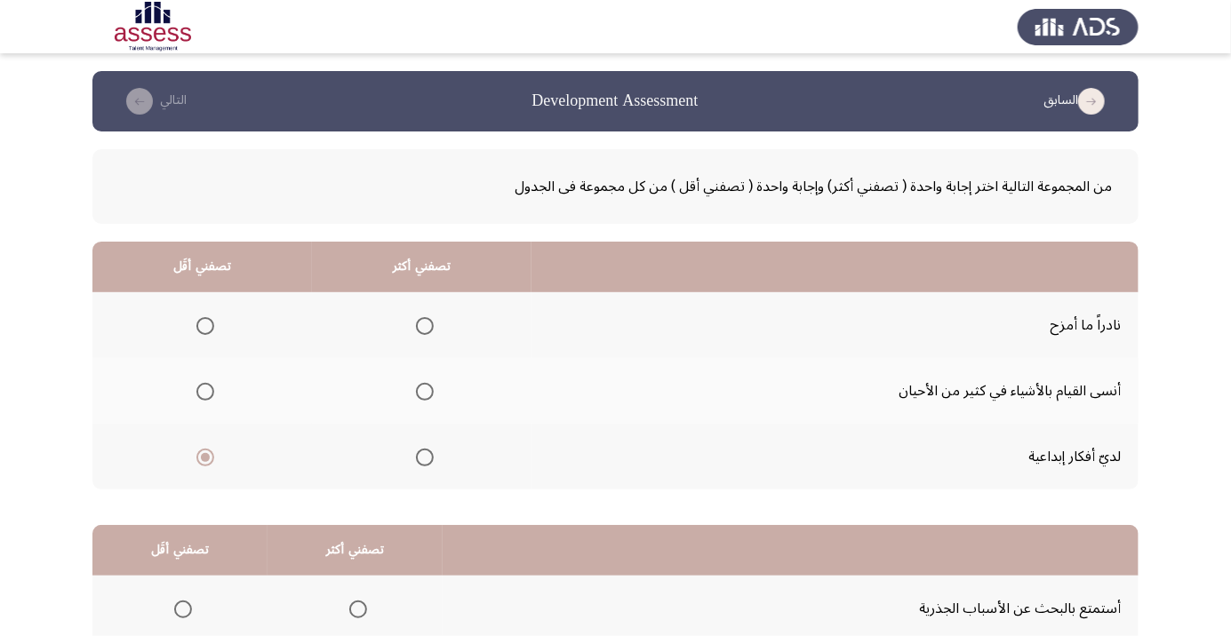
click at [426, 325] on span "Select an option" at bounding box center [425, 326] width 18 height 18
click at [426, 325] on input "Select an option" at bounding box center [425, 326] width 18 height 18
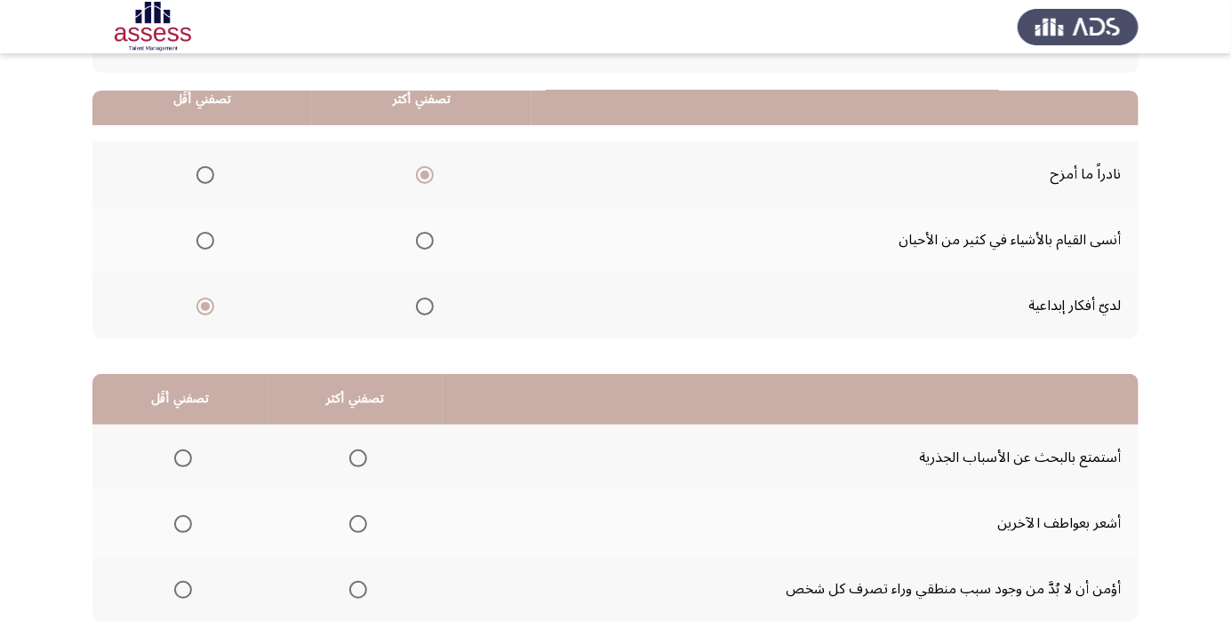
scroll to position [175, 0]
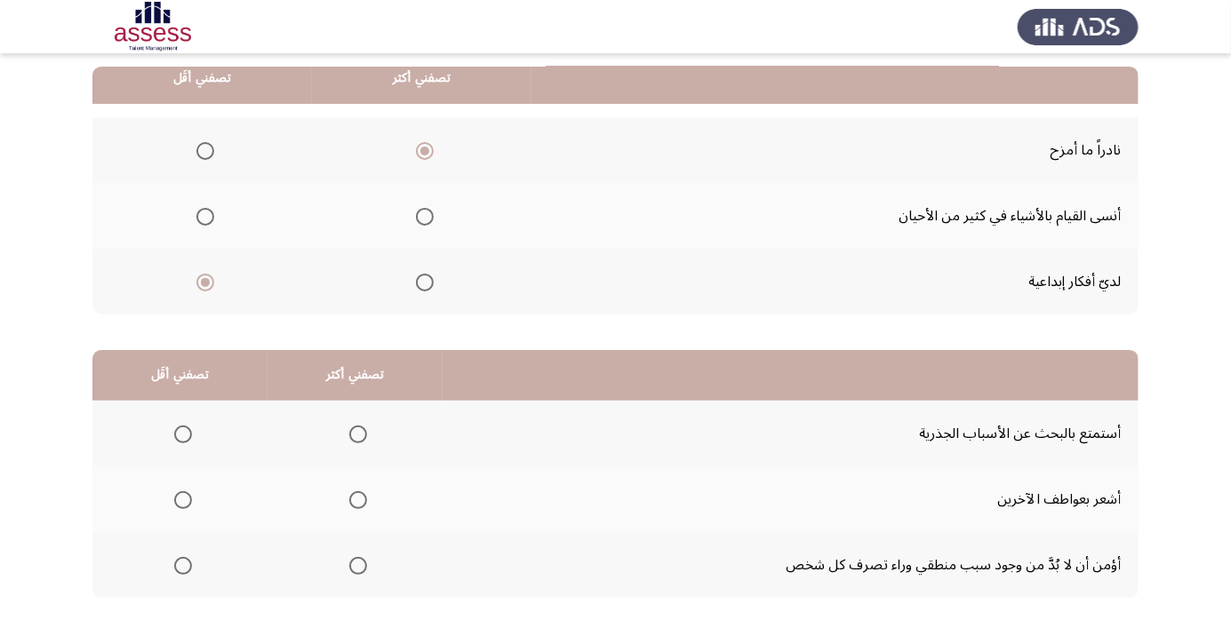
click at [183, 566] on span "Select an option" at bounding box center [183, 566] width 0 height 0
click at [183, 564] on input "Select an option" at bounding box center [183, 566] width 18 height 18
click at [358, 435] on span "Select an option" at bounding box center [358, 435] width 0 height 0
click at [359, 433] on input "Select an option" at bounding box center [358, 435] width 18 height 18
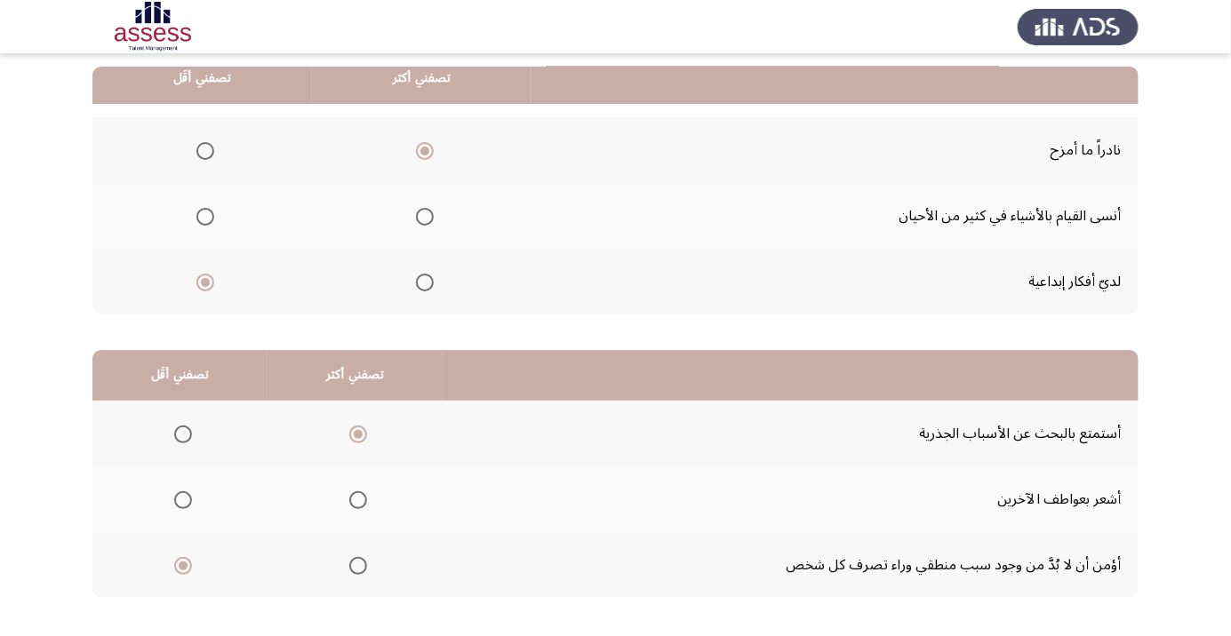
scroll to position [0, 0]
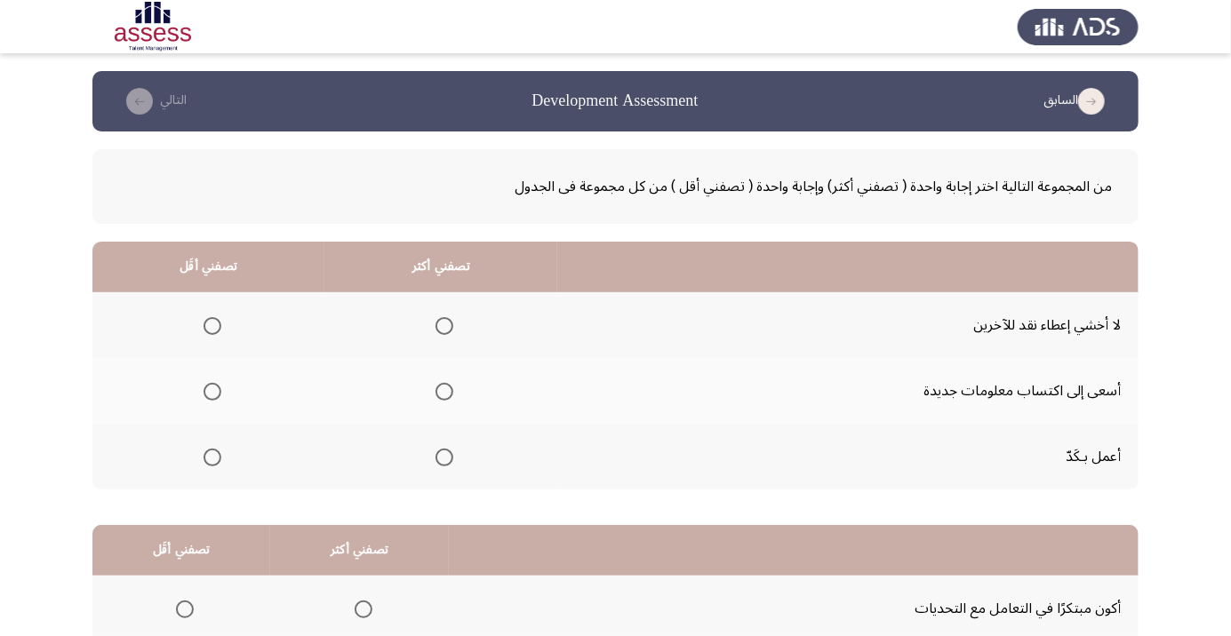
click at [444, 392] on span "Select an option" at bounding box center [444, 392] width 0 height 0
click at [446, 391] on input "Select an option" at bounding box center [444, 392] width 18 height 18
click at [199, 456] on label "Select an option" at bounding box center [208, 458] width 25 height 18
click at [204, 456] on input "Select an option" at bounding box center [213, 458] width 18 height 18
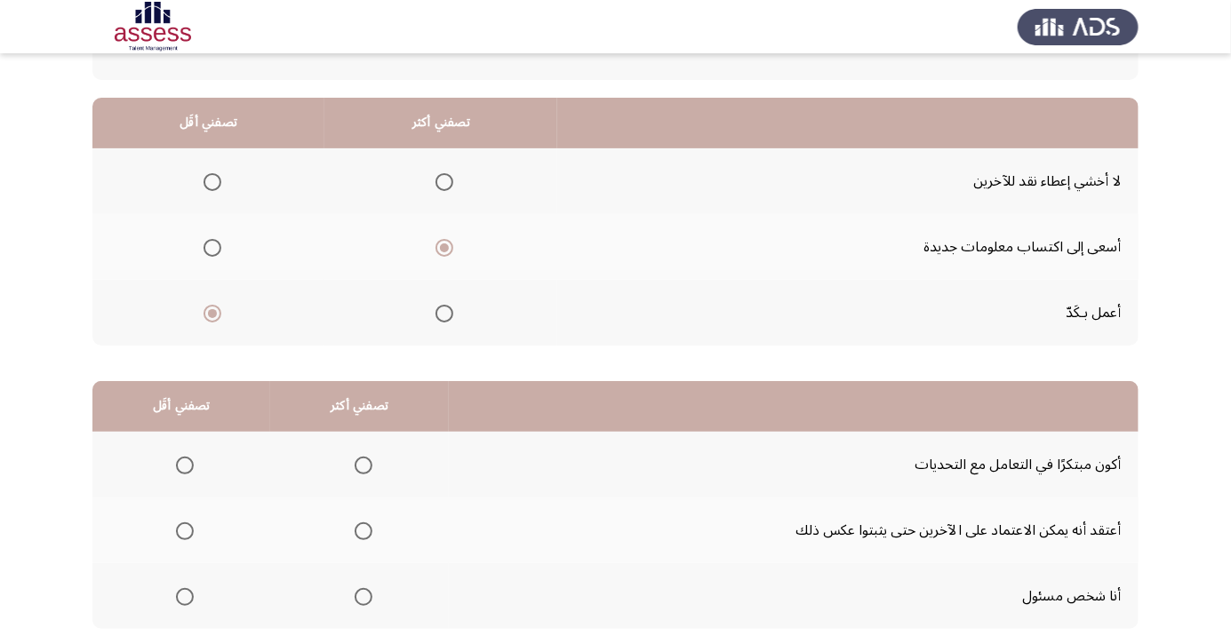
scroll to position [146, 0]
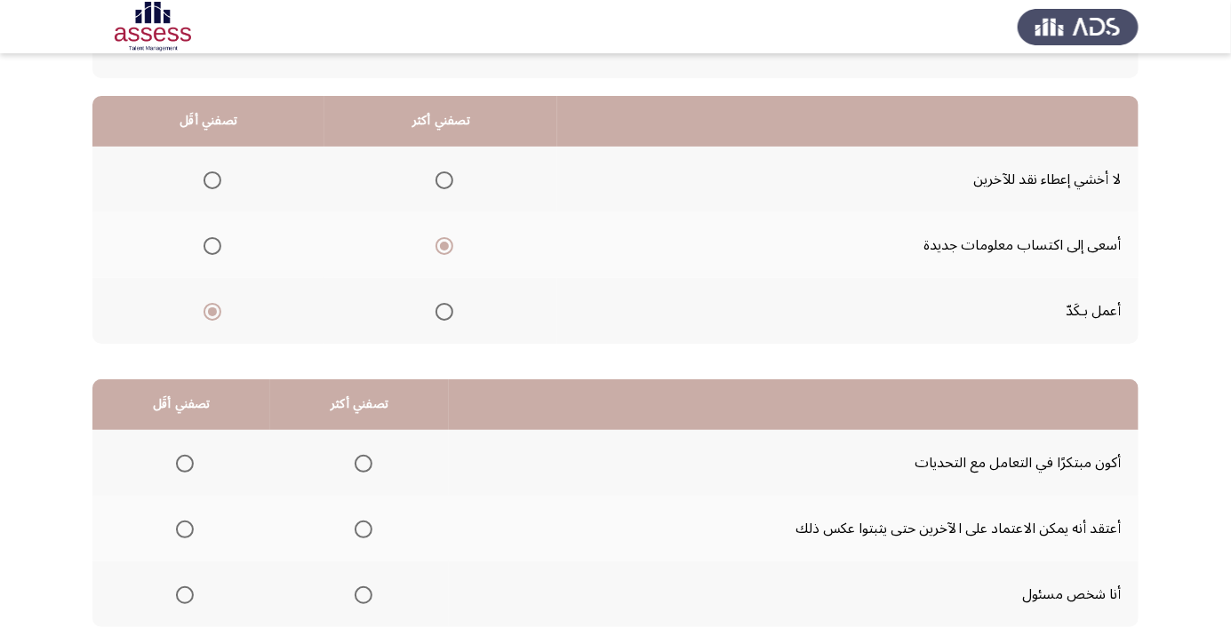
click at [358, 459] on span "Select an option" at bounding box center [364, 464] width 18 height 18
click at [358, 459] on input "Select an option" at bounding box center [364, 464] width 18 height 18
click at [185, 595] on span "Select an option" at bounding box center [185, 595] width 0 height 0
click at [185, 593] on input "Select an option" at bounding box center [185, 596] width 18 height 18
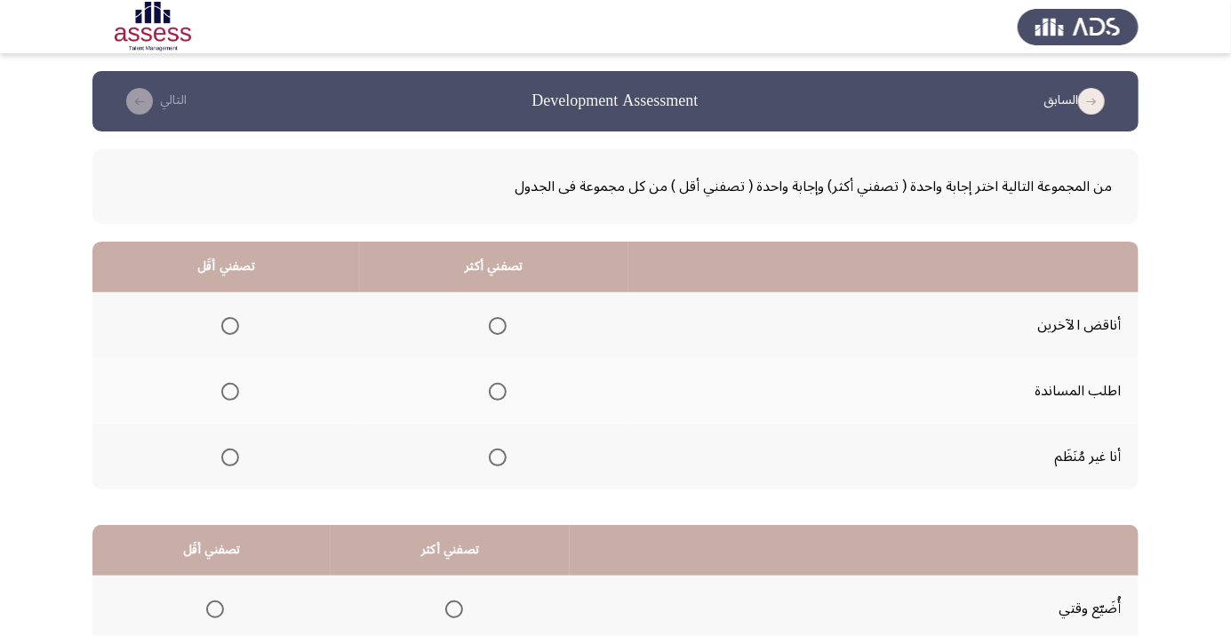
click at [230, 392] on span "Select an option" at bounding box center [230, 392] width 0 height 0
click at [229, 391] on input "Select an option" at bounding box center [230, 392] width 18 height 18
click at [498, 392] on span "Select an option" at bounding box center [498, 392] width 0 height 0
click at [497, 391] on input "Select an option" at bounding box center [498, 392] width 18 height 18
click at [230, 326] on span "Select an option" at bounding box center [230, 326] width 0 height 0
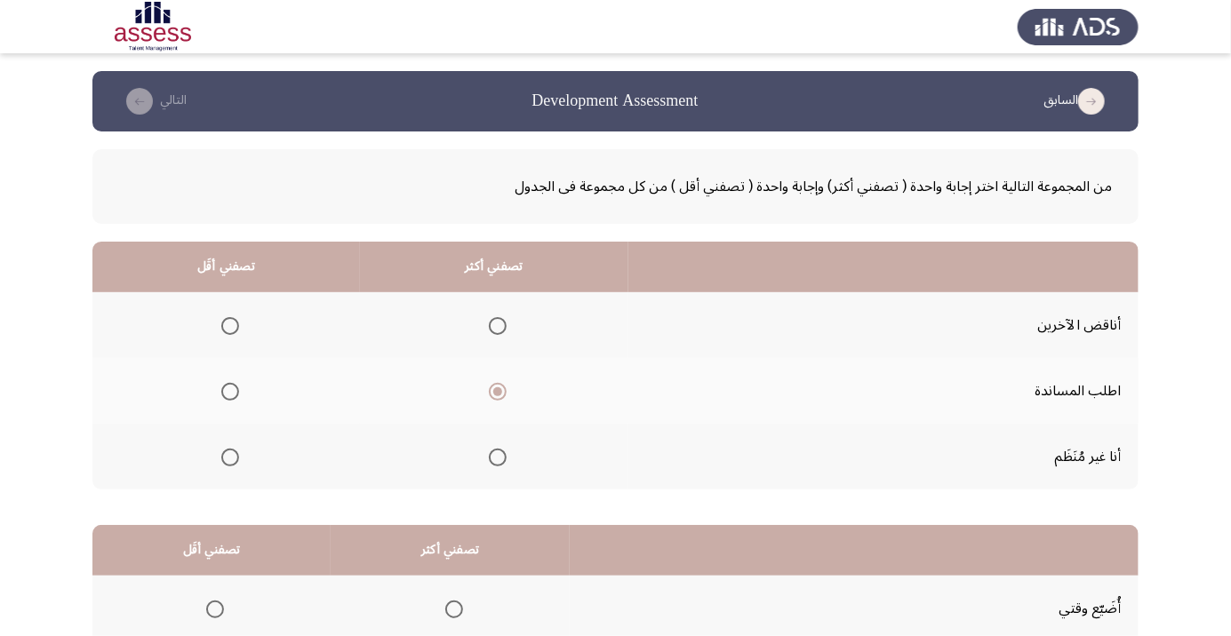
click at [229, 325] on input "Select an option" at bounding box center [230, 326] width 18 height 18
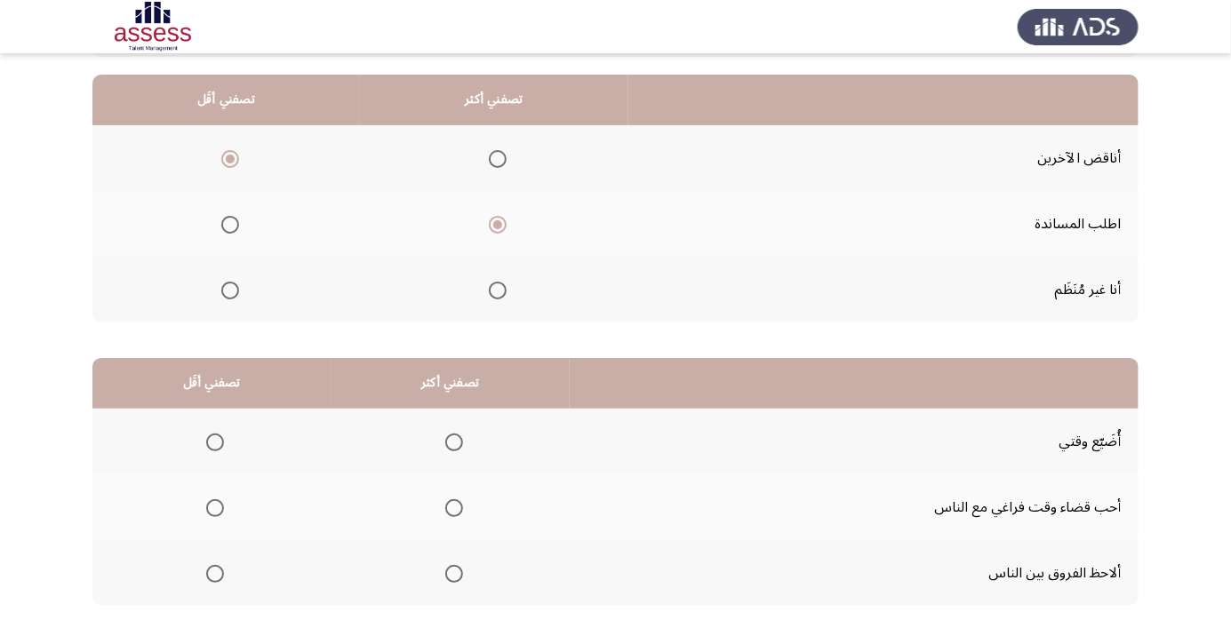
scroll to position [175, 0]
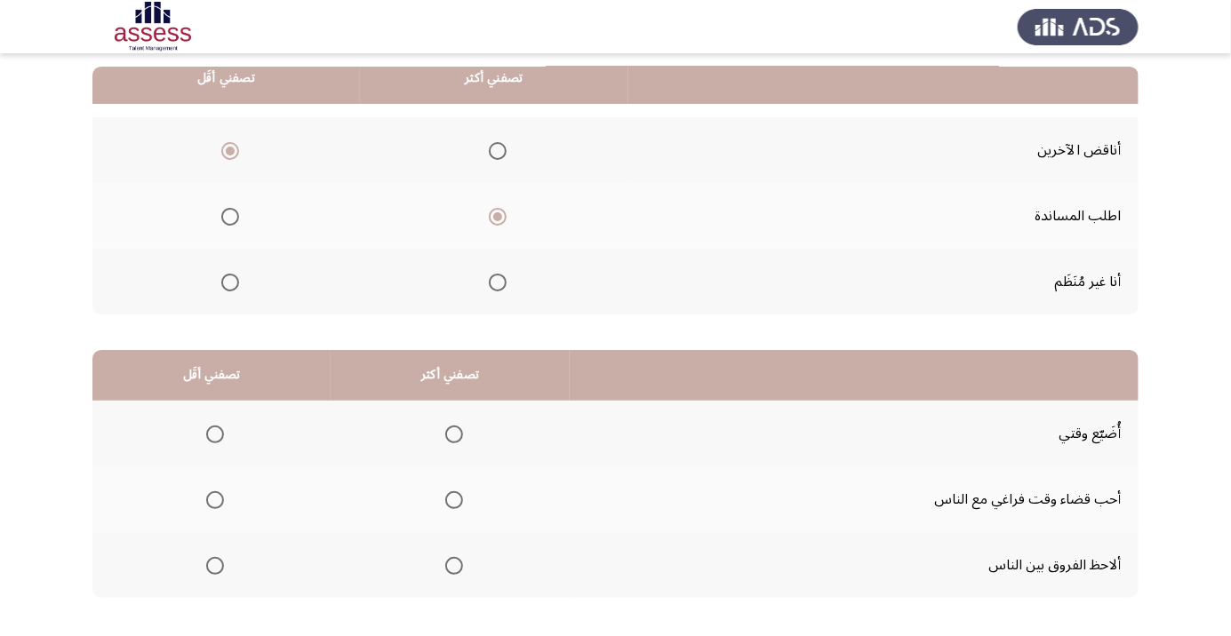
click at [450, 563] on span "Select an option" at bounding box center [454, 566] width 18 height 18
click at [450, 563] on input "Select an option" at bounding box center [454, 566] width 18 height 18
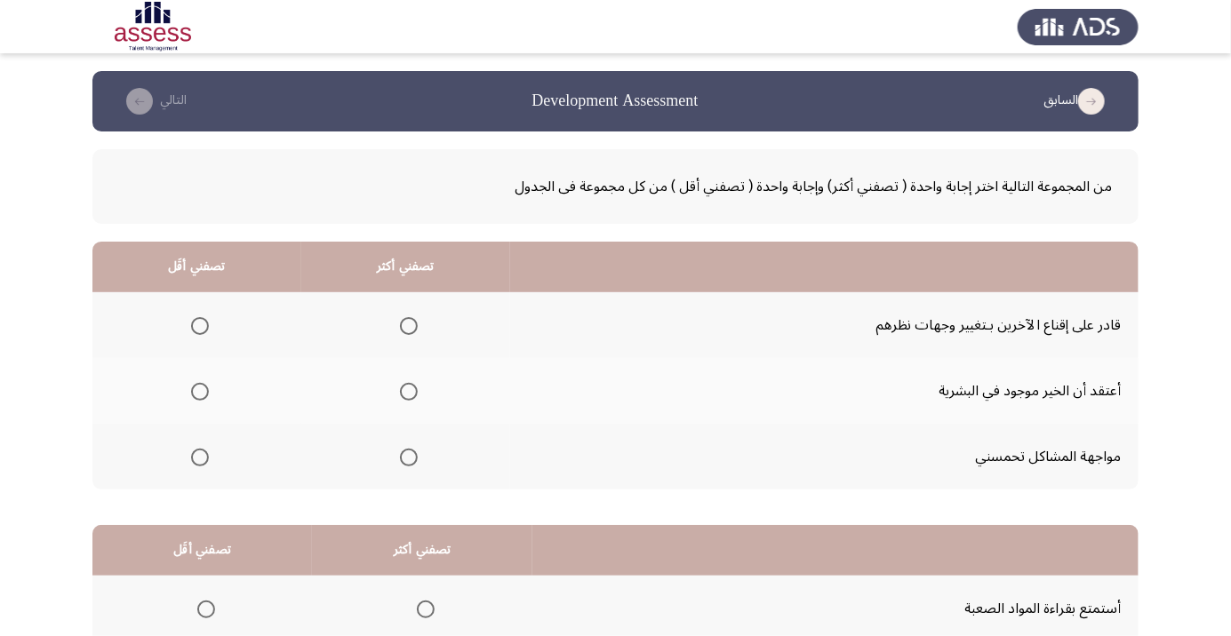
click at [403, 326] on span "Select an option" at bounding box center [409, 326] width 18 height 18
click at [403, 326] on input "Select an option" at bounding box center [409, 326] width 18 height 18
click at [409, 458] on span "Select an option" at bounding box center [409, 458] width 0 height 0
click at [407, 456] on input "Select an option" at bounding box center [409, 458] width 18 height 18
click at [199, 325] on span "Select an option" at bounding box center [200, 326] width 18 height 18
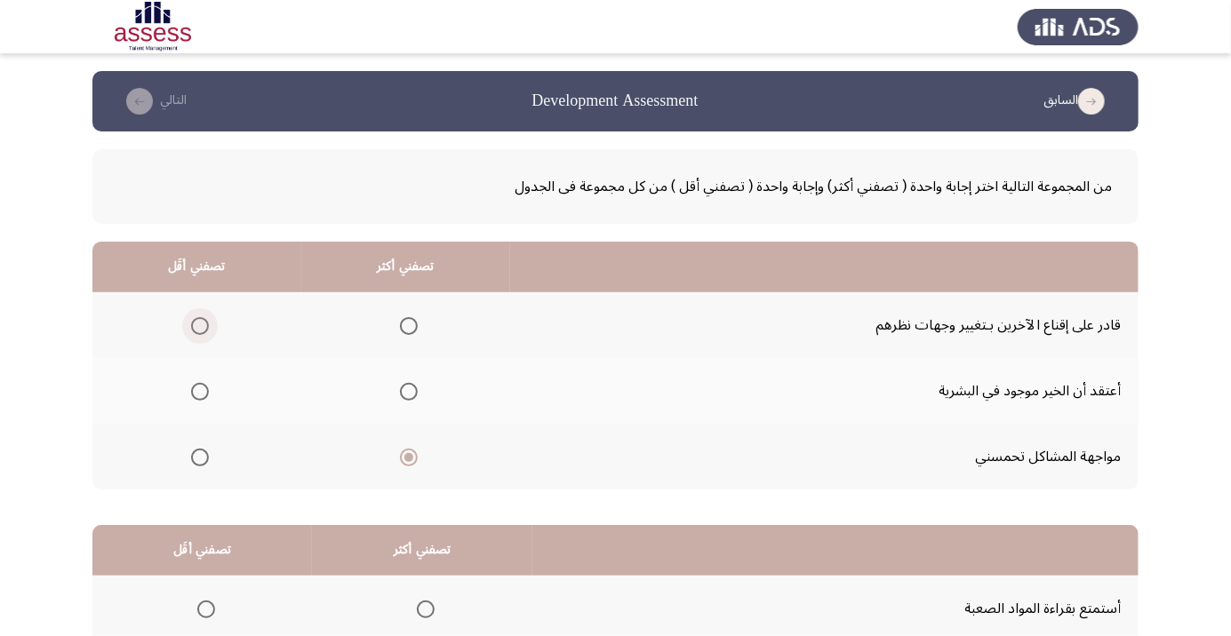
click at [199, 325] on input "Select an option" at bounding box center [200, 326] width 18 height 18
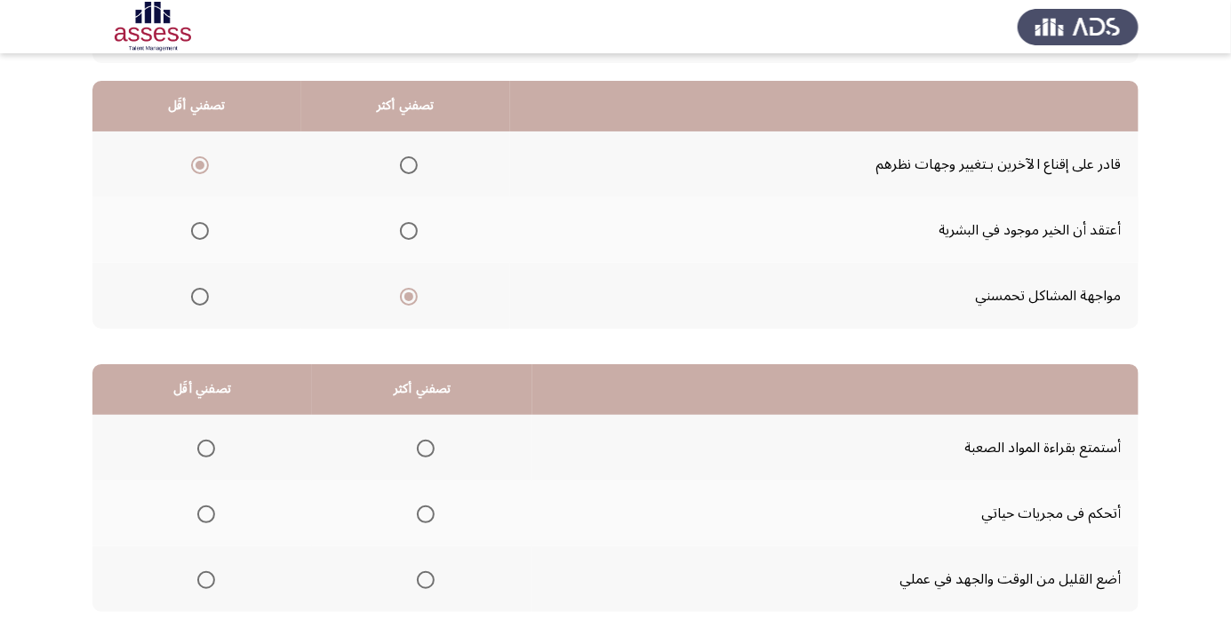
scroll to position [175, 0]
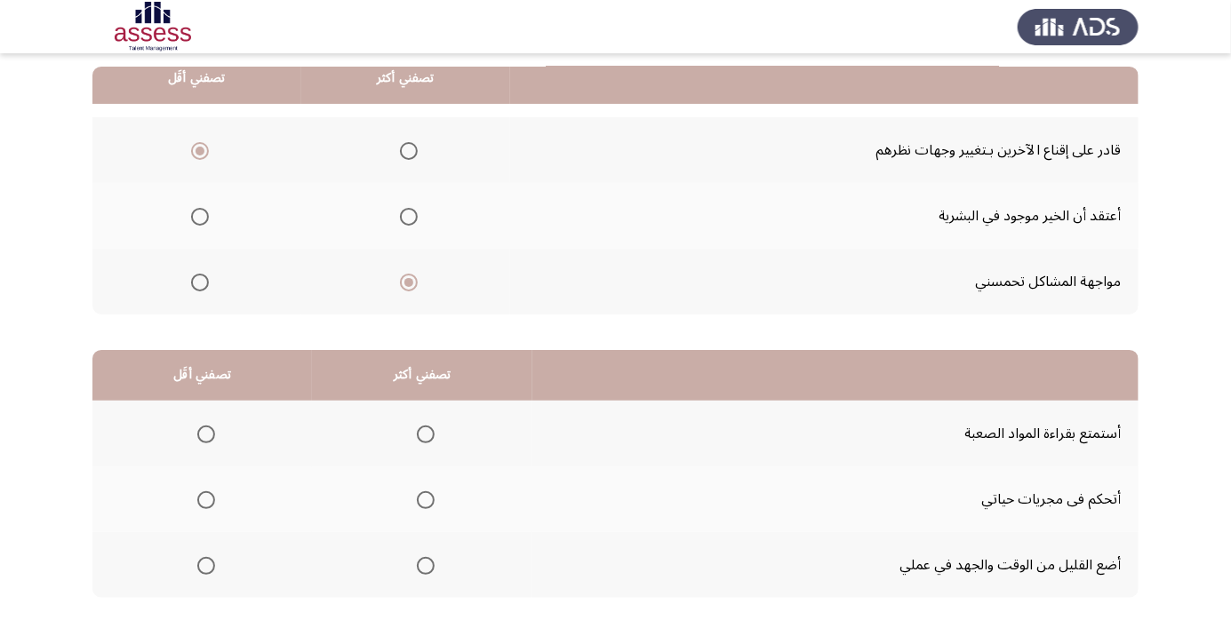
click at [206, 500] on span "Select an option" at bounding box center [206, 500] width 0 height 0
click at [206, 499] on input "Select an option" at bounding box center [206, 500] width 18 height 18
click at [435, 433] on span "Select an option" at bounding box center [426, 435] width 18 height 18
click at [435, 433] on input "Select an option" at bounding box center [426, 435] width 18 height 18
click at [200, 559] on span "Select an option" at bounding box center [206, 566] width 18 height 18
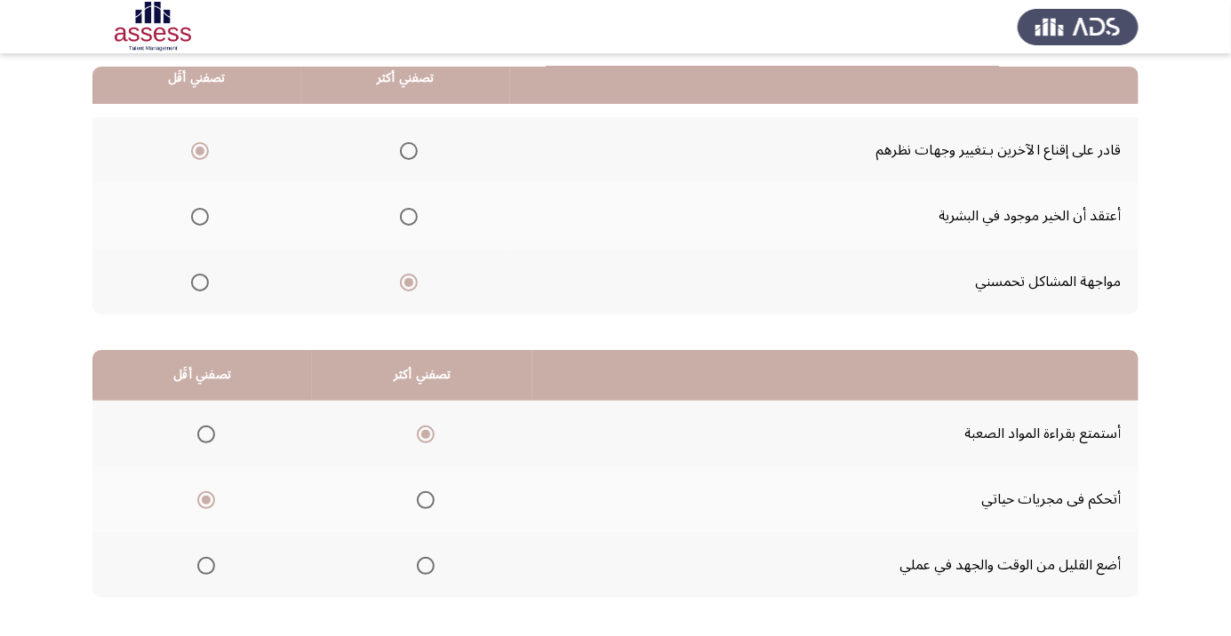
click at [200, 559] on input "Select an option" at bounding box center [206, 566] width 18 height 18
click at [199, 500] on span "Select an option" at bounding box center [206, 500] width 18 height 18
click at [199, 500] on input "Select an option" at bounding box center [206, 500] width 18 height 18
click at [200, 564] on span "Select an option" at bounding box center [206, 566] width 18 height 18
click at [200, 564] on input "Select an option" at bounding box center [206, 566] width 18 height 18
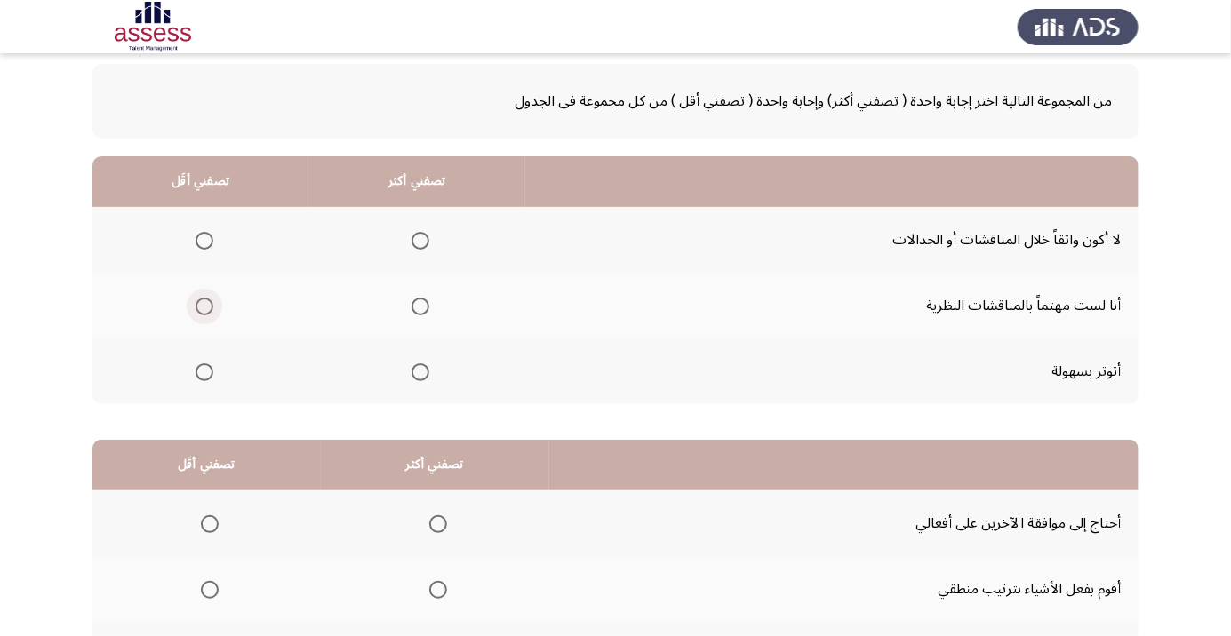
scroll to position [92, 0]
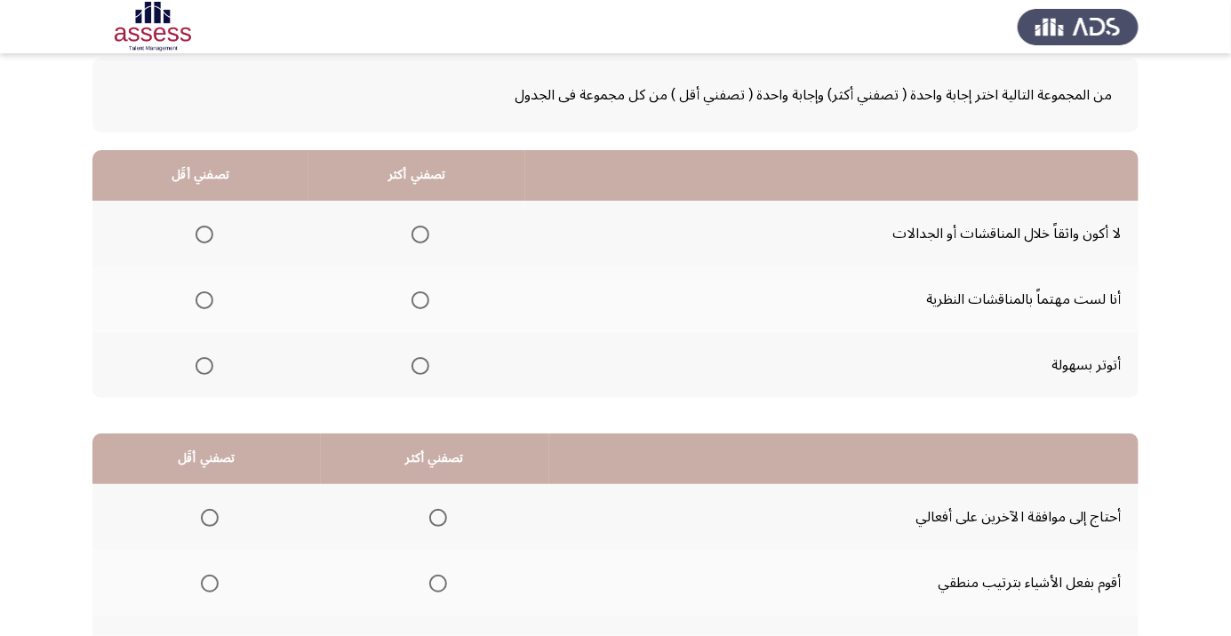
click at [420, 228] on span "Select an option" at bounding box center [420, 235] width 18 height 18
click at [420, 228] on input "Select an option" at bounding box center [420, 235] width 18 height 18
click at [230, 300] on th at bounding box center [200, 300] width 216 height 66
click at [200, 307] on span "Select an option" at bounding box center [205, 300] width 18 height 18
click at [200, 307] on input "Select an option" at bounding box center [205, 300] width 18 height 18
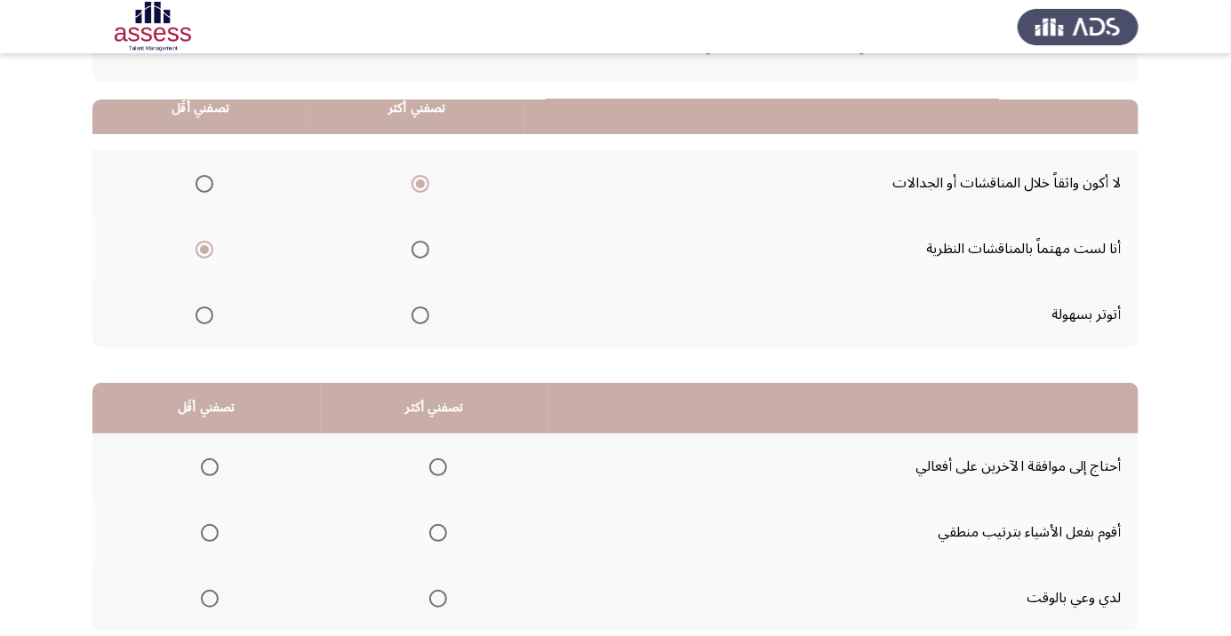
scroll to position [175, 0]
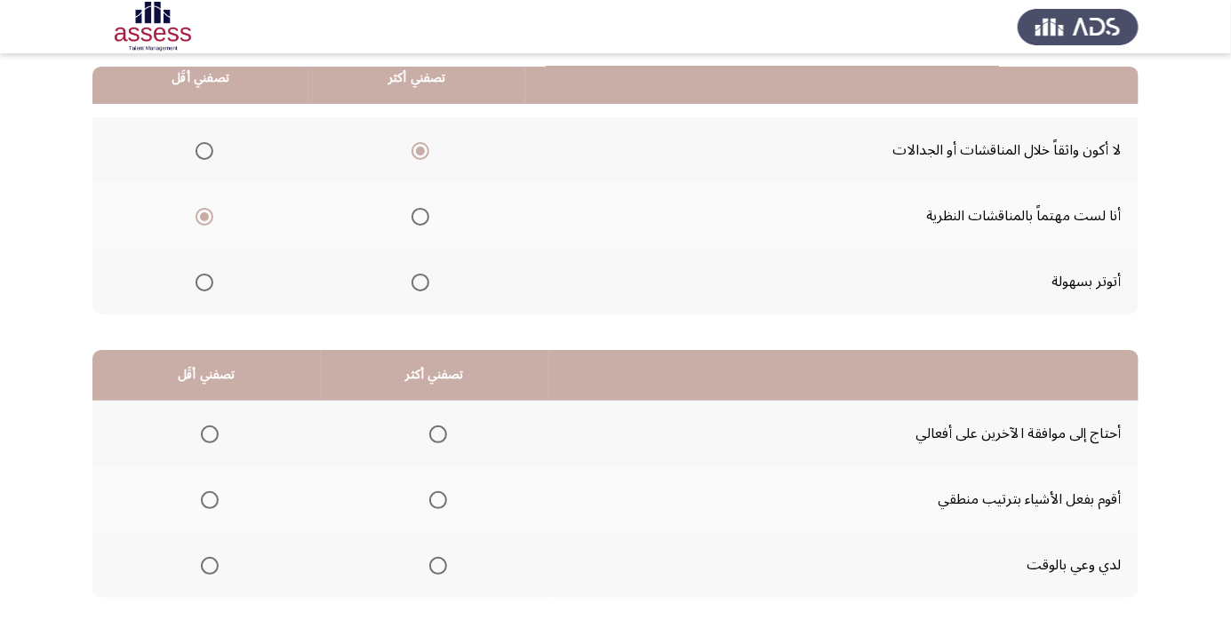
click at [438, 566] on span "Select an option" at bounding box center [438, 566] width 0 height 0
click at [440, 564] on input "Select an option" at bounding box center [438, 566] width 18 height 18
click at [204, 573] on span "Select an option" at bounding box center [210, 566] width 18 height 18
click at [204, 573] on input "Select an option" at bounding box center [210, 566] width 18 height 18
click at [433, 434] on span "Select an option" at bounding box center [438, 435] width 18 height 18
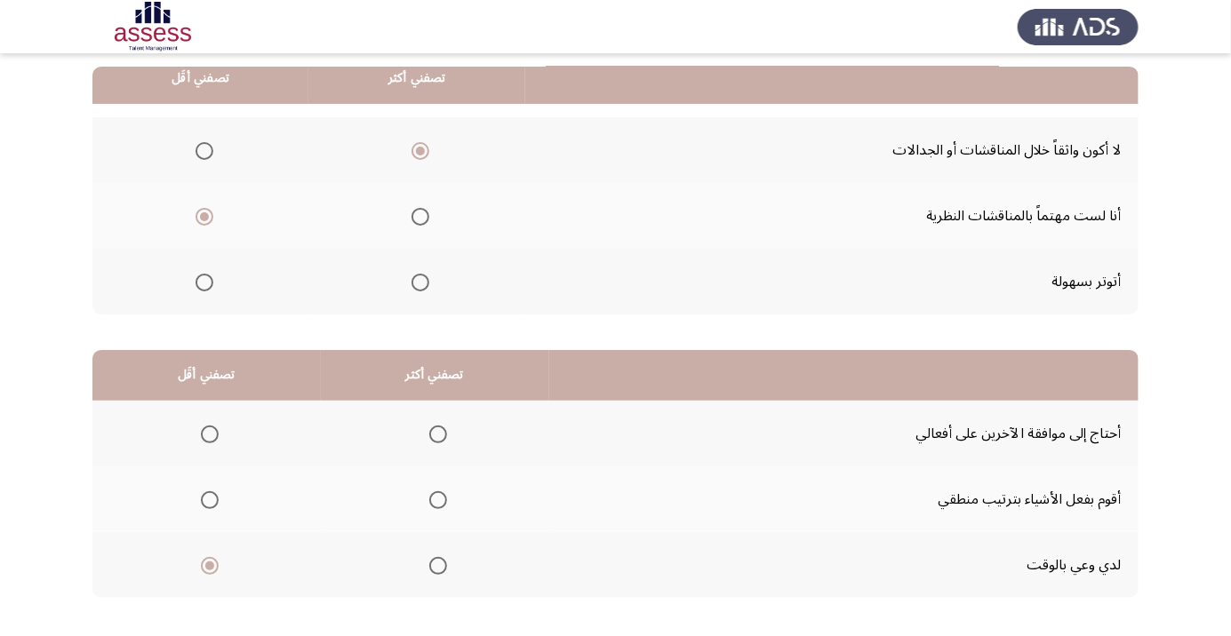
click at [433, 434] on input "Select an option" at bounding box center [438, 435] width 18 height 18
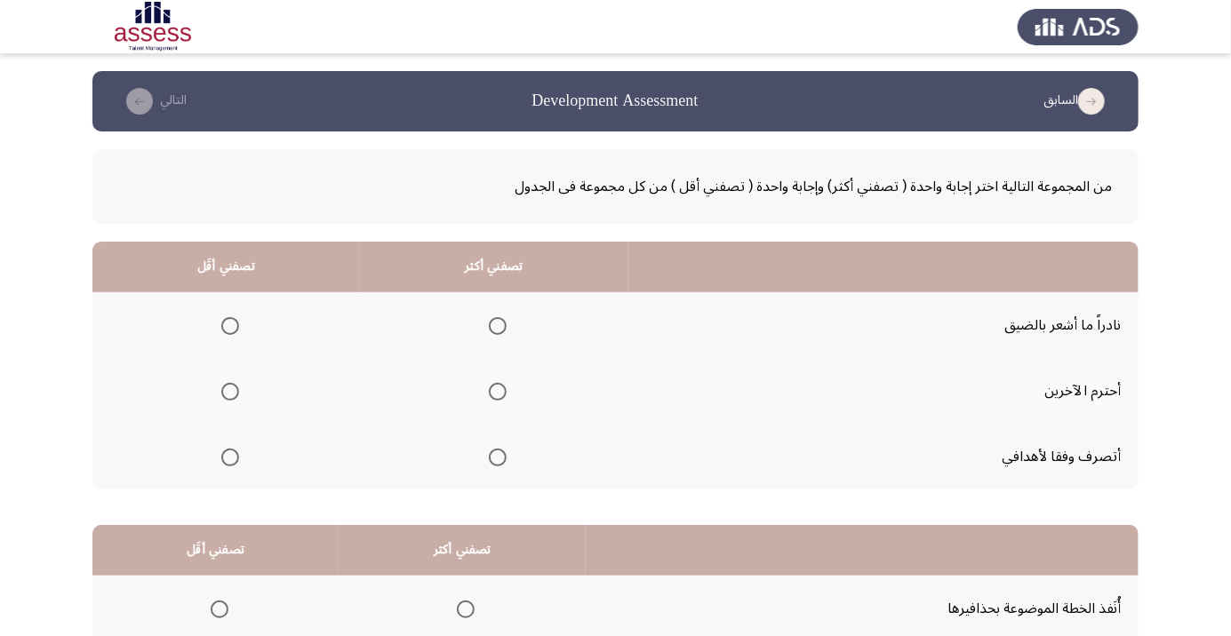
click at [498, 458] on span "Select an option" at bounding box center [498, 458] width 0 height 0
click at [497, 456] on input "Select an option" at bounding box center [498, 458] width 18 height 18
click at [230, 392] on span "Select an option" at bounding box center [230, 392] width 0 height 0
click at [229, 391] on input "Select an option" at bounding box center [230, 392] width 18 height 18
click at [498, 392] on span "Select an option" at bounding box center [498, 392] width 0 height 0
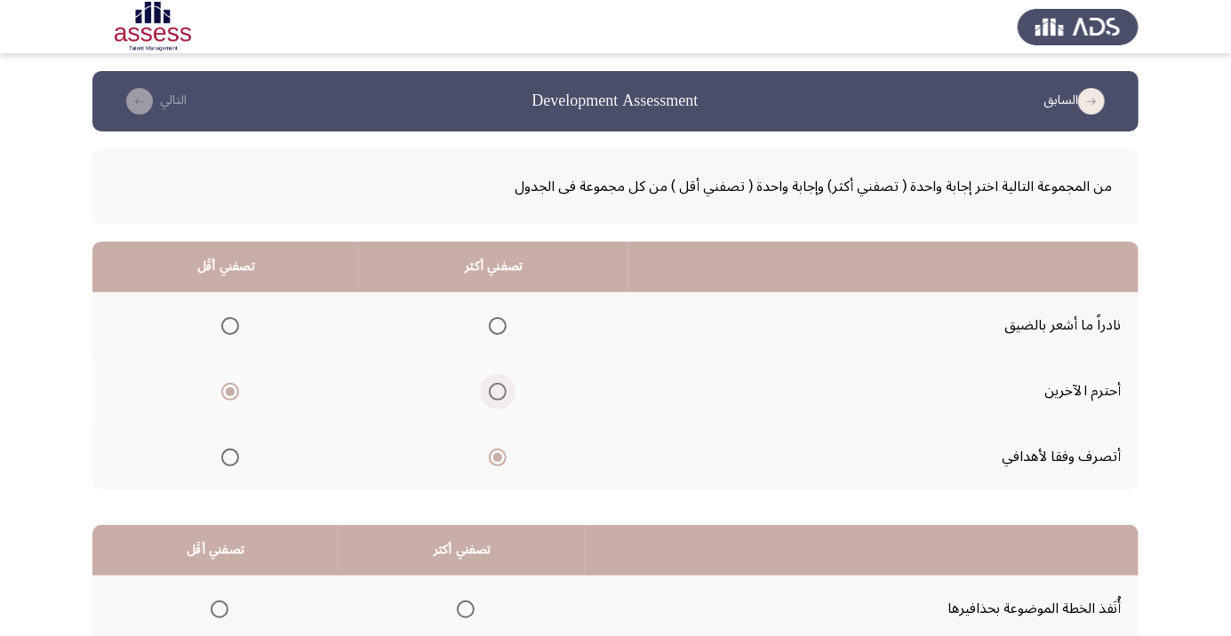
click at [497, 391] on input "Select an option" at bounding box center [498, 392] width 18 height 18
click at [230, 458] on span "Select an option" at bounding box center [230, 458] width 0 height 0
click at [229, 456] on input "Select an option" at bounding box center [230, 458] width 18 height 18
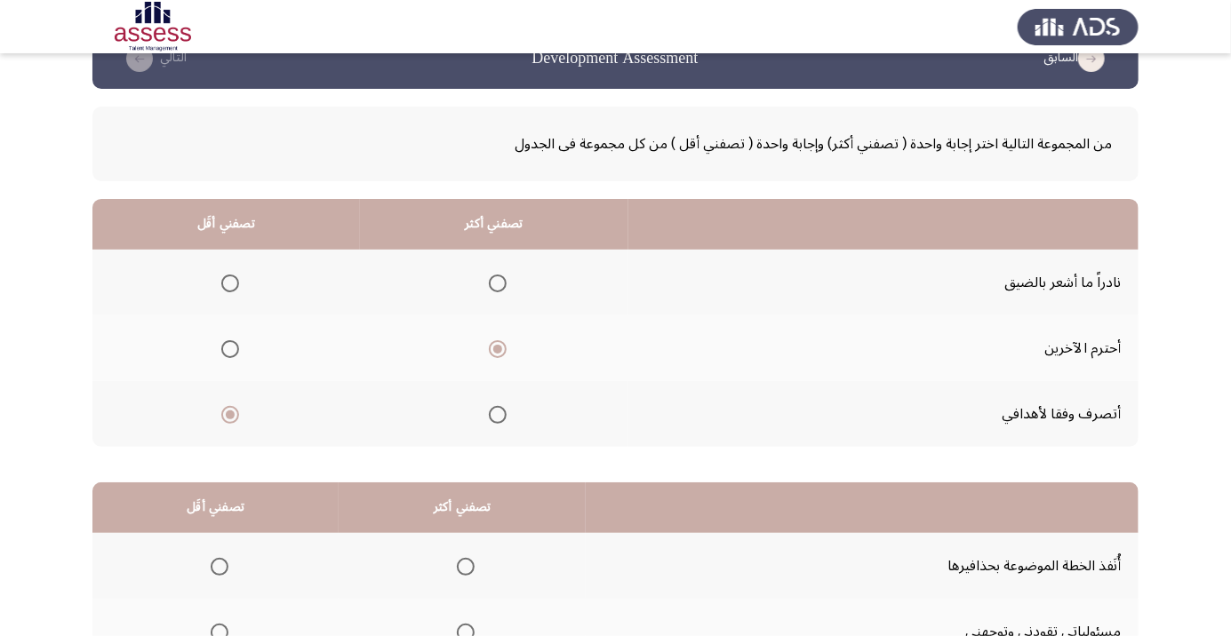
scroll to position [132, 0]
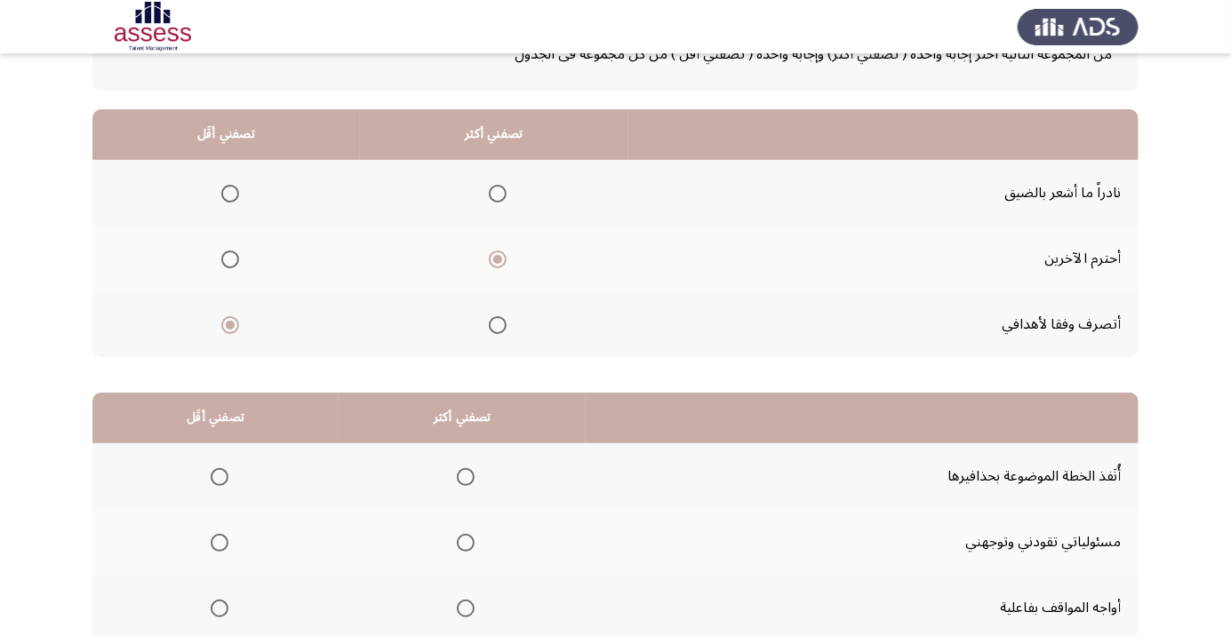
click at [466, 609] on span "Select an option" at bounding box center [466, 609] width 0 height 0
click at [464, 607] on input "Select an option" at bounding box center [466, 609] width 18 height 18
click at [215, 480] on span "Select an option" at bounding box center [220, 477] width 18 height 18
click at [215, 480] on input "Select an option" at bounding box center [220, 477] width 18 height 18
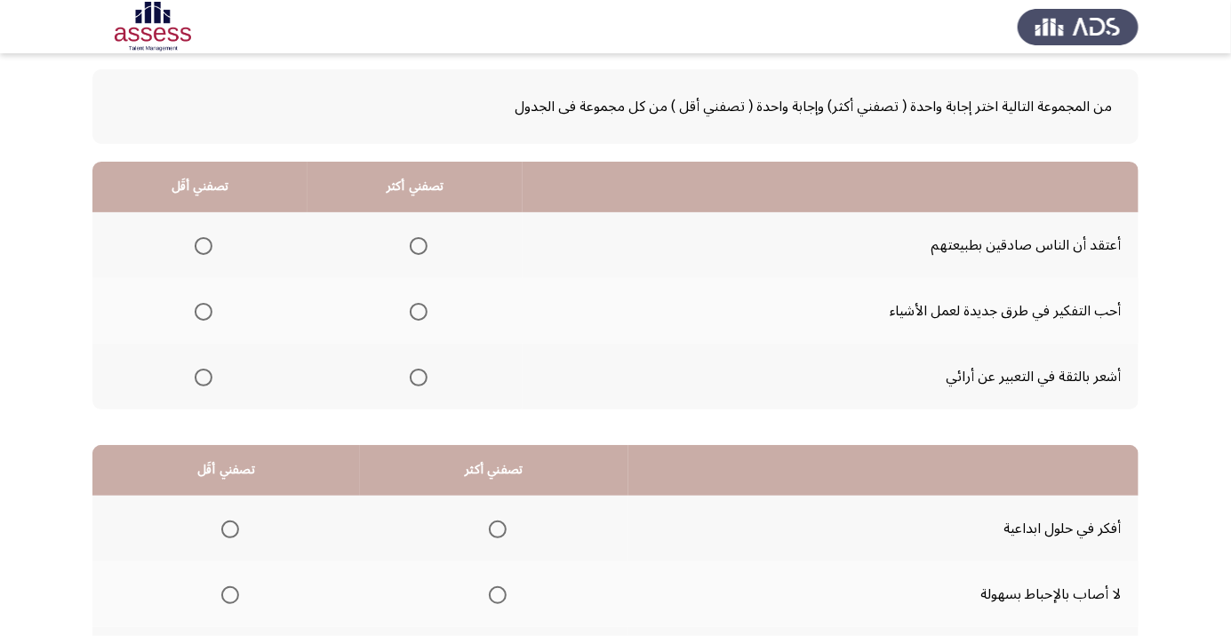
scroll to position [98, 0]
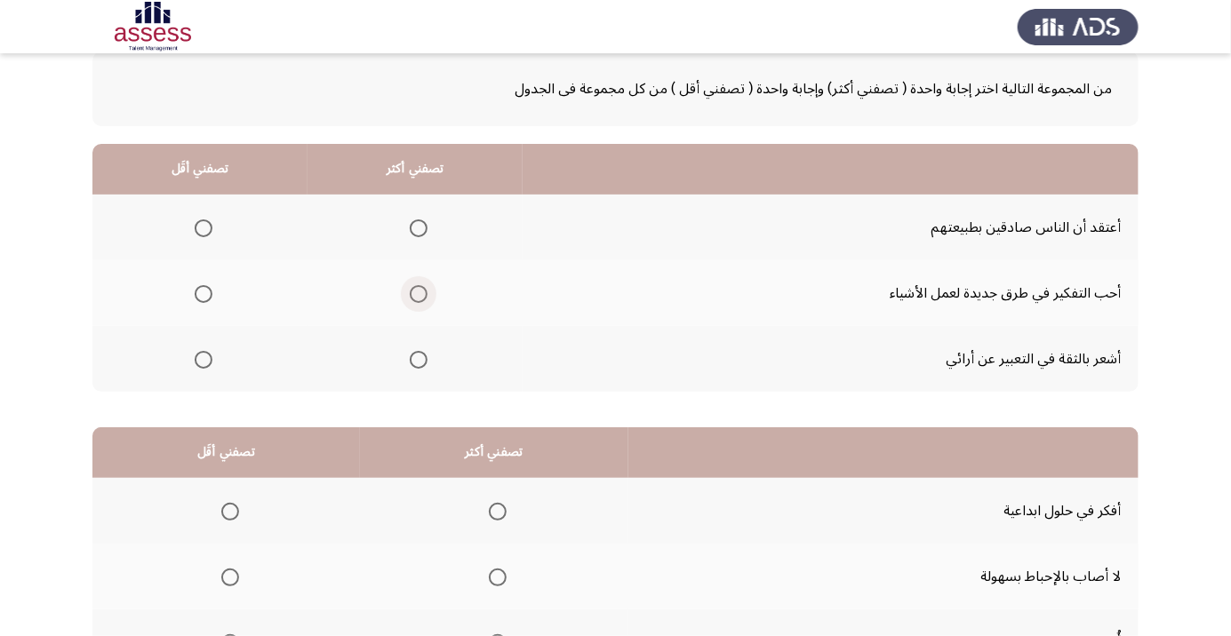
click at [419, 294] on span "Select an option" at bounding box center [419, 294] width 0 height 0
click at [418, 292] on input "Select an option" at bounding box center [419, 294] width 18 height 18
click at [197, 358] on span "Select an option" at bounding box center [204, 360] width 18 height 18
click at [197, 358] on input "Select an option" at bounding box center [204, 360] width 18 height 18
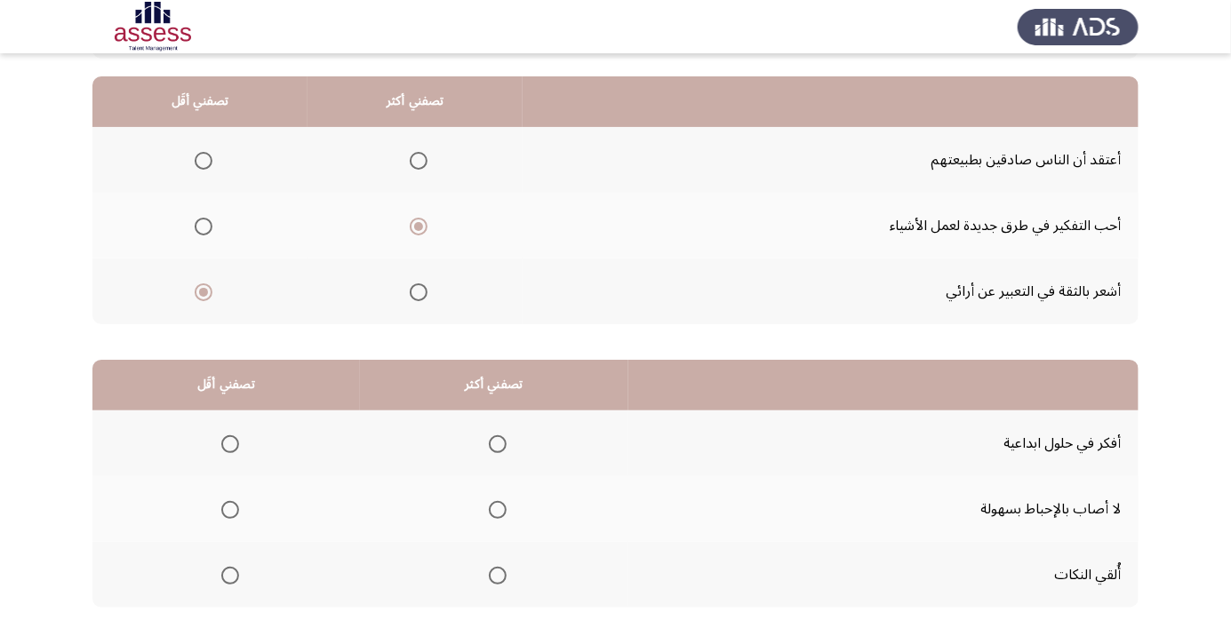
scroll to position [175, 0]
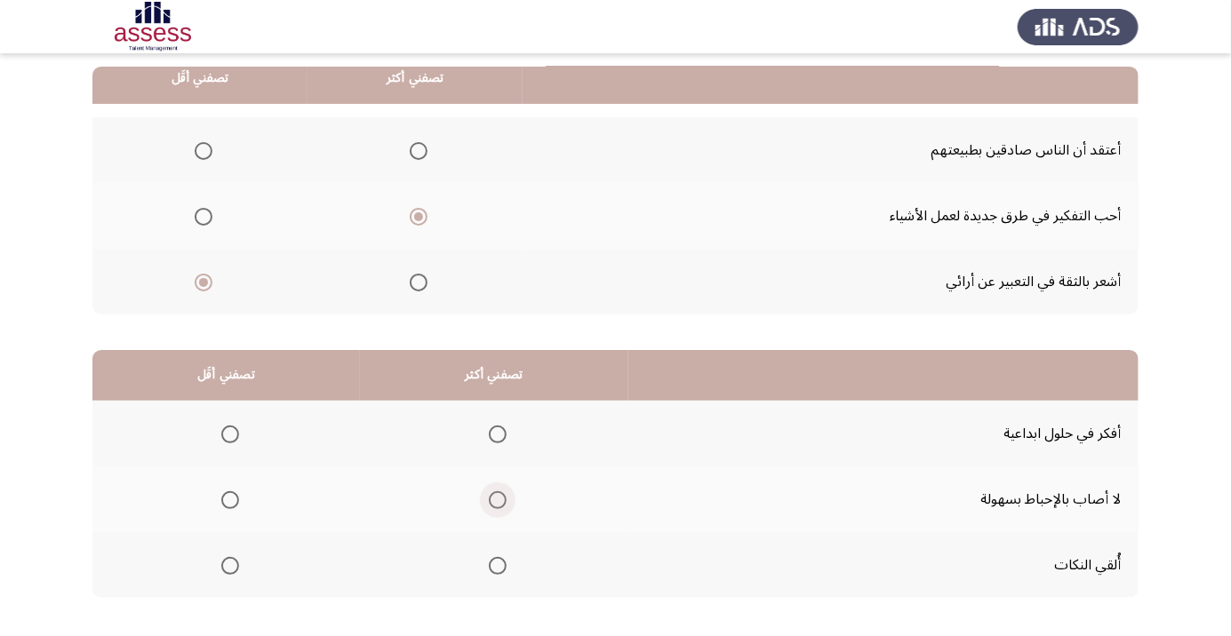
click at [498, 500] on span "Select an option" at bounding box center [498, 500] width 0 height 0
click at [497, 499] on input "Select an option" at bounding box center [498, 500] width 18 height 18
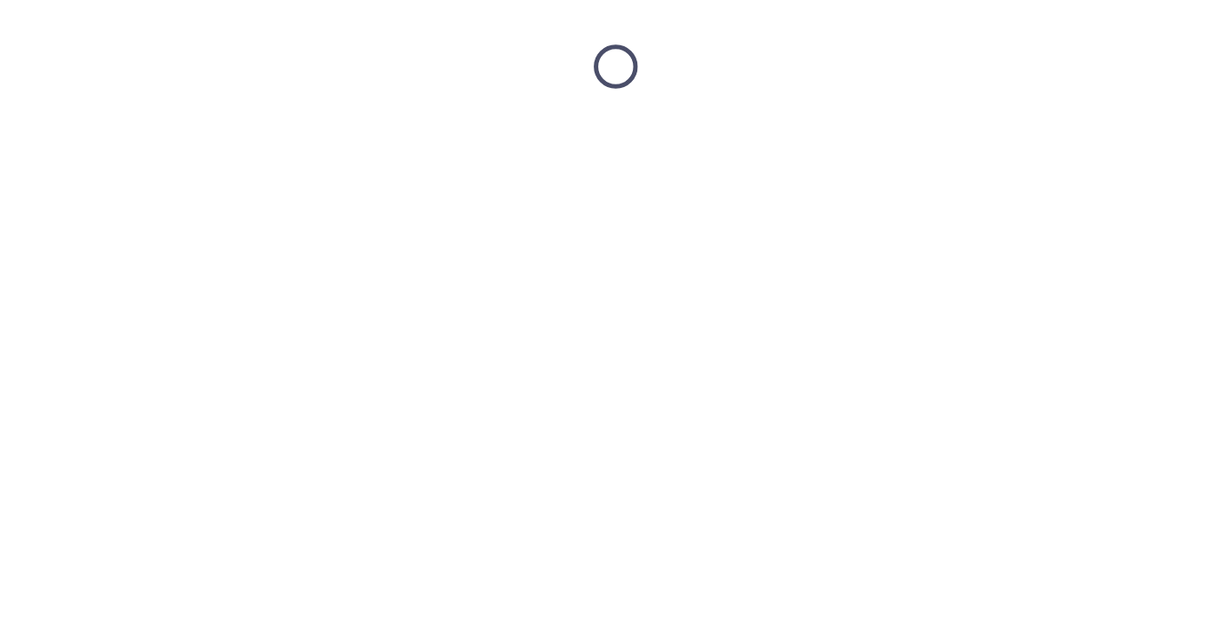
scroll to position [0, 0]
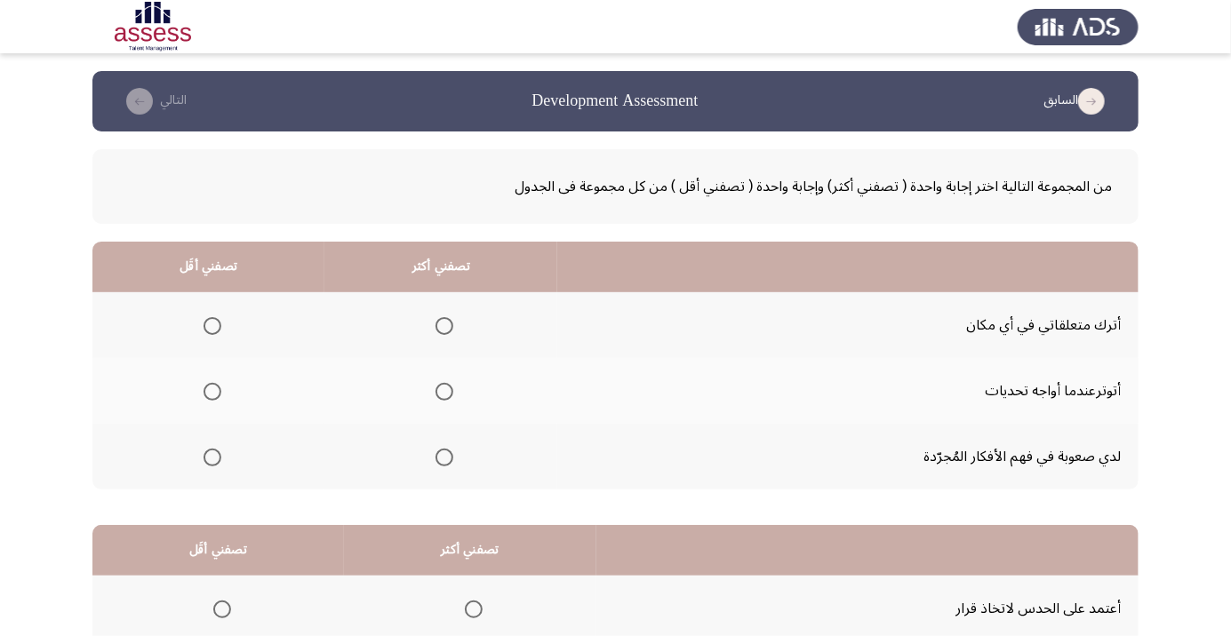
click at [212, 326] on span "Select an option" at bounding box center [212, 326] width 0 height 0
click at [212, 325] on input "Select an option" at bounding box center [213, 326] width 18 height 18
click at [212, 385] on span "Select an option" at bounding box center [213, 392] width 18 height 18
click at [212, 385] on input "Select an option" at bounding box center [213, 392] width 18 height 18
click at [441, 328] on span "Select an option" at bounding box center [444, 326] width 18 height 18
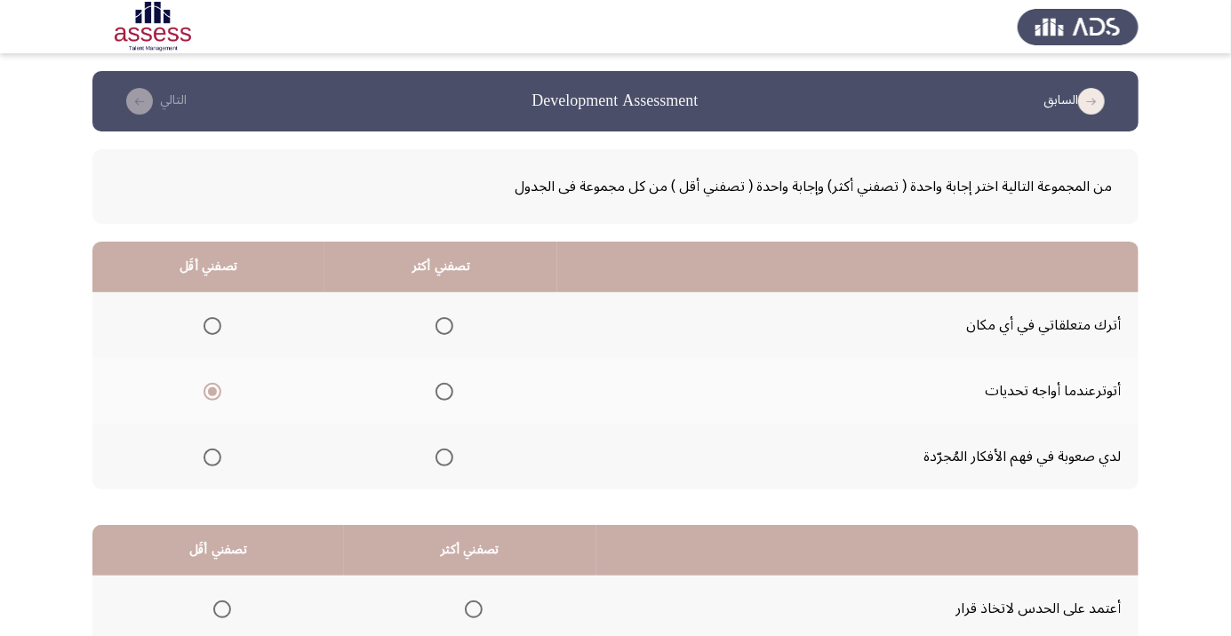
click at [441, 328] on input "Select an option" at bounding box center [444, 326] width 18 height 18
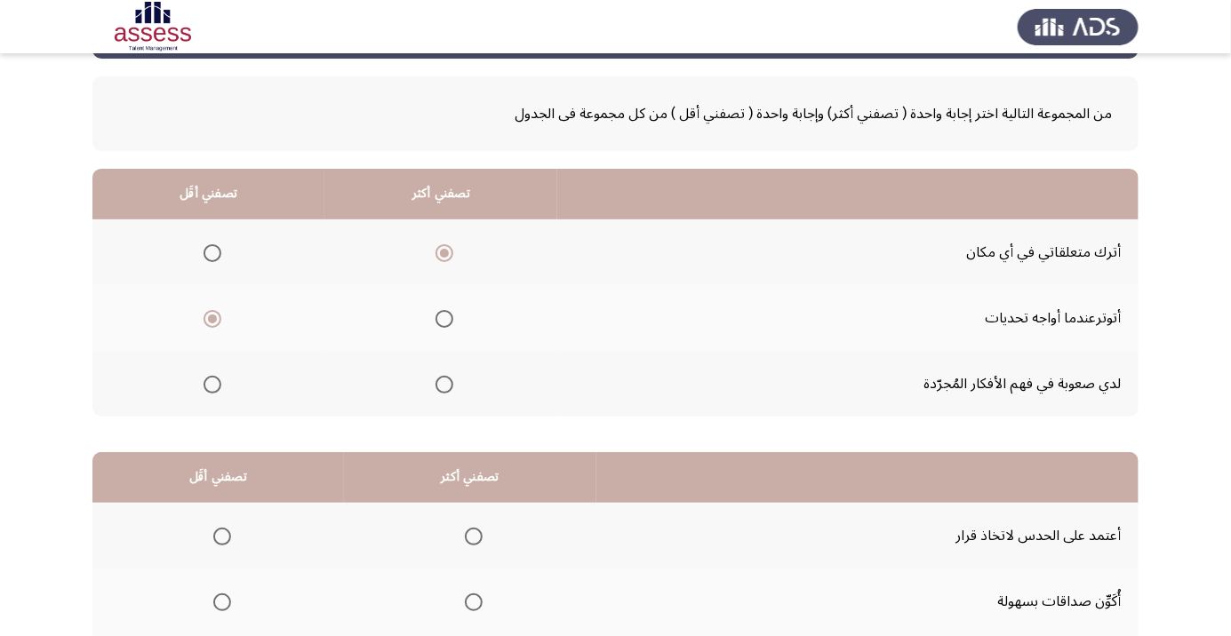
scroll to position [175, 0]
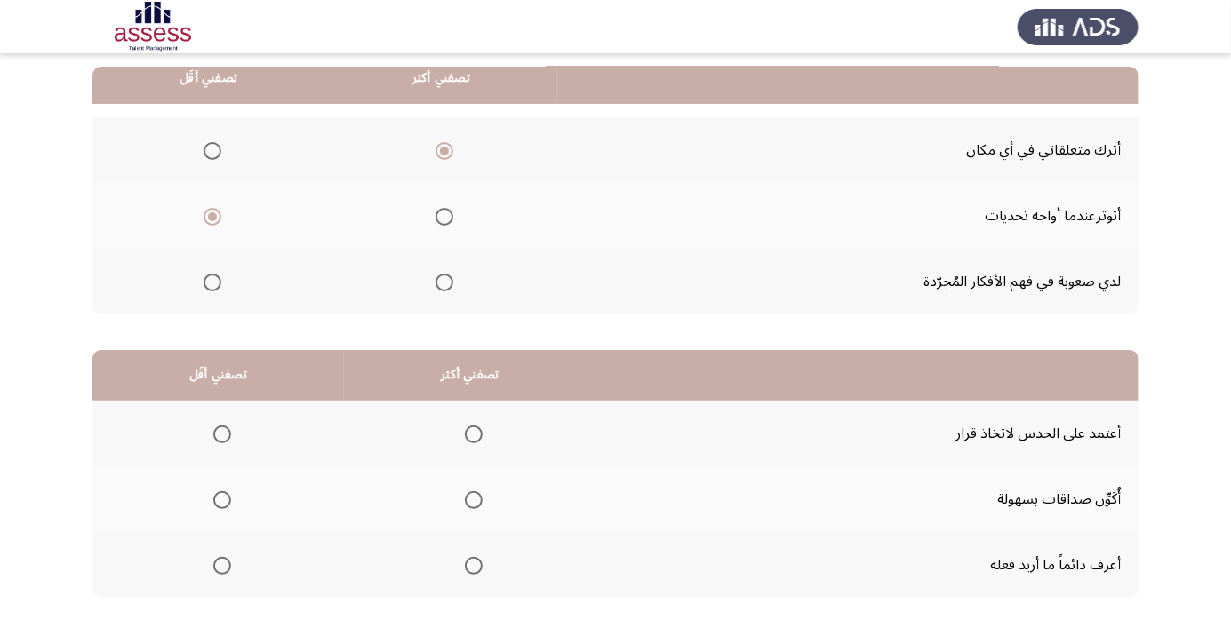
click at [474, 566] on span "Select an option" at bounding box center [474, 566] width 0 height 0
click at [476, 564] on input "Select an option" at bounding box center [474, 566] width 18 height 18
click at [214, 495] on span "Select an option" at bounding box center [222, 500] width 18 height 18
click at [214, 495] on input "Select an option" at bounding box center [222, 500] width 18 height 18
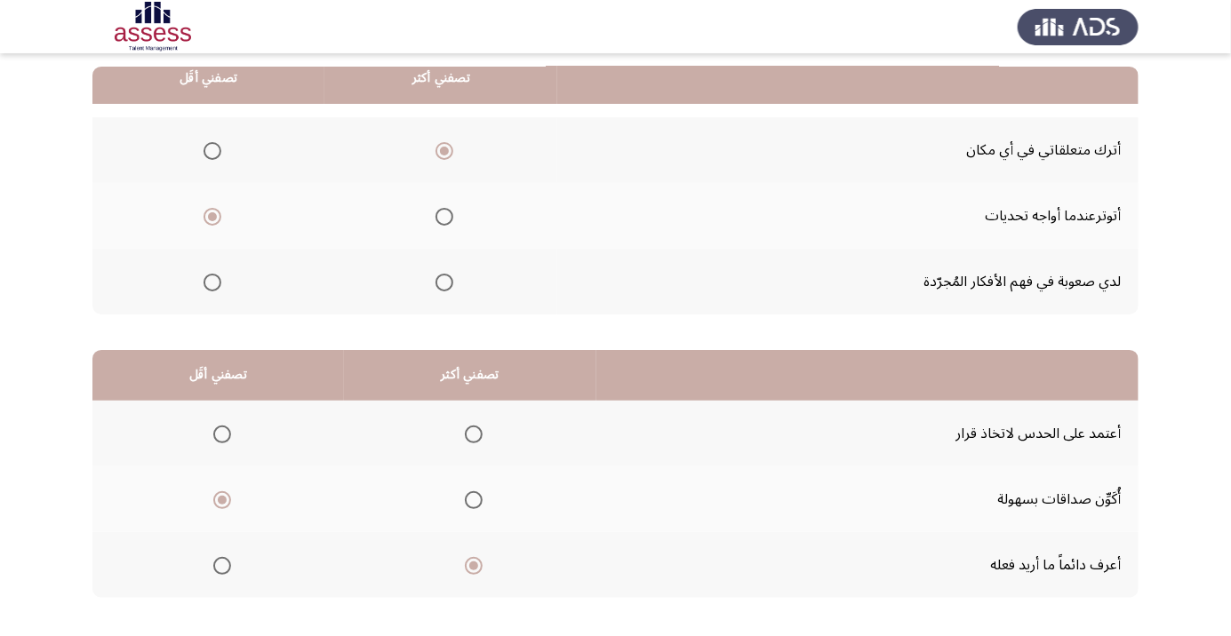
scroll to position [0, 0]
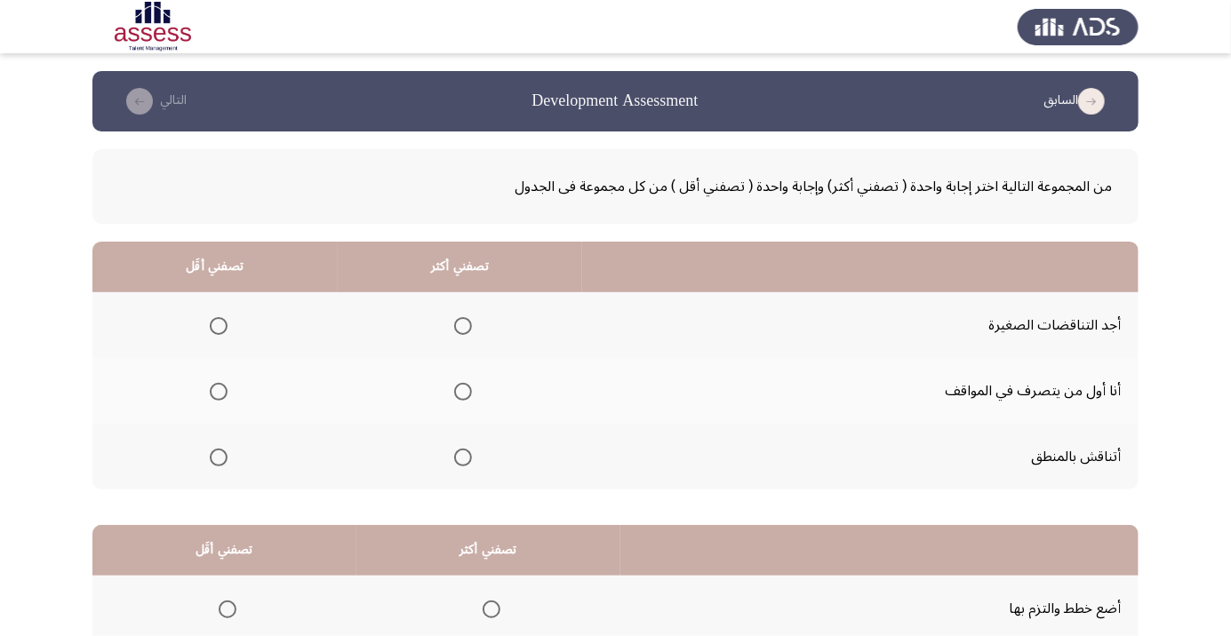
click at [463, 458] on span "Select an option" at bounding box center [463, 458] width 0 height 0
click at [465, 456] on input "Select an option" at bounding box center [463, 458] width 18 height 18
click at [219, 392] on span "Select an option" at bounding box center [219, 392] width 0 height 0
click at [219, 391] on input "Select an option" at bounding box center [219, 392] width 18 height 18
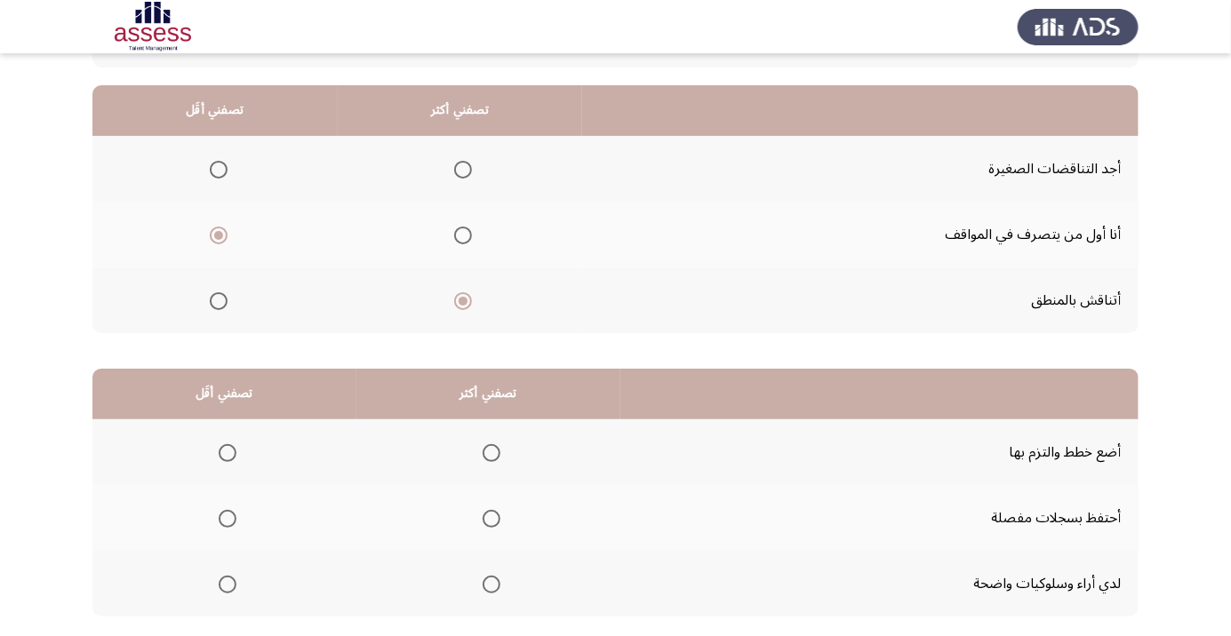
scroll to position [175, 0]
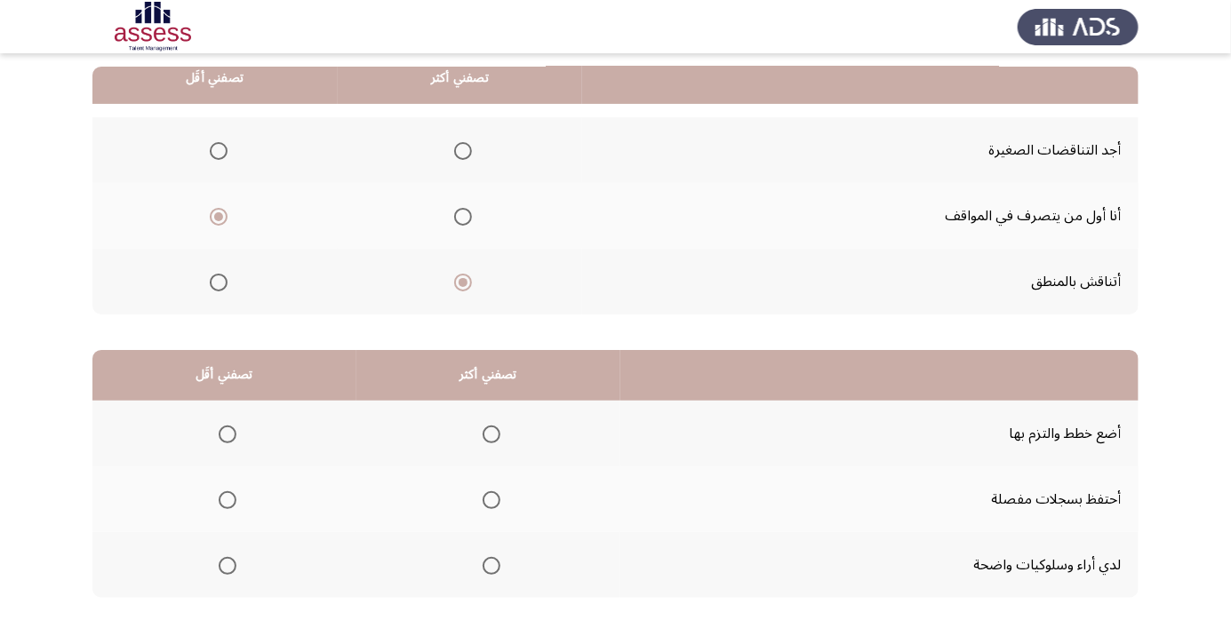
click at [499, 427] on span "Select an option" at bounding box center [492, 435] width 18 height 18
click at [499, 427] on input "Select an option" at bounding box center [492, 435] width 18 height 18
click at [228, 499] on span "Select an option" at bounding box center [228, 500] width 18 height 18
click at [228, 499] on input "Select an option" at bounding box center [228, 500] width 18 height 18
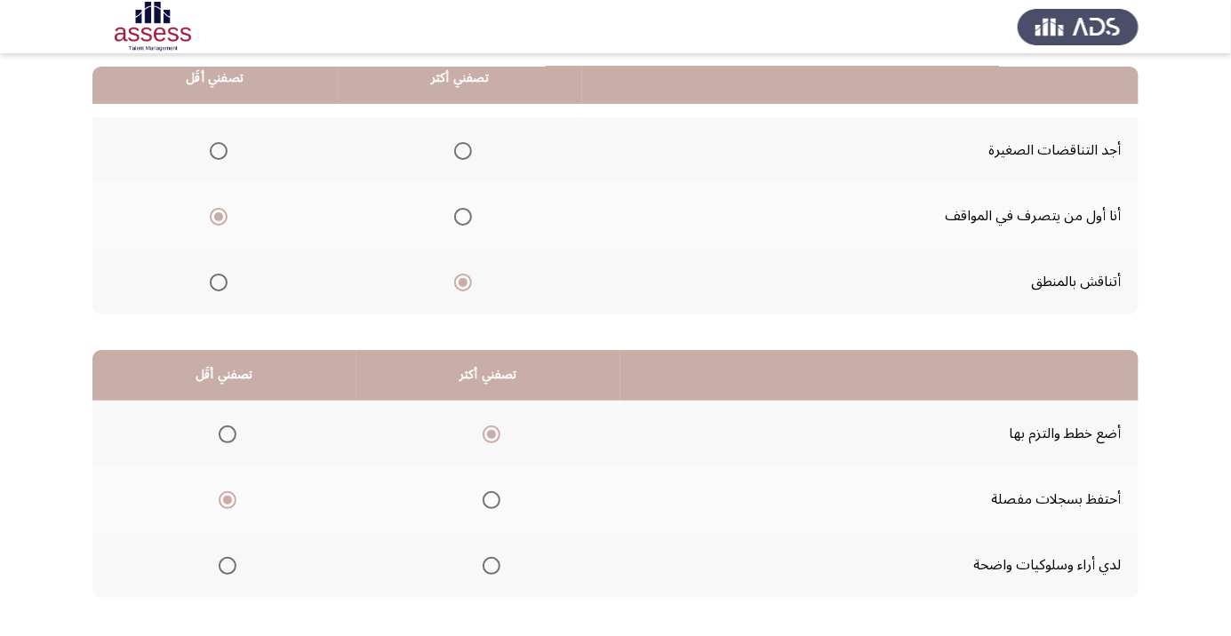
scroll to position [0, 0]
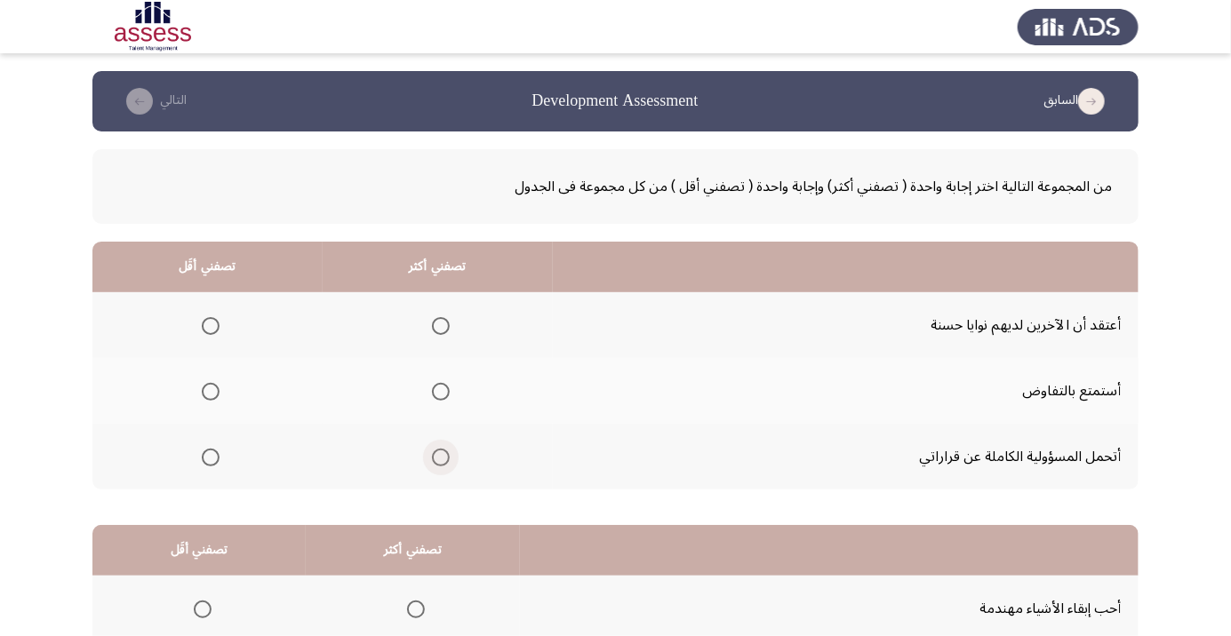
click at [446, 451] on span "Select an option" at bounding box center [441, 458] width 18 height 18
click at [446, 451] on input "Select an option" at bounding box center [441, 458] width 18 height 18
click at [211, 392] on span "Select an option" at bounding box center [211, 392] width 0 height 0
click at [211, 391] on input "Select an option" at bounding box center [211, 392] width 18 height 18
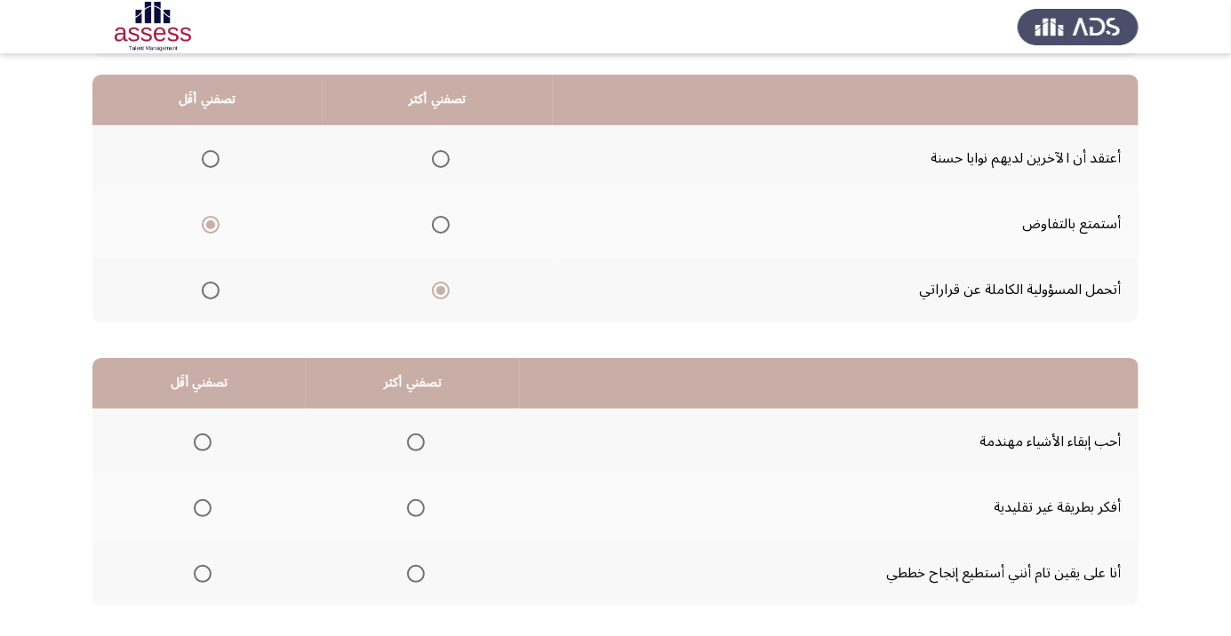
scroll to position [175, 0]
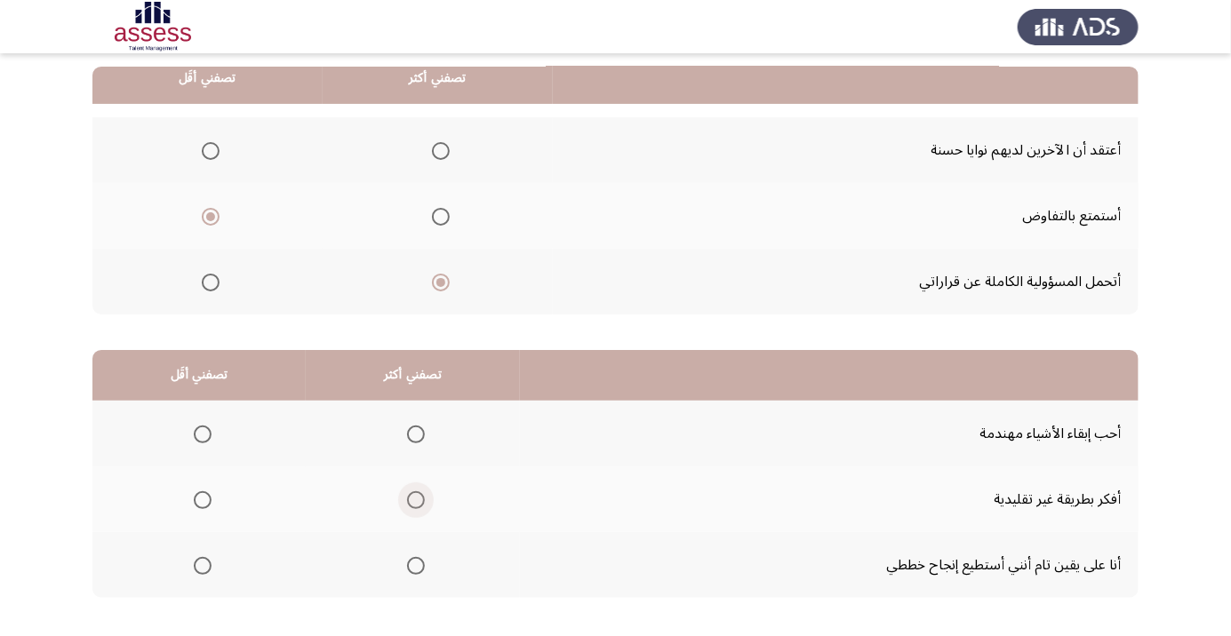
click at [416, 500] on span "Select an option" at bounding box center [416, 500] width 0 height 0
click at [415, 499] on input "Select an option" at bounding box center [416, 500] width 18 height 18
click at [409, 568] on span "Select an option" at bounding box center [416, 566] width 18 height 18
click at [409, 568] on input "Select an option" at bounding box center [416, 566] width 18 height 18
click at [196, 507] on span "Select an option" at bounding box center [203, 500] width 18 height 18
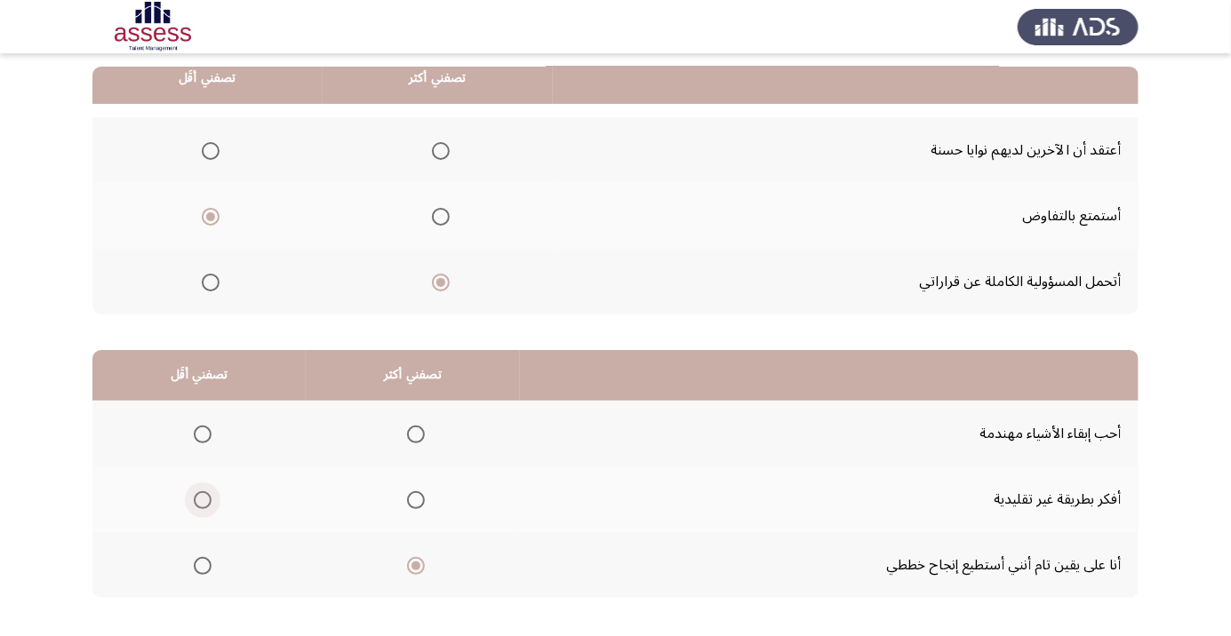
click at [196, 507] on input "Select an option" at bounding box center [203, 500] width 18 height 18
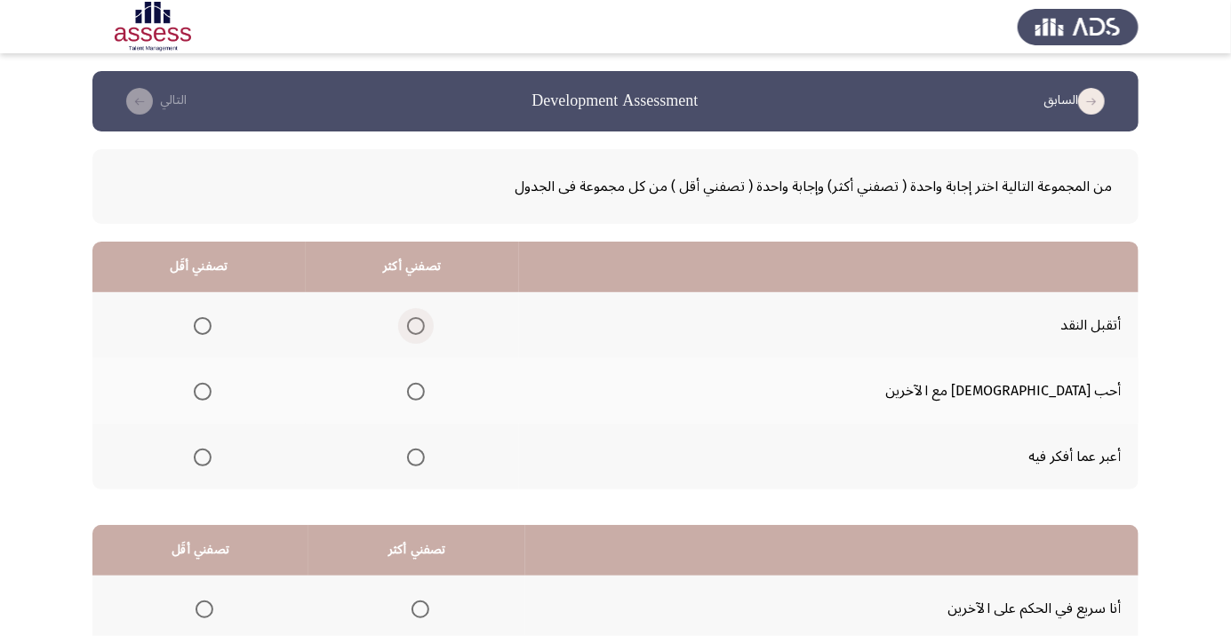
click at [416, 326] on span "Select an option" at bounding box center [416, 326] width 0 height 0
click at [425, 325] on input "Select an option" at bounding box center [416, 326] width 18 height 18
click at [425, 395] on span "Select an option" at bounding box center [416, 392] width 18 height 18
click at [425, 395] on input "Select an option" at bounding box center [416, 392] width 18 height 18
click at [212, 460] on span "Select an option" at bounding box center [203, 458] width 18 height 18
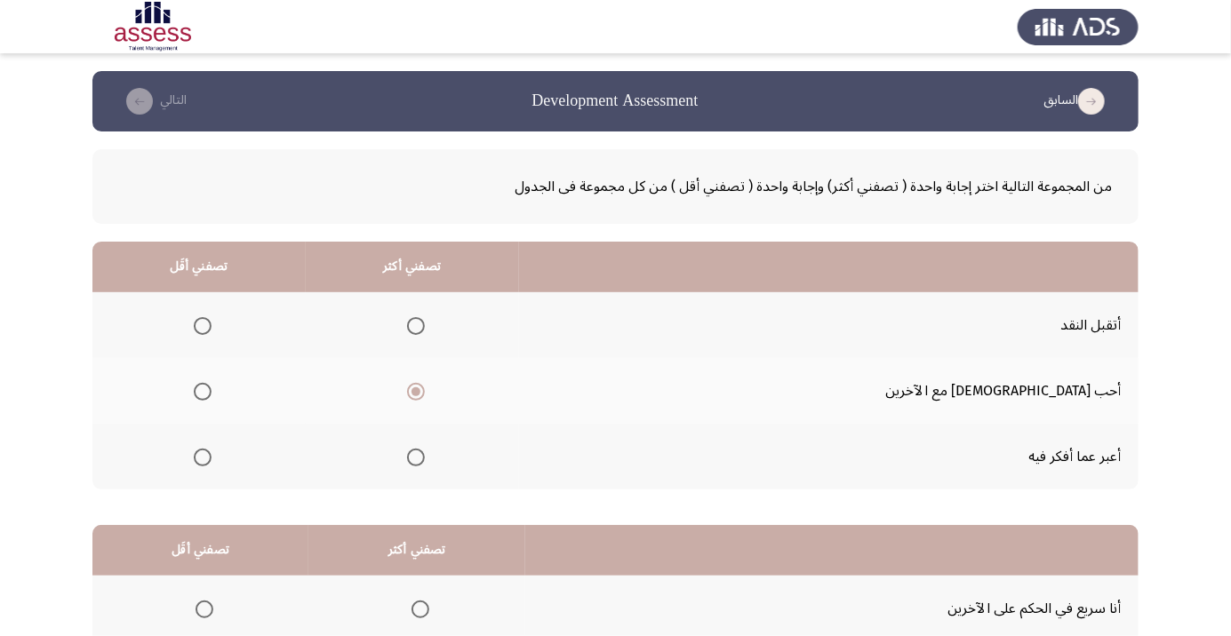
click at [212, 460] on input "Select an option" at bounding box center [203, 458] width 18 height 18
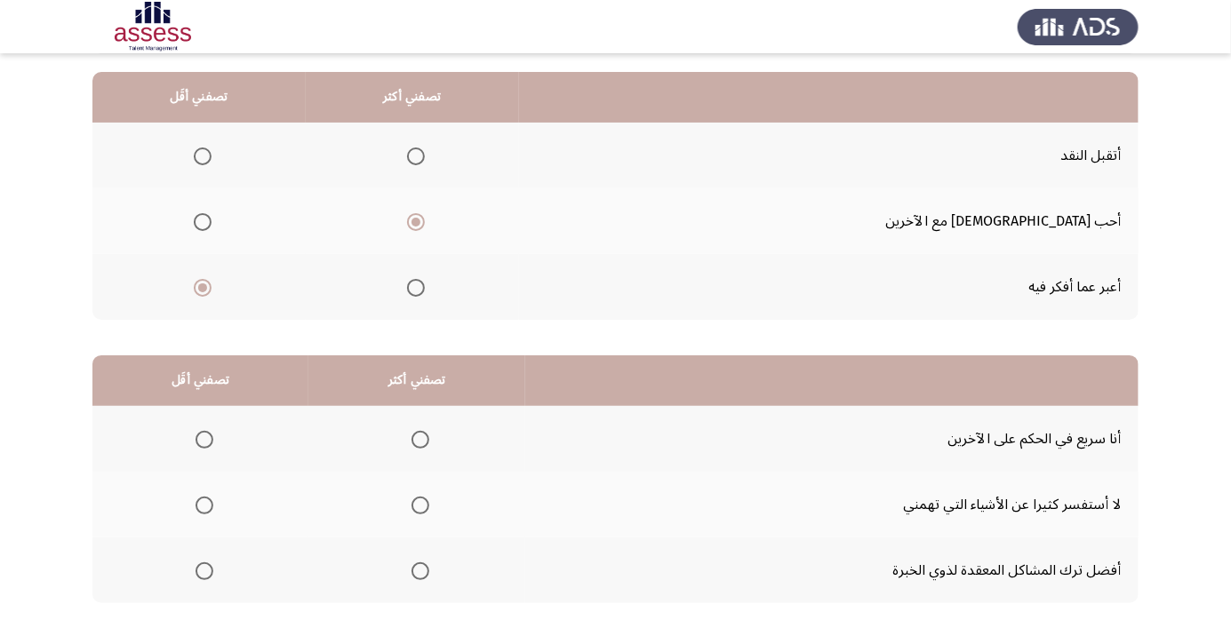
scroll to position [175, 0]
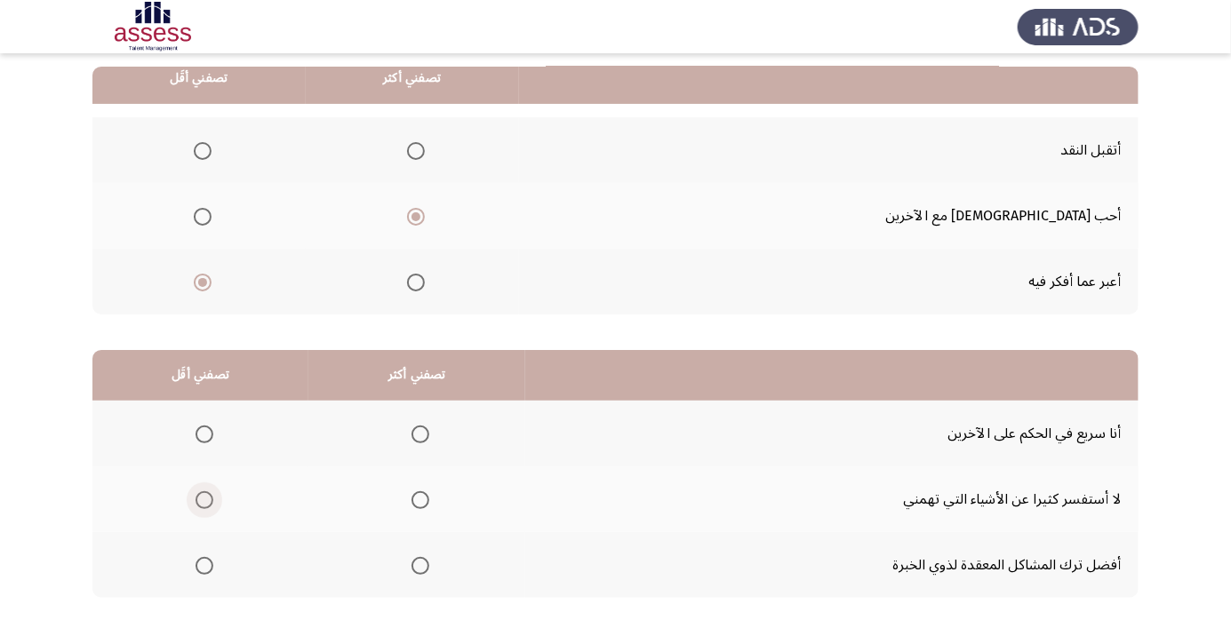
click at [201, 503] on span "Select an option" at bounding box center [205, 500] width 18 height 18
click at [201, 503] on input "Select an option" at bounding box center [205, 500] width 18 height 18
click at [408, 438] on label "Select an option" at bounding box center [416, 435] width 25 height 18
click at [411, 438] on input "Select an option" at bounding box center [420, 435] width 18 height 18
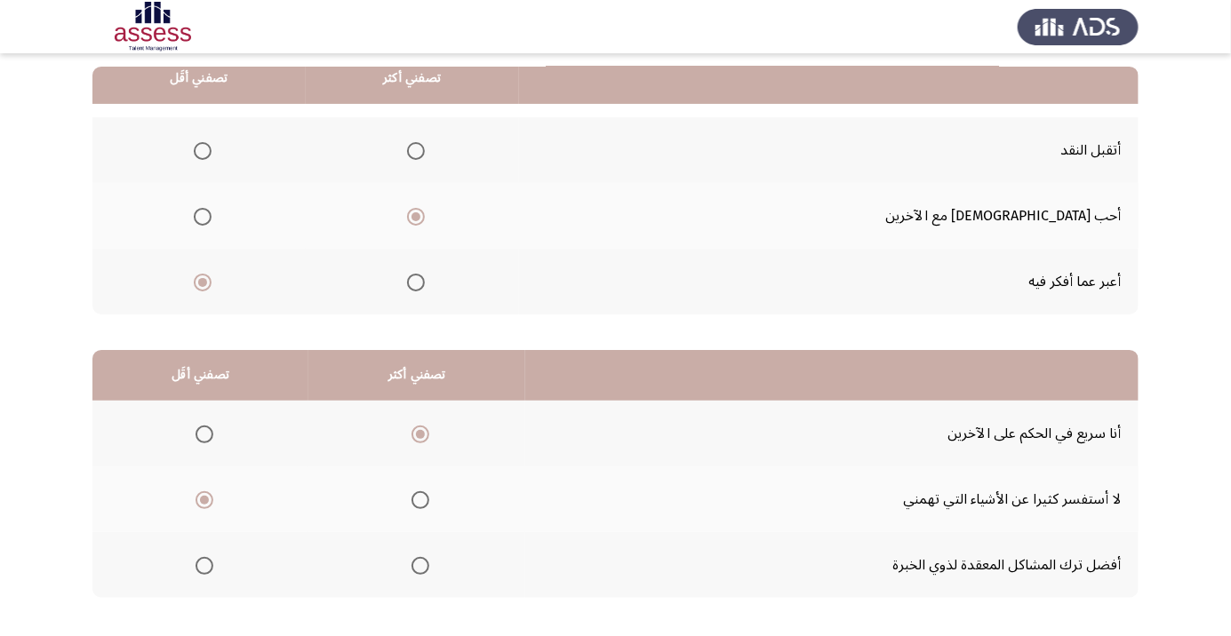
scroll to position [0, 0]
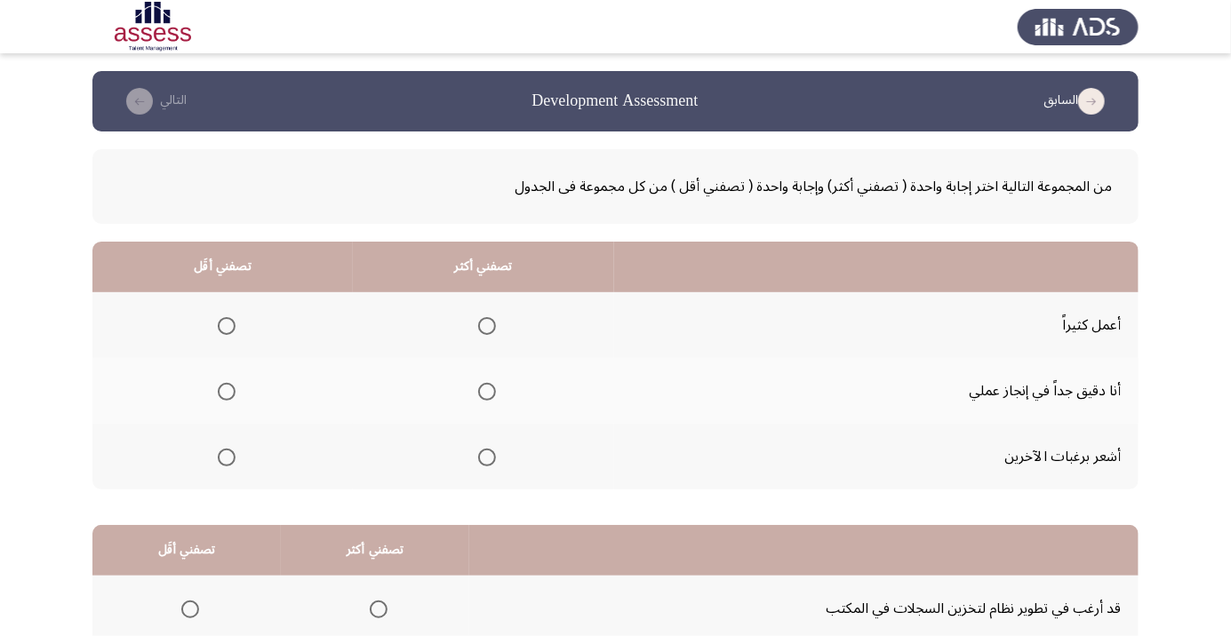
click at [495, 370] on th at bounding box center [483, 391] width 261 height 66
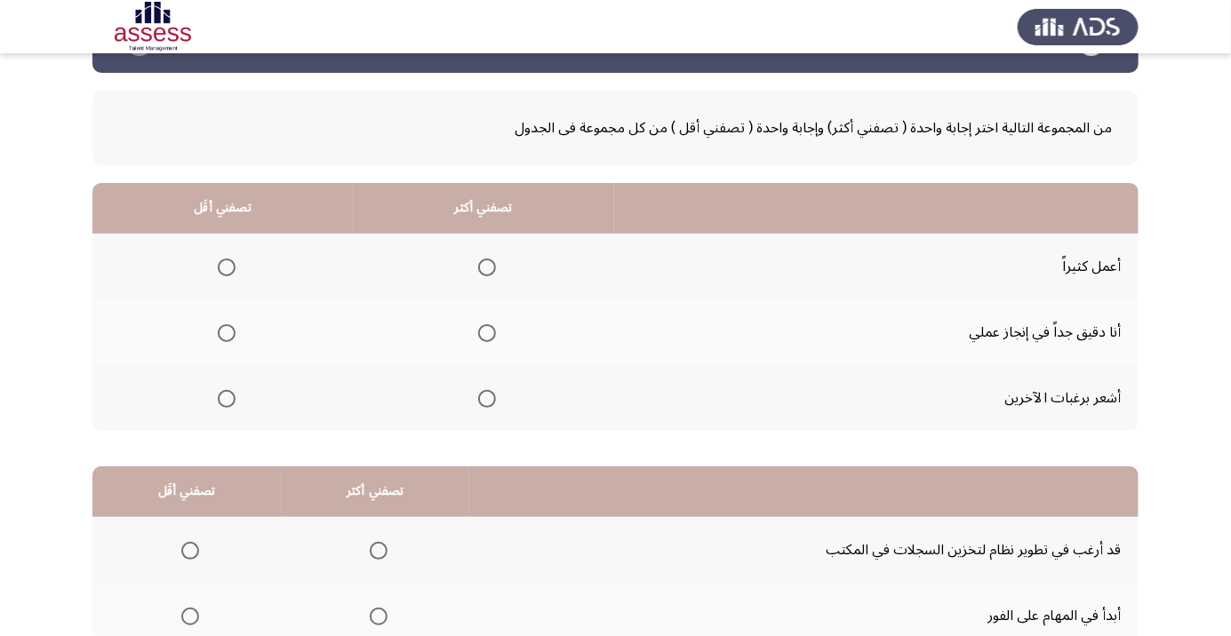
scroll to position [60, 0]
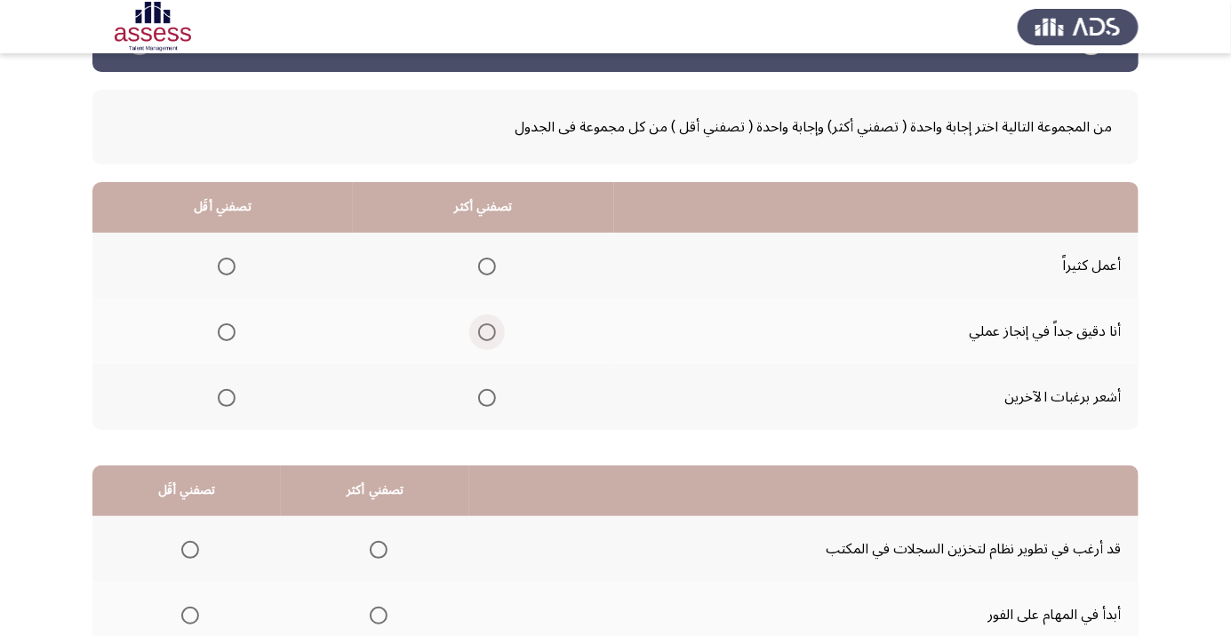
click at [487, 332] on span "Select an option" at bounding box center [487, 332] width 0 height 0
click at [487, 331] on input "Select an option" at bounding box center [487, 332] width 18 height 18
click at [252, 267] on th at bounding box center [222, 266] width 260 height 66
click at [200, 268] on th at bounding box center [222, 266] width 260 height 66
click at [220, 259] on span "Select an option" at bounding box center [227, 267] width 18 height 18
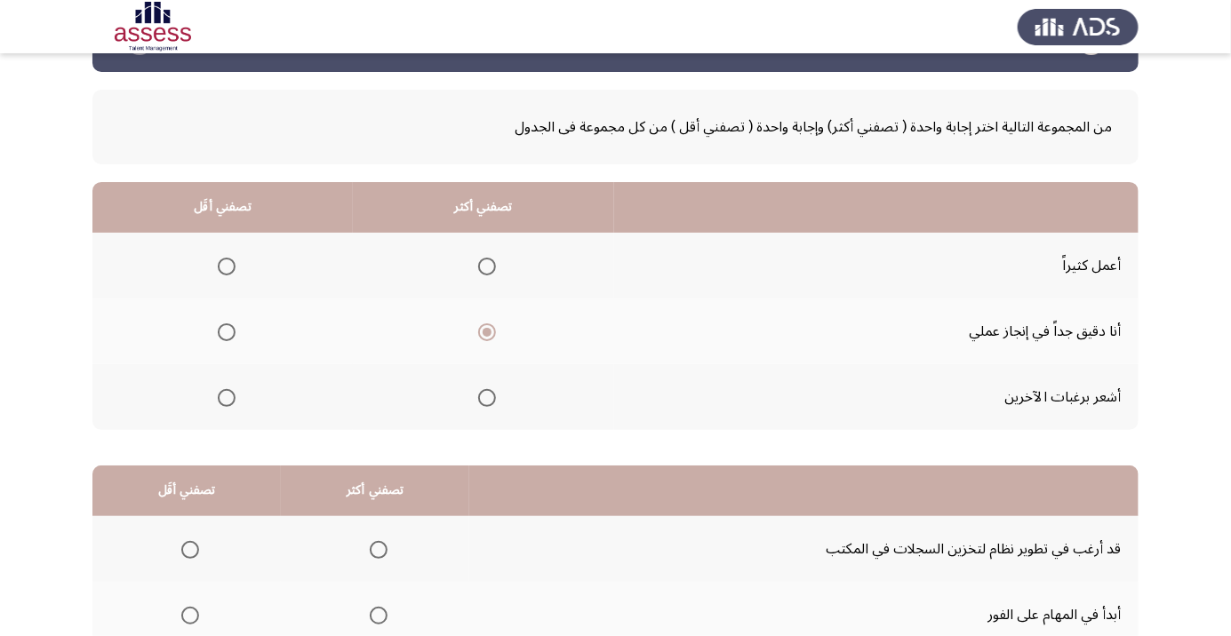
click at [220, 259] on input "Select an option" at bounding box center [227, 267] width 18 height 18
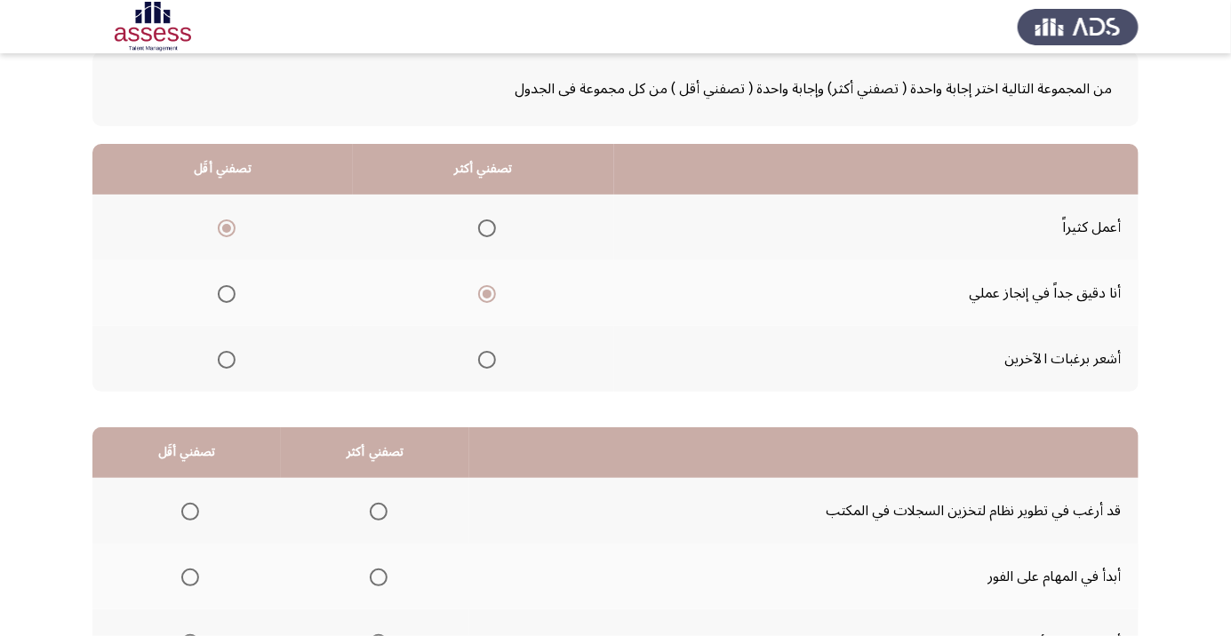
scroll to position [175, 0]
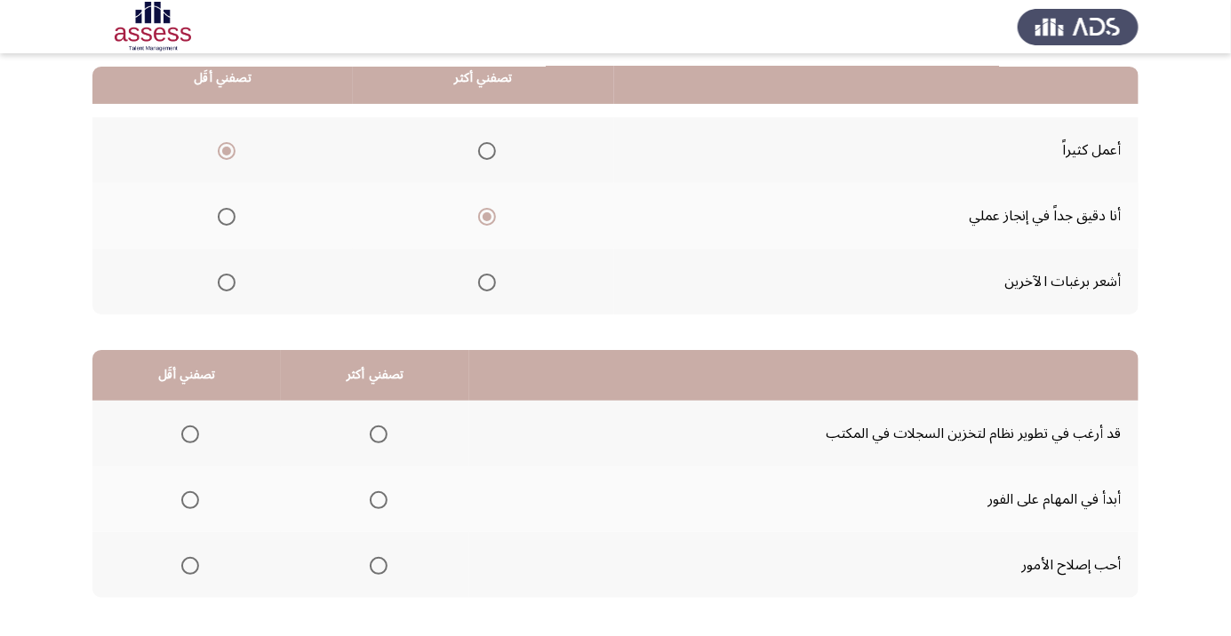
click at [379, 500] on span "Select an option" at bounding box center [379, 500] width 0 height 0
click at [377, 499] on input "Select an option" at bounding box center [379, 500] width 18 height 18
click at [379, 566] on span "Select an option" at bounding box center [379, 566] width 0 height 0
click at [377, 564] on input "Select an option" at bounding box center [379, 566] width 18 height 18
click at [189, 499] on span "Select an option" at bounding box center [190, 500] width 18 height 18
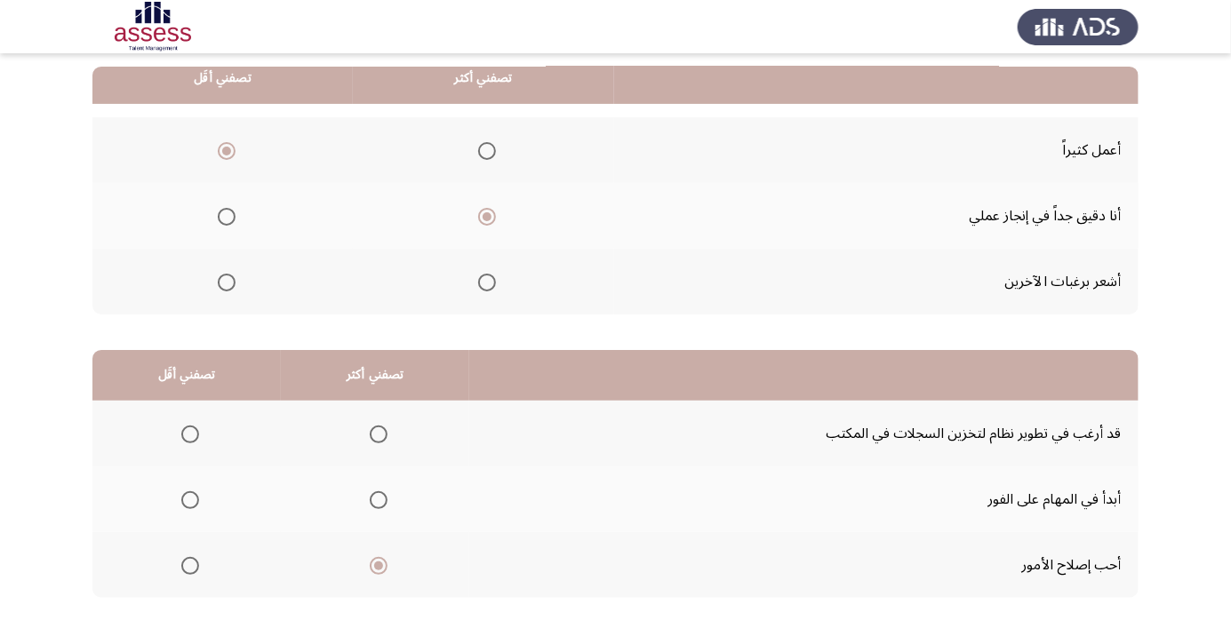
click at [189, 499] on input "Select an option" at bounding box center [190, 500] width 18 height 18
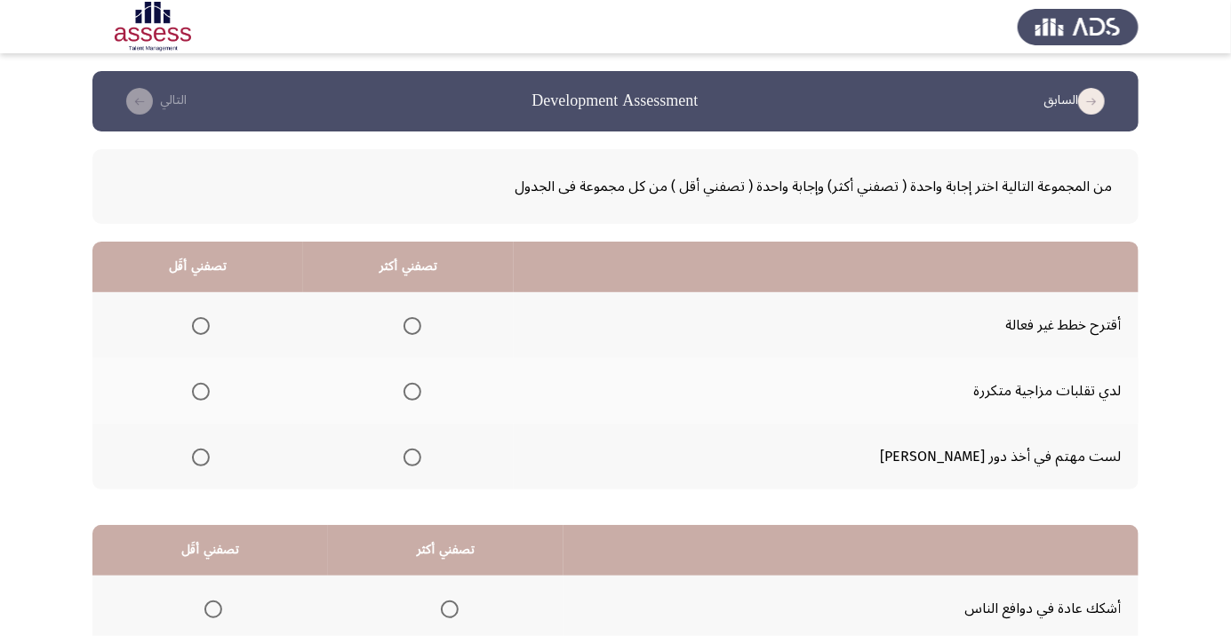
click at [421, 330] on span "Select an option" at bounding box center [412, 326] width 18 height 18
click at [421, 330] on input "Select an option" at bounding box center [412, 326] width 18 height 18
click at [201, 458] on span "Select an option" at bounding box center [201, 458] width 0 height 0
click at [210, 456] on input "Select an option" at bounding box center [201, 458] width 18 height 18
click at [412, 458] on span "Select an option" at bounding box center [412, 458] width 0 height 0
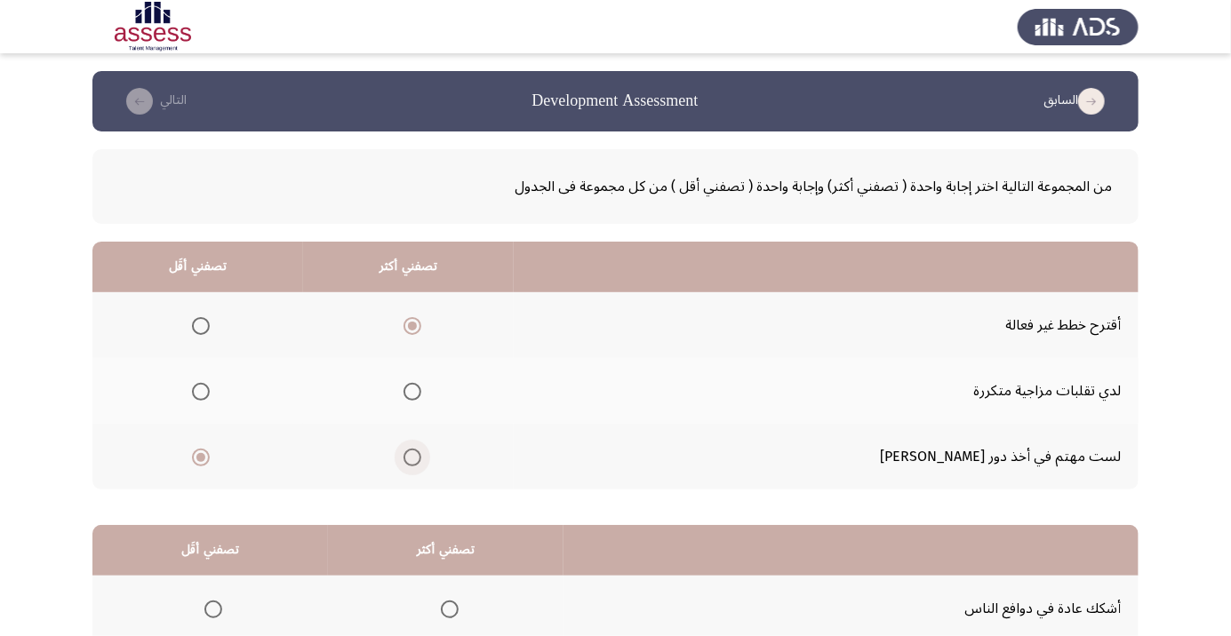
click at [421, 456] on input "Select an option" at bounding box center [412, 458] width 18 height 18
click at [201, 326] on span "Select an option" at bounding box center [201, 326] width 0 height 0
click at [210, 325] on input "Select an option" at bounding box center [201, 326] width 18 height 18
click at [412, 326] on span "Select an option" at bounding box center [412, 326] width 0 height 0
click at [421, 325] on input "Select an option" at bounding box center [412, 326] width 18 height 18
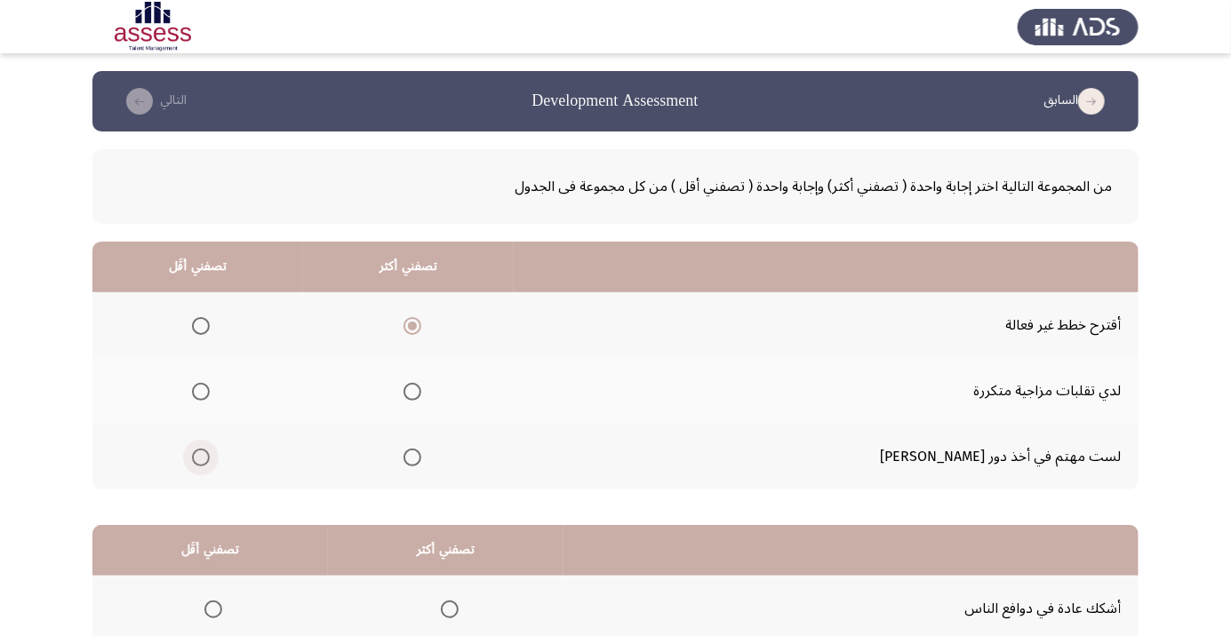
click at [201, 458] on span "Select an option" at bounding box center [201, 458] width 0 height 0
click at [210, 456] on input "Select an option" at bounding box center [201, 458] width 18 height 18
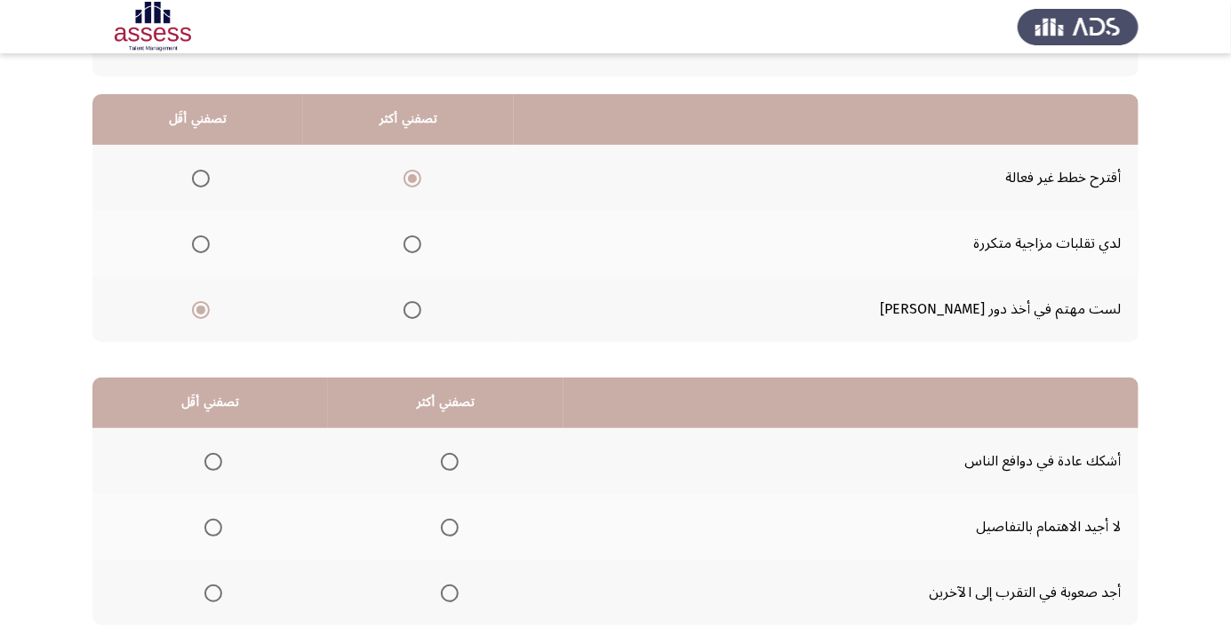
scroll to position [175, 0]
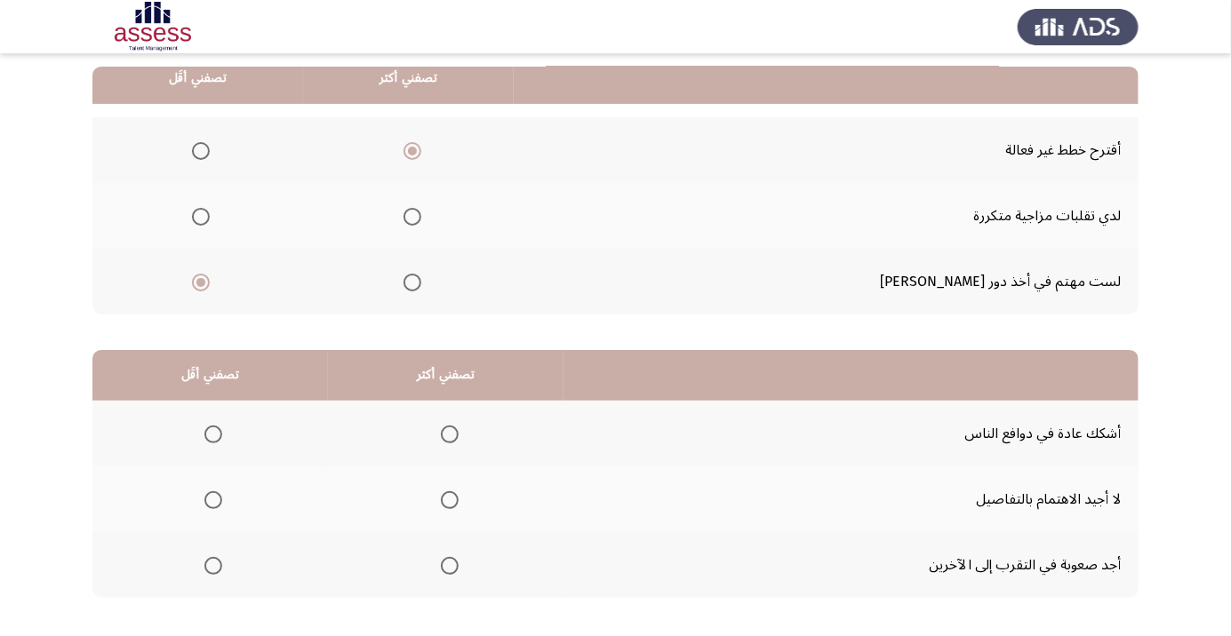
click at [450, 564] on span "Select an option" at bounding box center [450, 566] width 18 height 18
click at [450, 564] on input "Select an option" at bounding box center [450, 566] width 18 height 18
click at [202, 467] on th at bounding box center [210, 500] width 236 height 66
click at [214, 494] on span "Select an option" at bounding box center [213, 500] width 18 height 18
click at [214, 494] on input "Select an option" at bounding box center [213, 500] width 18 height 18
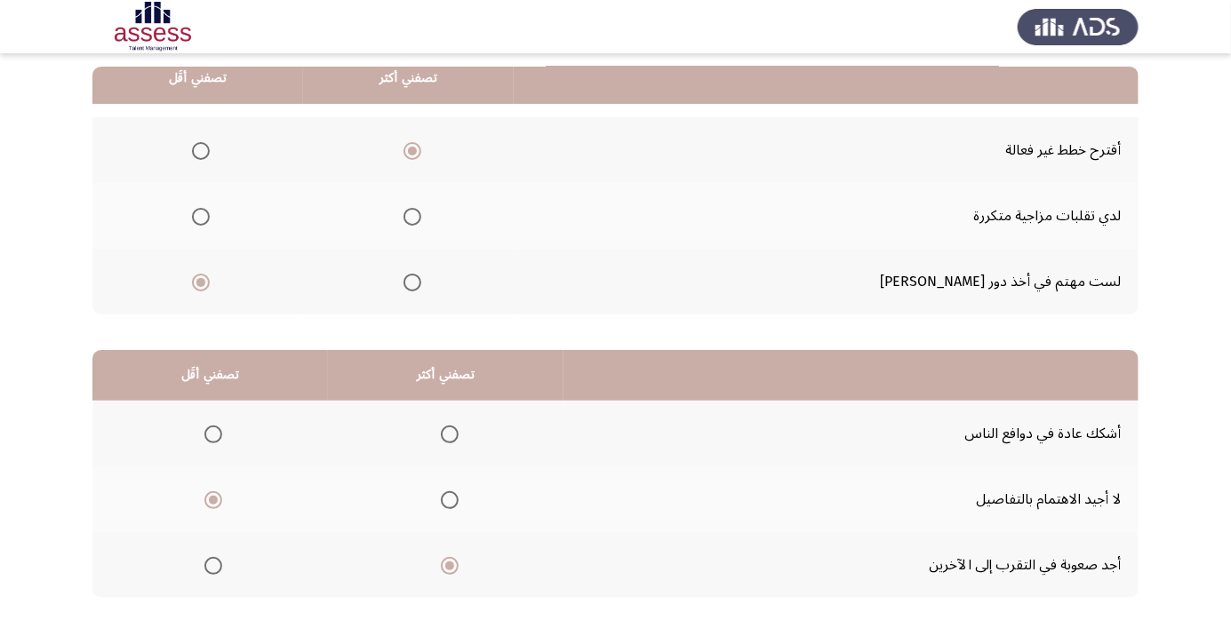
click at [213, 435] on span "Select an option" at bounding box center [213, 435] width 0 height 0
click at [213, 433] on input "Select an option" at bounding box center [213, 435] width 18 height 18
click at [450, 499] on span "Select an option" at bounding box center [450, 500] width 18 height 18
click at [450, 499] on input "Select an option" at bounding box center [450, 500] width 18 height 18
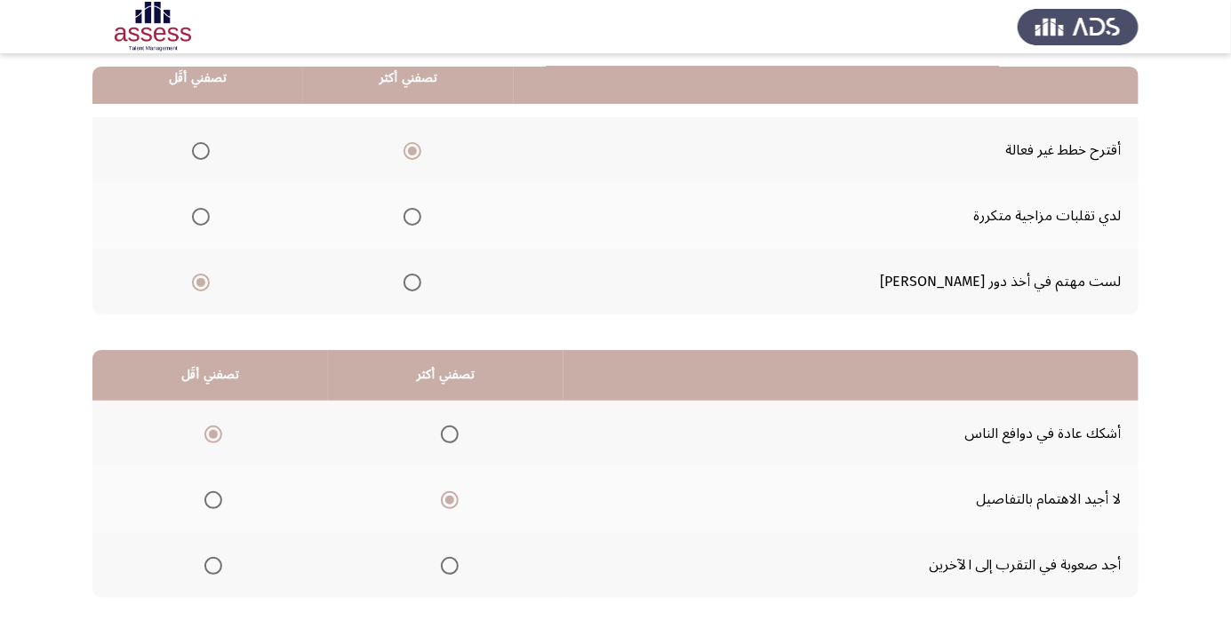
scroll to position [0, 0]
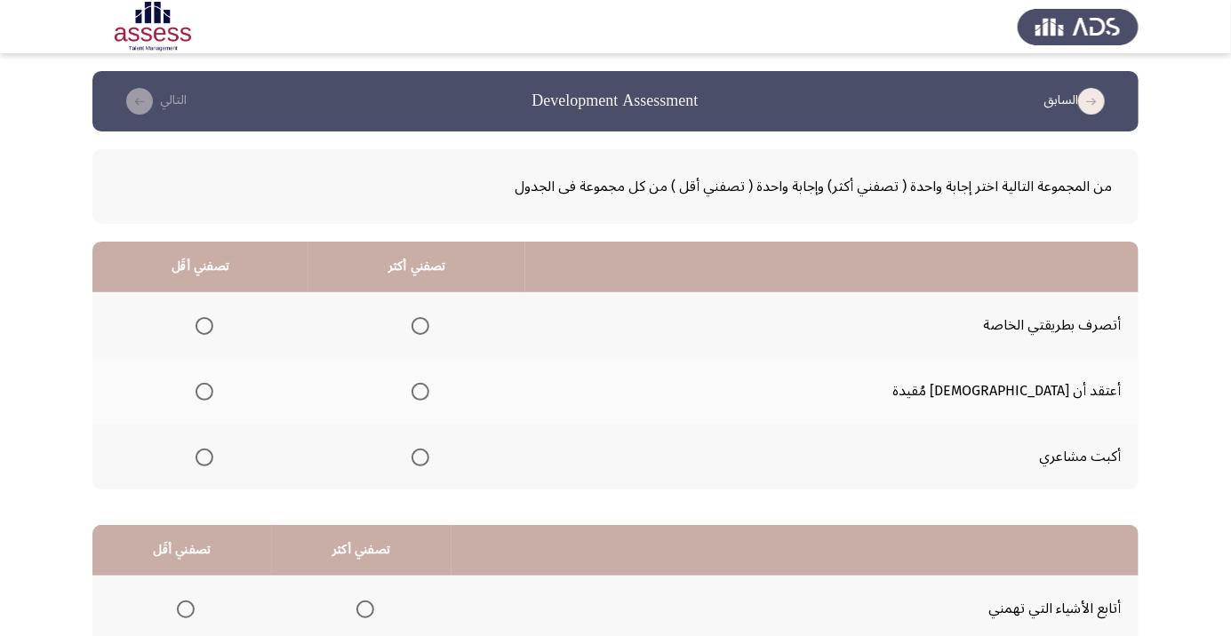
click at [420, 392] on span "Select an option" at bounding box center [420, 392] width 0 height 0
click at [429, 391] on input "Select an option" at bounding box center [420, 392] width 18 height 18
click at [204, 326] on span "Select an option" at bounding box center [204, 326] width 0 height 0
click at [213, 325] on input "Select an option" at bounding box center [205, 326] width 18 height 18
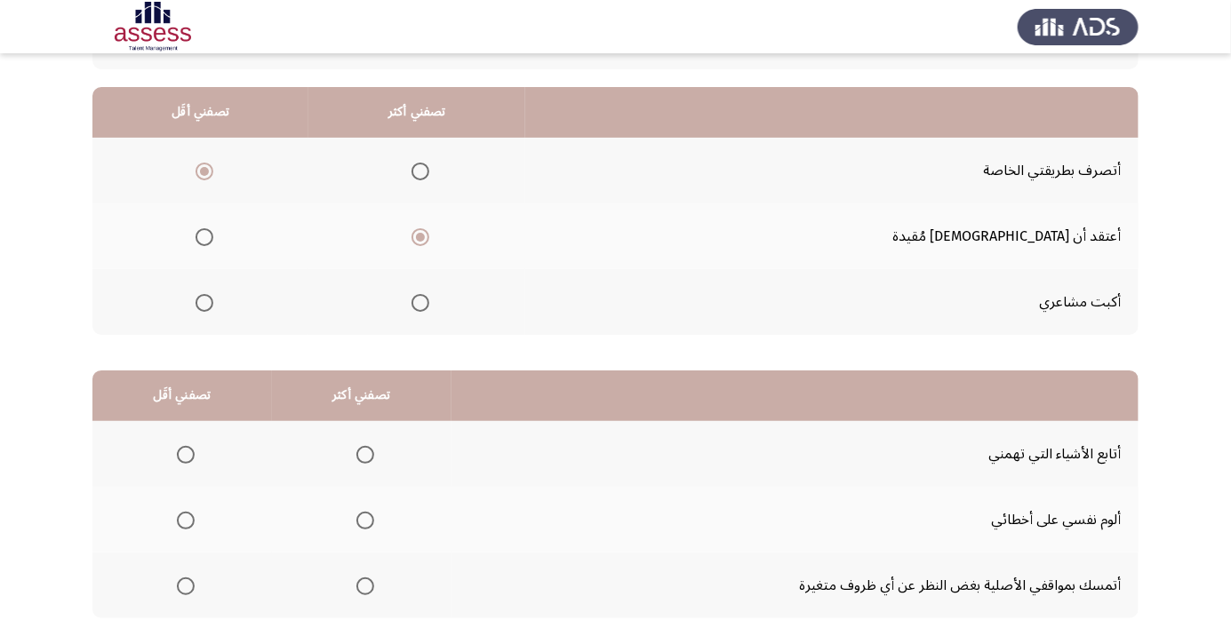
scroll to position [158, 0]
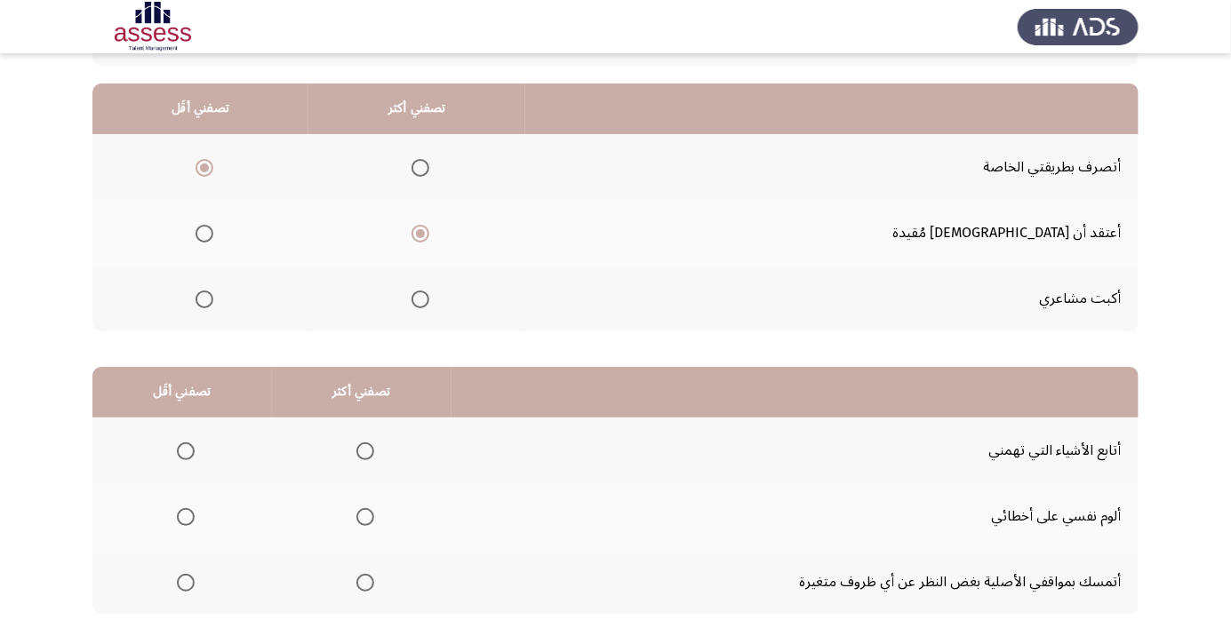
click at [370, 580] on span "Select an option" at bounding box center [365, 583] width 18 height 18
click at [370, 580] on input "Select an option" at bounding box center [365, 583] width 18 height 18
click at [186, 451] on span "Select an option" at bounding box center [186, 451] width 0 height 0
click at [185, 449] on input "Select an option" at bounding box center [186, 452] width 18 height 18
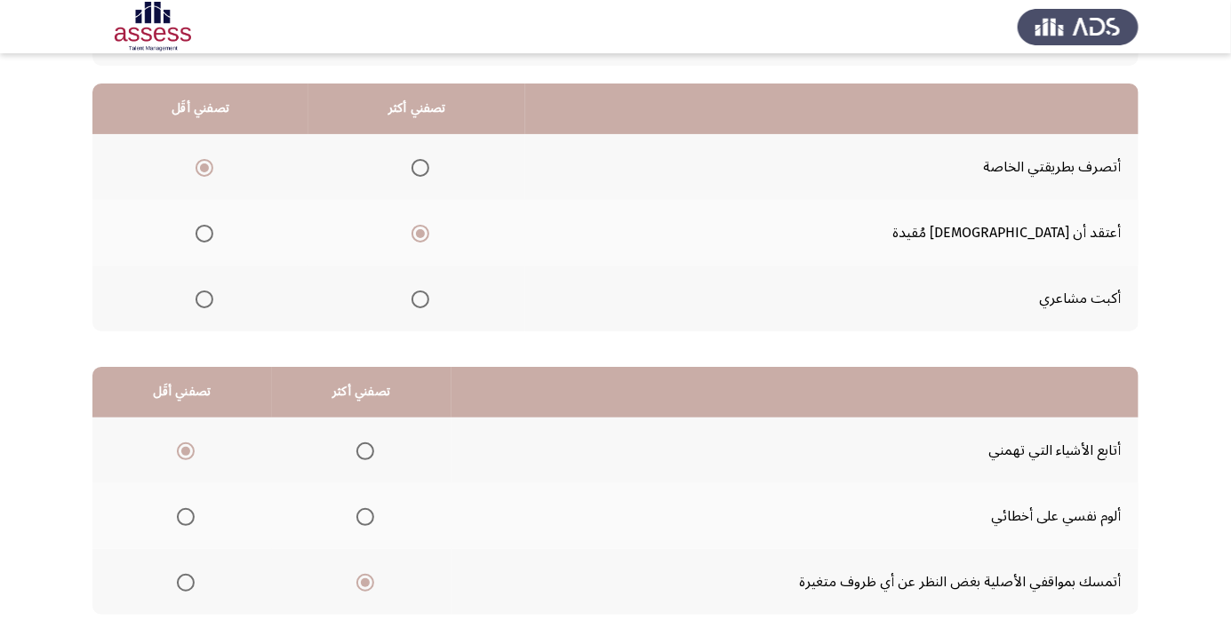
scroll to position [0, 0]
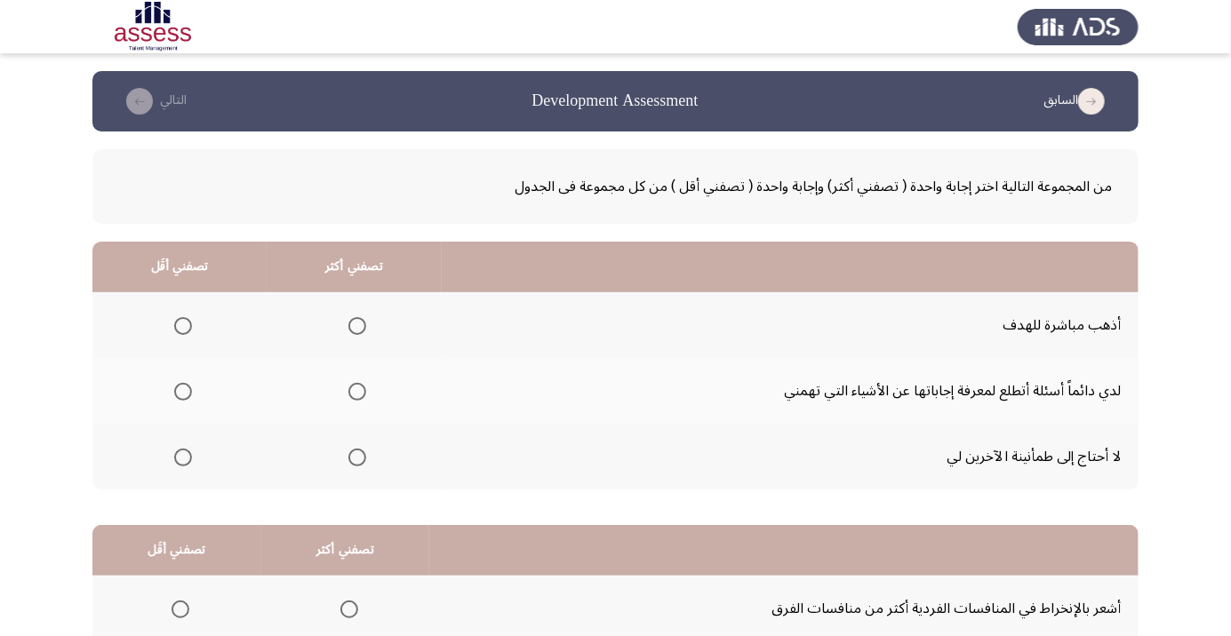
click at [176, 457] on span "Select an option" at bounding box center [183, 458] width 18 height 18
click at [176, 457] on input "Select an option" at bounding box center [183, 458] width 18 height 18
click at [363, 328] on span "Select an option" at bounding box center [357, 326] width 18 height 18
click at [363, 328] on input "Select an option" at bounding box center [357, 326] width 18 height 18
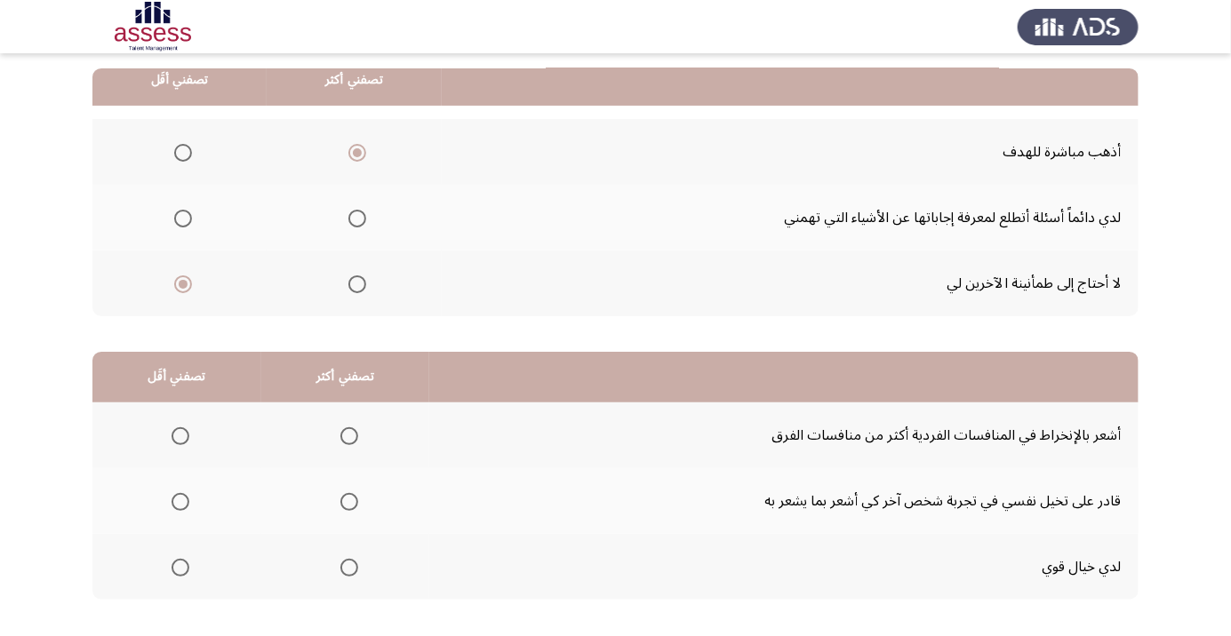
scroll to position [175, 0]
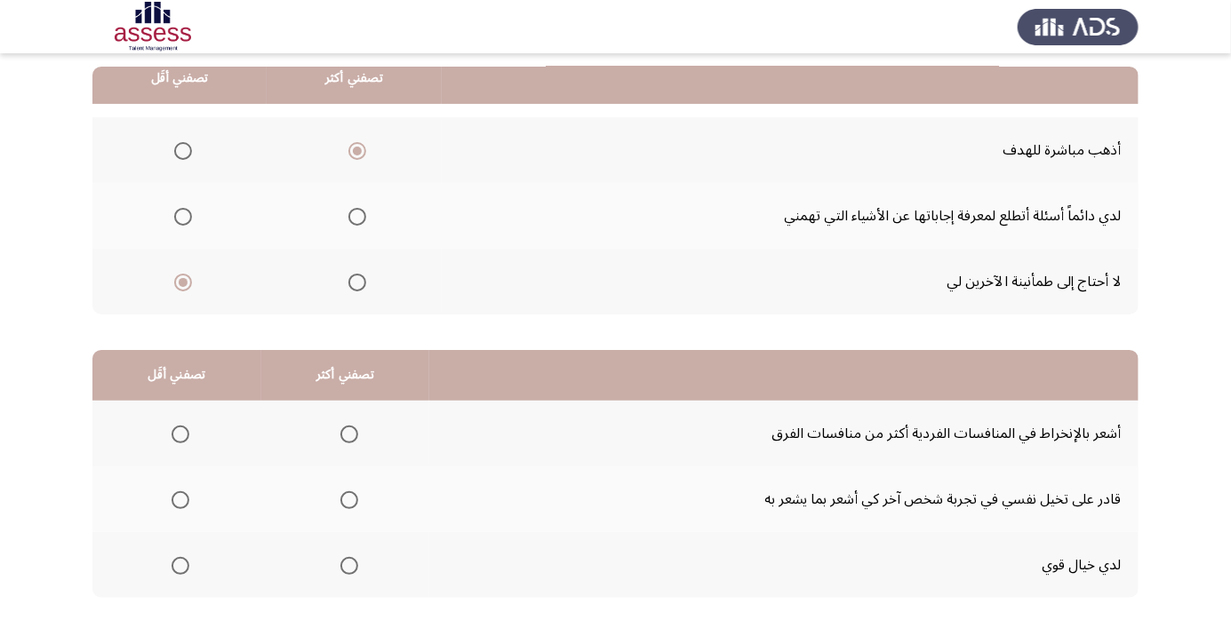
click at [348, 564] on span "Select an option" at bounding box center [349, 566] width 18 height 18
click at [348, 564] on input "Select an option" at bounding box center [349, 566] width 18 height 18
click at [188, 491] on span "Select an option" at bounding box center [181, 500] width 18 height 18
click at [188, 491] on input "Select an option" at bounding box center [181, 500] width 18 height 18
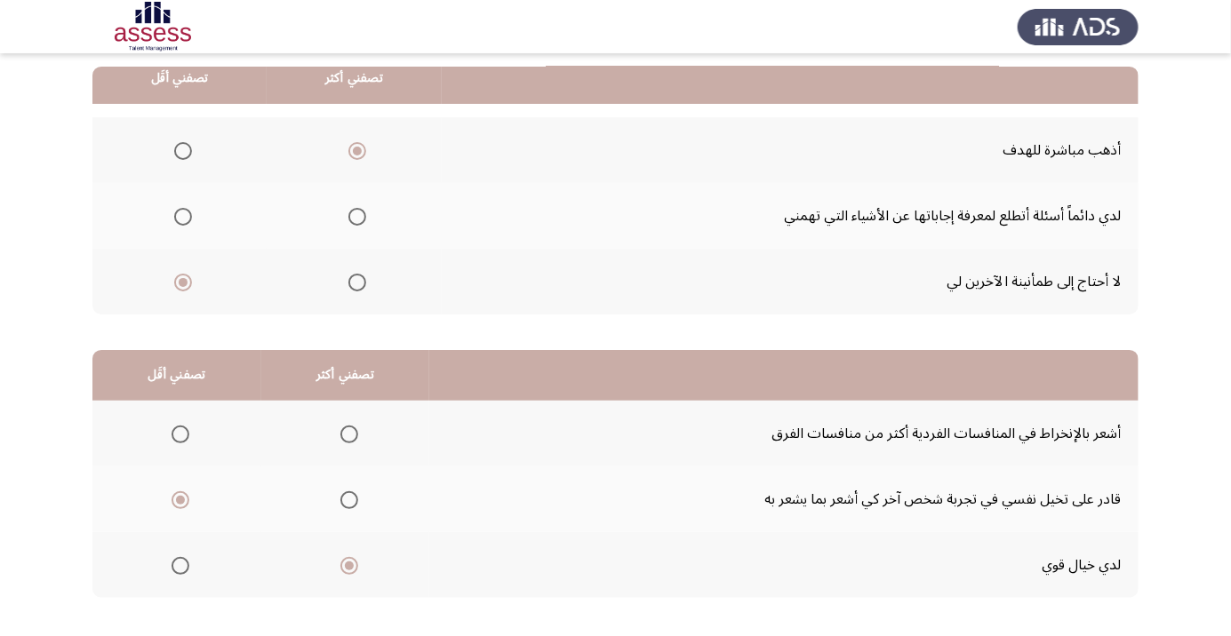
scroll to position [0, 0]
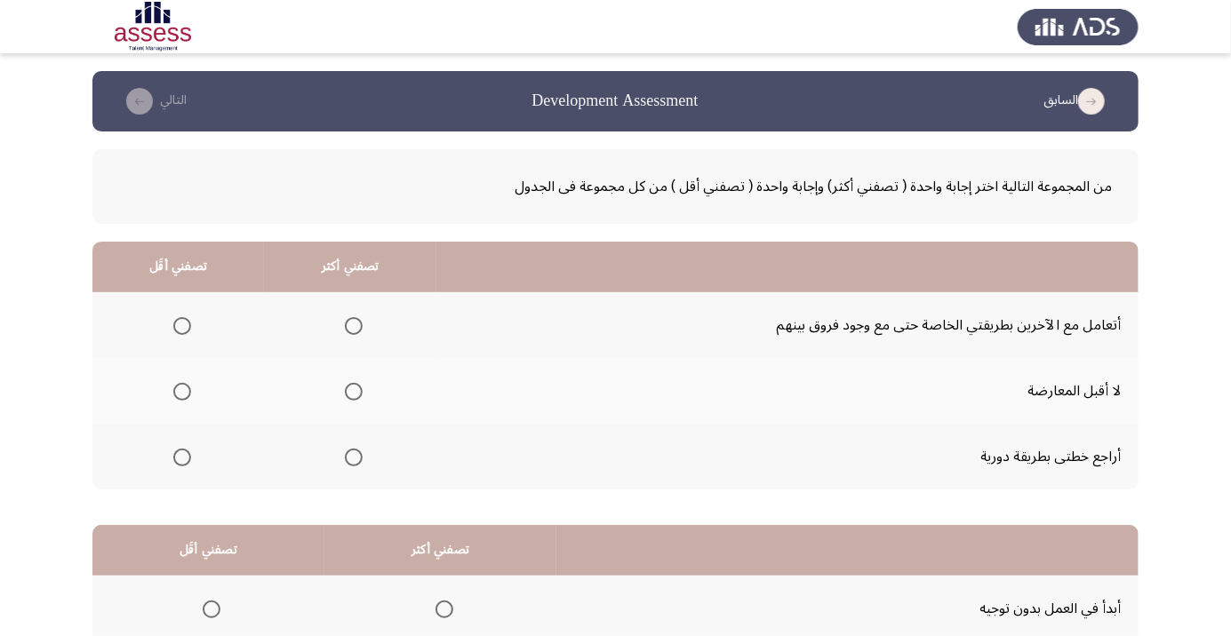
click at [182, 456] on span "Select an option" at bounding box center [182, 458] width 18 height 18
click at [182, 456] on input "Select an option" at bounding box center [182, 458] width 18 height 18
click at [369, 304] on th at bounding box center [350, 325] width 172 height 66
click at [350, 328] on span "Select an option" at bounding box center [354, 326] width 18 height 18
click at [350, 328] on input "Select an option" at bounding box center [354, 326] width 18 height 18
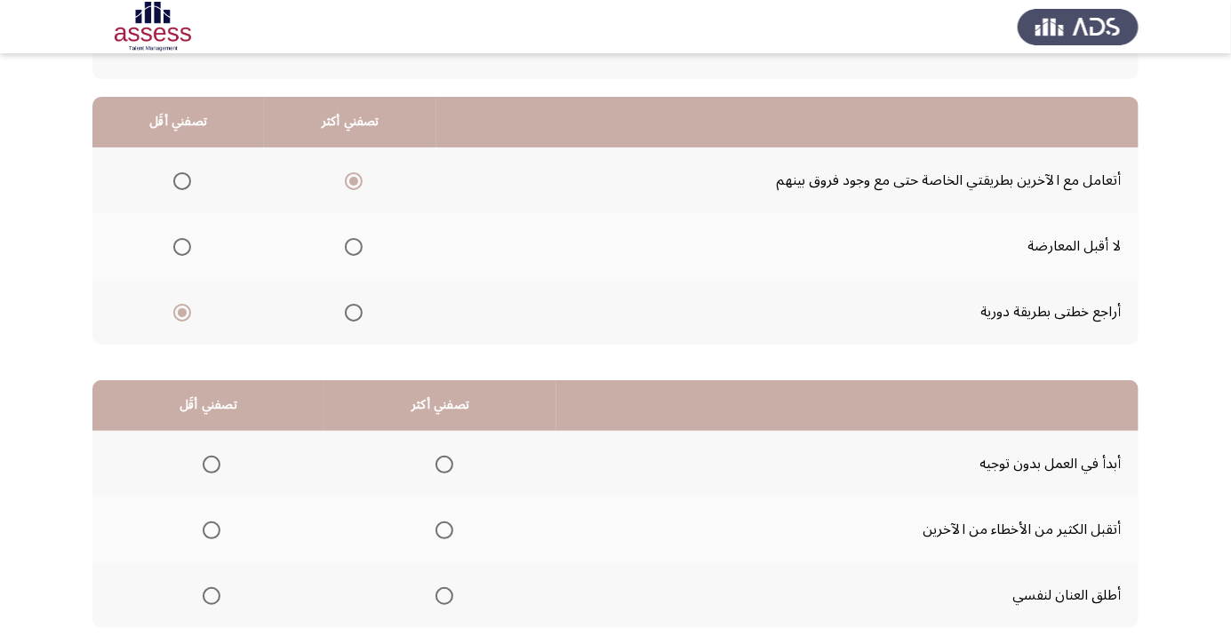
scroll to position [175, 0]
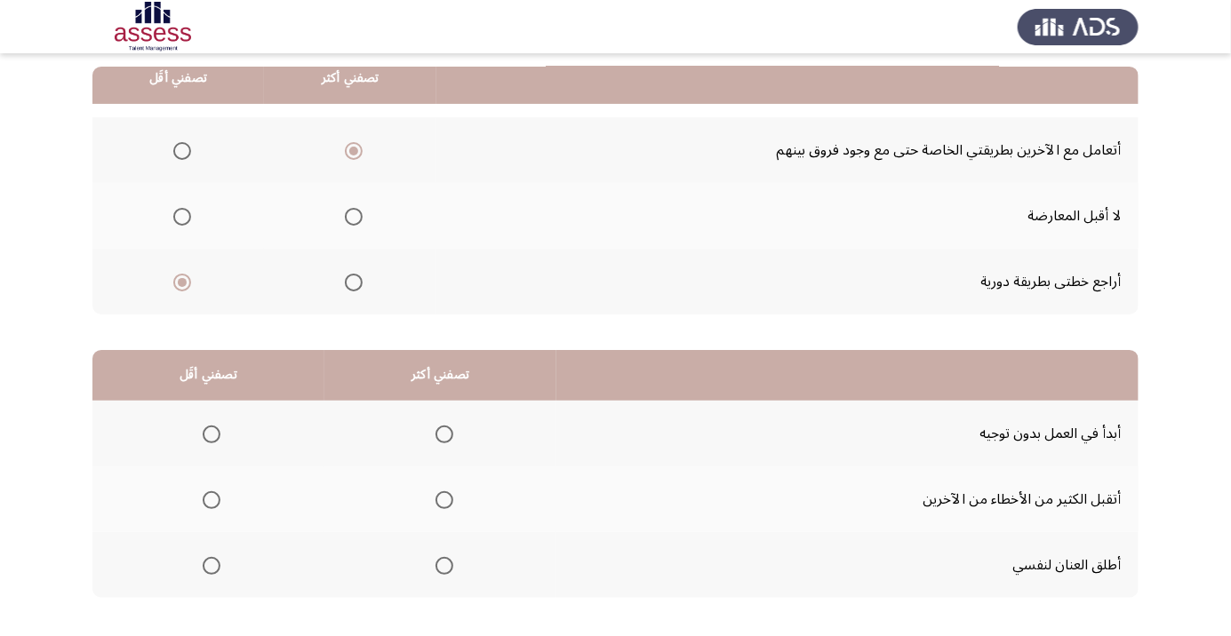
click at [444, 435] on span "Select an option" at bounding box center [444, 435] width 0 height 0
click at [445, 433] on input "Select an option" at bounding box center [444, 435] width 18 height 18
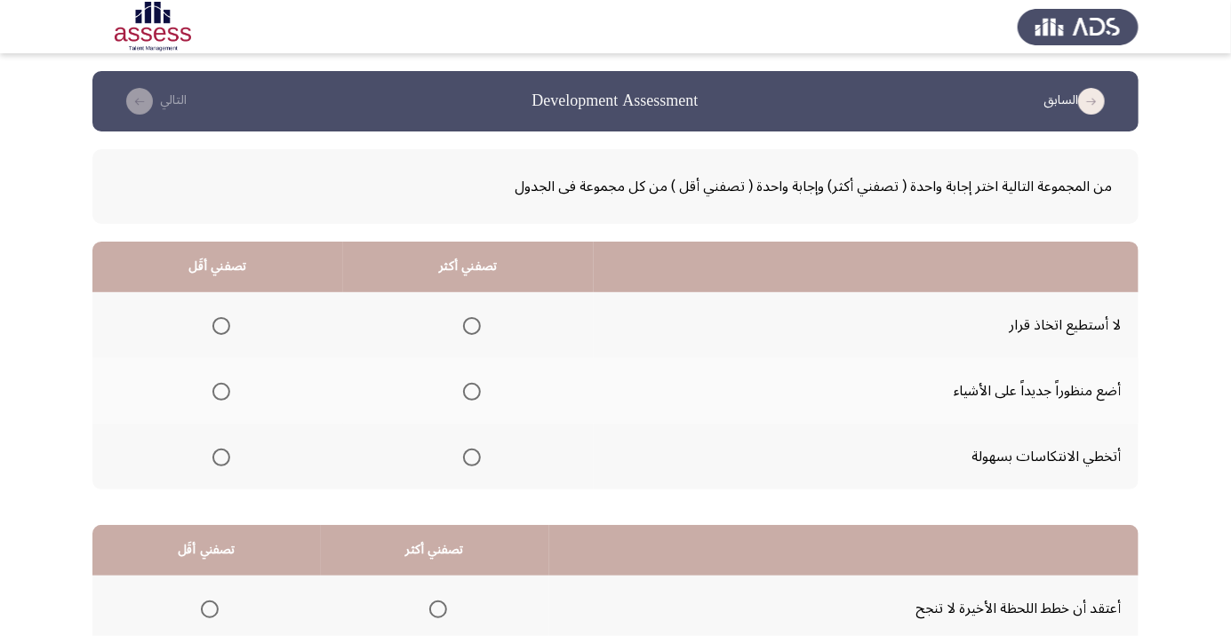
scroll to position [6, 0]
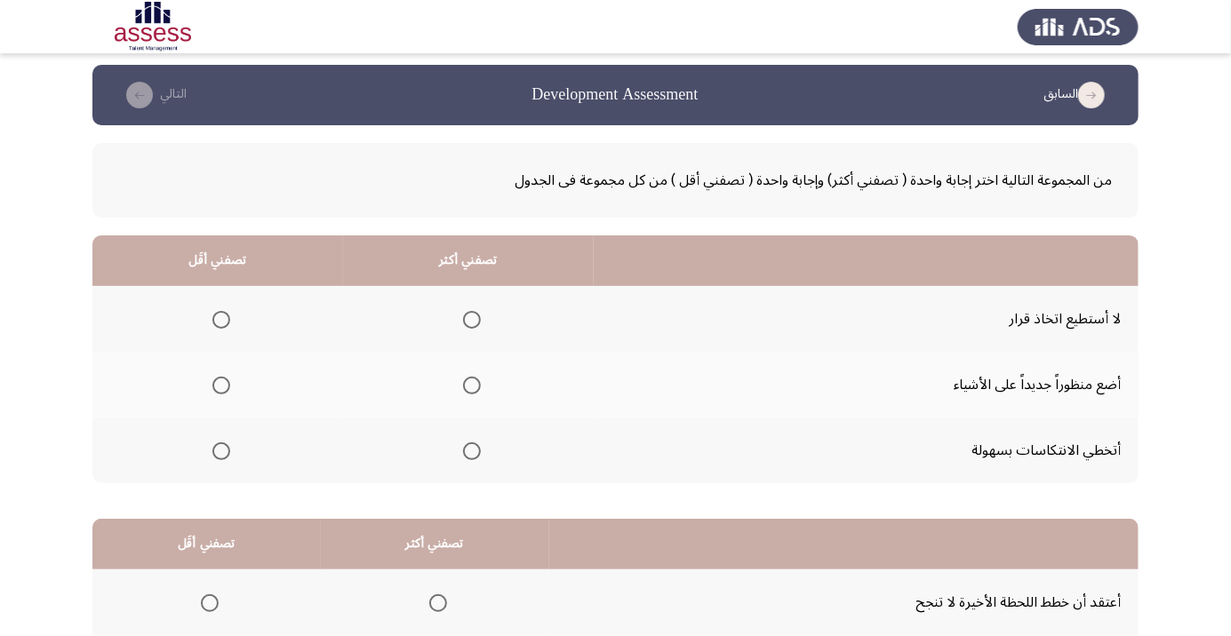
click at [472, 386] on span "Select an option" at bounding box center [472, 386] width 0 height 0
click at [471, 384] on input "Select an option" at bounding box center [472, 386] width 18 height 18
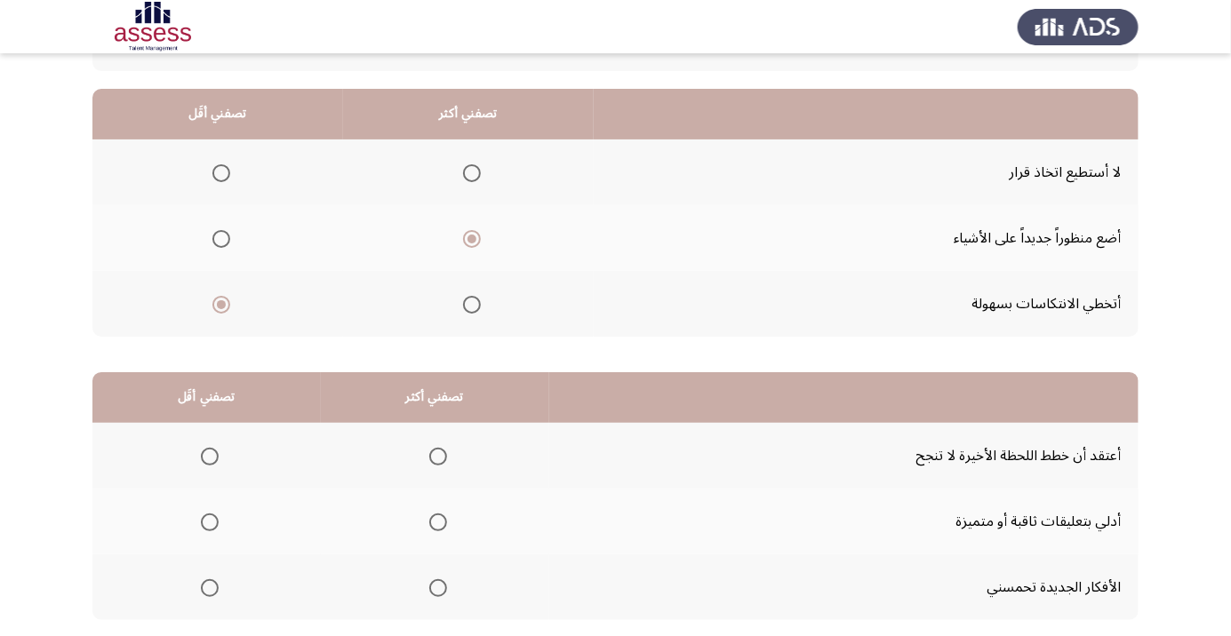
scroll to position [155, 0]
click at [437, 584] on span "Select an option" at bounding box center [438, 587] width 18 height 18
click at [437, 584] on input "Select an option" at bounding box center [438, 587] width 18 height 18
click at [210, 521] on span "Select an option" at bounding box center [210, 521] width 0 height 0
click at [209, 519] on input "Select an option" at bounding box center [210, 521] width 18 height 18
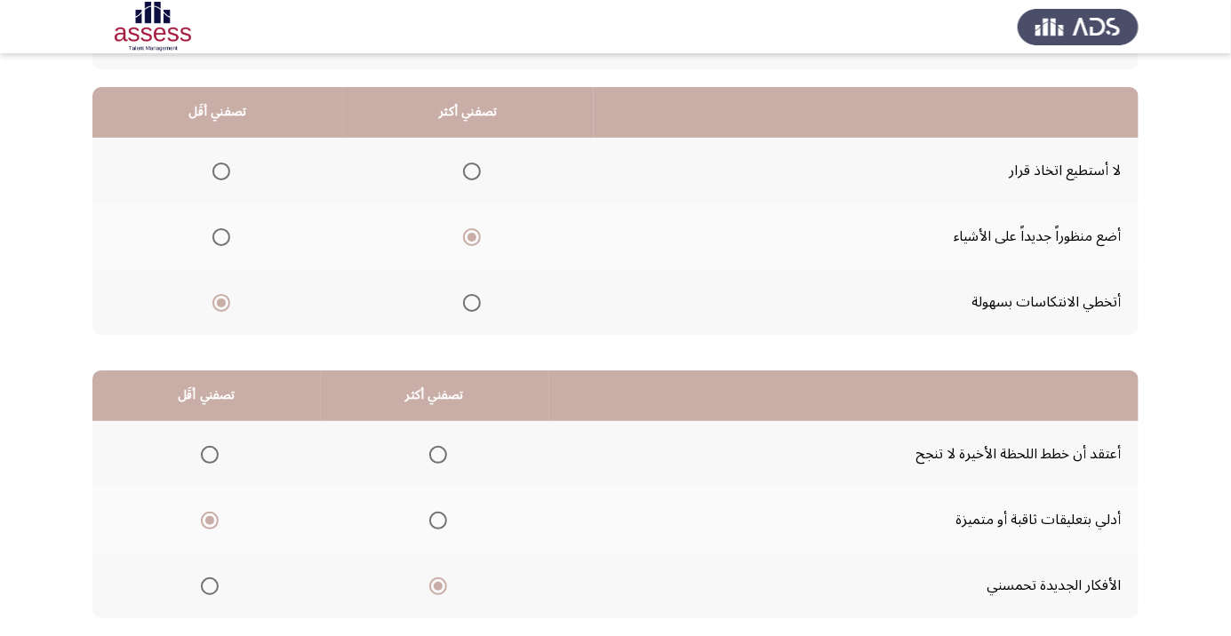
scroll to position [175, 0]
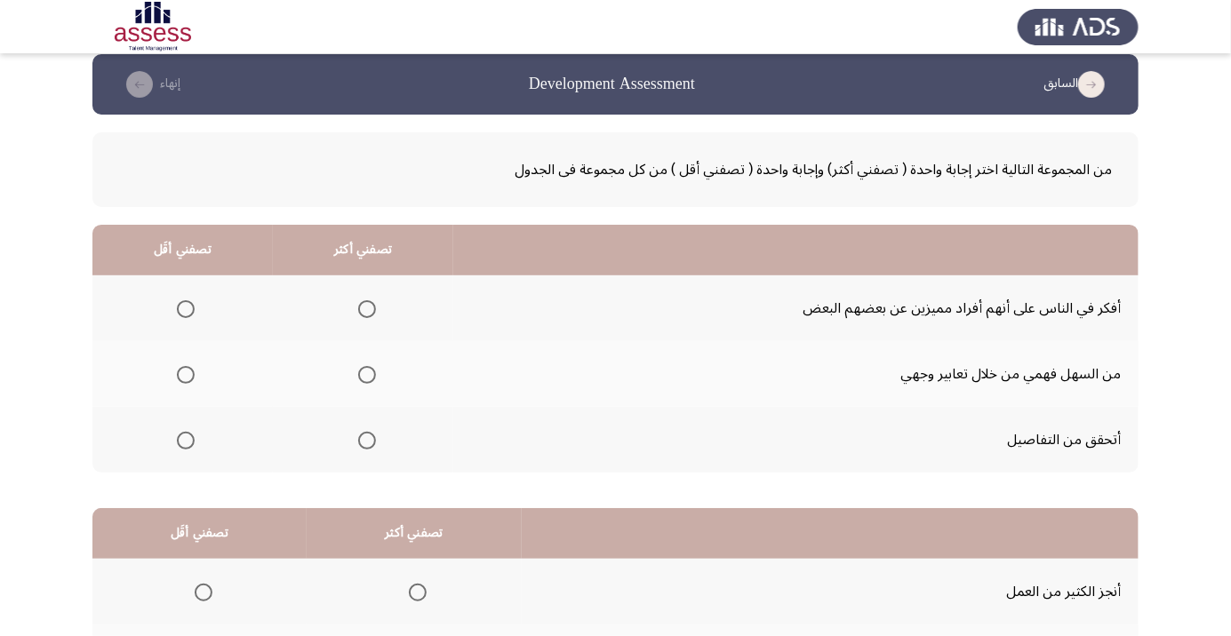
scroll to position [23, 0]
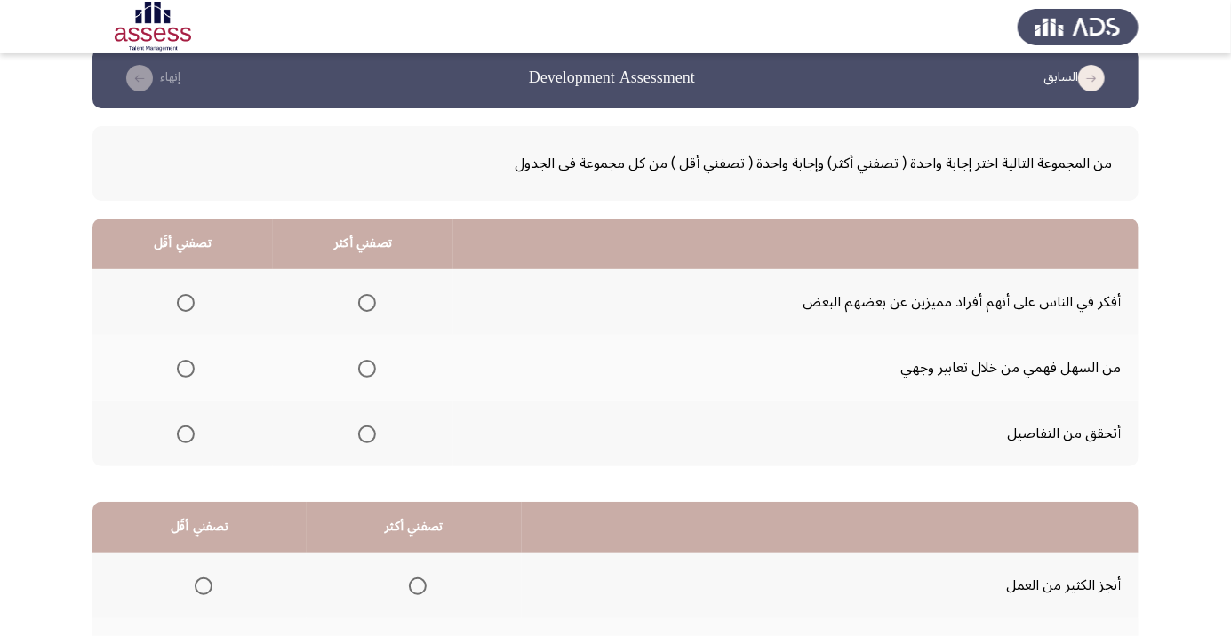
click at [367, 435] on span "Select an option" at bounding box center [367, 435] width 0 height 0
click at [369, 433] on input "Select an option" at bounding box center [367, 435] width 18 height 18
click at [186, 307] on span "Select an option" at bounding box center [186, 303] width 18 height 18
click at [186, 307] on input "Select an option" at bounding box center [186, 303] width 18 height 18
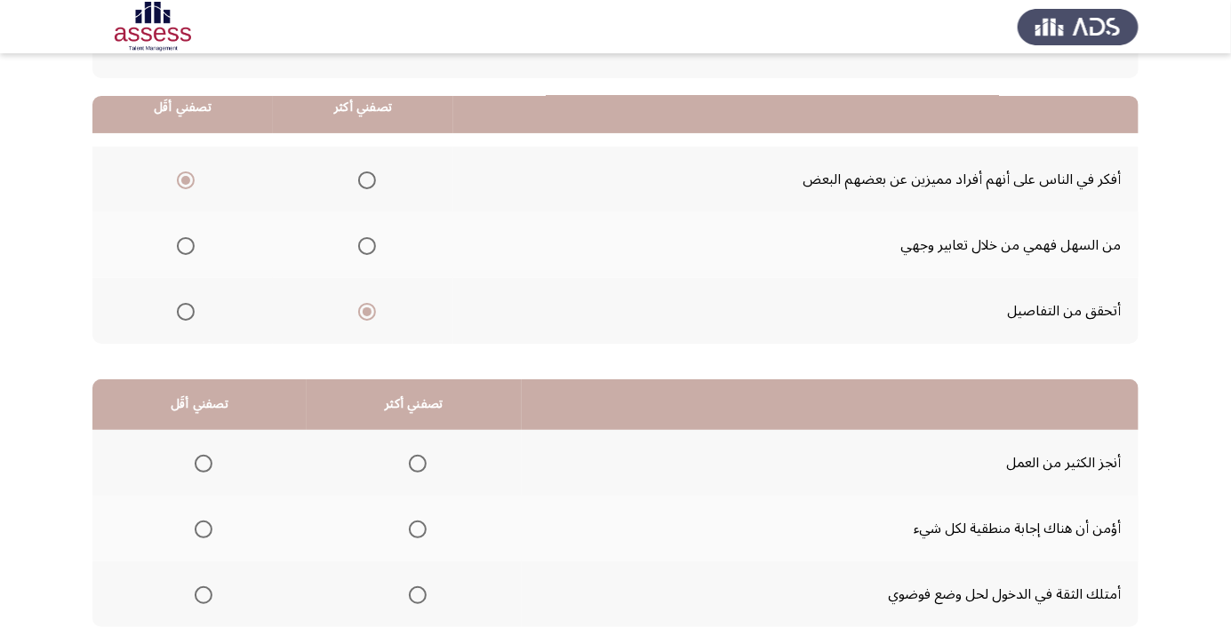
scroll to position [175, 0]
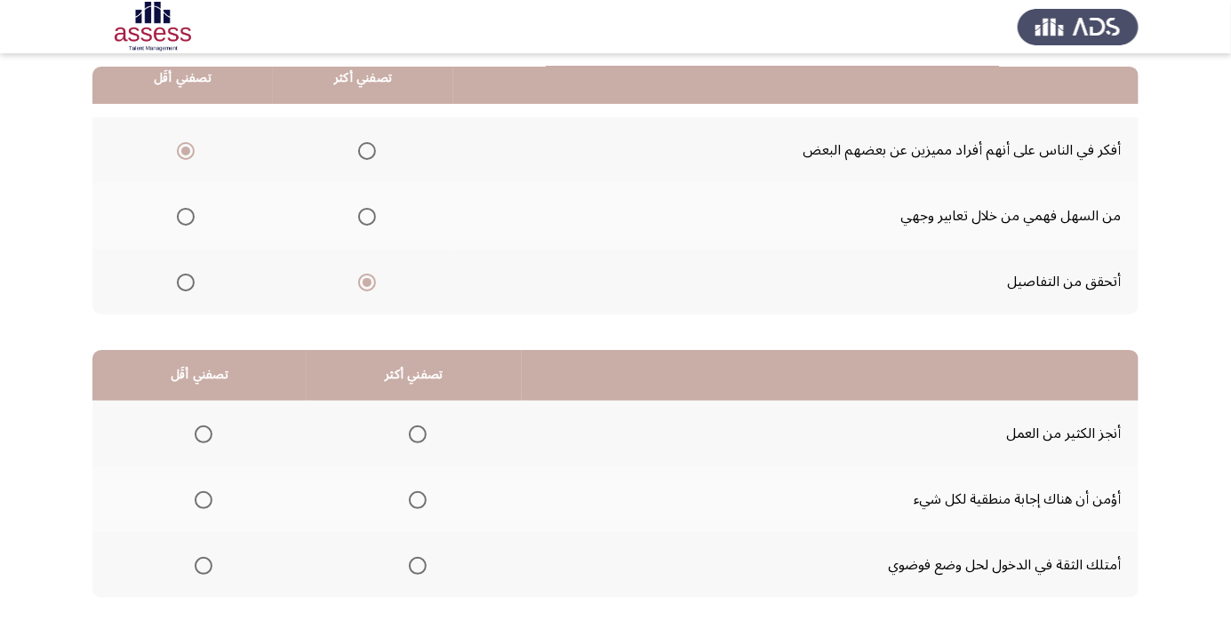
click at [412, 435] on span "Select an option" at bounding box center [418, 435] width 18 height 18
click at [412, 435] on input "Select an option" at bounding box center [418, 435] width 18 height 18
click at [204, 566] on span "Select an option" at bounding box center [204, 566] width 0 height 0
click at [203, 564] on input "Select an option" at bounding box center [204, 566] width 18 height 18
click at [418, 566] on span "Select an option" at bounding box center [418, 566] width 0 height 0
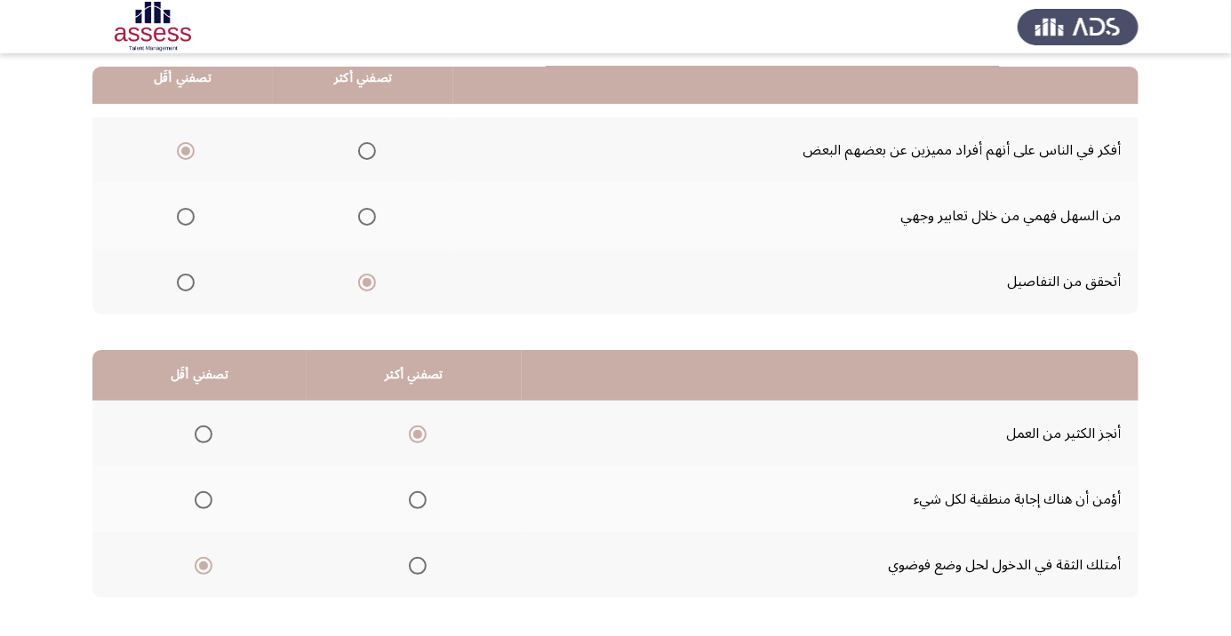
click at [418, 564] on input "Select an option" at bounding box center [418, 566] width 18 height 18
click at [207, 427] on span "Select an option" at bounding box center [204, 435] width 18 height 18
click at [207, 427] on input "Select an option" at bounding box center [204, 435] width 18 height 18
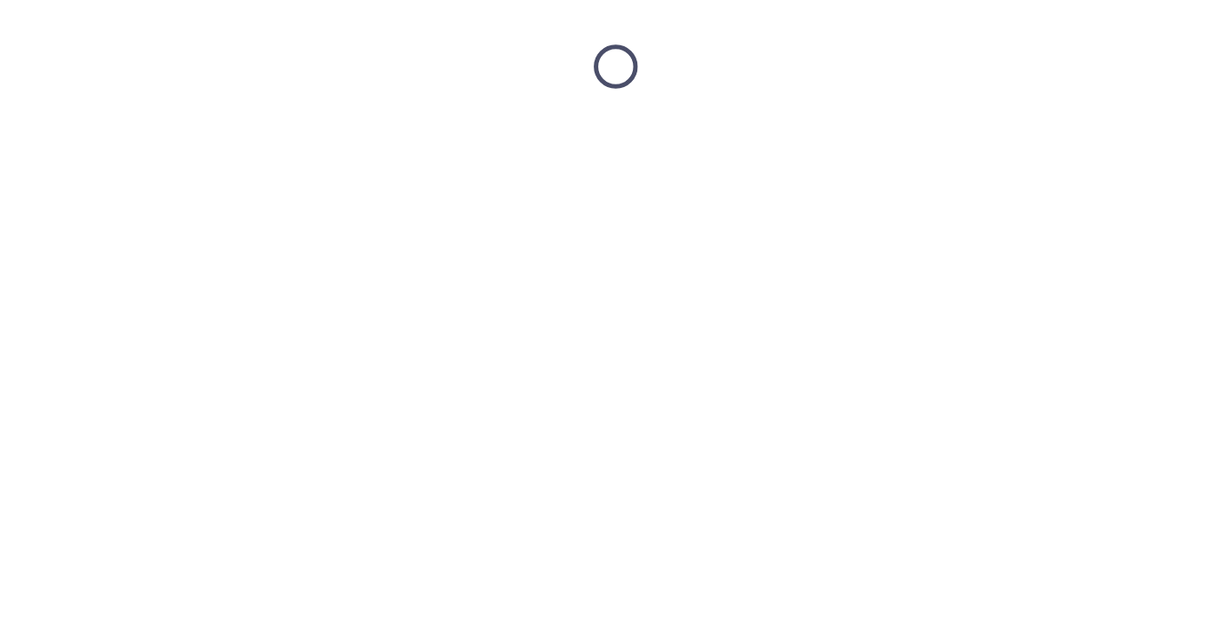
scroll to position [0, 0]
